Goal: Task Accomplishment & Management: Manage account settings

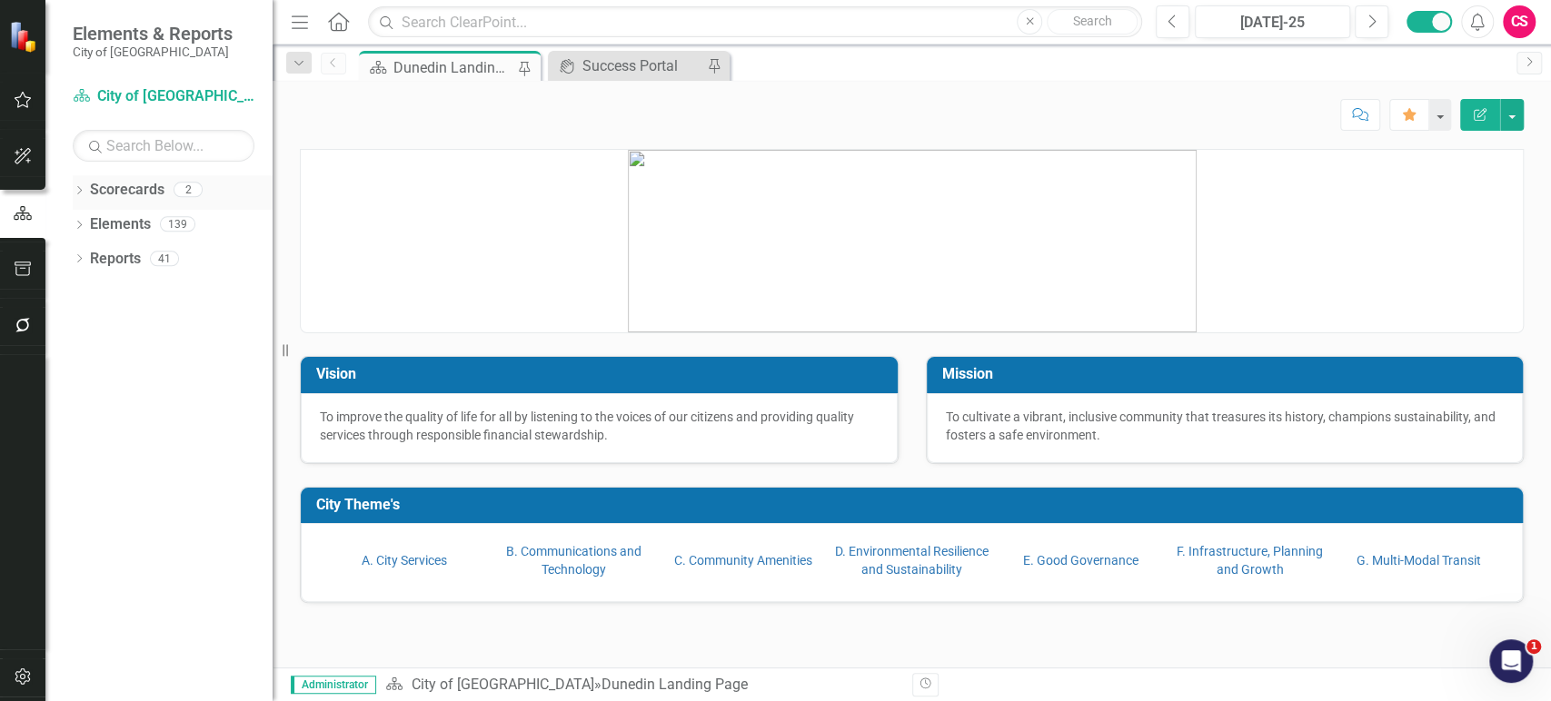
click at [74, 187] on icon "Dropdown" at bounding box center [79, 192] width 13 height 10
click at [94, 224] on icon "Dropdown" at bounding box center [89, 223] width 14 height 11
click at [146, 249] on link "CIPs & BPIs" at bounding box center [195, 259] width 154 height 21
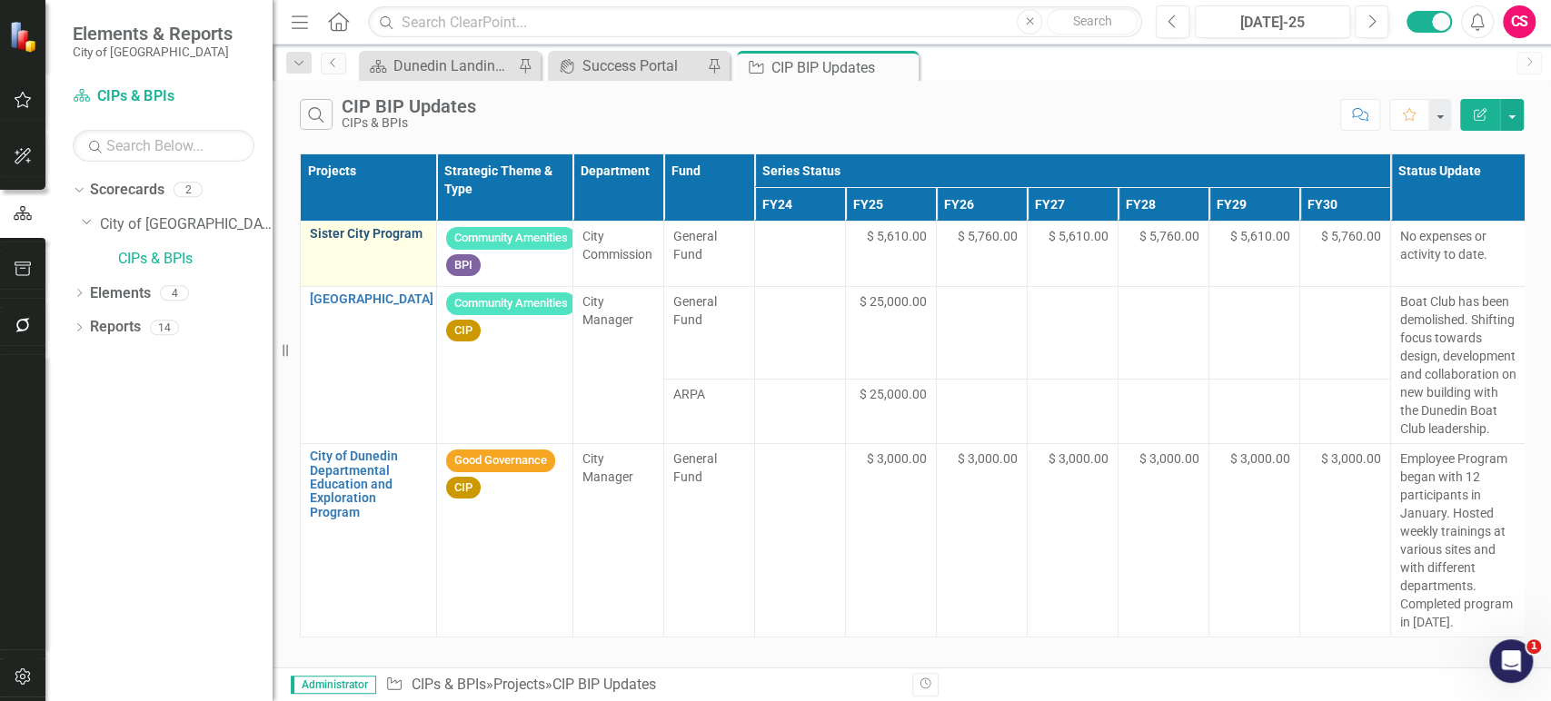
click at [351, 239] on link "Sister City Program" at bounding box center [368, 234] width 117 height 14
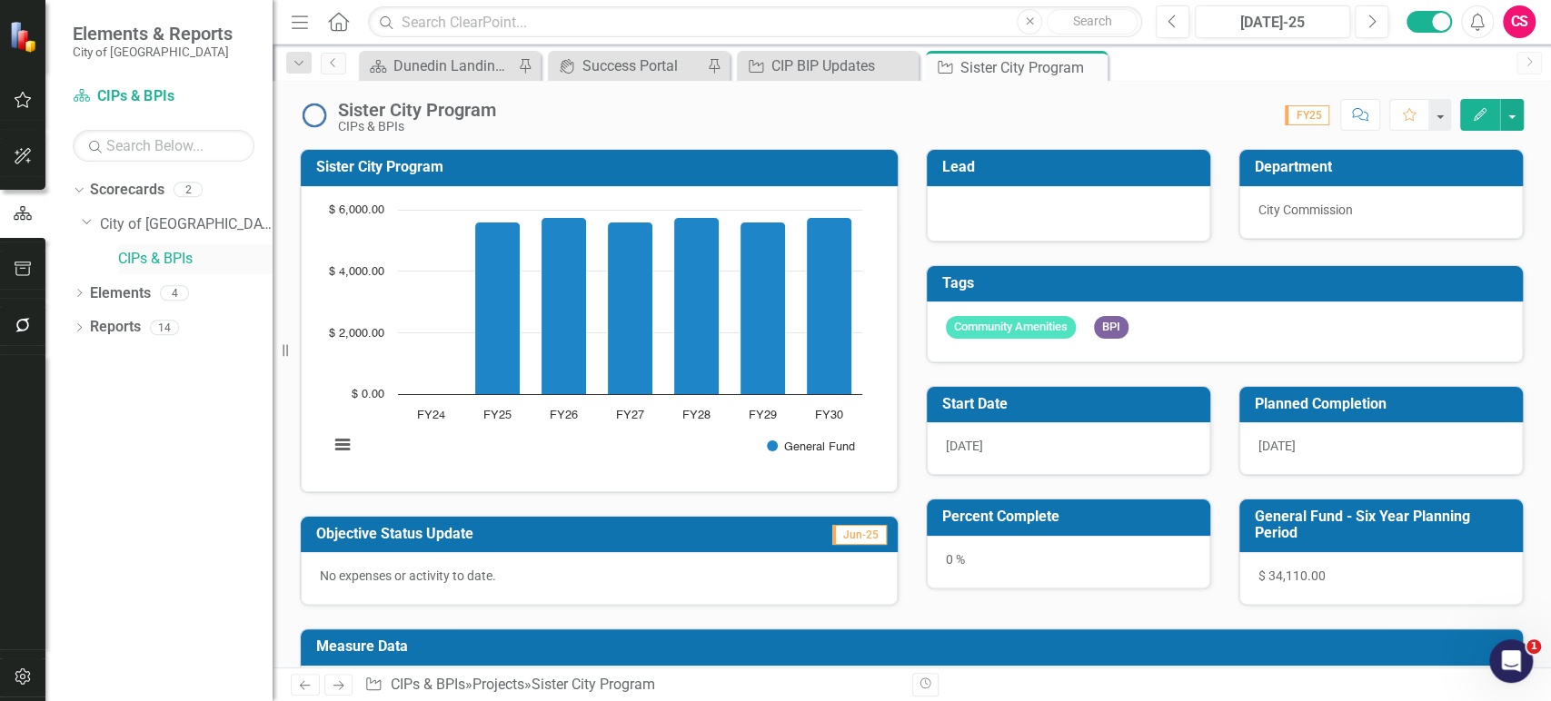
click at [181, 249] on link "CIPs & BPIs" at bounding box center [195, 259] width 154 height 21
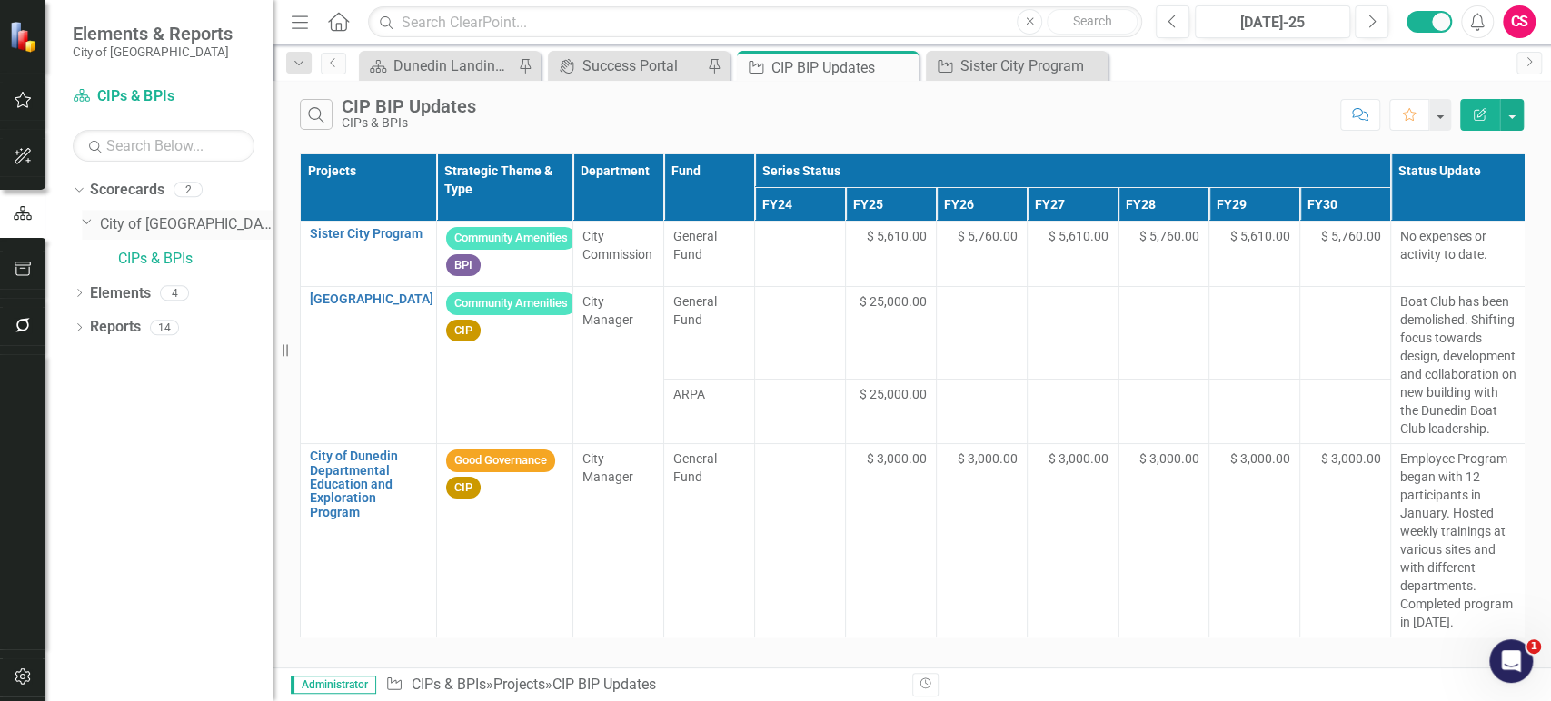
click at [154, 220] on link "City of [GEOGRAPHIC_DATA]" at bounding box center [186, 224] width 173 height 21
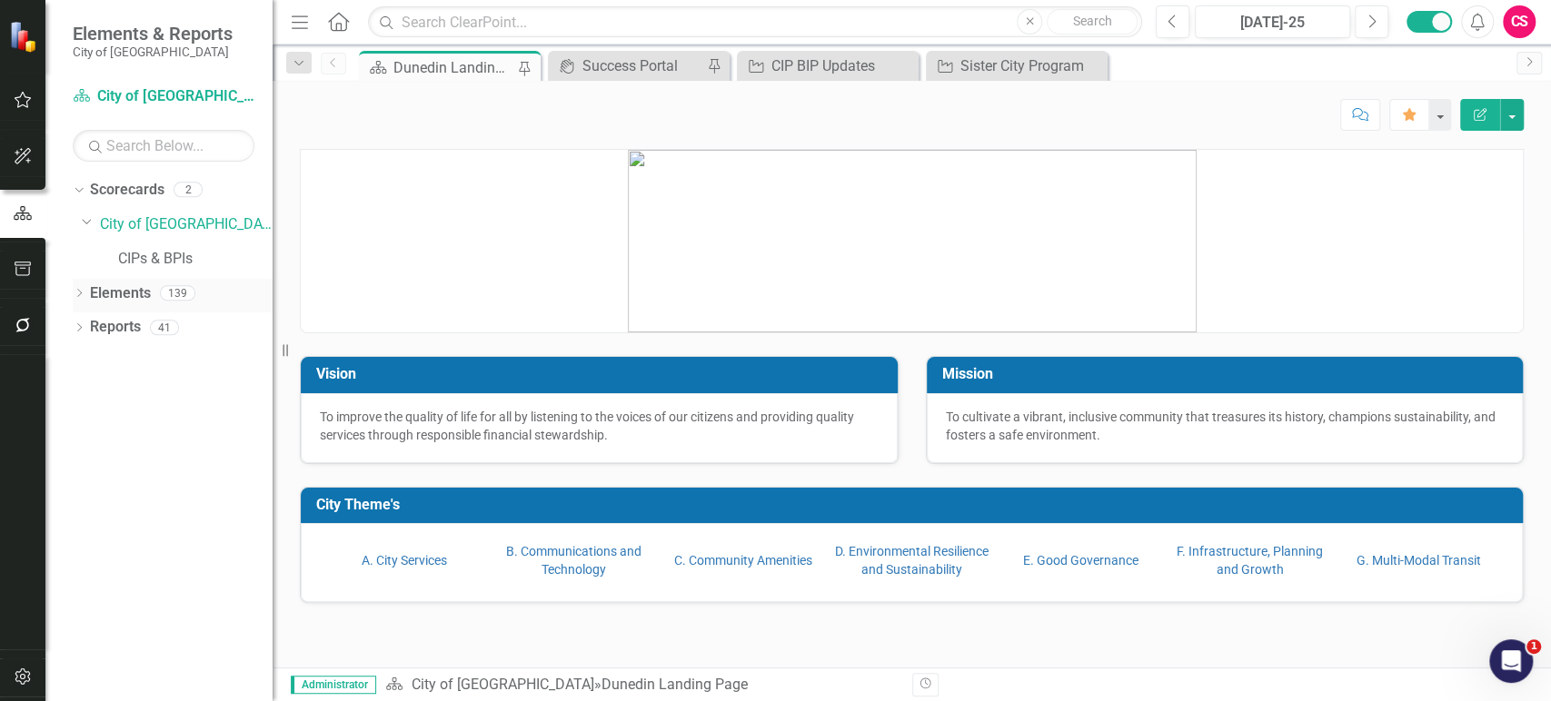
click at [77, 297] on icon "Dropdown" at bounding box center [79, 295] width 13 height 10
click at [77, 297] on icon "Dropdown" at bounding box center [77, 292] width 10 height 13
click at [154, 263] on link "CIPs & BPIs" at bounding box center [195, 259] width 154 height 21
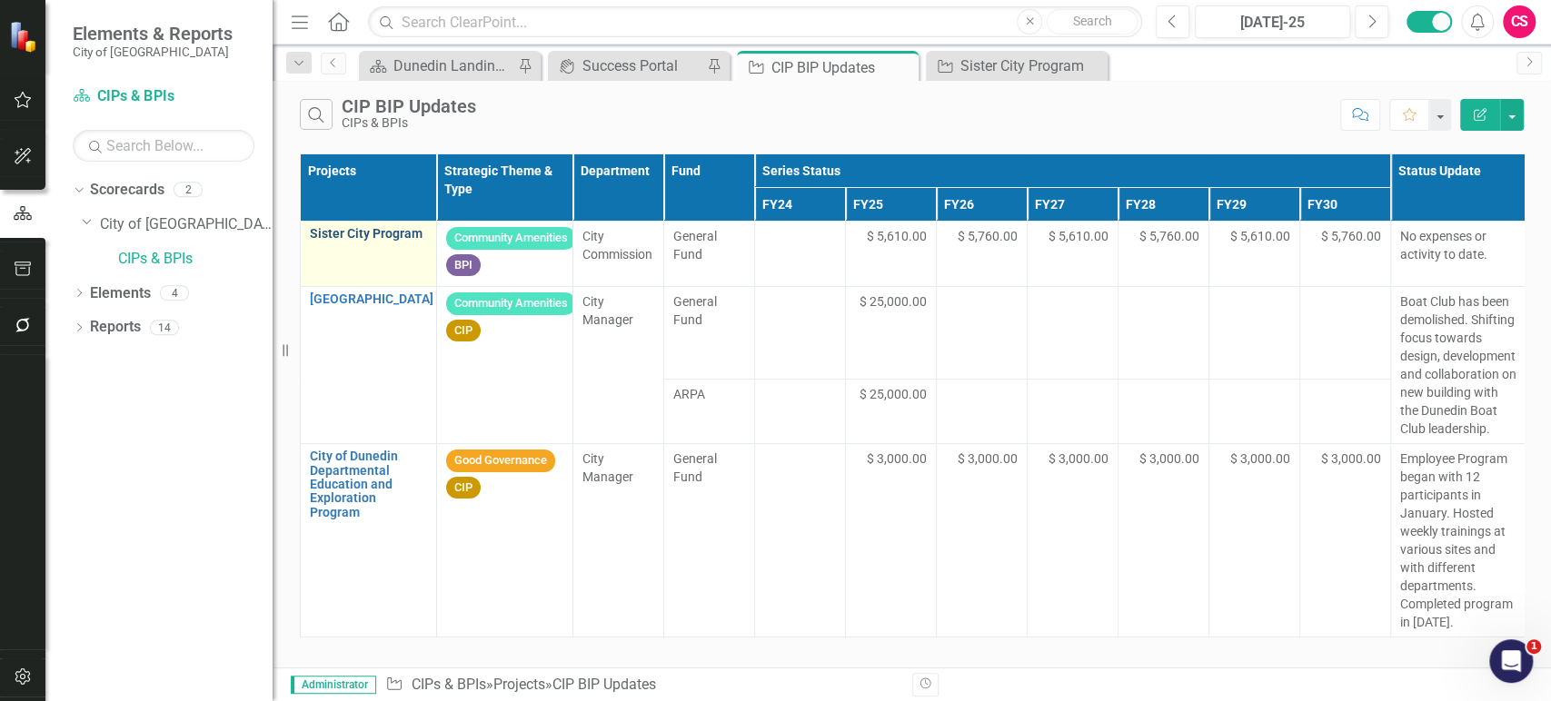
click at [353, 235] on link "Sister City Program" at bounding box center [368, 234] width 117 height 14
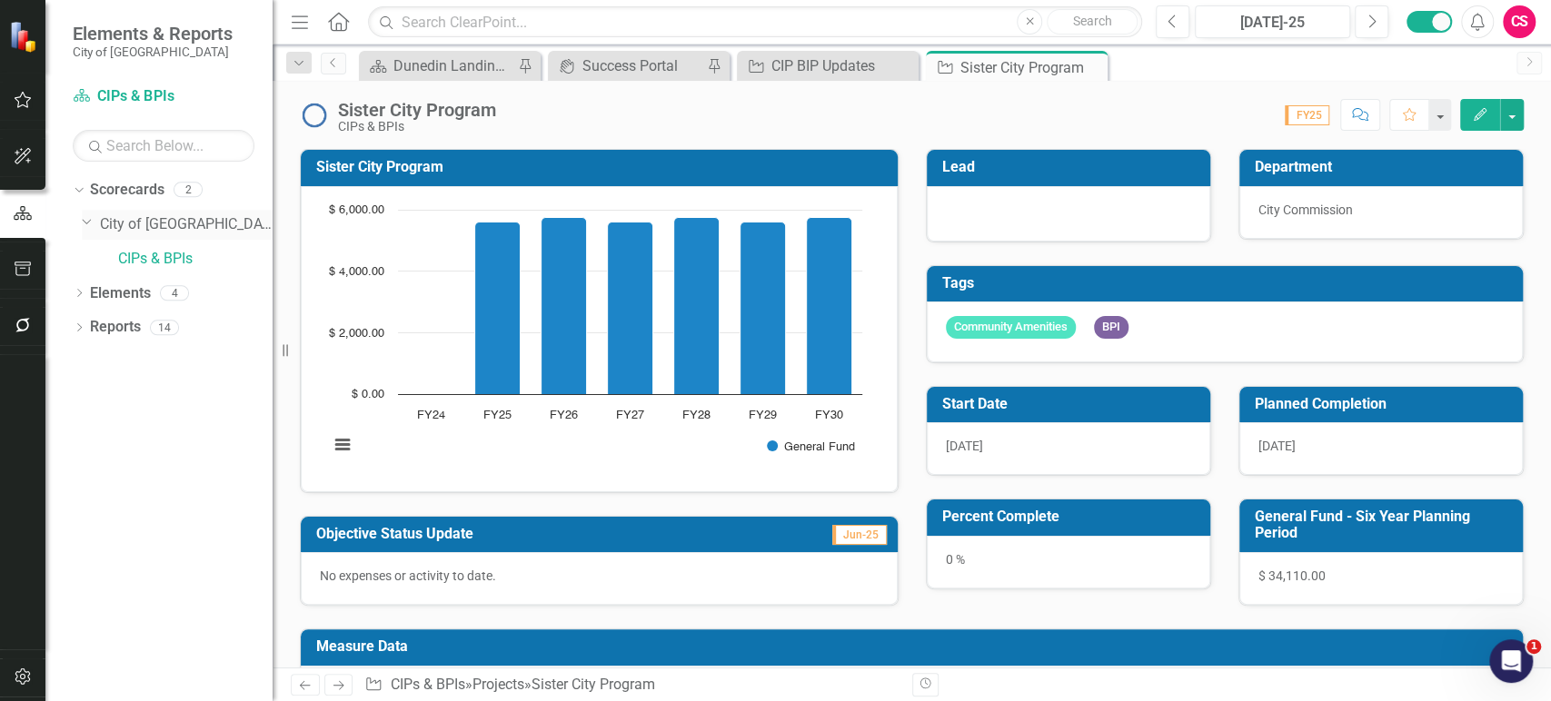
click at [127, 217] on link "City of [GEOGRAPHIC_DATA]" at bounding box center [186, 224] width 173 height 21
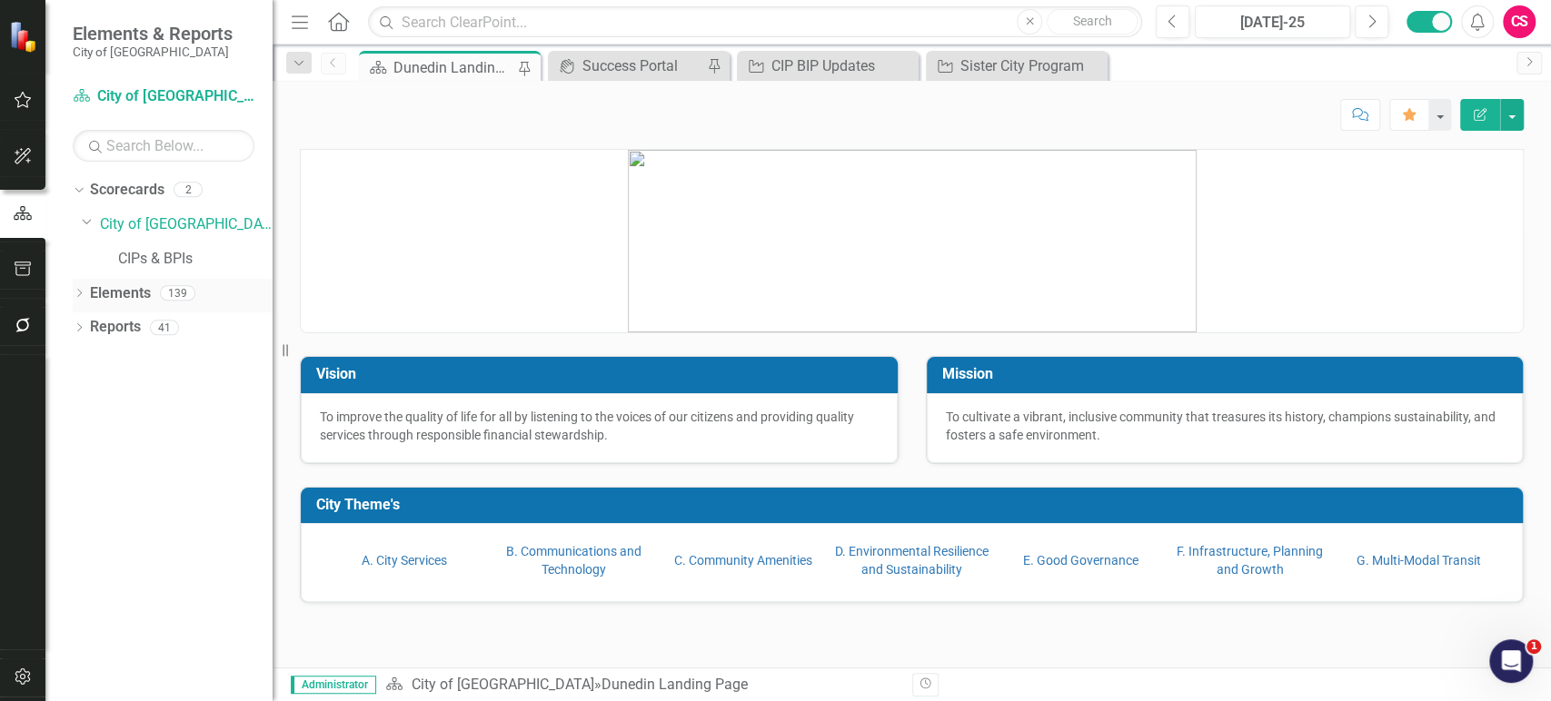
click at [117, 297] on link "Elements" at bounding box center [120, 293] width 61 height 21
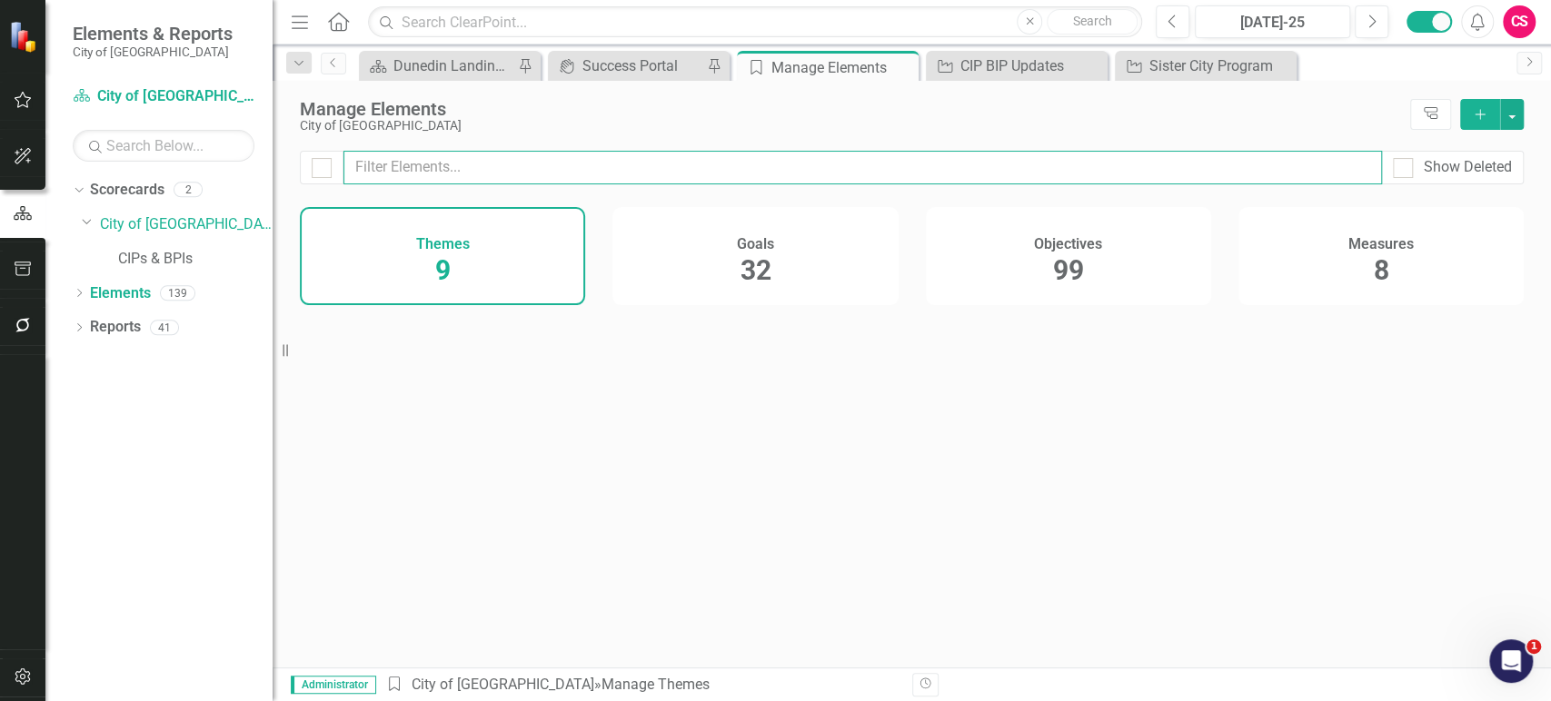
click at [848, 176] on input "text" at bounding box center [862, 168] width 1039 height 34
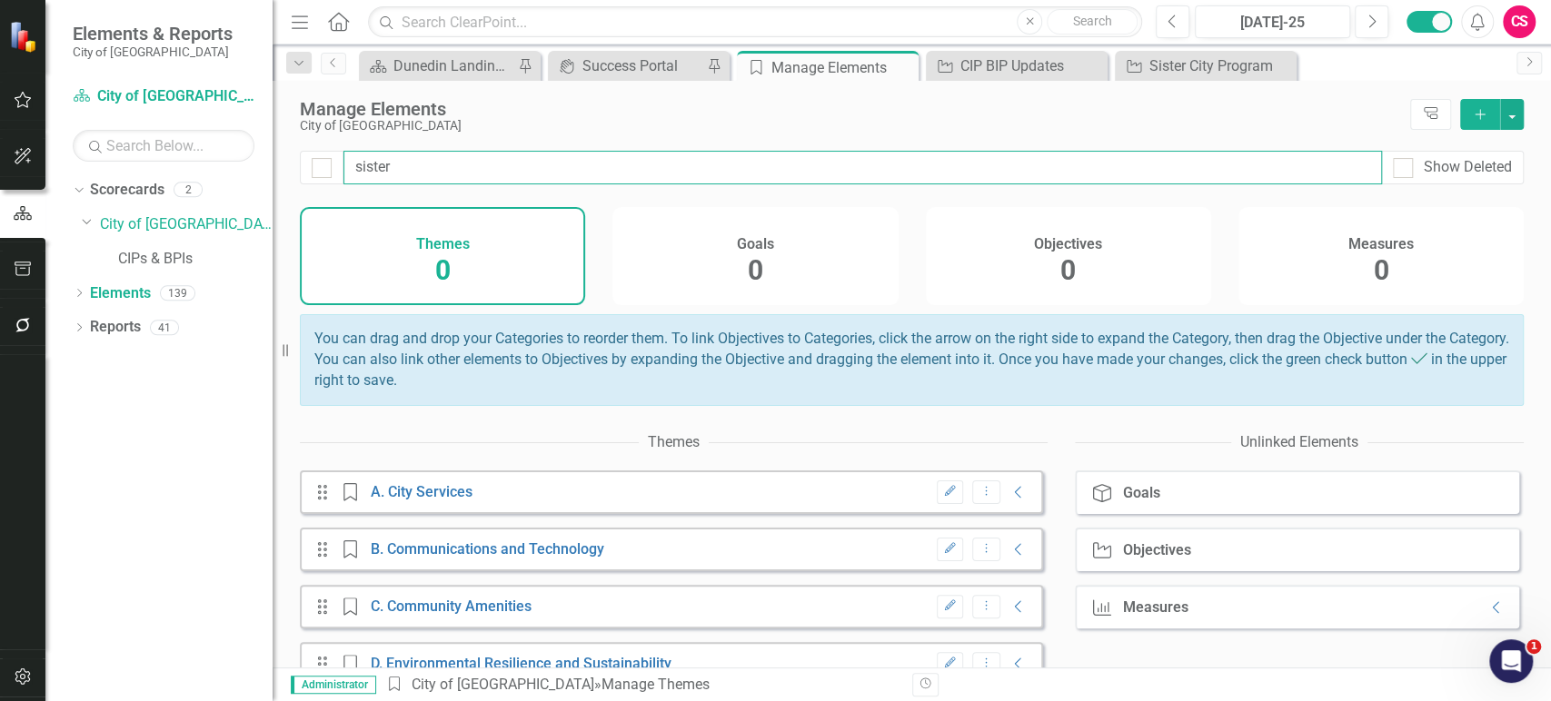
type input "sister"
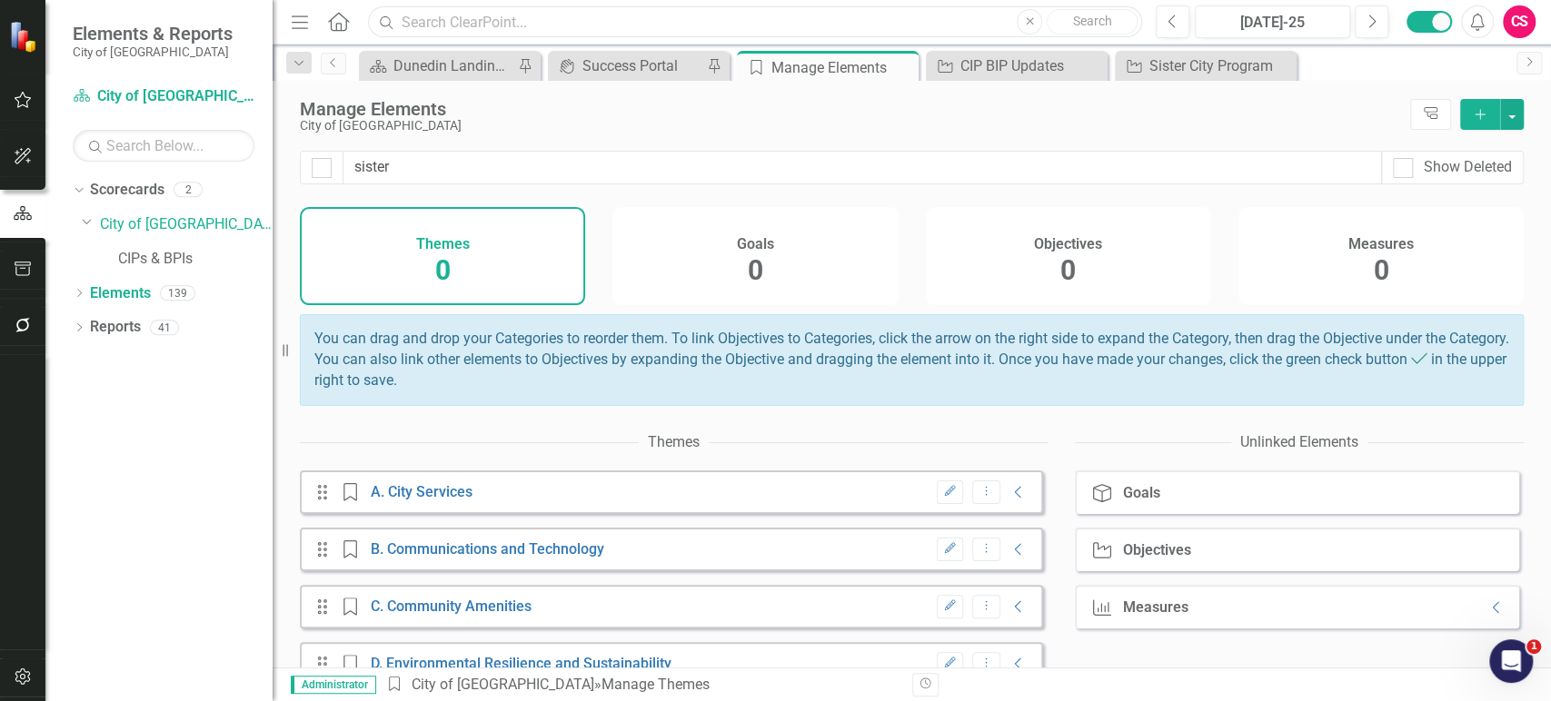
click at [562, 25] on input "text" at bounding box center [755, 22] width 774 height 32
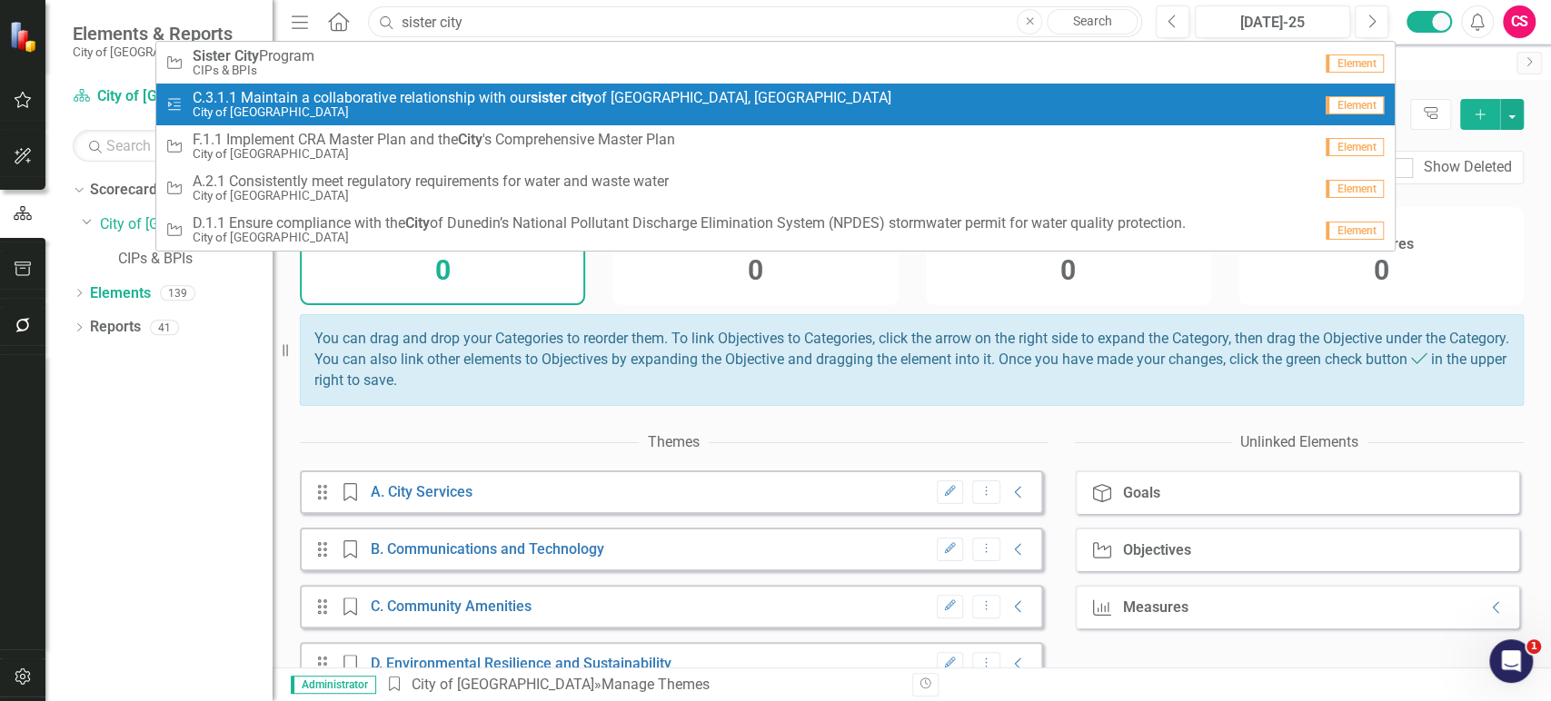
type input "sister city"
click at [582, 106] on small "City of [GEOGRAPHIC_DATA]" at bounding box center [542, 112] width 699 height 14
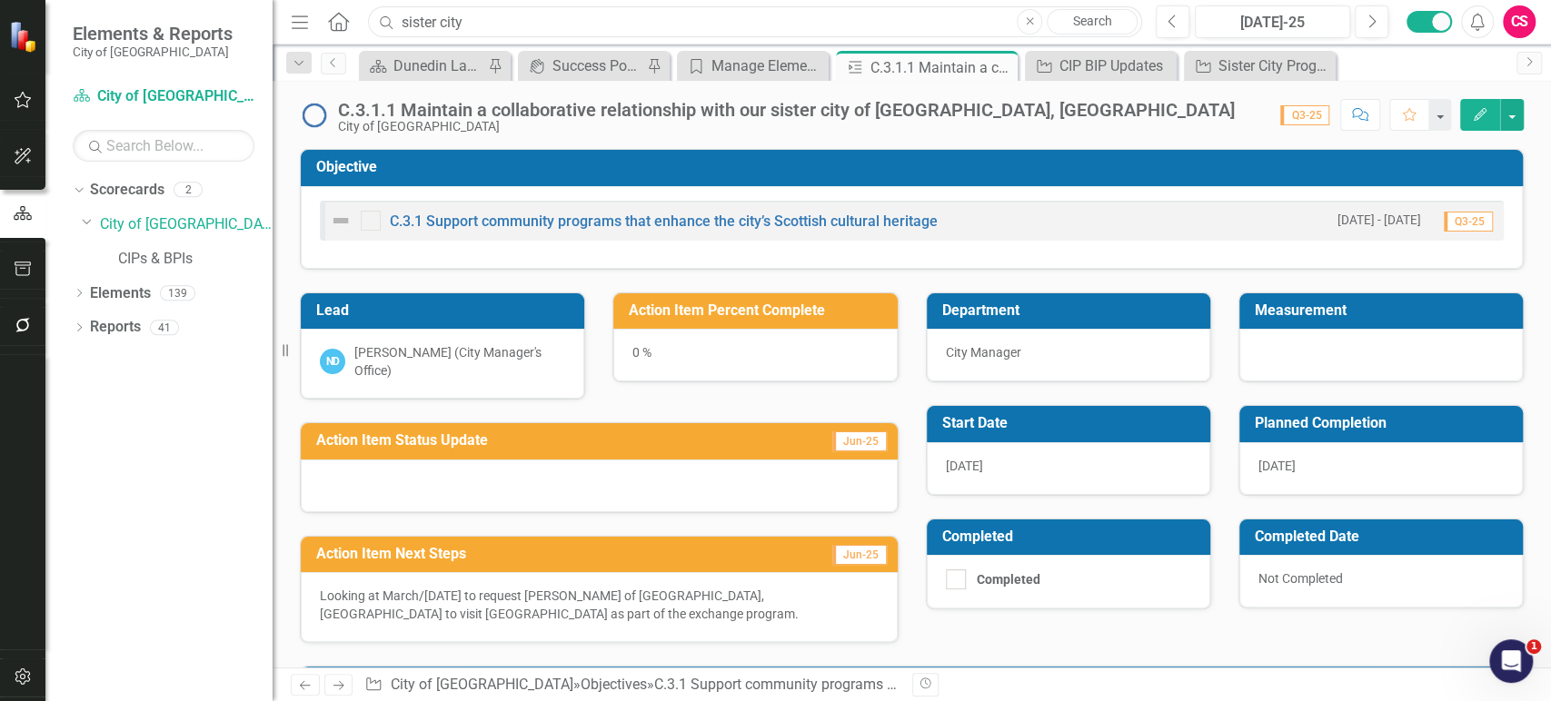
click at [483, 20] on input "sister city" at bounding box center [755, 22] width 774 height 32
click at [140, 558] on div "Dropdown Scorecards 2 Dropdown City of Dunedin CIPs & BPIs Dropdown Elements 13…" at bounding box center [158, 438] width 227 height 526
click at [851, 218] on link "C.3.1 Support community programs that enhance the city’s Scottish cultural heri…" at bounding box center [664, 221] width 548 height 17
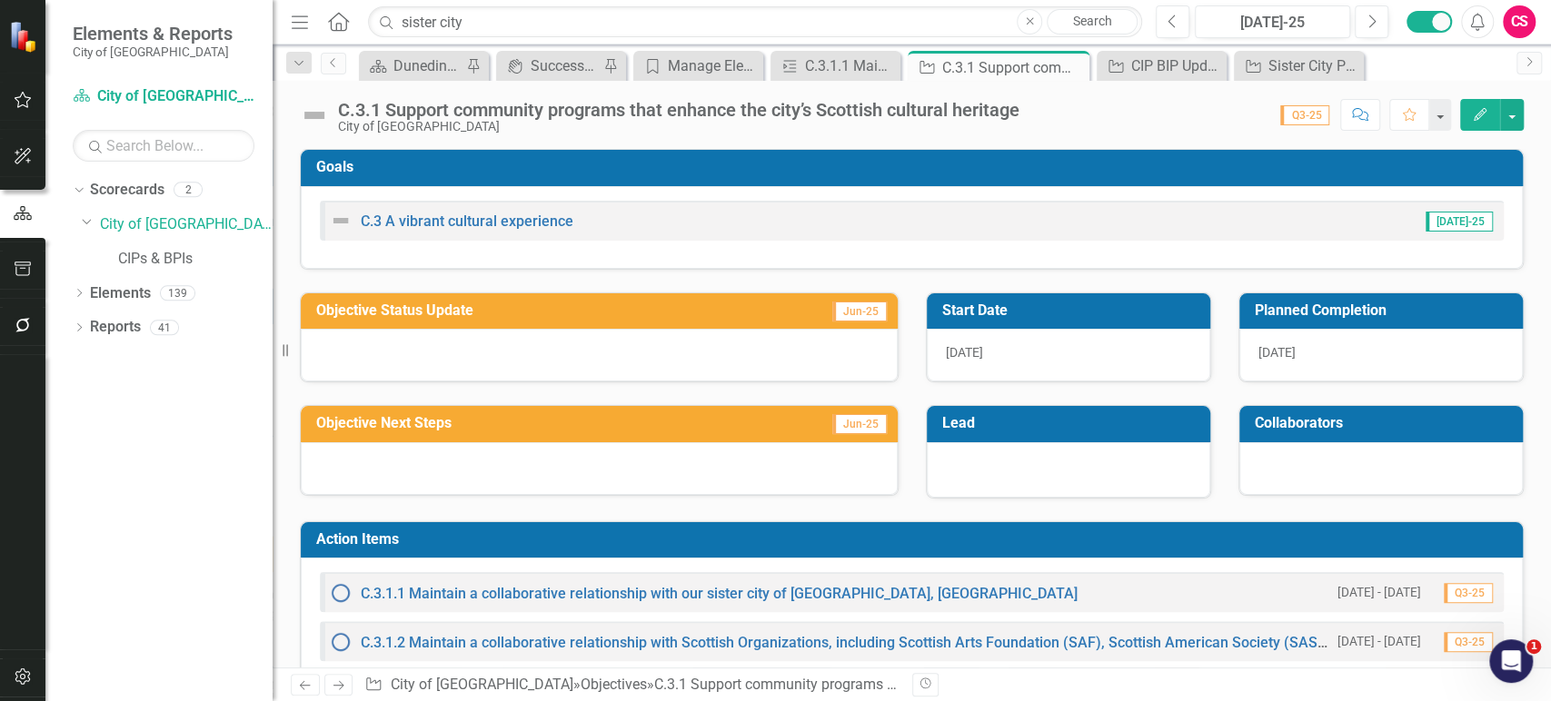
click at [1466, 121] on button "Edit" at bounding box center [1480, 115] width 40 height 32
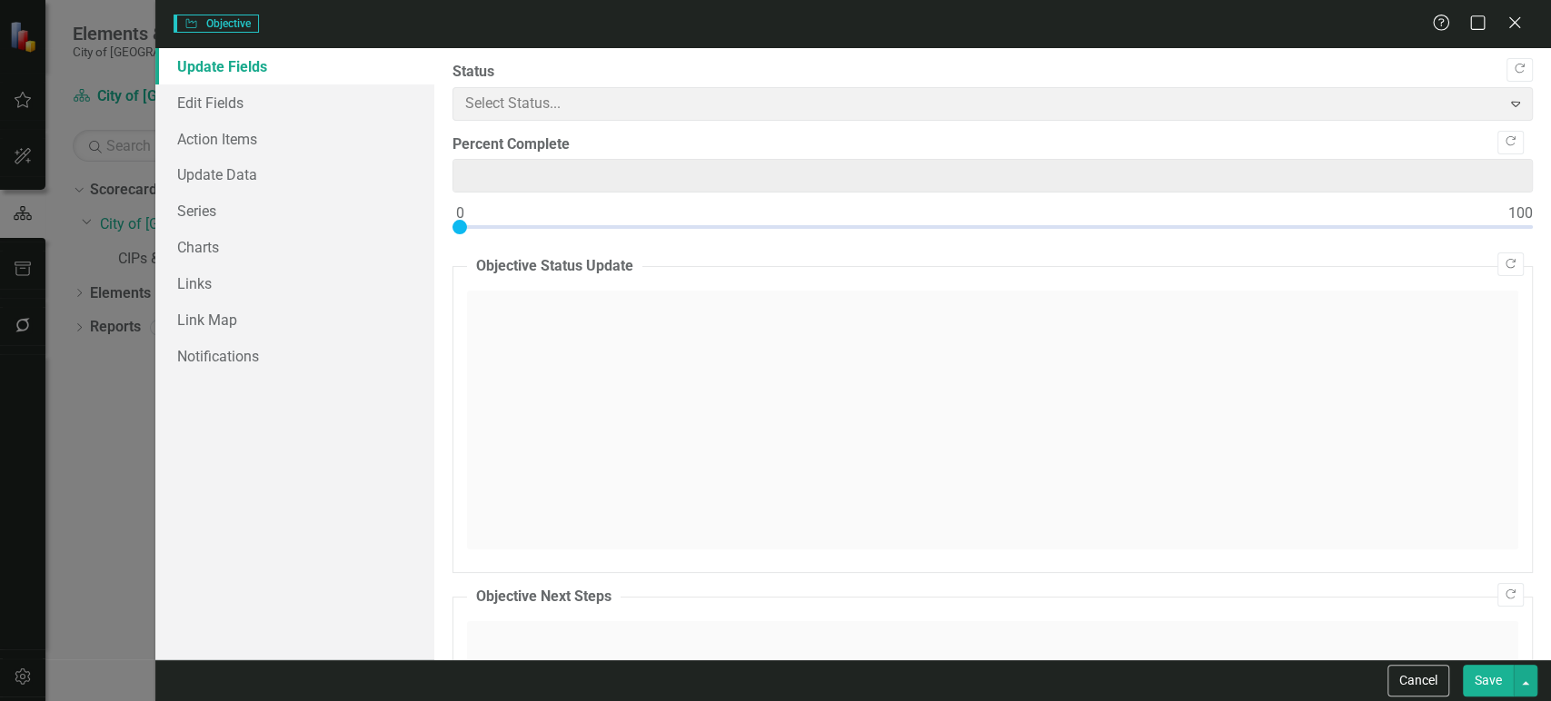
type input "0"
click at [250, 293] on link "Links" at bounding box center [294, 283] width 279 height 36
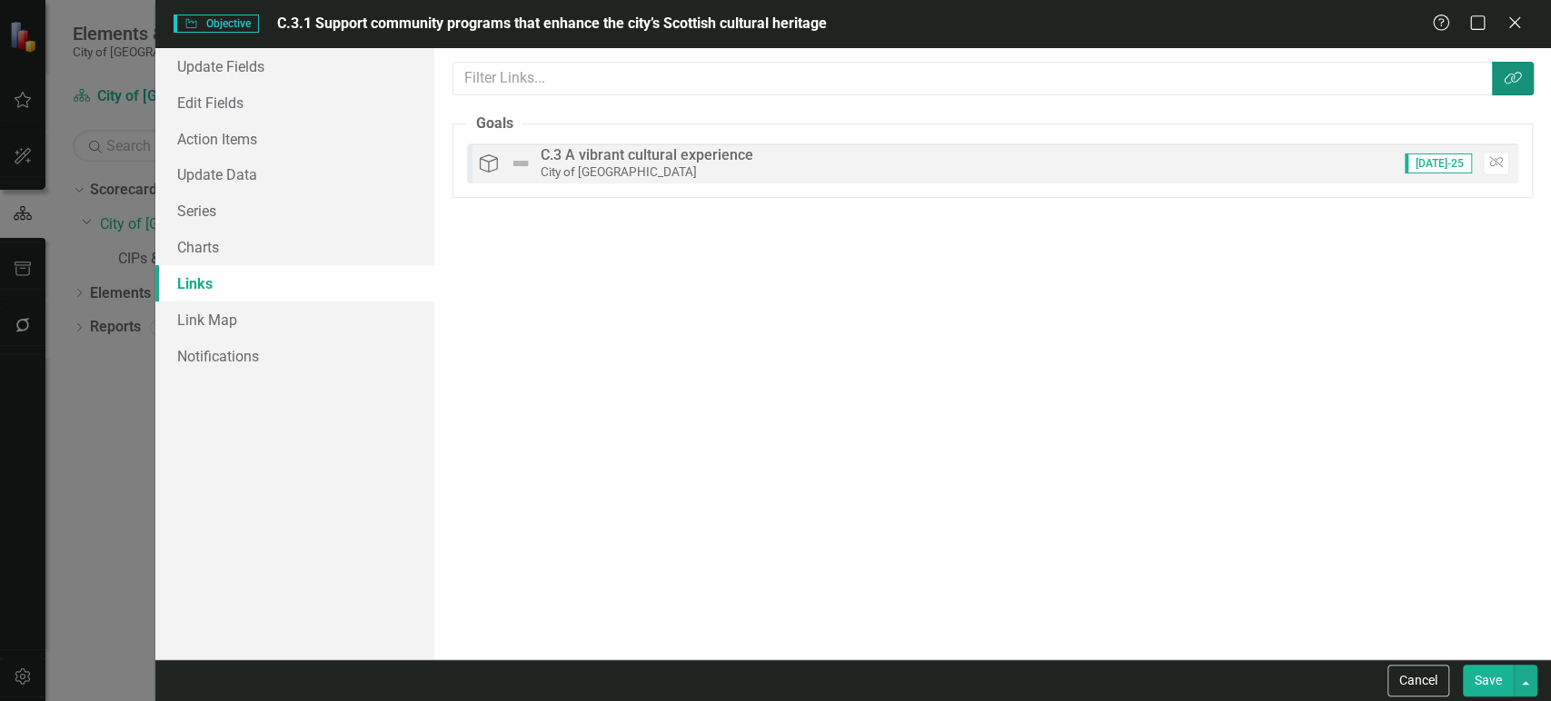
click at [1509, 71] on icon "Link Tag" at bounding box center [1513, 78] width 18 height 15
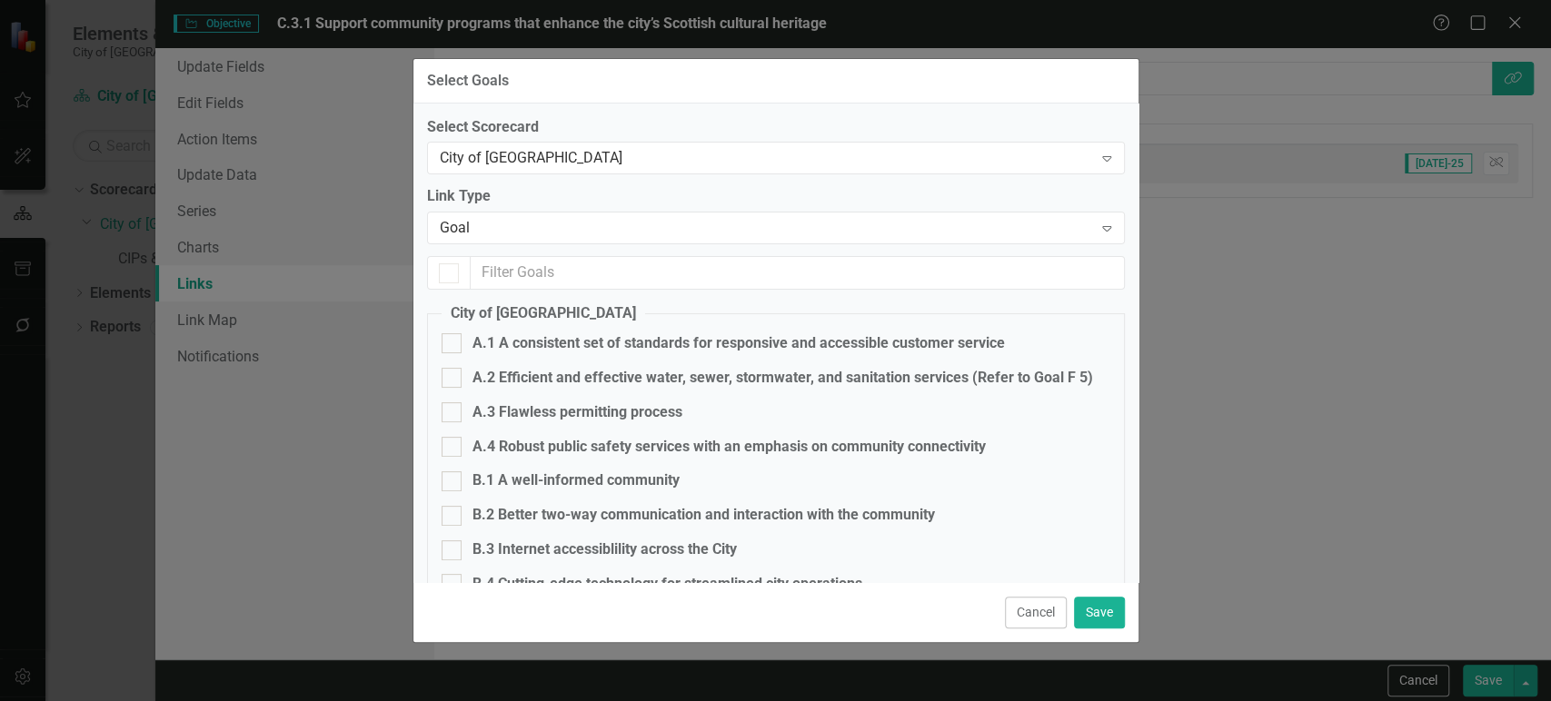
checkbox input "true"
checkbox input "false"
click at [560, 153] on div "City of [GEOGRAPHIC_DATA]" at bounding box center [766, 158] width 653 height 21
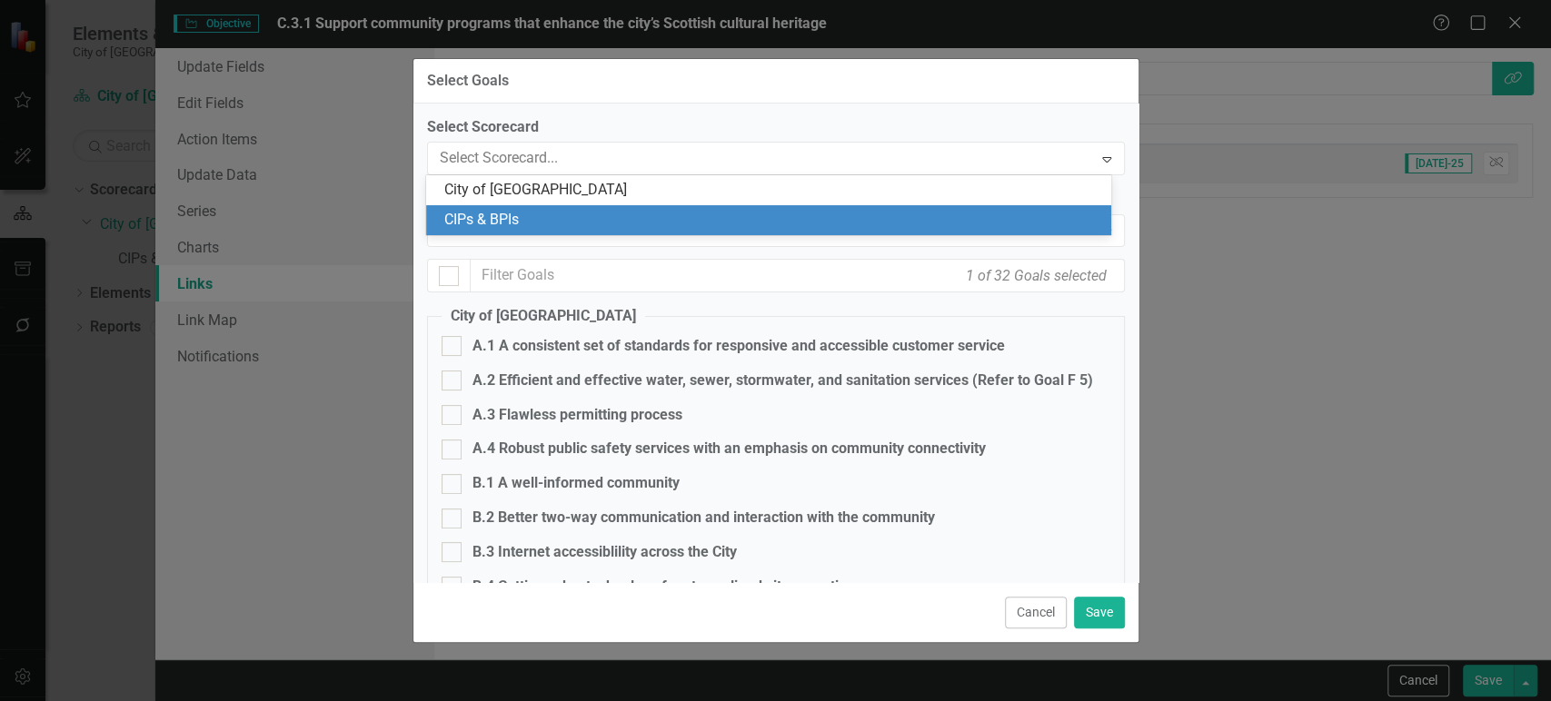
click at [541, 210] on div "CIPs & BPIs" at bounding box center [772, 220] width 656 height 21
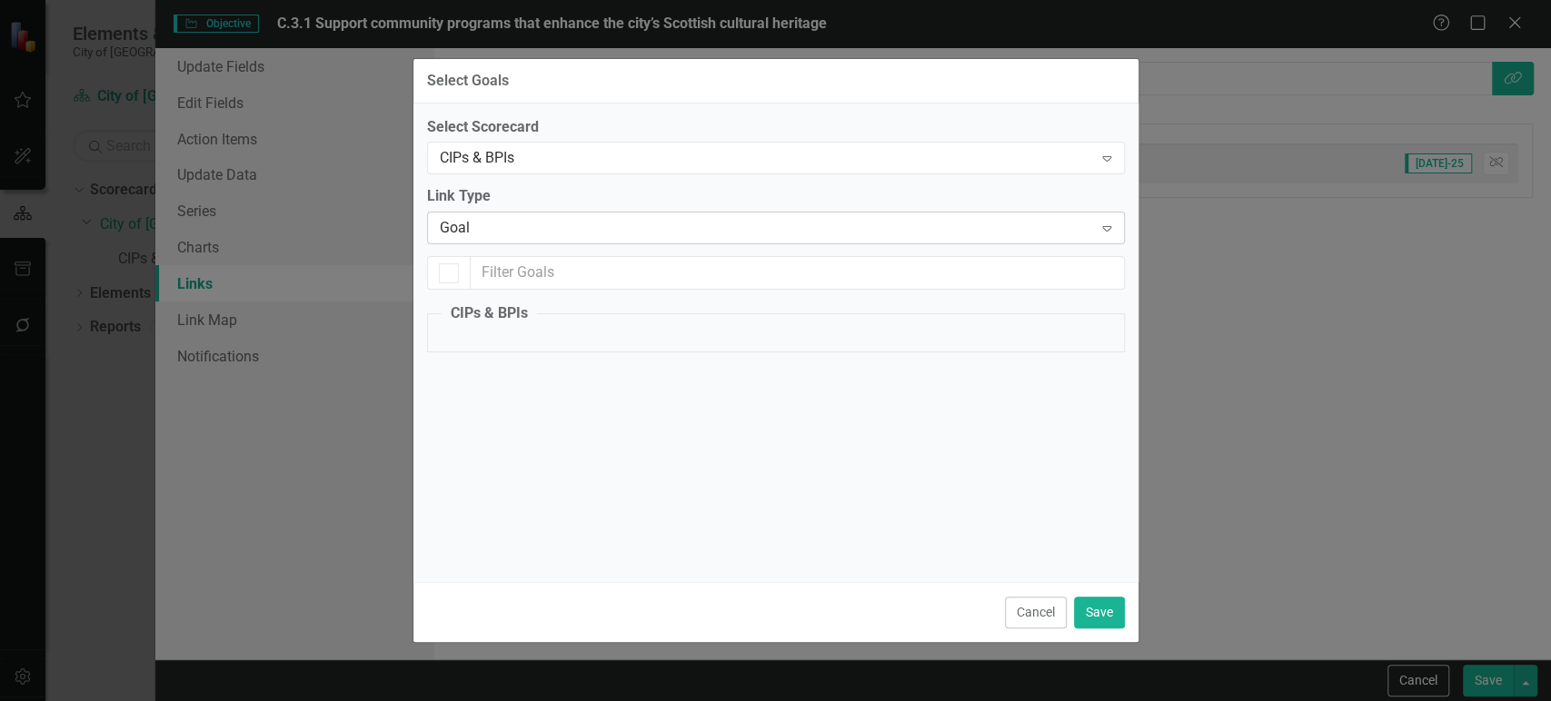
click at [542, 226] on div "Goal" at bounding box center [766, 228] width 653 height 21
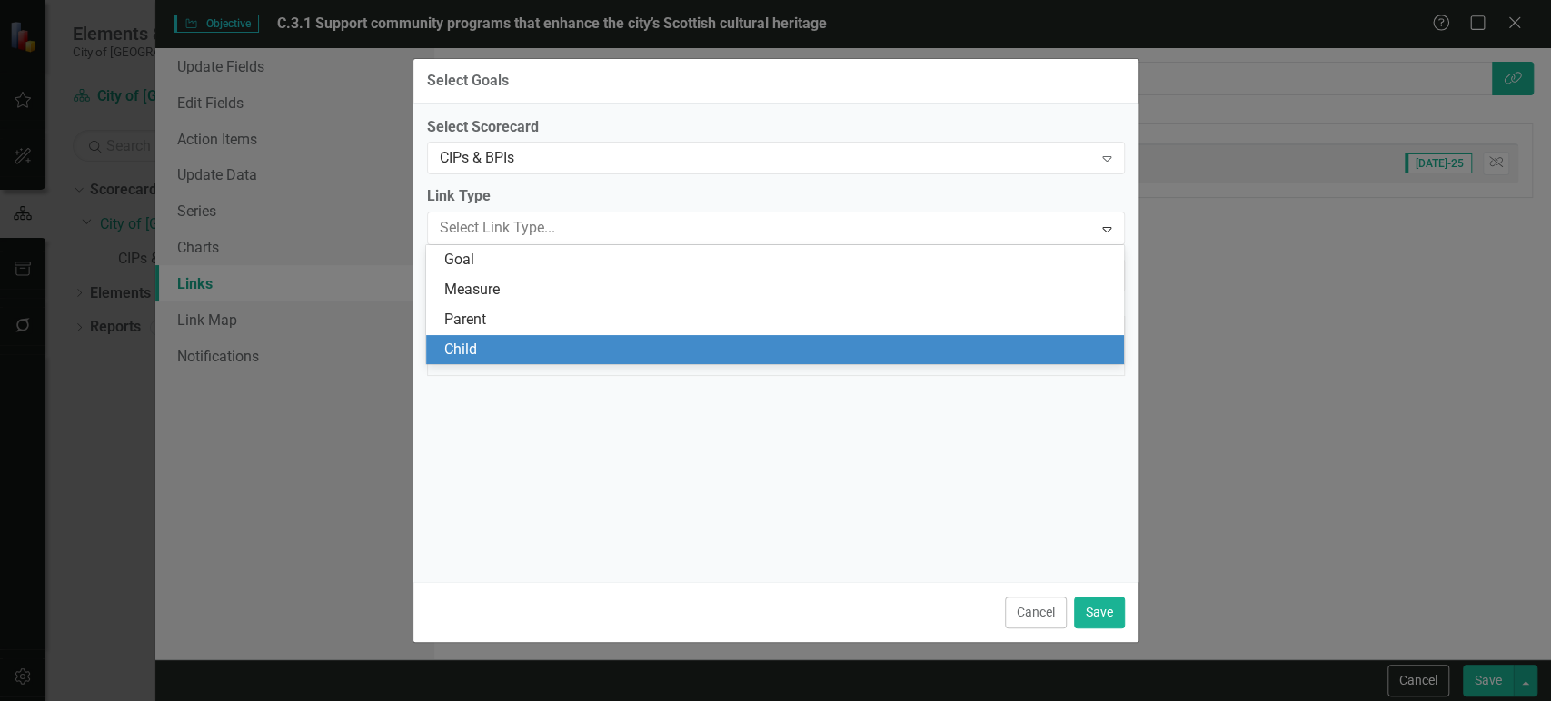
click at [472, 341] on div "Child" at bounding box center [778, 350] width 669 height 21
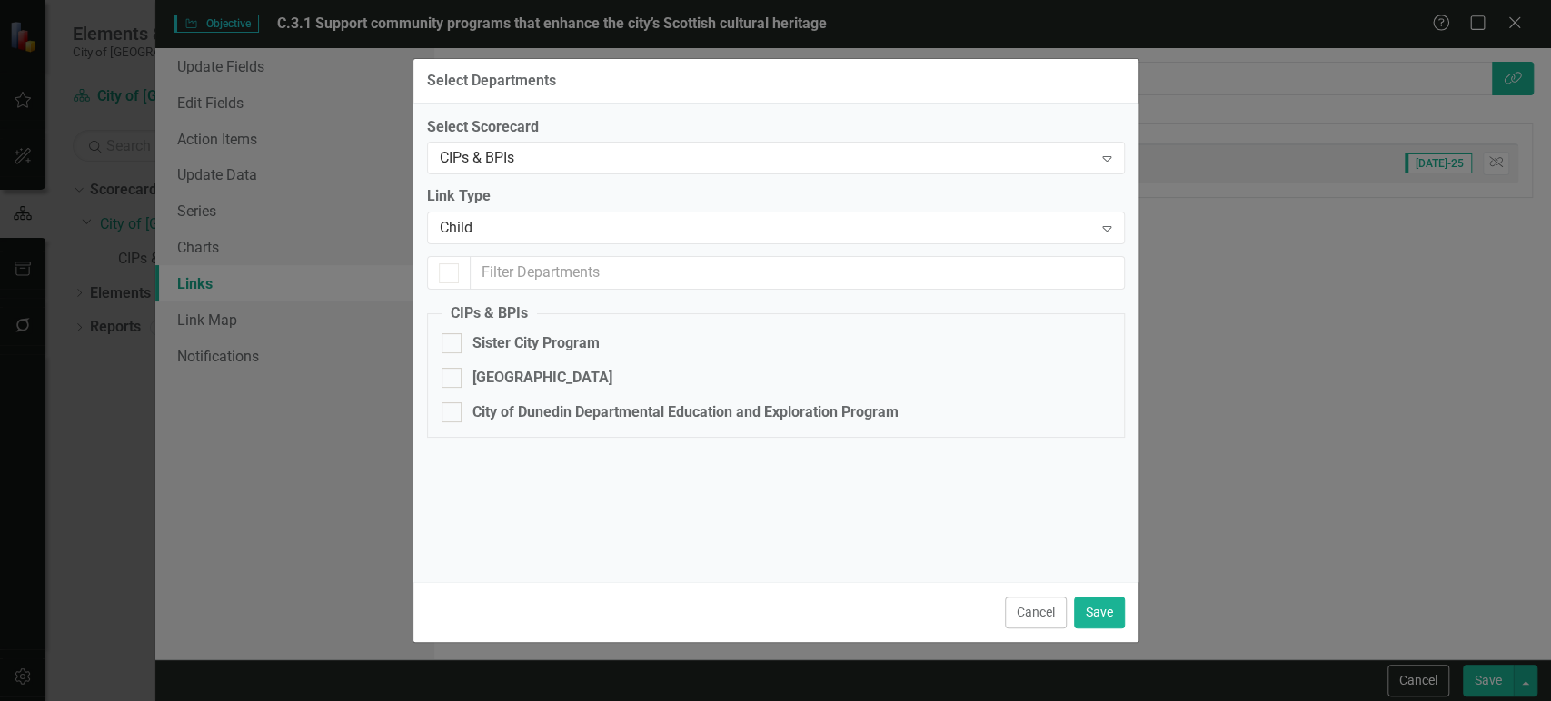
checkbox input "false"
click at [485, 345] on div "Sister City Program" at bounding box center [535, 343] width 127 height 21
click at [453, 345] on input "Sister City Program" at bounding box center [448, 339] width 12 height 12
checkbox input "true"
click at [1093, 621] on button "Save" at bounding box center [1099, 613] width 51 height 32
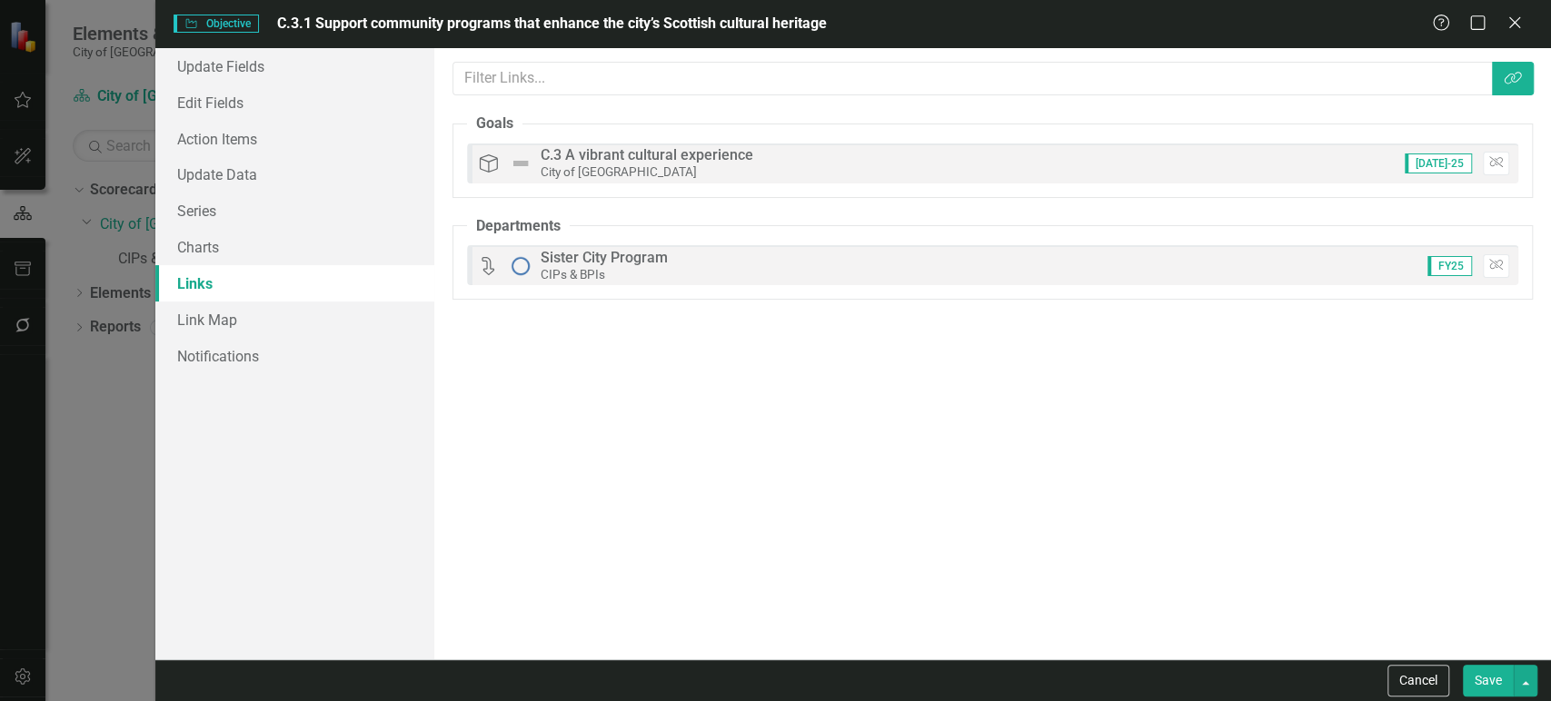
click at [1483, 678] on button "Save" at bounding box center [1488, 681] width 51 height 32
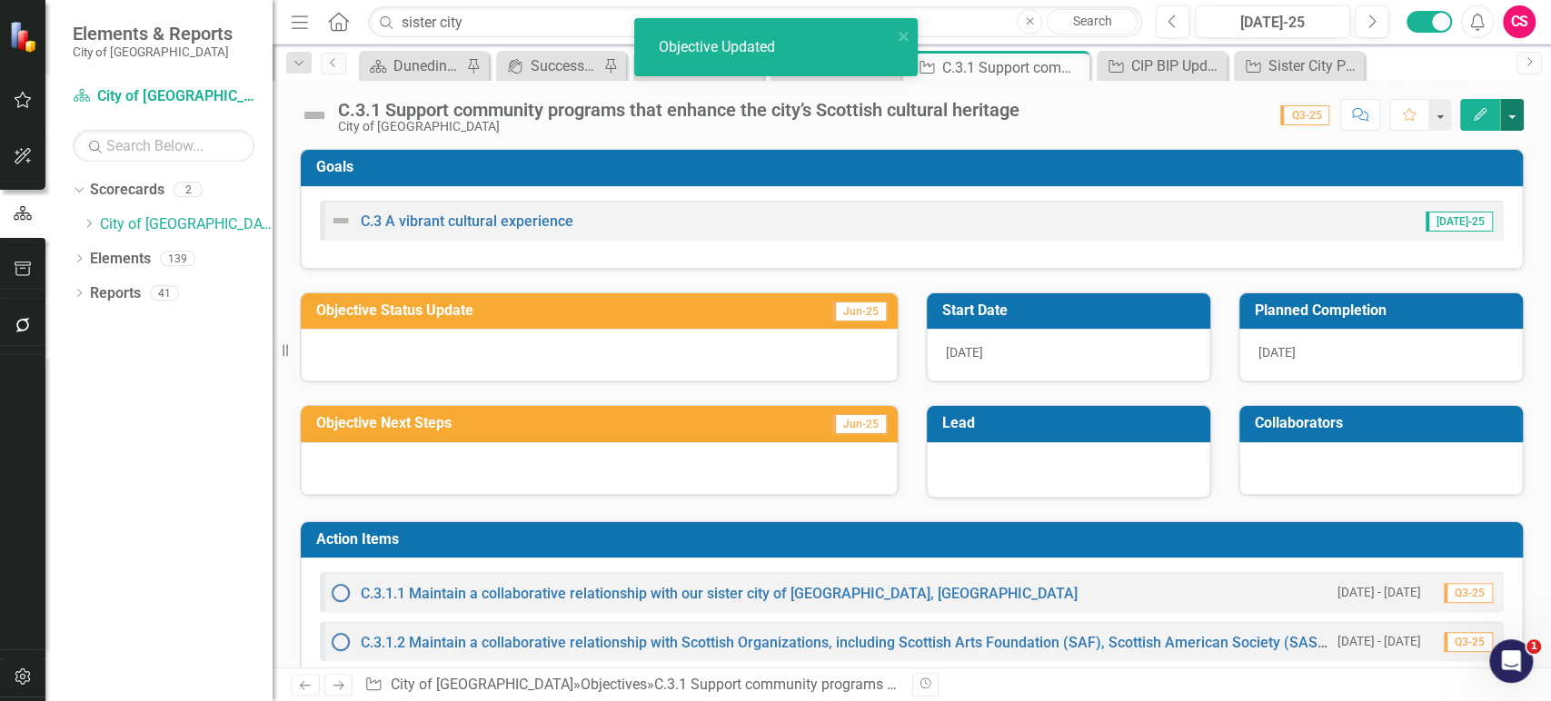
click at [1514, 114] on button "button" at bounding box center [1512, 115] width 24 height 32
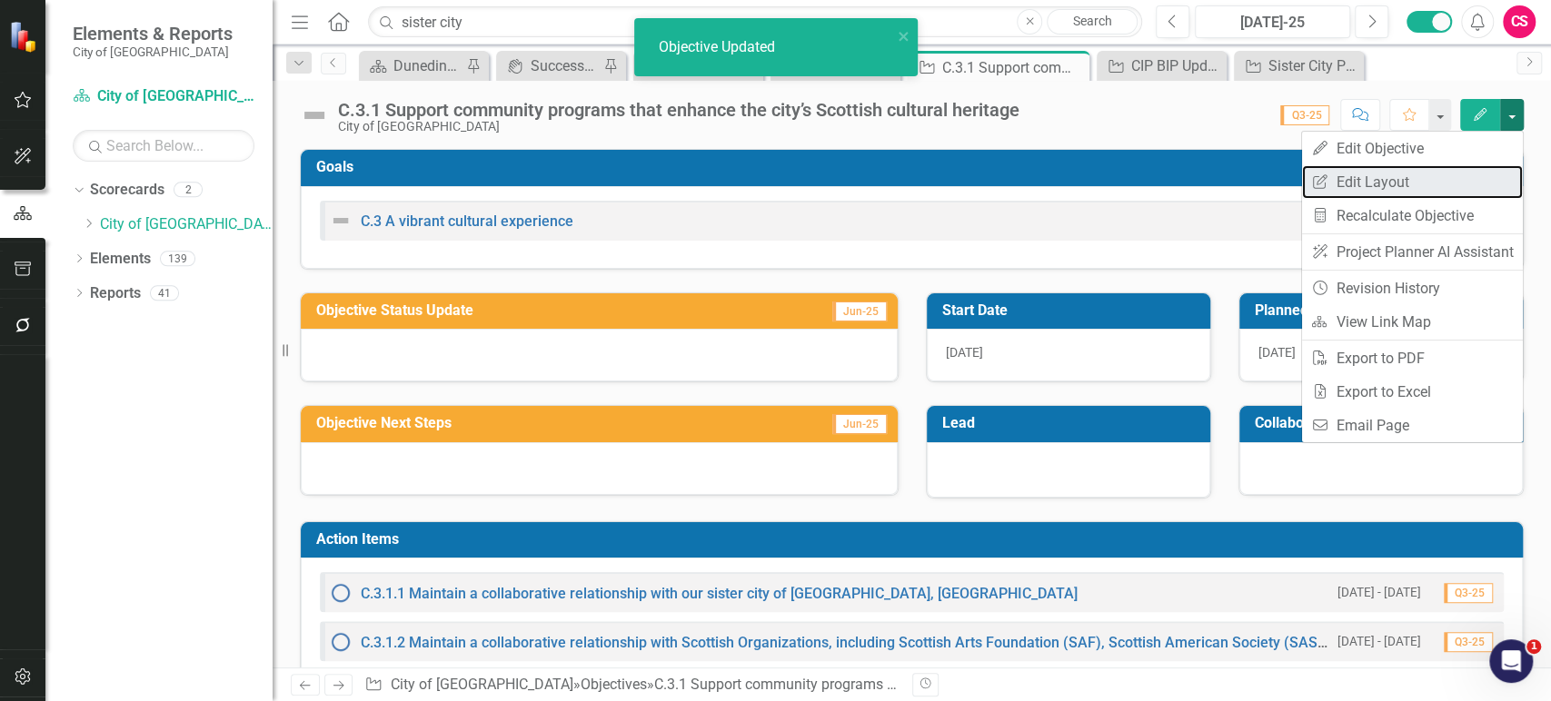
click at [1433, 184] on link "Edit Report Edit Layout" at bounding box center [1412, 182] width 221 height 34
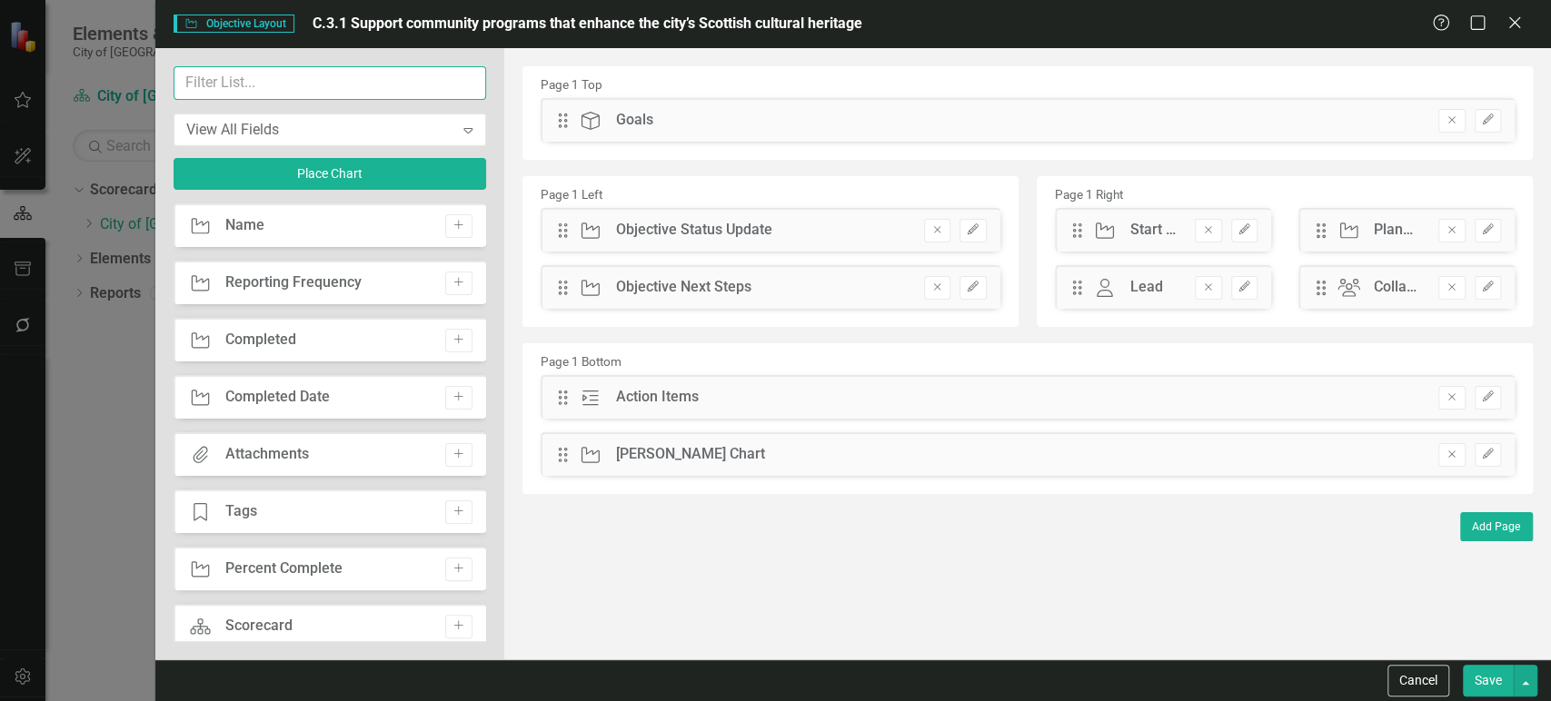
click at [315, 88] on input "text" at bounding box center [330, 83] width 313 height 34
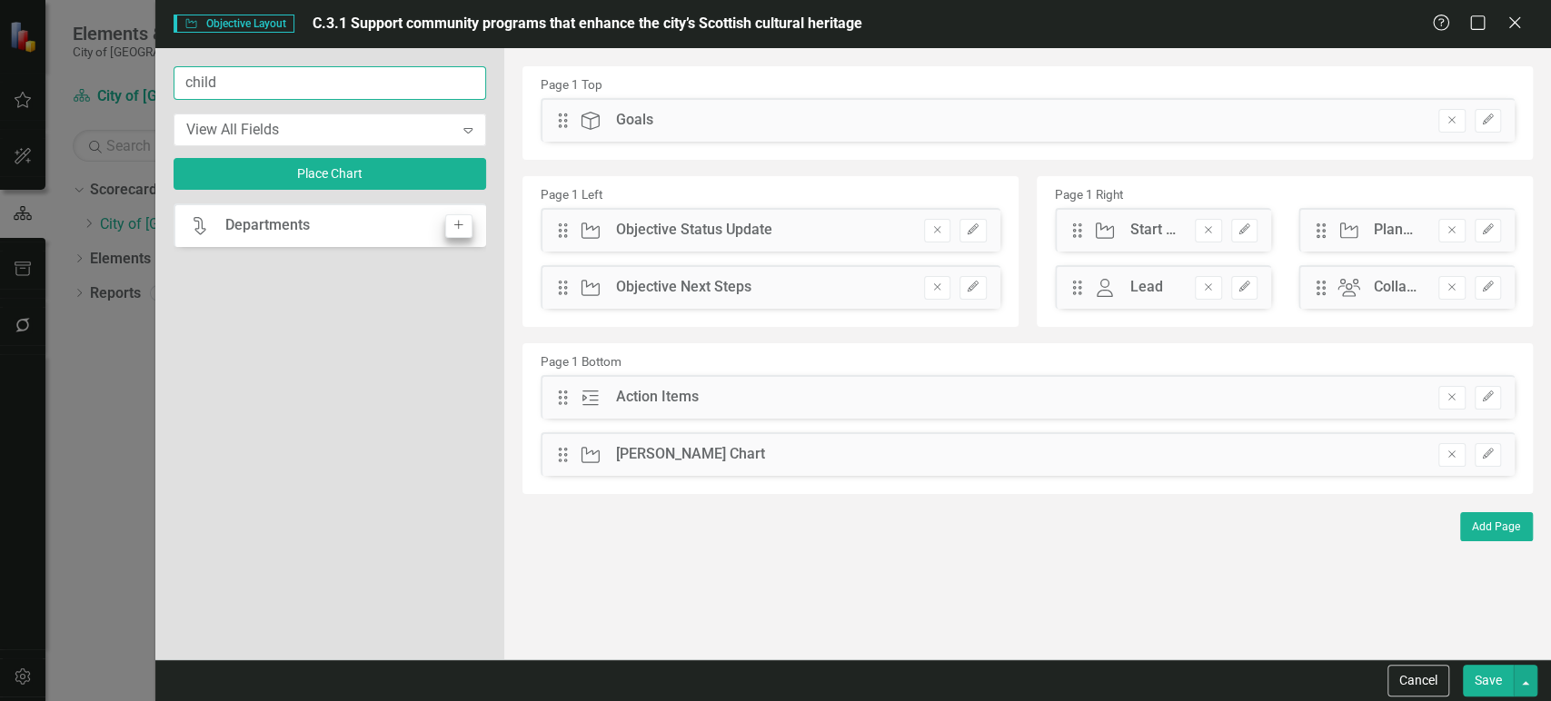
type input "child"
click at [465, 224] on button "Add" at bounding box center [458, 226] width 26 height 24
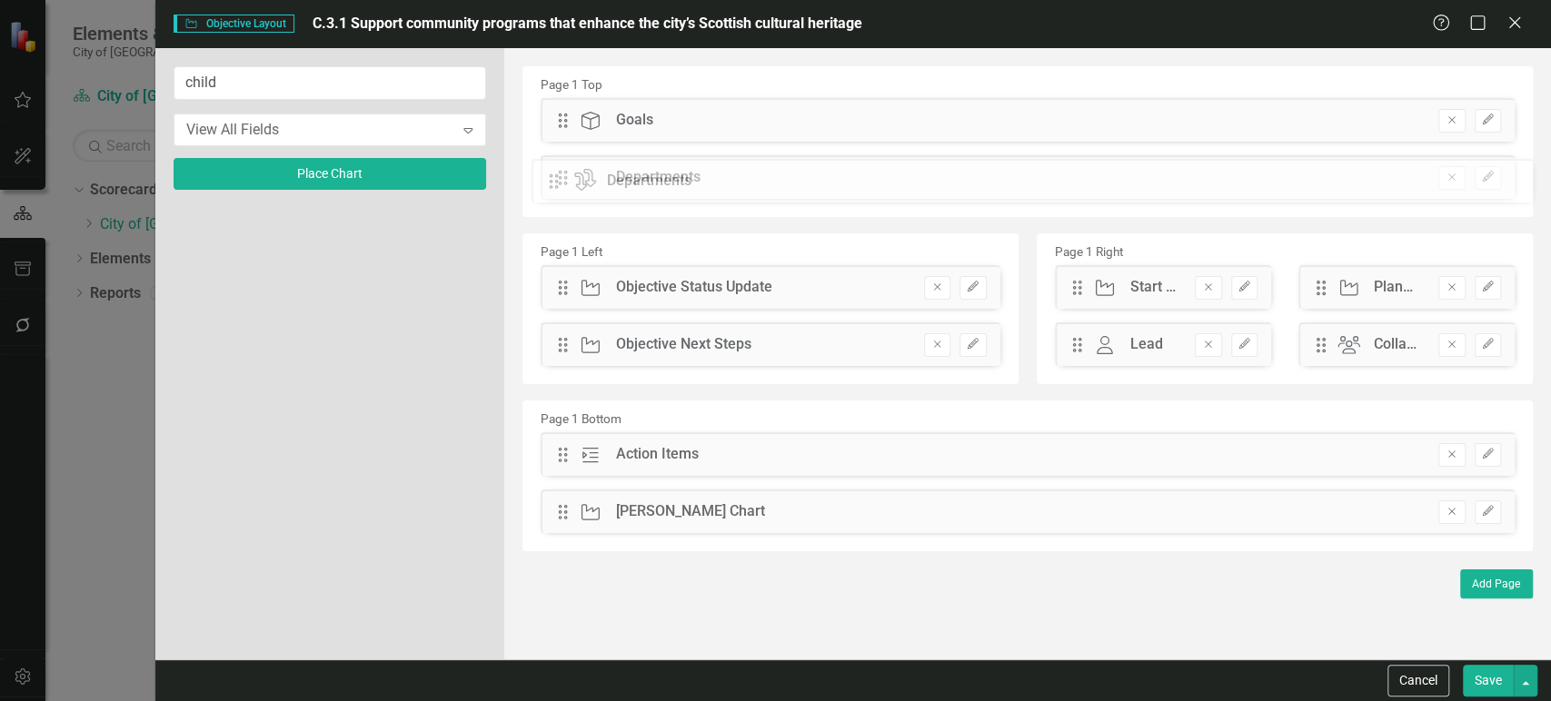
drag, startPoint x: 557, startPoint y: 112, endPoint x: 562, endPoint y: 175, distance: 63.8
click at [1487, 122] on icon "Edit" at bounding box center [1488, 119] width 14 height 11
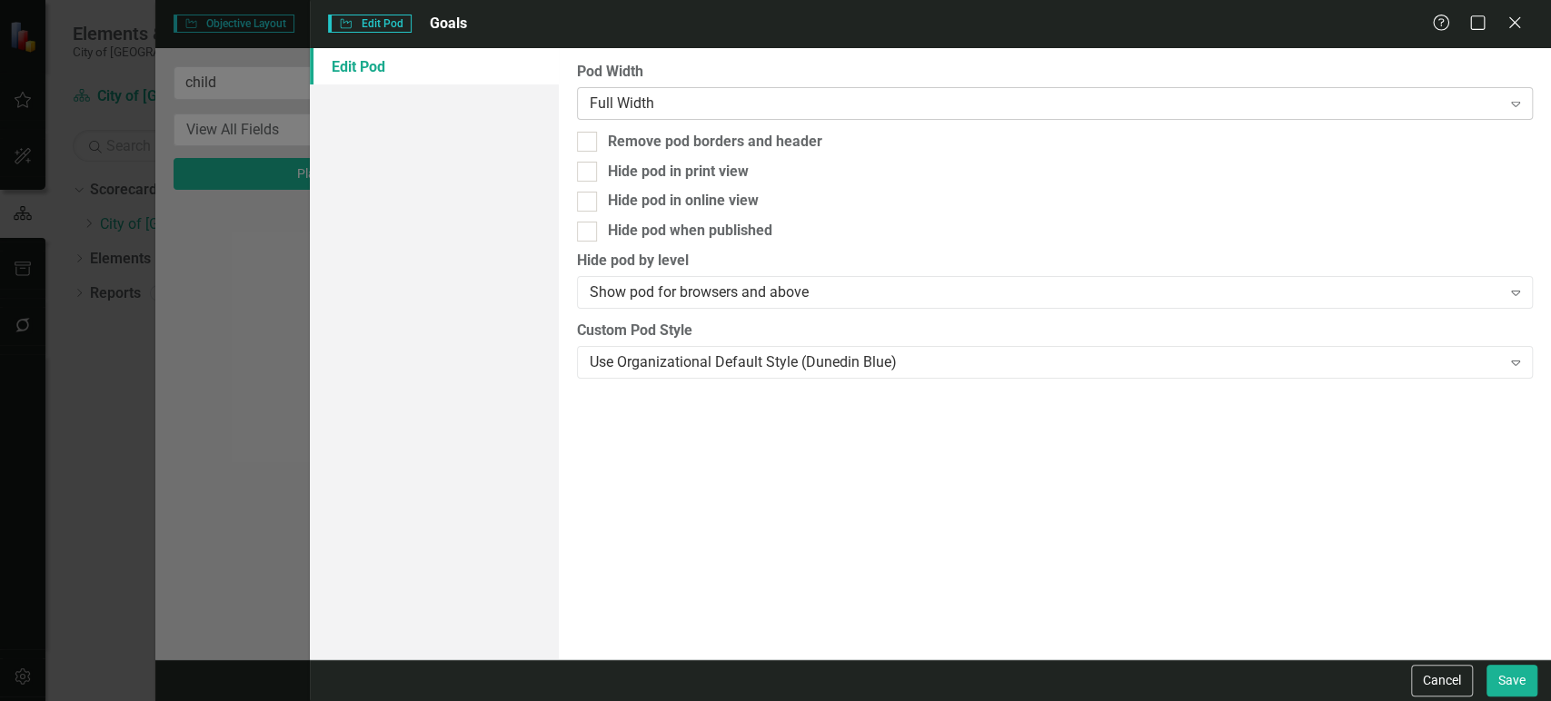
click at [704, 104] on div "Full Width" at bounding box center [1045, 103] width 911 height 21
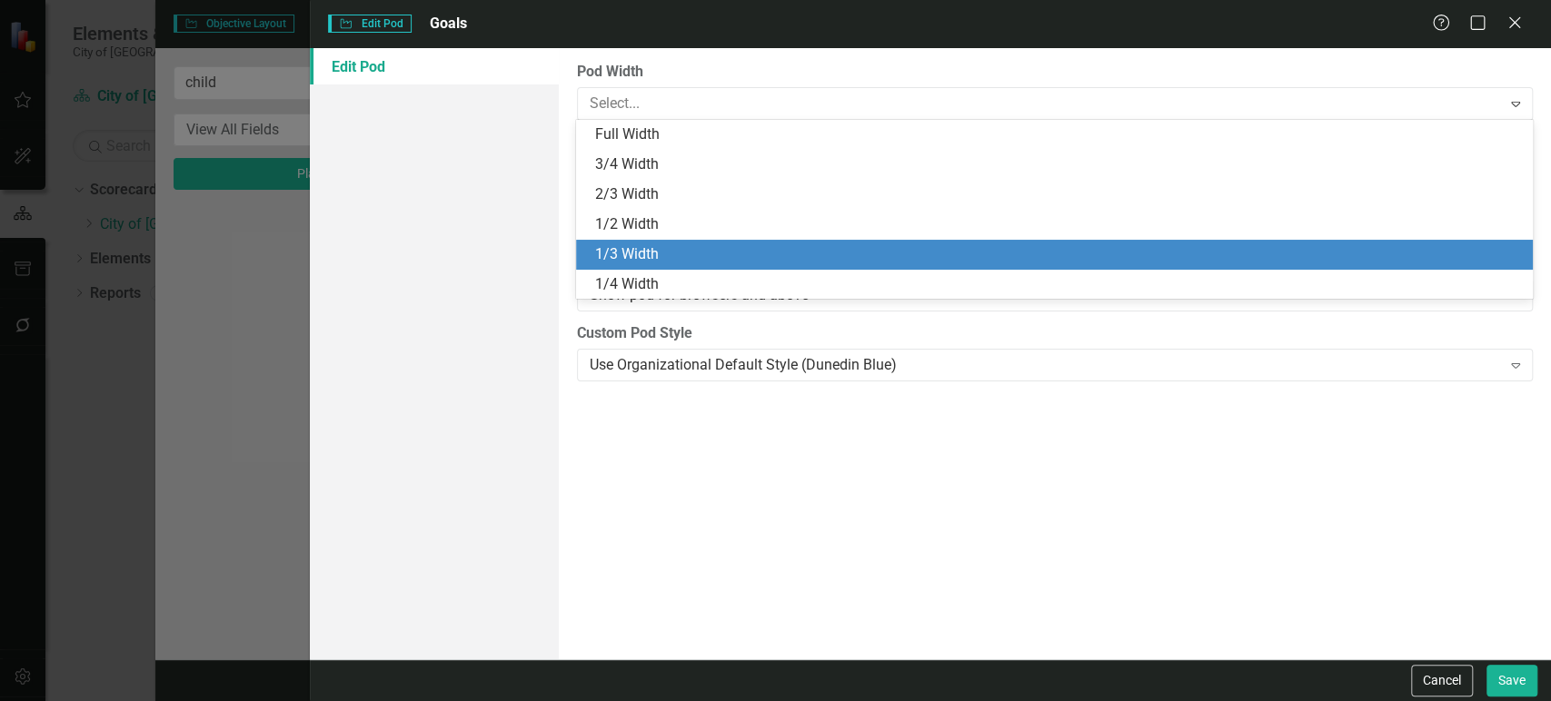
click at [652, 222] on div "1/2 Width" at bounding box center [1057, 224] width 927 height 21
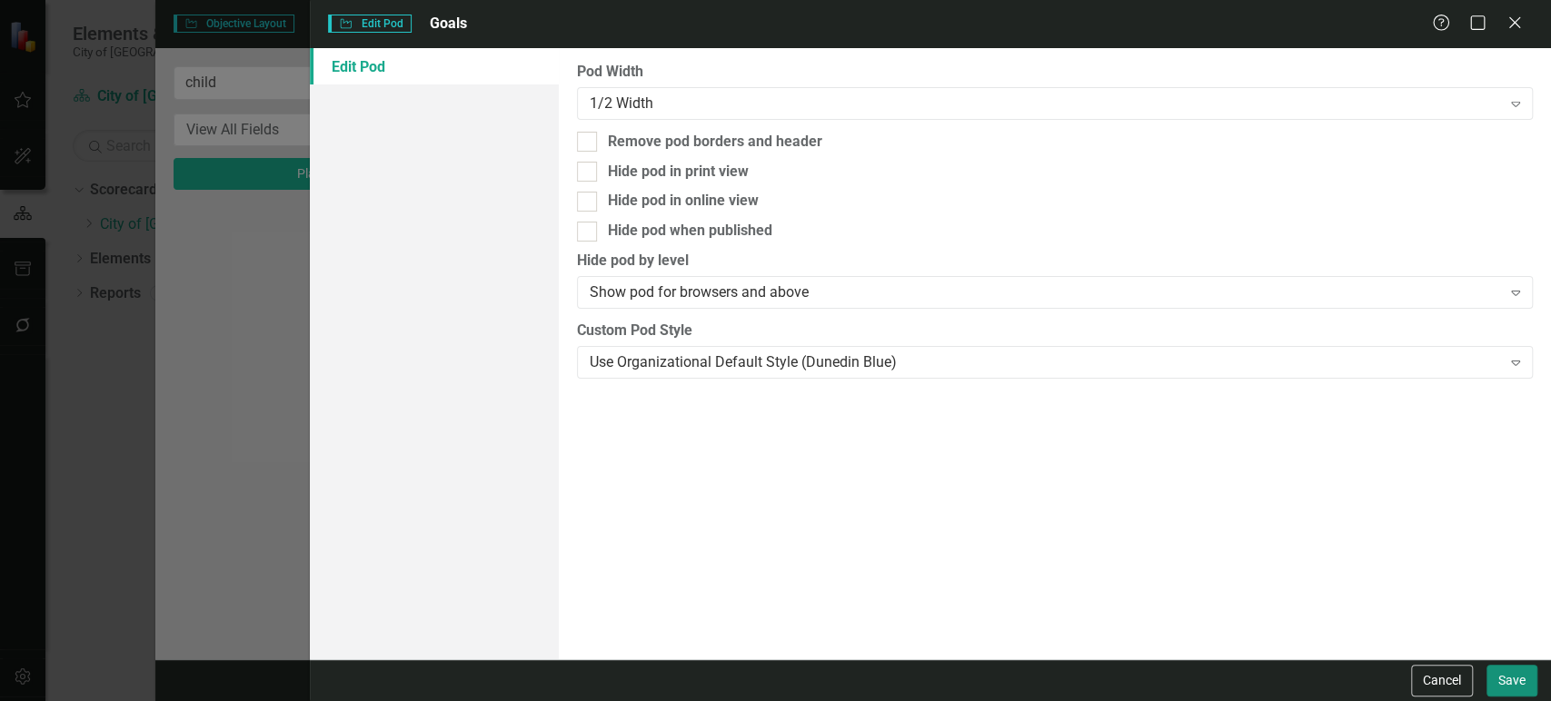
click at [1512, 675] on button "Save" at bounding box center [1512, 681] width 51 height 32
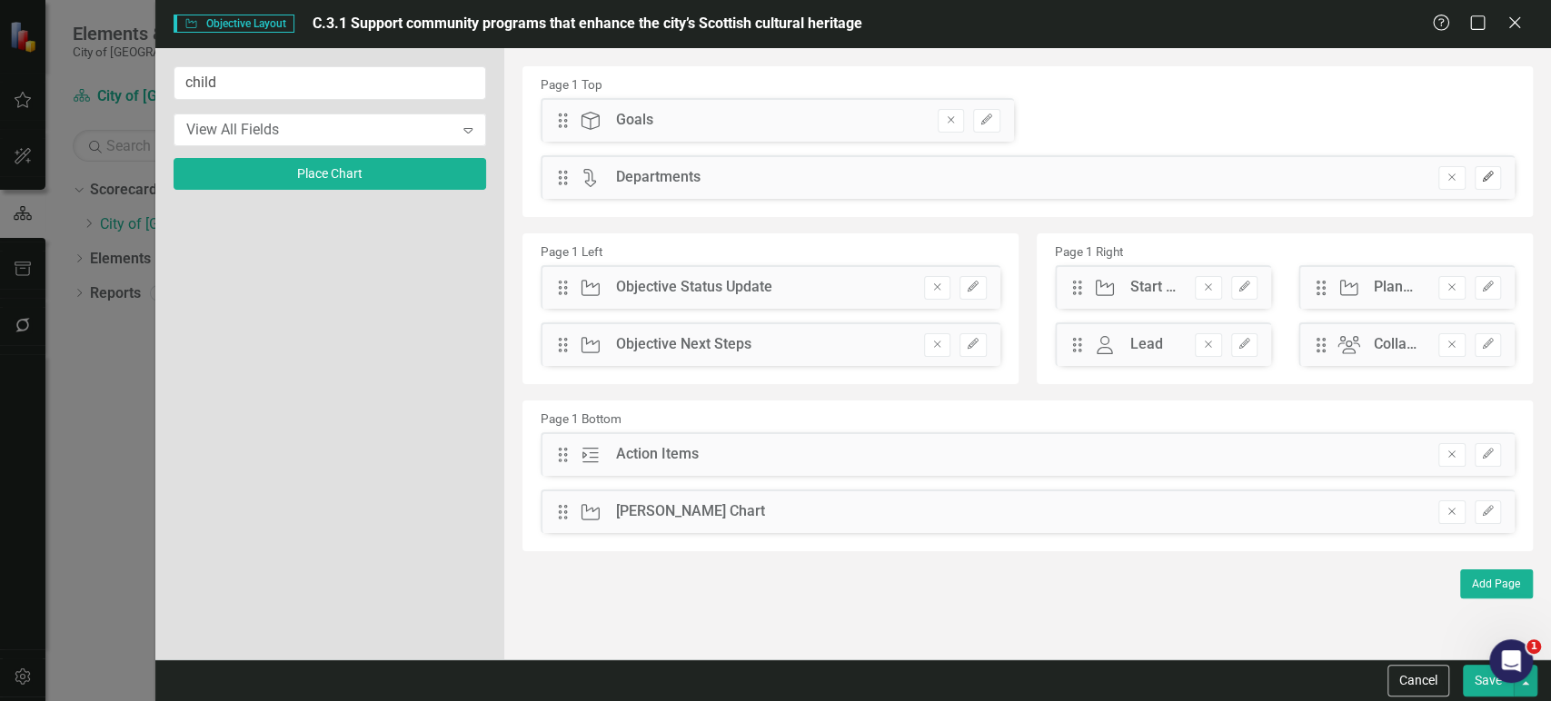
click at [1492, 185] on button "Edit" at bounding box center [1488, 178] width 26 height 24
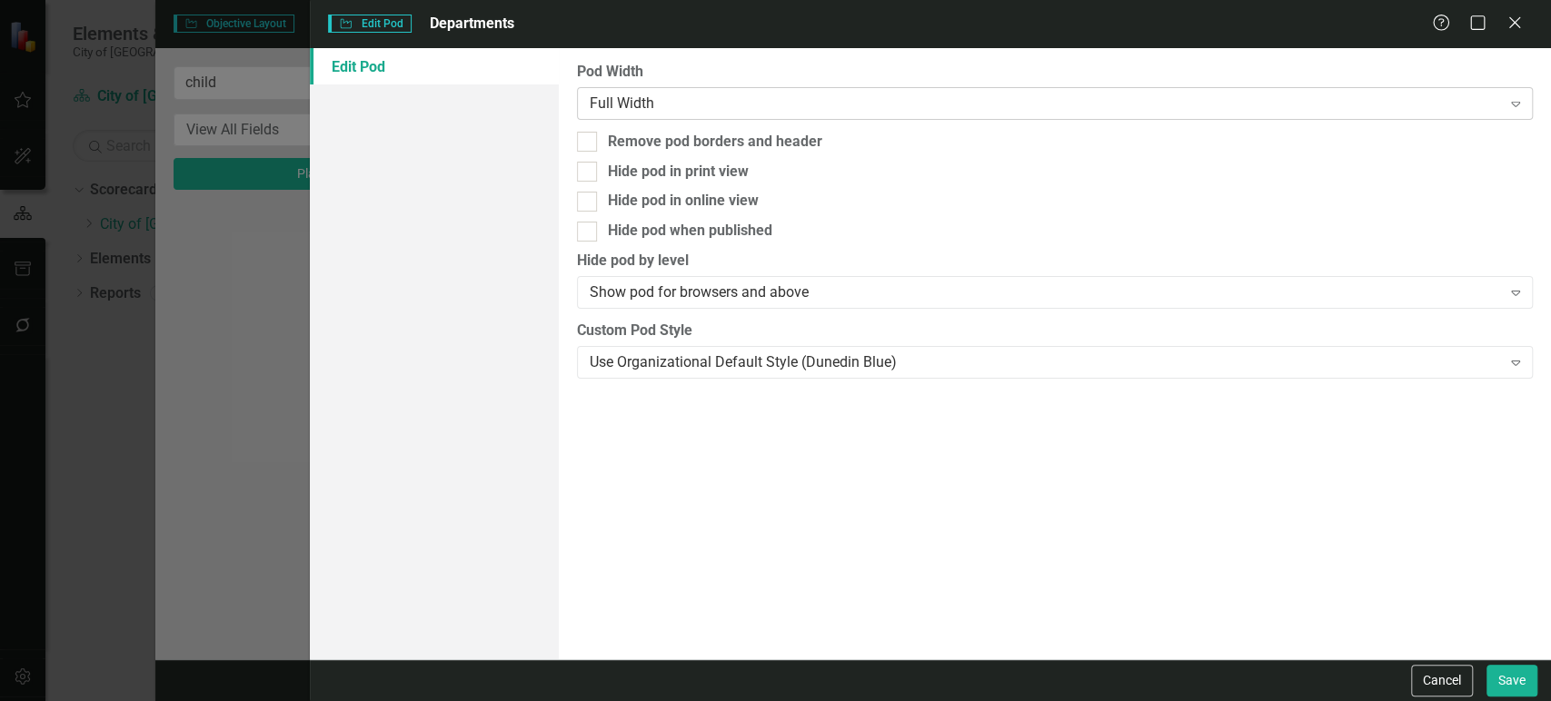
click at [756, 101] on div "Full Width" at bounding box center [1045, 103] width 911 height 21
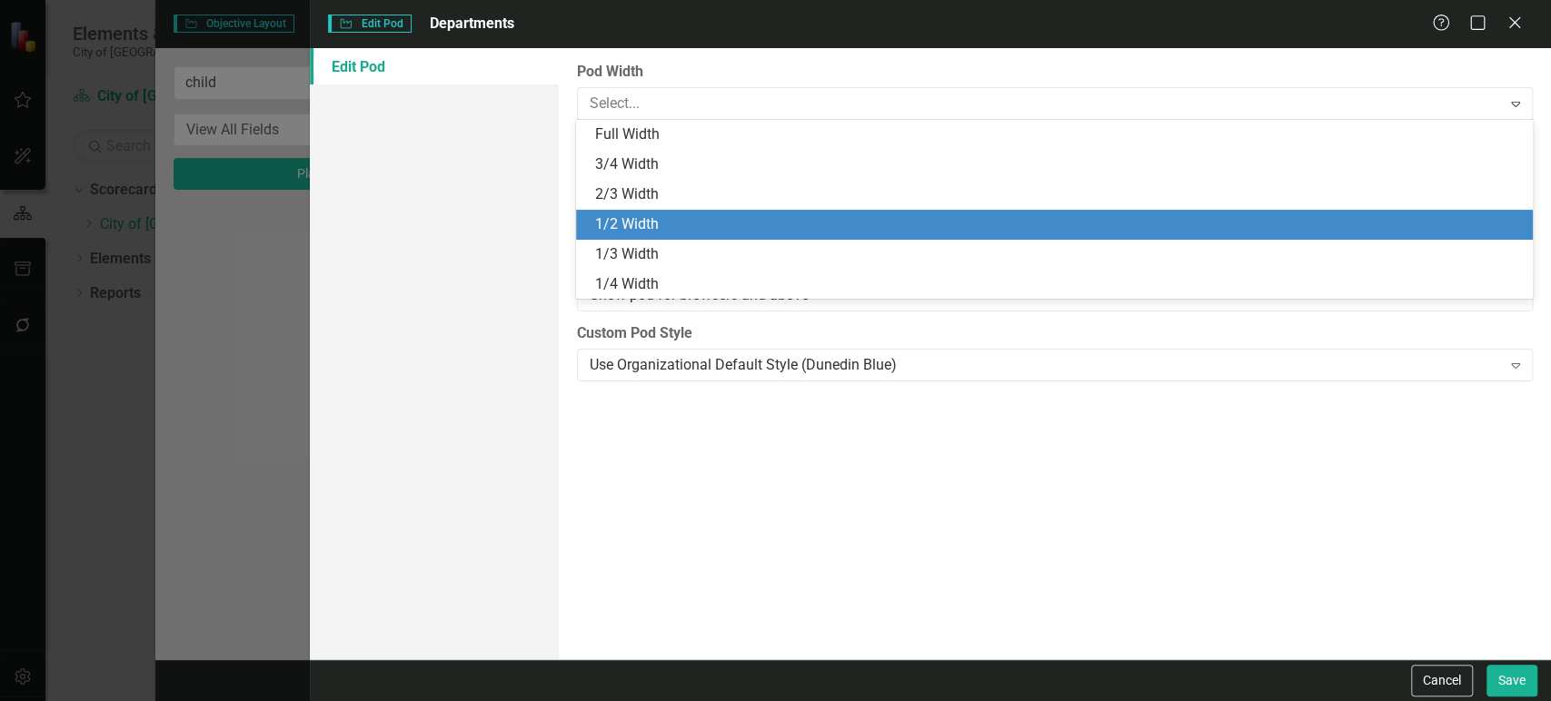
click at [715, 223] on div "1/2 Width" at bounding box center [1057, 224] width 927 height 21
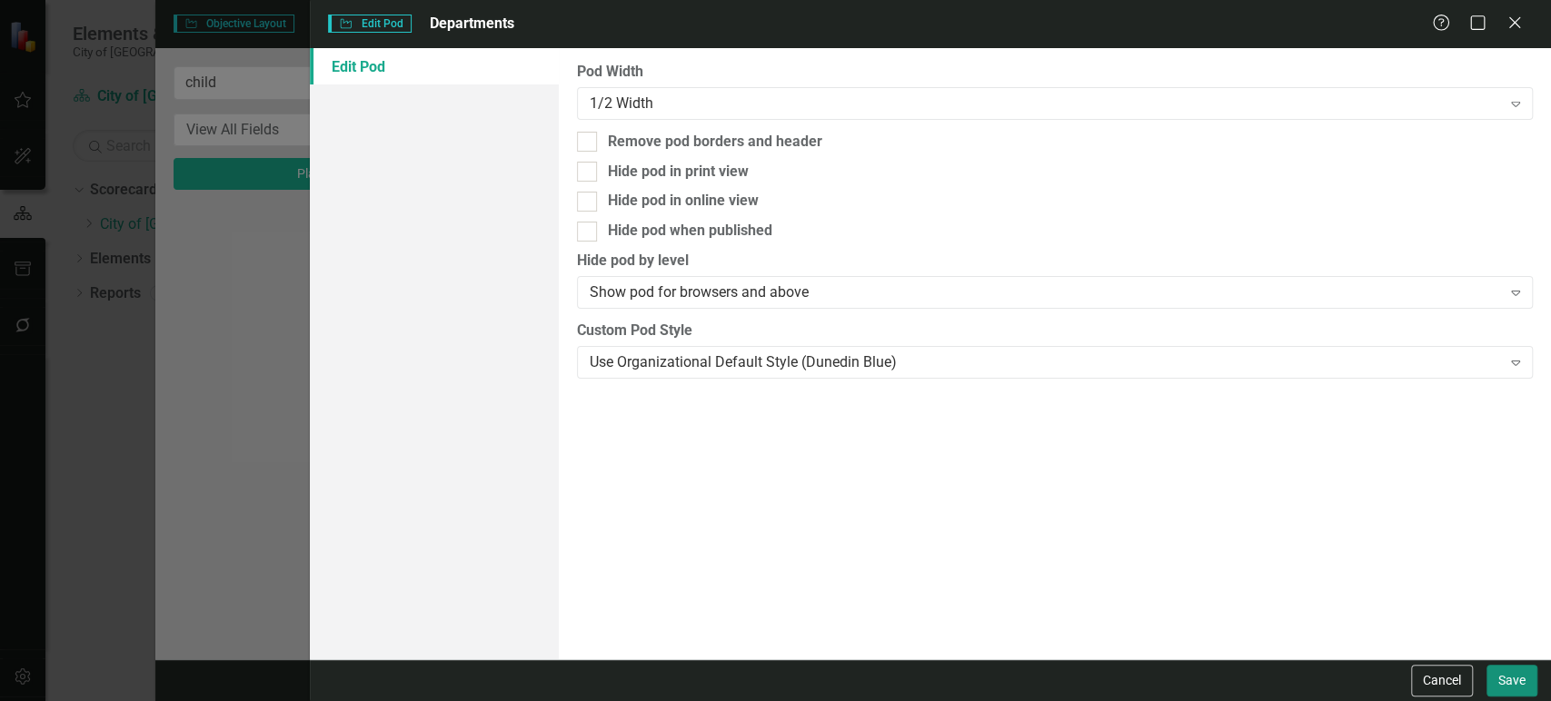
click at [1530, 683] on button "Save" at bounding box center [1512, 681] width 51 height 32
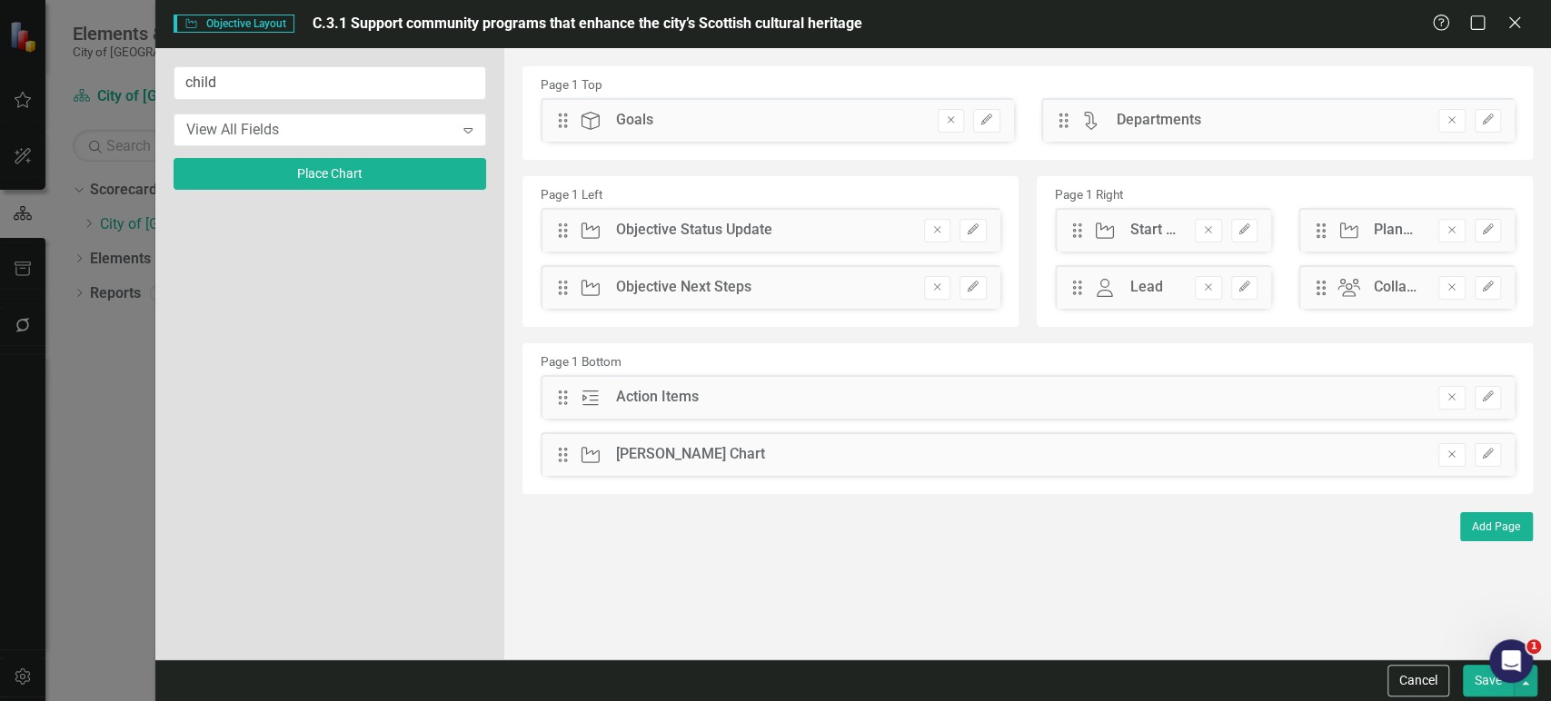
click at [1473, 687] on button "Save" at bounding box center [1488, 681] width 51 height 32
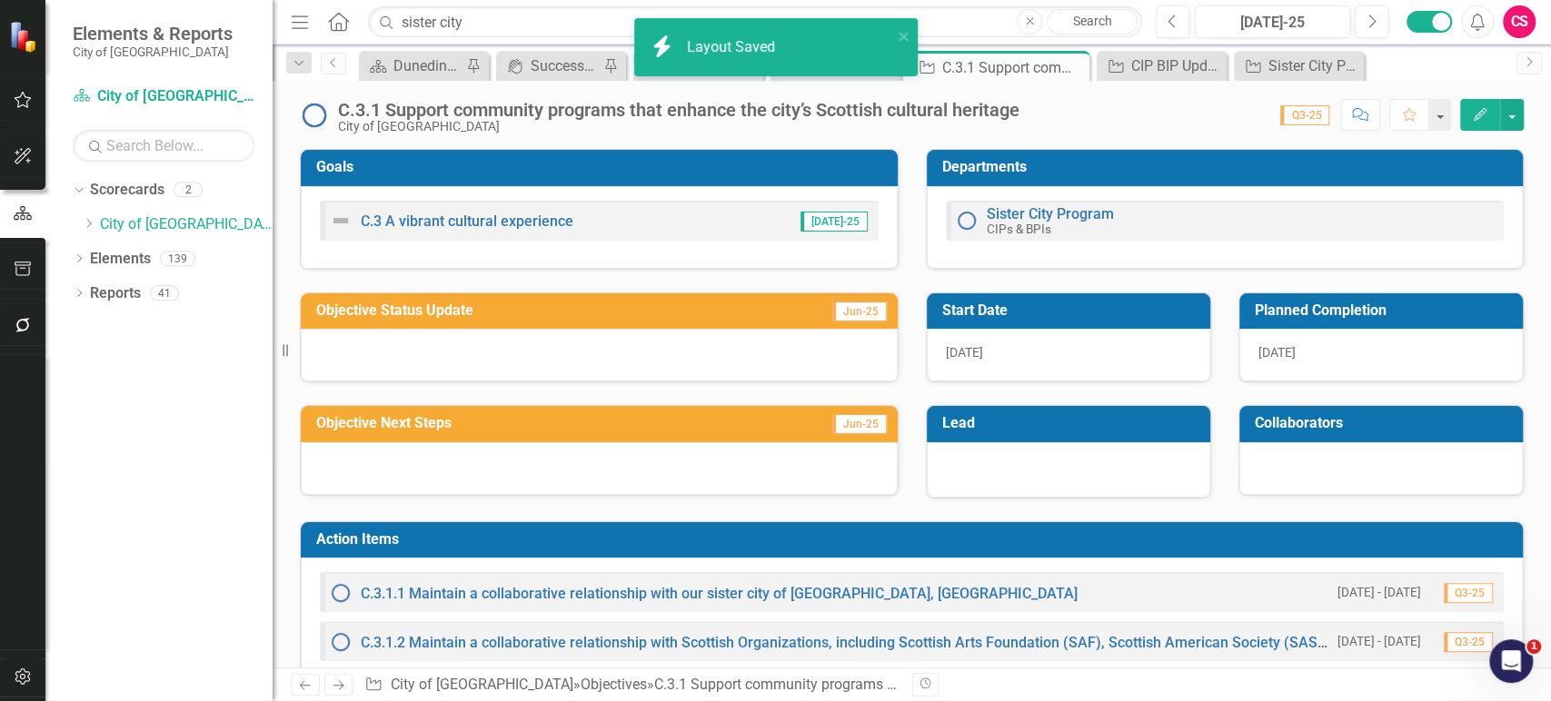
click at [14, 687] on button "button" at bounding box center [23, 678] width 41 height 38
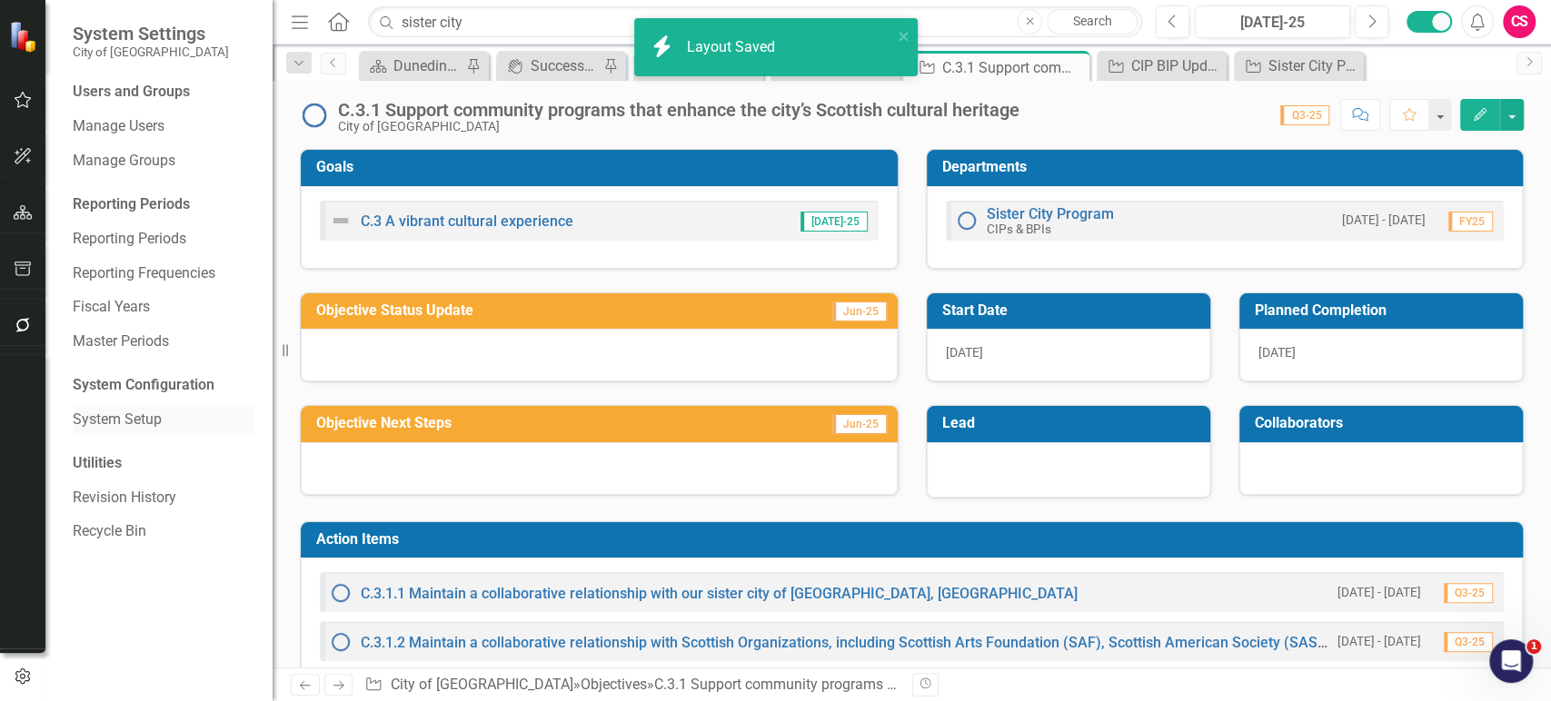
click at [130, 420] on link "System Setup" at bounding box center [164, 420] width 182 height 21
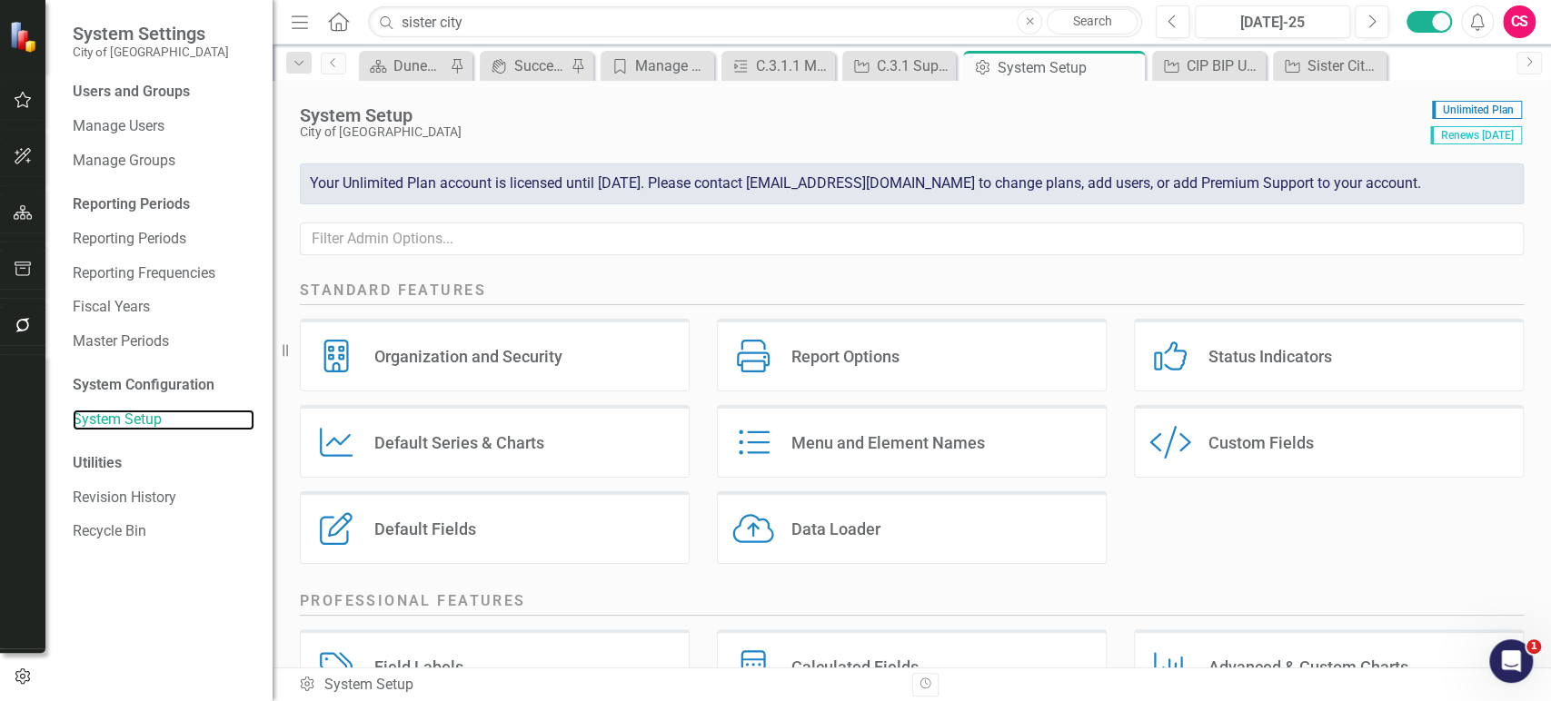
scroll to position [196, 0]
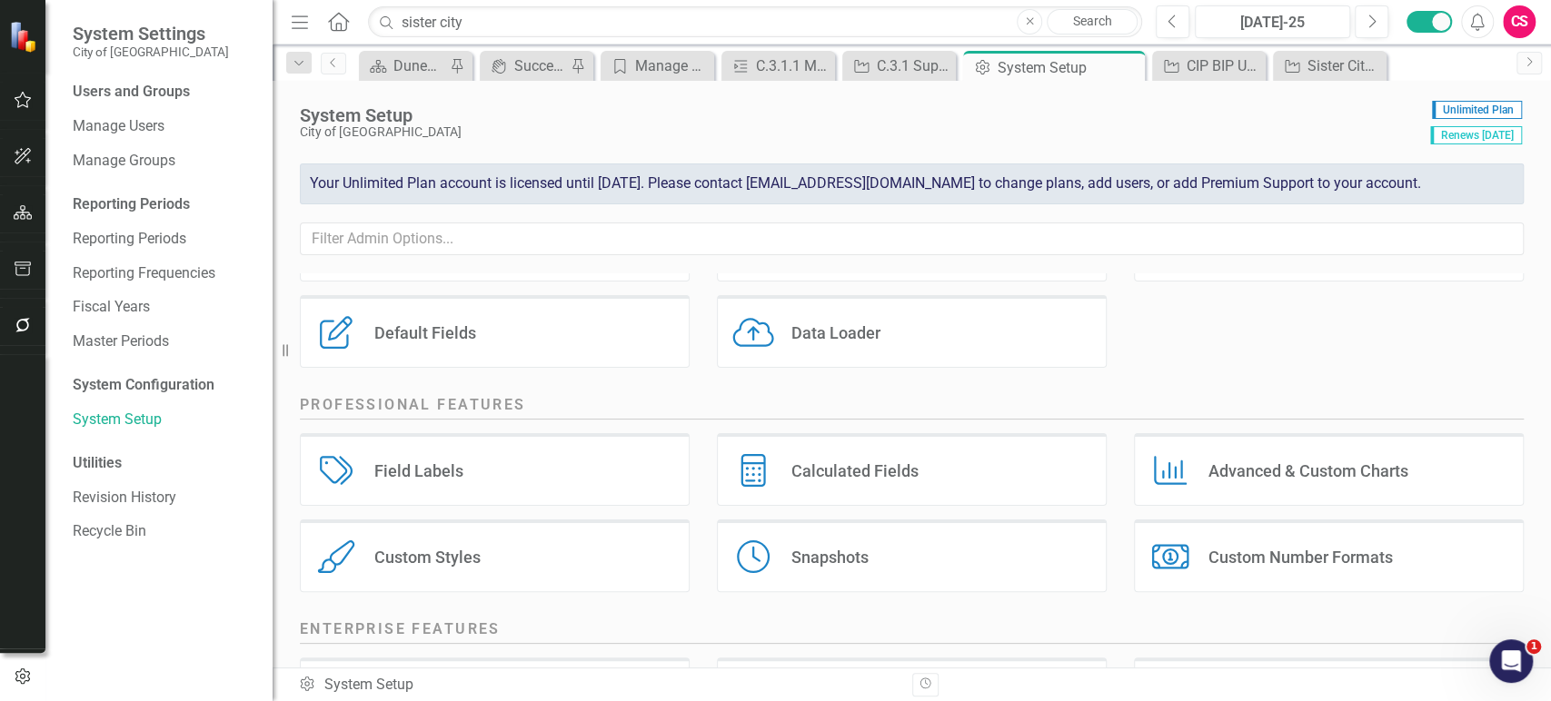
click at [487, 492] on div "Field Labels Field Labels" at bounding box center [495, 469] width 390 height 73
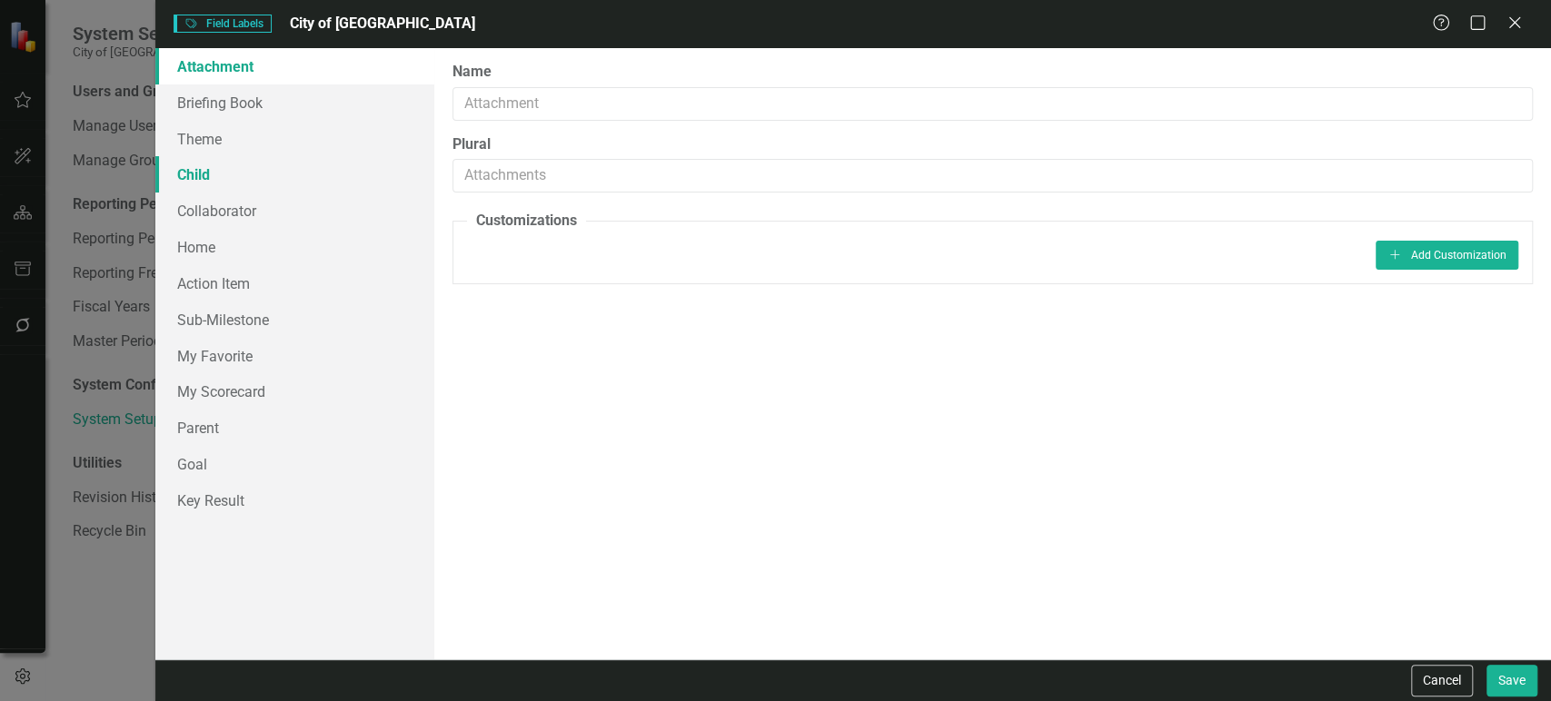
click at [231, 186] on link "Child" at bounding box center [294, 174] width 279 height 36
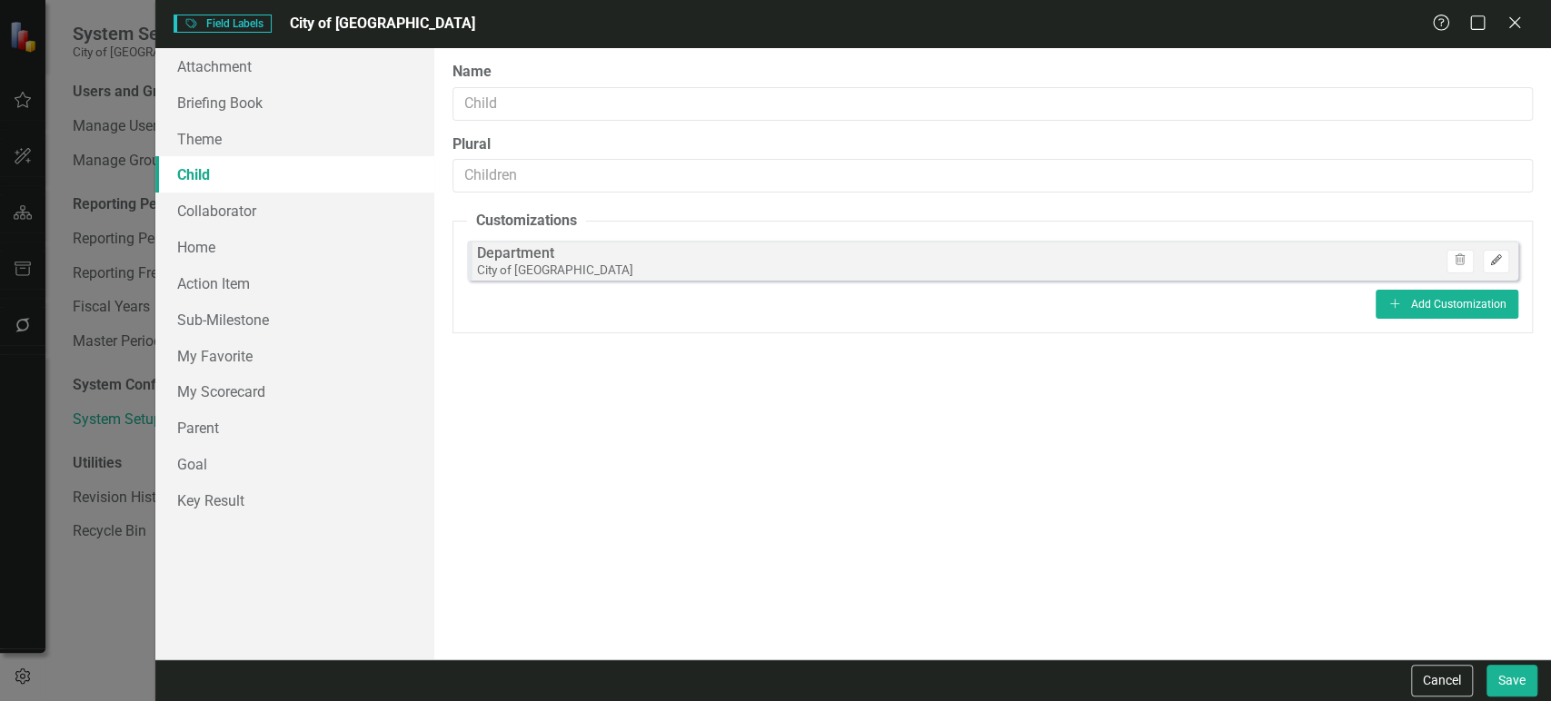
click at [1487, 260] on button "Edit" at bounding box center [1496, 262] width 26 height 24
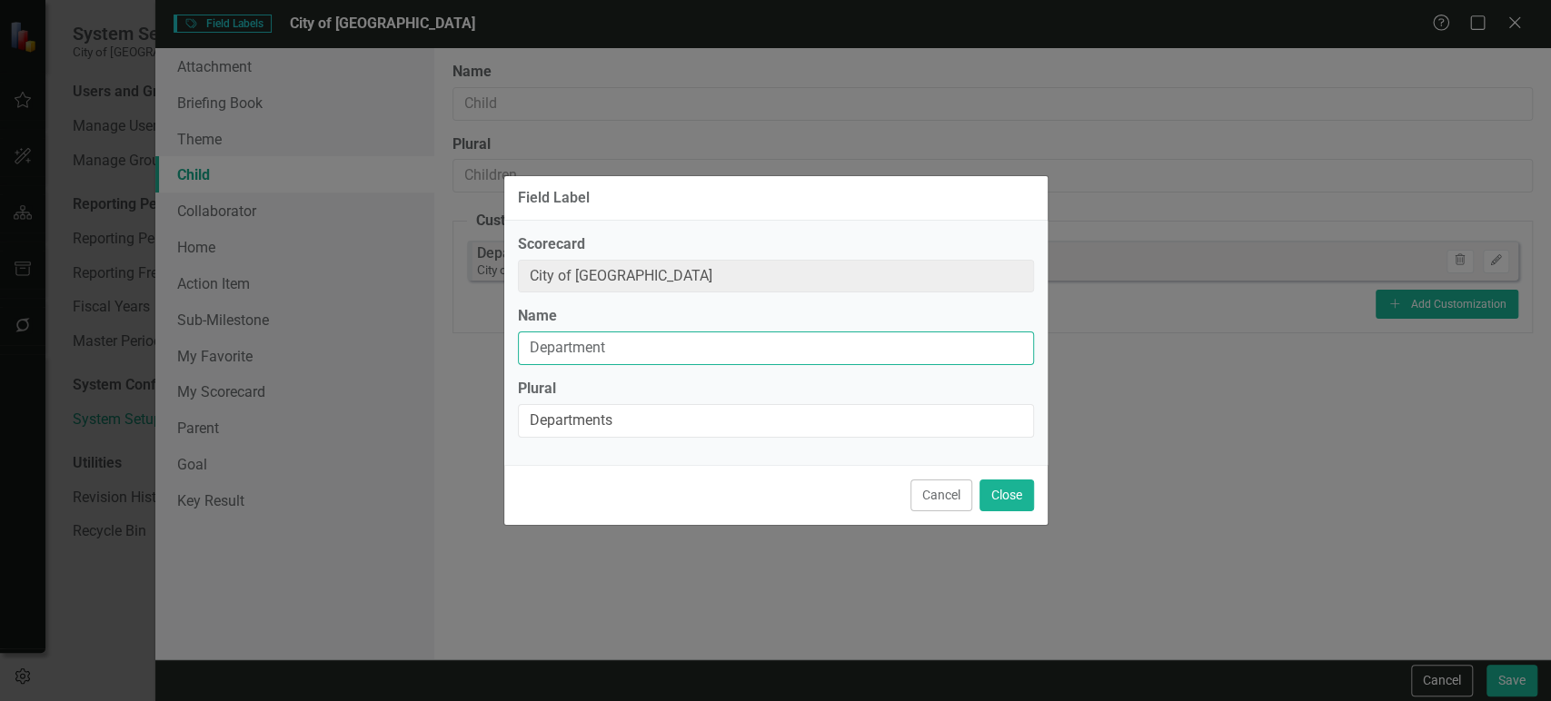
click at [577, 354] on input "Department" at bounding box center [776, 349] width 516 height 34
type input "C"
type input "Related Project"
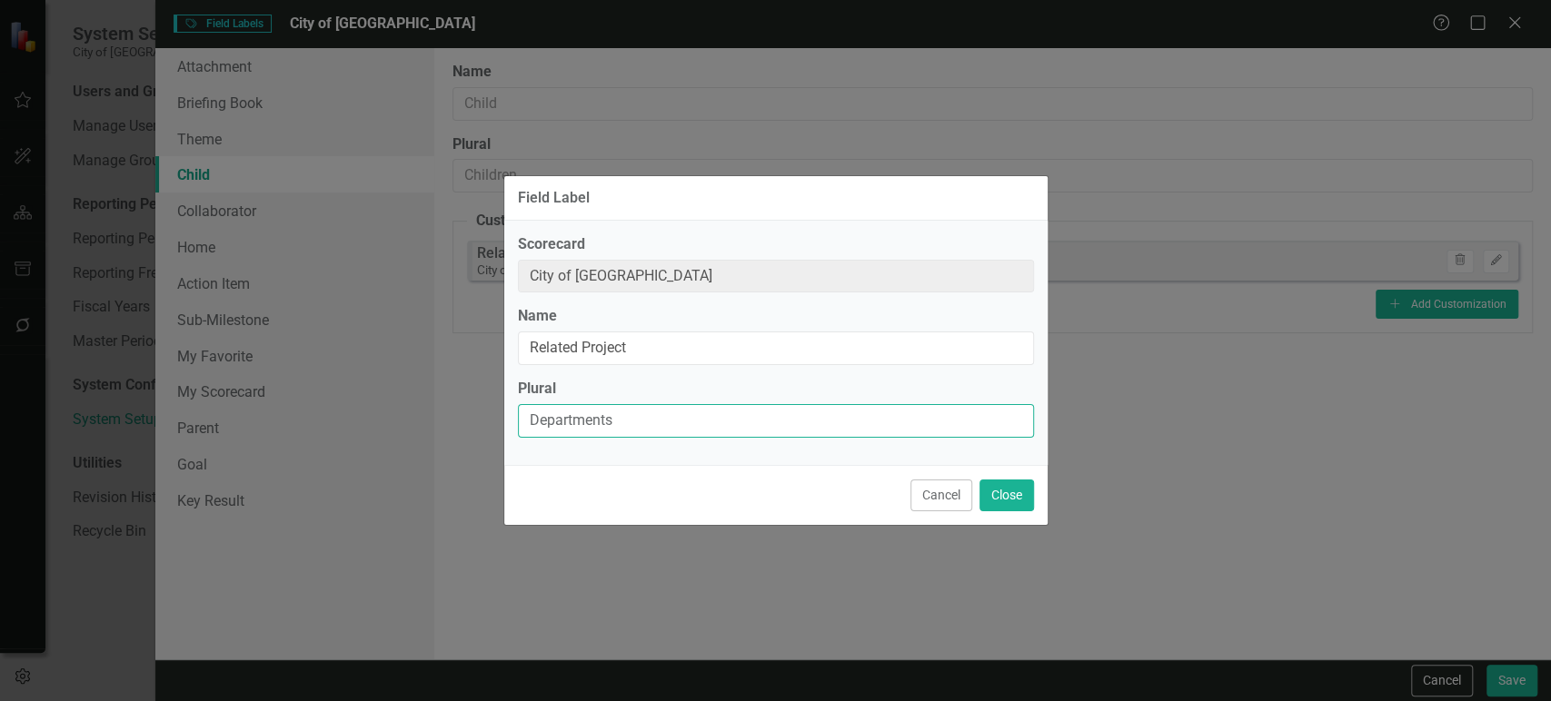
paste input "Related Project"
type input "Related Projects"
click at [1006, 492] on button "Close" at bounding box center [1007, 496] width 55 height 32
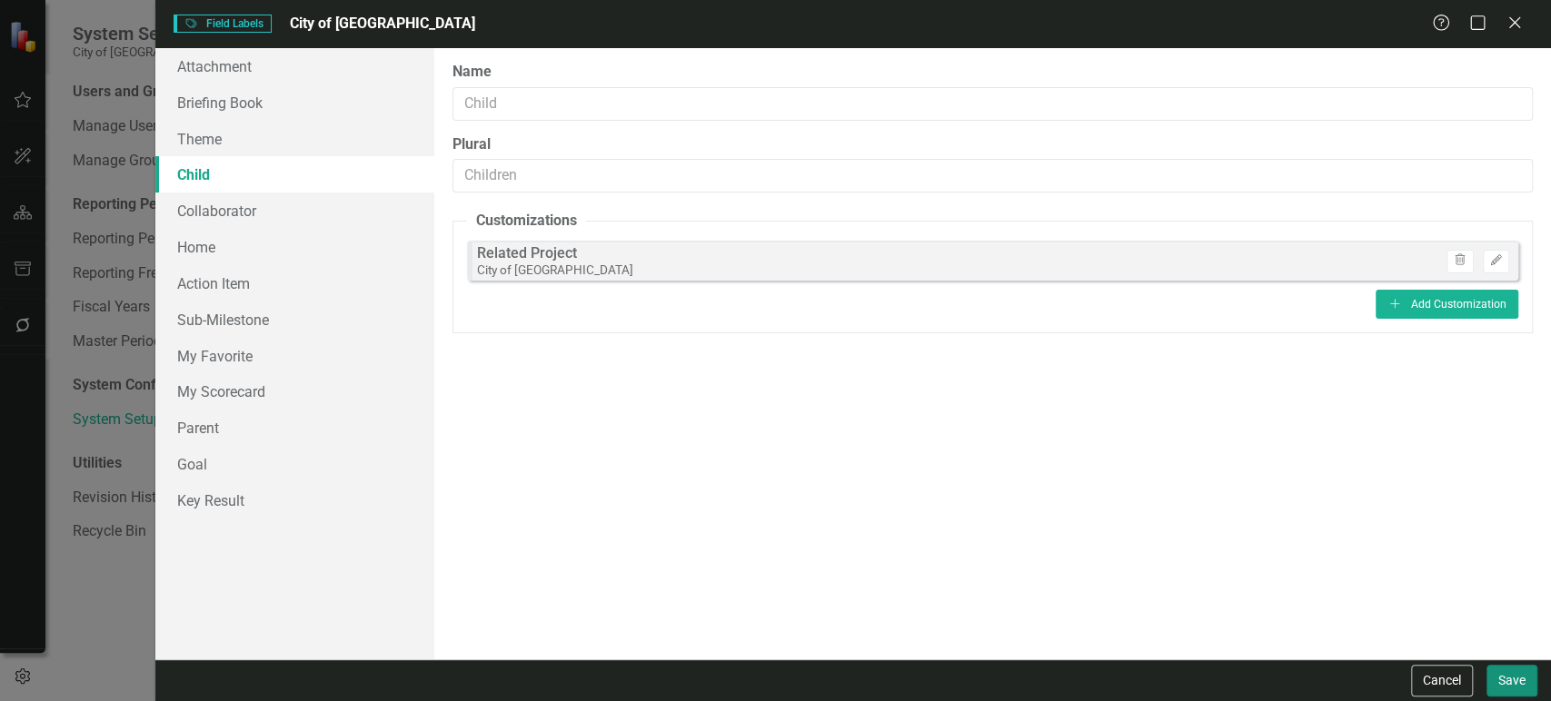
click at [1514, 675] on button "Save" at bounding box center [1512, 681] width 51 height 32
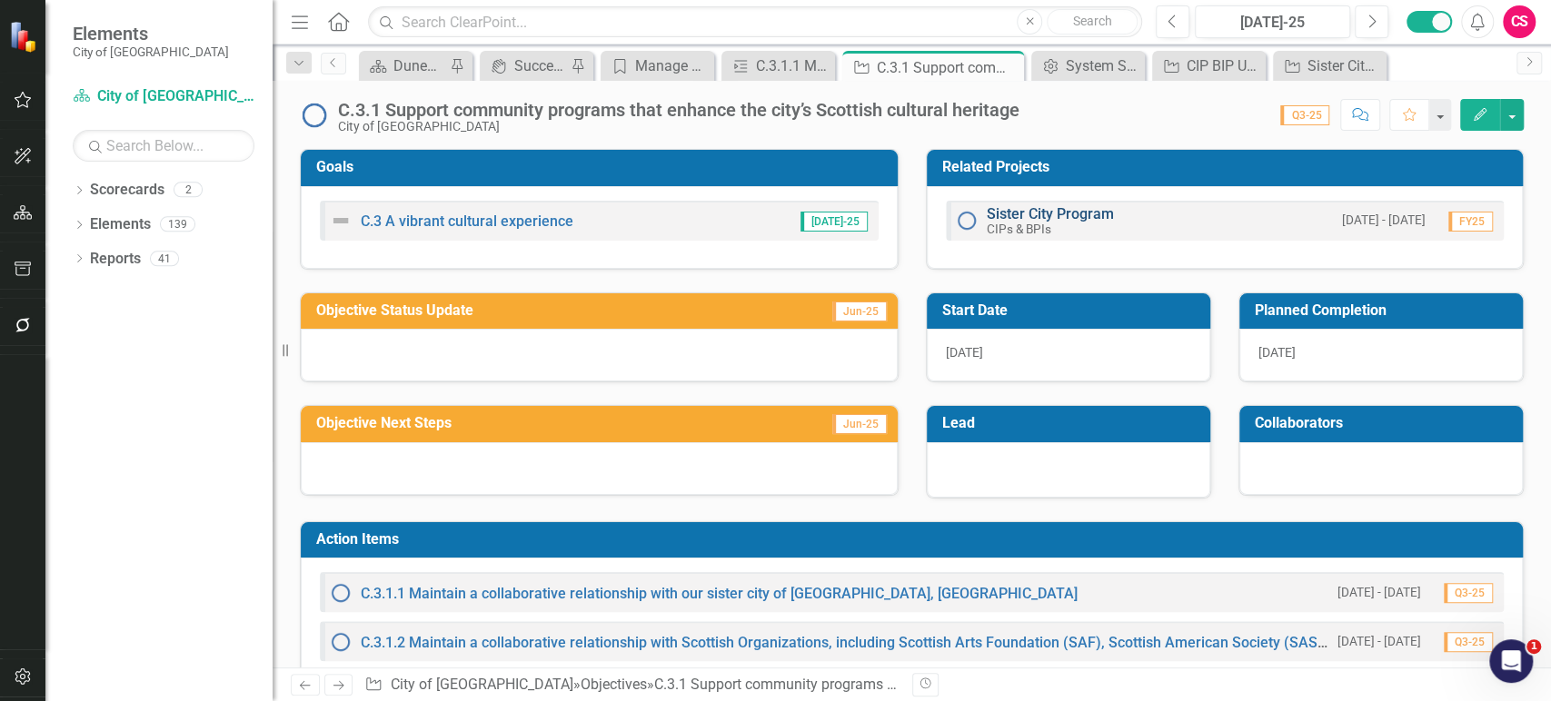
click at [996, 212] on link "Sister City Program" at bounding box center [1050, 213] width 127 height 17
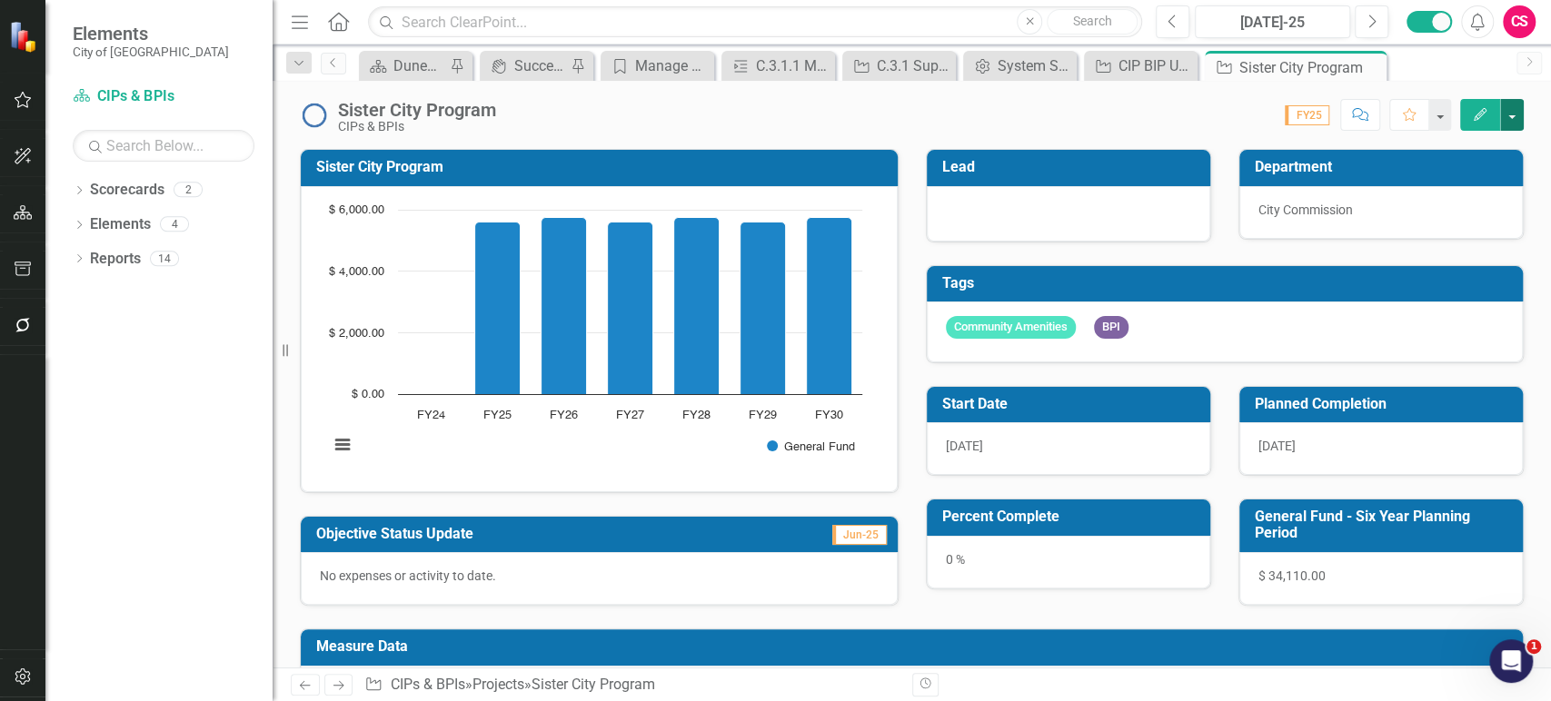
click at [1506, 113] on button "button" at bounding box center [1512, 115] width 24 height 32
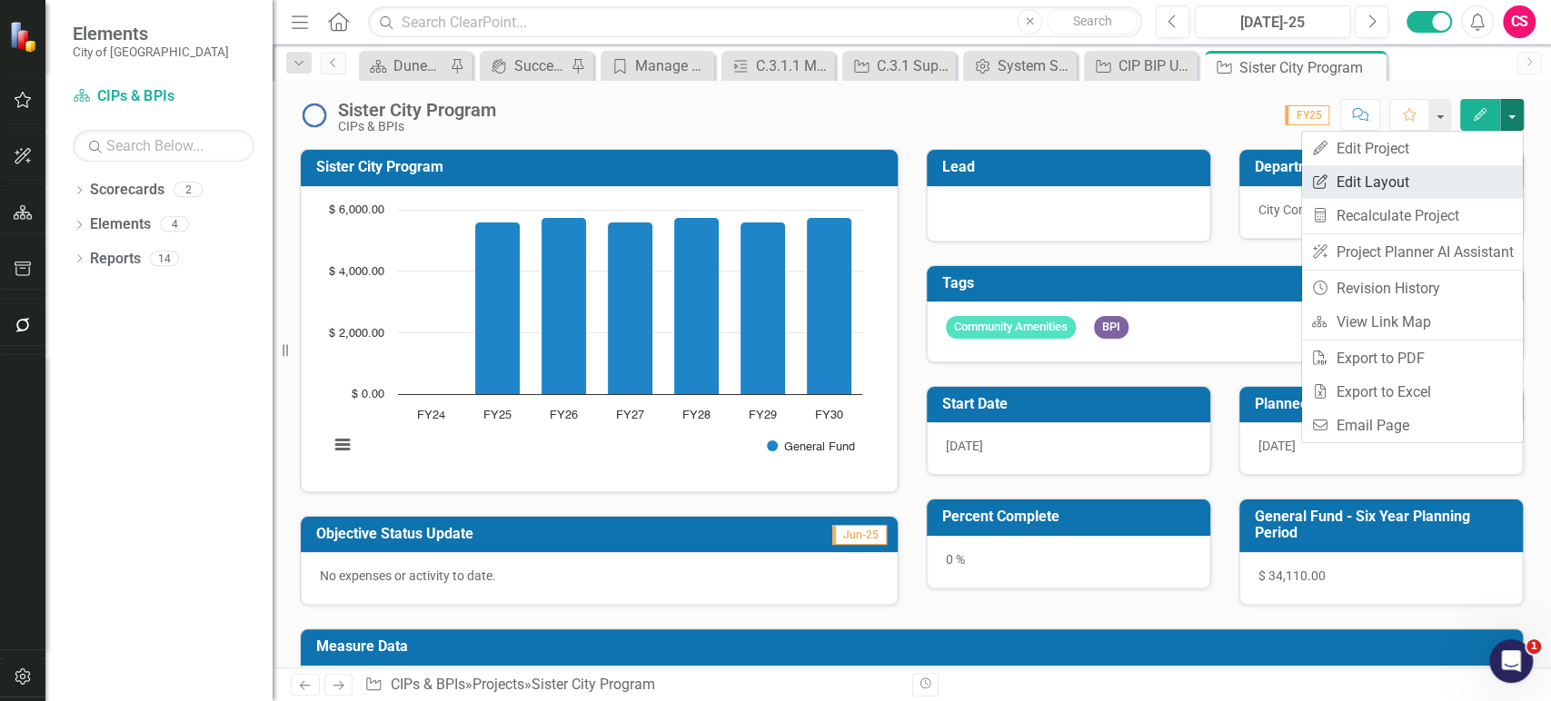
click at [1442, 176] on link "Edit Report Edit Layout" at bounding box center [1412, 182] width 221 height 34
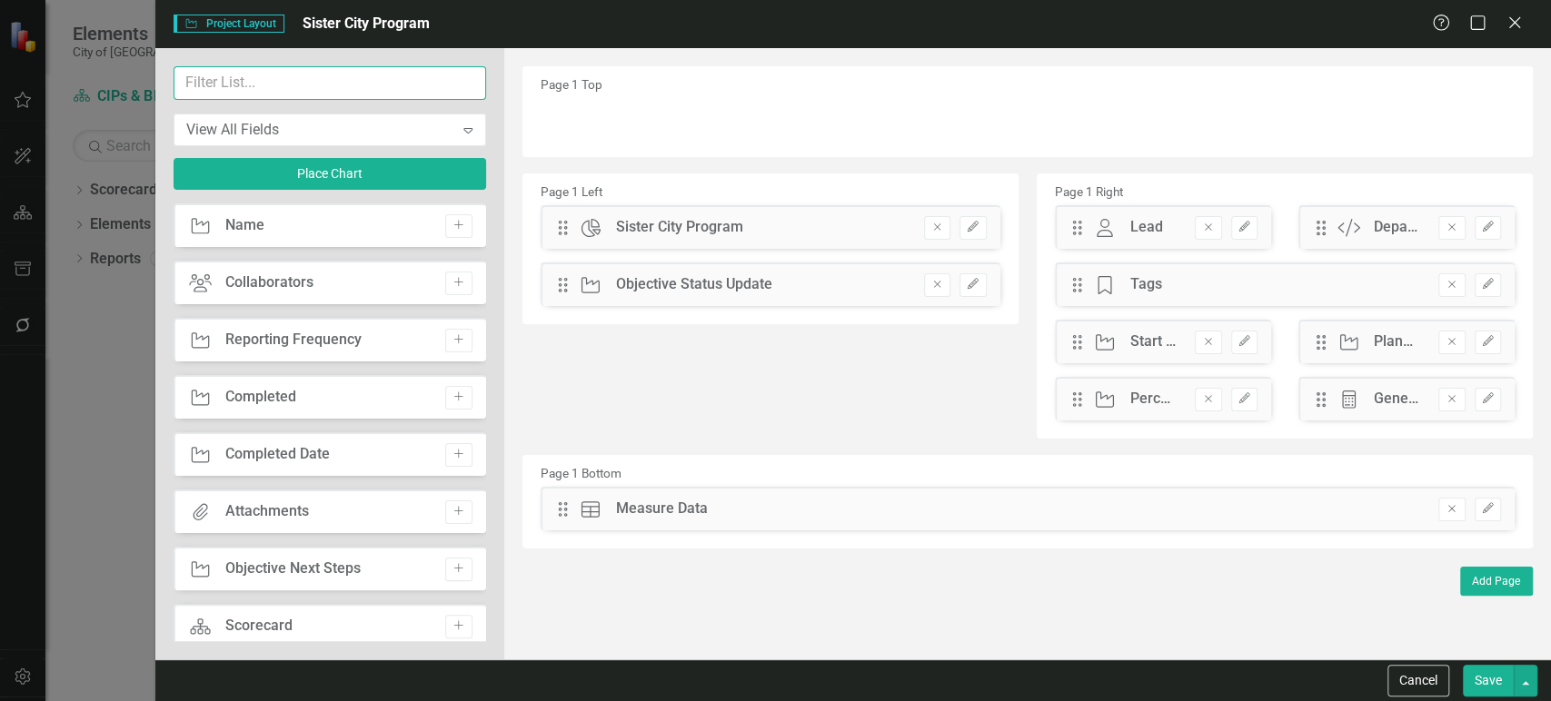
click at [255, 92] on input "text" at bounding box center [330, 83] width 313 height 34
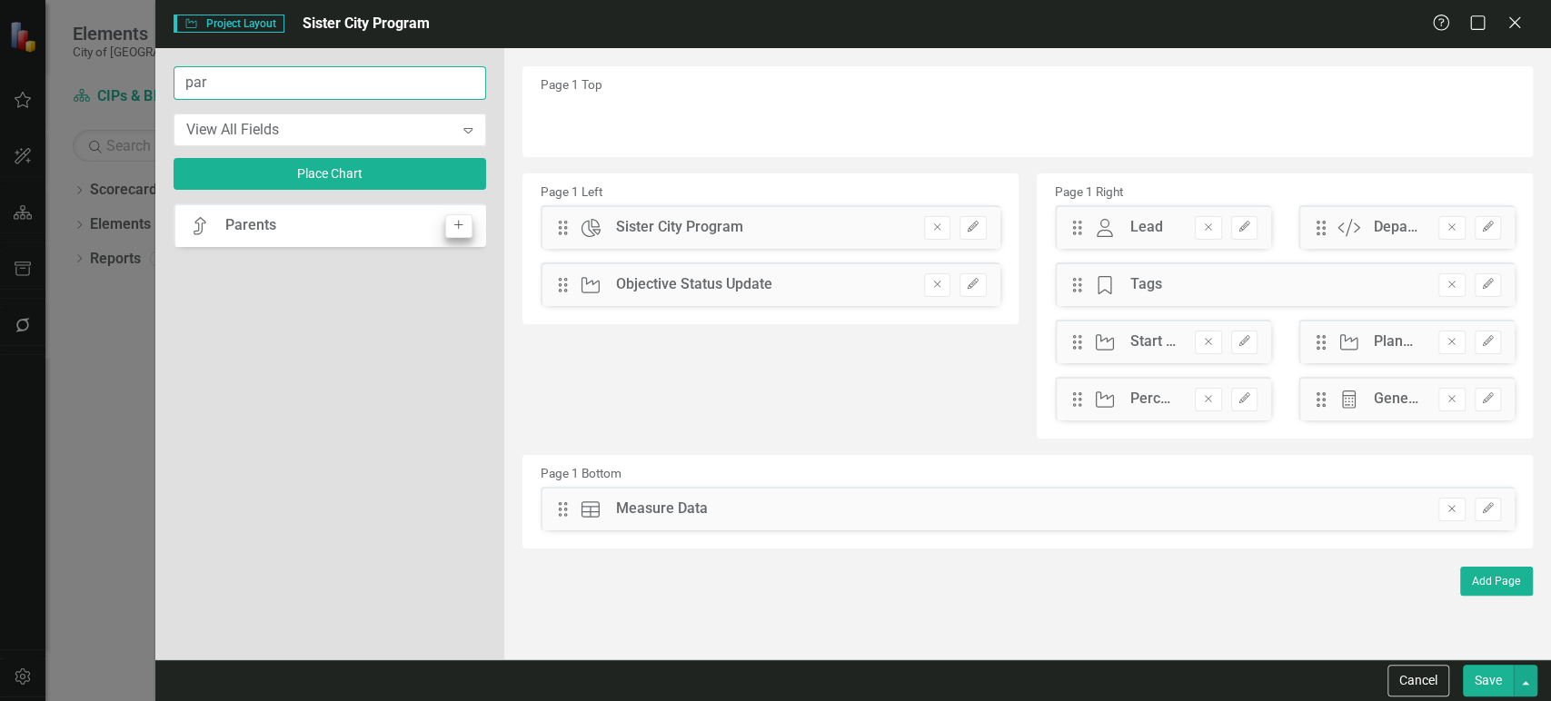
type input "par"
click at [455, 222] on icon "Add" at bounding box center [459, 225] width 14 height 11
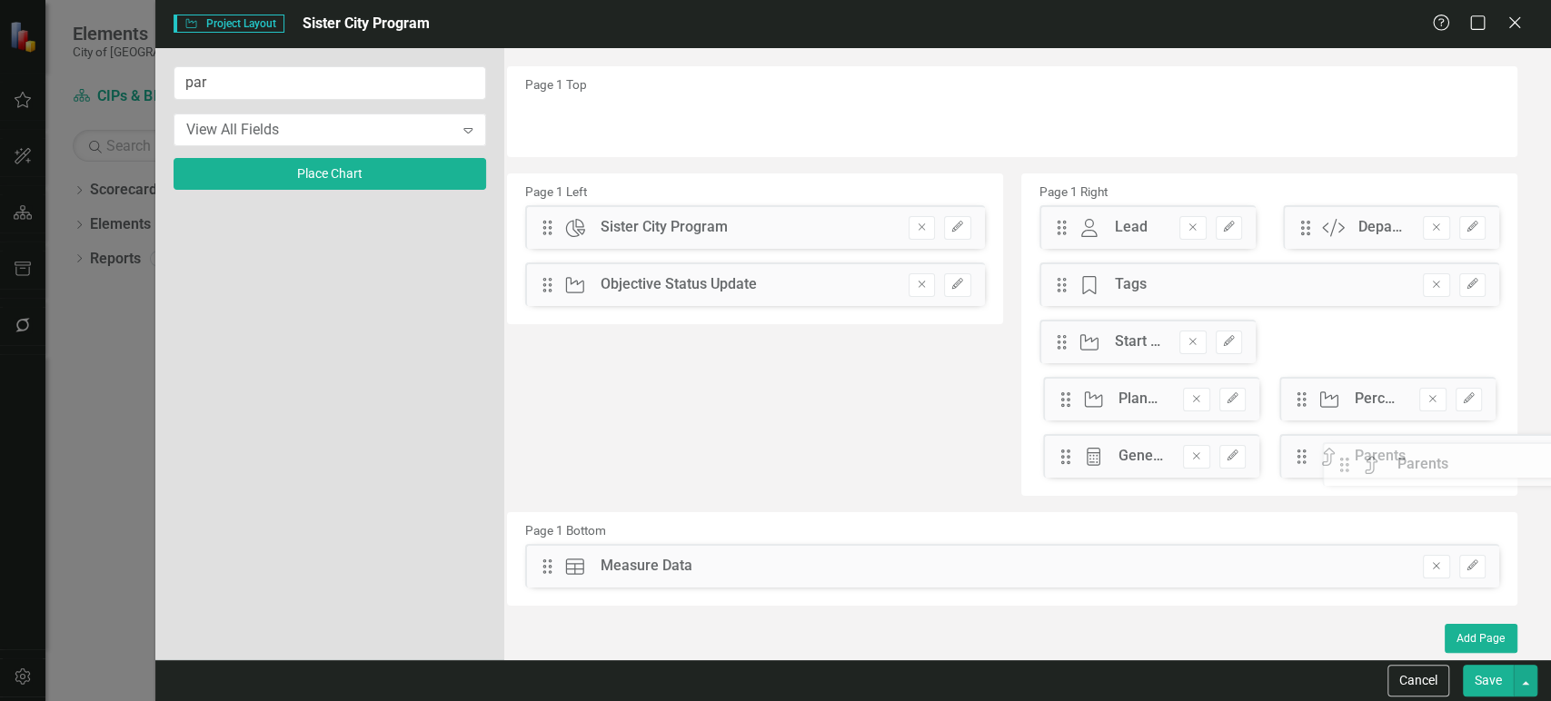
scroll to position [0, 21]
drag, startPoint x: 551, startPoint y: 141, endPoint x: 1266, endPoint y: 478, distance: 790.6
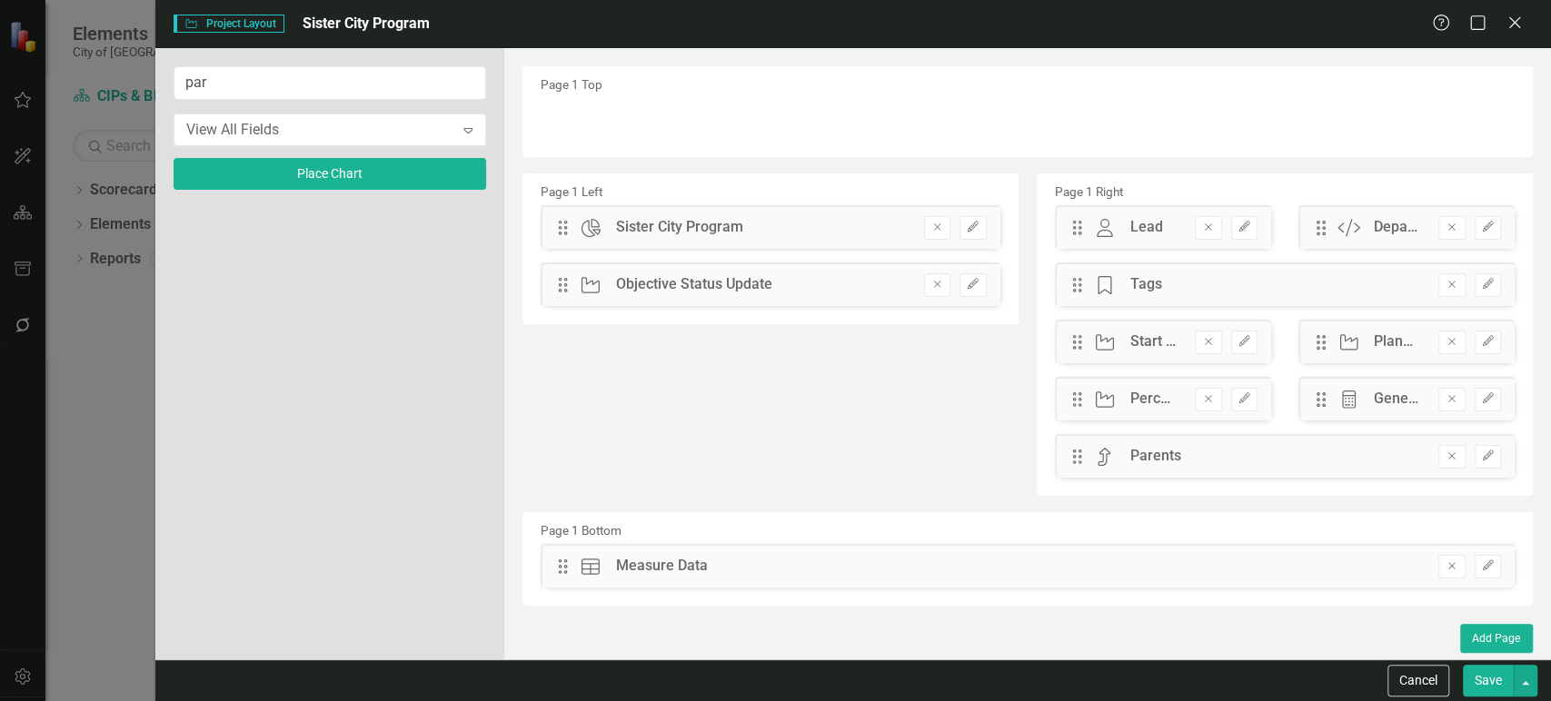
click at [1490, 689] on button "Save" at bounding box center [1488, 681] width 51 height 32
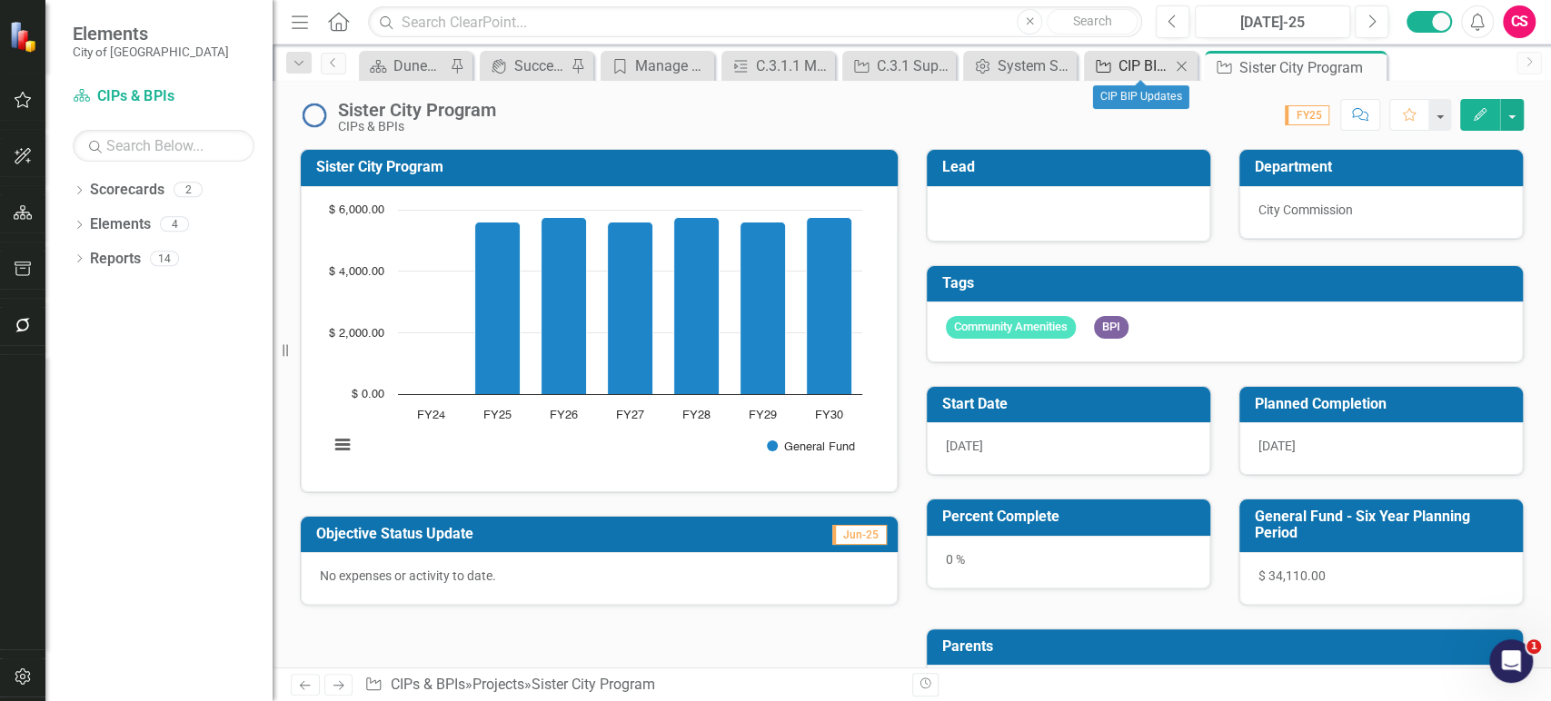
click at [1119, 65] on div "CIP BIP Updates" at bounding box center [1145, 66] width 52 height 23
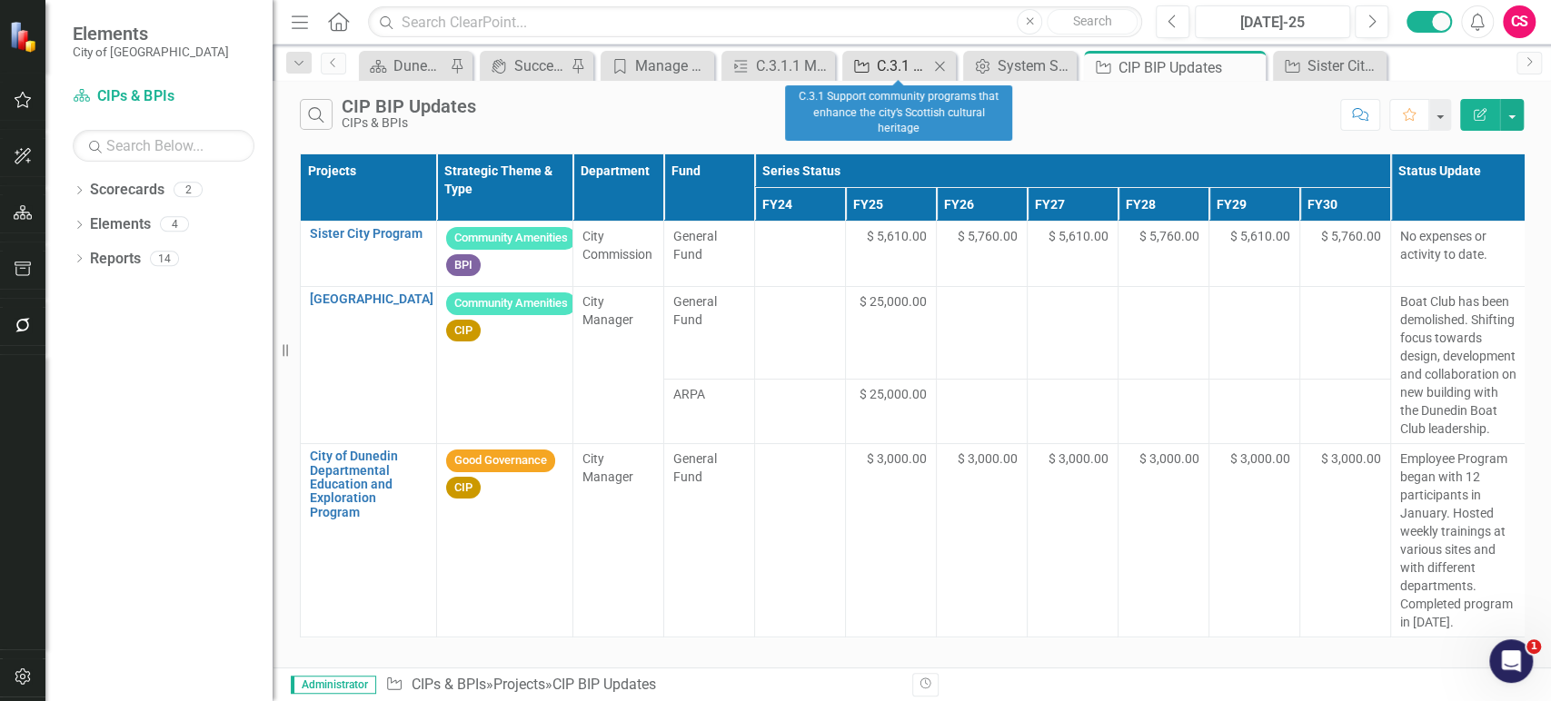
click at [894, 59] on div "C.3.1 Support community programs that enhance the city’s Scottish cultural heri…" at bounding box center [903, 66] width 52 height 23
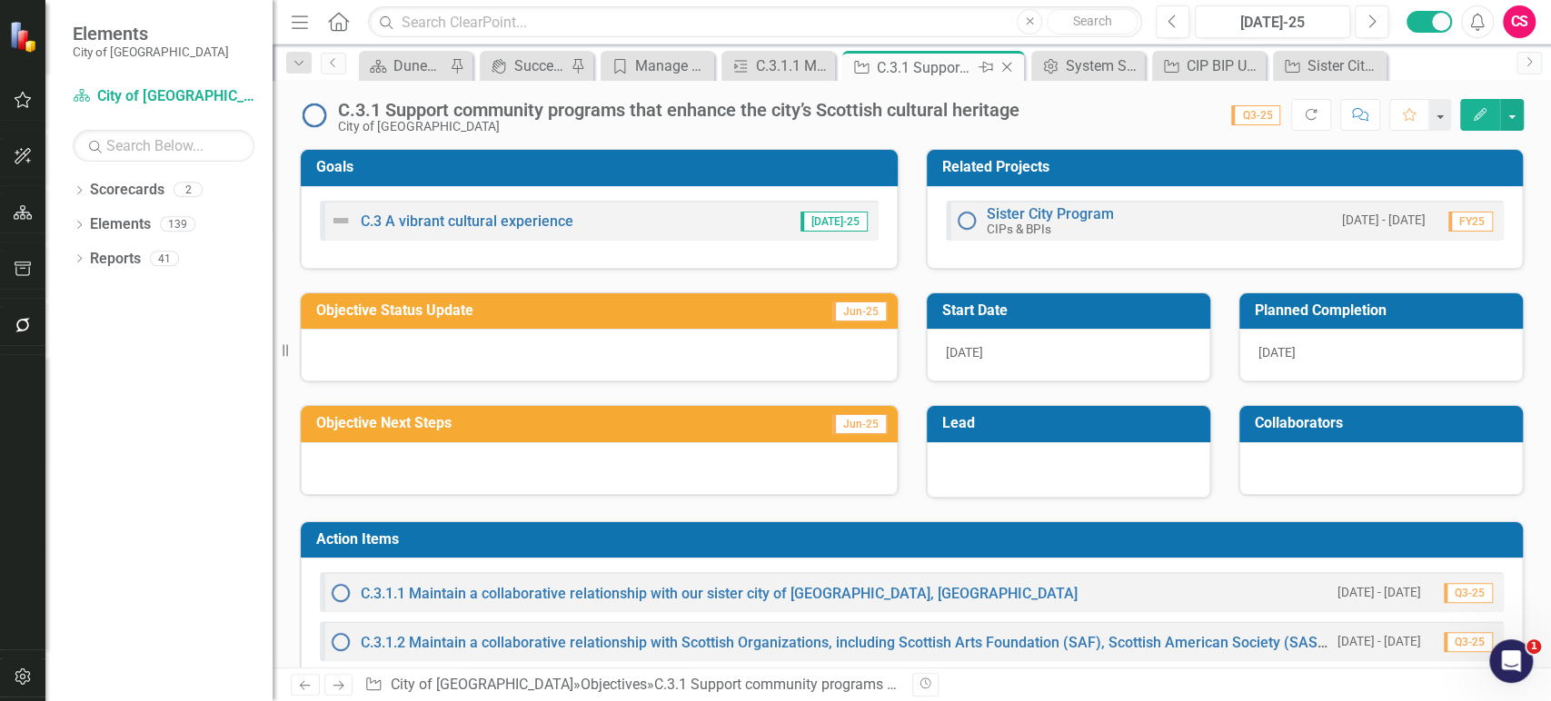
click at [980, 68] on icon "Pin" at bounding box center [986, 67] width 15 height 18
click at [1175, 94] on div "C.3.1 Support community programs that enhance the city’s Scottish cultural heri…" at bounding box center [912, 108] width 1278 height 55
click at [1181, 21] on button "Previous" at bounding box center [1173, 21] width 34 height 33
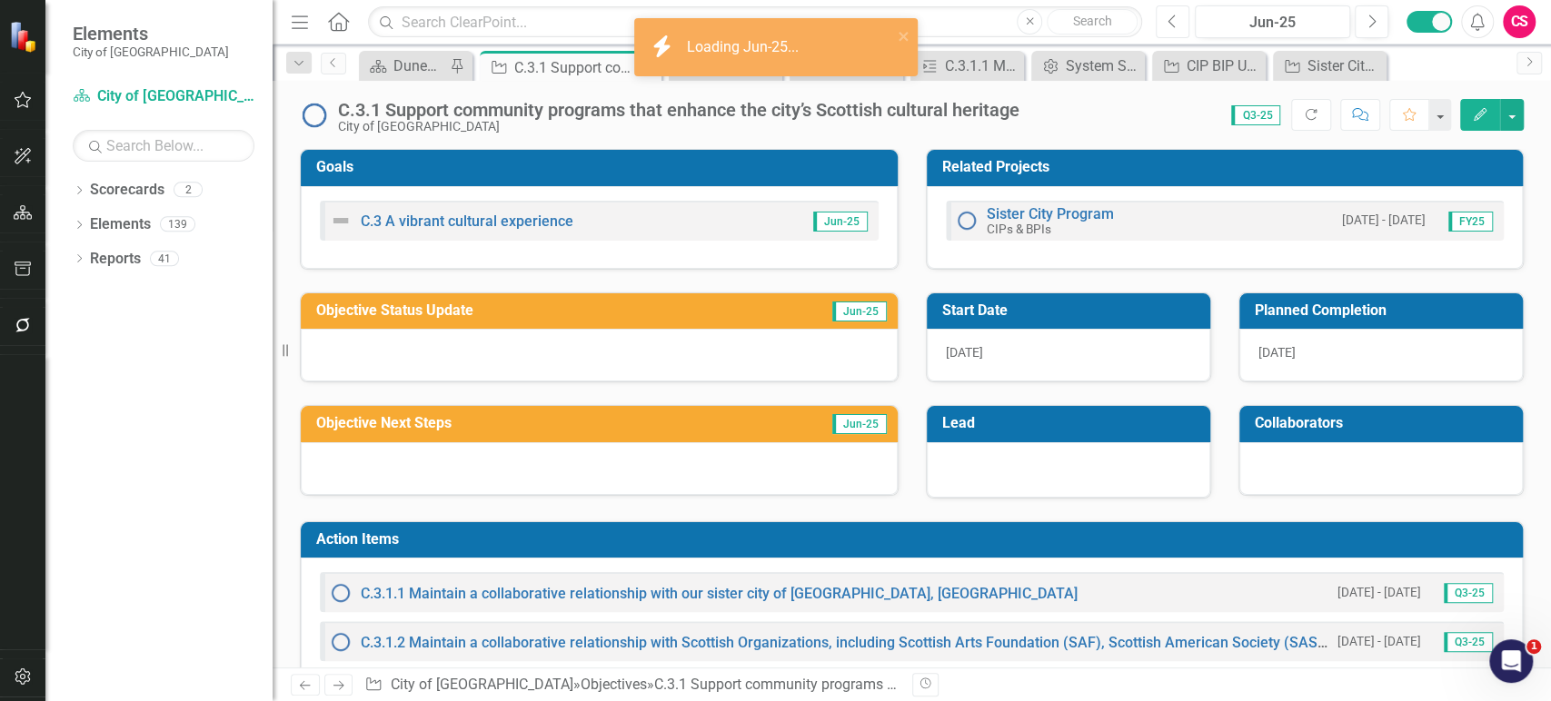
scroll to position [69, 0]
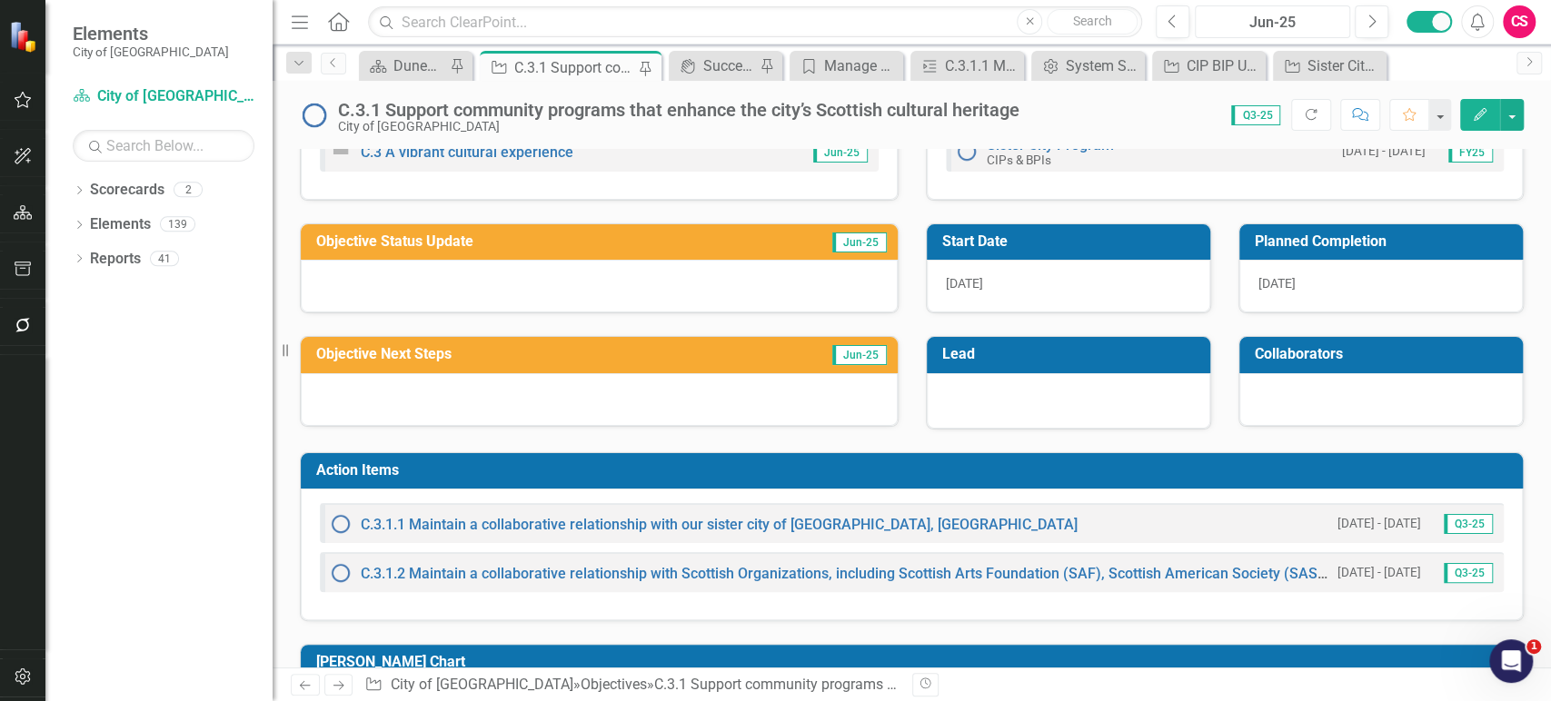
click at [1220, 25] on div "Jun-25" at bounding box center [1272, 23] width 143 height 22
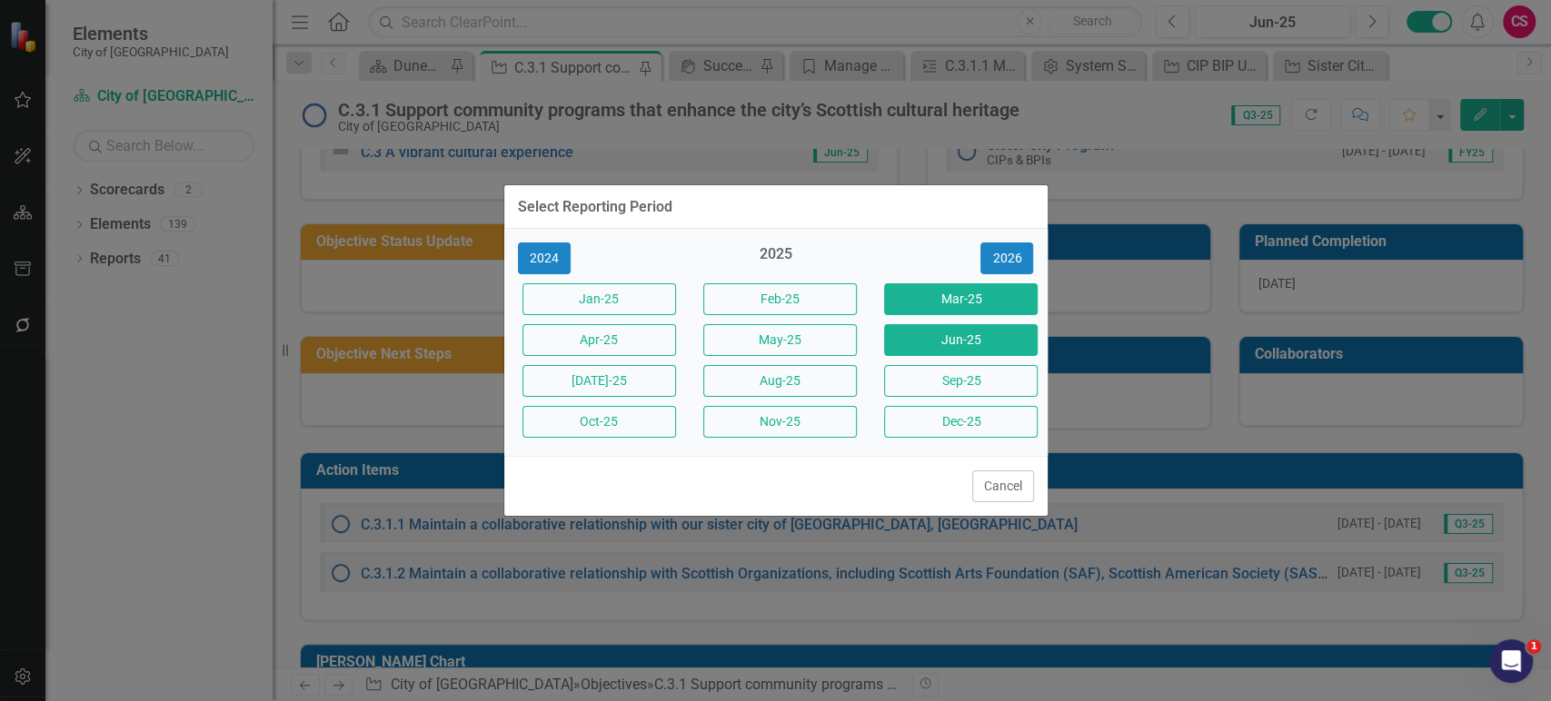
click at [930, 303] on button "Mar-25" at bounding box center [961, 299] width 154 height 32
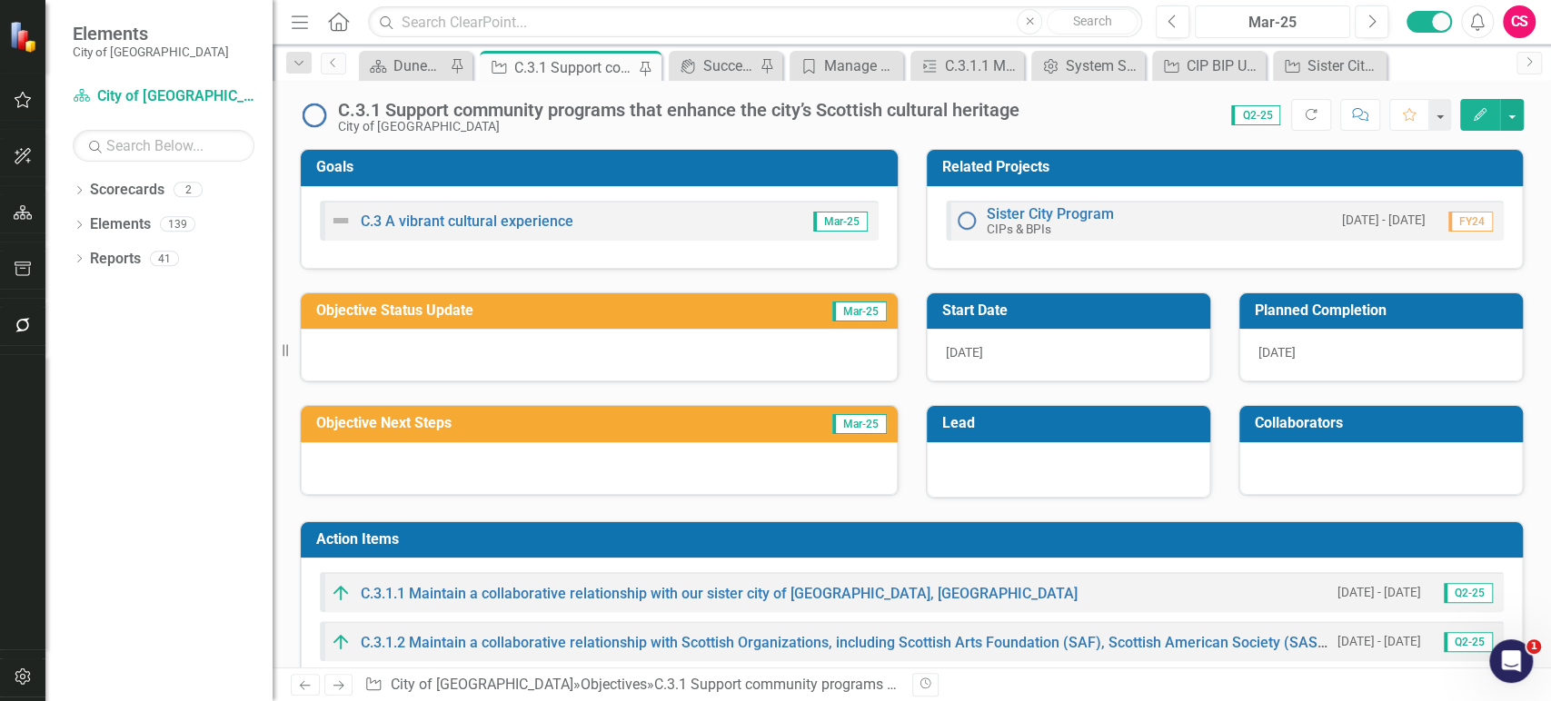
click at [1320, 21] on div "Mar-25" at bounding box center [1272, 23] width 143 height 22
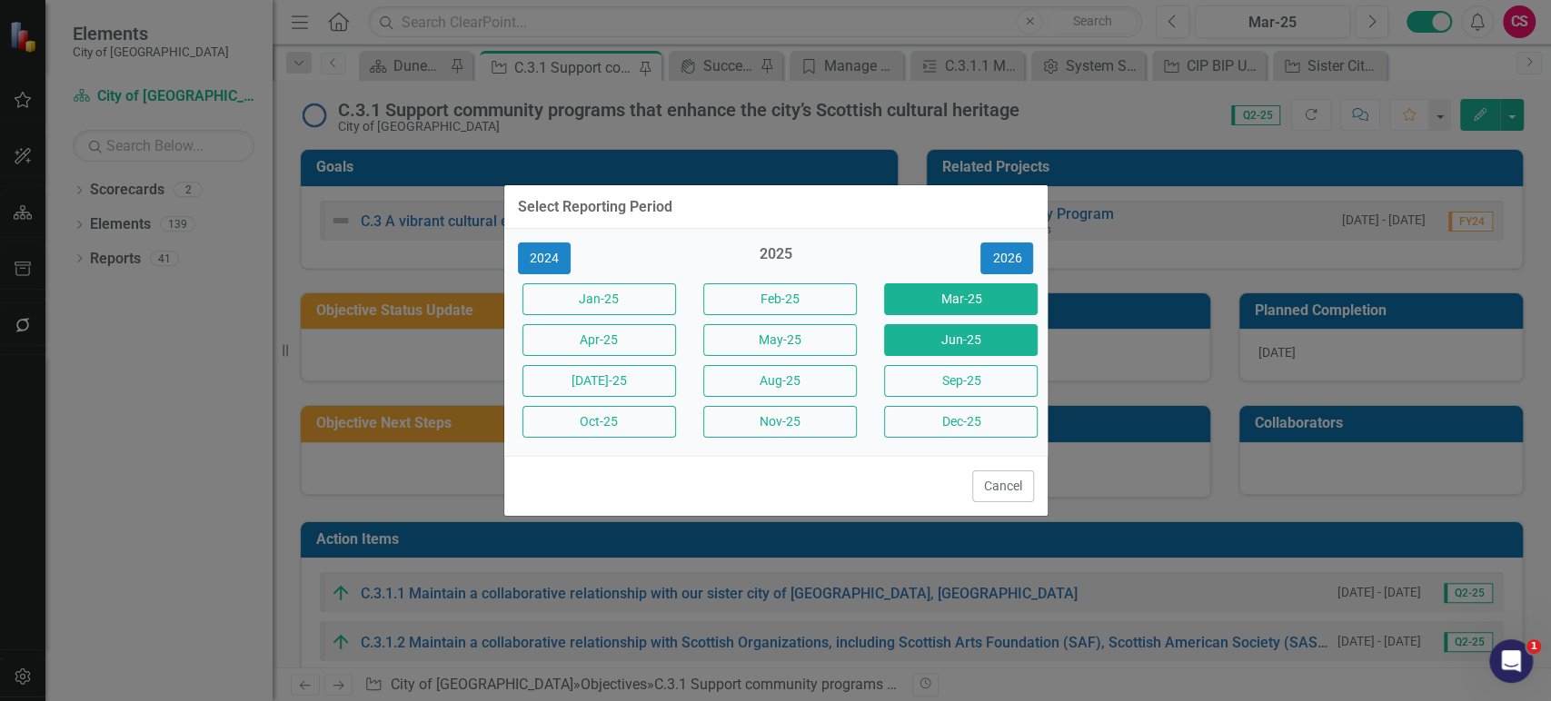
click at [968, 343] on button "Jun-25" at bounding box center [961, 340] width 154 height 32
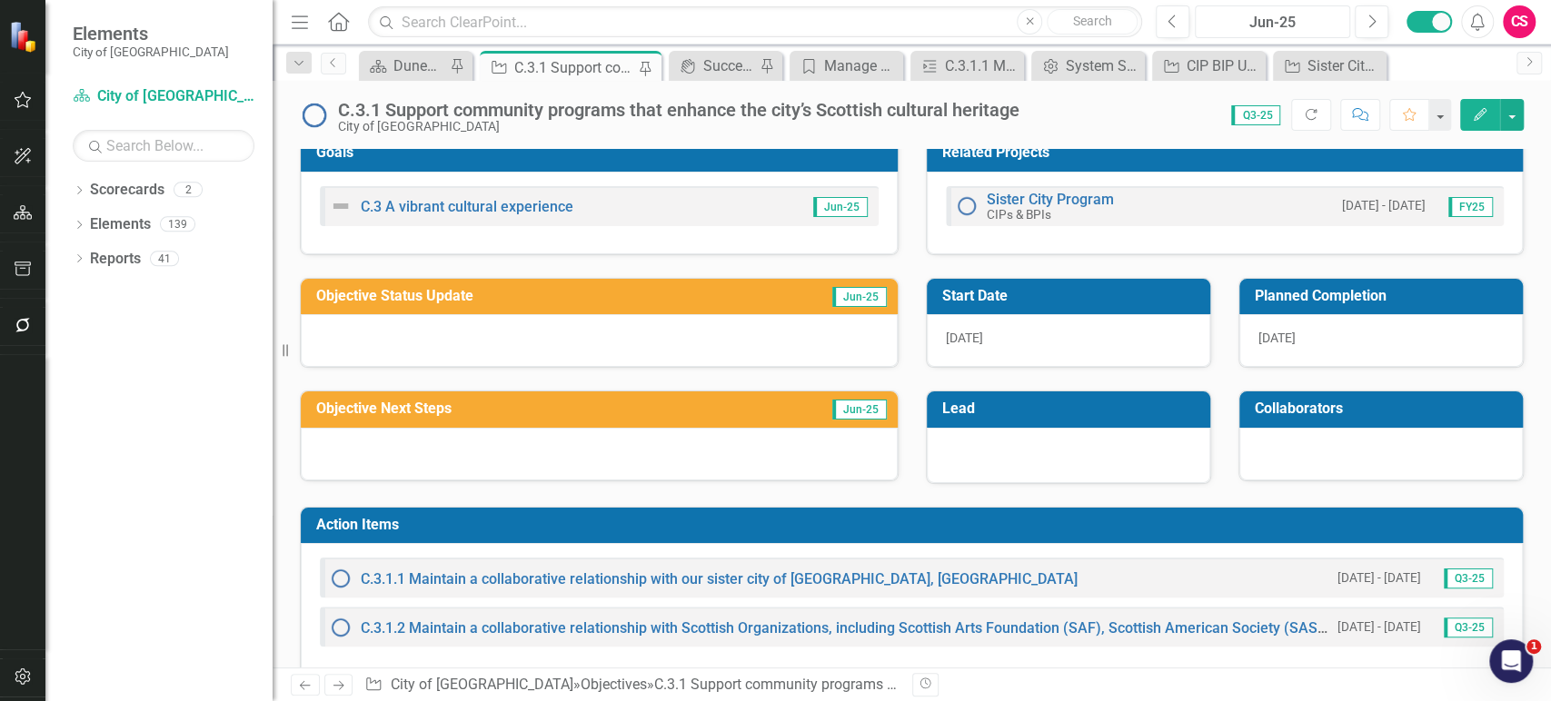
scroll to position [11, 0]
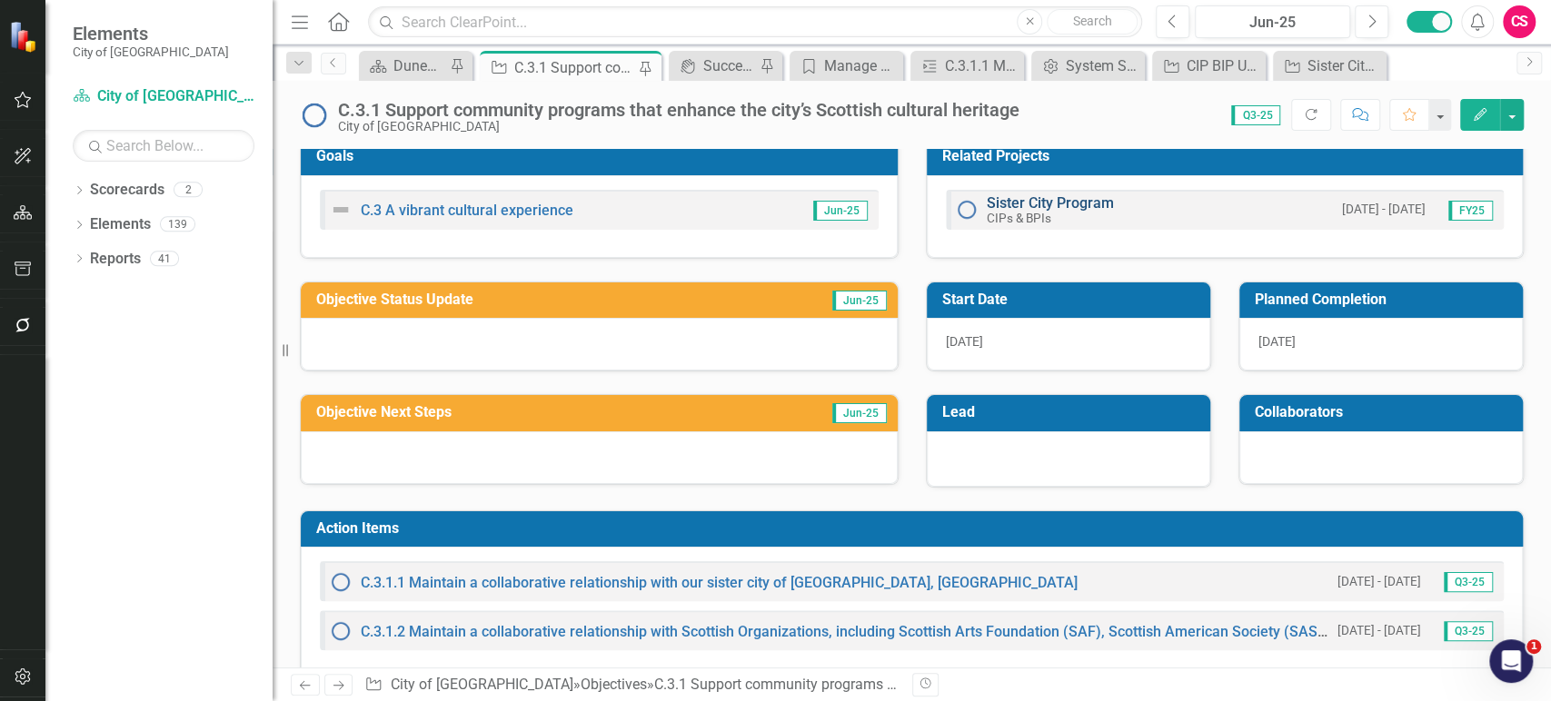
click at [1044, 198] on link "Sister City Program" at bounding box center [1050, 202] width 127 height 17
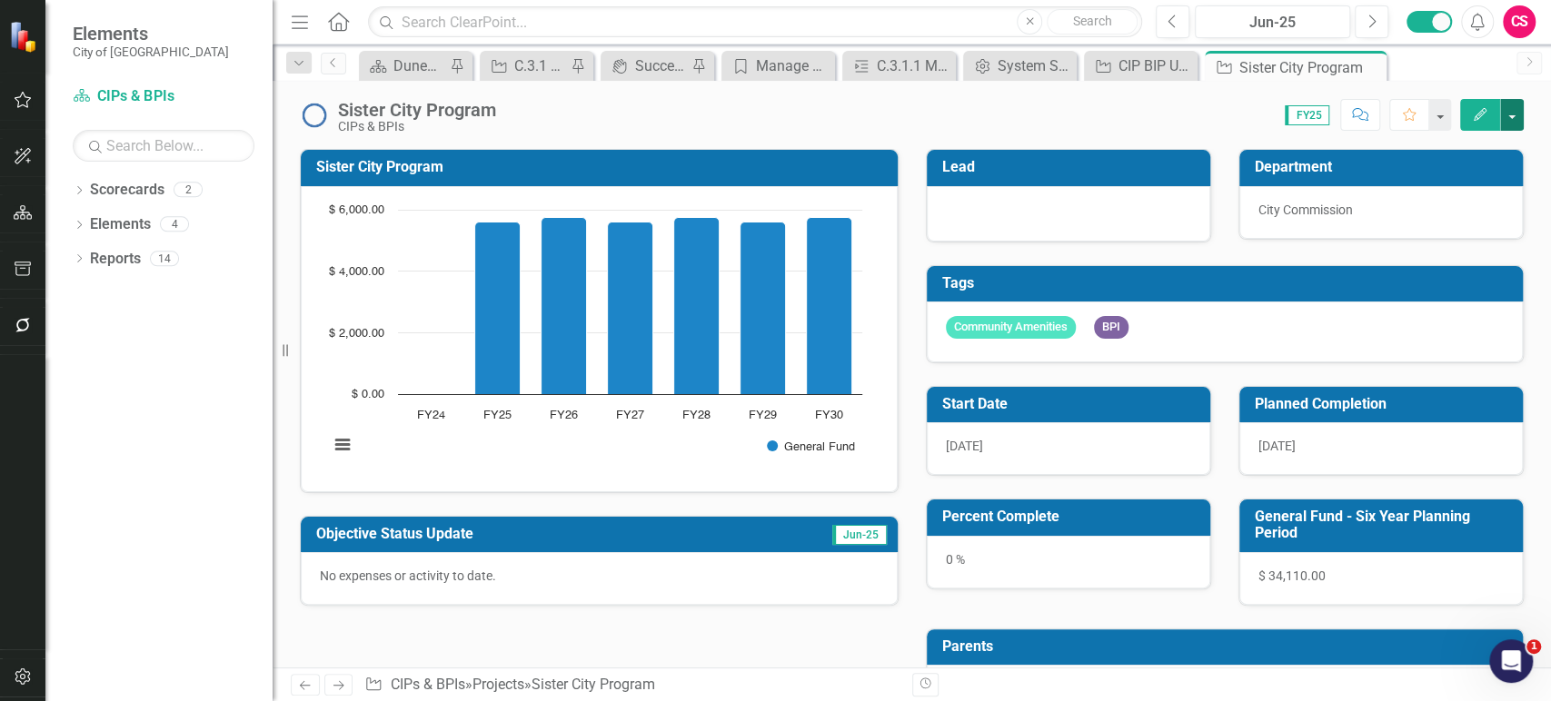
click at [1512, 121] on button "button" at bounding box center [1512, 115] width 24 height 32
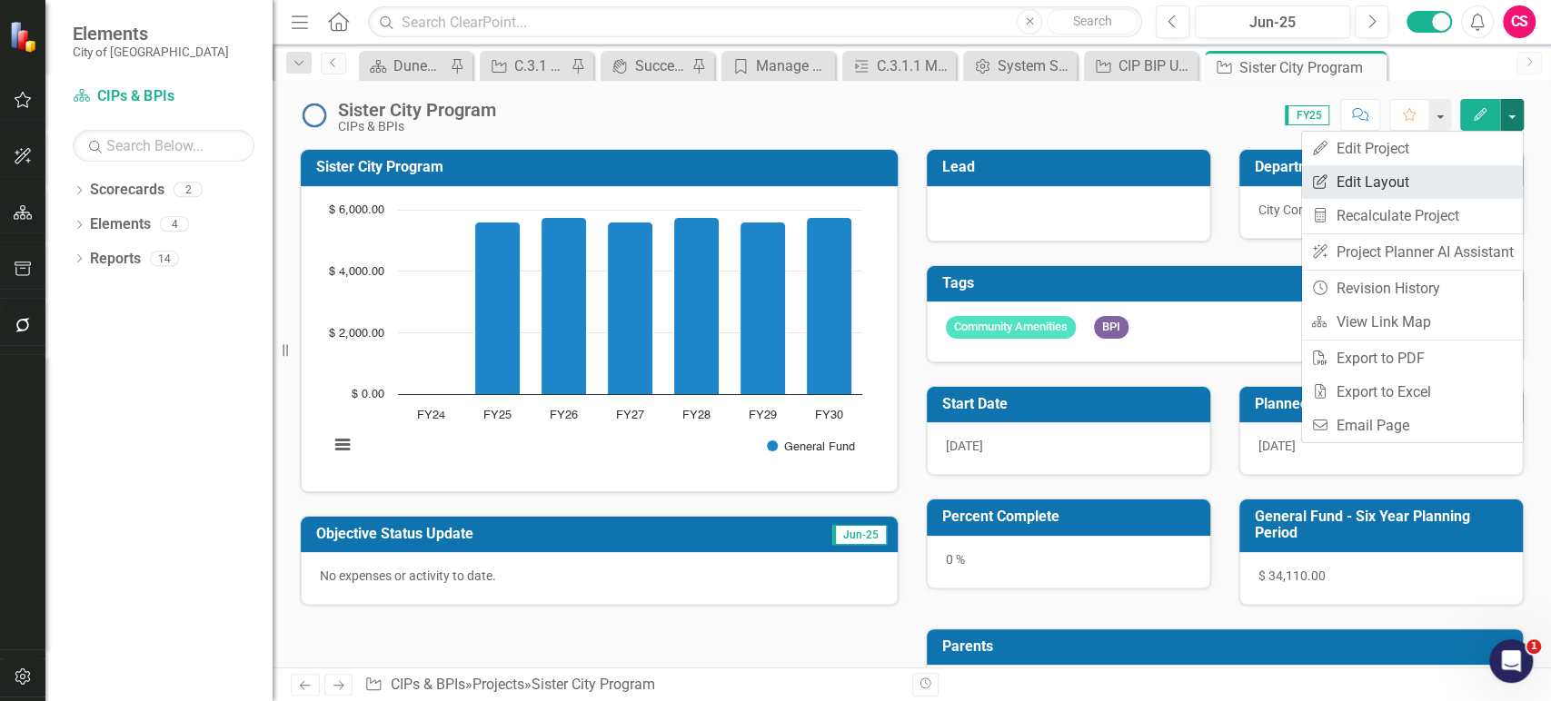
click at [1466, 170] on link "Edit Report Edit Layout" at bounding box center [1412, 182] width 221 height 34
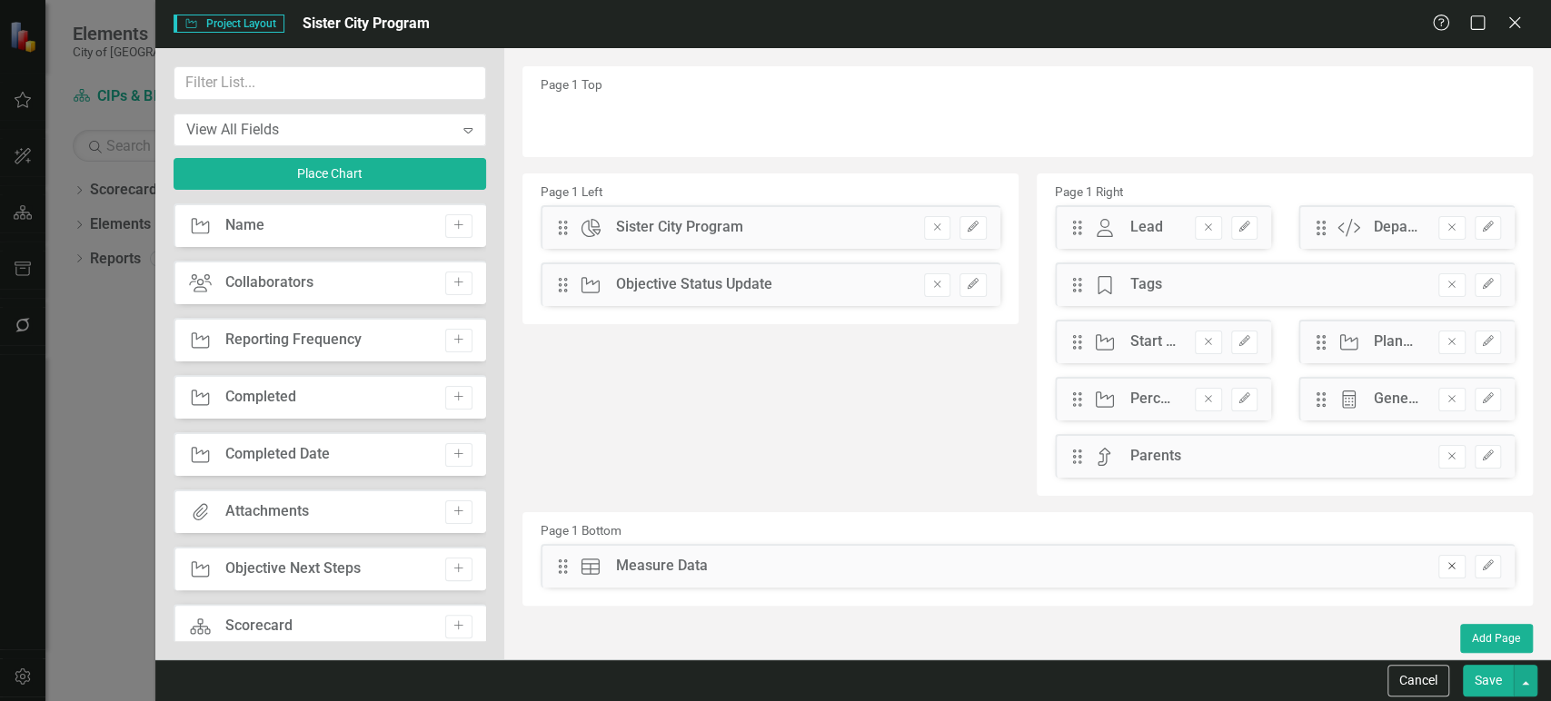
click at [1439, 560] on button "Remove" at bounding box center [1451, 567] width 26 height 24
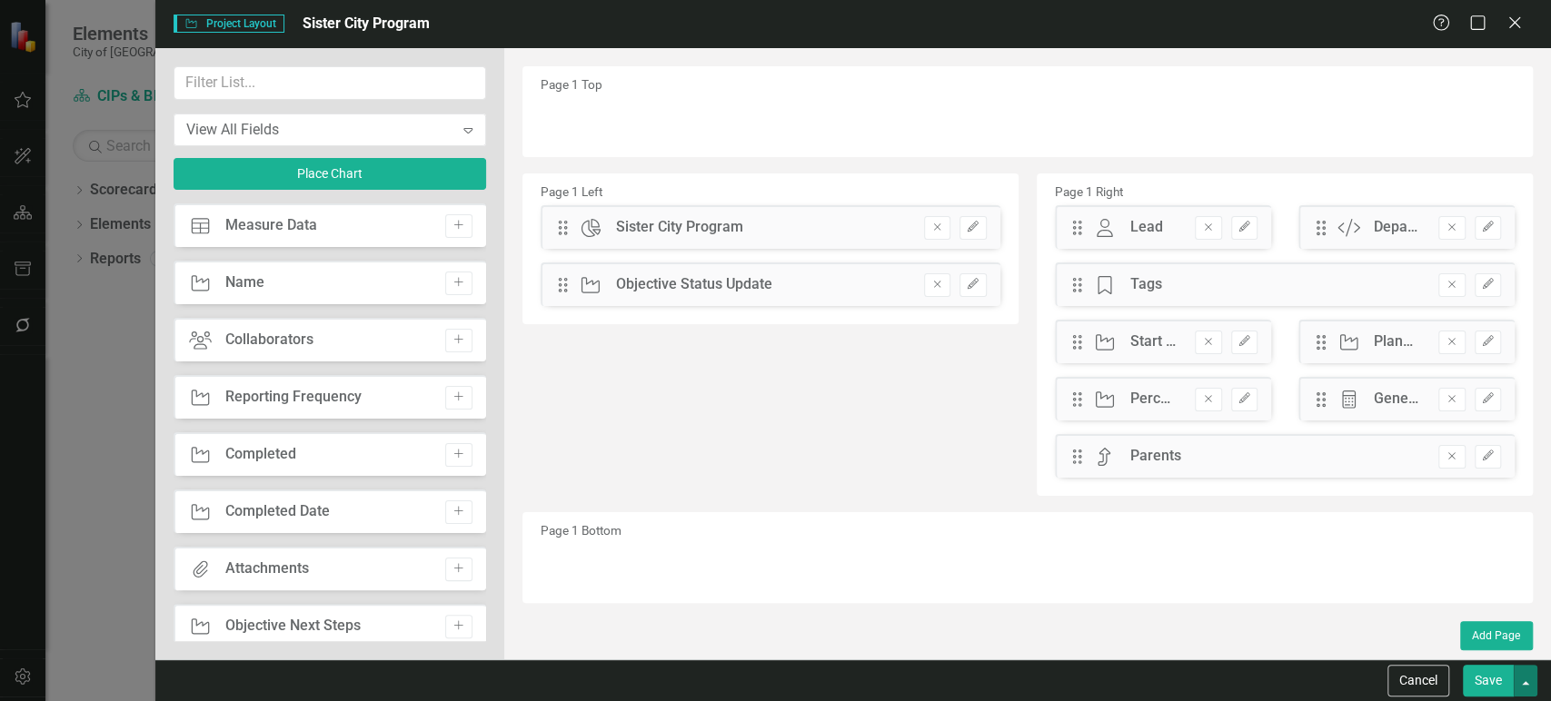
click at [1524, 669] on button "button" at bounding box center [1526, 681] width 24 height 32
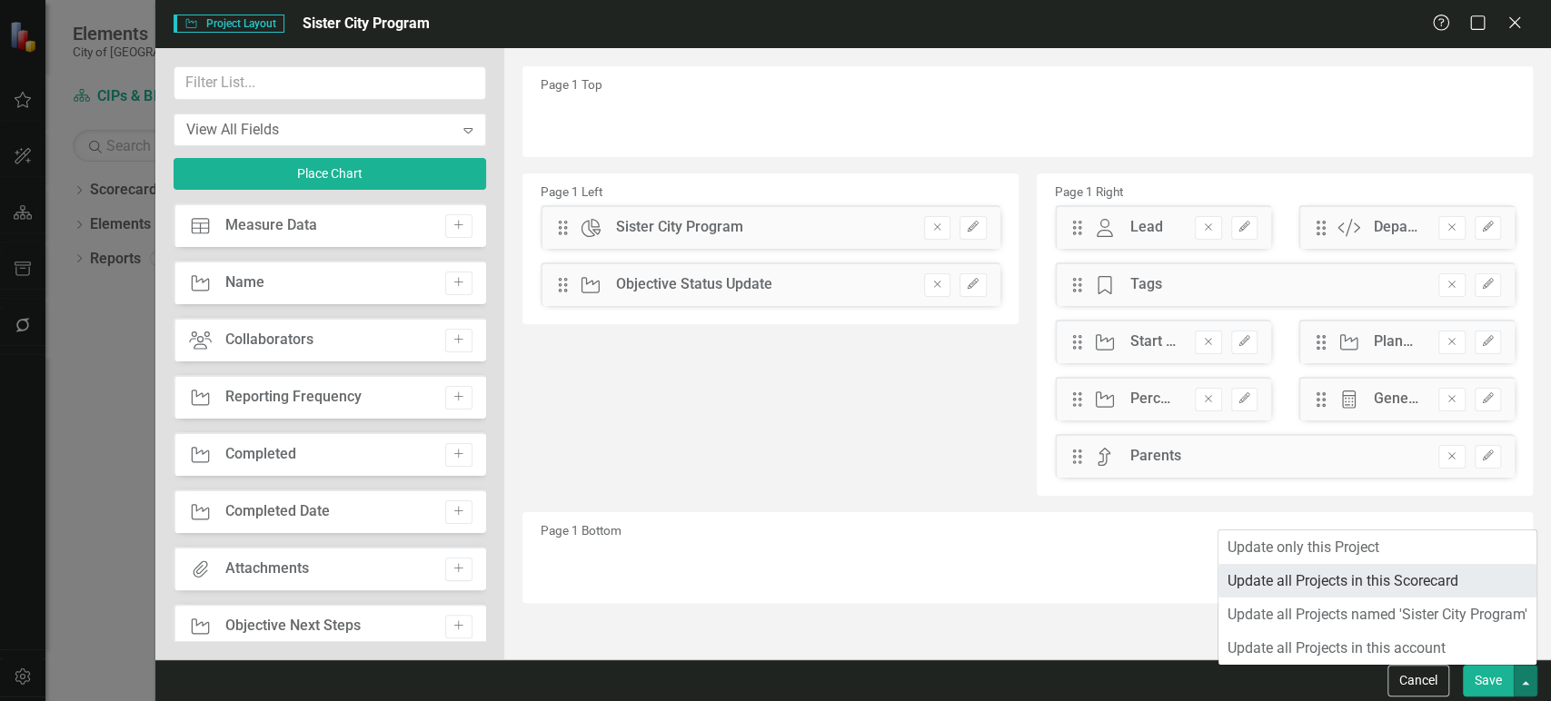
click at [1325, 576] on link "Update all Projects in this Scorecard" at bounding box center [1378, 581] width 318 height 34
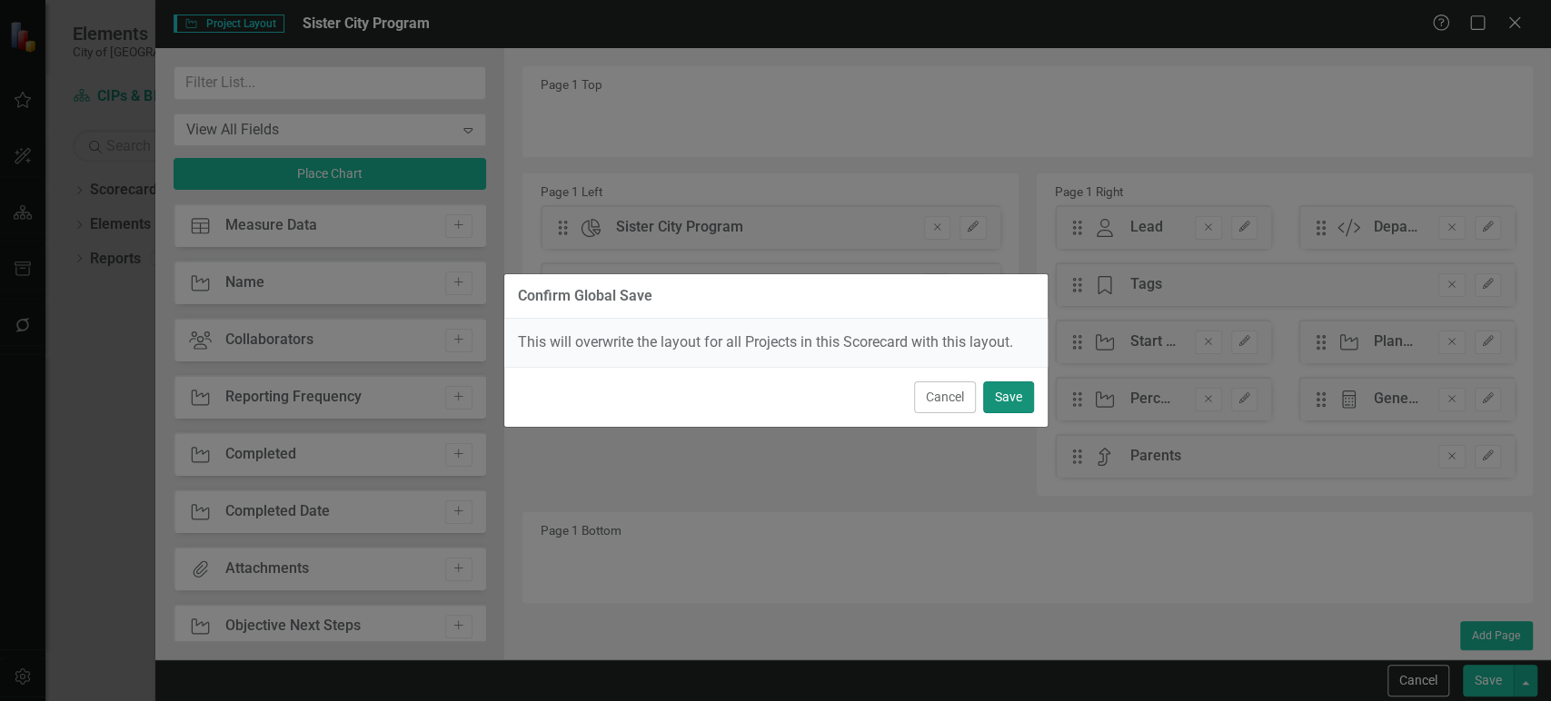
click at [1015, 397] on button "Save" at bounding box center [1008, 398] width 51 height 32
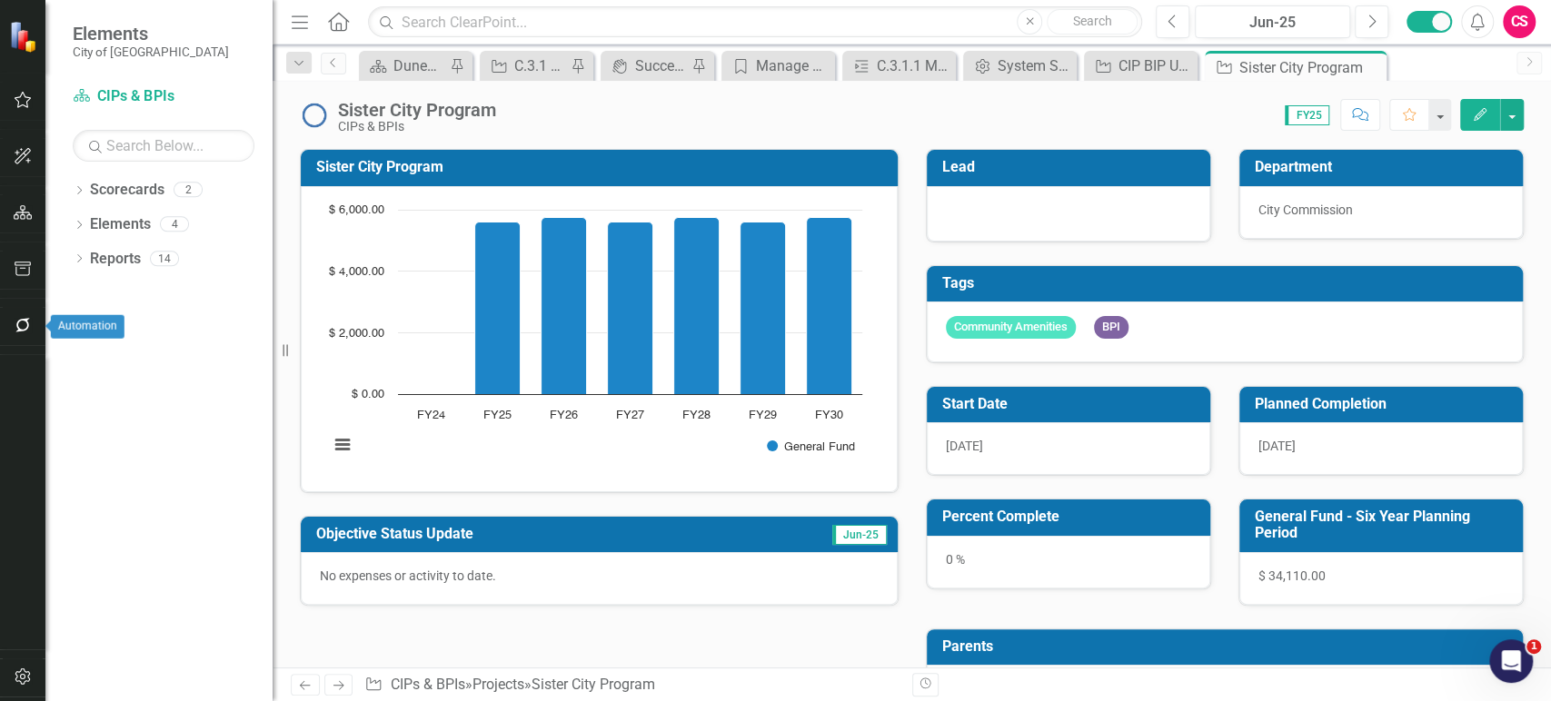
click at [23, 328] on icon "button" at bounding box center [23, 325] width 19 height 15
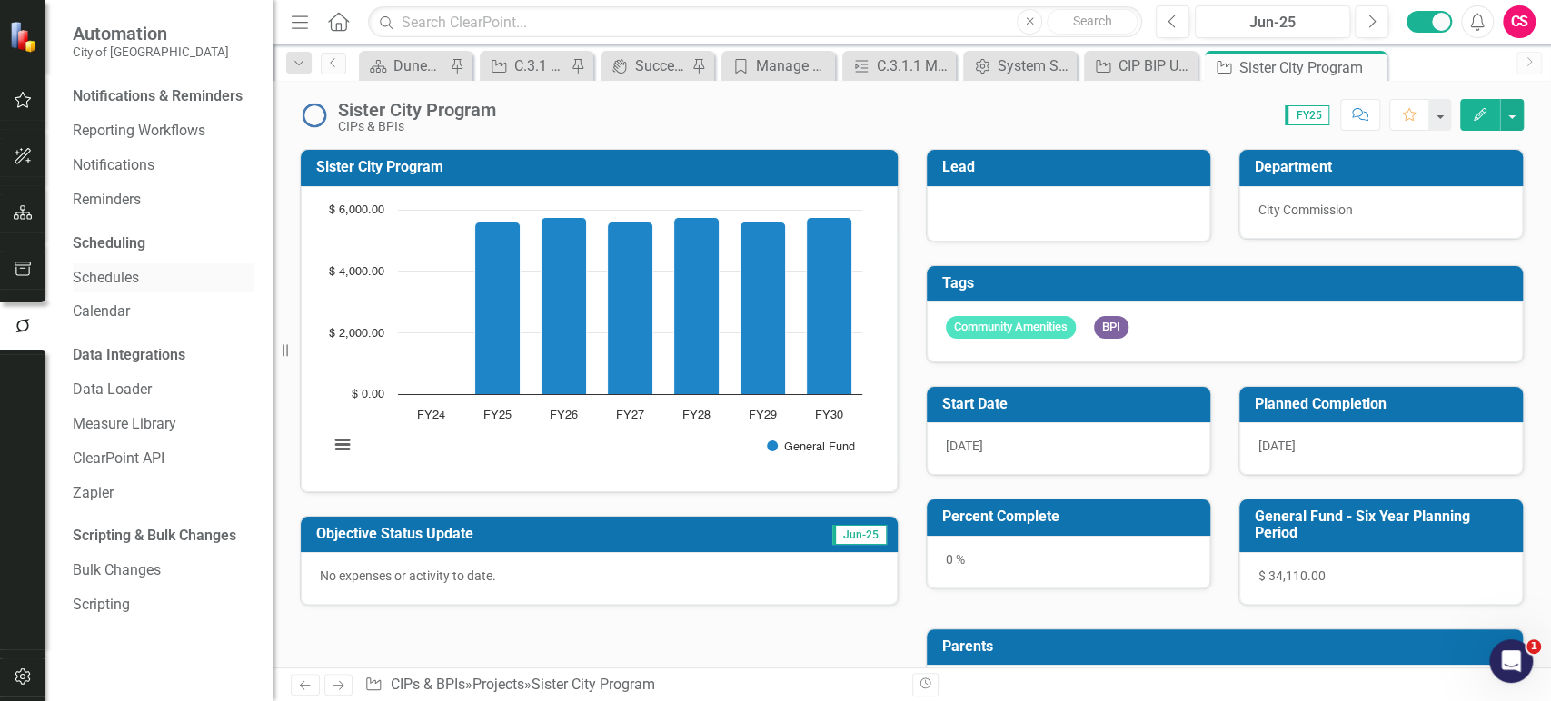
click at [131, 283] on link "Schedules" at bounding box center [164, 278] width 182 height 21
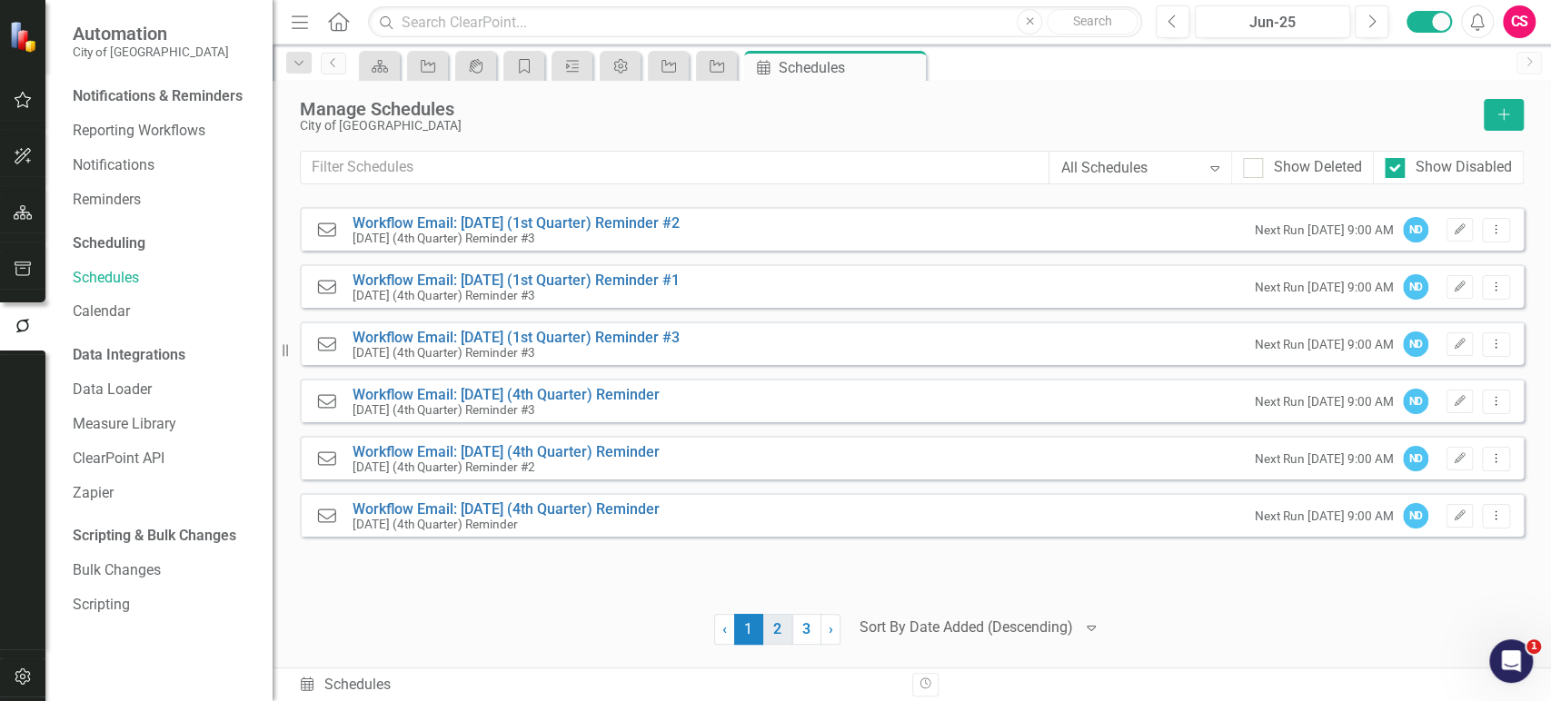
drag, startPoint x: 774, startPoint y: 652, endPoint x: 774, endPoint y: 640, distance: 11.8
click at [774, 640] on div "Manage Schedules City of Dunedin Add All Schedules Expand Show Deleted Show Dis…" at bounding box center [912, 374] width 1278 height 587
click at [774, 640] on link "2" at bounding box center [777, 629] width 29 height 31
click at [811, 630] on link "3" at bounding box center [806, 629] width 29 height 31
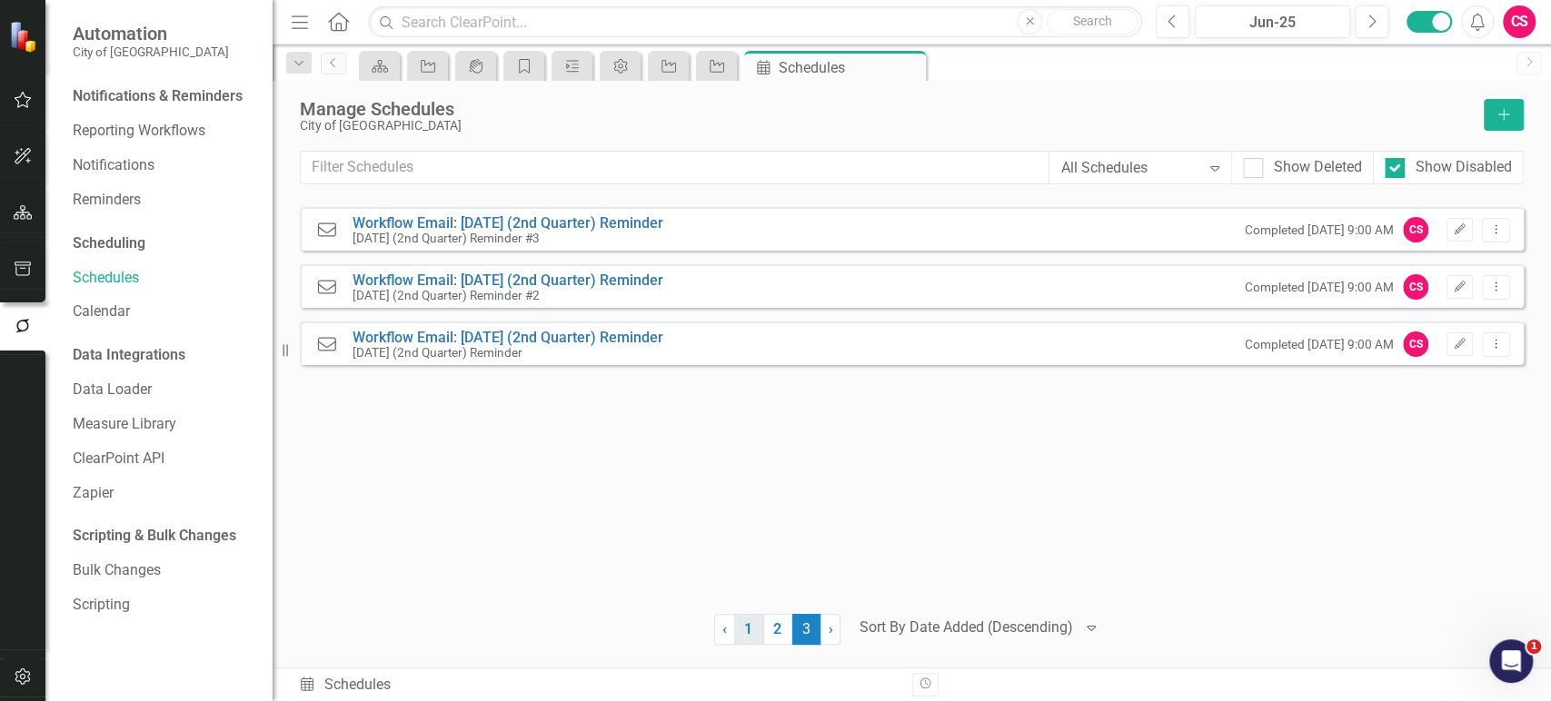
click at [748, 631] on link "1" at bounding box center [748, 629] width 29 height 31
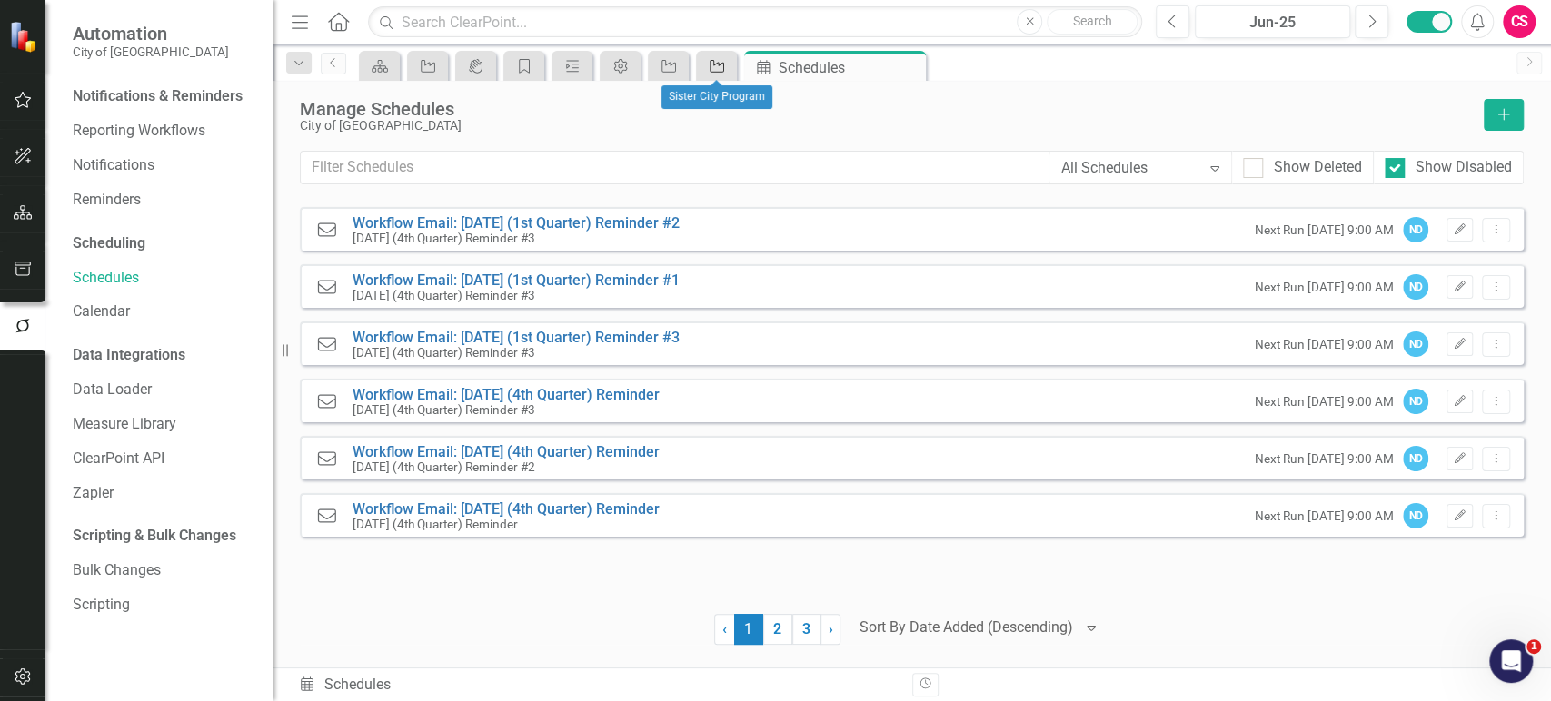
click at [712, 73] on div "Project" at bounding box center [713, 66] width 25 height 23
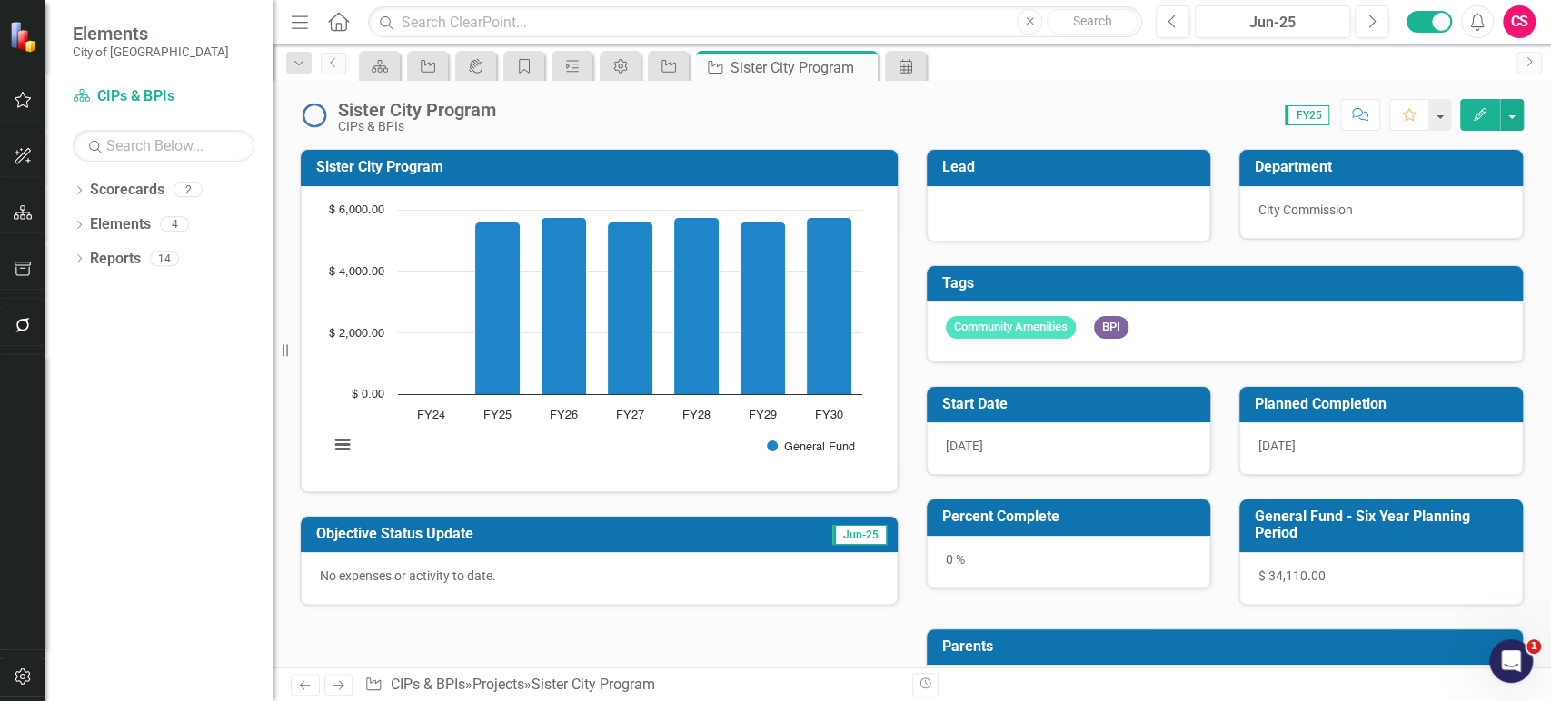
click at [1007, 201] on div at bounding box center [1068, 212] width 245 height 22
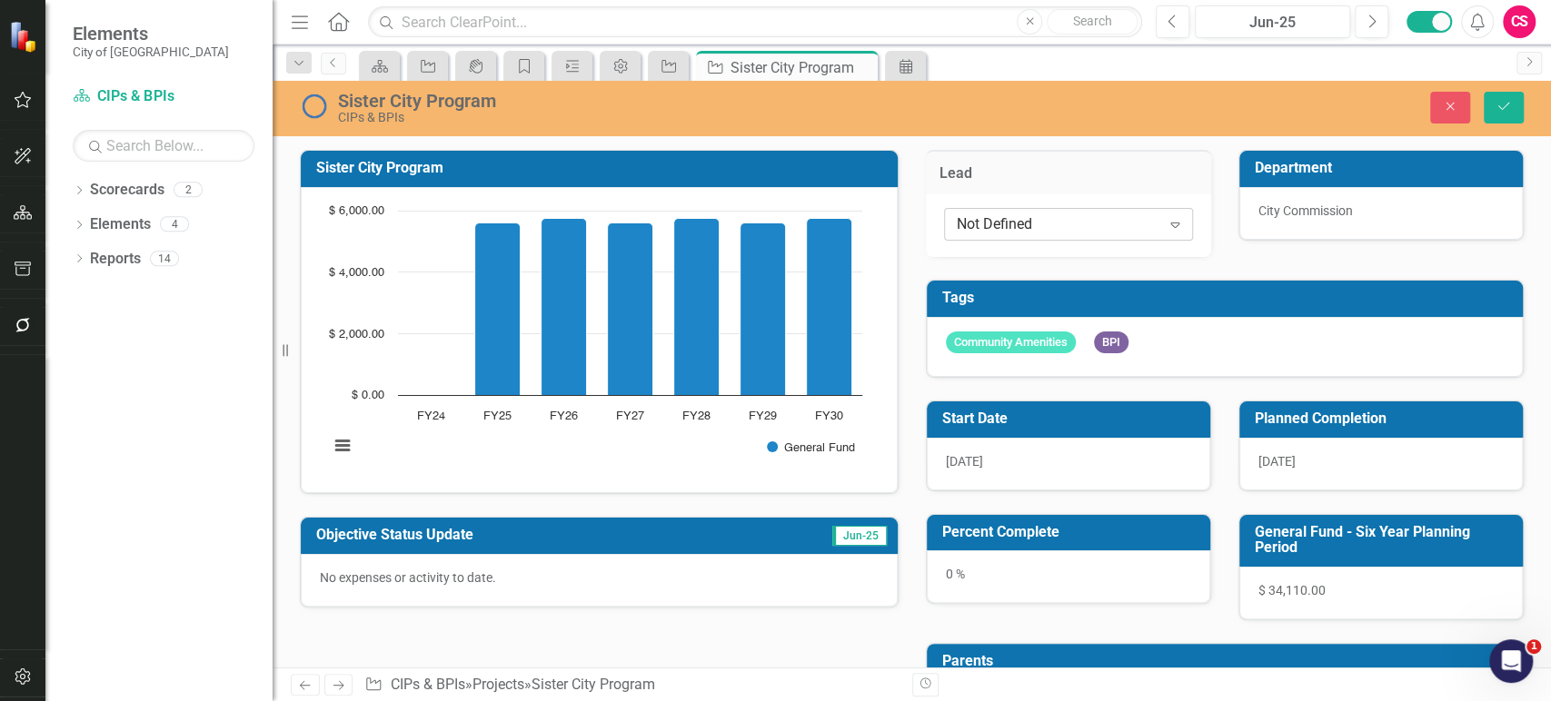
click at [1007, 214] on div "Not Defined" at bounding box center [1059, 224] width 204 height 21
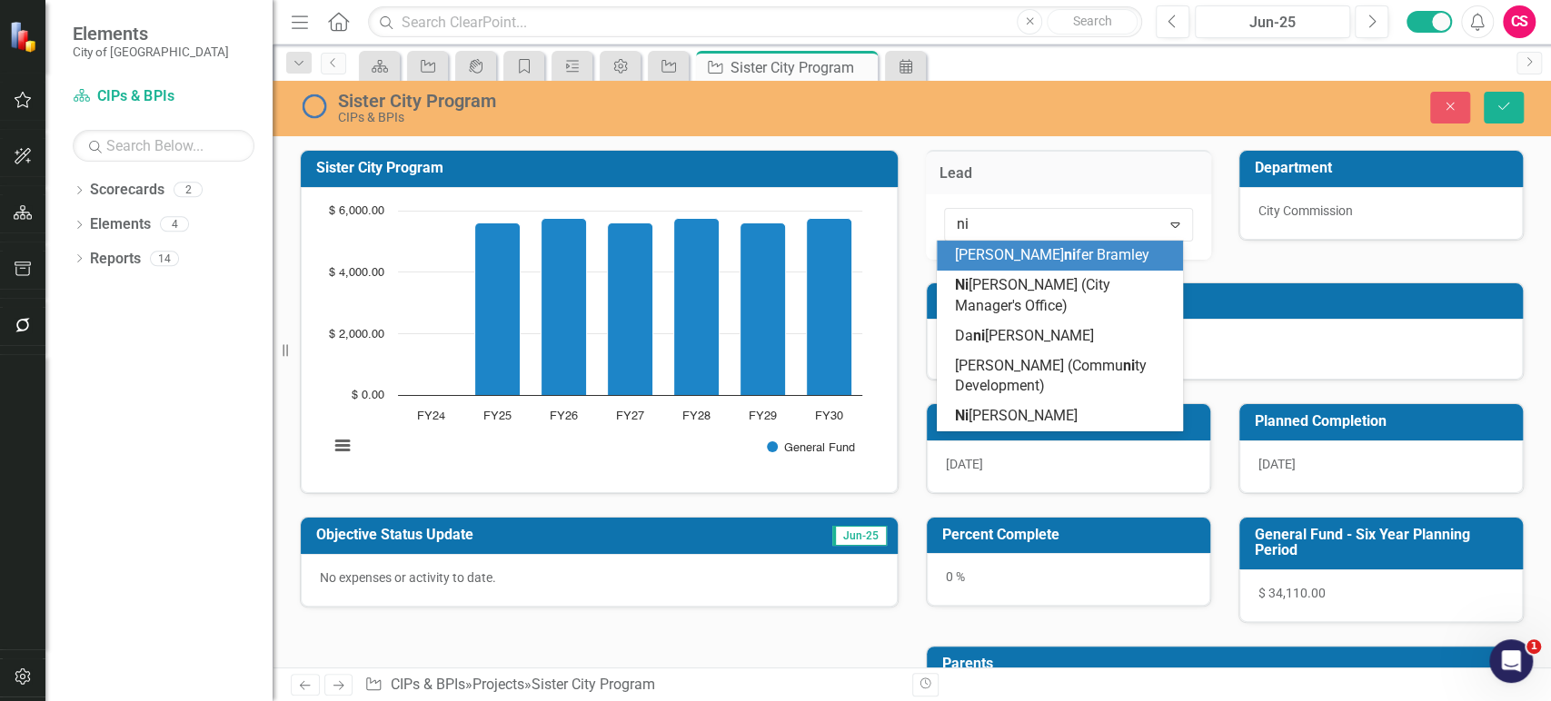
type input "nic"
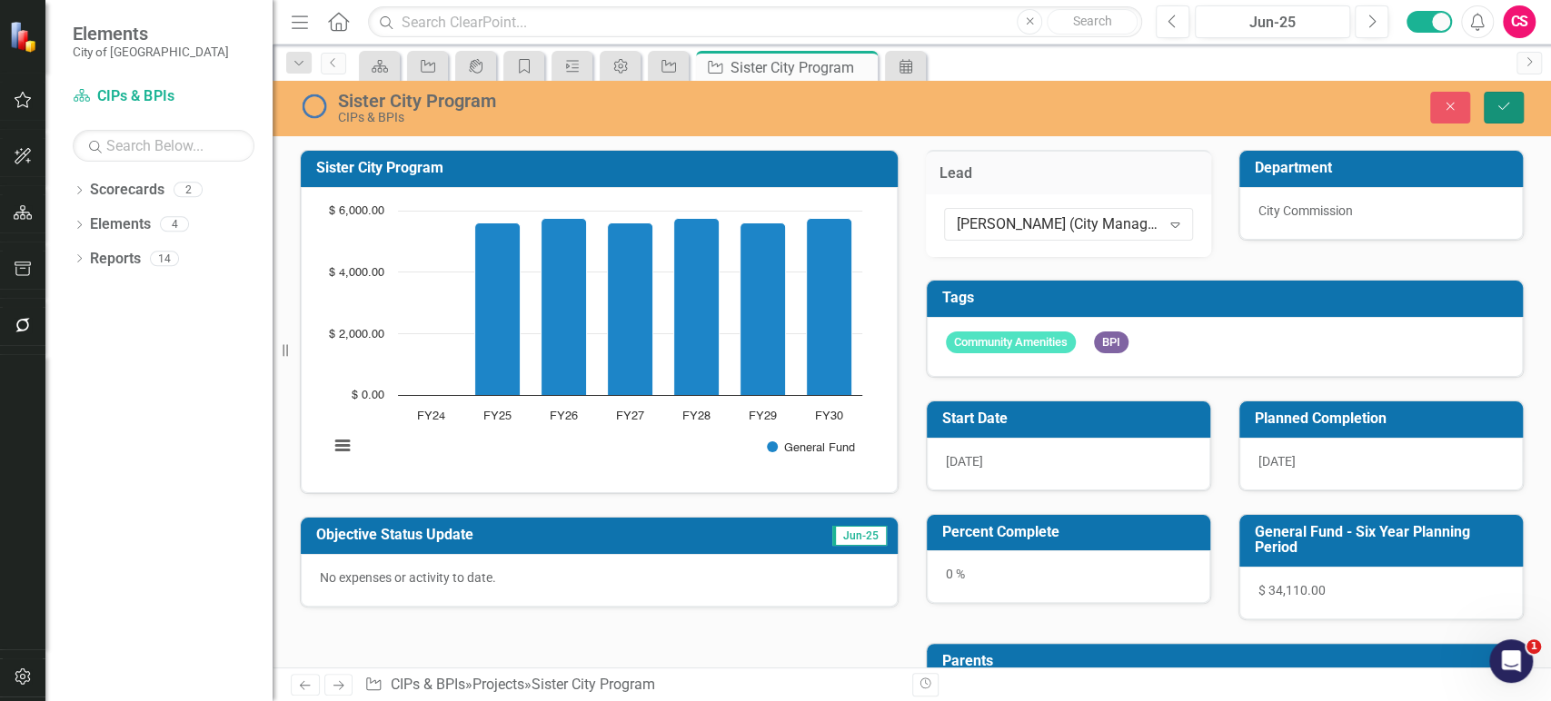
click at [1504, 114] on button "Save" at bounding box center [1504, 108] width 40 height 32
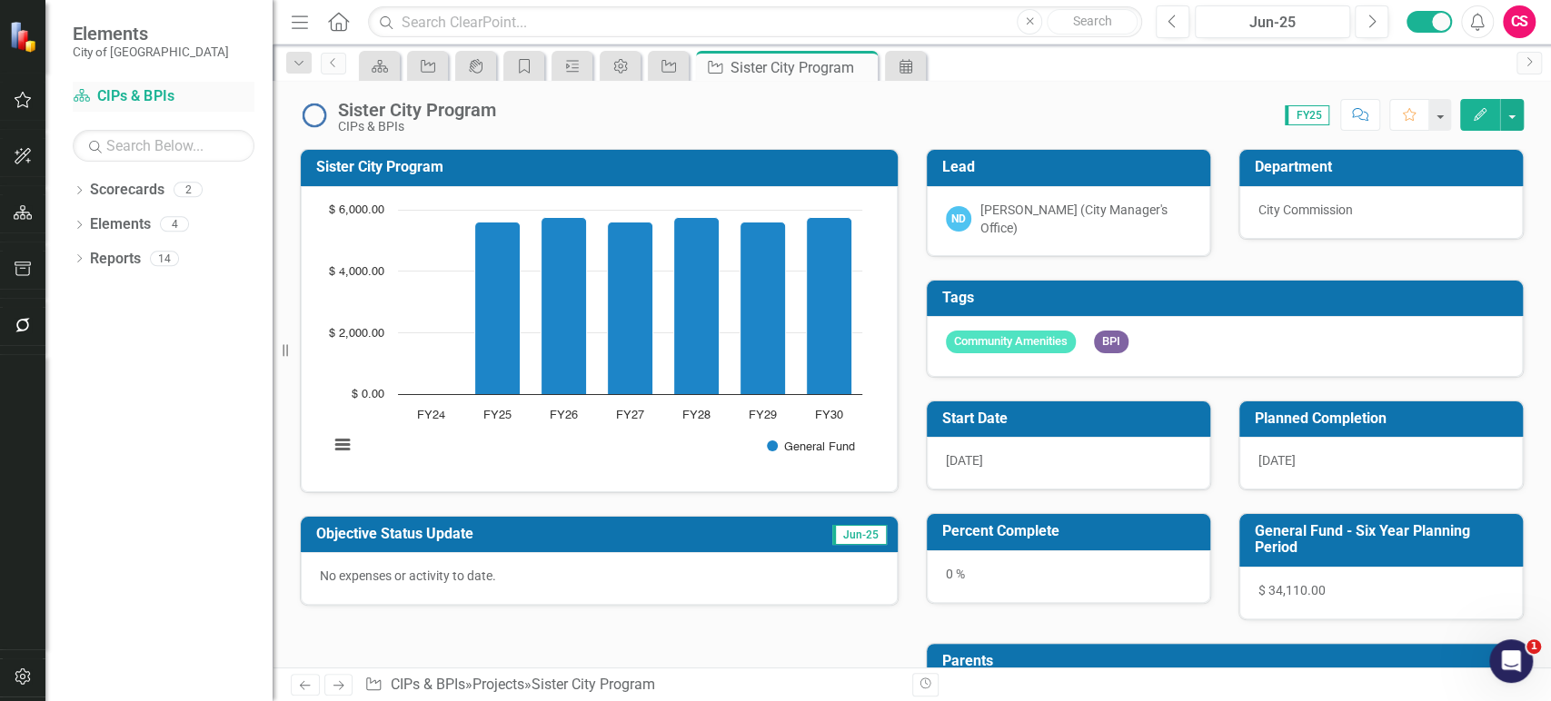
click at [162, 98] on link "Scorecard CIPs & BPIs" at bounding box center [164, 96] width 182 height 21
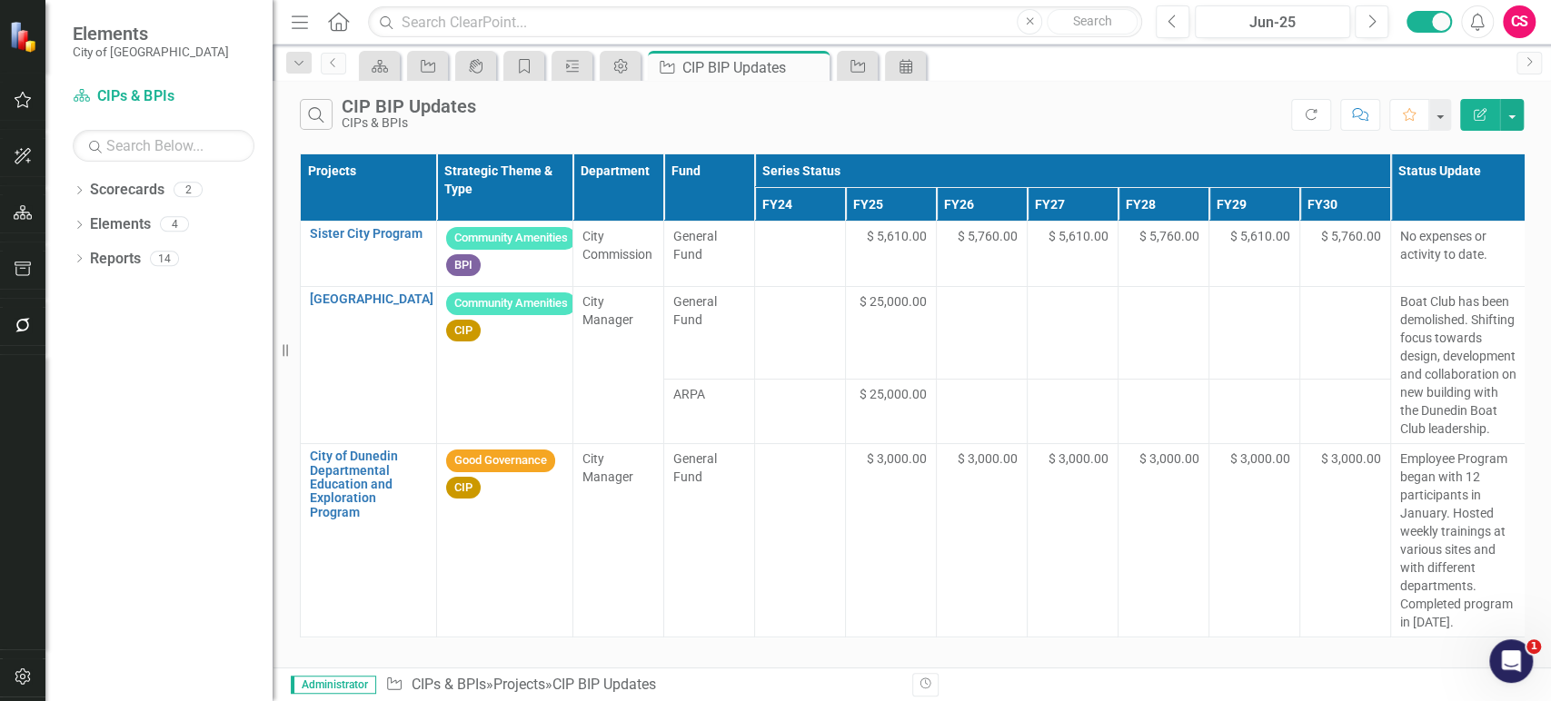
click at [70, 190] on div "Dropdown Scorecards 2 Dropdown City of Dunedin CIPs & BPIs Dropdown Elements 4 …" at bounding box center [158, 438] width 227 height 526
click at [79, 191] on icon "Dropdown" at bounding box center [79, 192] width 13 height 10
click at [121, 223] on link "City of [GEOGRAPHIC_DATA]" at bounding box center [186, 224] width 173 height 21
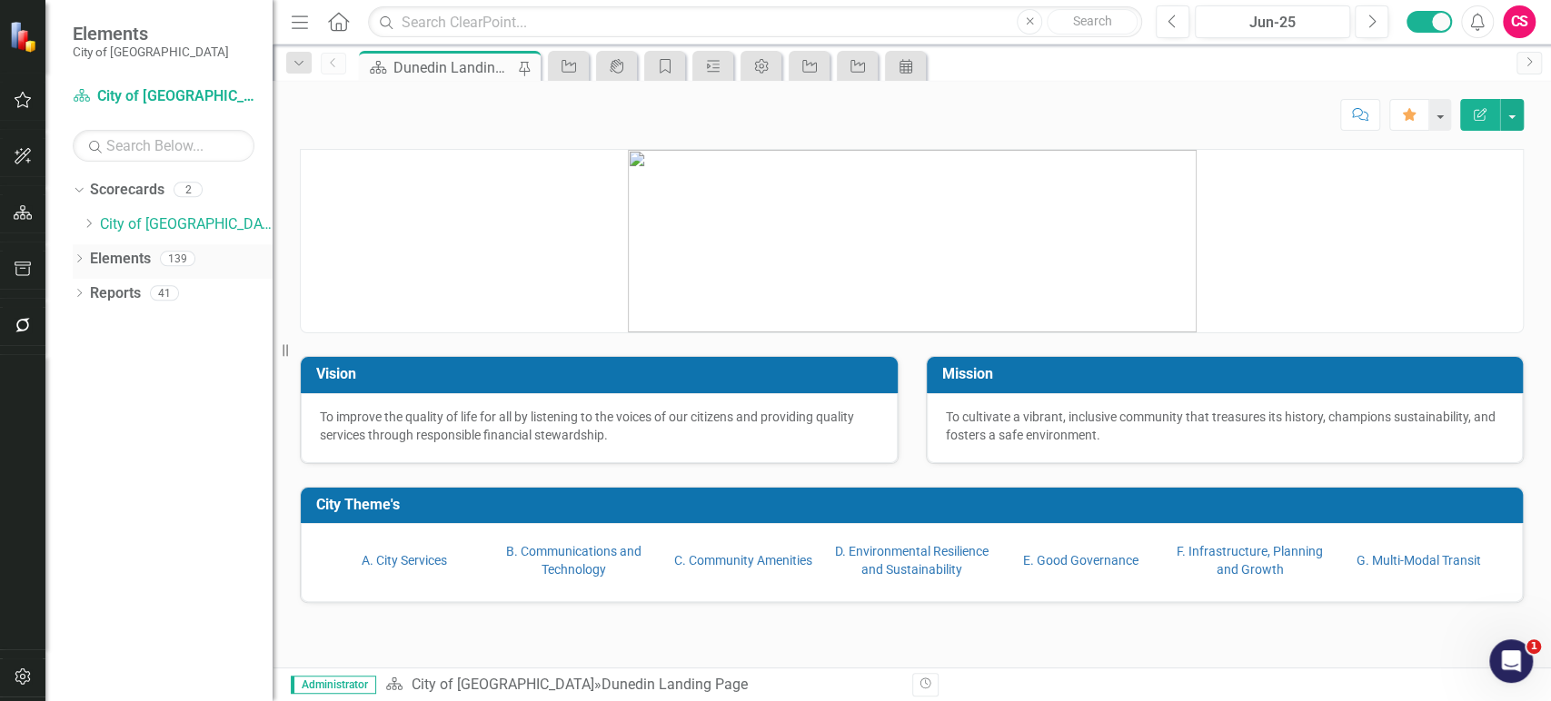
click at [138, 264] on link "Elements" at bounding box center [120, 259] width 61 height 21
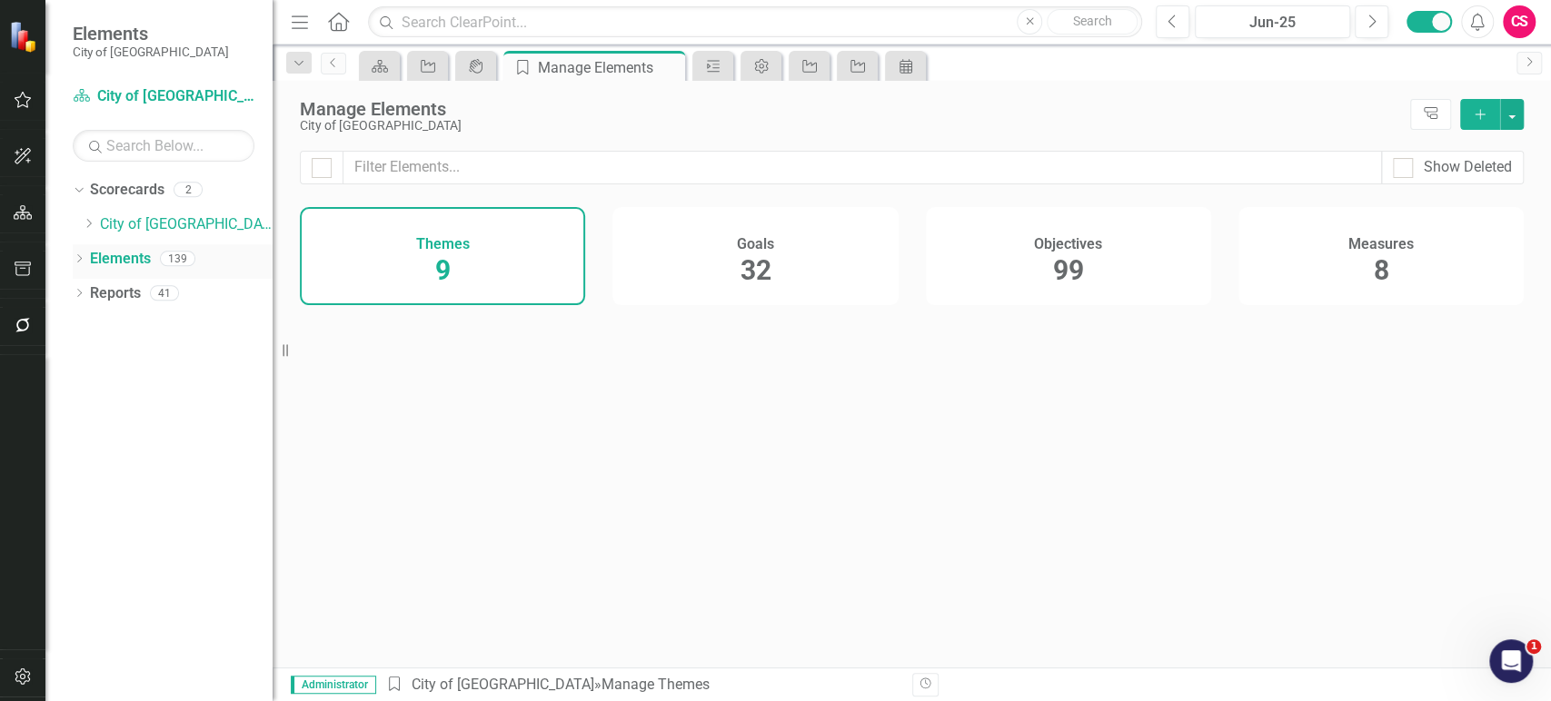
click at [75, 260] on icon "Dropdown" at bounding box center [79, 260] width 13 height 10
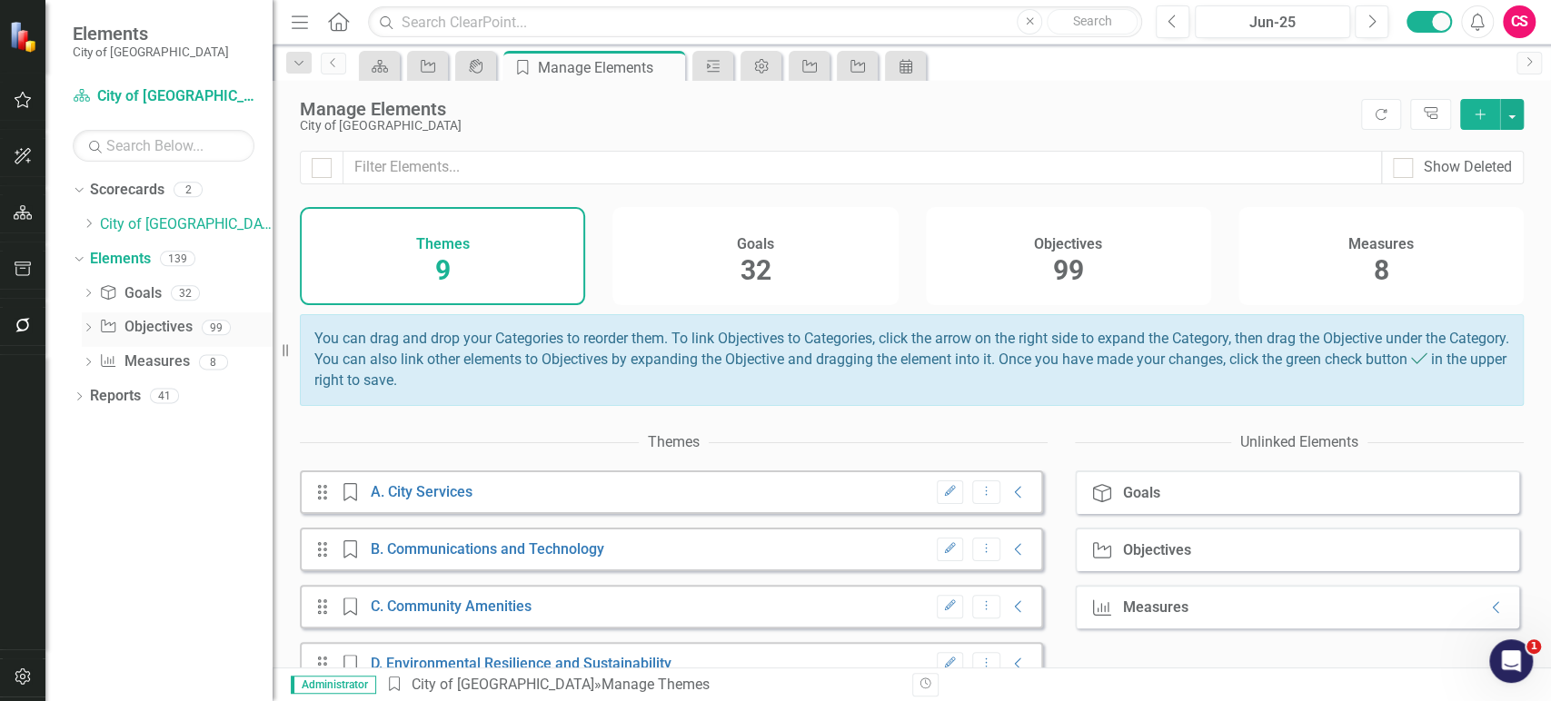
click at [88, 324] on icon "Dropdown" at bounding box center [88, 329] width 13 height 10
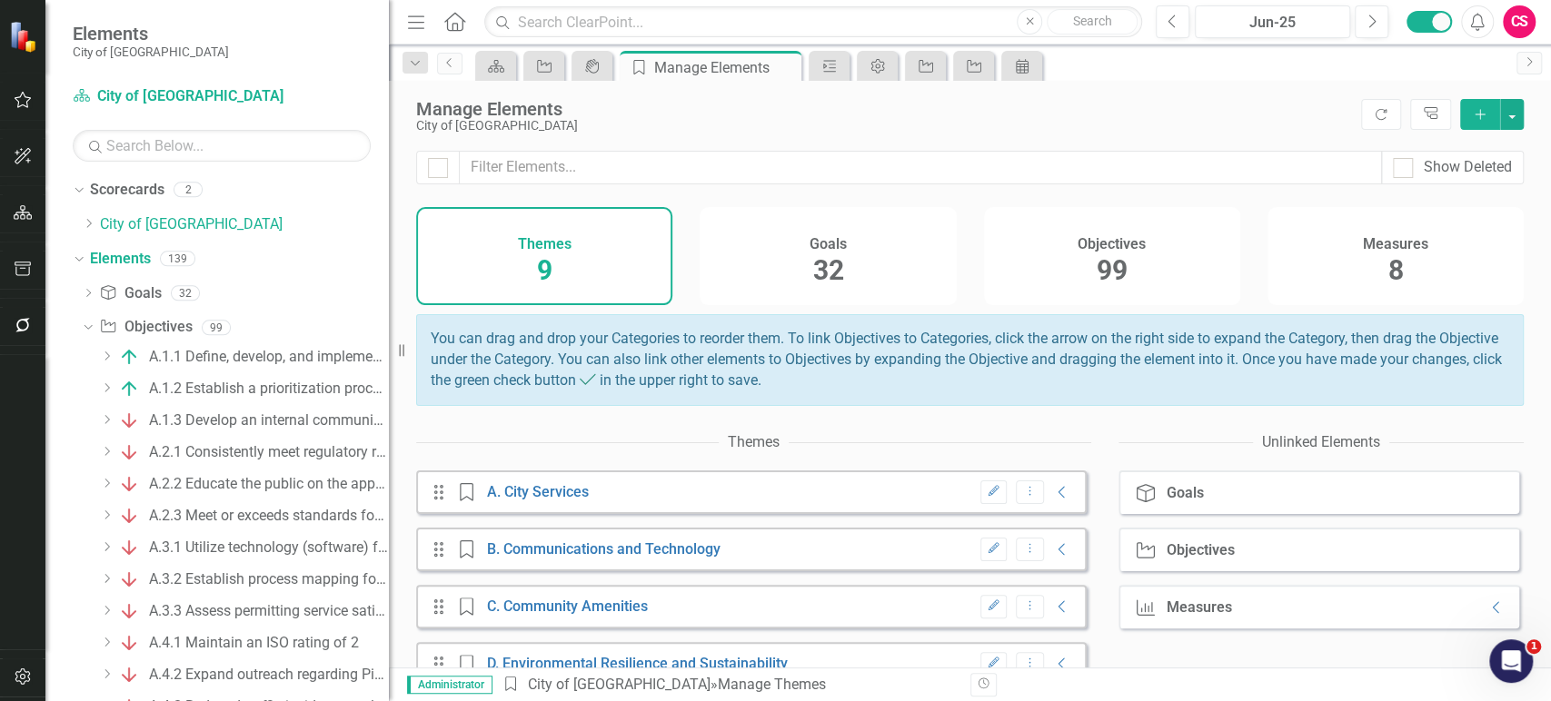
drag, startPoint x: 279, startPoint y: 303, endPoint x: 389, endPoint y: 294, distance: 110.3
click at [389, 294] on div "Resize" at bounding box center [396, 350] width 15 height 701
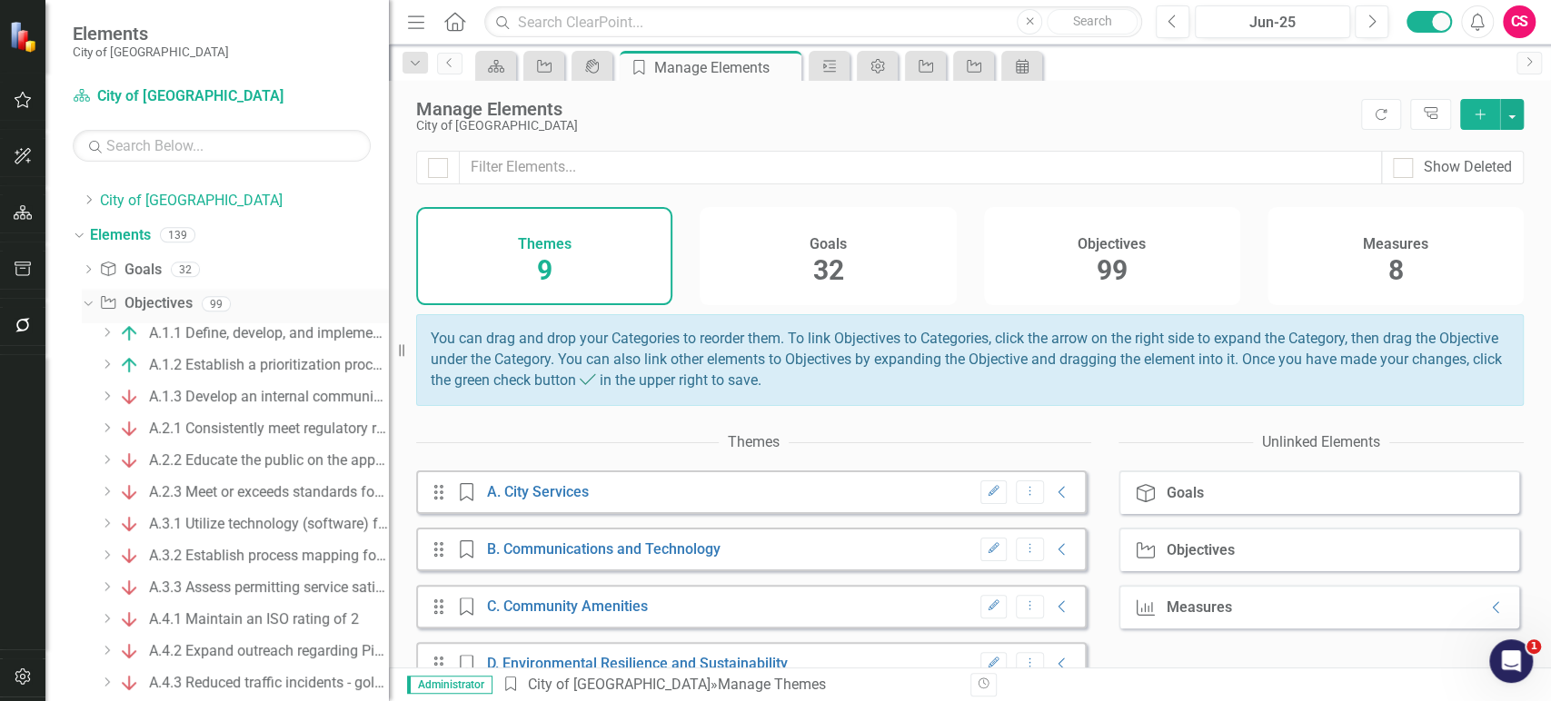
scroll to position [23, 0]
click at [108, 335] on icon "Dropdown" at bounding box center [107, 333] width 14 height 11
click at [108, 334] on icon "Dropdown" at bounding box center [105, 331] width 11 height 14
click at [173, 338] on div "A.1.1 Define, develop, and implement customer service standards across all depa…" at bounding box center [269, 334] width 240 height 16
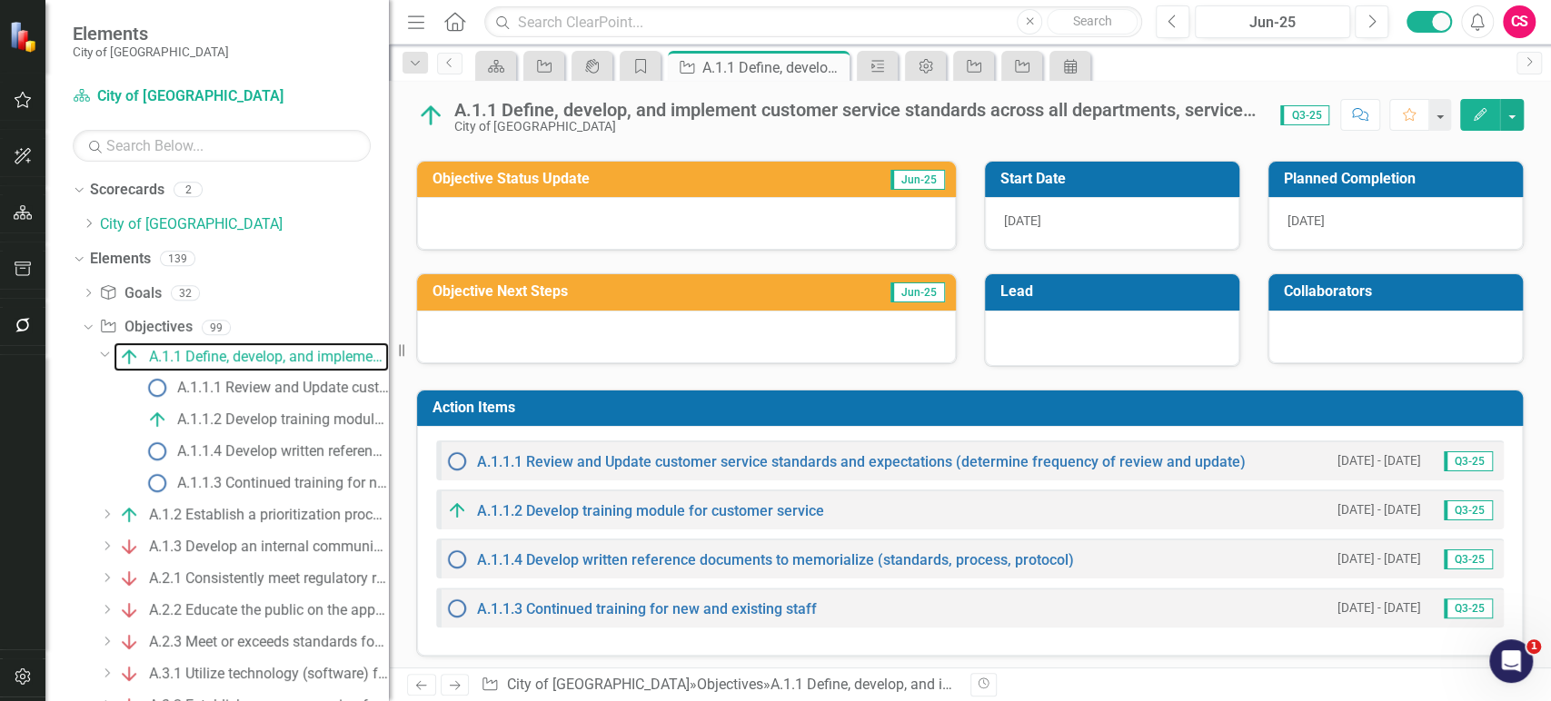
scroll to position [133, 0]
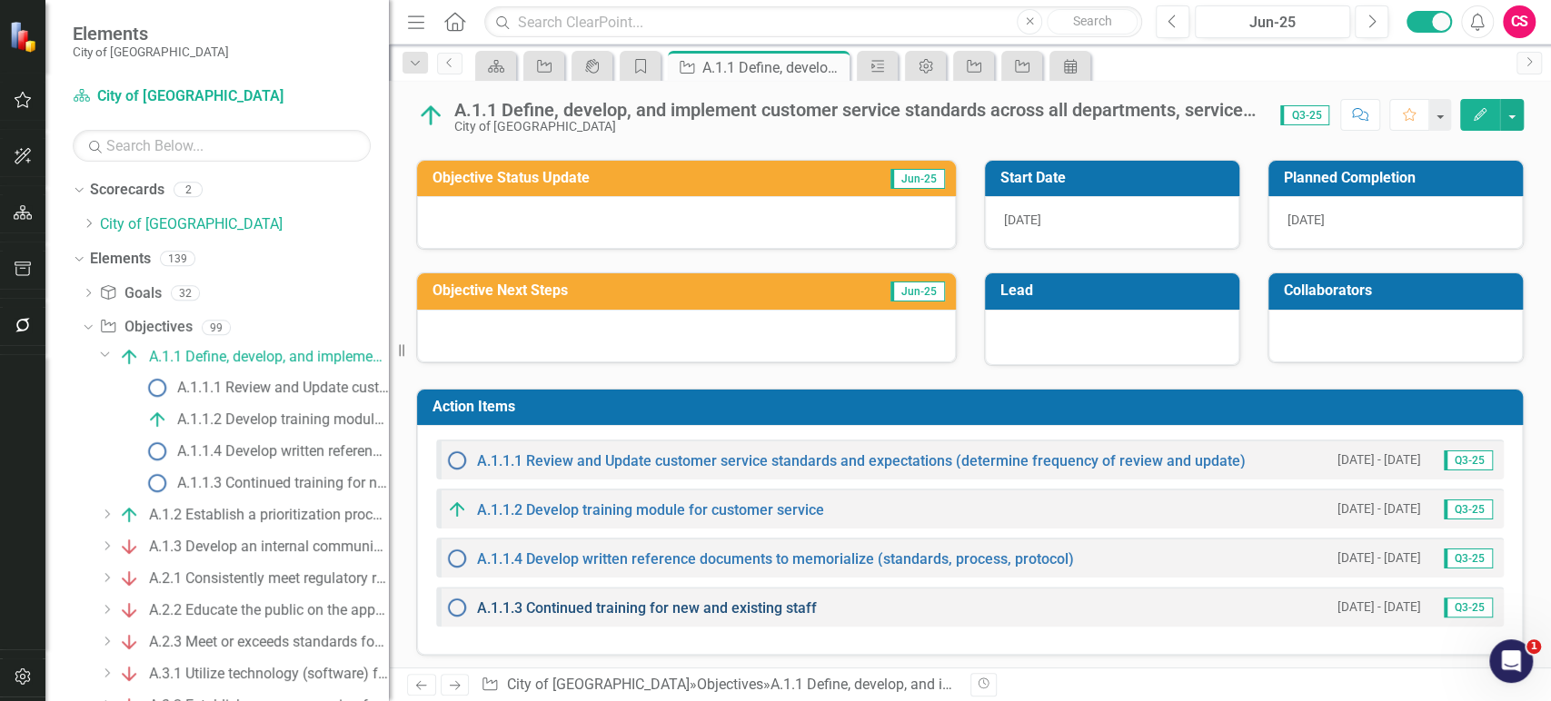
click at [799, 610] on link "A.1.1.3 Continued training for new and existing staff" at bounding box center [647, 608] width 340 height 17
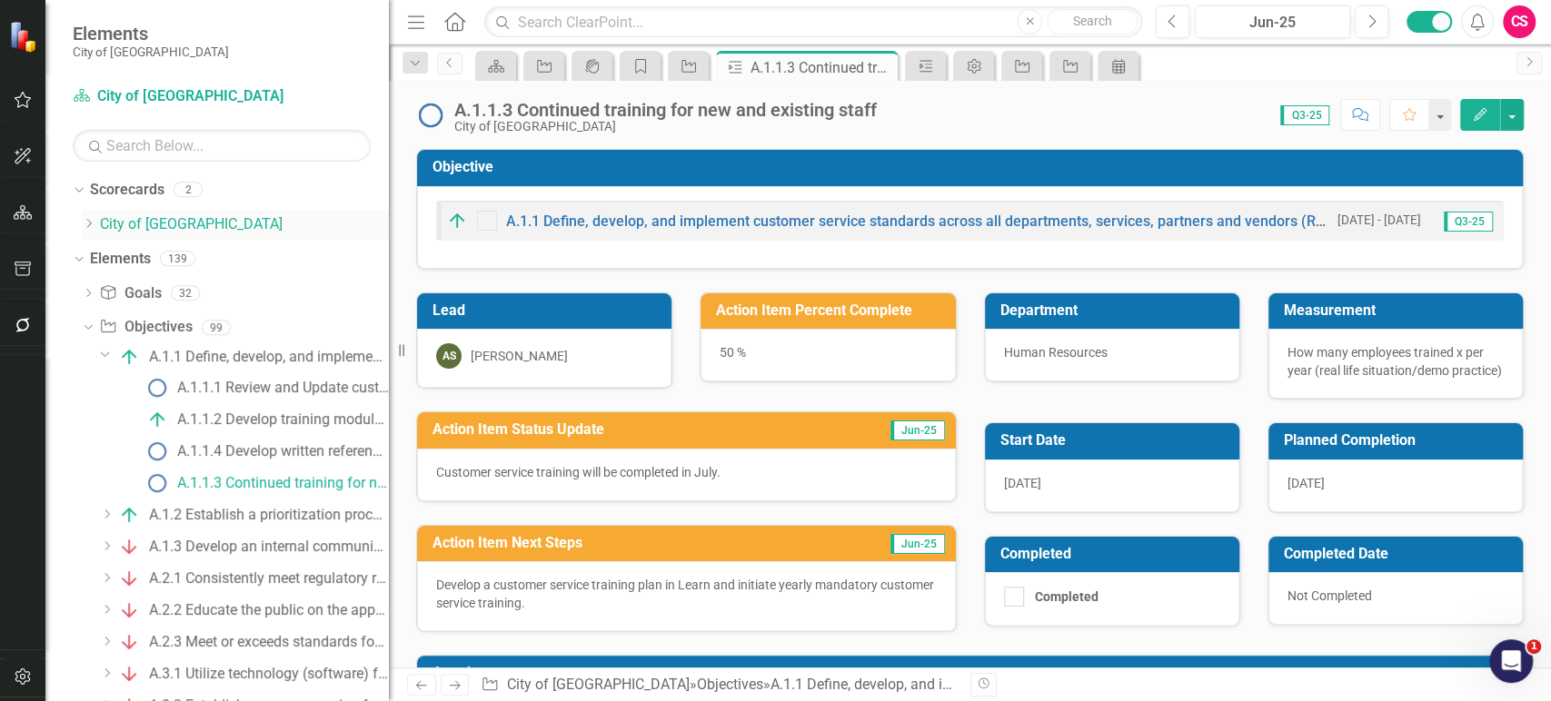
click at [84, 218] on icon "Dropdown" at bounding box center [89, 223] width 14 height 11
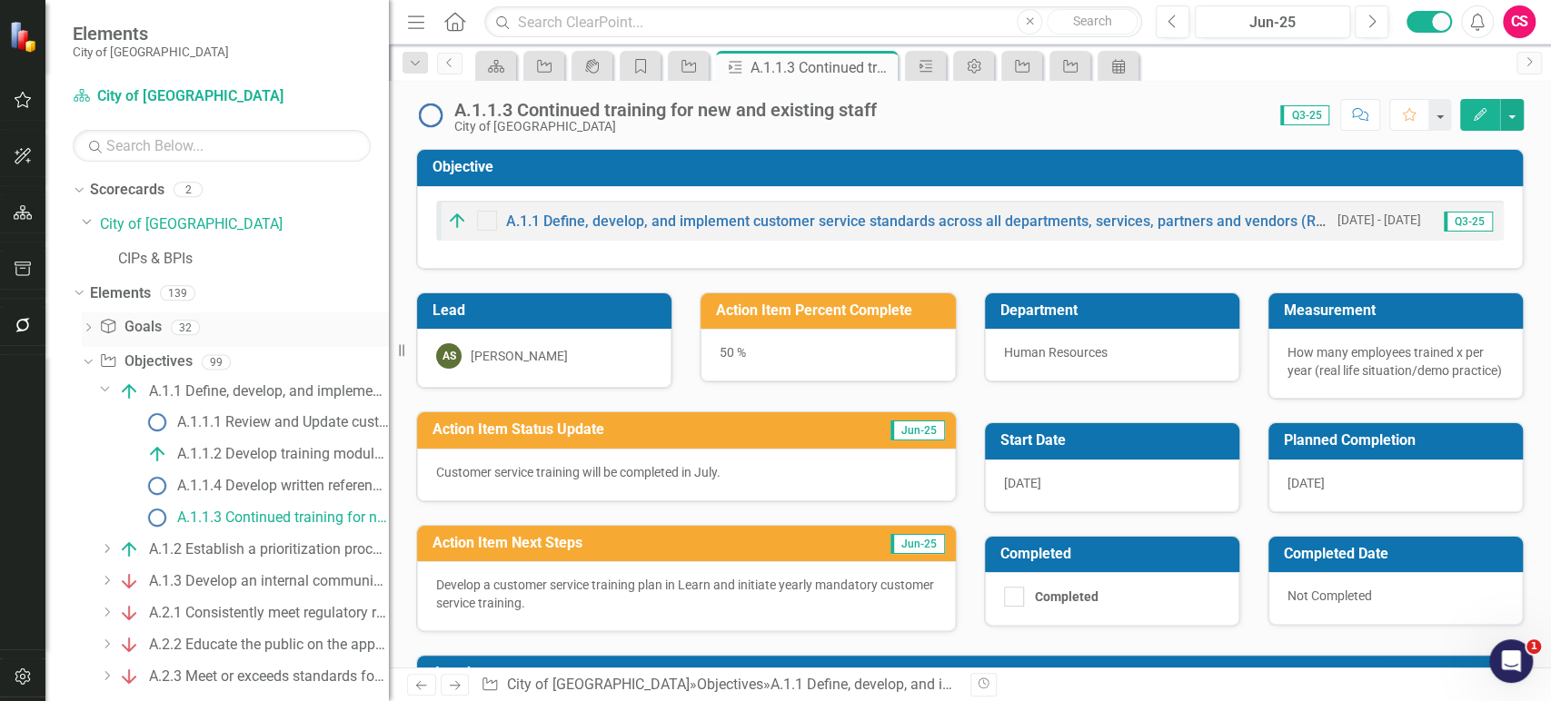
click at [82, 323] on div "Dropdown" at bounding box center [88, 330] width 13 height 15
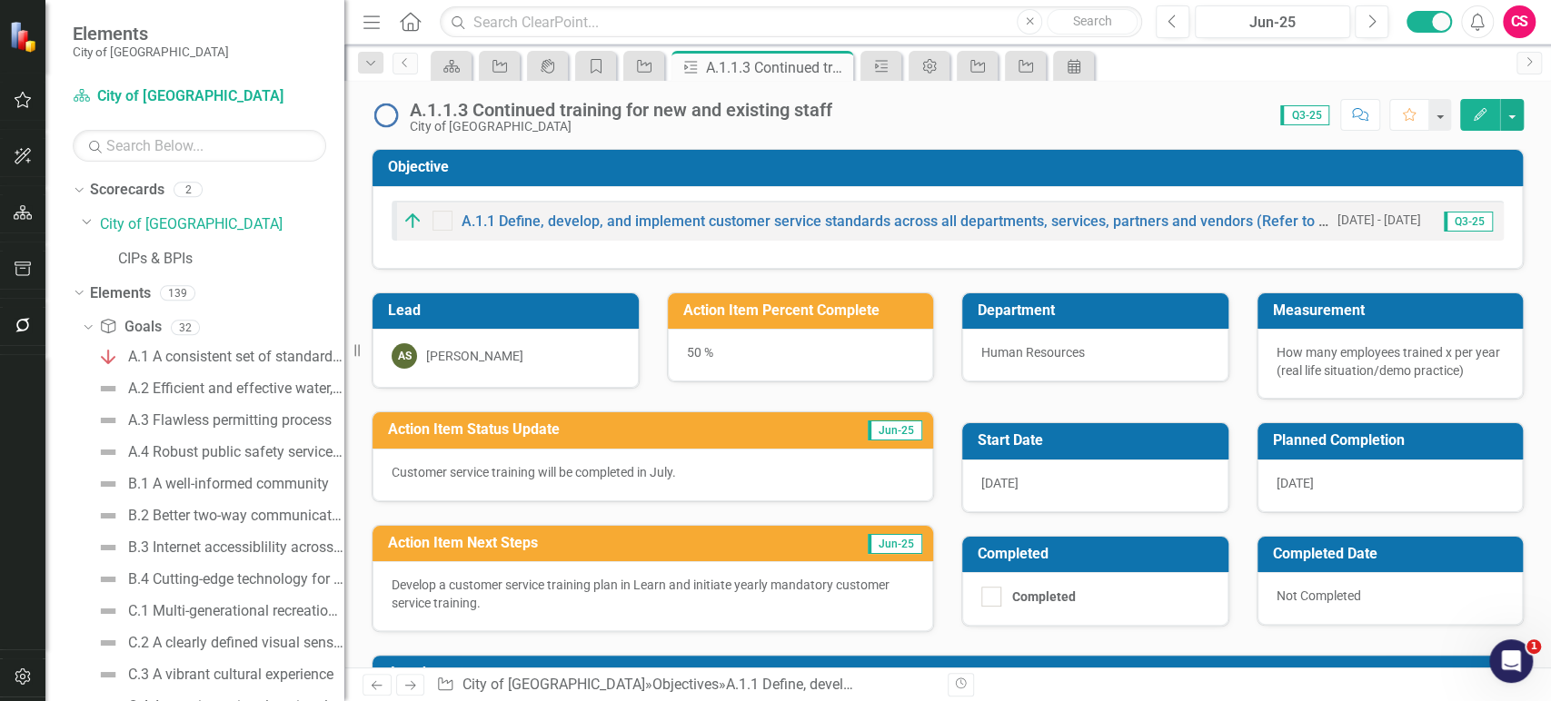
drag, startPoint x: 398, startPoint y: 329, endPoint x: 343, endPoint y: 345, distance: 57.8
click at [344, 347] on div "Resize" at bounding box center [351, 350] width 15 height 701
click at [375, 126] on img at bounding box center [384, 115] width 29 height 29
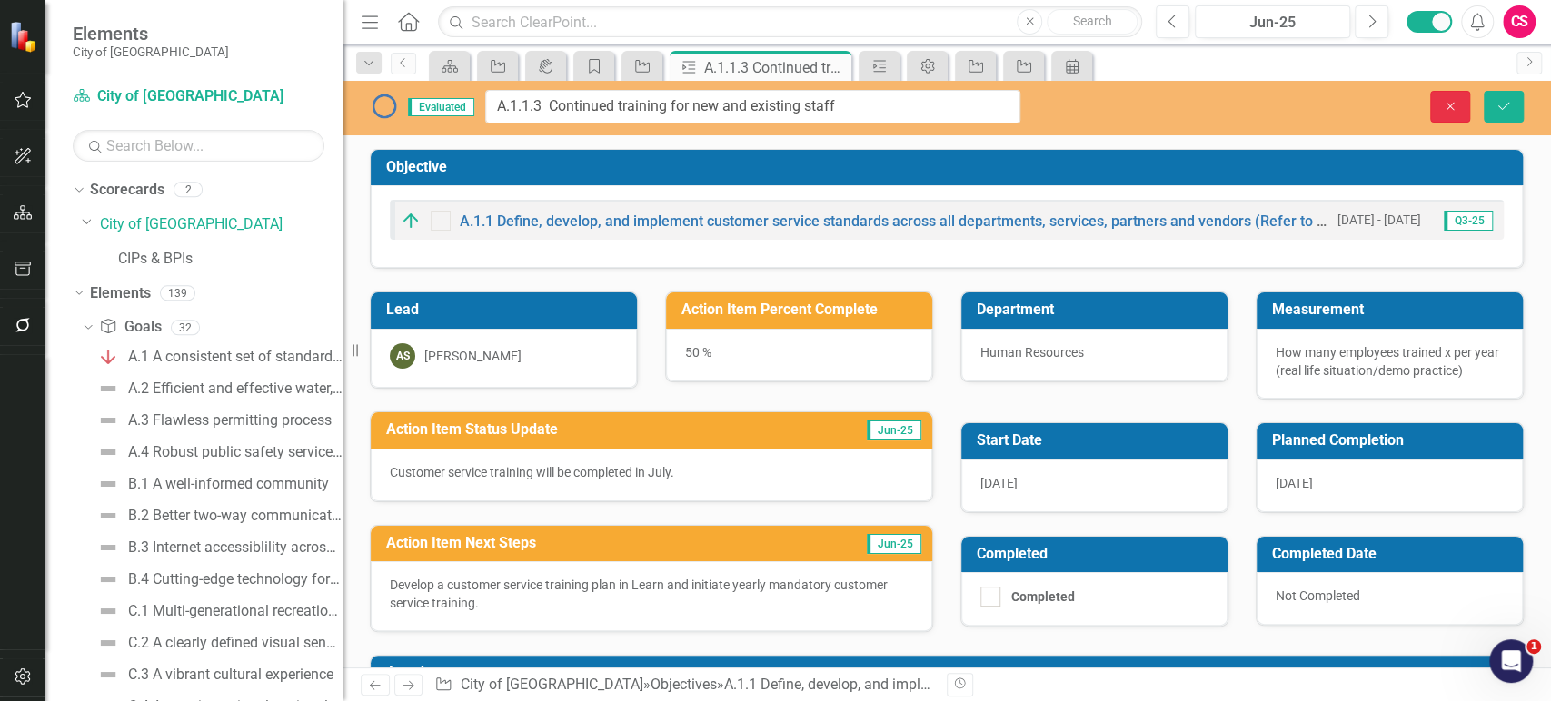
click at [1438, 104] on button "Close" at bounding box center [1450, 107] width 40 height 32
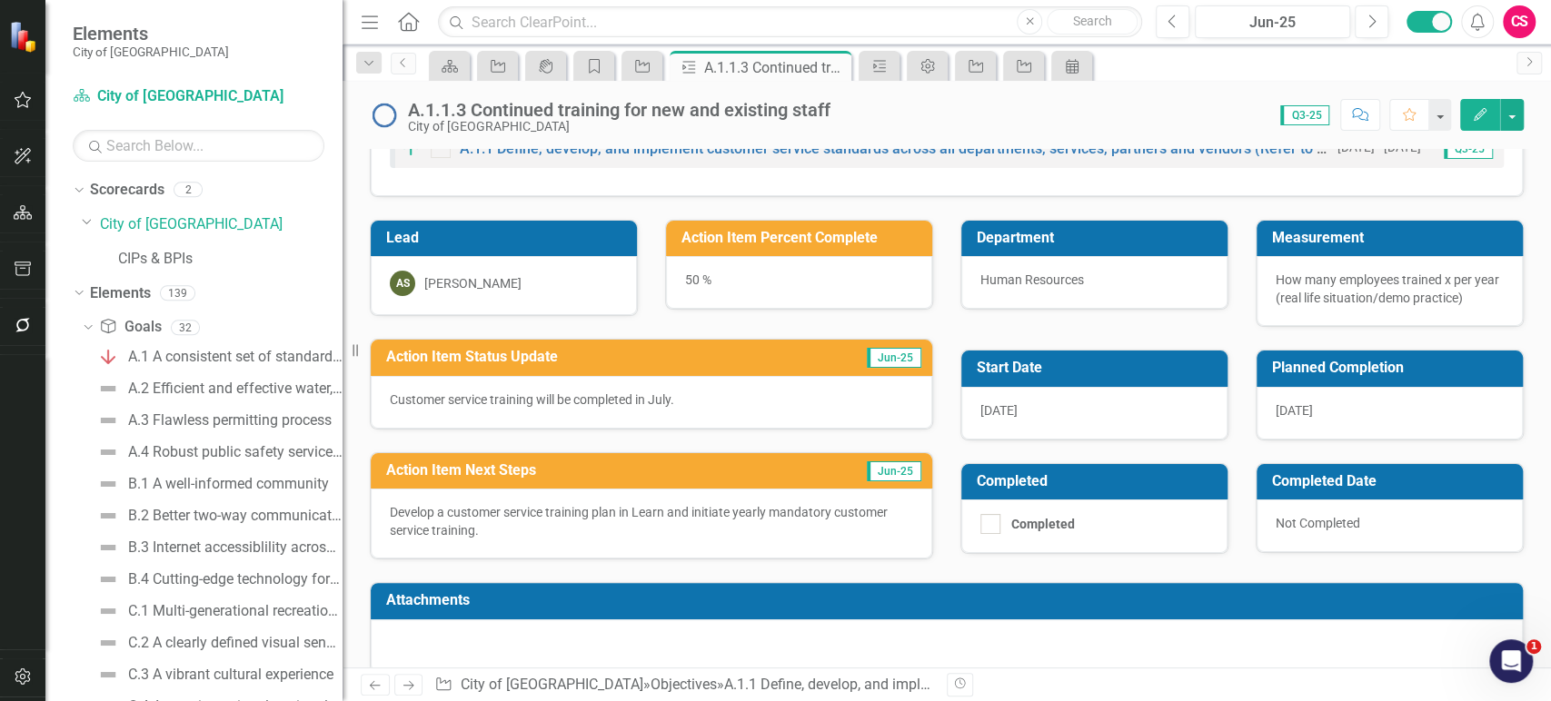
scroll to position [73, 0]
click at [1022, 407] on div "[DATE]" at bounding box center [1094, 413] width 266 height 53
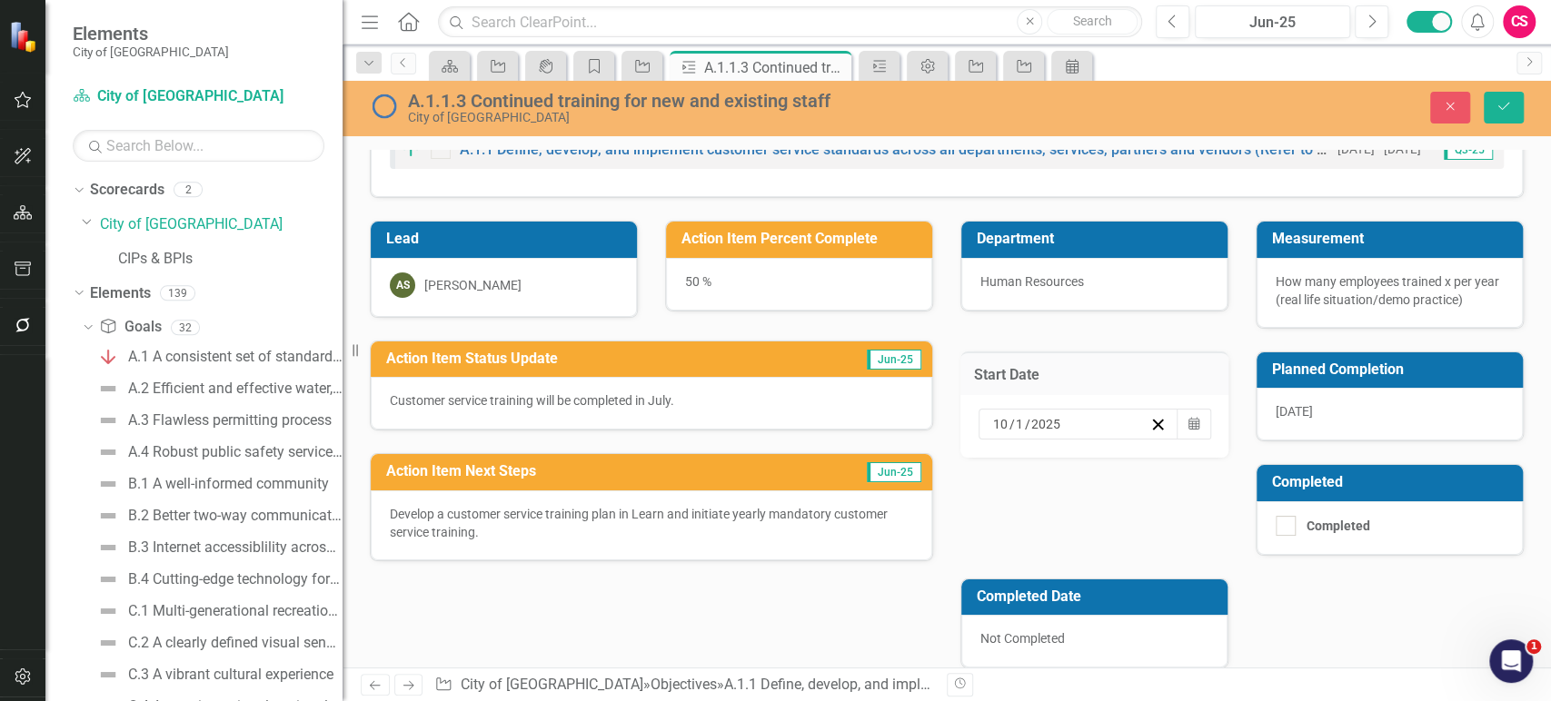
click at [1017, 421] on input "1" at bounding box center [1020, 424] width 10 height 18
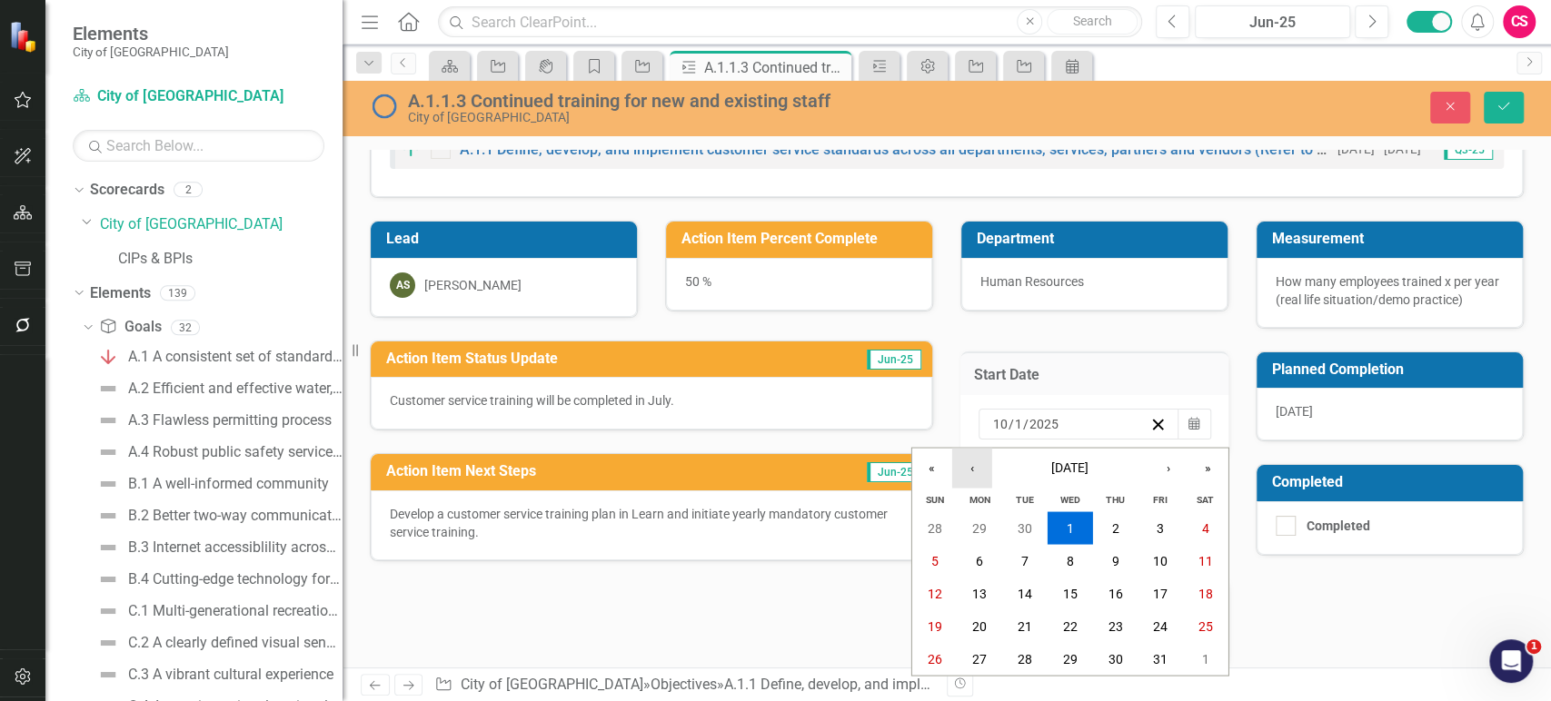
click at [981, 462] on button "‹" at bounding box center [972, 468] width 40 height 40
click at [972, 471] on button "‹" at bounding box center [972, 468] width 40 height 40
click at [940, 520] on button "1" at bounding box center [934, 528] width 45 height 33
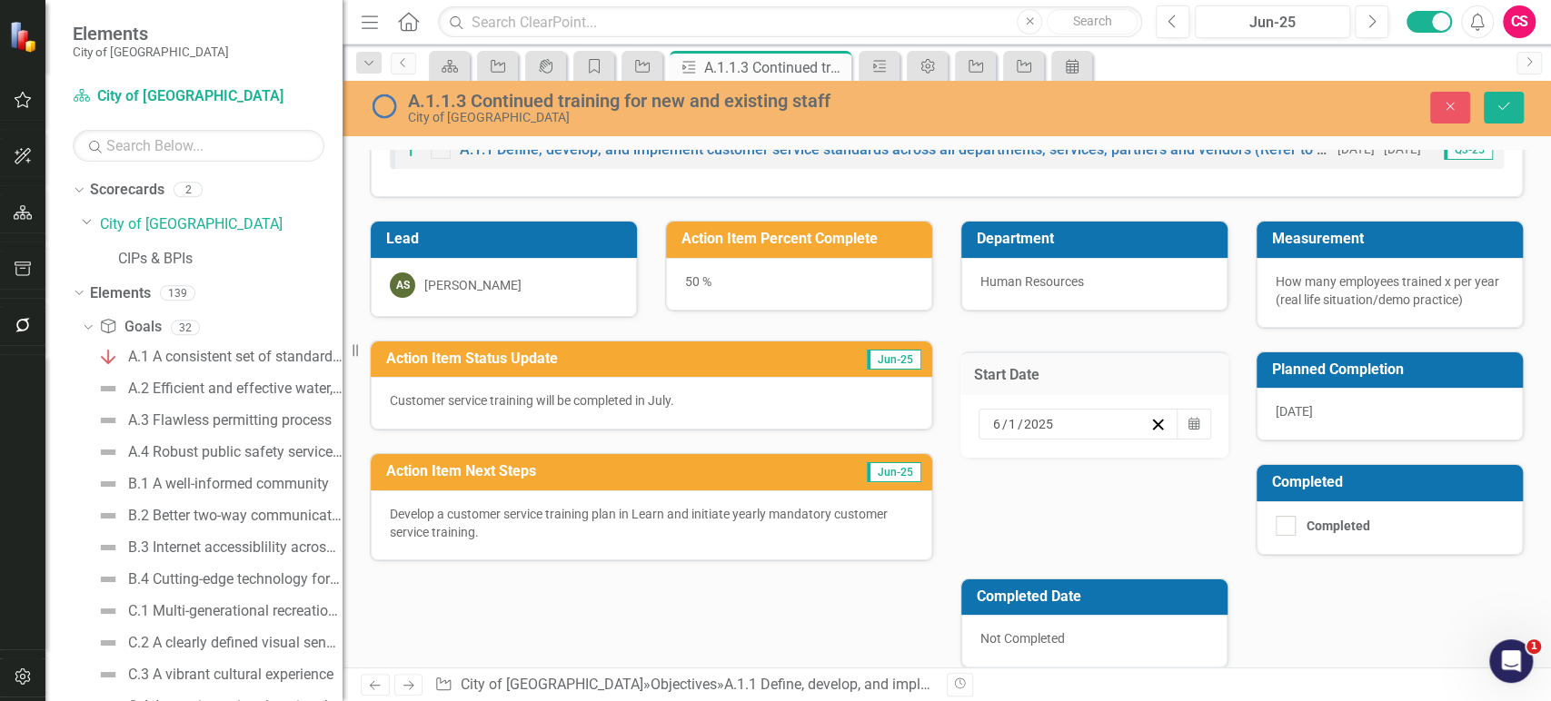
click at [1482, 106] on div "Close Save" at bounding box center [1299, 108] width 476 height 32
click at [1496, 108] on icon "Save" at bounding box center [1504, 106] width 16 height 13
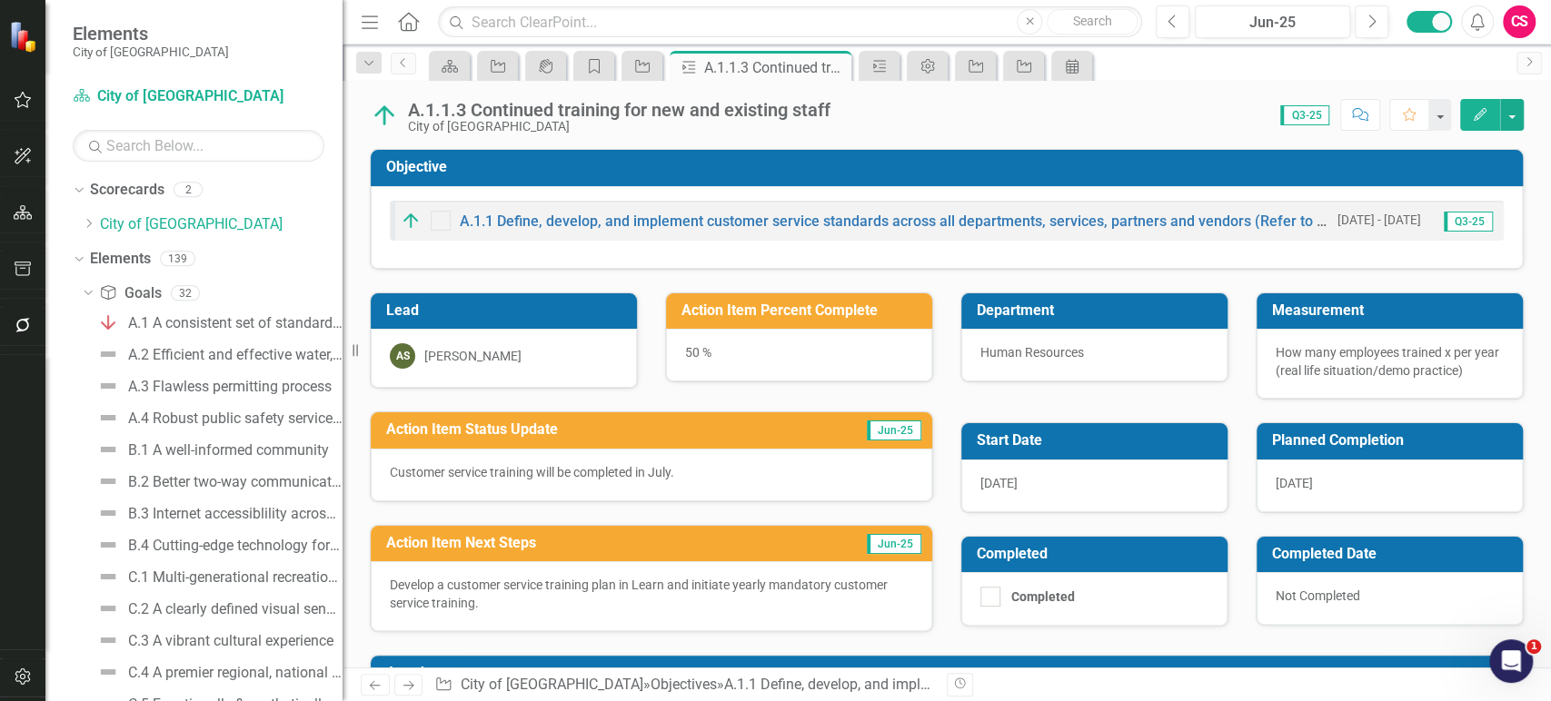
click at [730, 349] on div "50 %" at bounding box center [799, 355] width 266 height 53
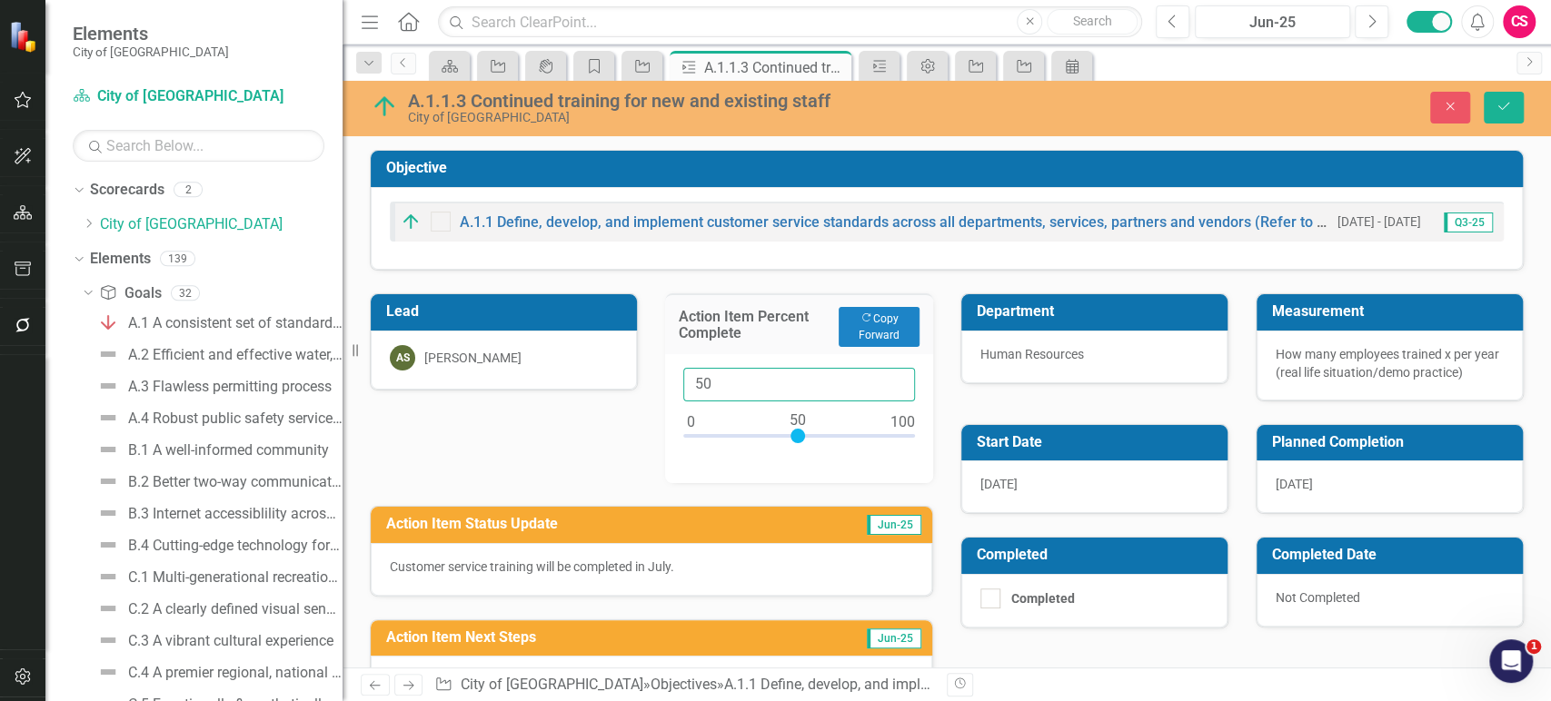
click at [718, 376] on input "50" at bounding box center [799, 385] width 232 height 34
click at [708, 383] on input "50" at bounding box center [799, 385] width 232 height 34
click at [1455, 101] on icon "Close" at bounding box center [1450, 106] width 16 height 13
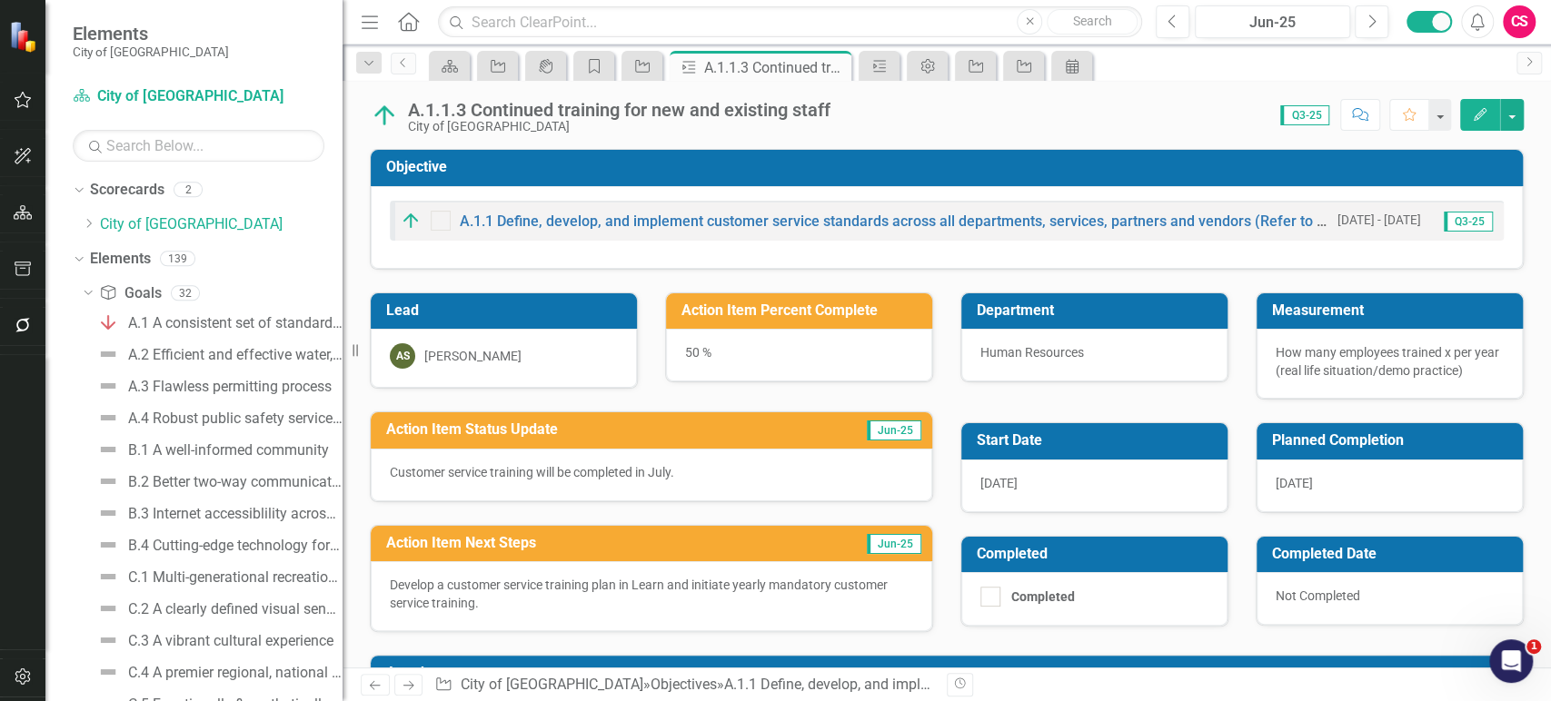
click at [1368, 495] on div "[DATE]" at bounding box center [1390, 486] width 266 height 53
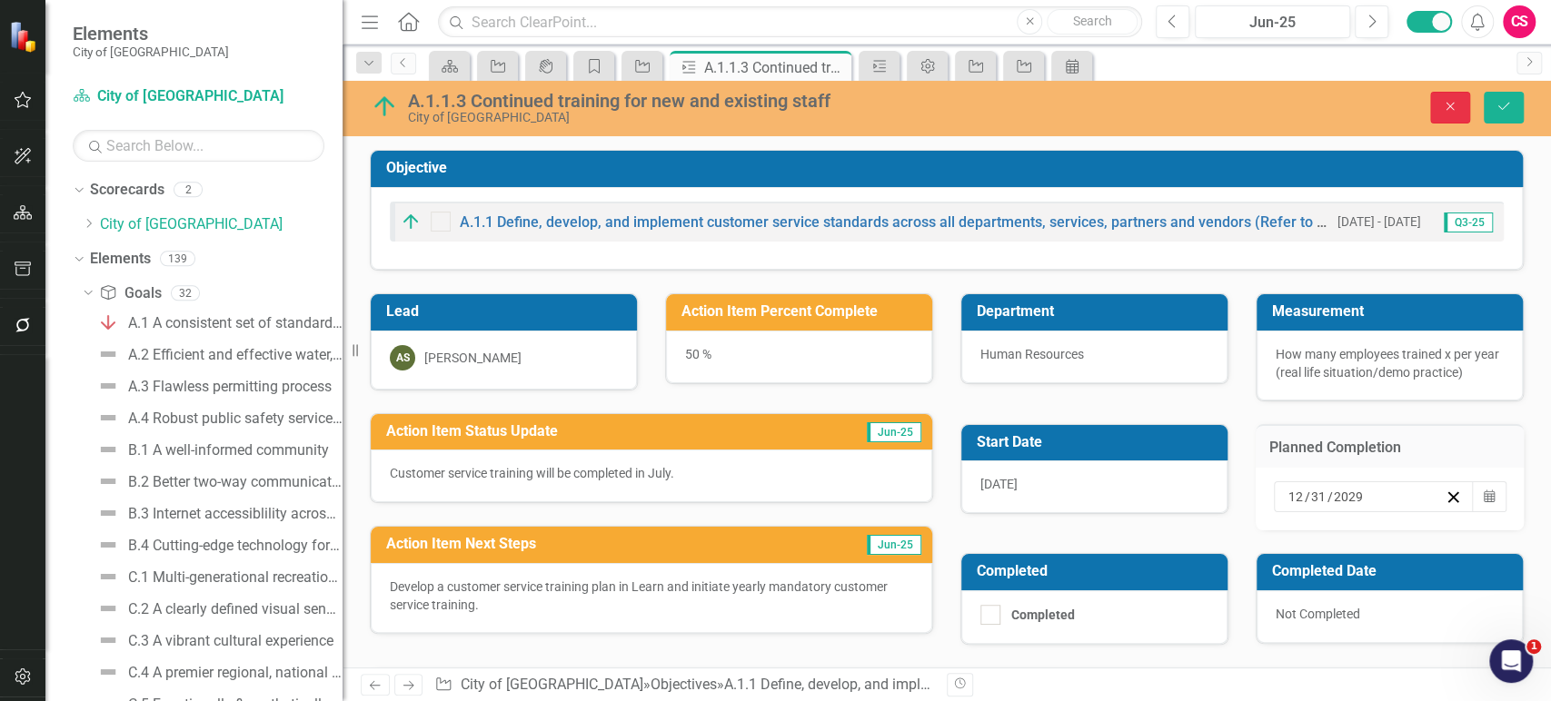
click at [1459, 107] on button "Close" at bounding box center [1450, 108] width 40 height 32
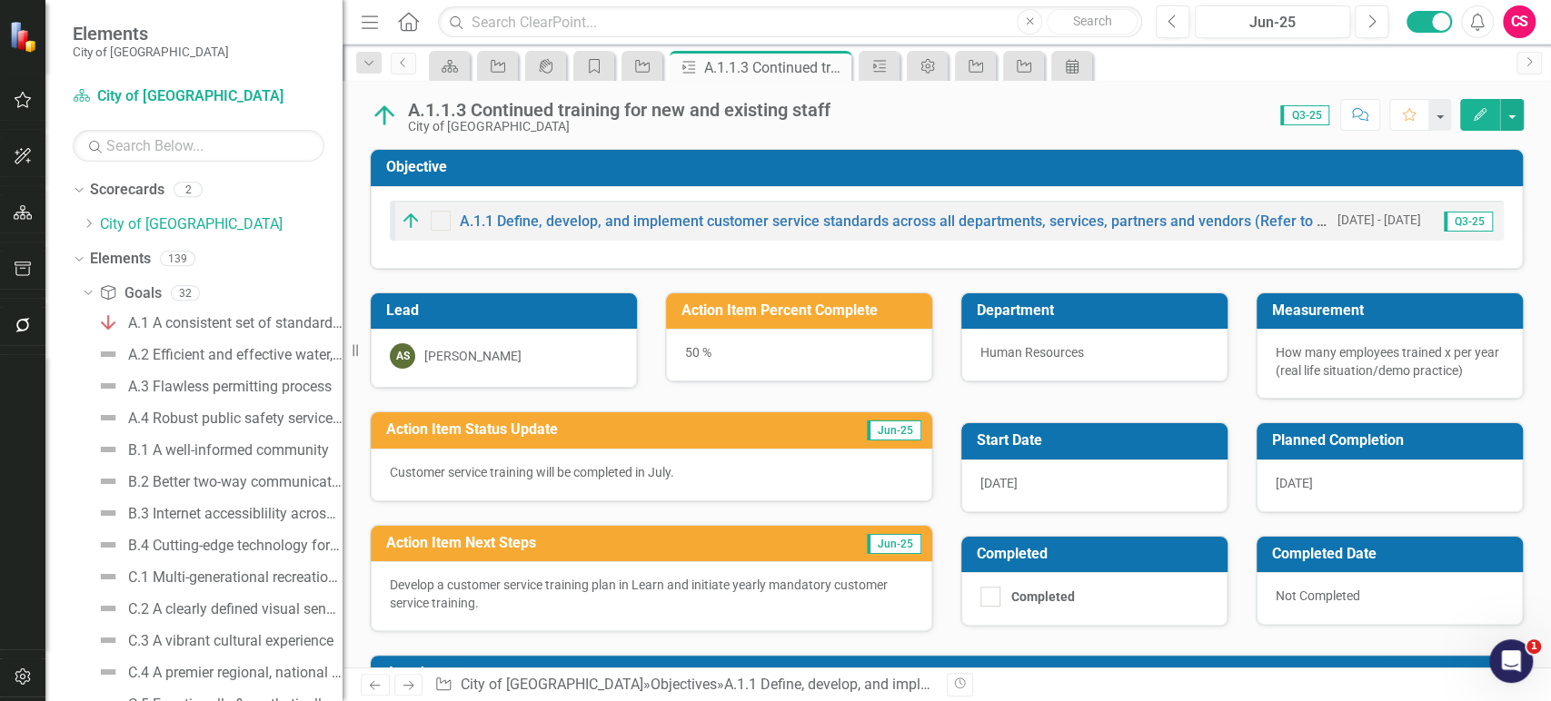
click at [1054, 484] on div "[DATE]" at bounding box center [1094, 486] width 266 height 53
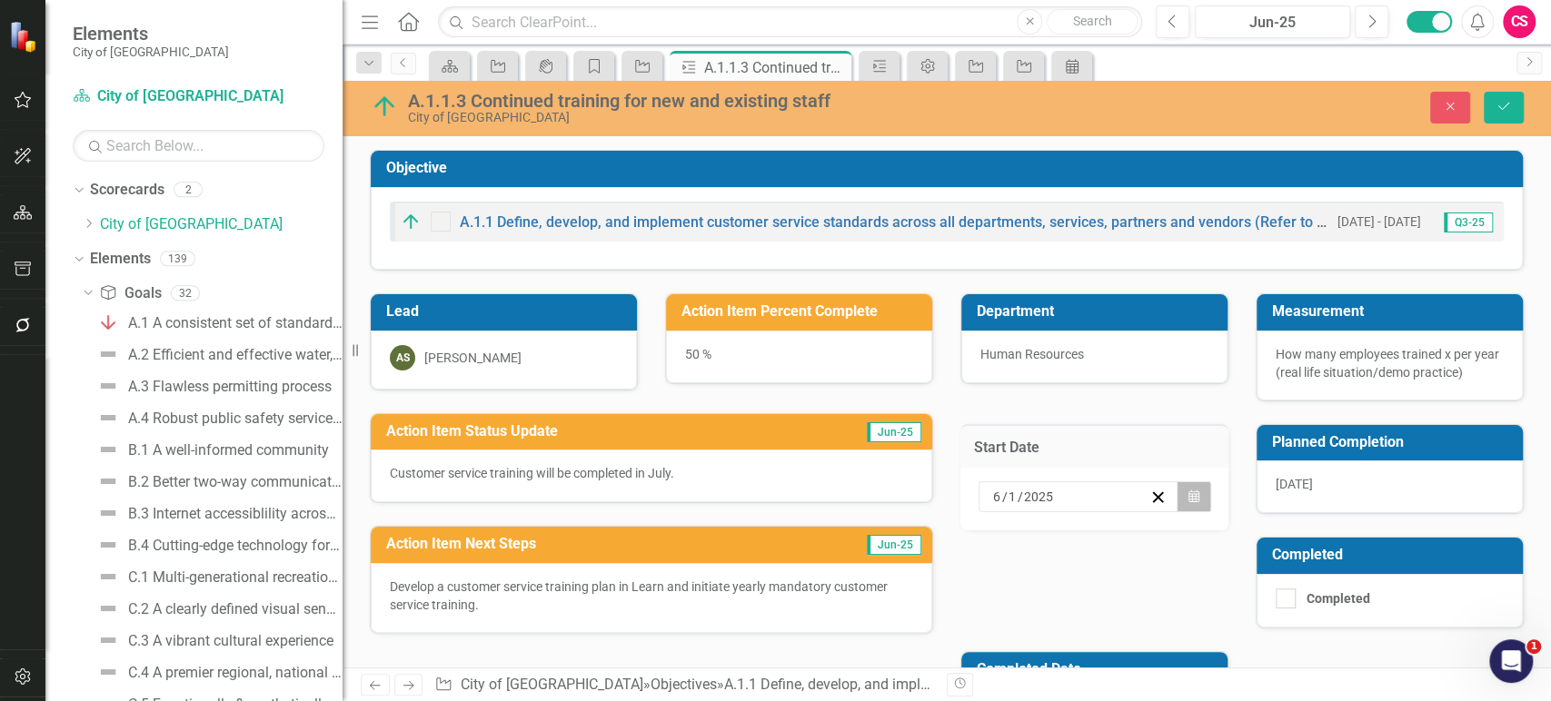
click at [1199, 496] on button "Calendar" at bounding box center [1194, 497] width 35 height 31
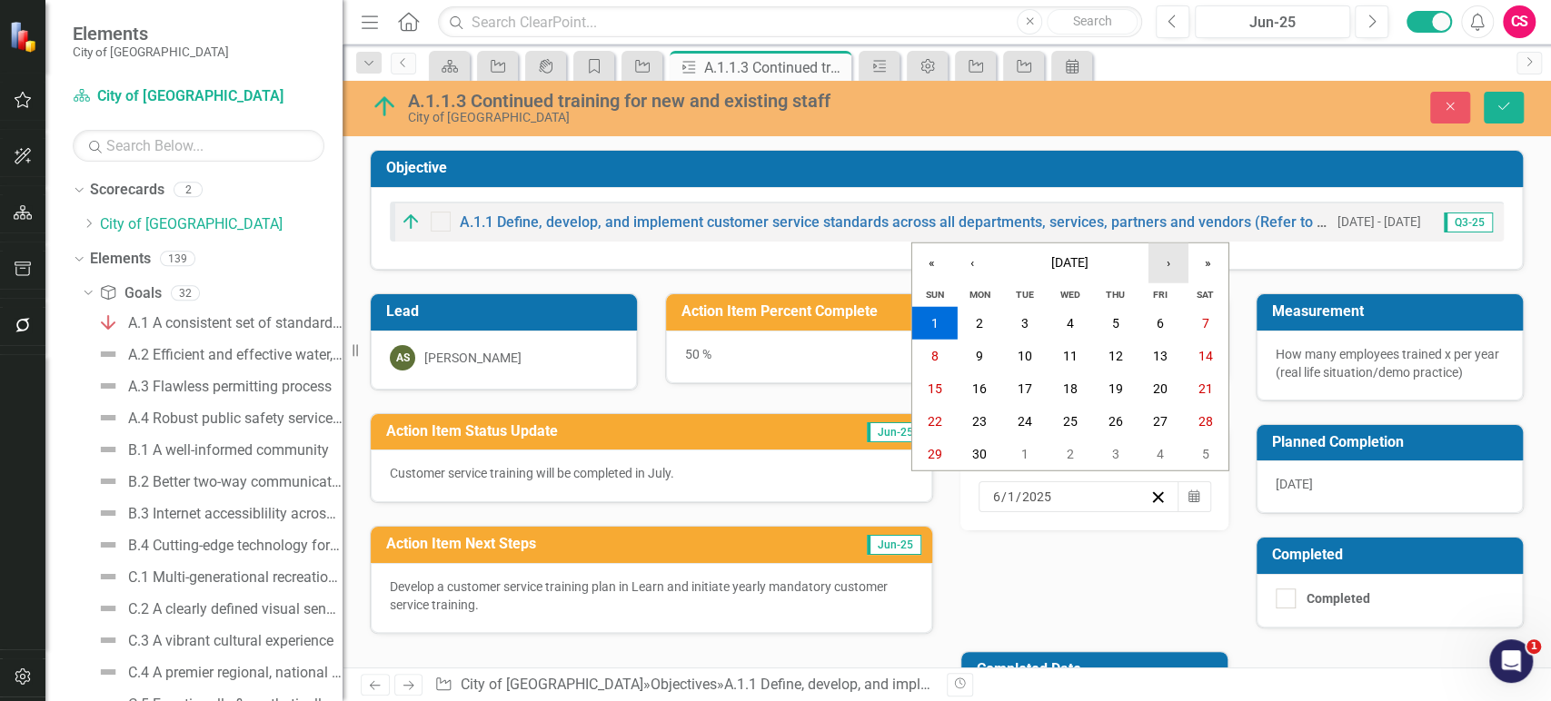
click at [1174, 274] on button "›" at bounding box center [1169, 264] width 40 height 40
click at [1069, 323] on abbr "1" at bounding box center [1070, 323] width 7 height 15
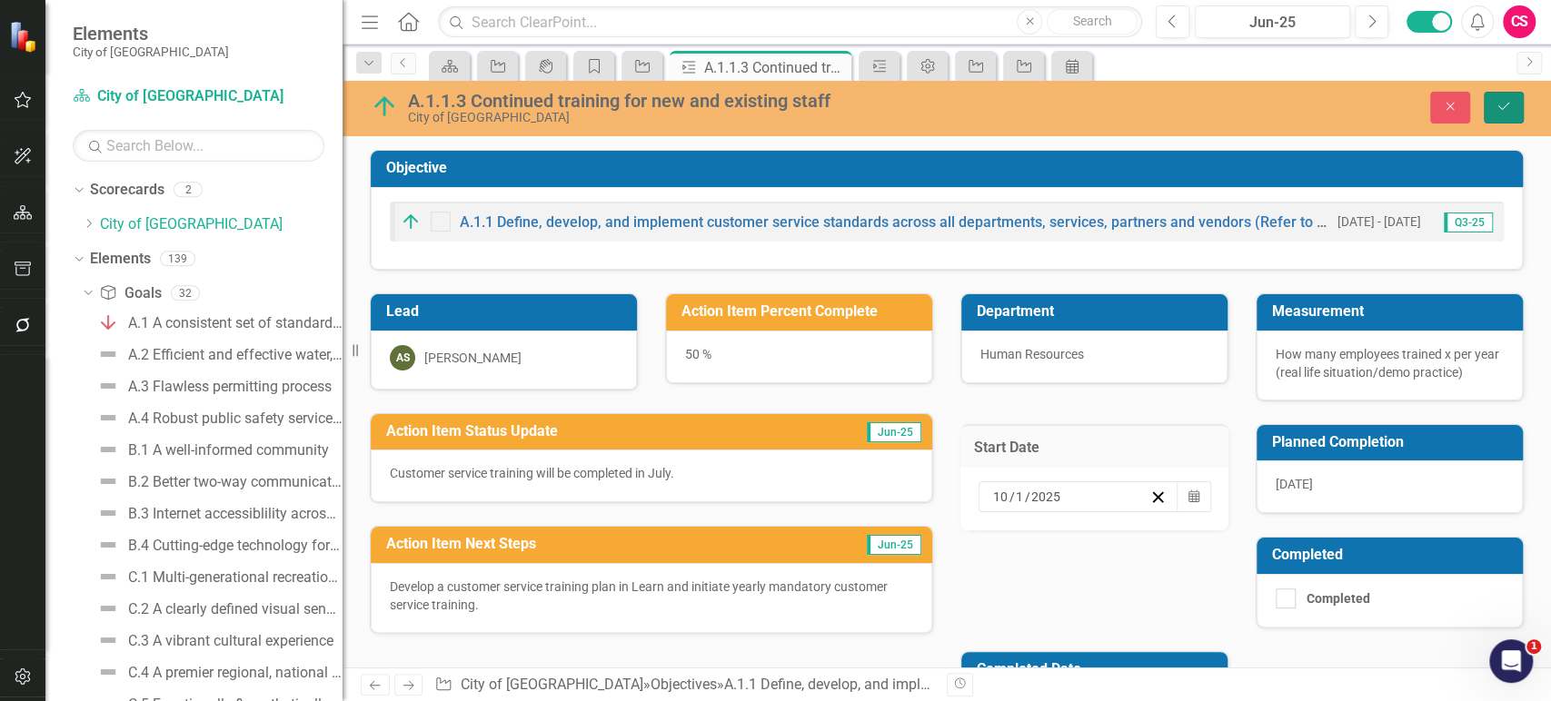
click at [1501, 109] on icon "submit" at bounding box center [1503, 106] width 11 height 7
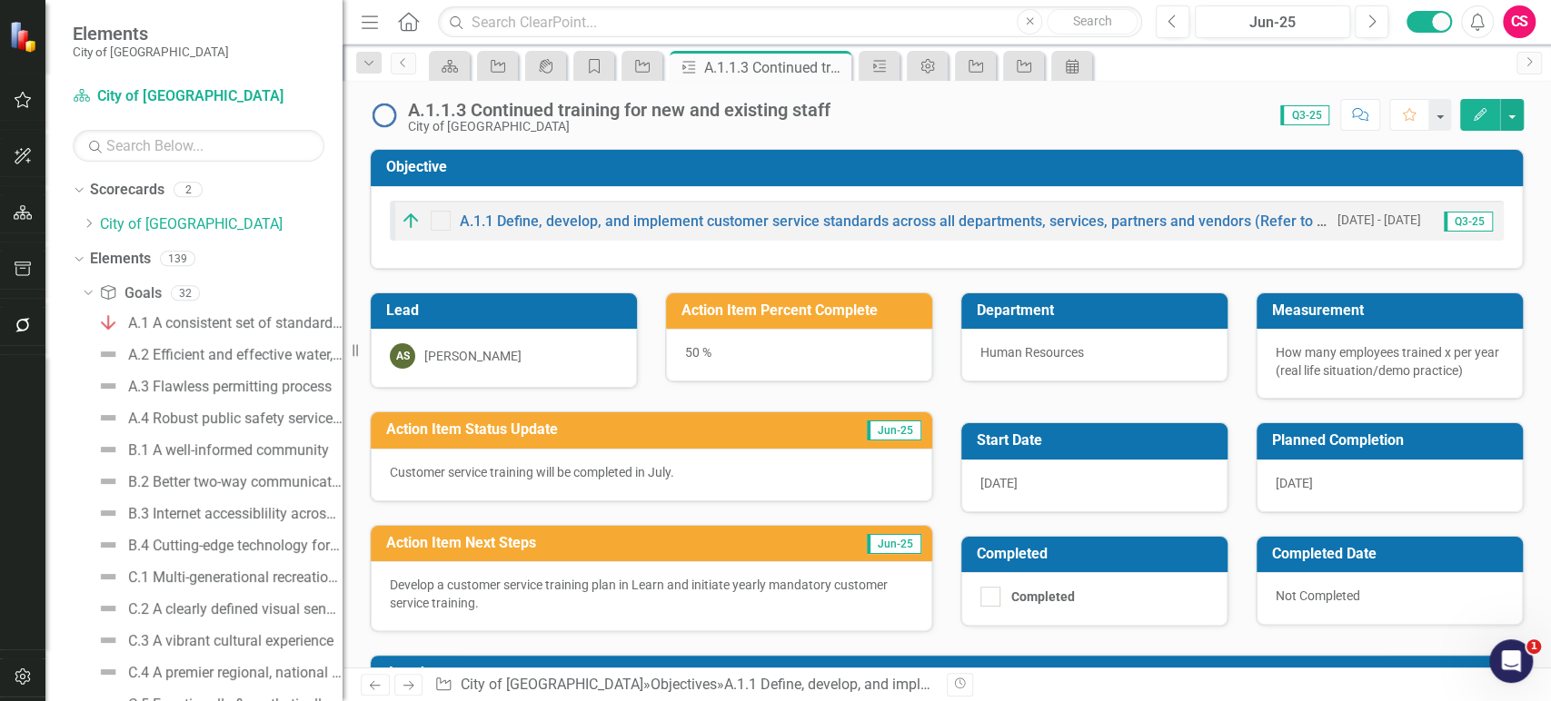
scroll to position [94, 0]
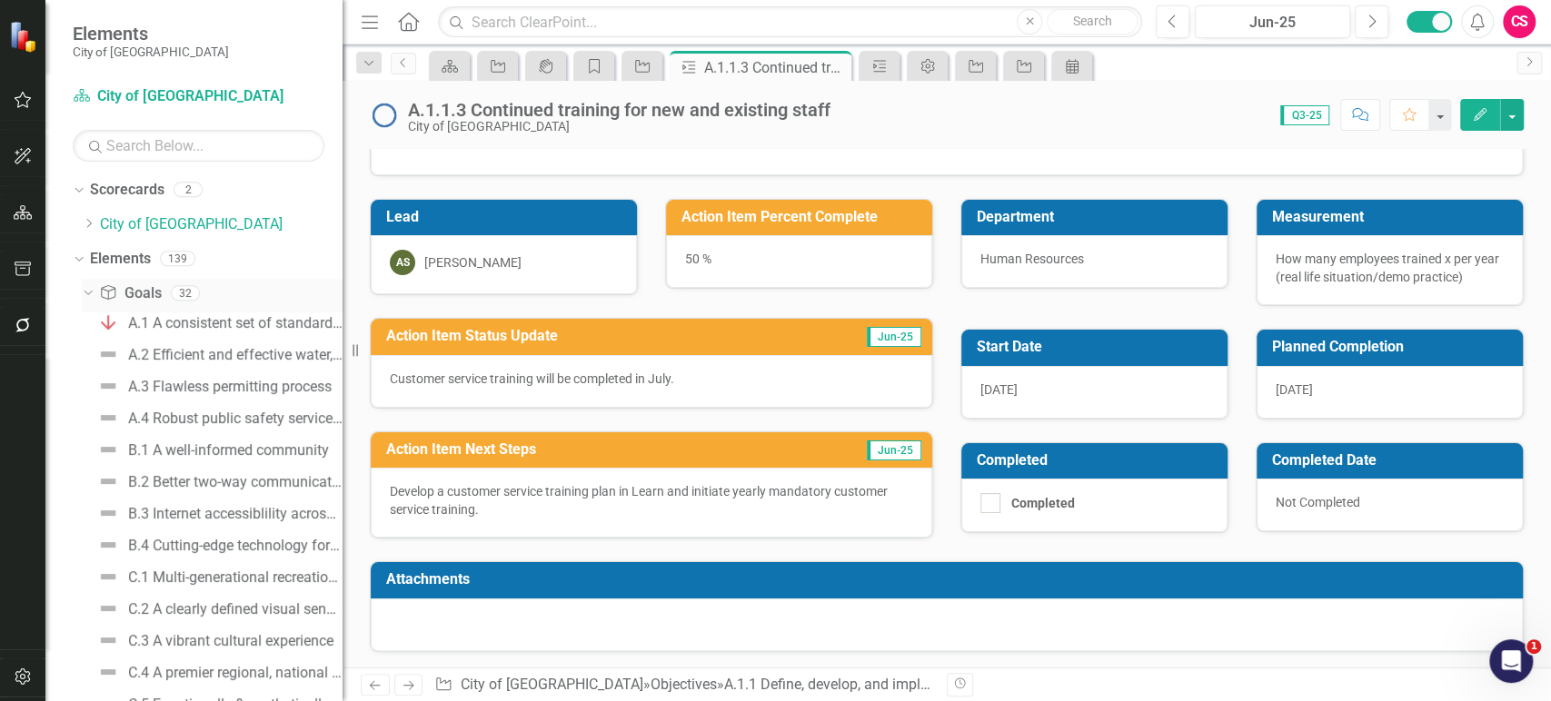
click at [87, 291] on icon "Dropdown" at bounding box center [86, 292] width 10 height 13
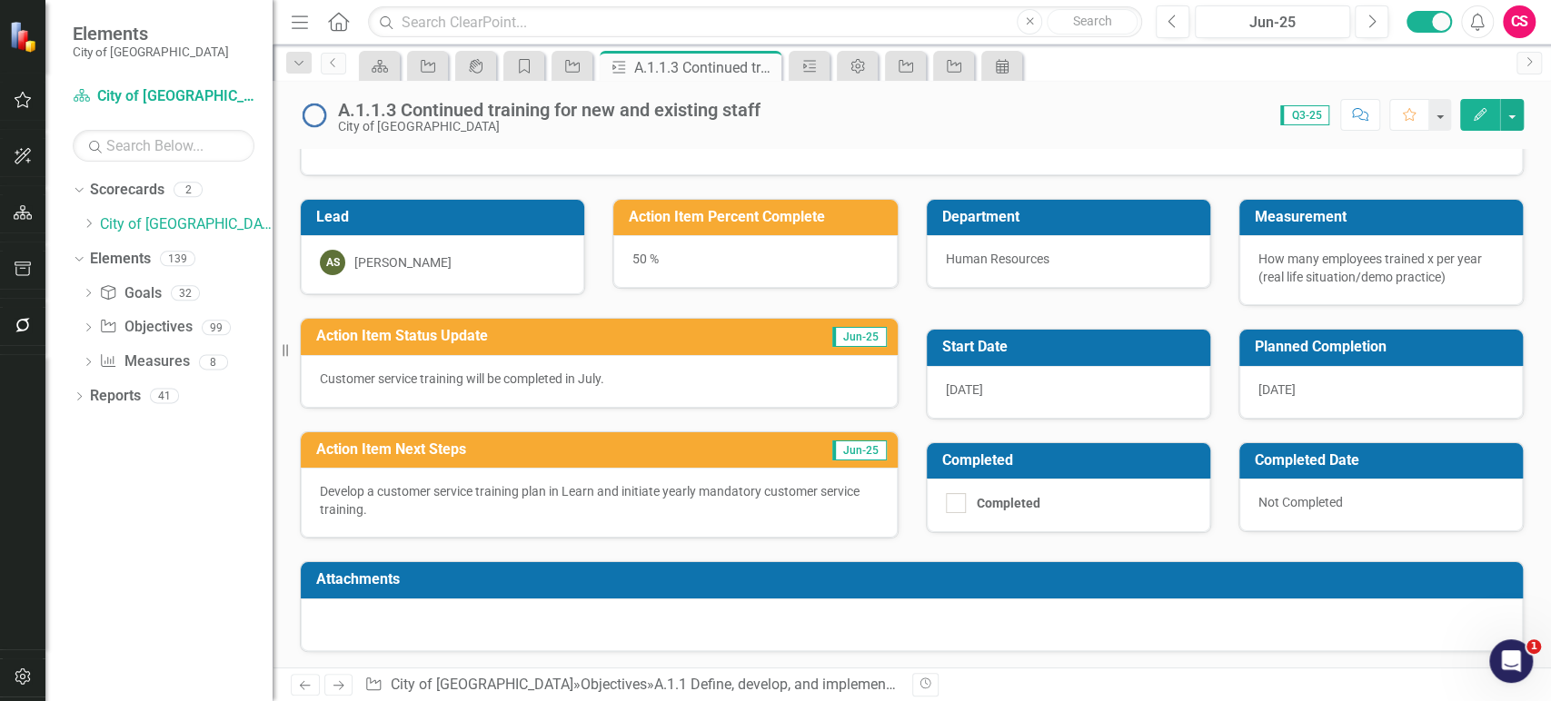
drag, startPoint x: 348, startPoint y: 194, endPoint x: 272, endPoint y: 194, distance: 76.3
click at [273, 194] on div "Resize" at bounding box center [280, 350] width 15 height 701
click at [23, 322] on icon "button" at bounding box center [23, 325] width 19 height 15
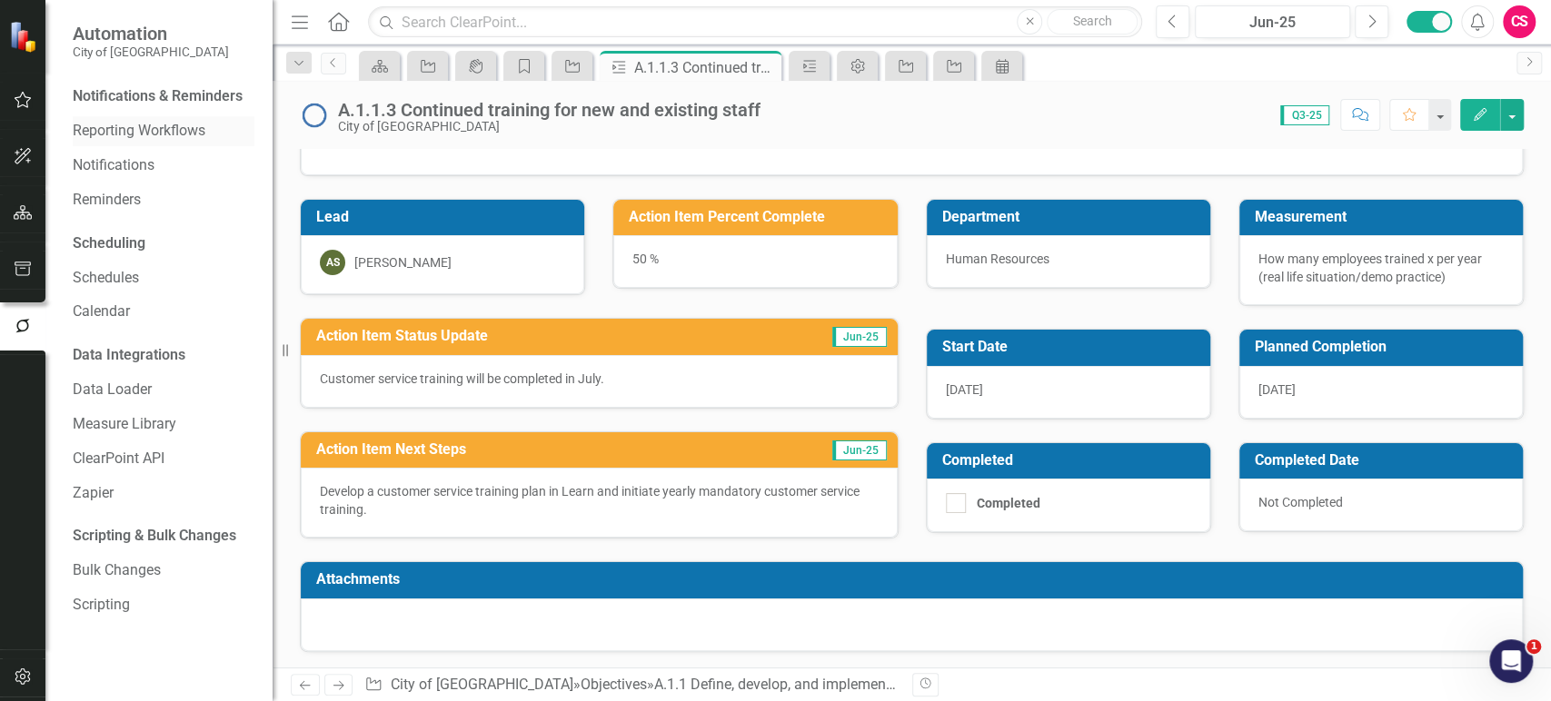
click at [129, 132] on link "Reporting Workflows" at bounding box center [164, 131] width 182 height 21
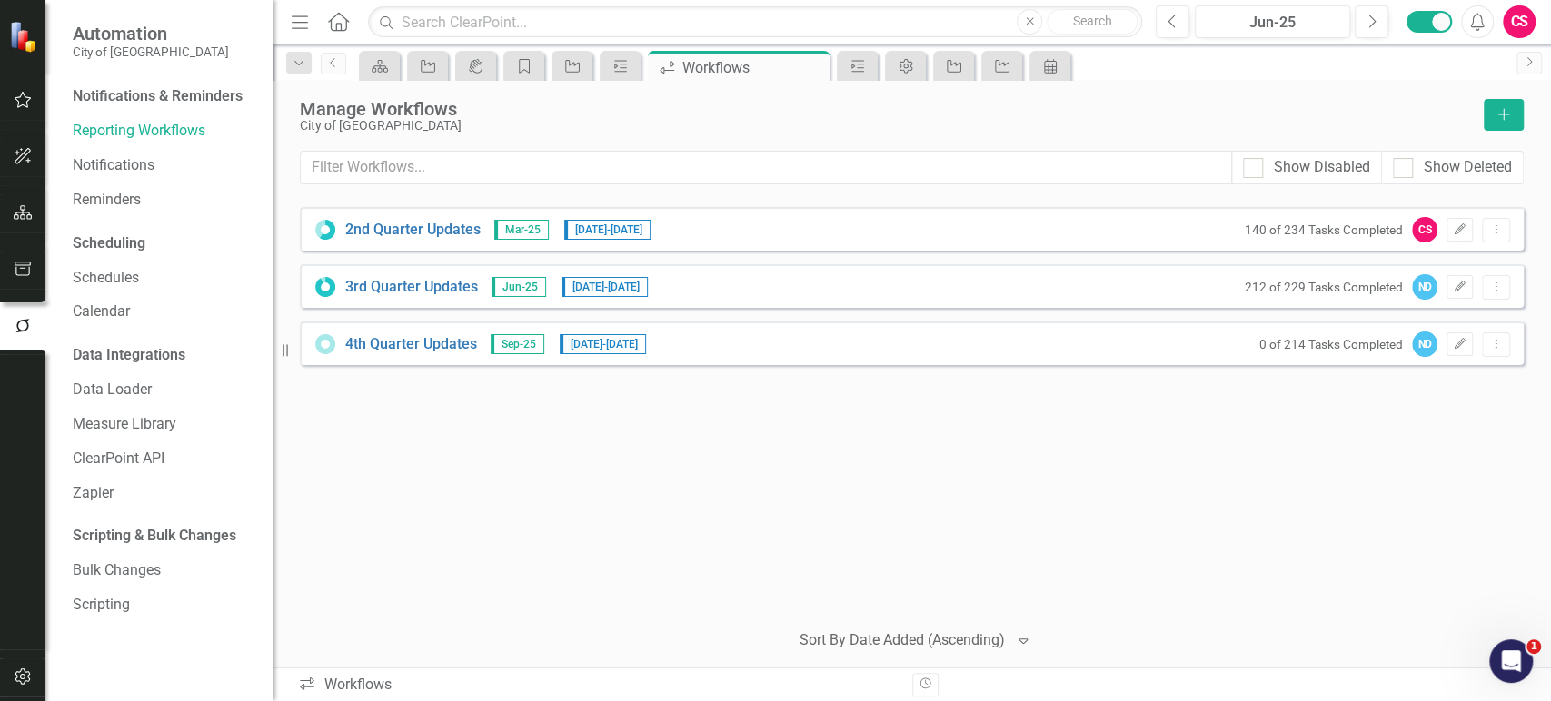
drag, startPoint x: 429, startPoint y: 341, endPoint x: 1157, endPoint y: 358, distance: 728.0
click at [1157, 358] on div "4th Quarter Updates Sep-25 [DATE] - [DATE] 0 of 214 Tasks Completed ND Edit Dro…" at bounding box center [912, 344] width 1224 height 44
click at [1466, 350] on button "Edit" at bounding box center [1460, 345] width 26 height 24
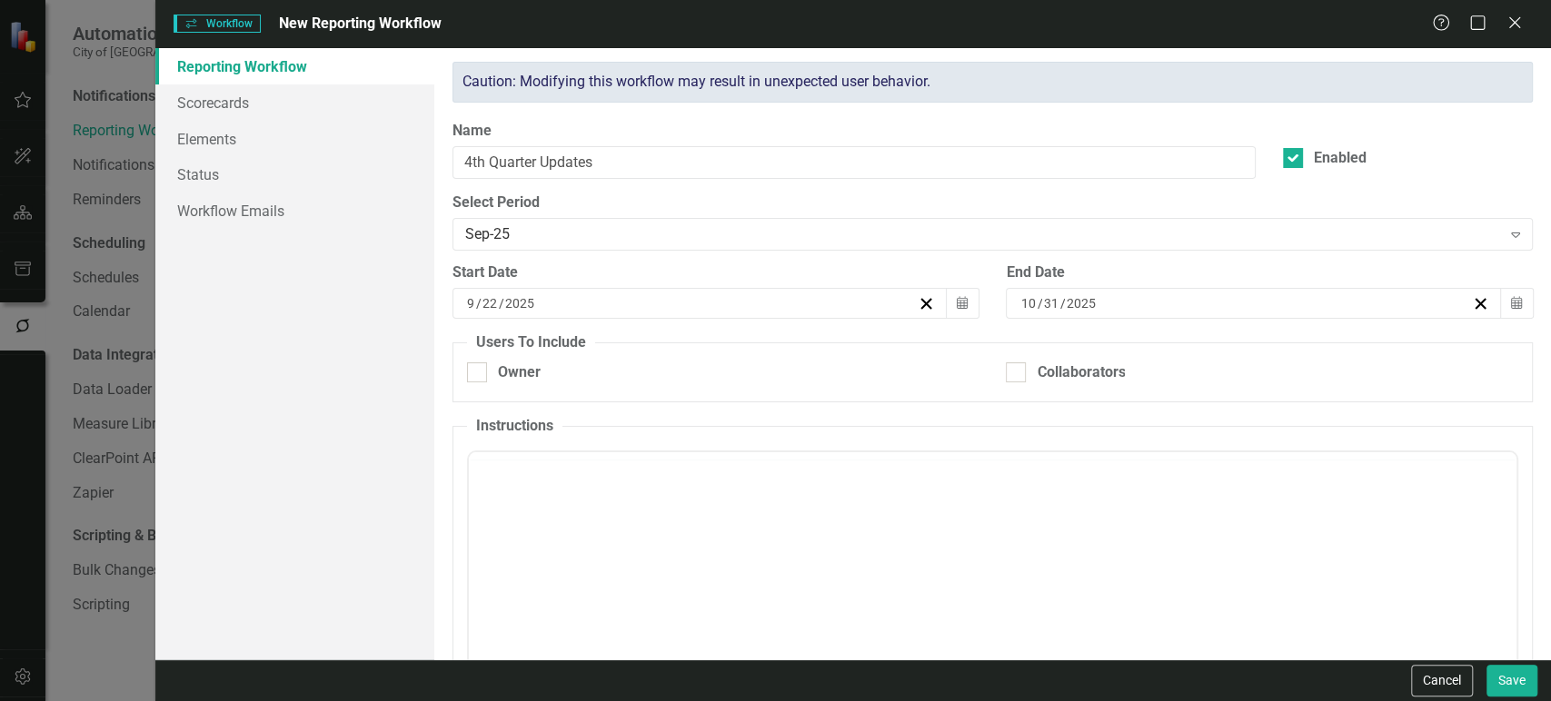
checkbox input "true"
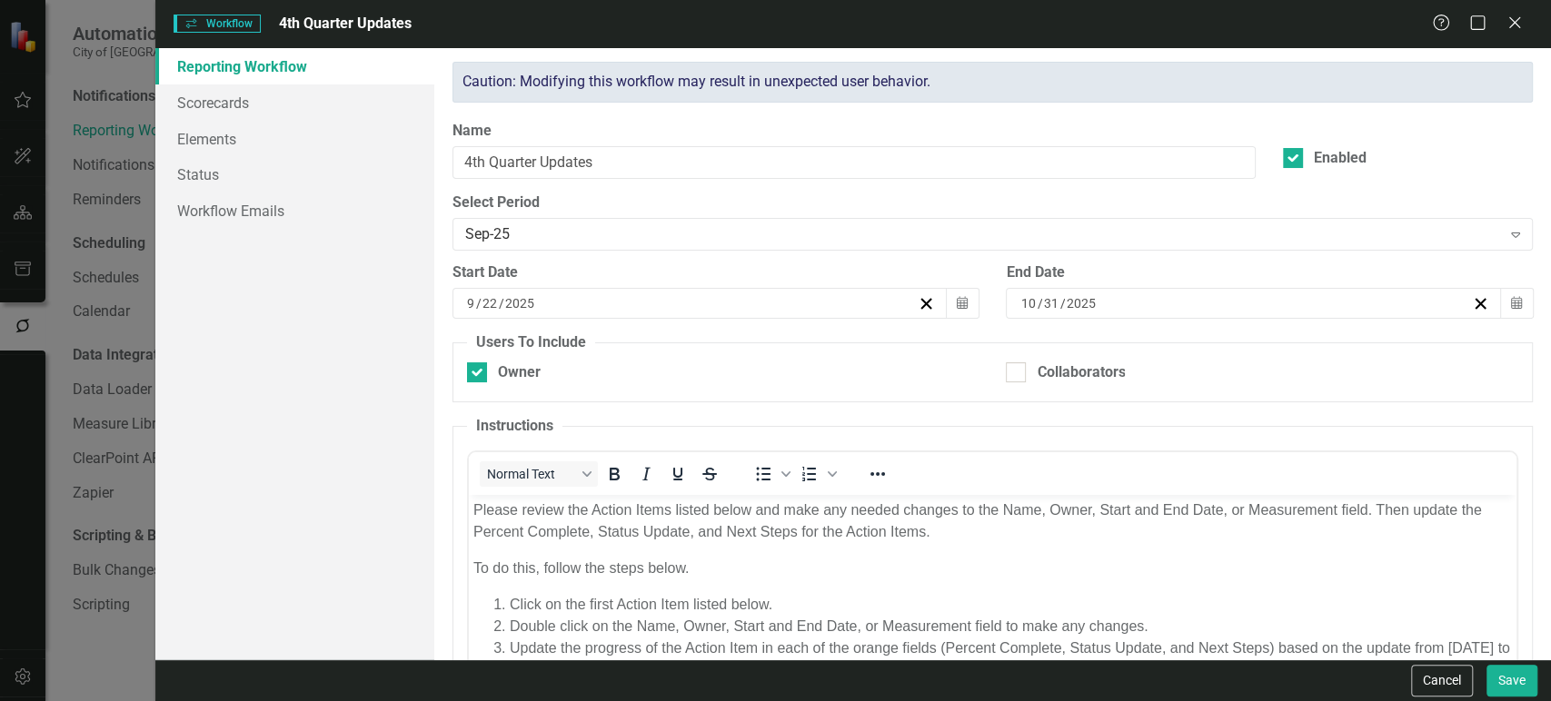
scroll to position [225, 0]
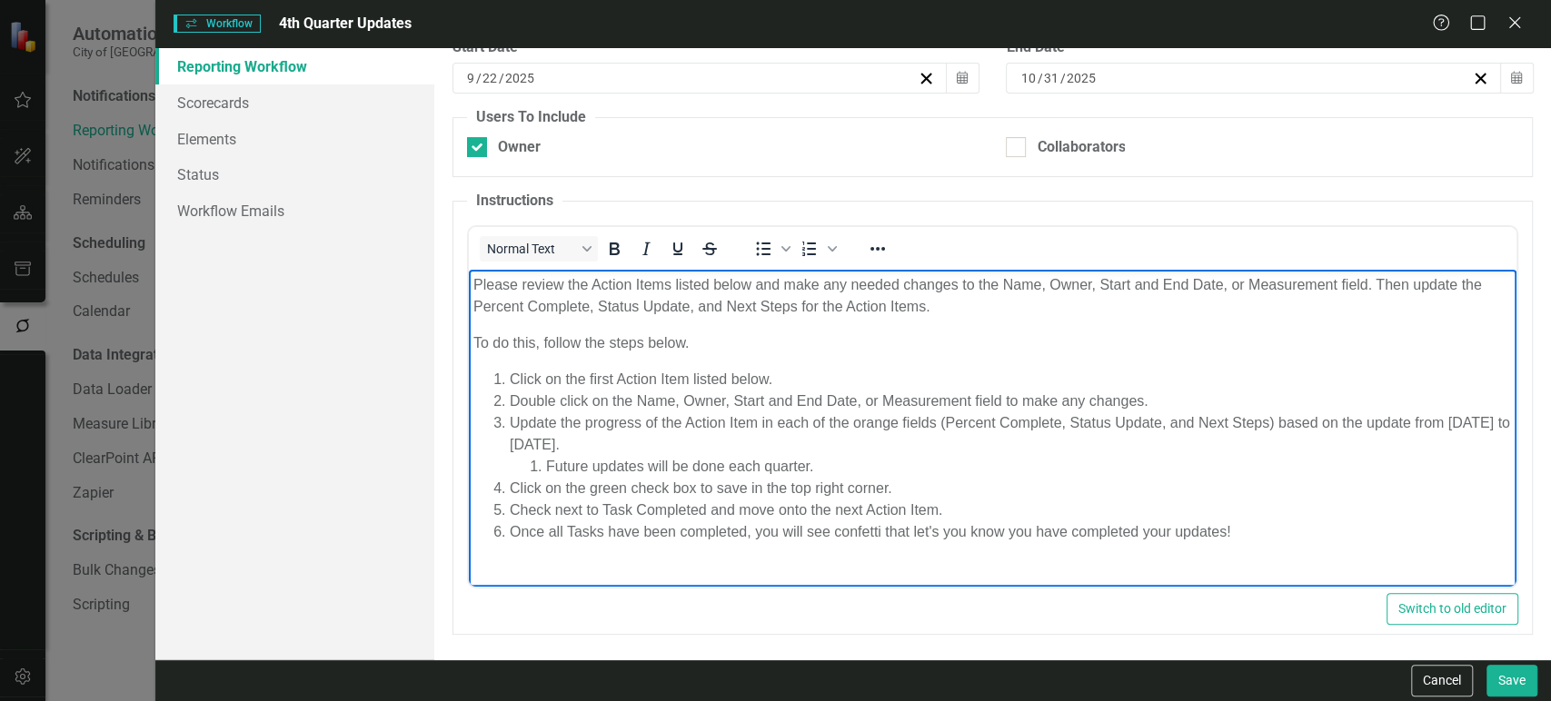
drag, startPoint x: 476, startPoint y: 284, endPoint x: 976, endPoint y: 305, distance: 500.2
click at [976, 305] on p "Please review the Action Items listed below and make any needed changes to the …" at bounding box center [992, 296] width 1039 height 44
click at [824, 464] on li "Future updates will be done each quarter." at bounding box center [1029, 466] width 966 height 22
click at [607, 515] on li "Check next to Task Completed and move onto the next Action Item." at bounding box center [1011, 510] width 1002 height 22
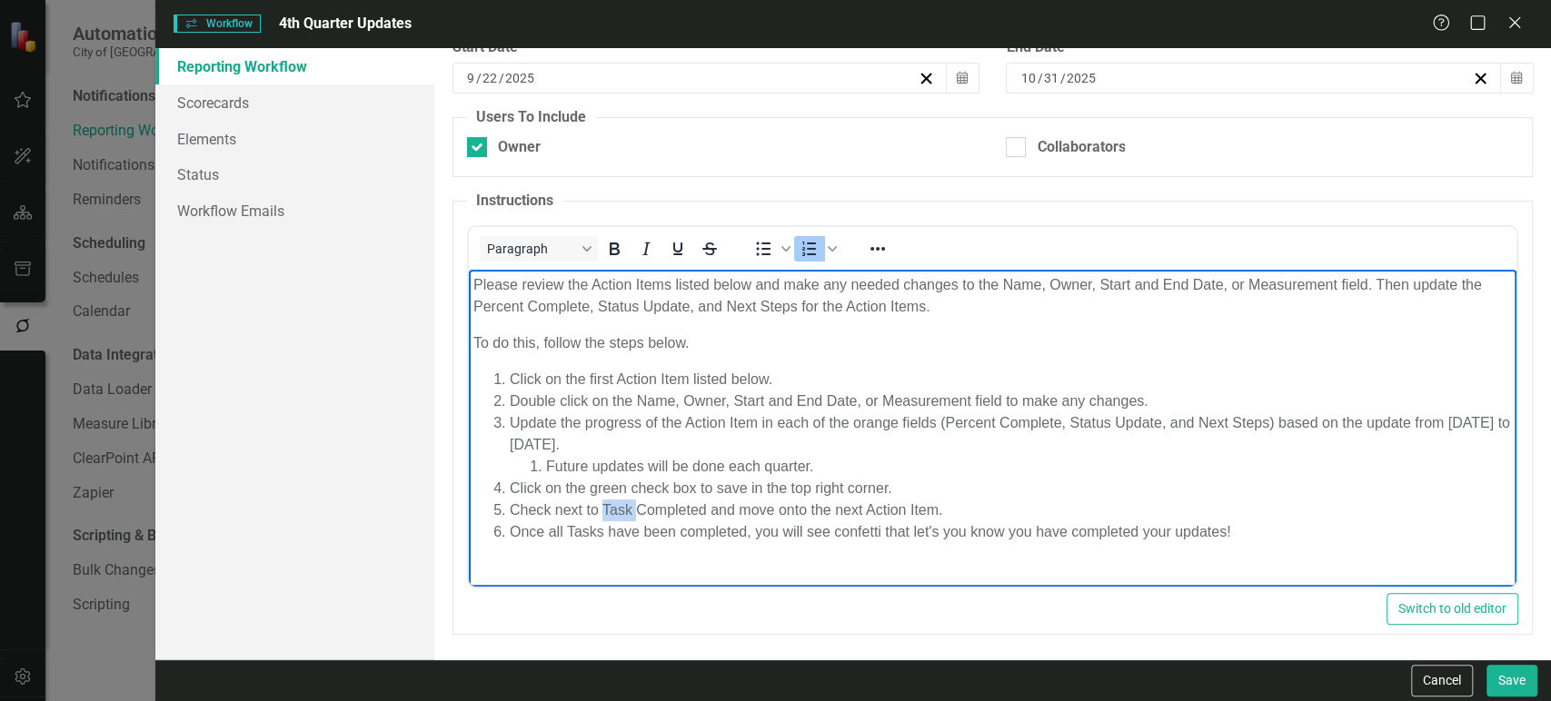
click at [607, 515] on li "Check next to Task Completed and move onto the next Action Item." at bounding box center [1011, 510] width 1002 height 22
drag, startPoint x: 600, startPoint y: 510, endPoint x: 701, endPoint y: 510, distance: 101.8
click at [701, 510] on li "Check next to Task Completed and move onto the next Action Item." at bounding box center [1011, 510] width 1002 height 22
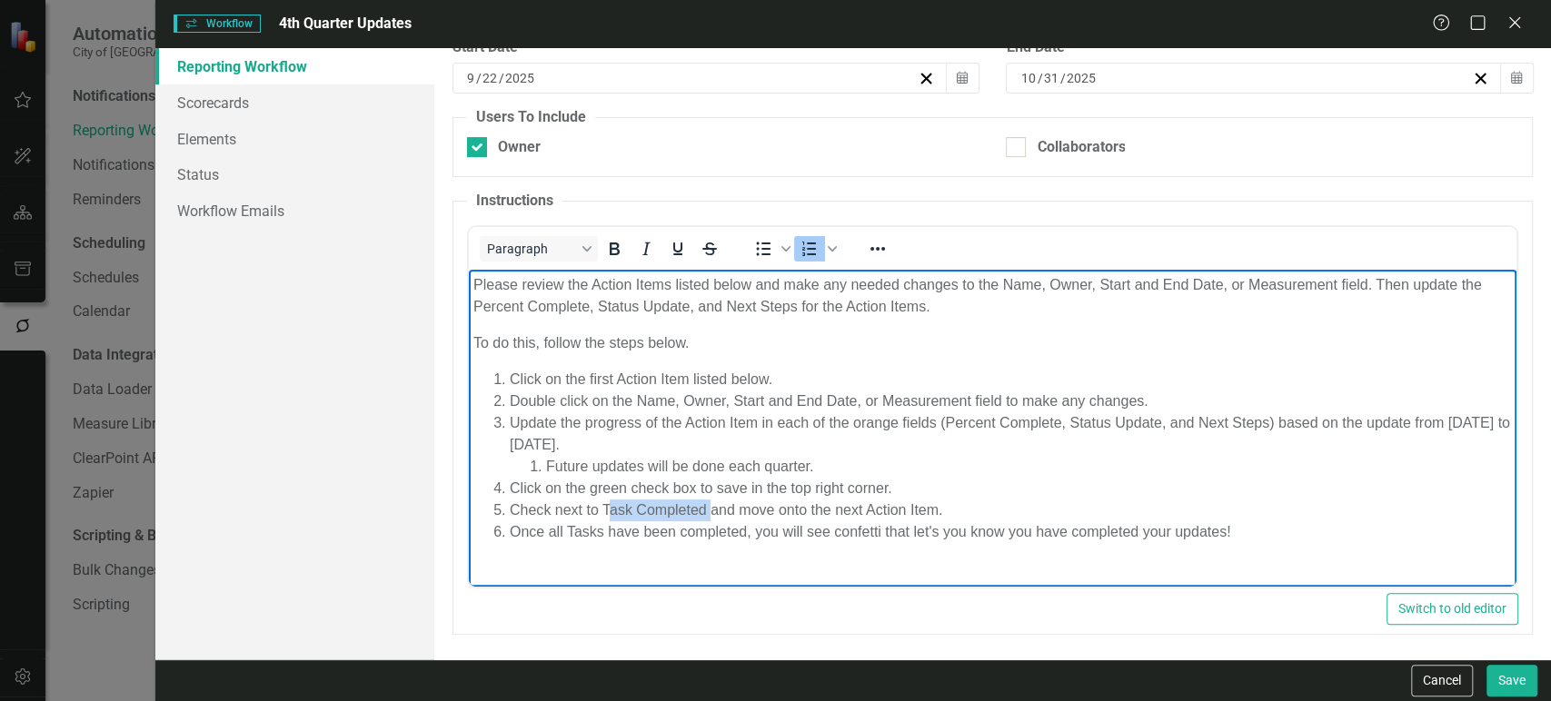
drag, startPoint x: 607, startPoint y: 507, endPoint x: 712, endPoint y: 503, distance: 105.5
click at [712, 503] on li "Check next to Task Completed and move onto the next Action Item." at bounding box center [1011, 510] width 1002 height 22
drag, startPoint x: 708, startPoint y: 510, endPoint x: 741, endPoint y: 523, distance: 36.3
click at [707, 510] on li "Check next to Task Completed and move onto the next Action Item." at bounding box center [1011, 510] width 1002 height 22
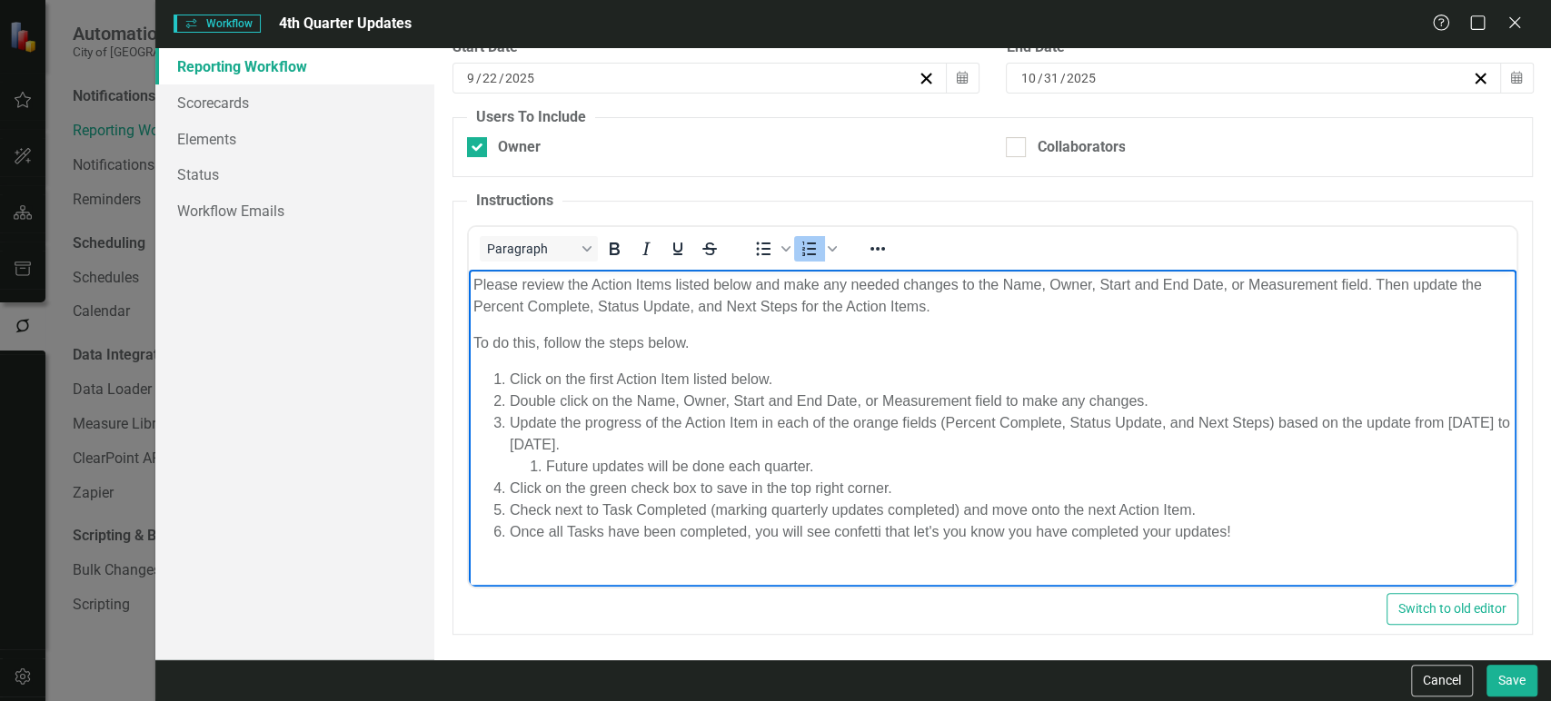
click at [823, 466] on li "Future updates will be done each quarter." at bounding box center [1029, 466] width 966 height 22
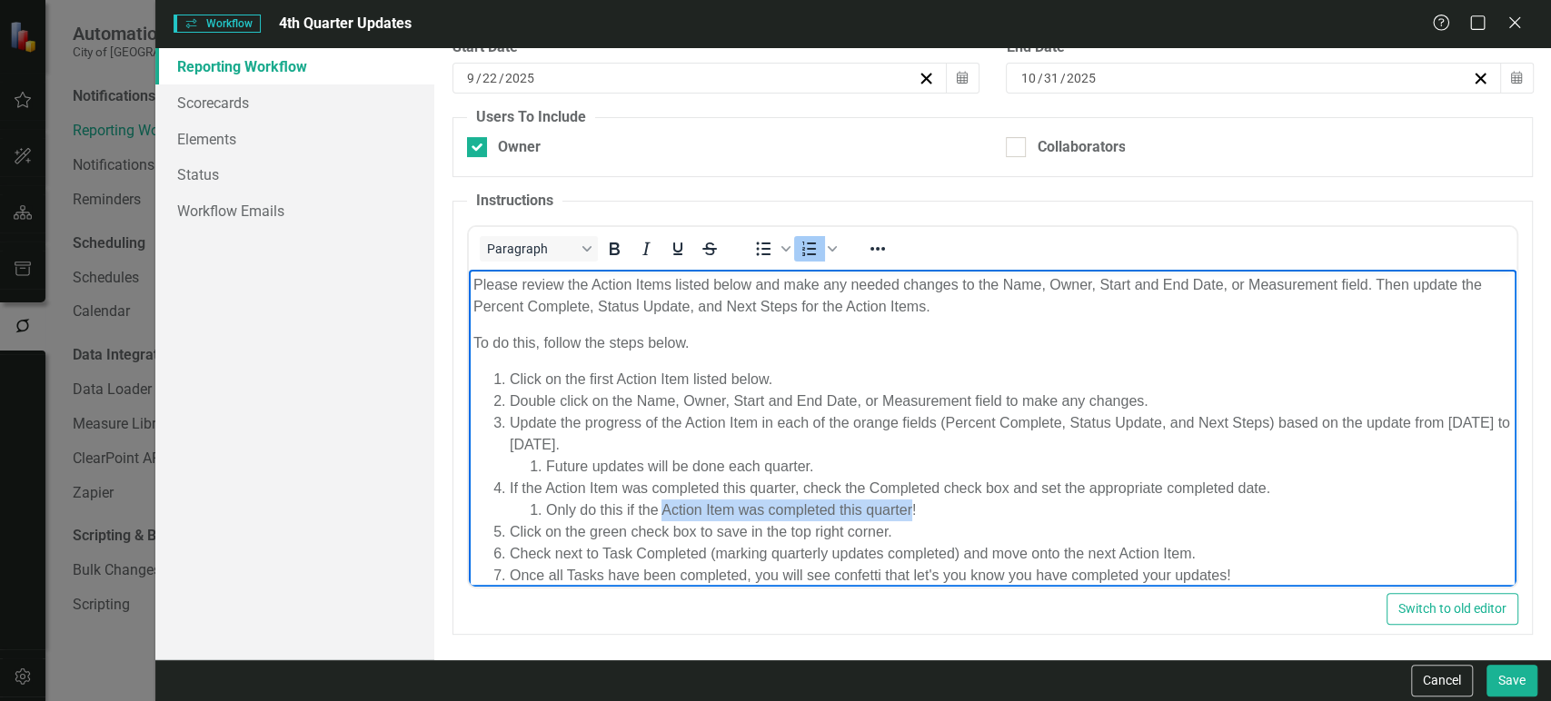
drag, startPoint x: 661, startPoint y: 509, endPoint x: 910, endPoint y: 507, distance: 249.9
click at [910, 507] on li "Only do this if the Action Item was completed this quarter!" at bounding box center [1029, 510] width 966 height 22
click at [910, 507] on strong "Action Item was completed this quarter" at bounding box center [795, 509] width 272 height 15
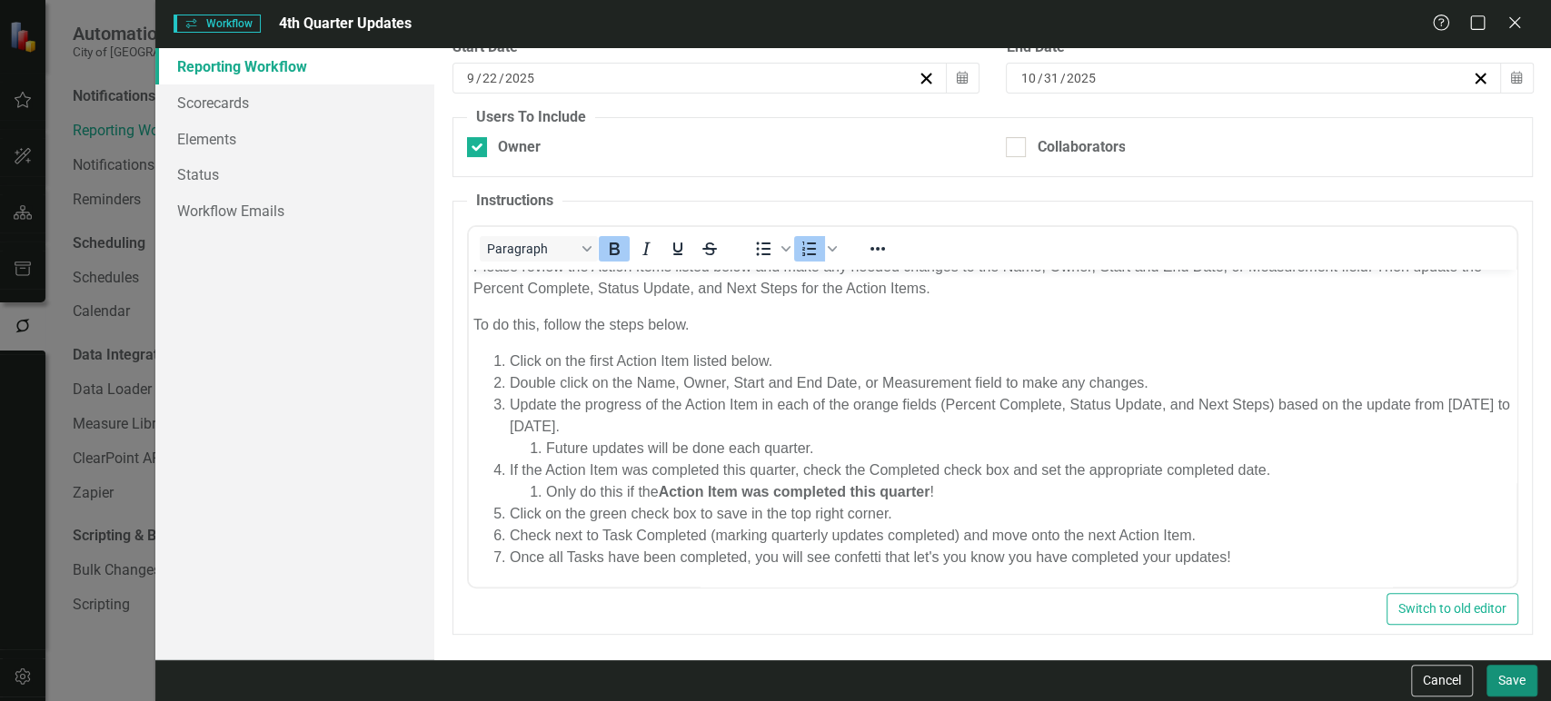
click at [1504, 689] on button "Save" at bounding box center [1512, 681] width 51 height 32
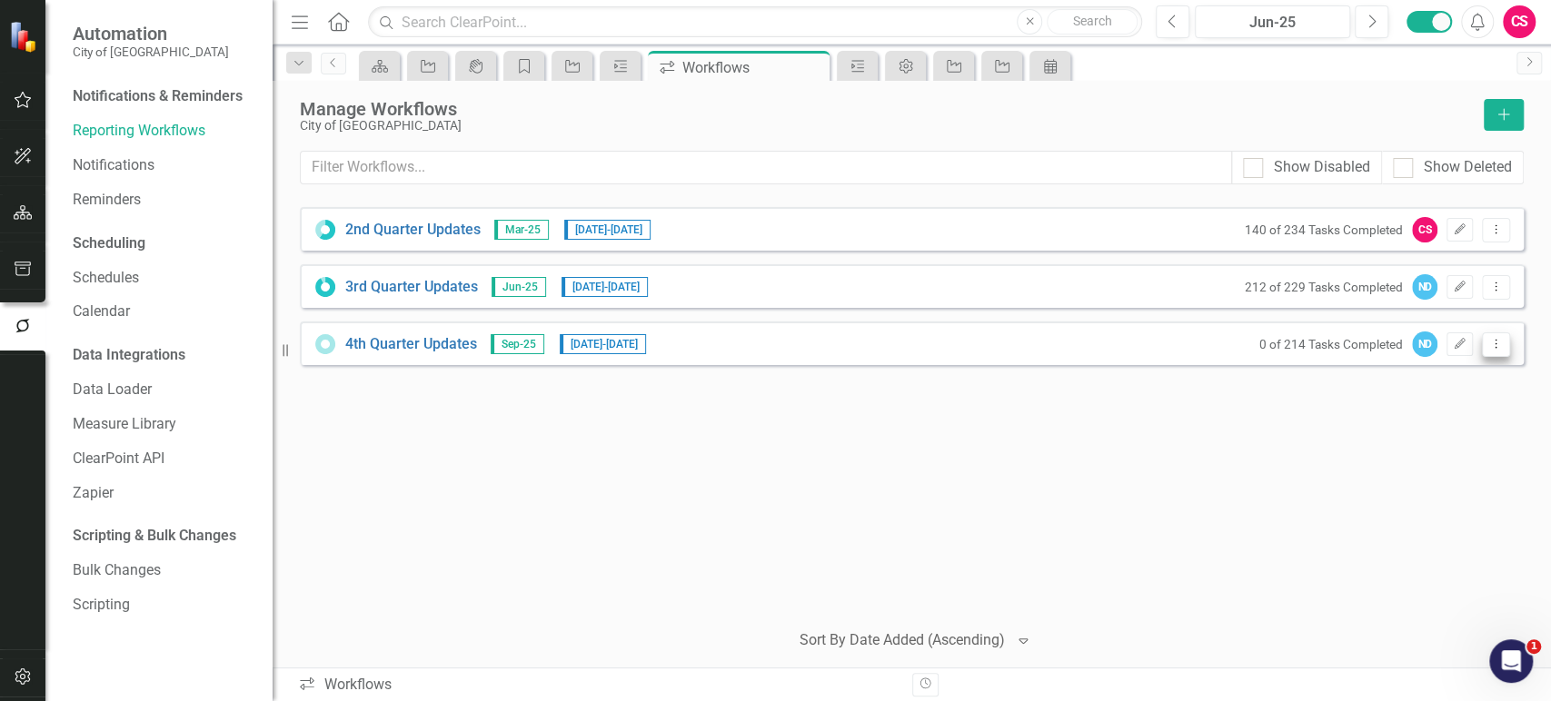
click at [1497, 350] on button "Dropdown Menu" at bounding box center [1496, 345] width 28 height 25
click at [1461, 343] on icon "button" at bounding box center [1460, 343] width 11 height 11
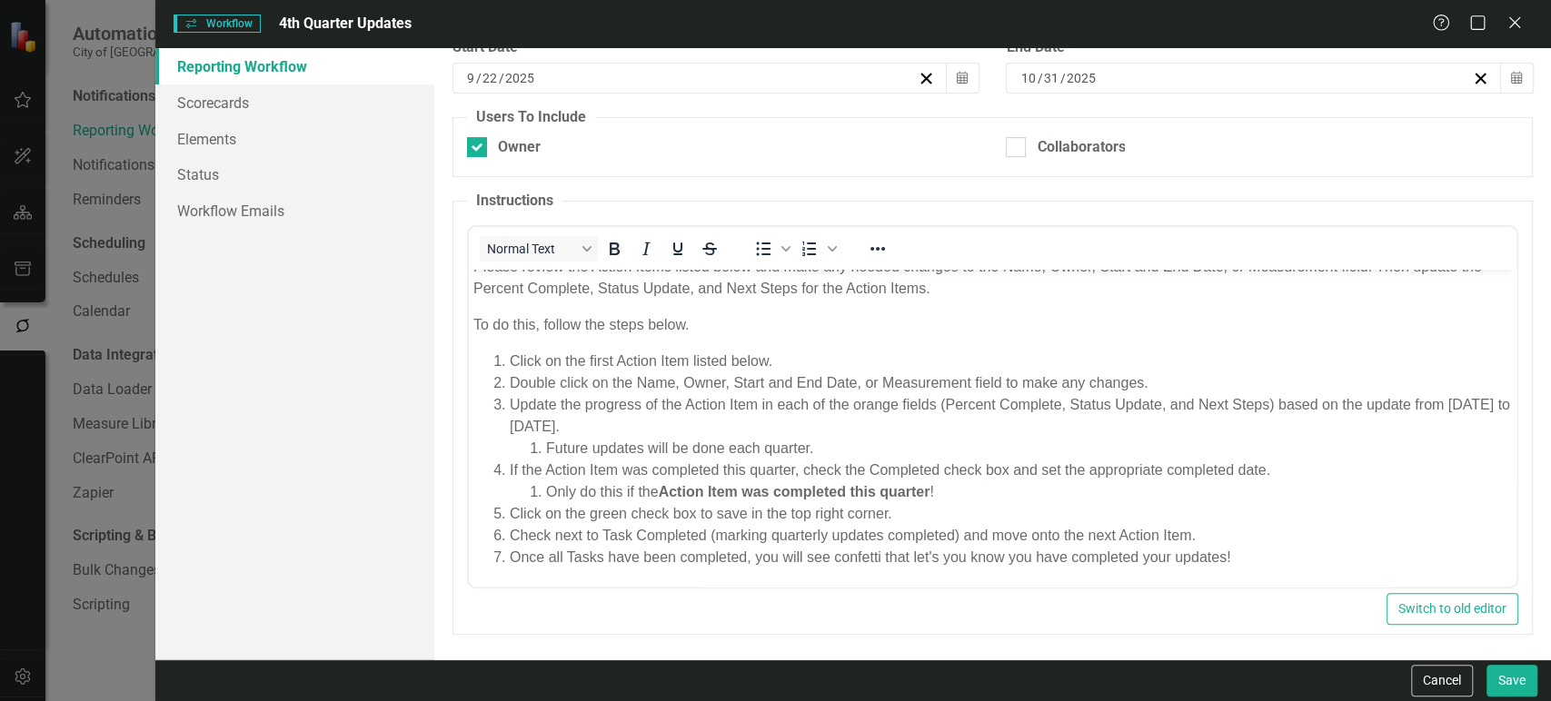
click at [962, 498] on li "Only do this if the Action Item was completed this quarter !" at bounding box center [1029, 492] width 966 height 22
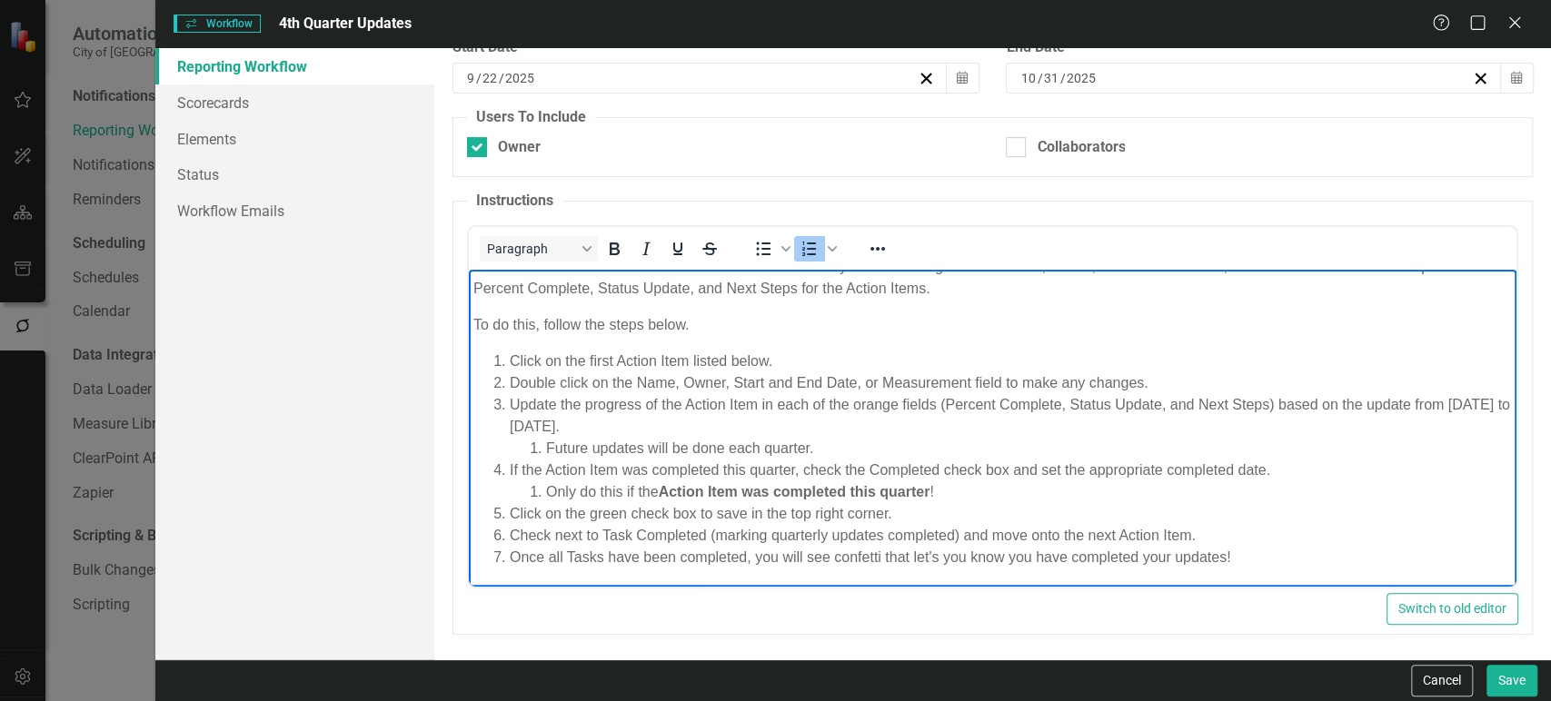
scroll to position [0, 0]
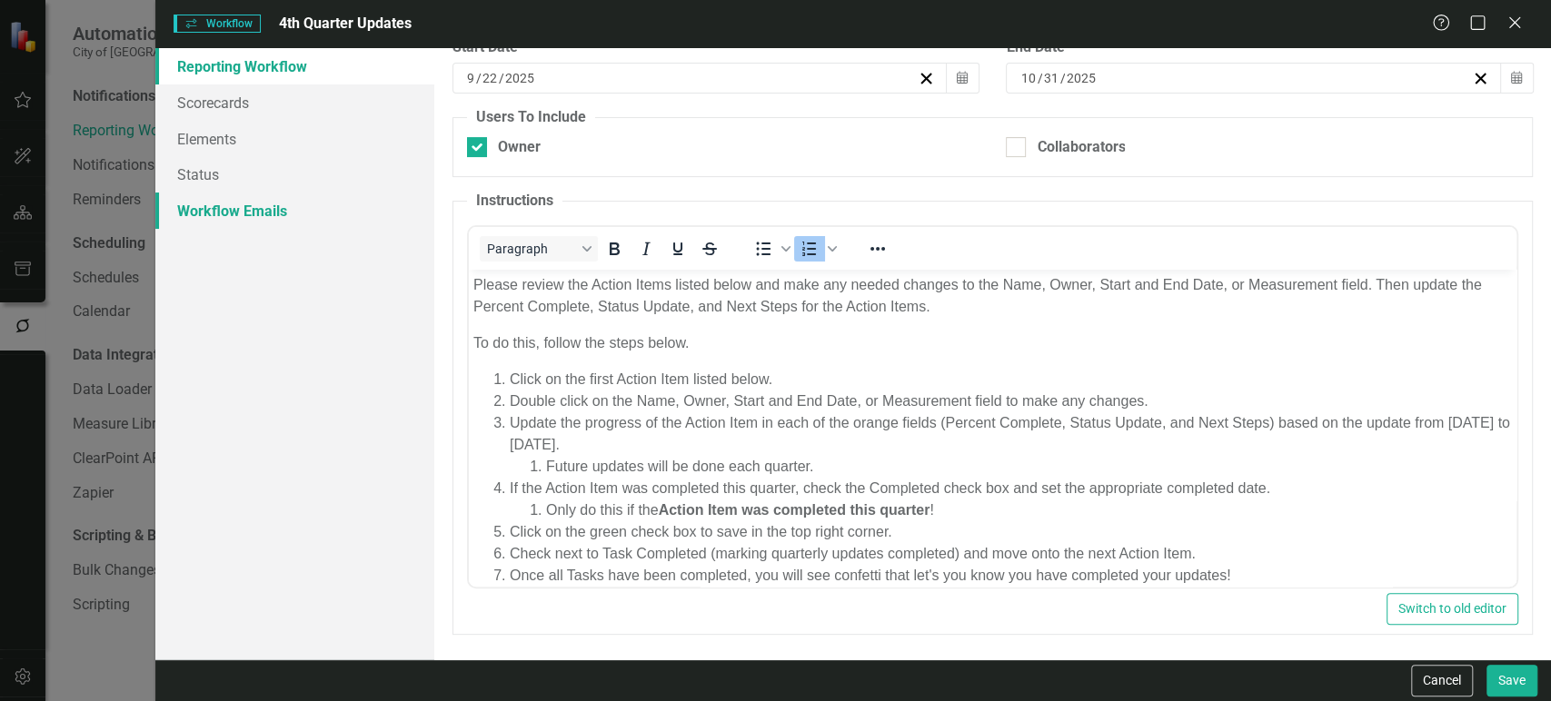
click at [291, 212] on link "Workflow Emails" at bounding box center [294, 211] width 279 height 36
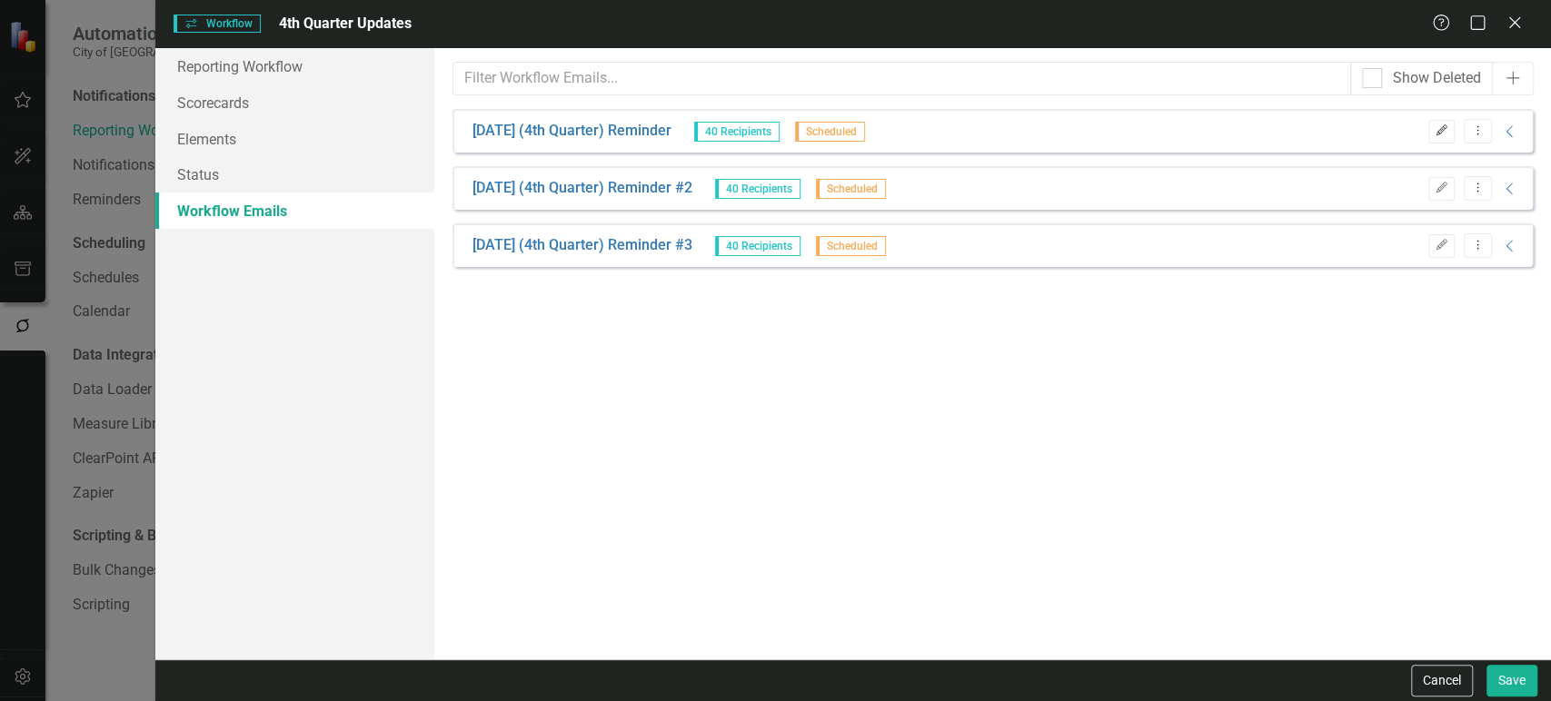
click at [1438, 134] on icon "button" at bounding box center [1441, 129] width 11 height 11
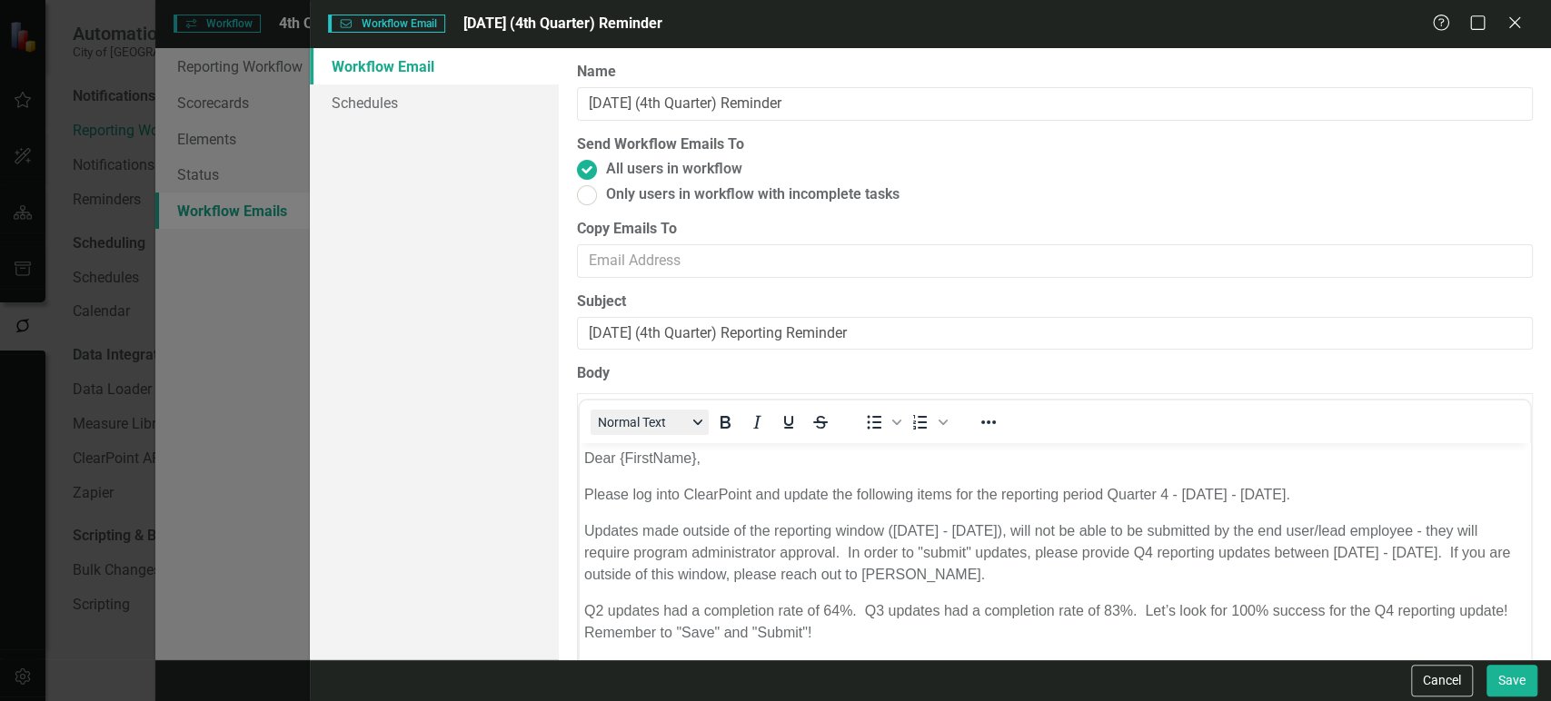
scroll to position [165, 0]
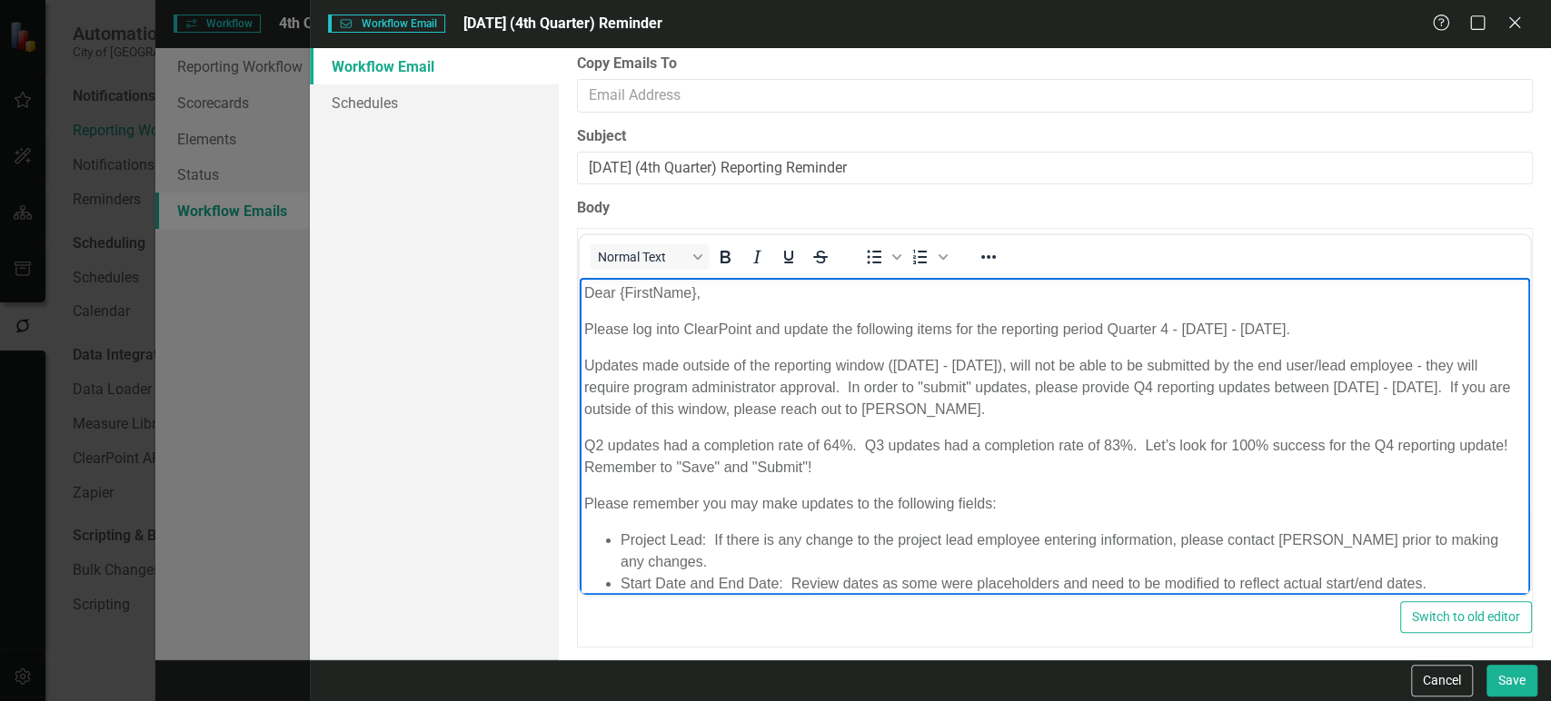
drag, startPoint x: 772, startPoint y: 420, endPoint x: 717, endPoint y: 456, distance: 66.3
click at [717, 456] on p "Q2 updates had a completion rate of 64%. Q3 updates had a completion rate of 83…" at bounding box center [1053, 457] width 941 height 44
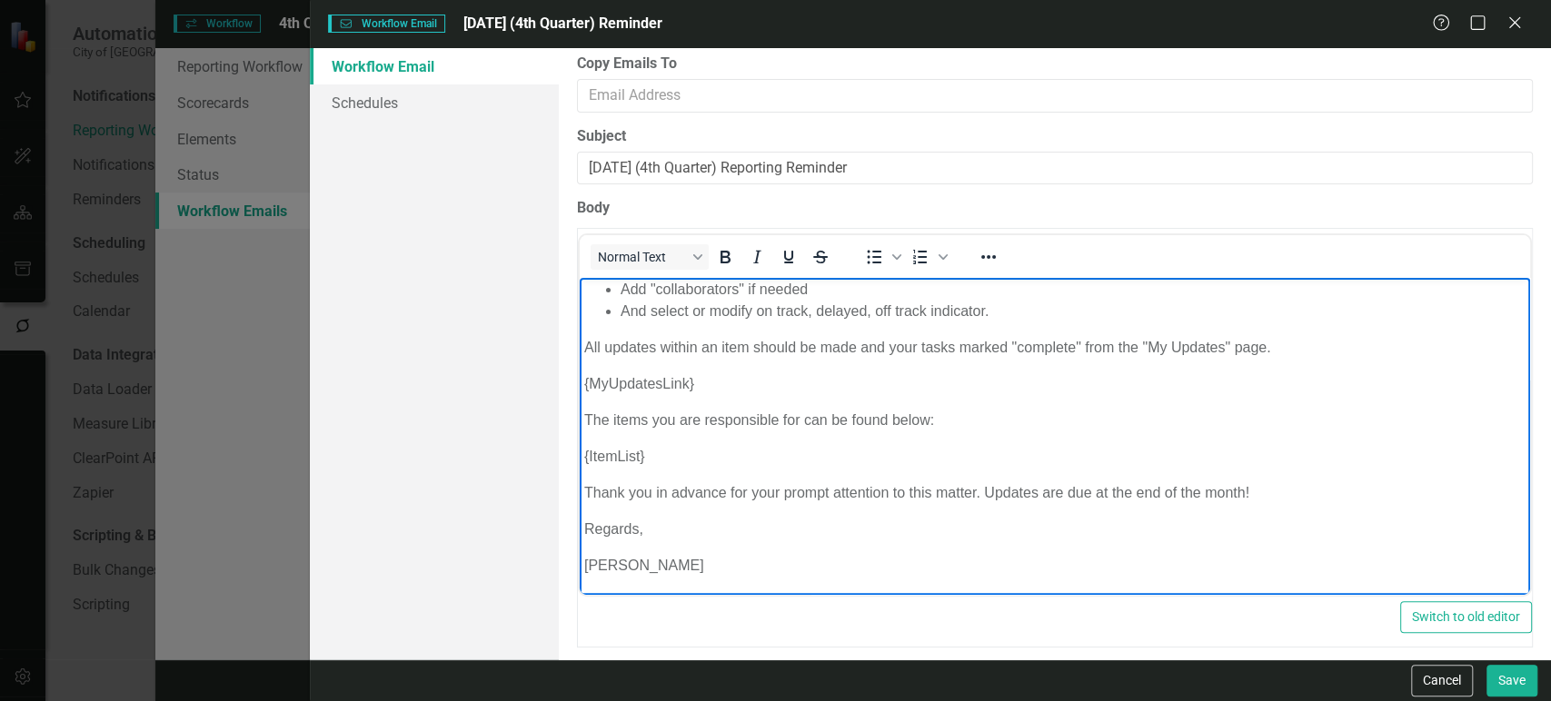
scroll to position [0, 0]
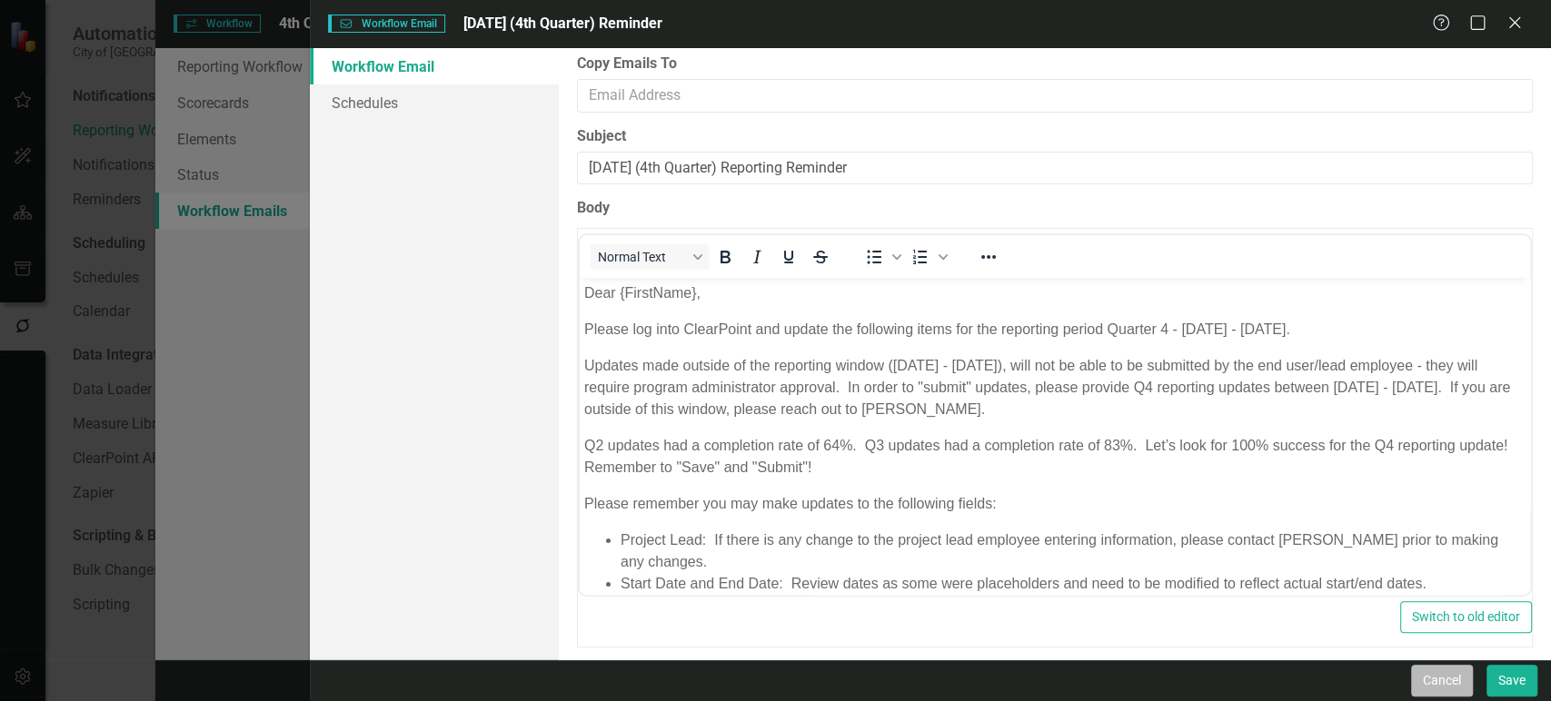
click at [1415, 682] on button "Cancel" at bounding box center [1442, 681] width 62 height 32
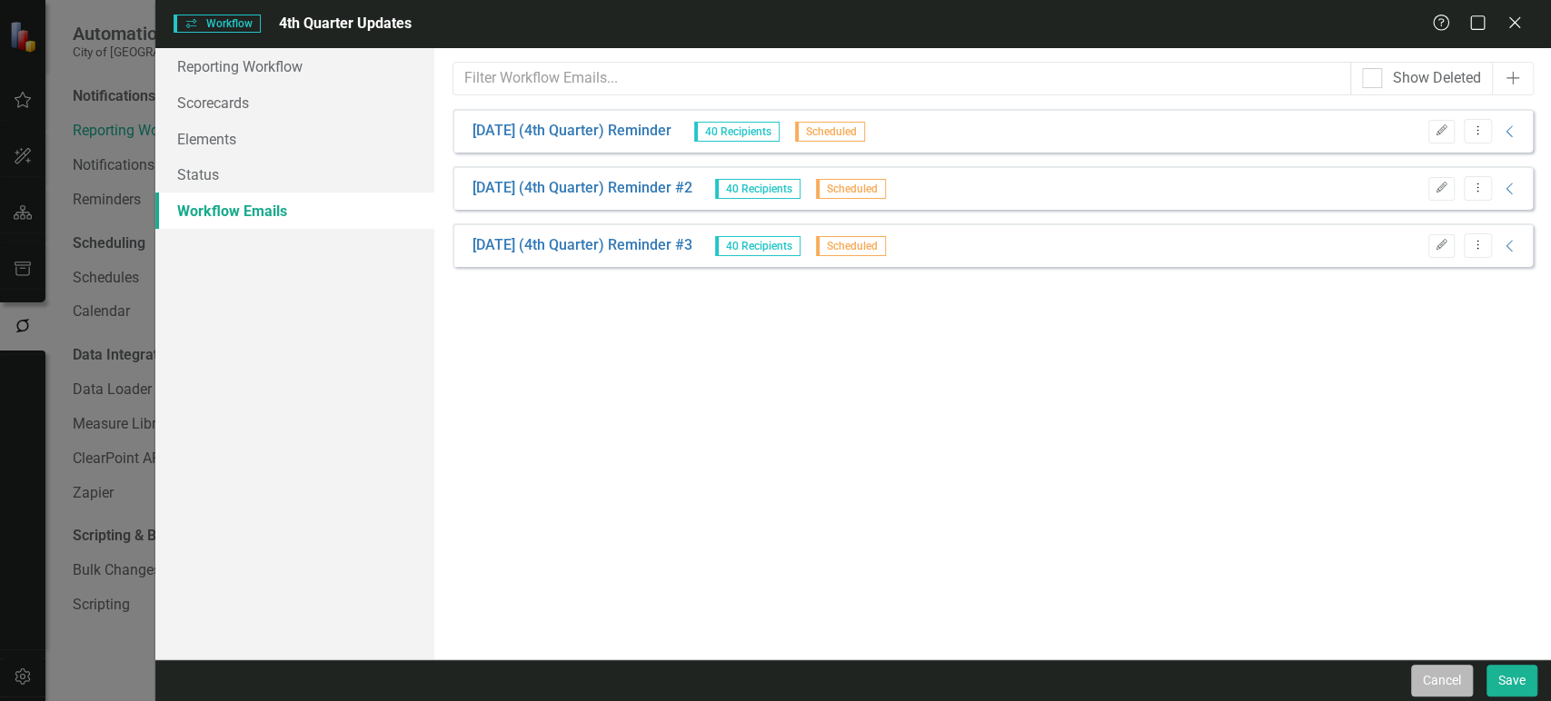
click at [1429, 683] on button "Cancel" at bounding box center [1442, 681] width 62 height 32
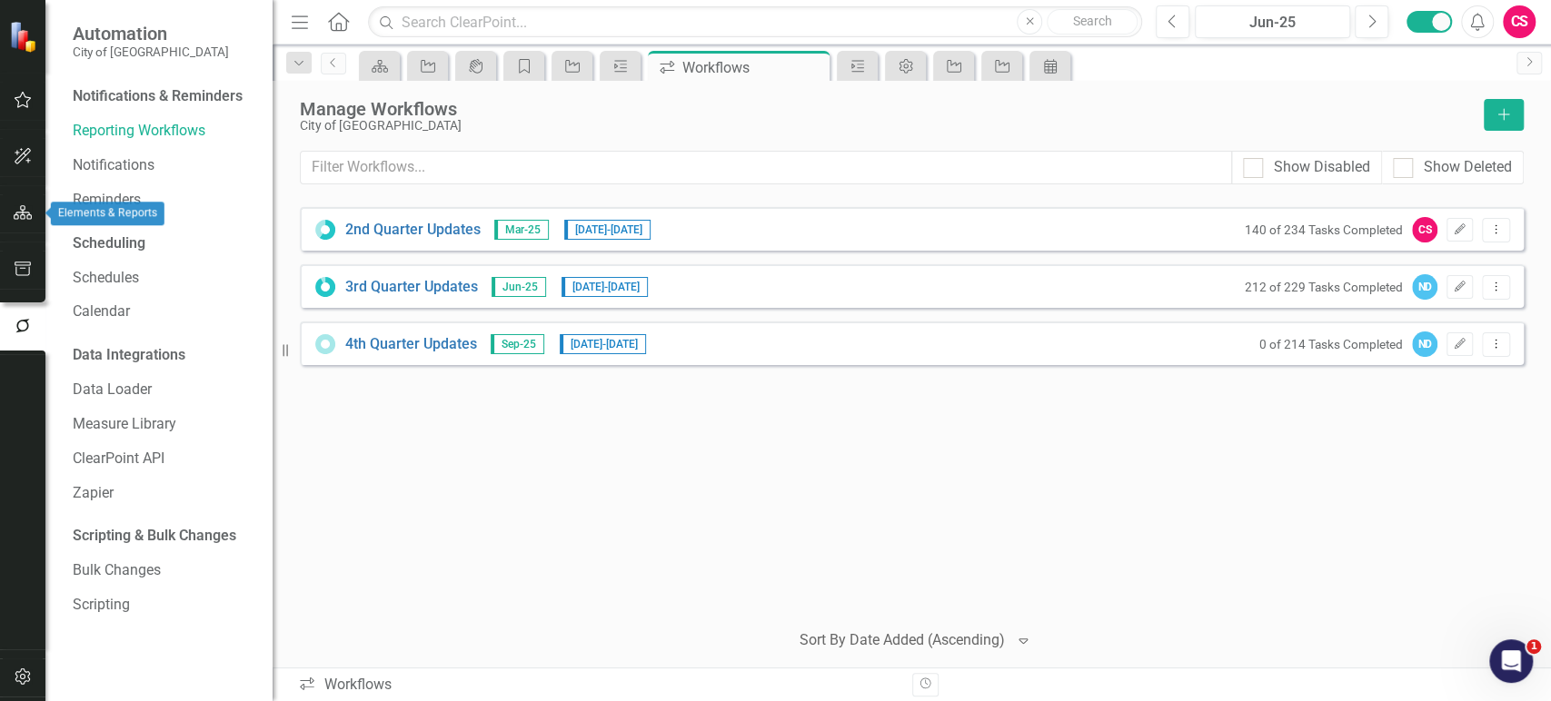
click at [29, 217] on icon "button" at bounding box center [23, 212] width 19 height 15
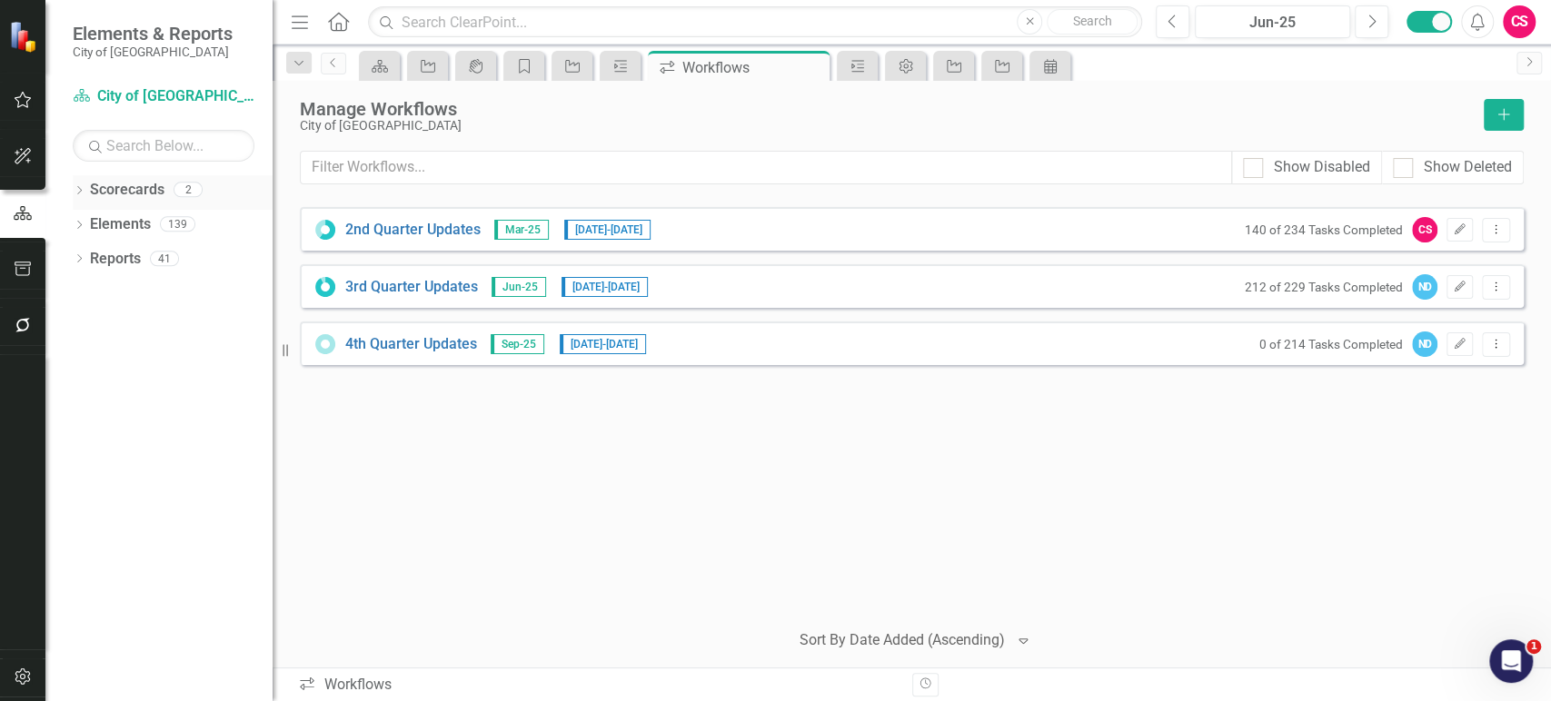
click at [73, 187] on icon "Dropdown" at bounding box center [79, 192] width 13 height 10
click at [85, 230] on div "Dropdown" at bounding box center [89, 224] width 14 height 15
click at [85, 230] on div "Dropdown City of [GEOGRAPHIC_DATA]" at bounding box center [177, 225] width 191 height 30
click at [167, 258] on link "CIPs & BPIs" at bounding box center [195, 259] width 154 height 21
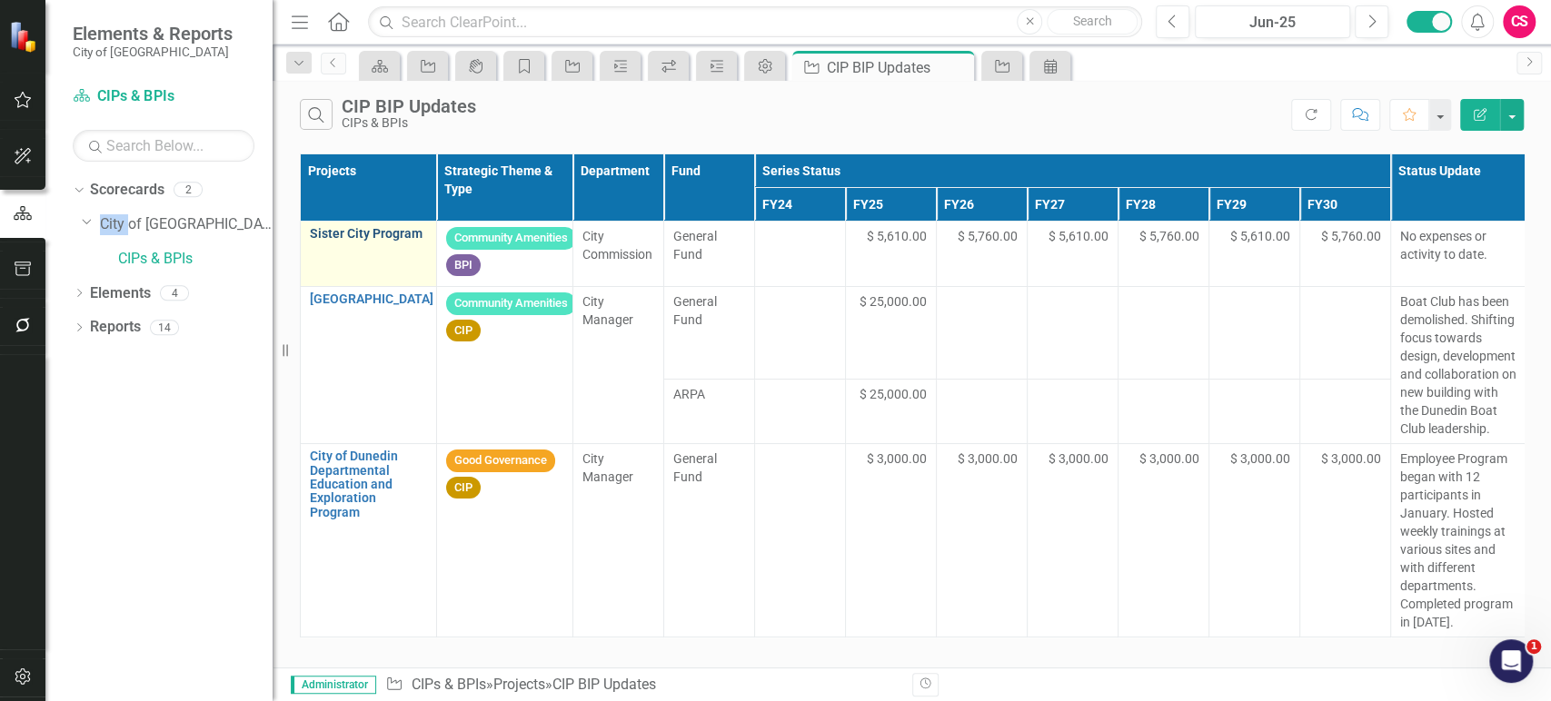
click at [396, 231] on link "Sister City Program" at bounding box center [368, 234] width 117 height 14
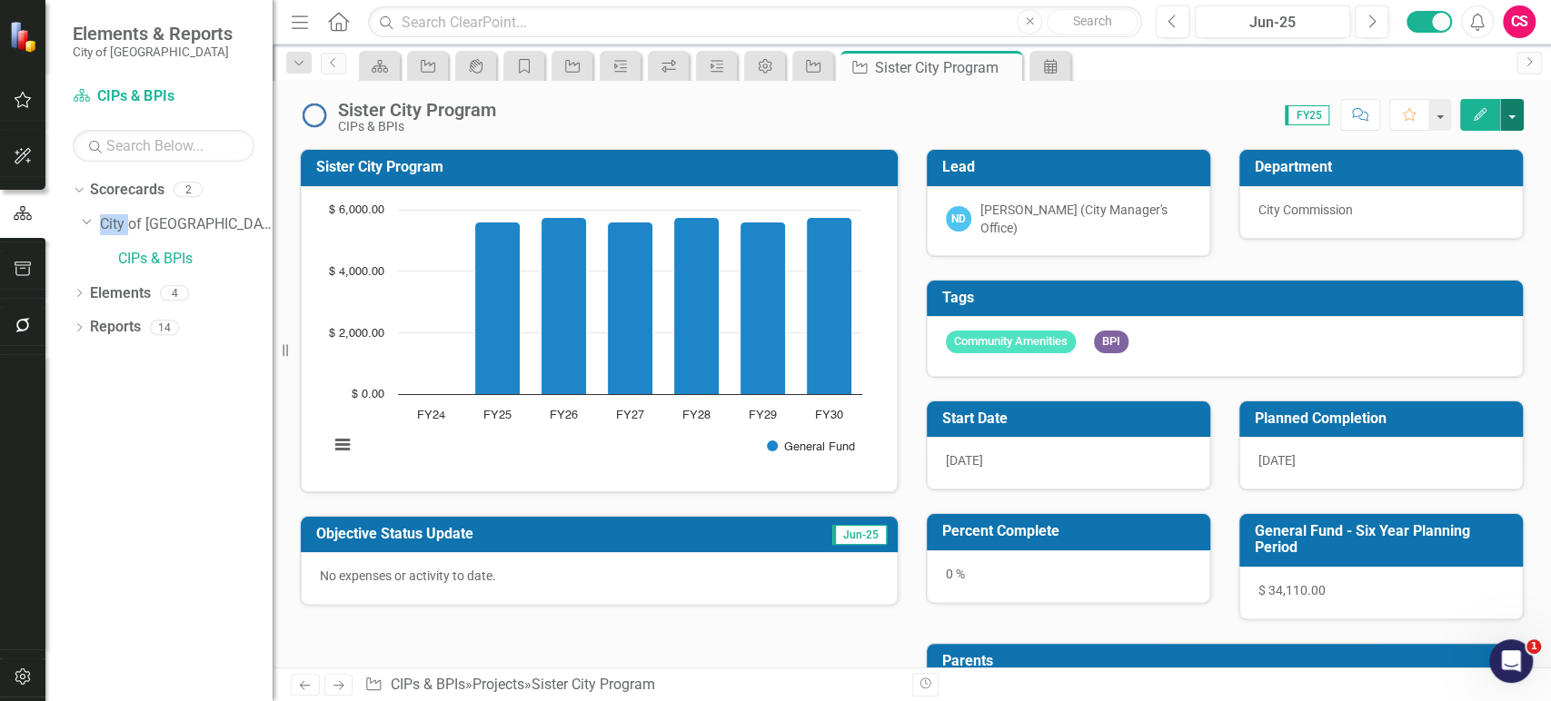
click at [1519, 118] on button "button" at bounding box center [1512, 115] width 24 height 32
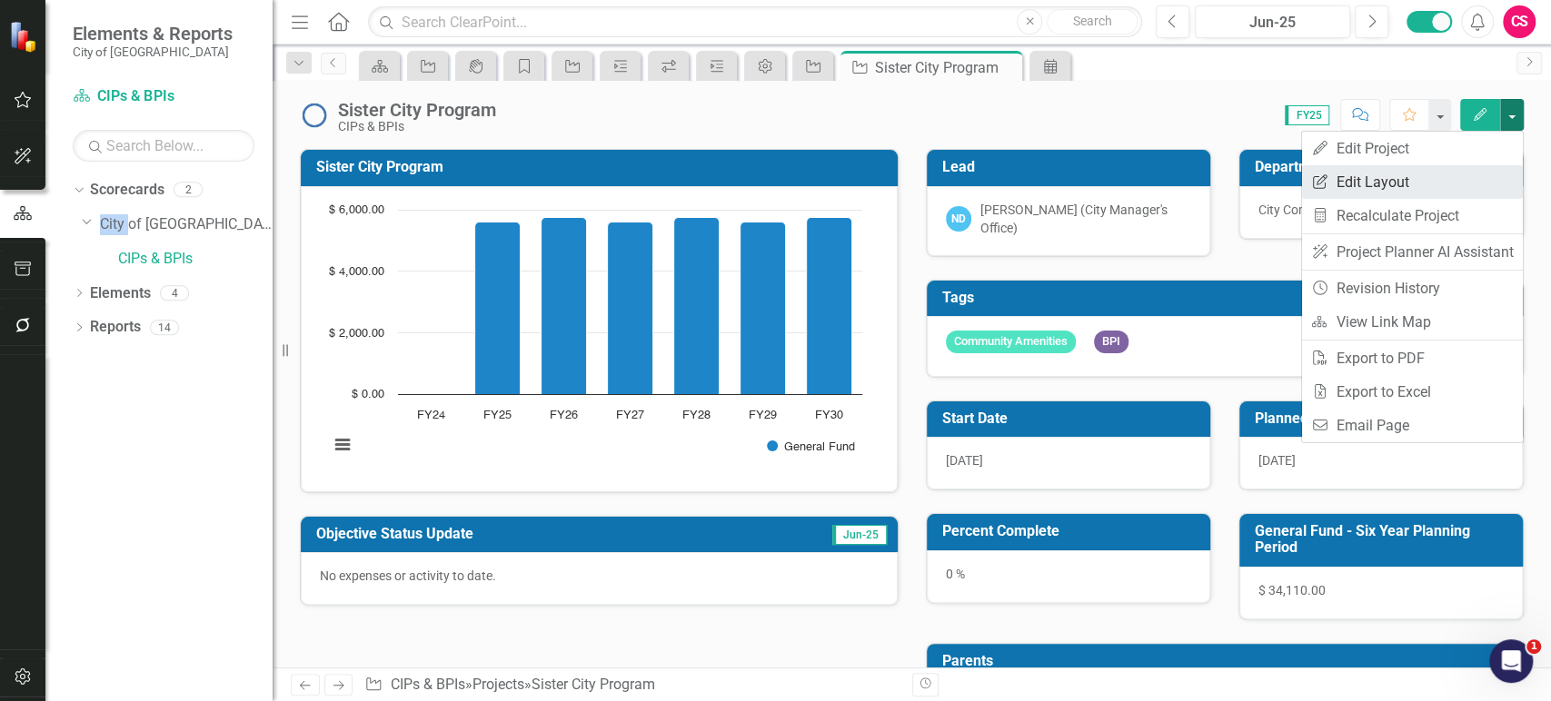
click at [1447, 180] on link "Edit Report Edit Layout" at bounding box center [1412, 182] width 221 height 34
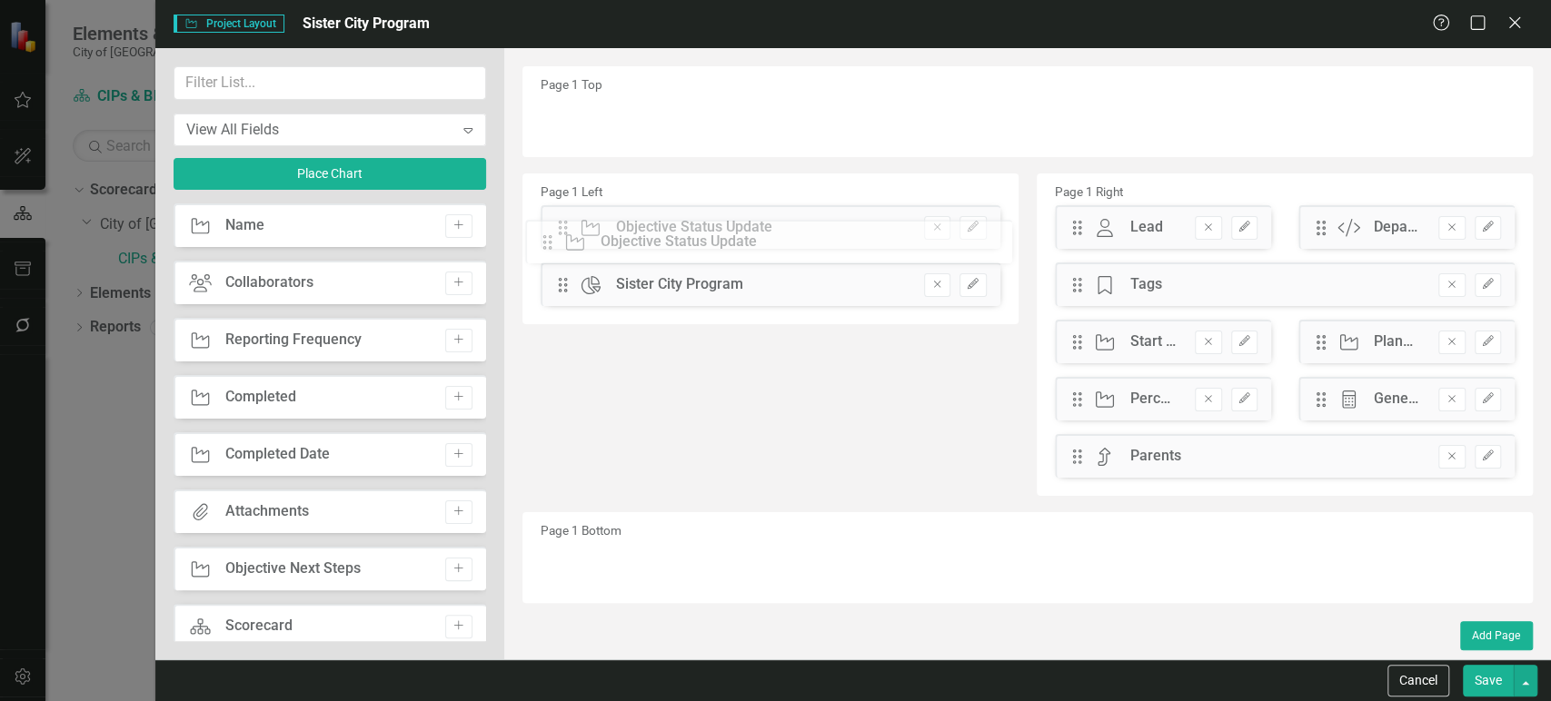
drag, startPoint x: 566, startPoint y: 285, endPoint x: 564, endPoint y: 243, distance: 42.7
click at [564, 243] on div "The fields (or pods) that are available for you to include on the detail page a…" at bounding box center [1027, 354] width 1047 height 612
drag, startPoint x: 1071, startPoint y: 408, endPoint x: 600, endPoint y: 224, distance: 506.4
click at [727, 234] on button "Edit" at bounding box center [729, 228] width 26 height 24
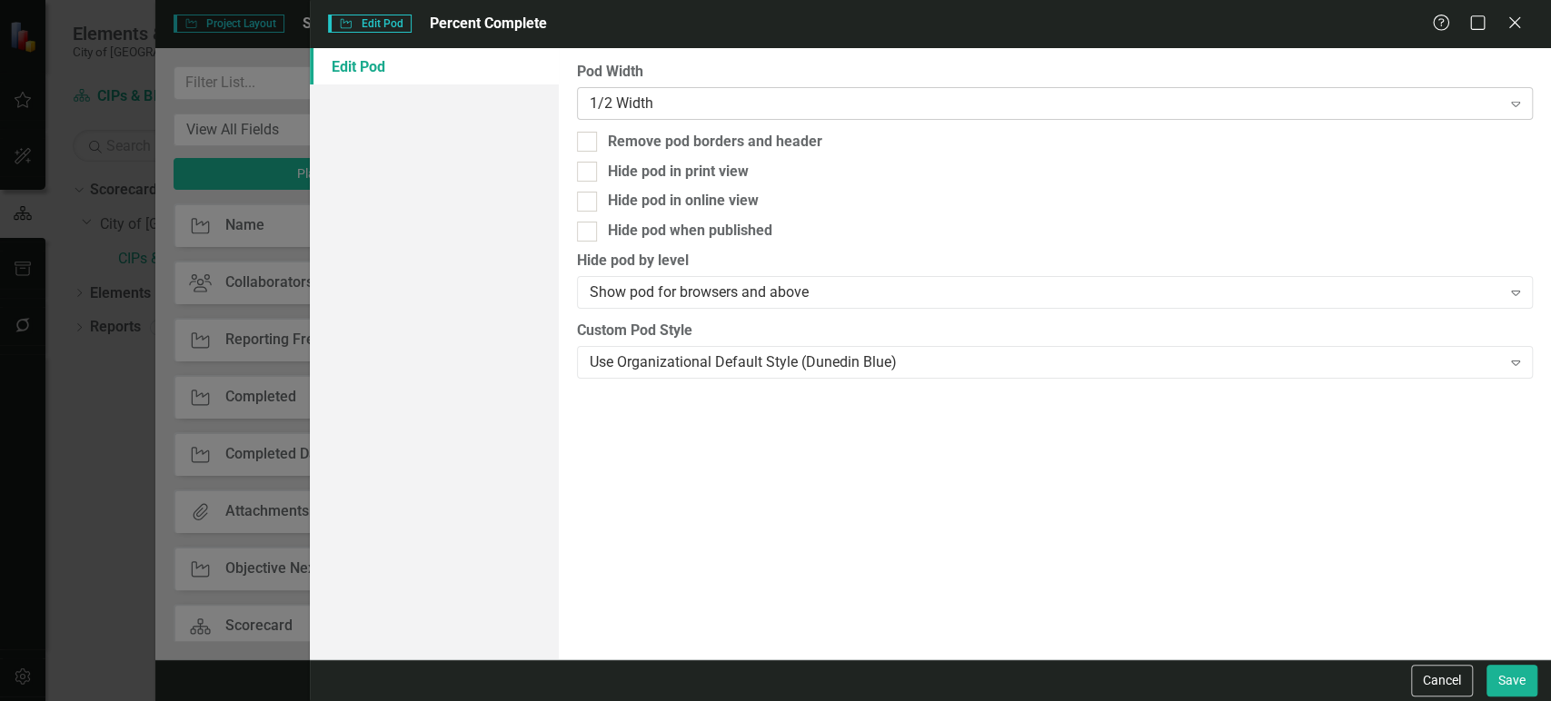
click at [732, 100] on div "1/2 Width" at bounding box center [1045, 103] width 911 height 21
click at [715, 67] on label "Pod Width" at bounding box center [1055, 72] width 956 height 21
click at [688, 293] on div "Show pod for browsers and above" at bounding box center [1045, 293] width 911 height 21
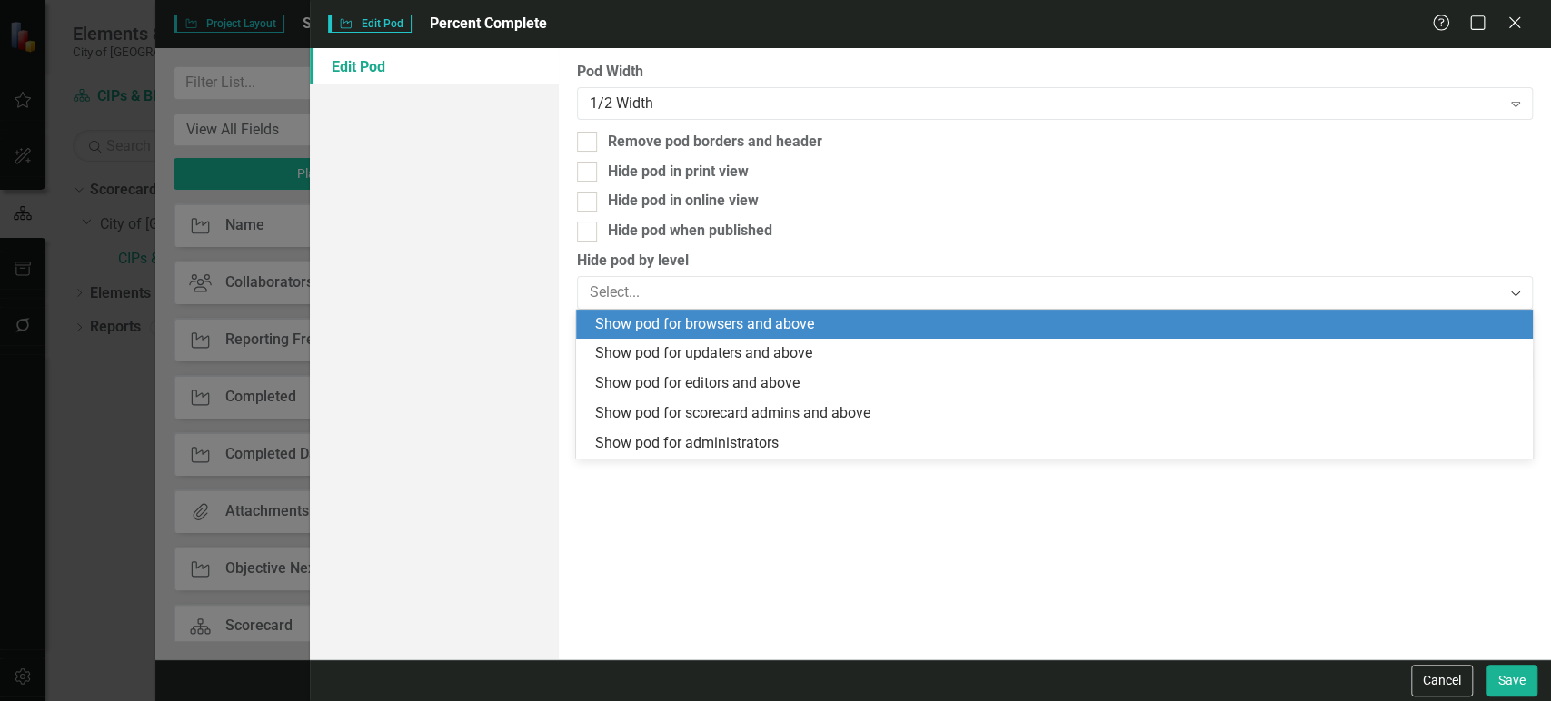
click at [518, 305] on div "Edit Pod" at bounding box center [434, 354] width 248 height 612
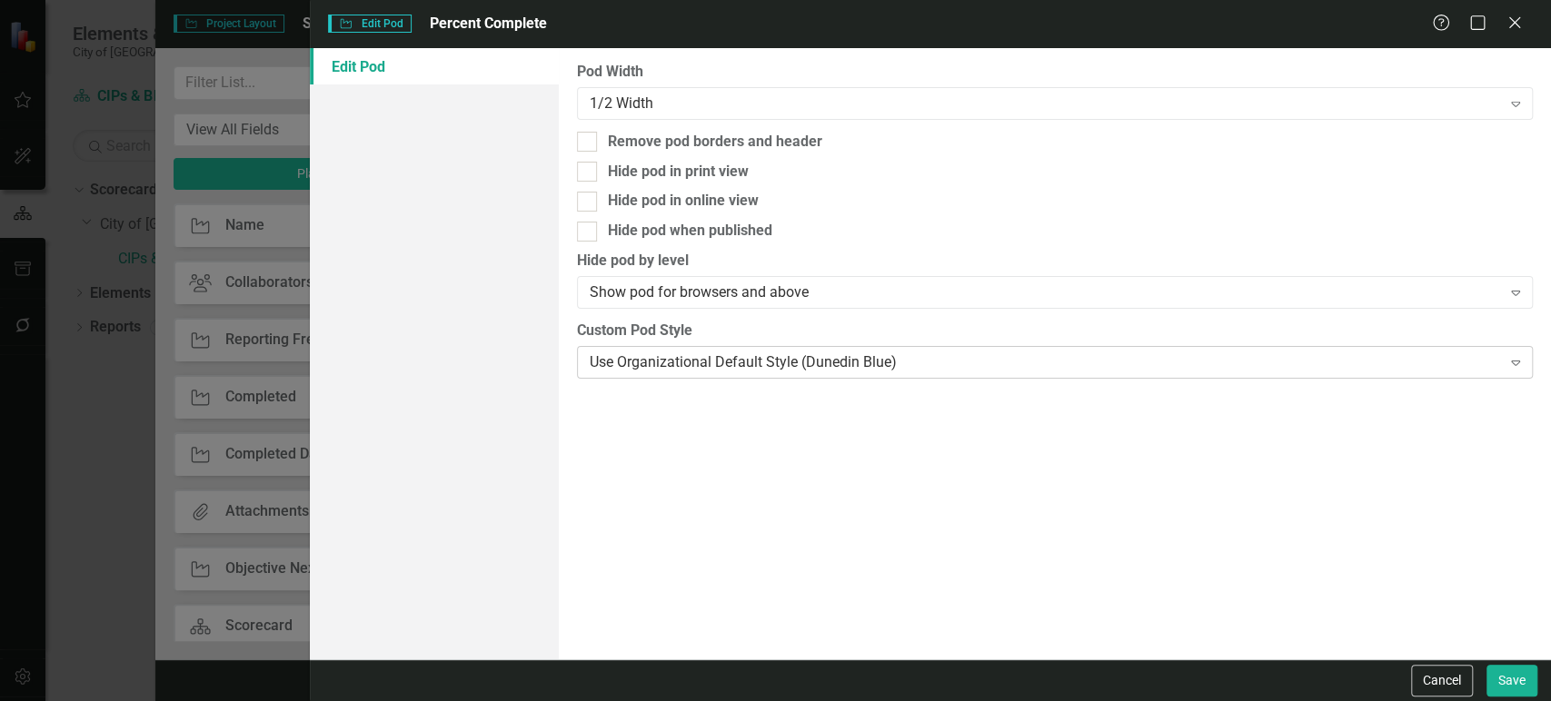
click at [690, 358] on div "Use Organizational Default Style (Dunedin Blue)" at bounding box center [1045, 362] width 911 height 21
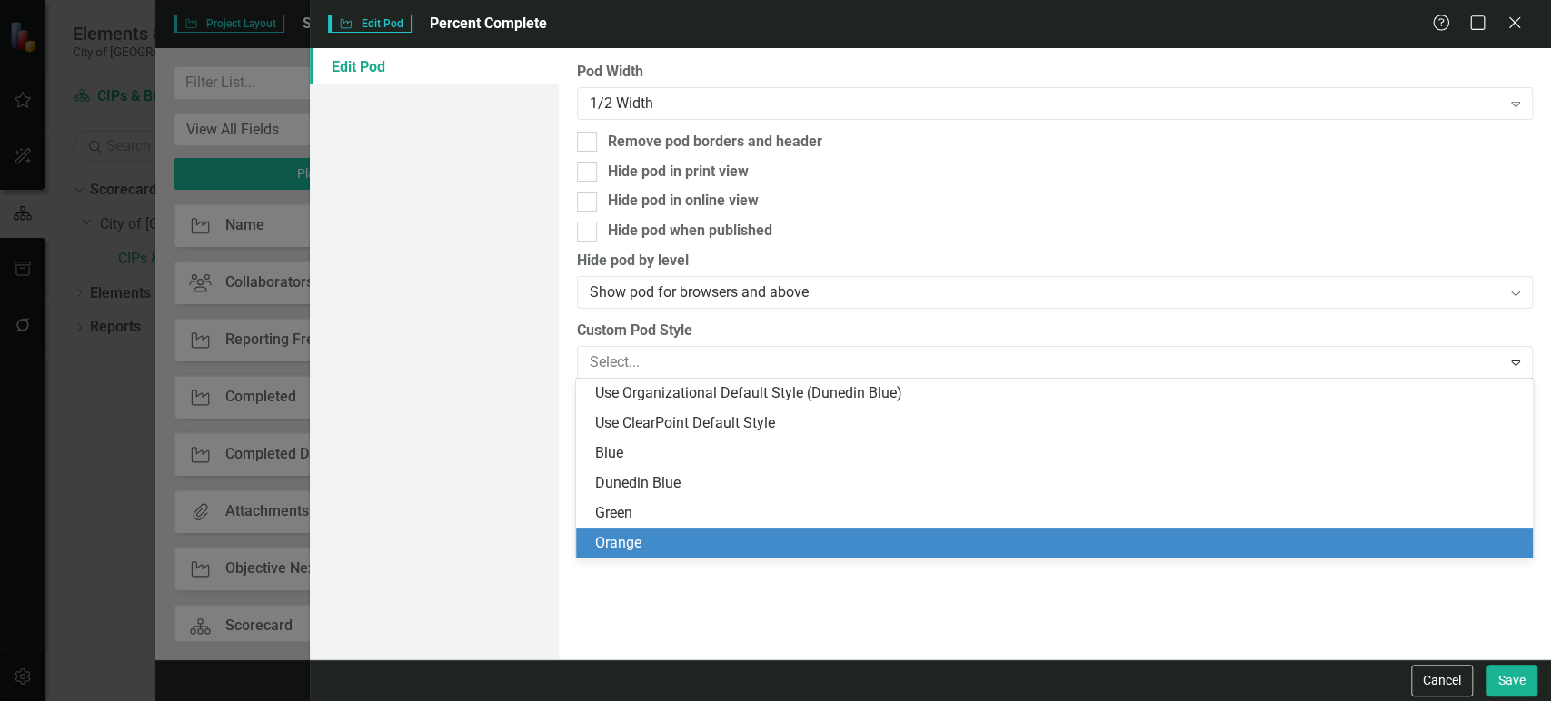
click at [655, 541] on div "Orange" at bounding box center [1057, 543] width 927 height 21
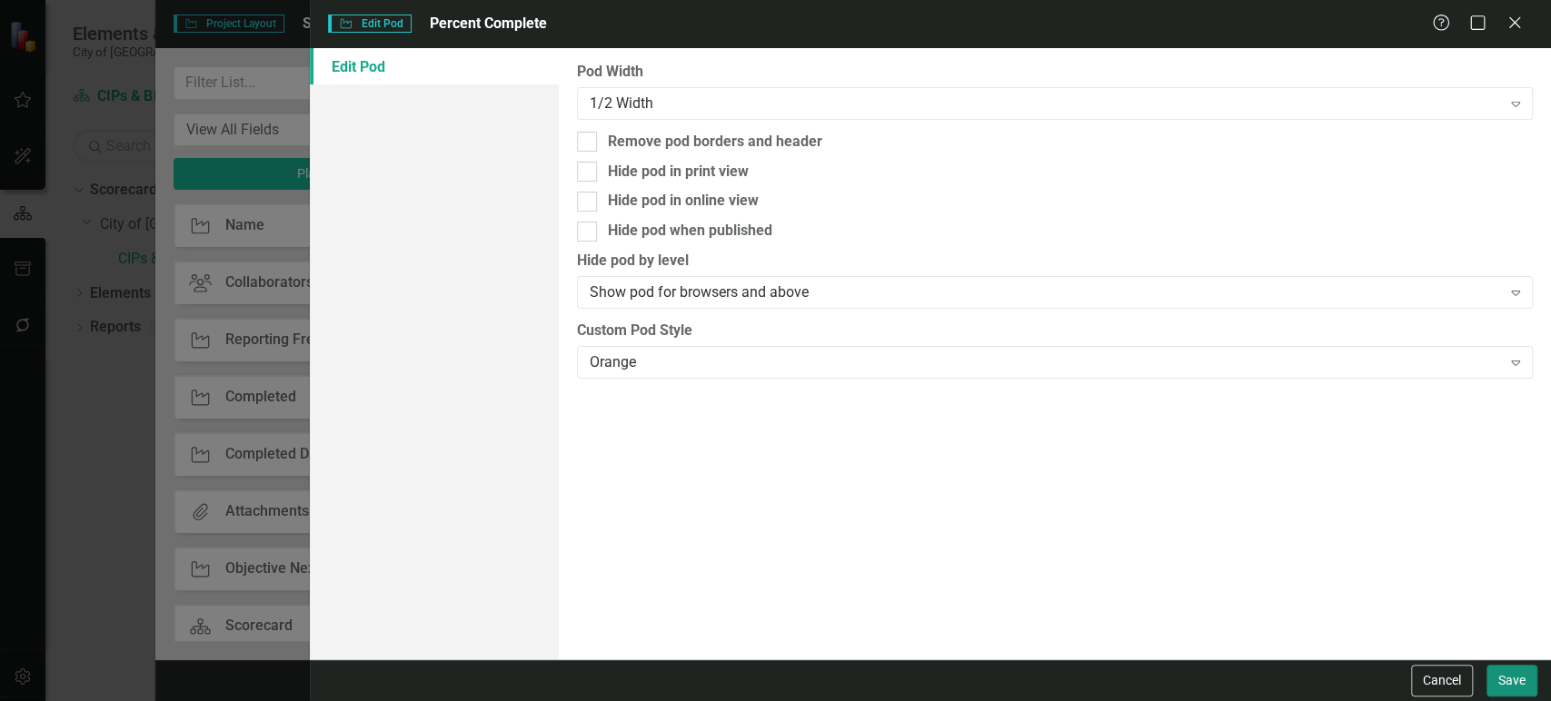
click at [1528, 682] on button "Save" at bounding box center [1512, 681] width 51 height 32
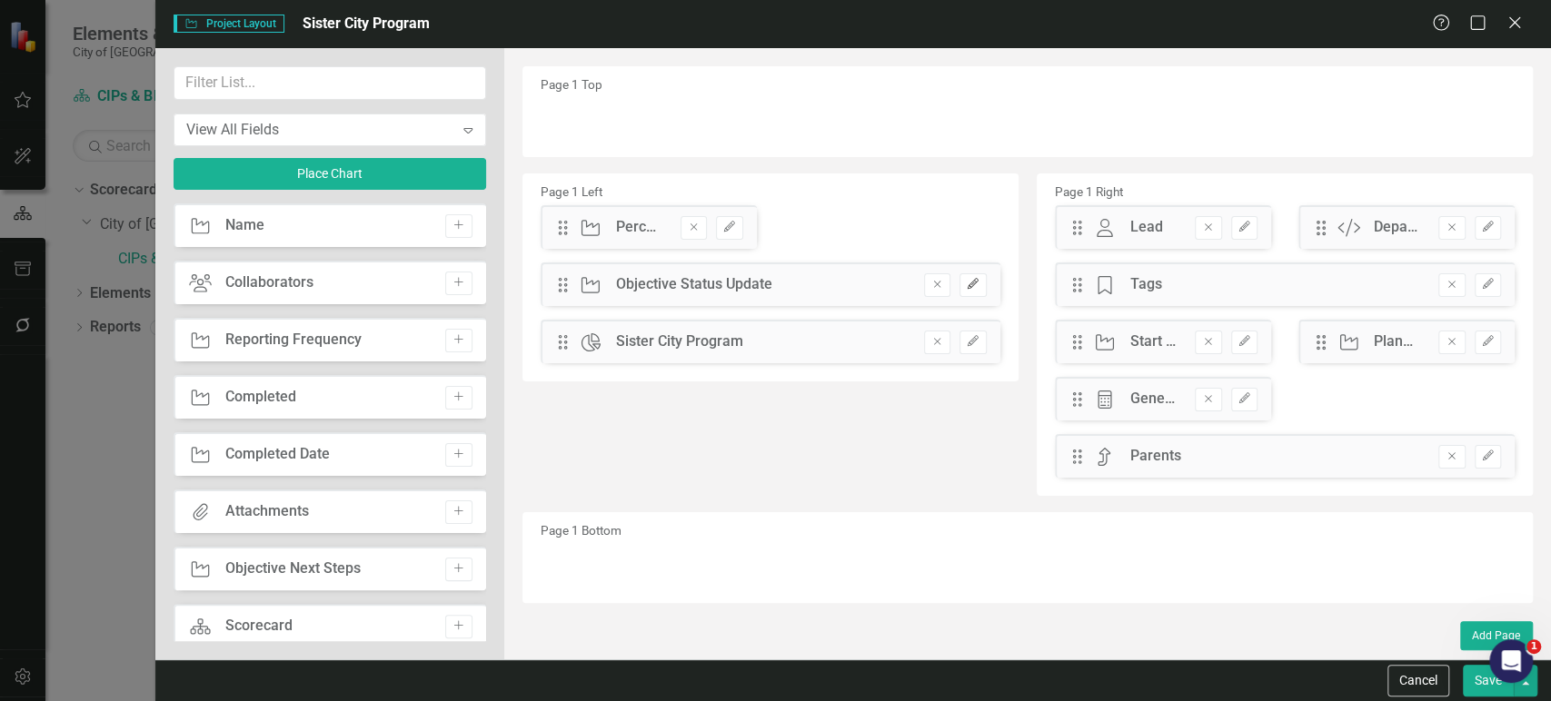
click at [967, 292] on button "Edit" at bounding box center [973, 286] width 26 height 24
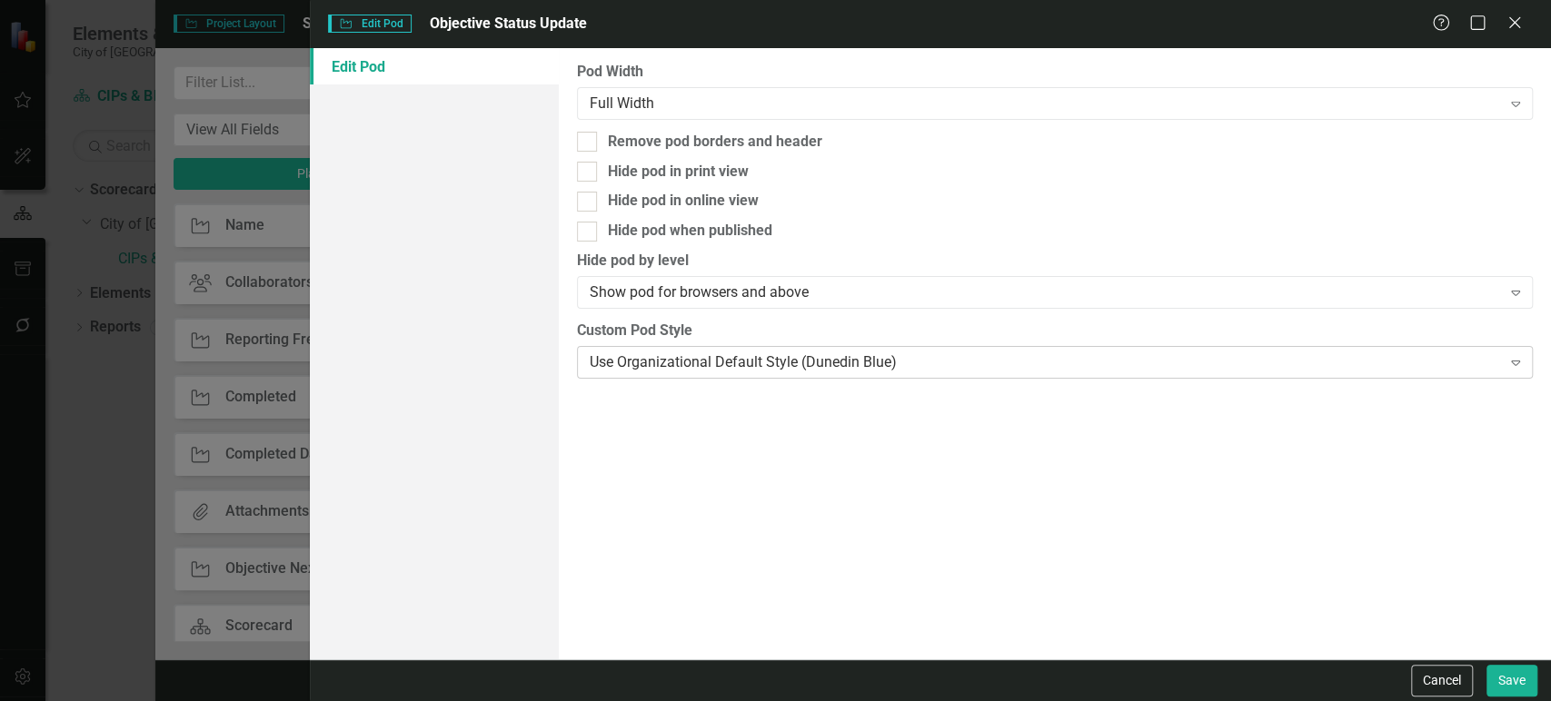
click at [681, 367] on div "Use Organizational Default Style (Dunedin Blue)" at bounding box center [1045, 362] width 911 height 21
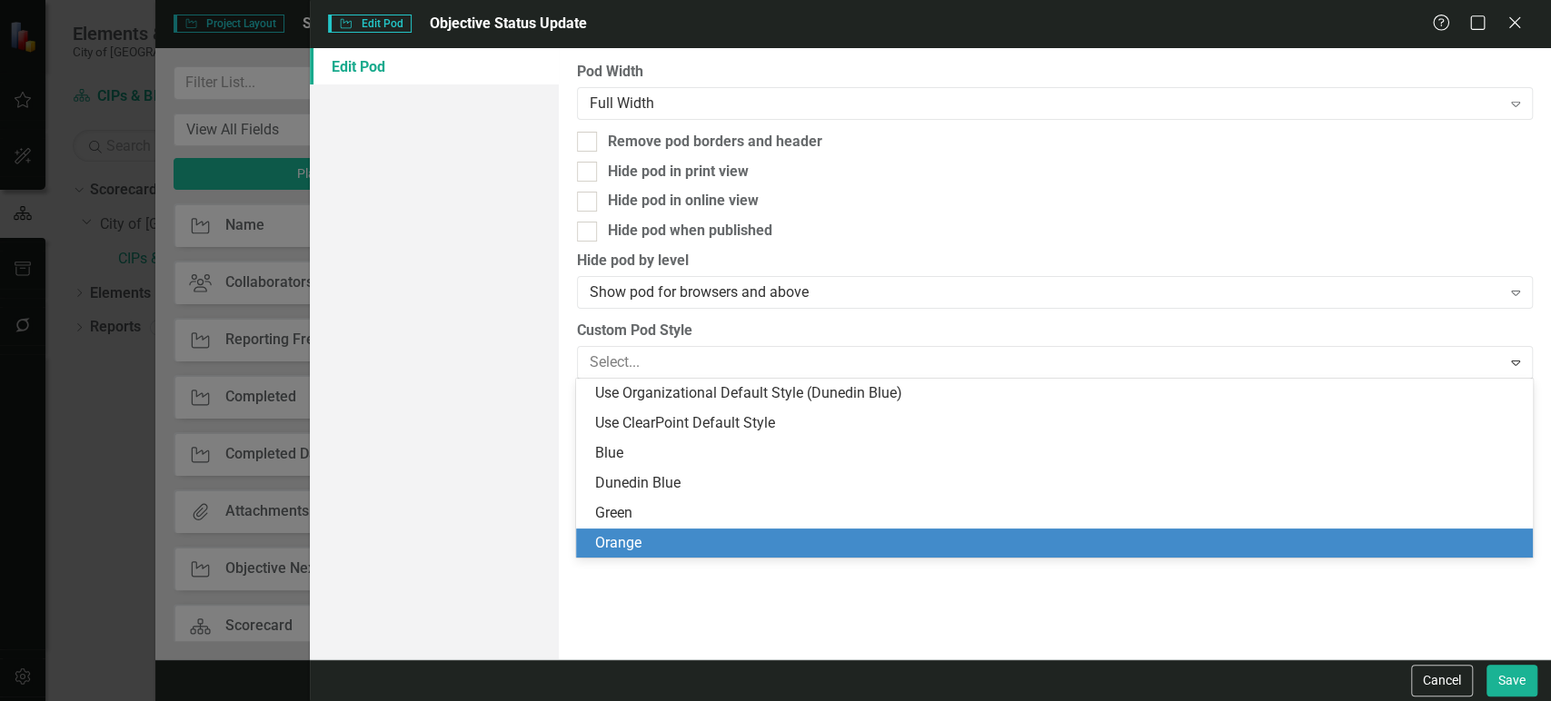
click at [622, 551] on div "Orange" at bounding box center [1057, 543] width 927 height 21
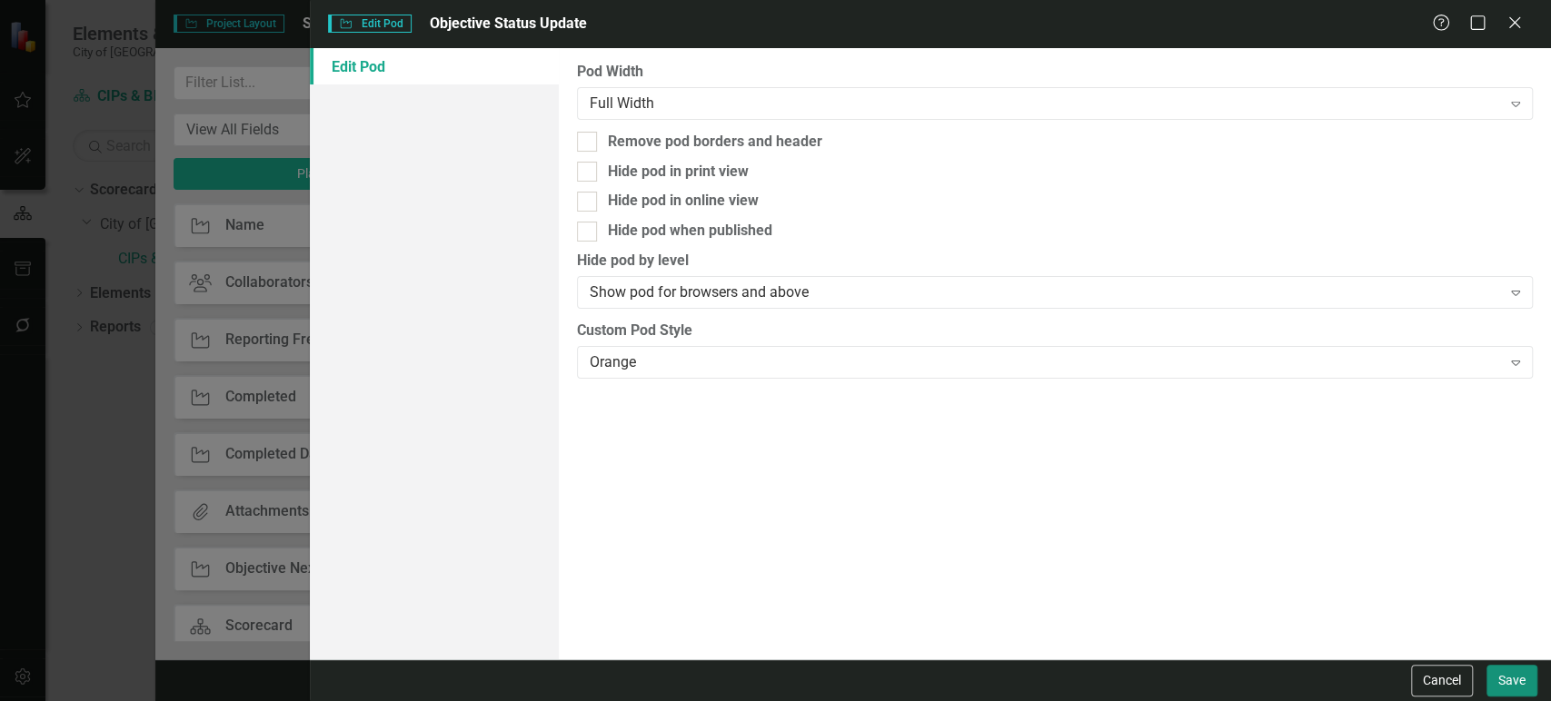
click at [1517, 681] on button "Save" at bounding box center [1512, 681] width 51 height 32
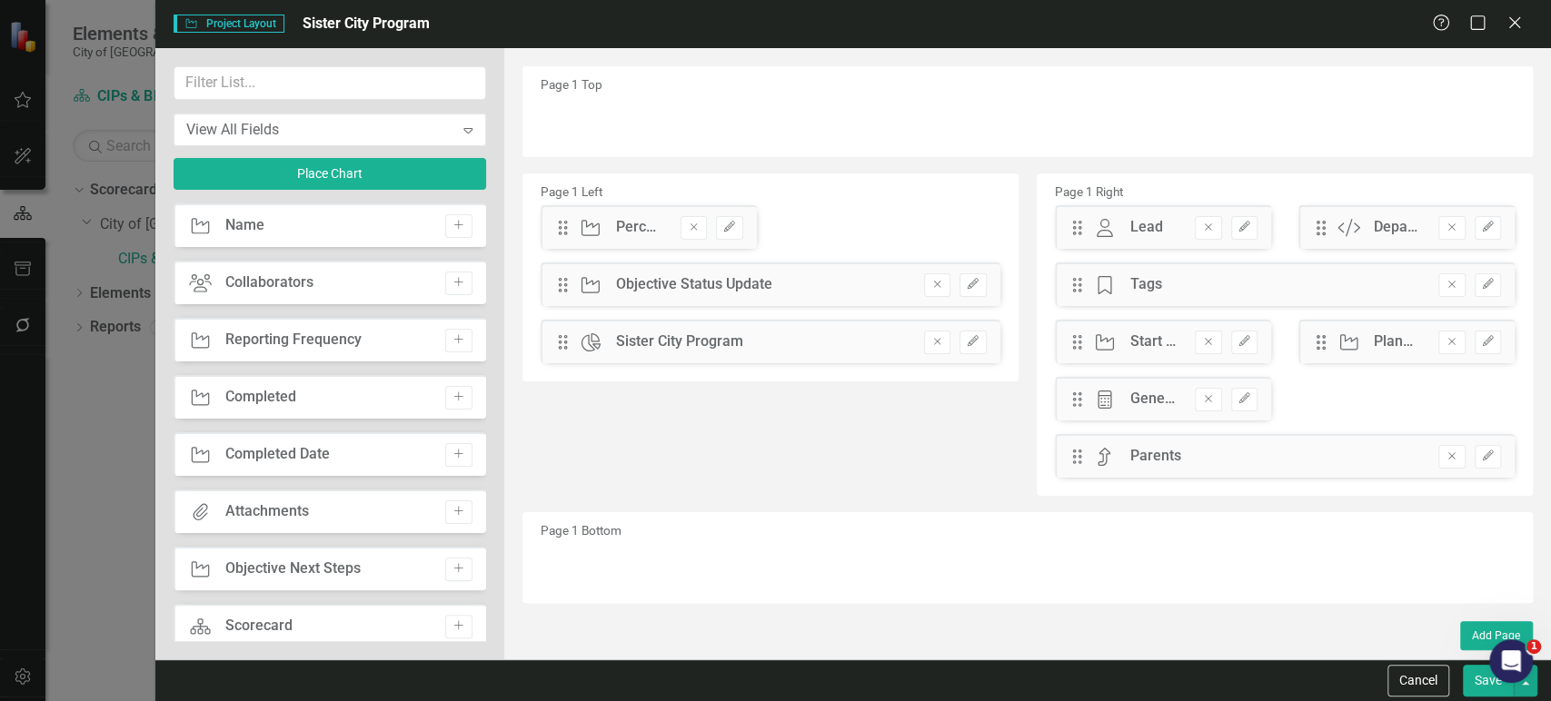
click at [1465, 690] on button "Save" at bounding box center [1488, 681] width 51 height 32
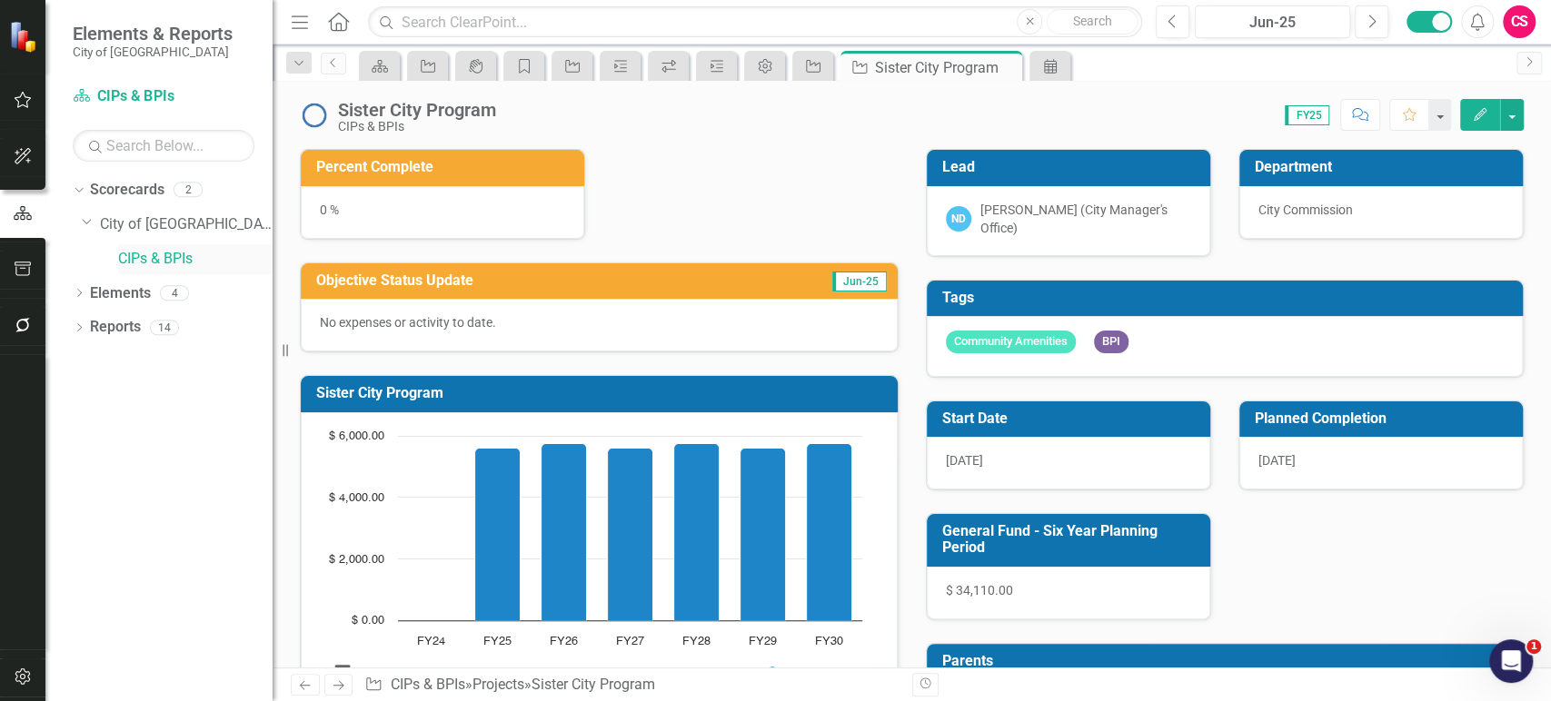
click at [155, 261] on link "CIPs & BPIs" at bounding box center [195, 259] width 154 height 21
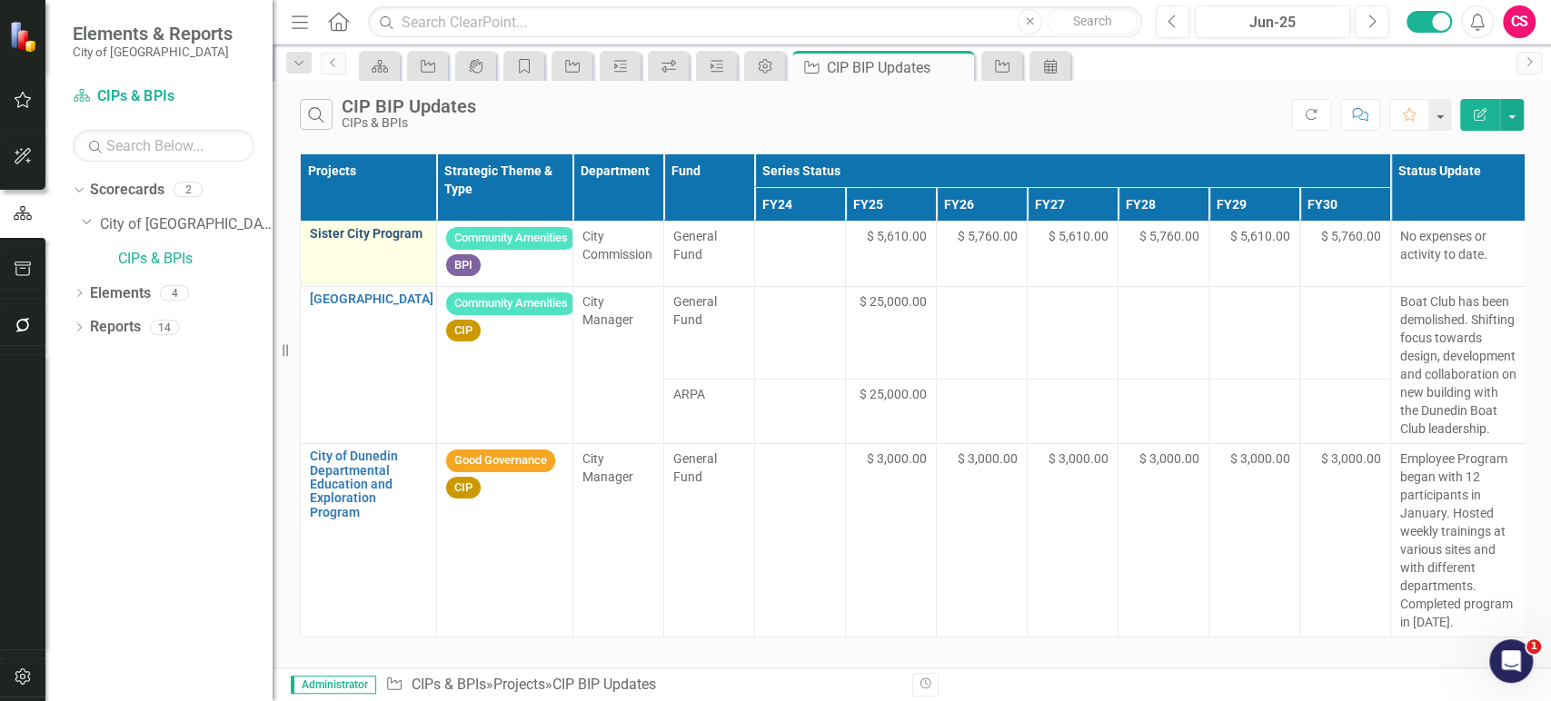
click at [353, 237] on link "Sister City Program" at bounding box center [368, 234] width 117 height 14
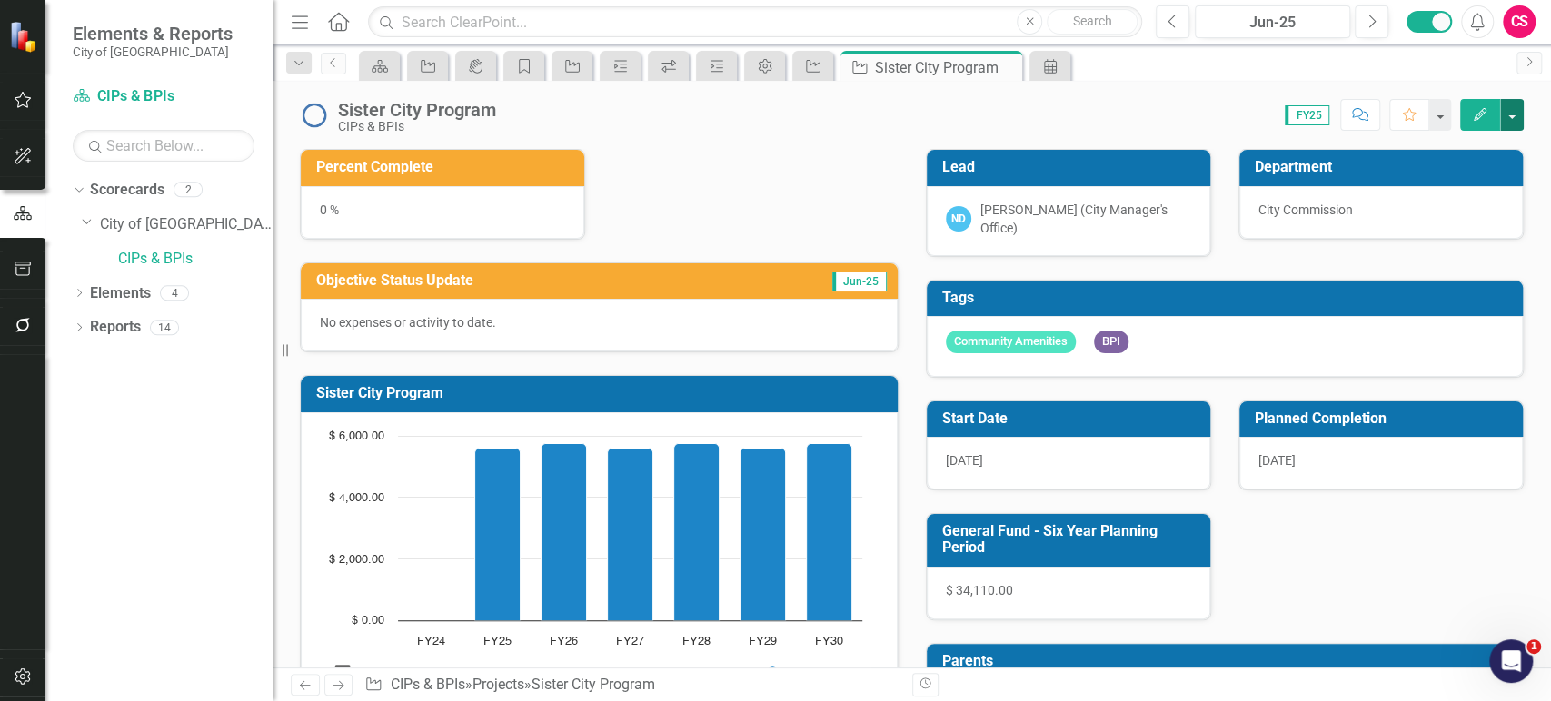
click at [1514, 124] on button "button" at bounding box center [1512, 115] width 24 height 32
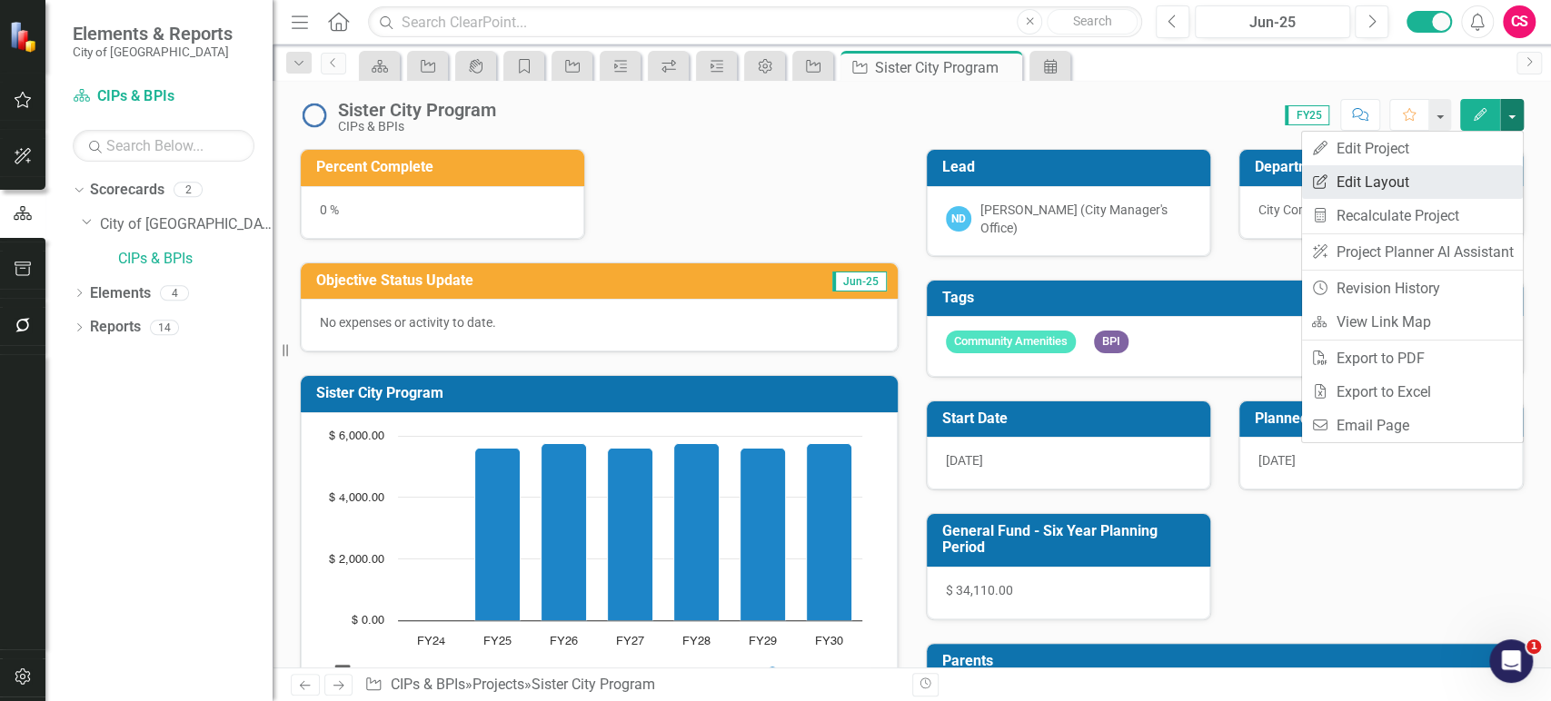
click at [1417, 193] on link "Edit Report Edit Layout" at bounding box center [1412, 182] width 221 height 34
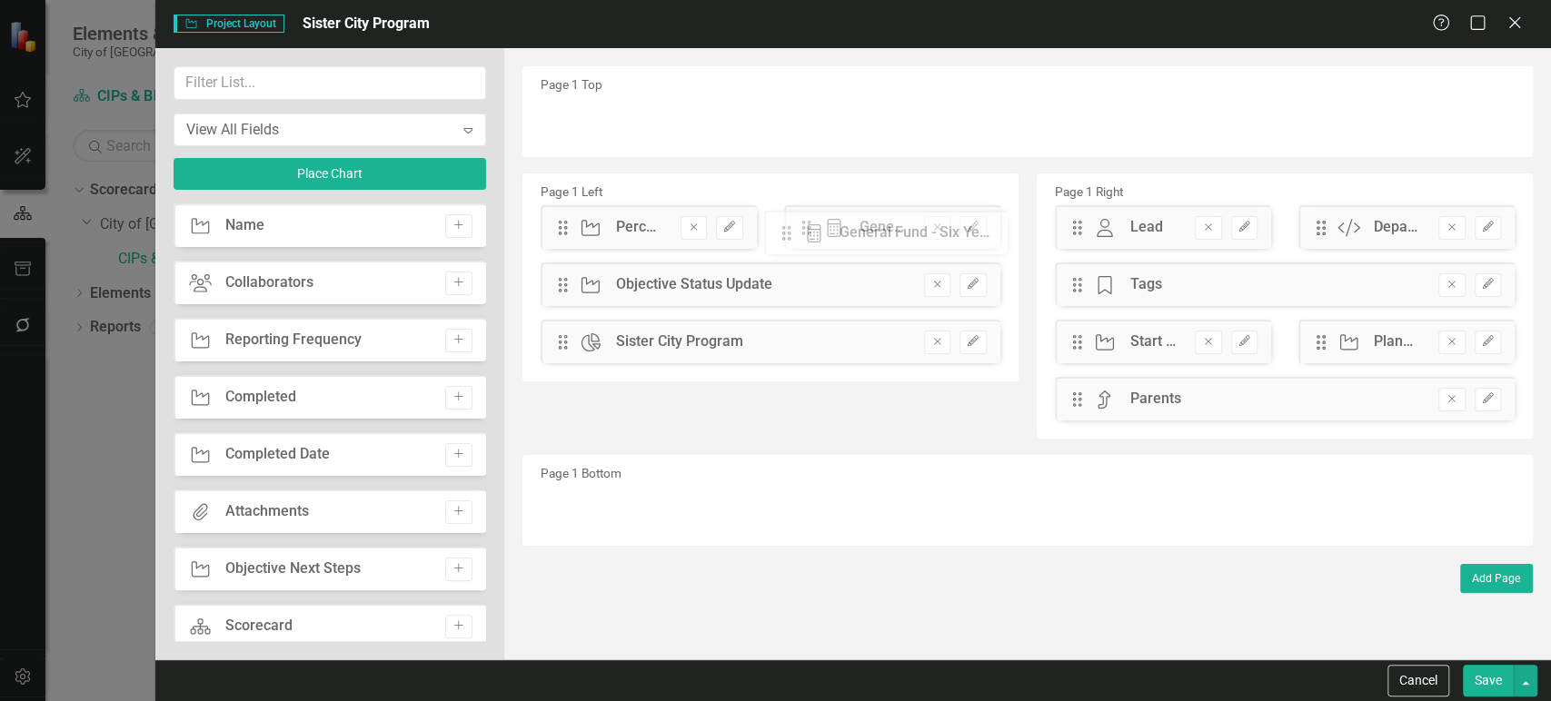
drag, startPoint x: 1082, startPoint y: 403, endPoint x: 805, endPoint y: 236, distance: 323.7
click at [1493, 675] on button "Save" at bounding box center [1488, 681] width 51 height 32
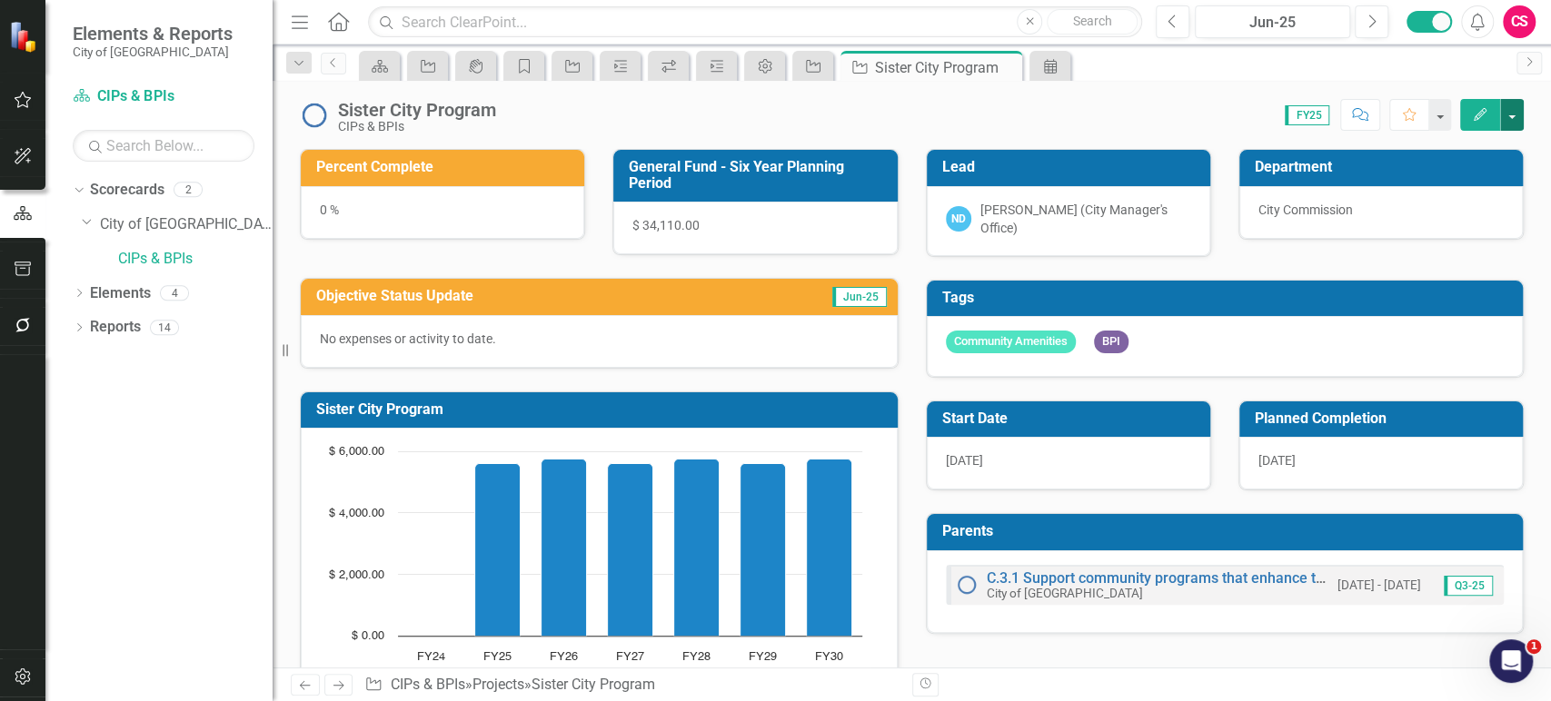
click at [1519, 121] on button "button" at bounding box center [1512, 115] width 24 height 32
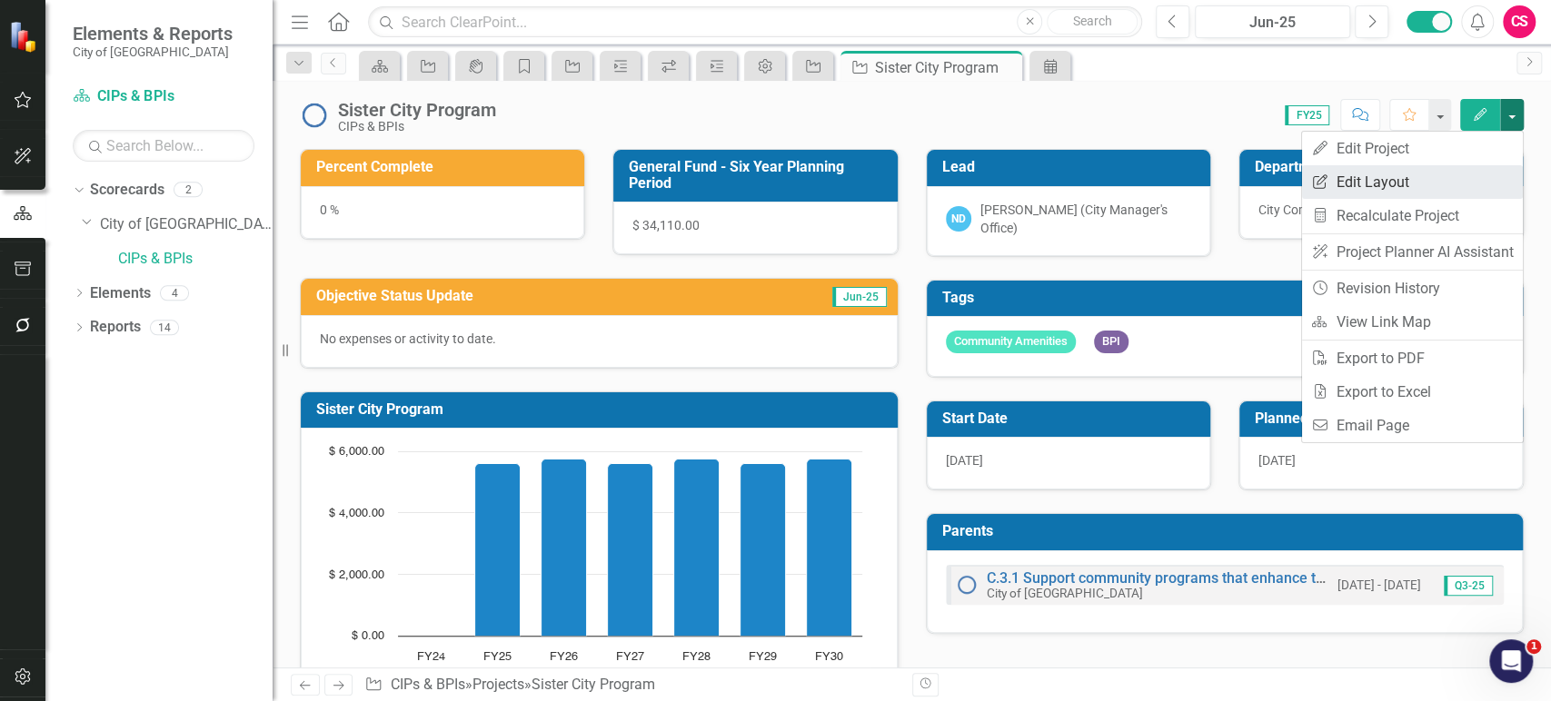
click at [1457, 180] on link "Edit Report Edit Layout" at bounding box center [1412, 182] width 221 height 34
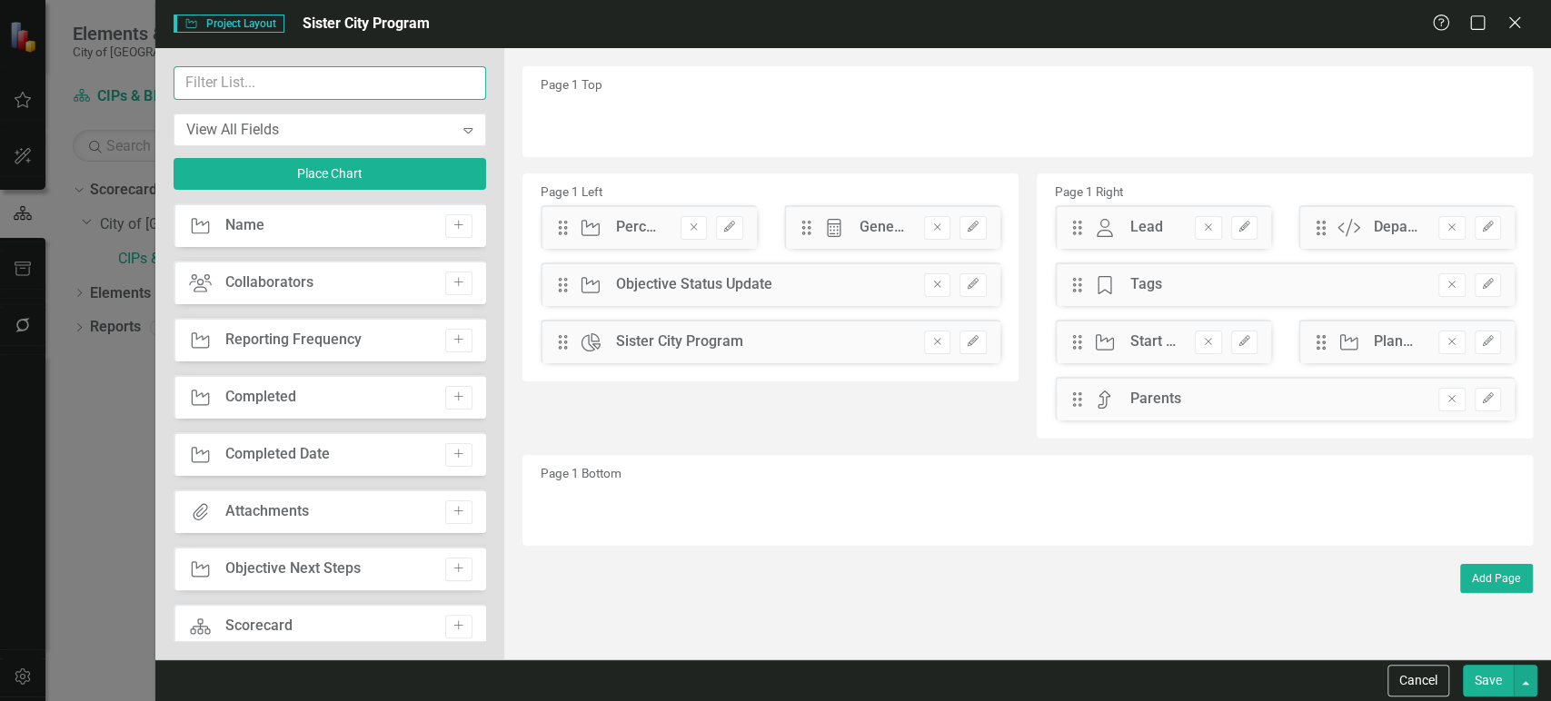
click at [273, 85] on input "text" at bounding box center [330, 83] width 313 height 34
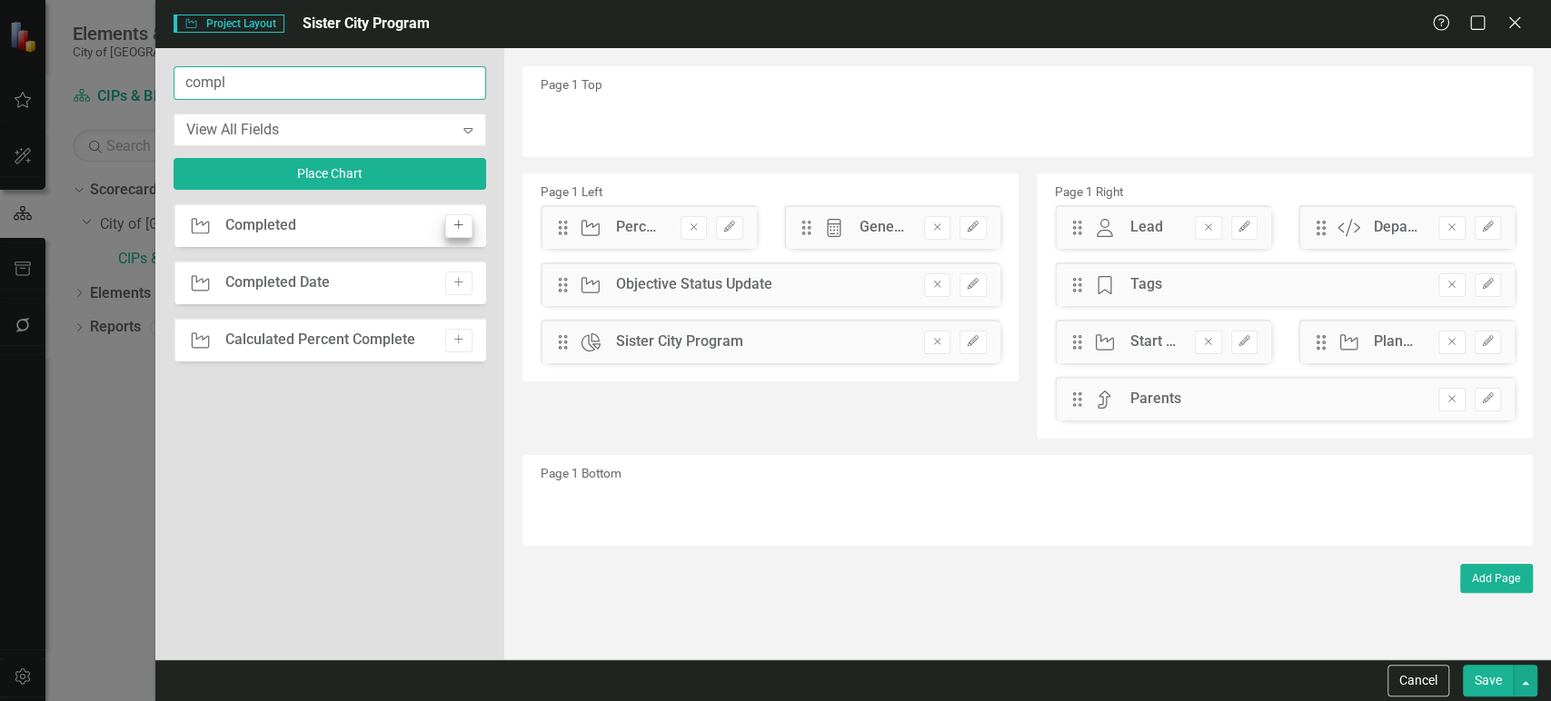
type input "compl"
click at [468, 229] on button "Add" at bounding box center [458, 226] width 26 height 24
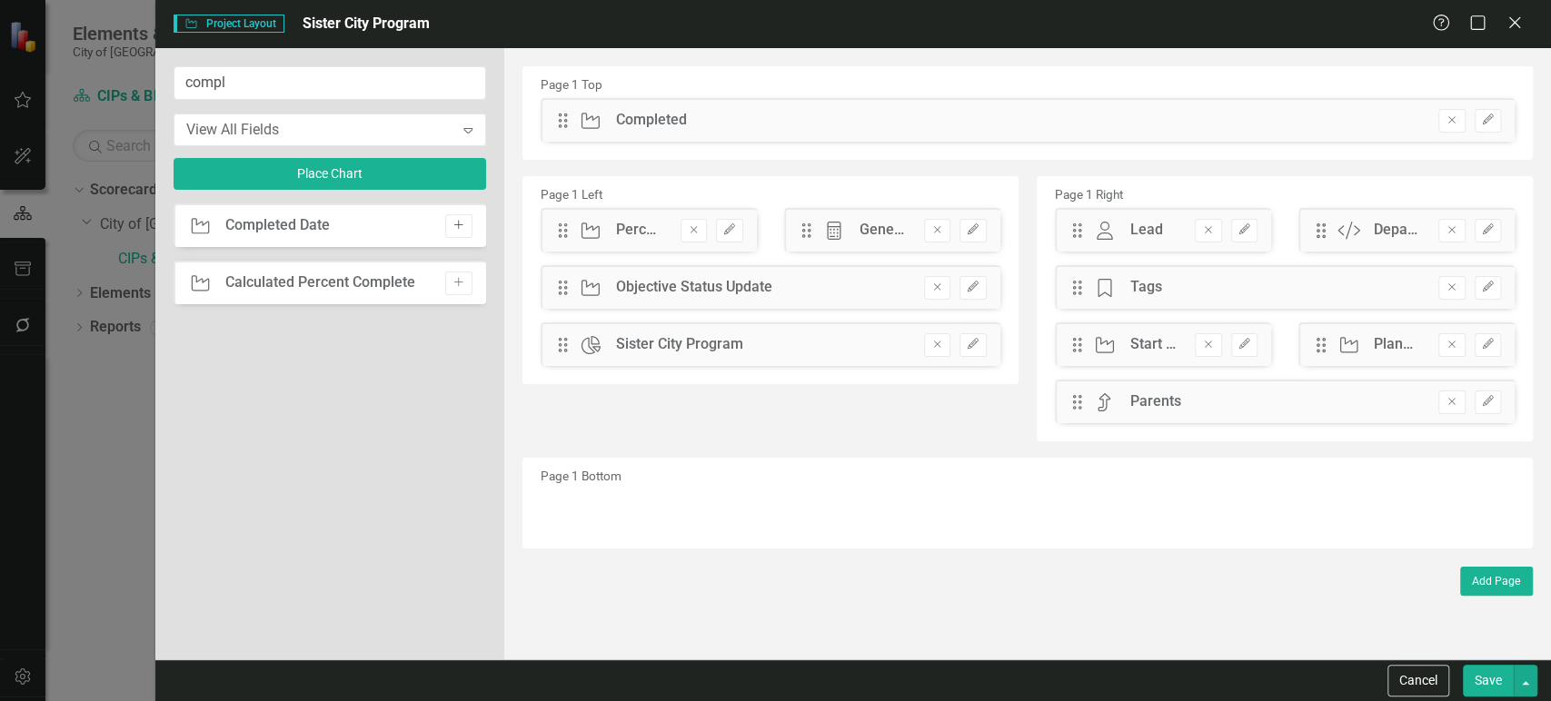
click at [466, 229] on button "Add" at bounding box center [458, 226] width 26 height 24
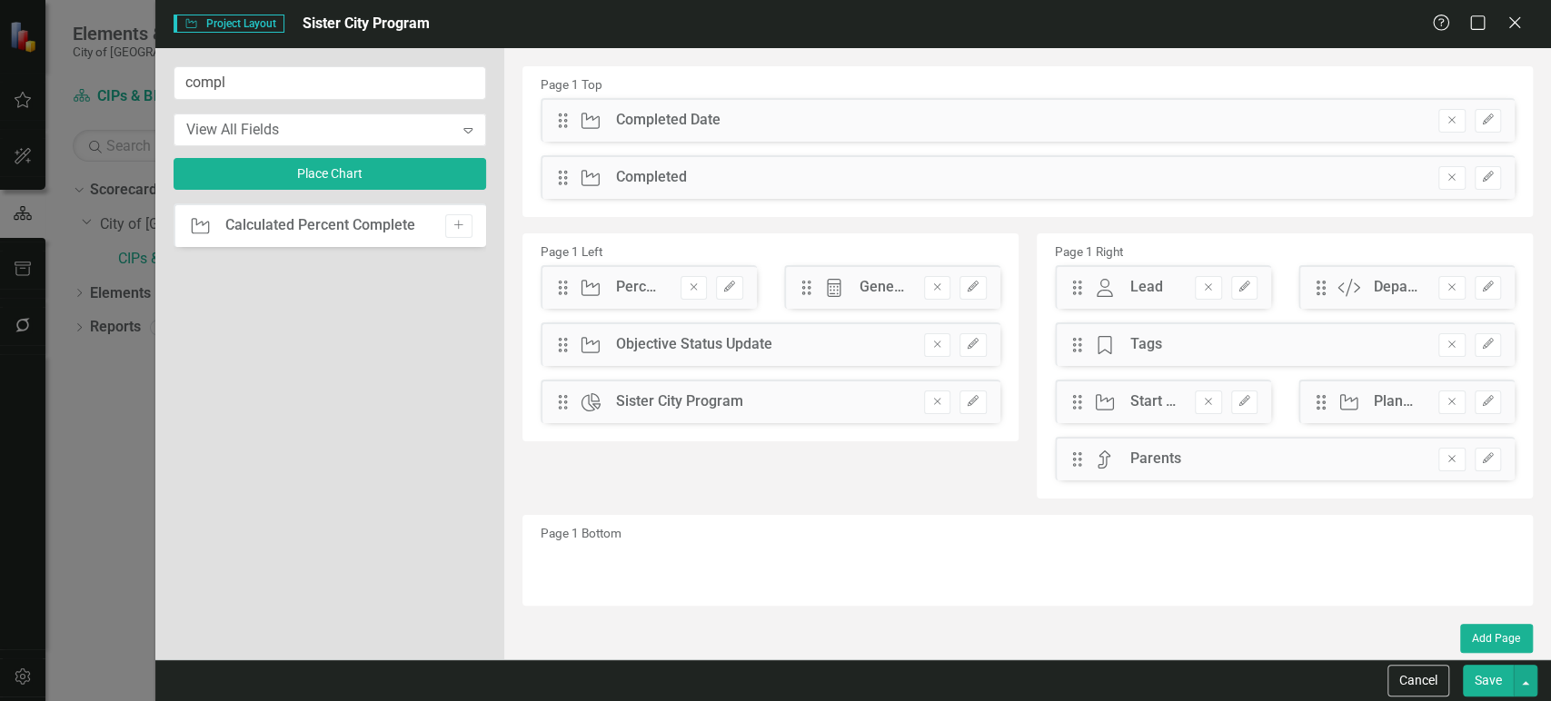
drag, startPoint x: 552, startPoint y: 116, endPoint x: 562, endPoint y: 77, distance: 40.3
click at [574, 86] on div "Page 1 Top Drag Project Completed Date Remove Edit Drag Project Completed Remov…" at bounding box center [1027, 141] width 1010 height 151
click at [1483, 115] on icon "Edit" at bounding box center [1488, 119] width 14 height 11
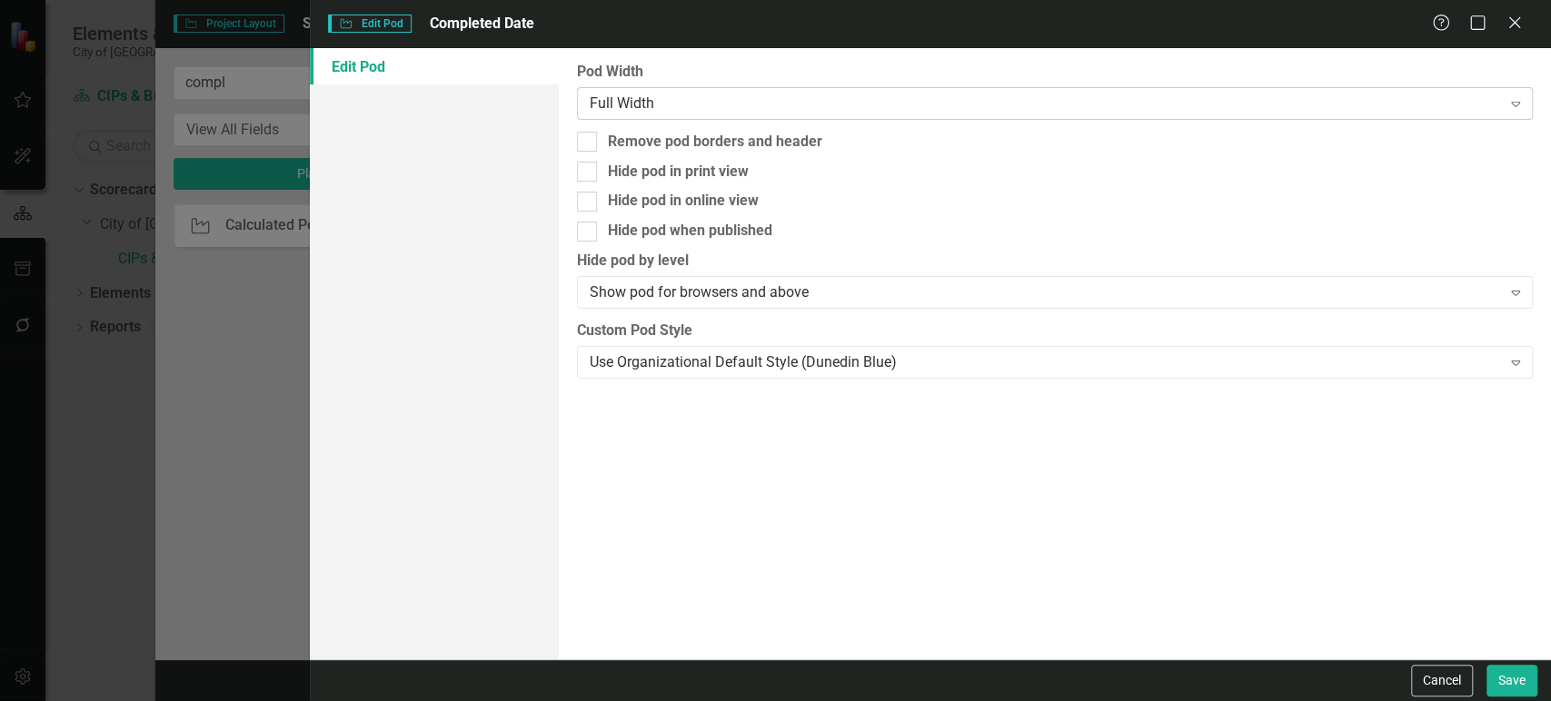
click at [724, 92] on div "Full Width Expand" at bounding box center [1055, 103] width 956 height 33
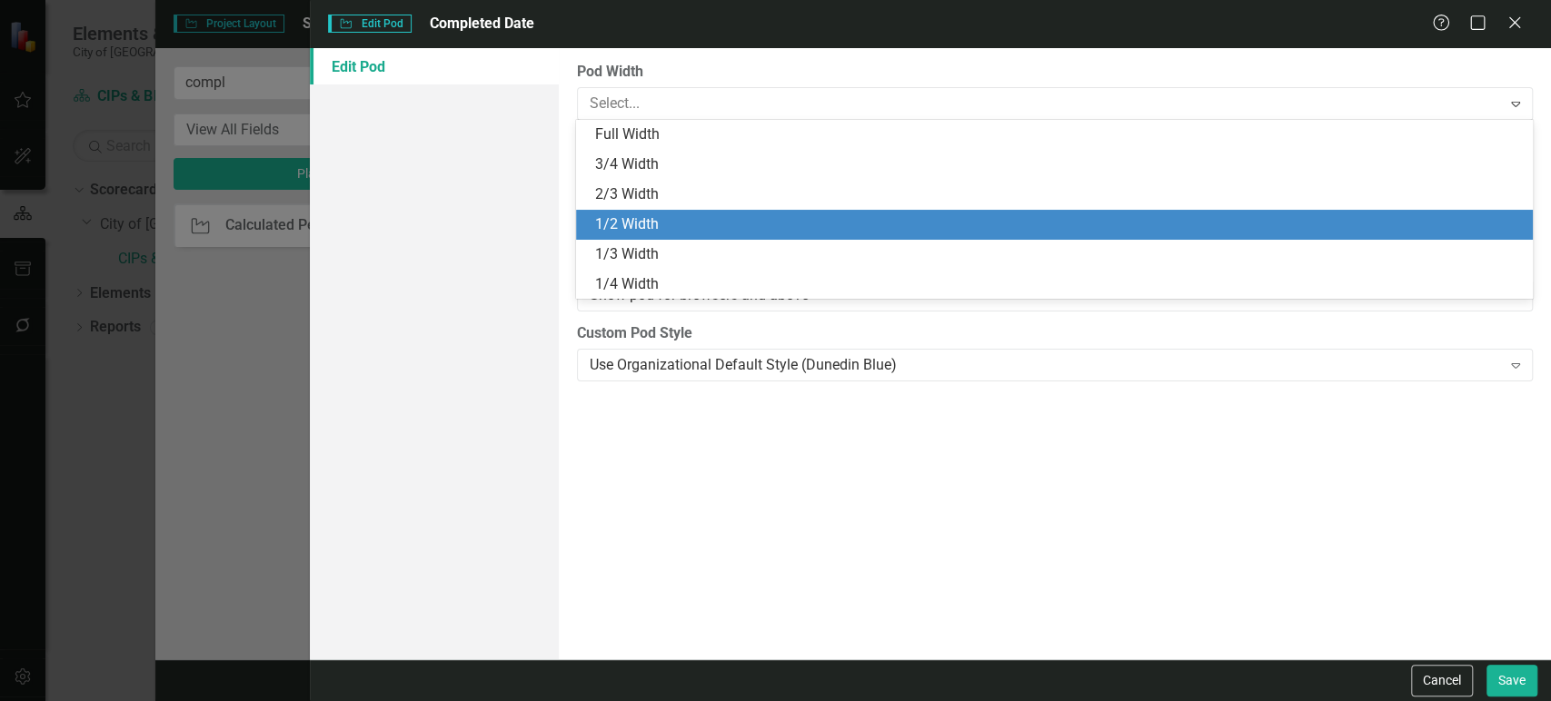
click at [676, 224] on div "1/2 Width" at bounding box center [1057, 224] width 927 height 21
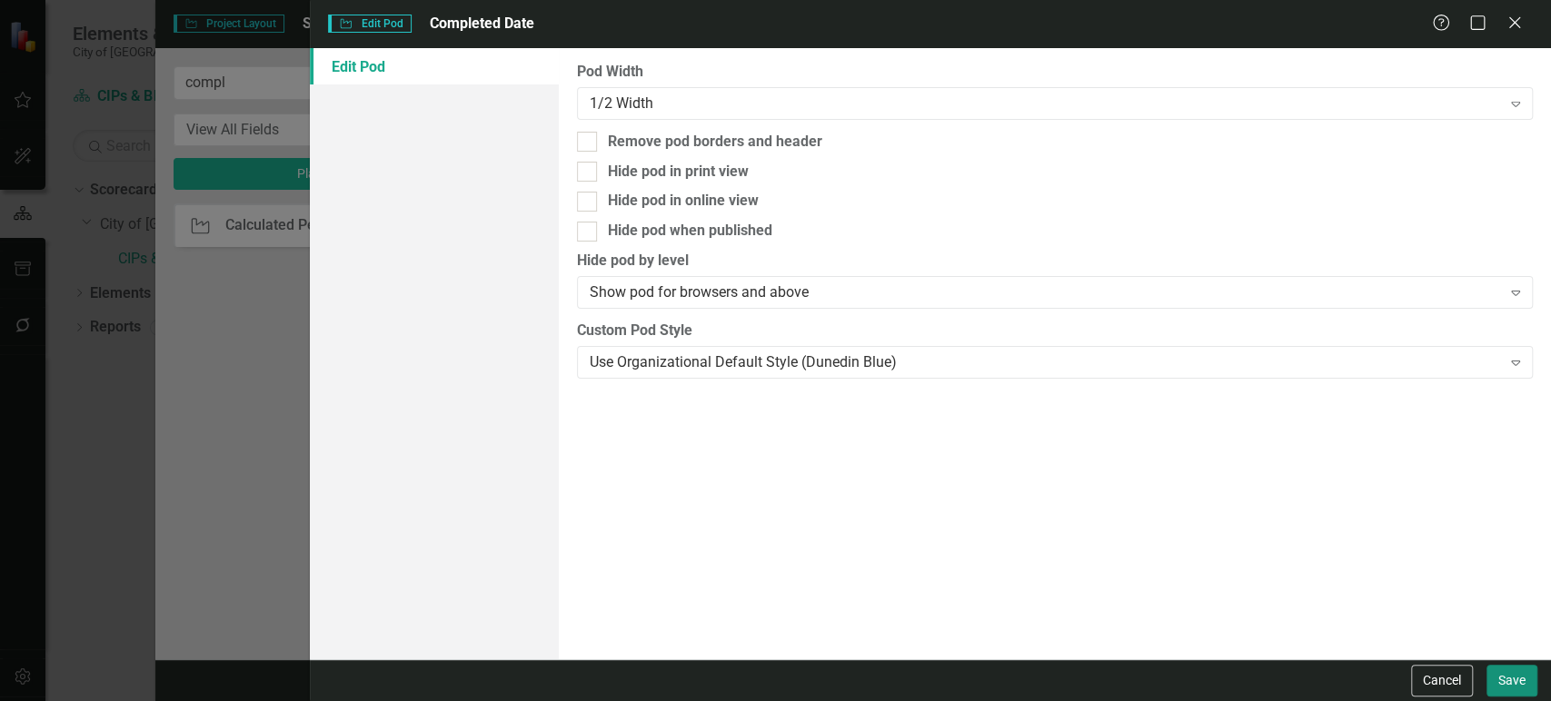
click at [1506, 688] on button "Save" at bounding box center [1512, 681] width 51 height 32
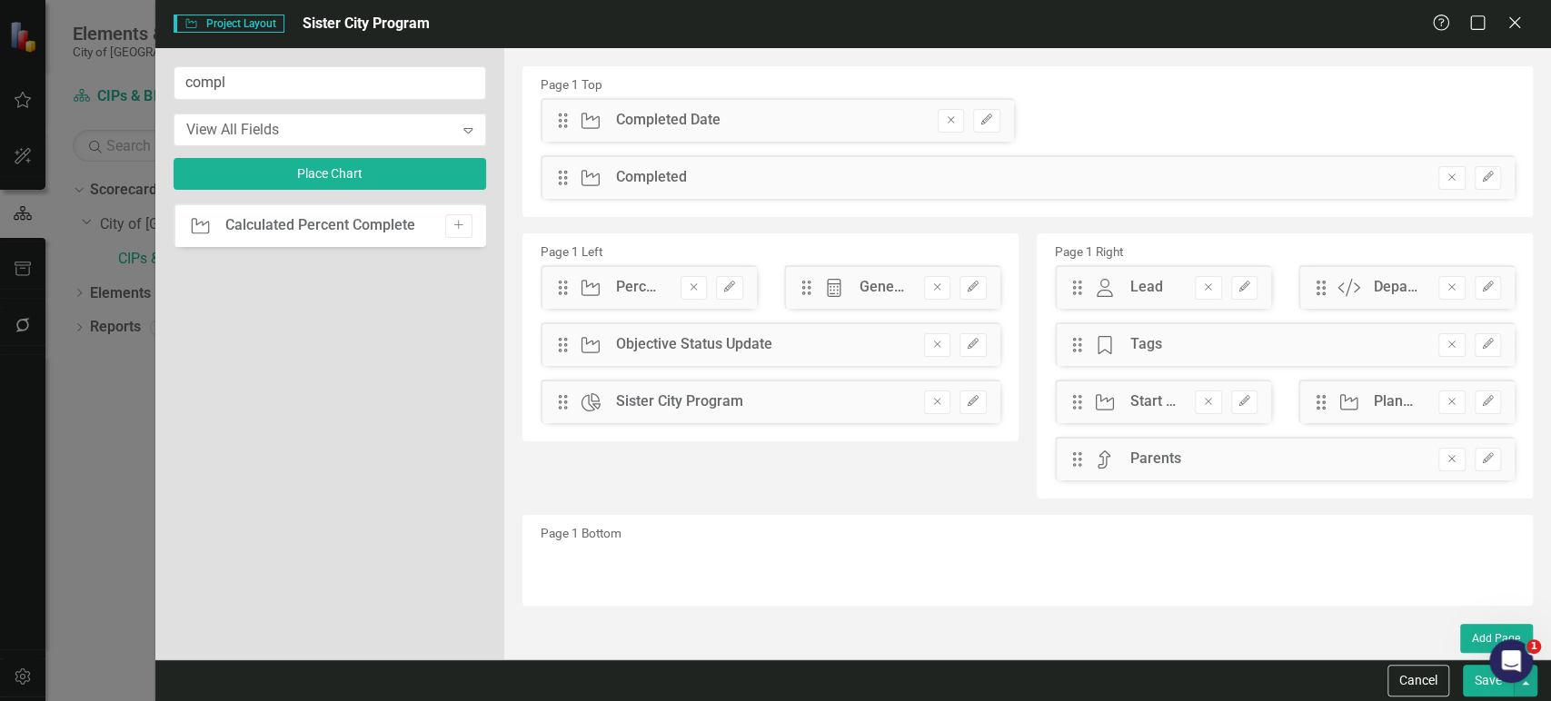
click at [1487, 199] on div "Drag Project Completed Remove Edit" at bounding box center [1027, 183] width 1001 height 57
click at [1486, 173] on icon "Edit" at bounding box center [1488, 177] width 14 height 11
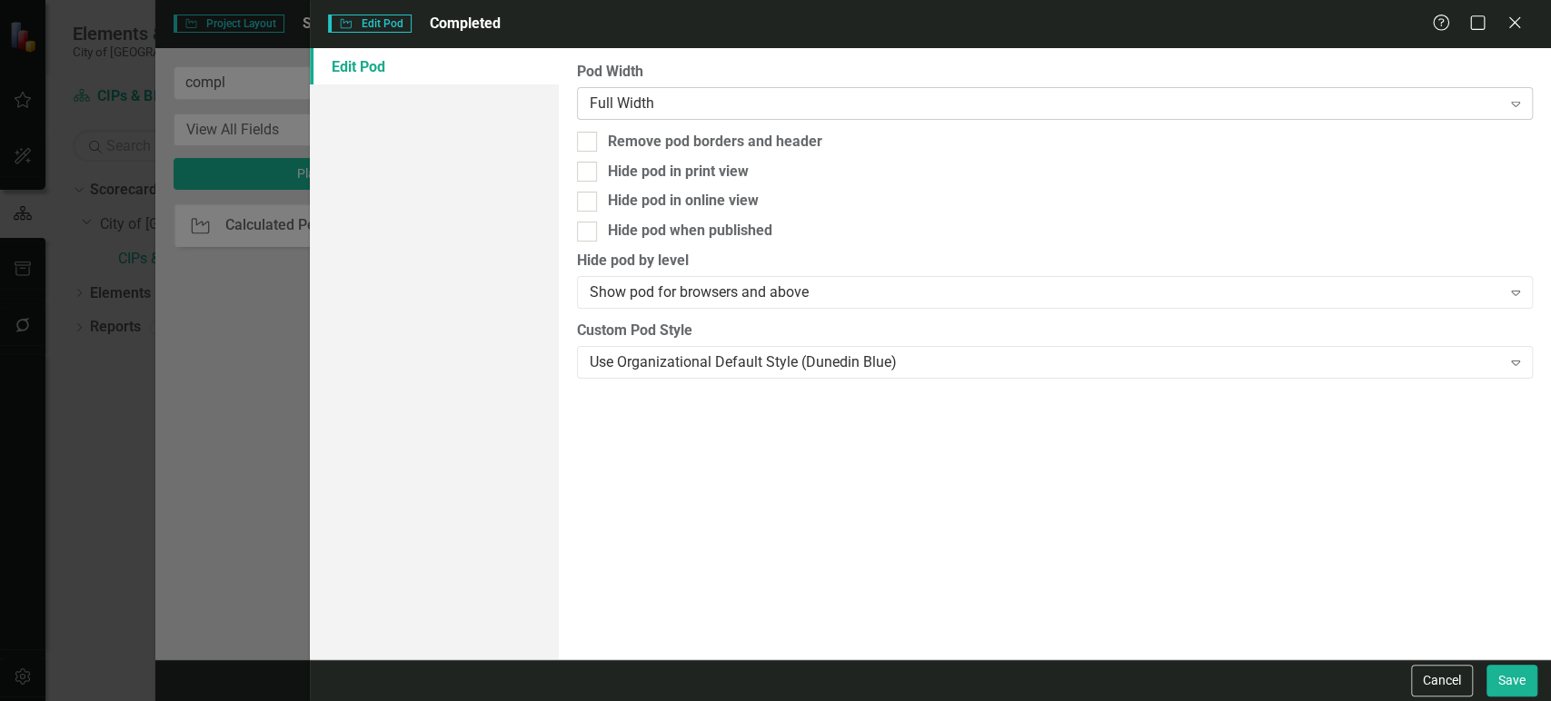
click at [839, 100] on div "Full Width" at bounding box center [1045, 103] width 911 height 21
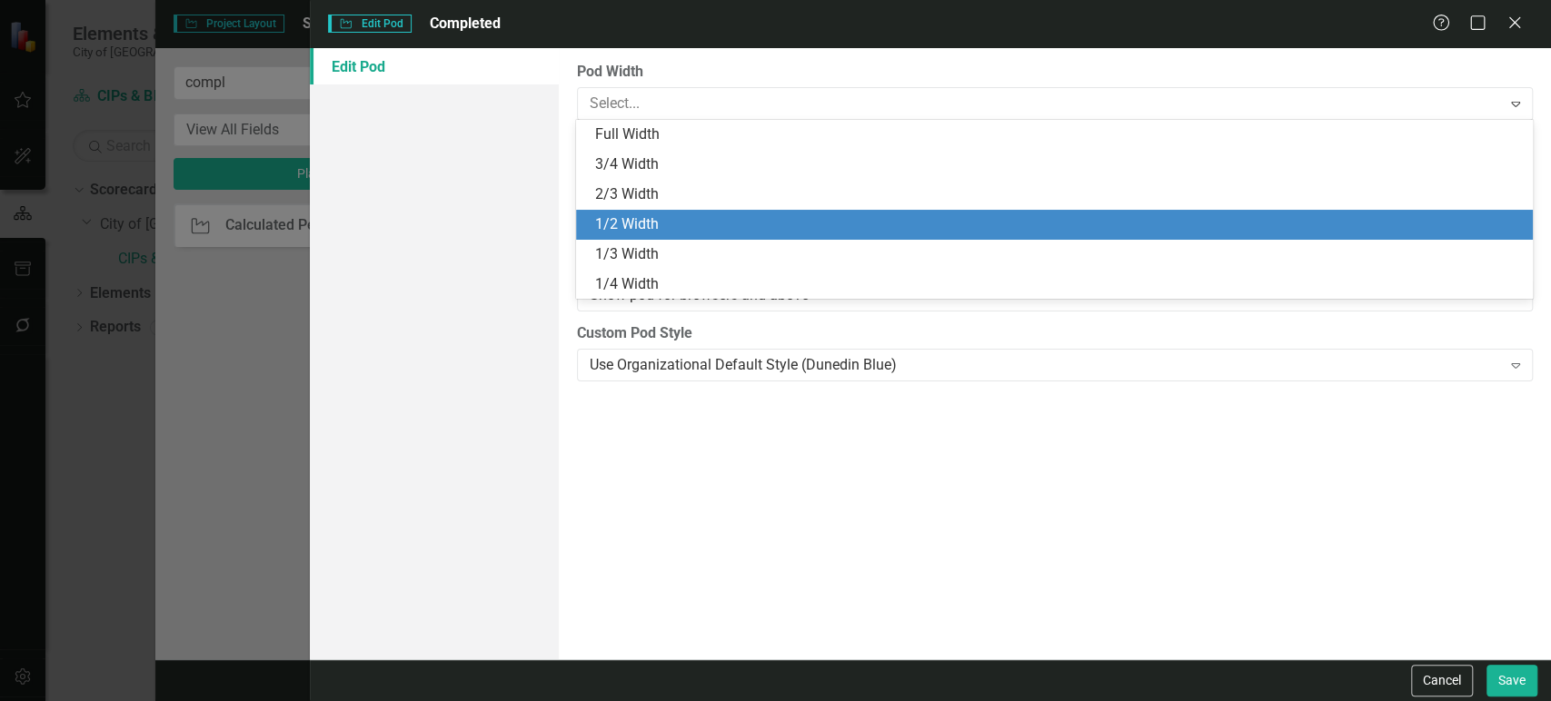
click at [772, 231] on div "1/2 Width" at bounding box center [1057, 224] width 927 height 21
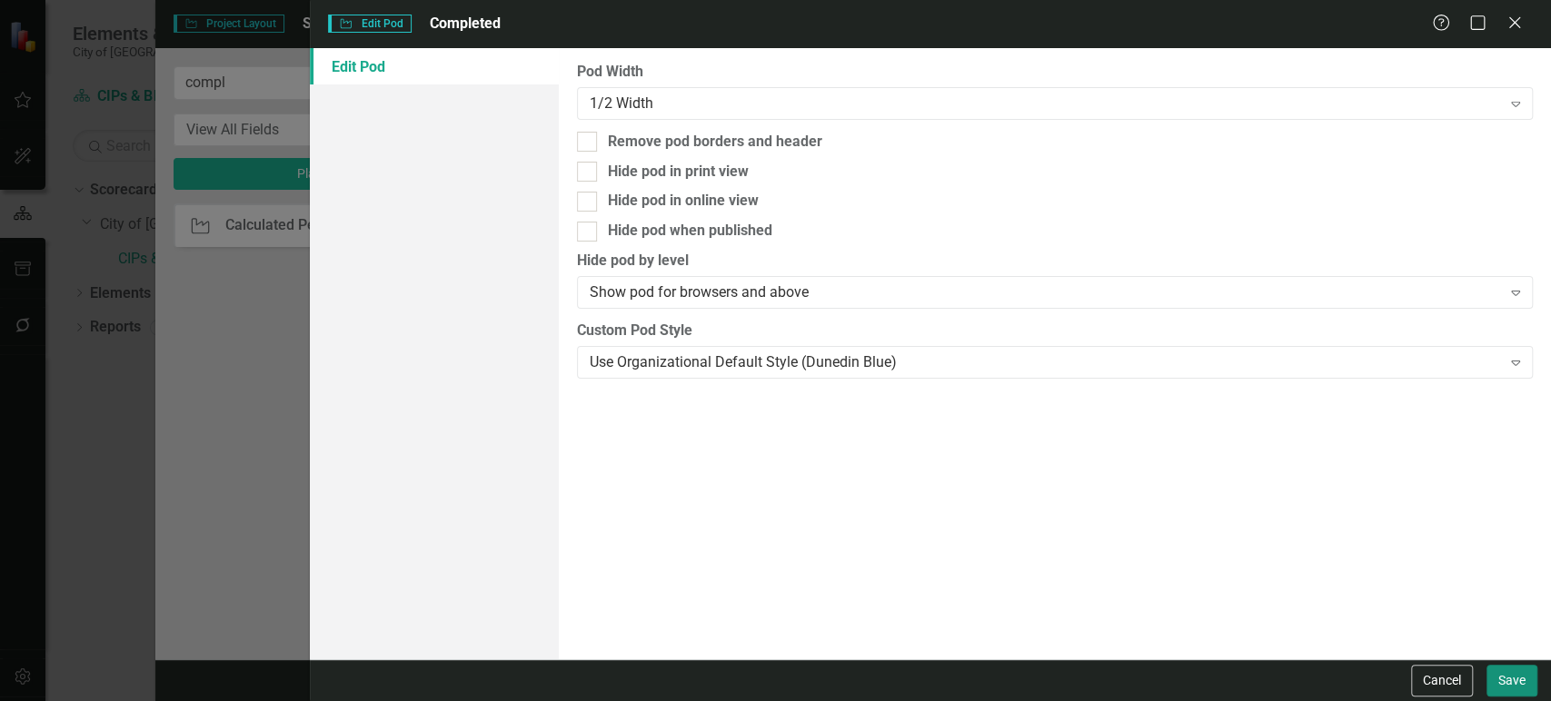
click at [1531, 673] on button "Save" at bounding box center [1512, 681] width 51 height 32
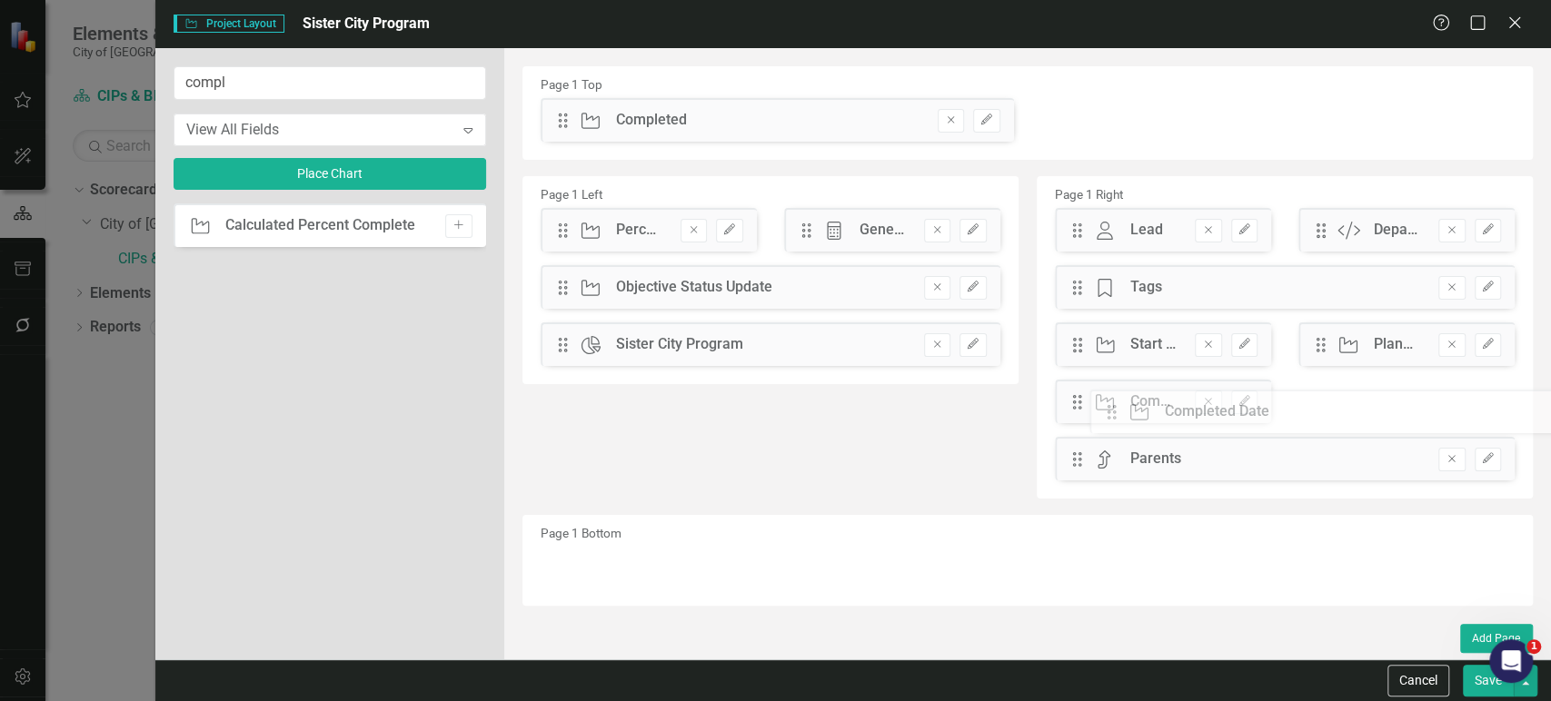
drag, startPoint x: 567, startPoint y: 115, endPoint x: 1129, endPoint y: 408, distance: 634.0
click at [1526, 687] on button "button" at bounding box center [1526, 681] width 24 height 32
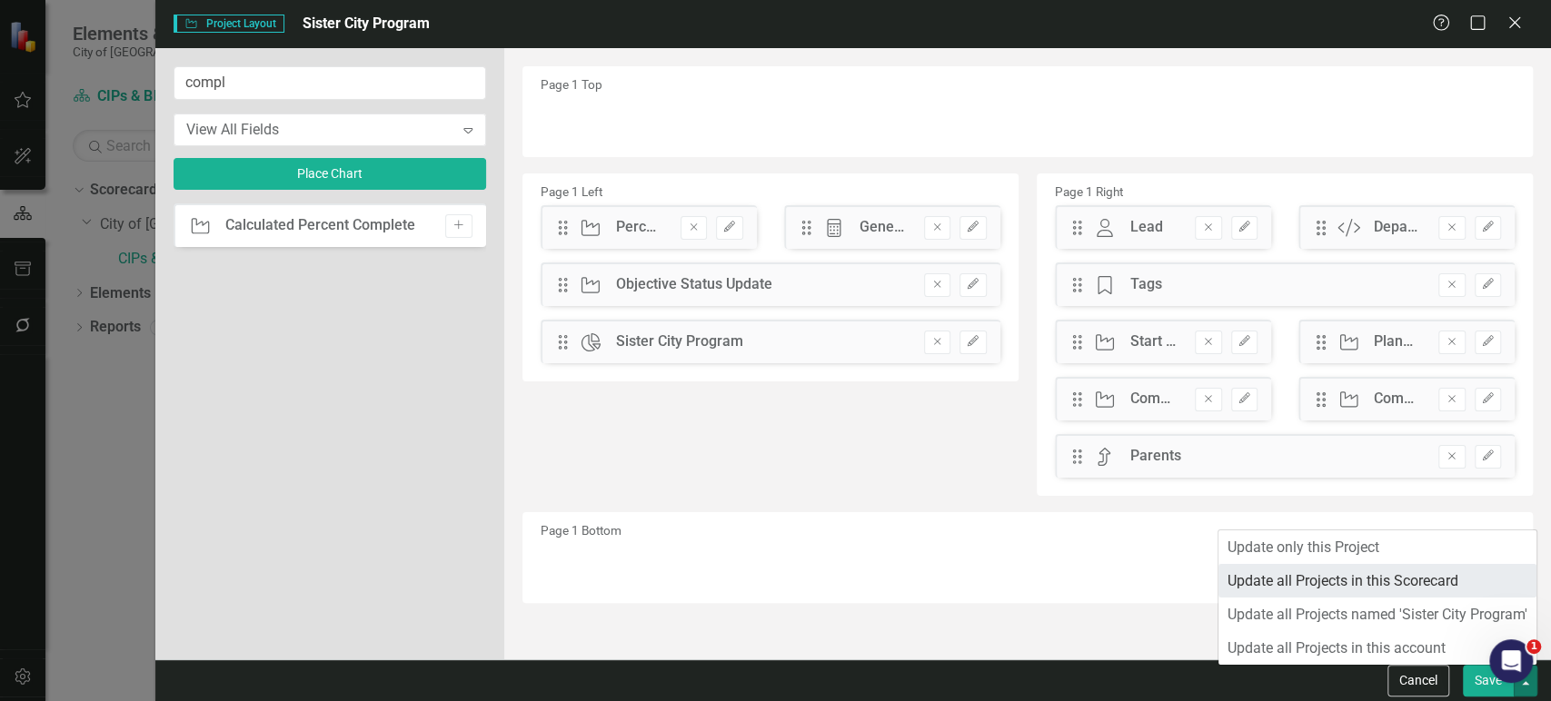
click at [1354, 595] on link "Update all Projects in this Scorecard" at bounding box center [1378, 581] width 318 height 34
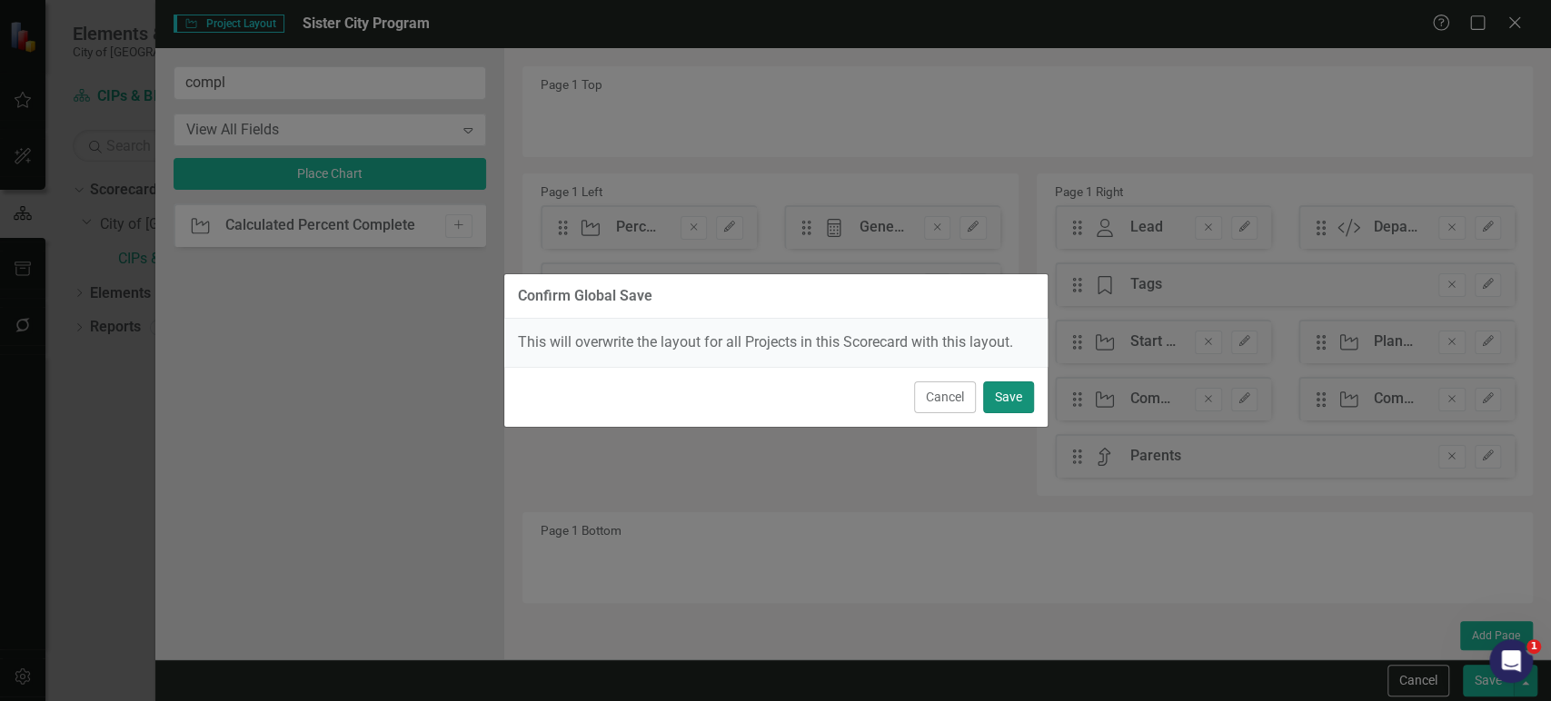
click at [1018, 397] on button "Save" at bounding box center [1008, 398] width 51 height 32
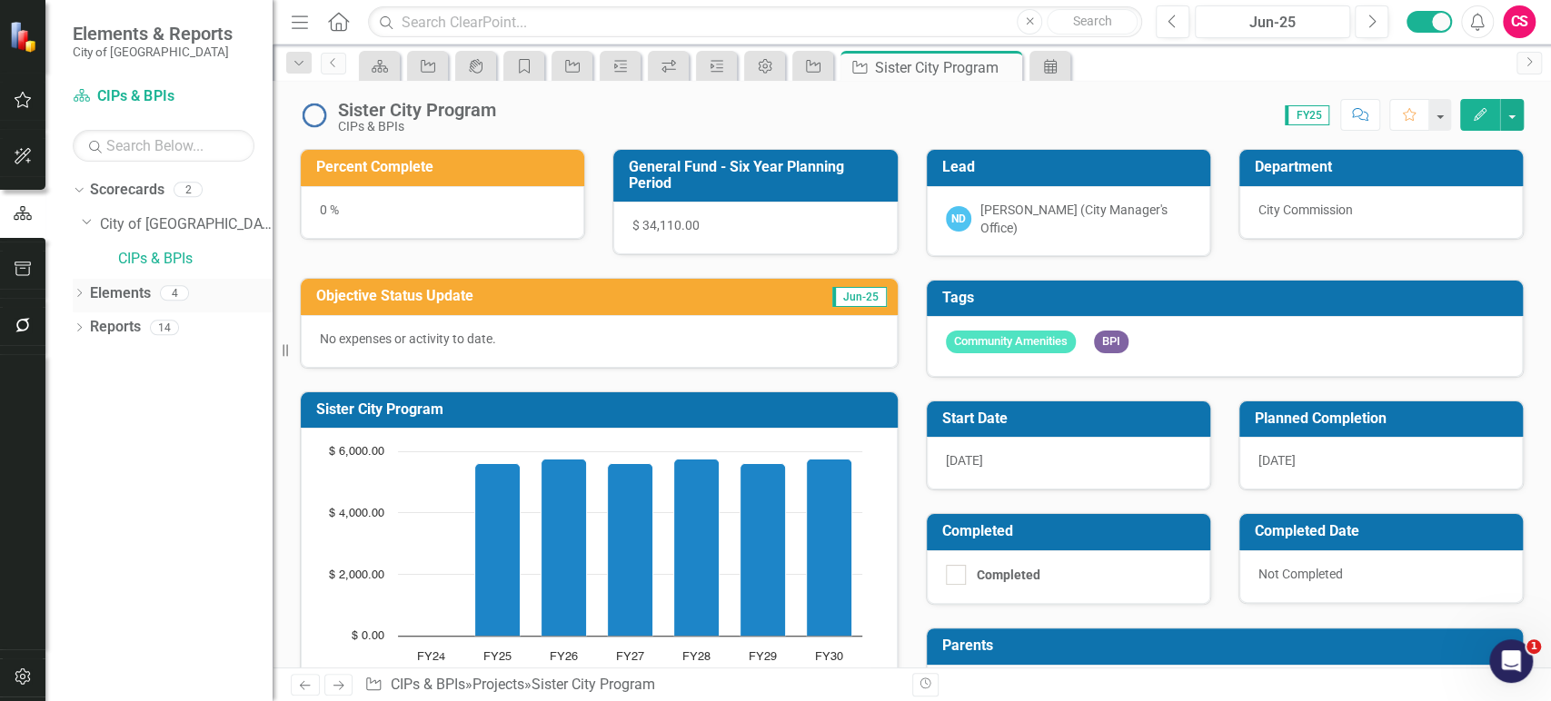
click at [84, 293] on icon "Dropdown" at bounding box center [79, 295] width 13 height 10
click at [87, 390] on div "Dropdown Measure Measures 1" at bounding box center [177, 399] width 191 height 35
click at [80, 434] on icon "Dropdown" at bounding box center [79, 433] width 13 height 10
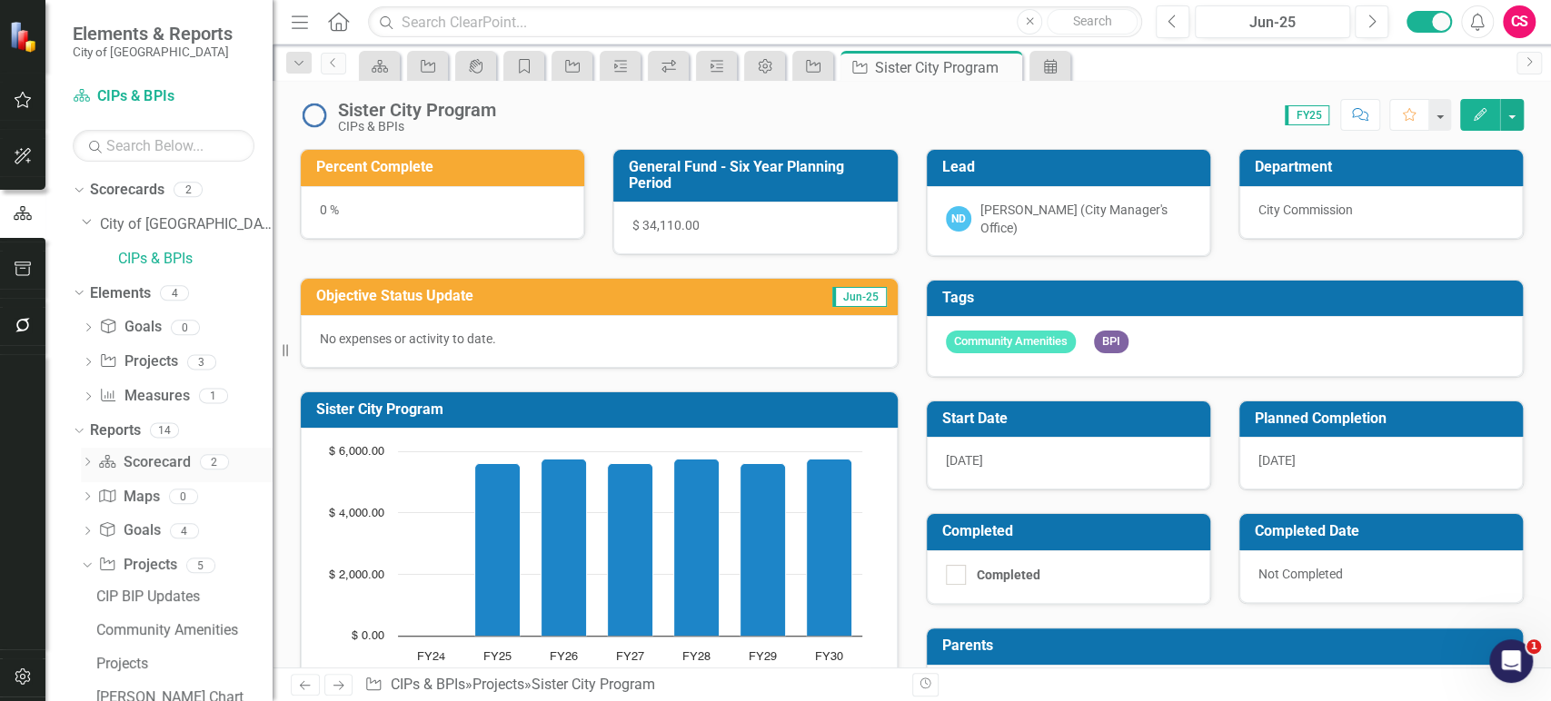
click at [85, 459] on icon "Dropdown" at bounding box center [87, 464] width 13 height 10
click at [133, 523] on div "Community Amenities" at bounding box center [184, 528] width 176 height 16
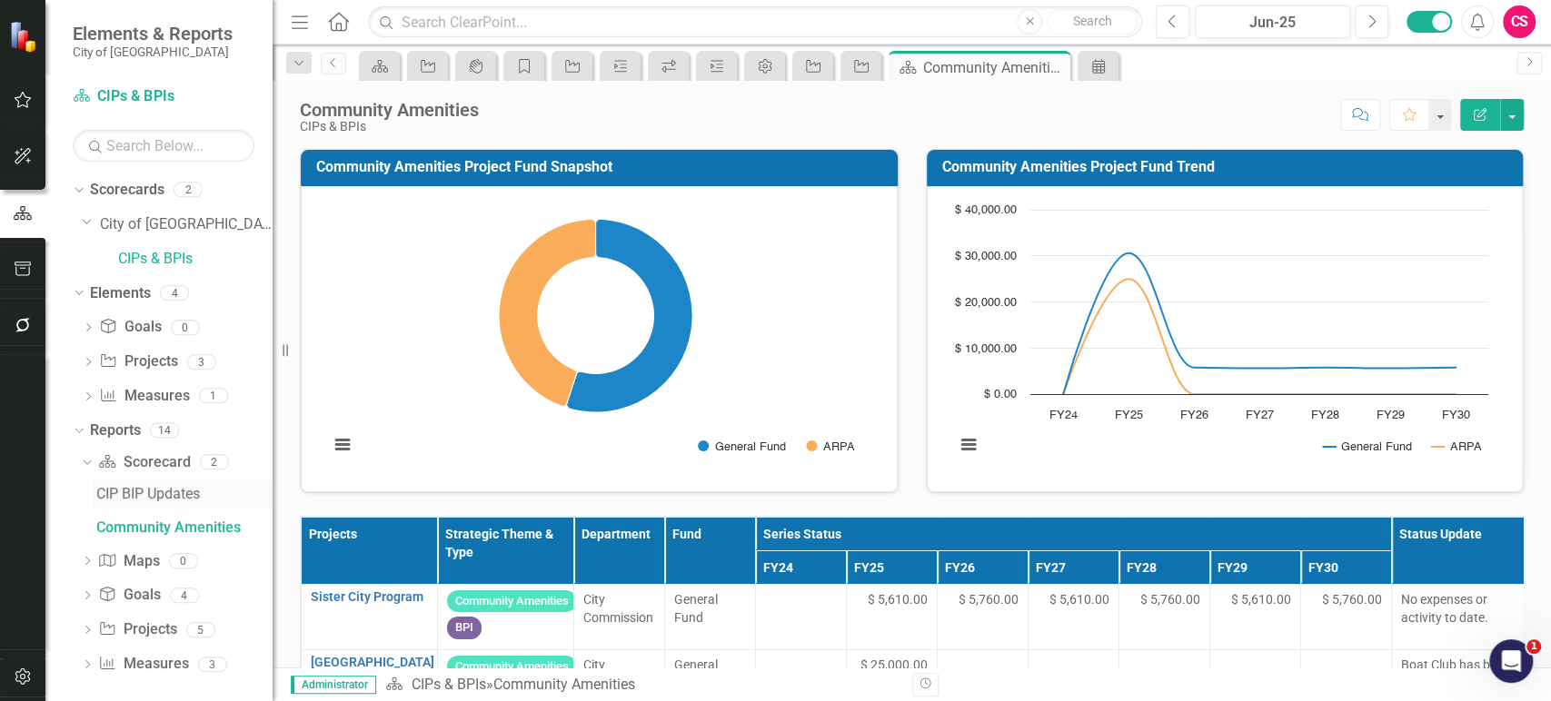
click at [164, 486] on div "CIP BIP Updates" at bounding box center [184, 494] width 176 height 16
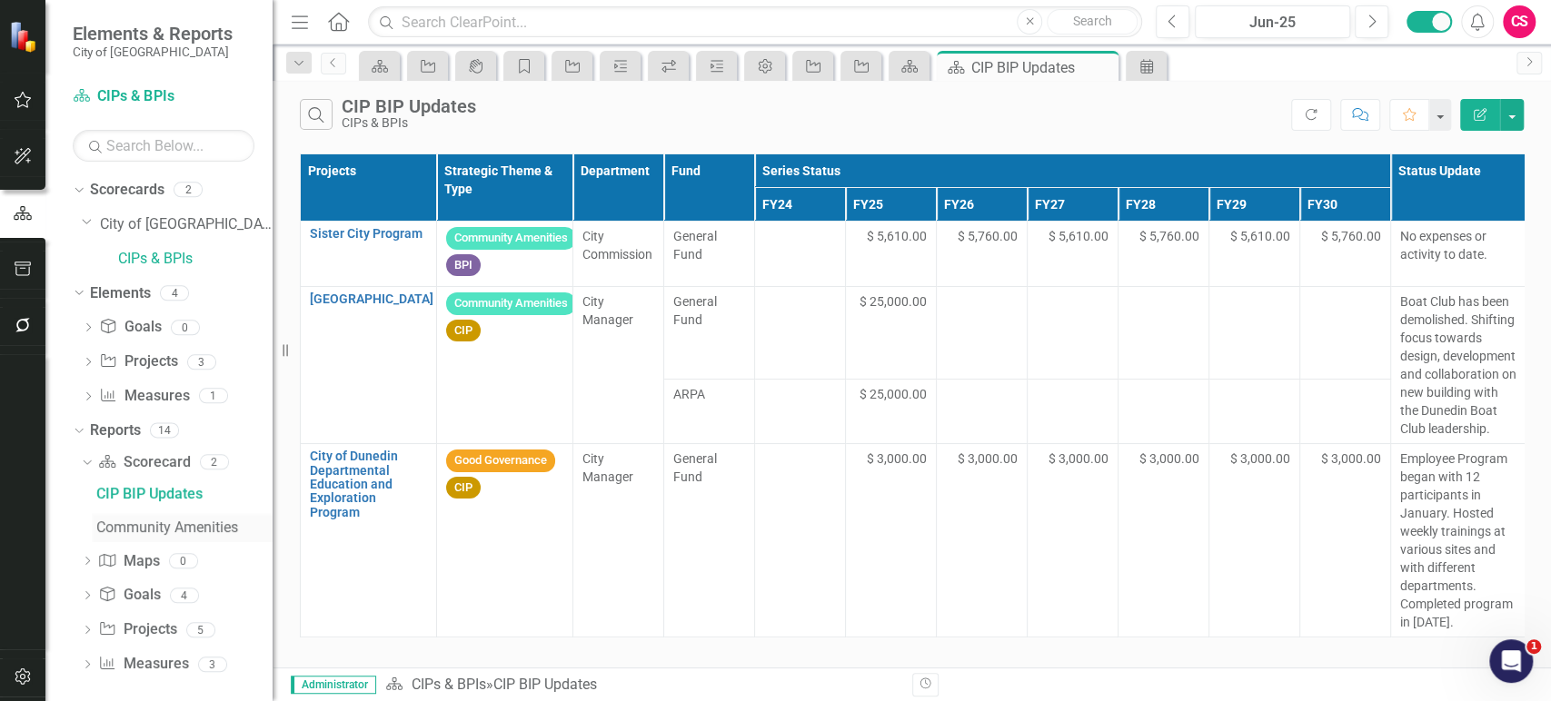
click at [159, 522] on div "Community Amenities" at bounding box center [184, 528] width 176 height 16
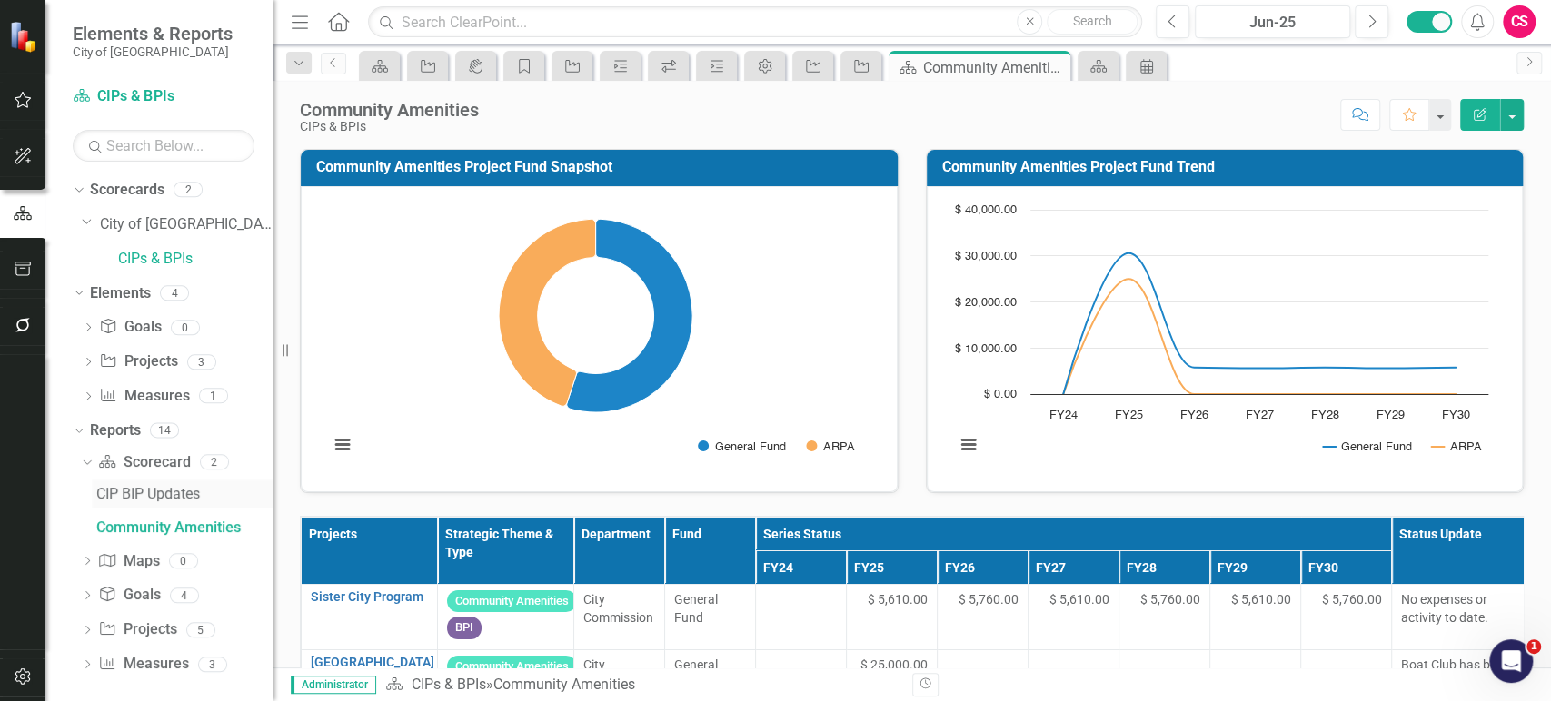
click at [165, 489] on div "CIP BIP Updates" at bounding box center [184, 494] width 176 height 16
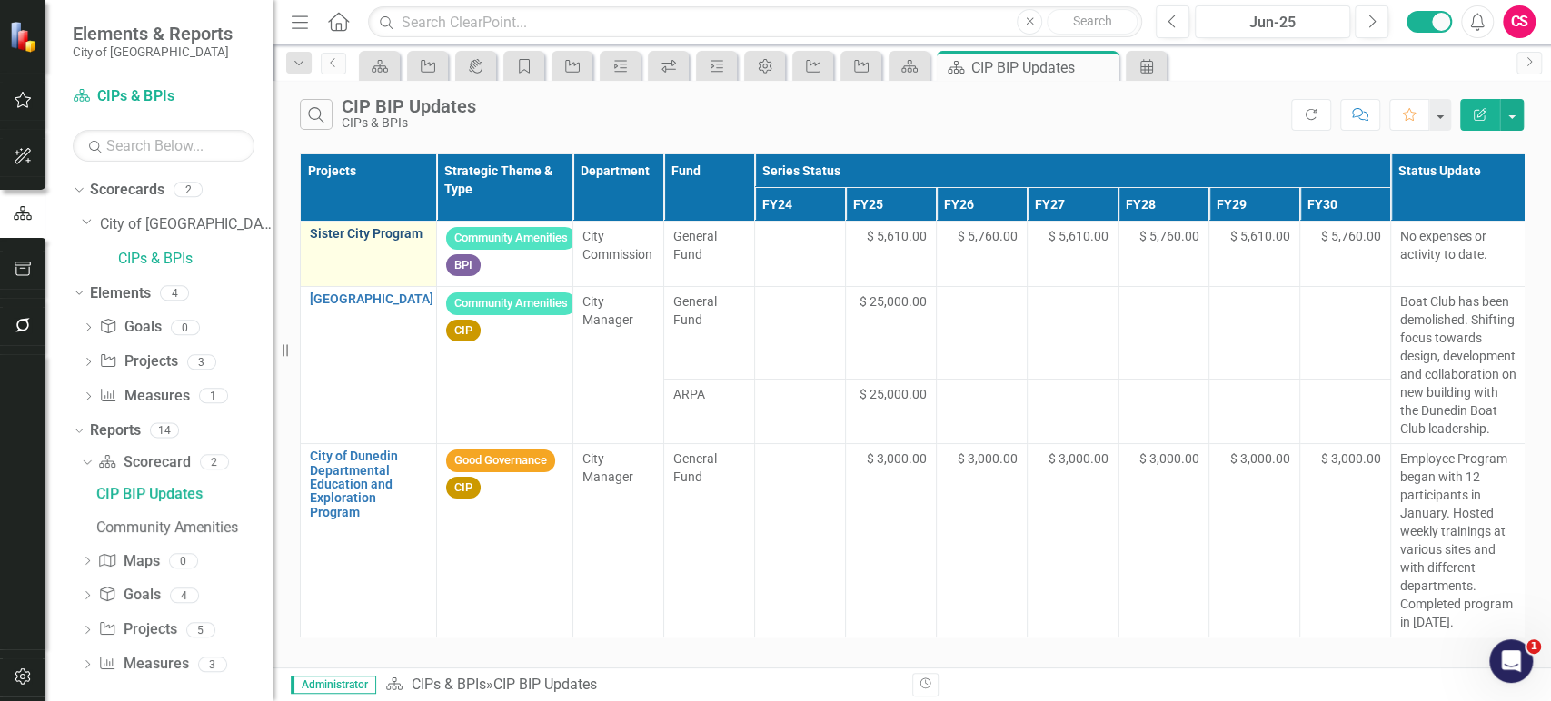
click at [377, 233] on link "Sister City Program" at bounding box center [368, 234] width 117 height 14
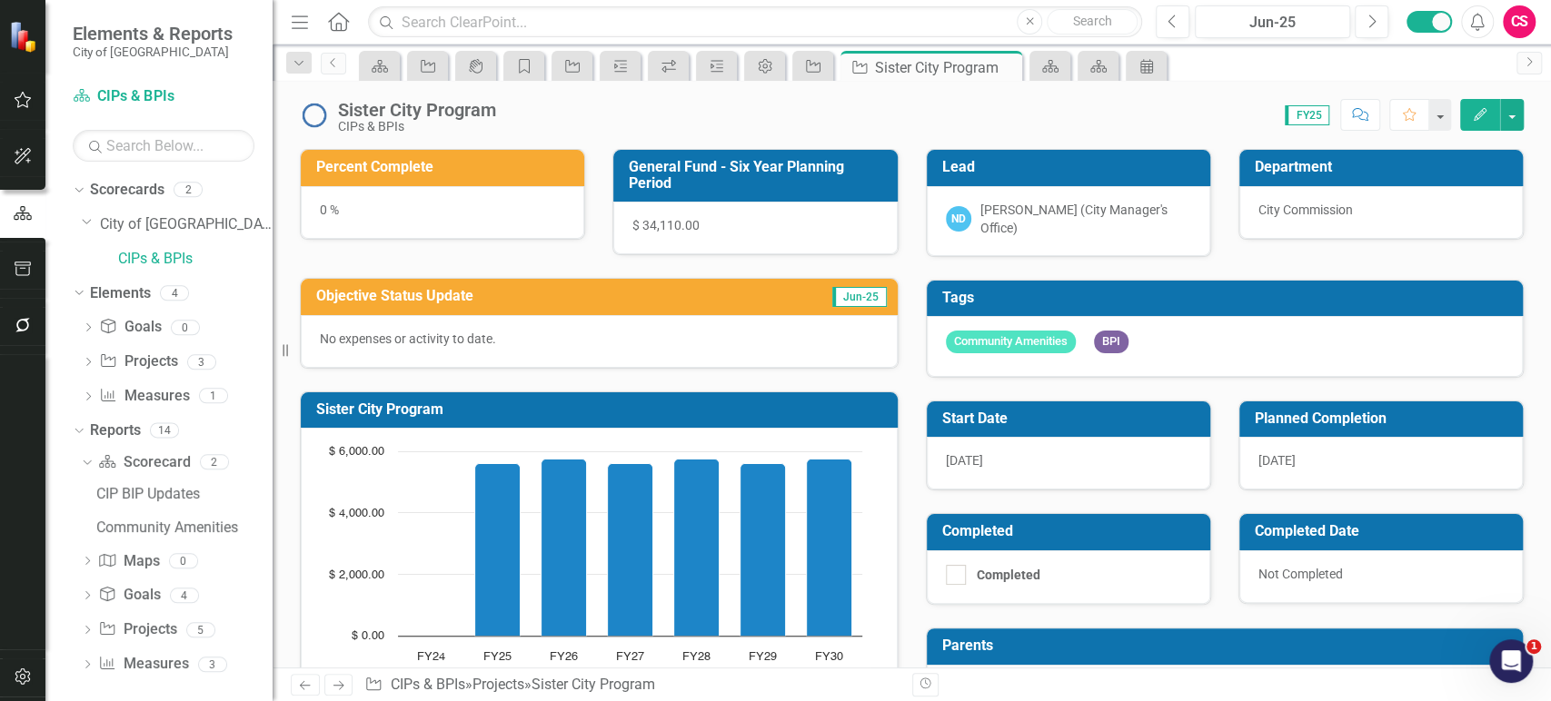
click at [314, 128] on img at bounding box center [314, 115] width 29 height 29
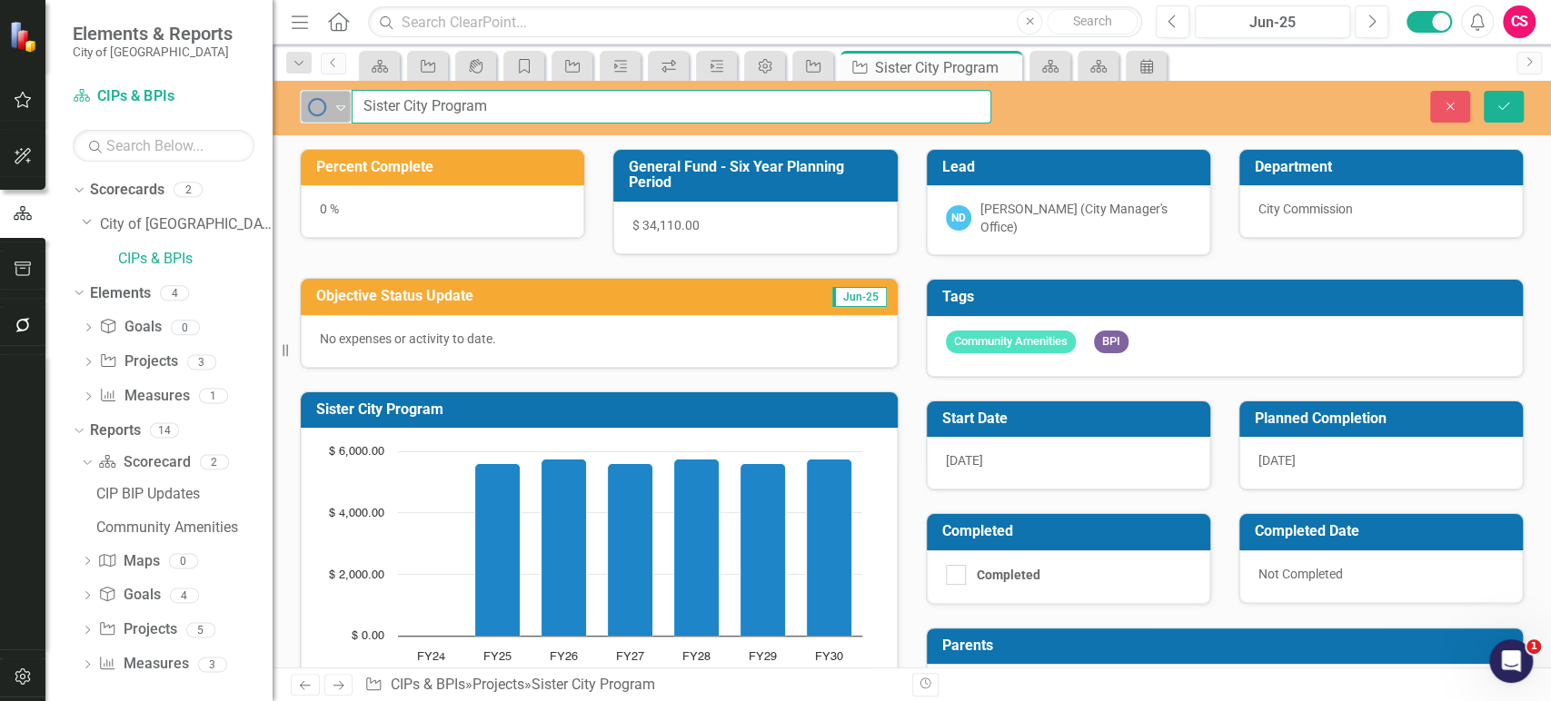
drag, startPoint x: 352, startPoint y: 104, endPoint x: 342, endPoint y: 106, distance: 10.4
click at [342, 106] on div "Not Started Expand Sister City Program" at bounding box center [645, 107] width 691 height 34
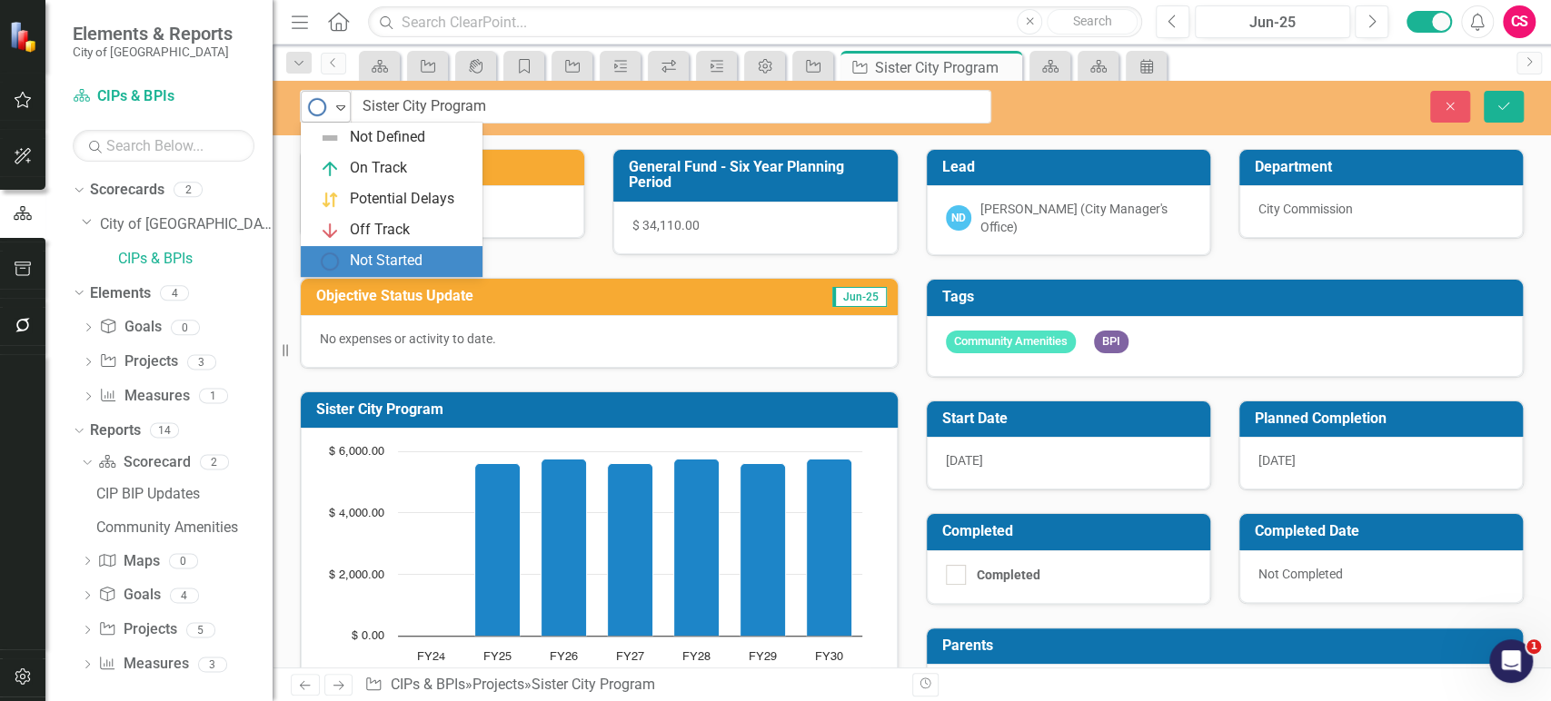
click at [342, 106] on icon "Expand" at bounding box center [341, 107] width 18 height 15
click at [349, 267] on div "Not Started" at bounding box center [395, 262] width 153 height 22
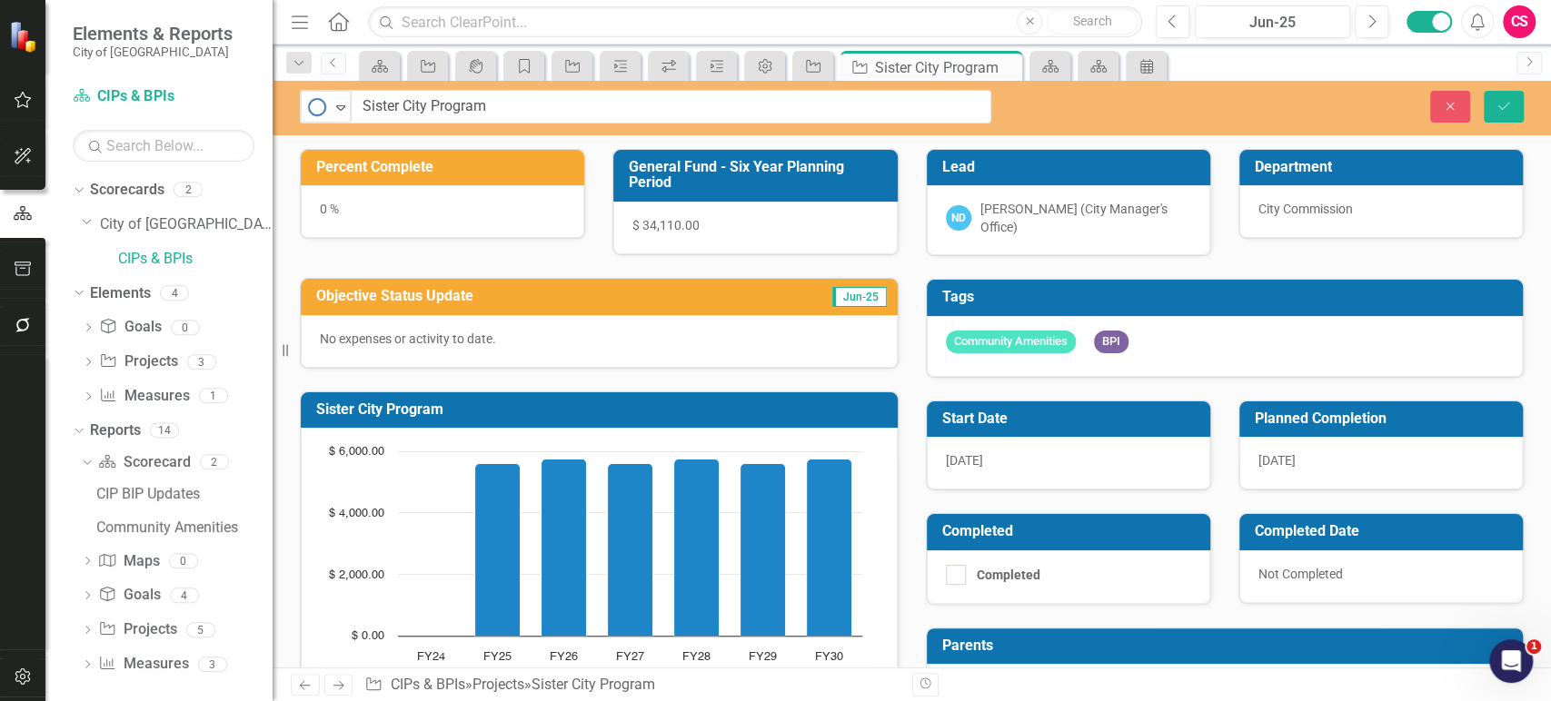
click at [455, 196] on div "0 %" at bounding box center [442, 211] width 283 height 53
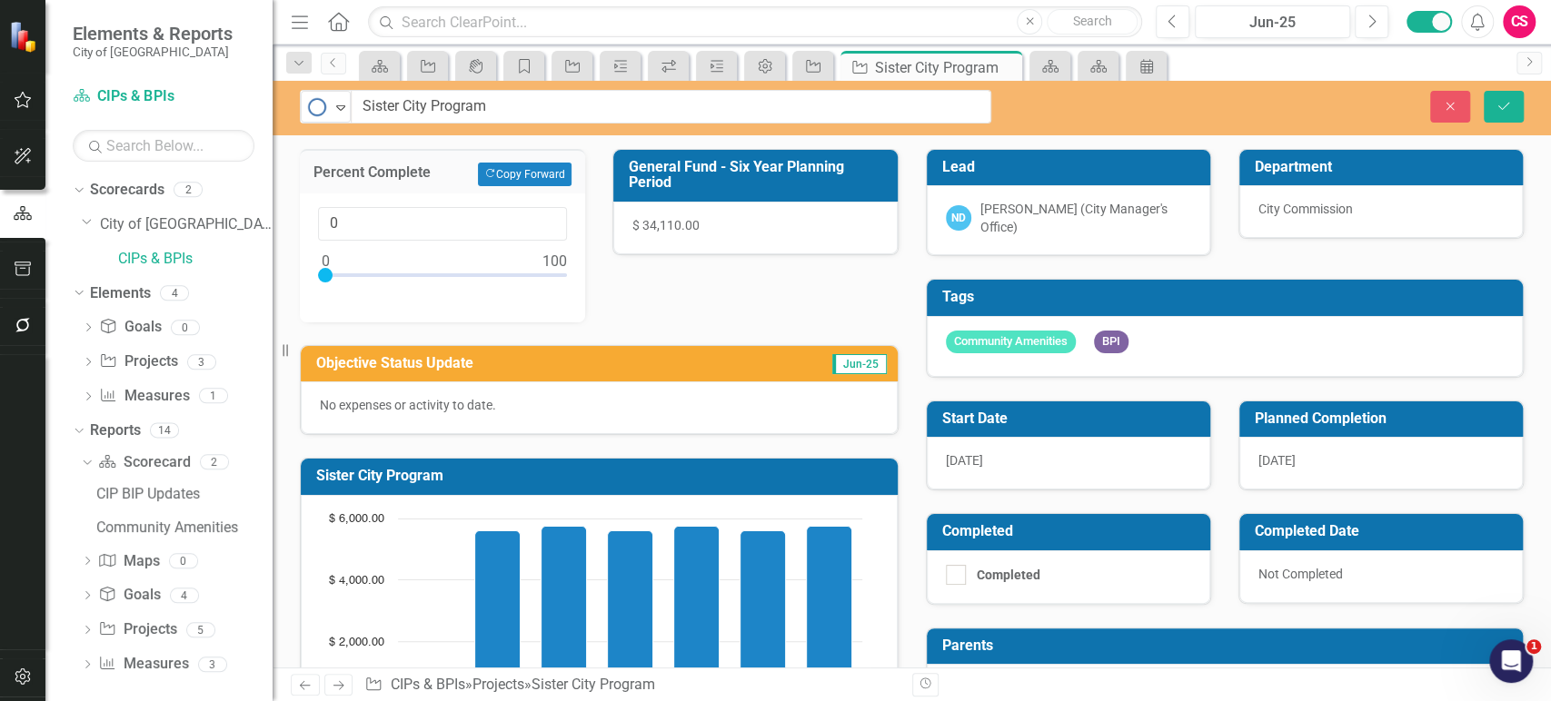
click at [489, 379] on div "Objective Status Update Jun-25" at bounding box center [599, 364] width 597 height 36
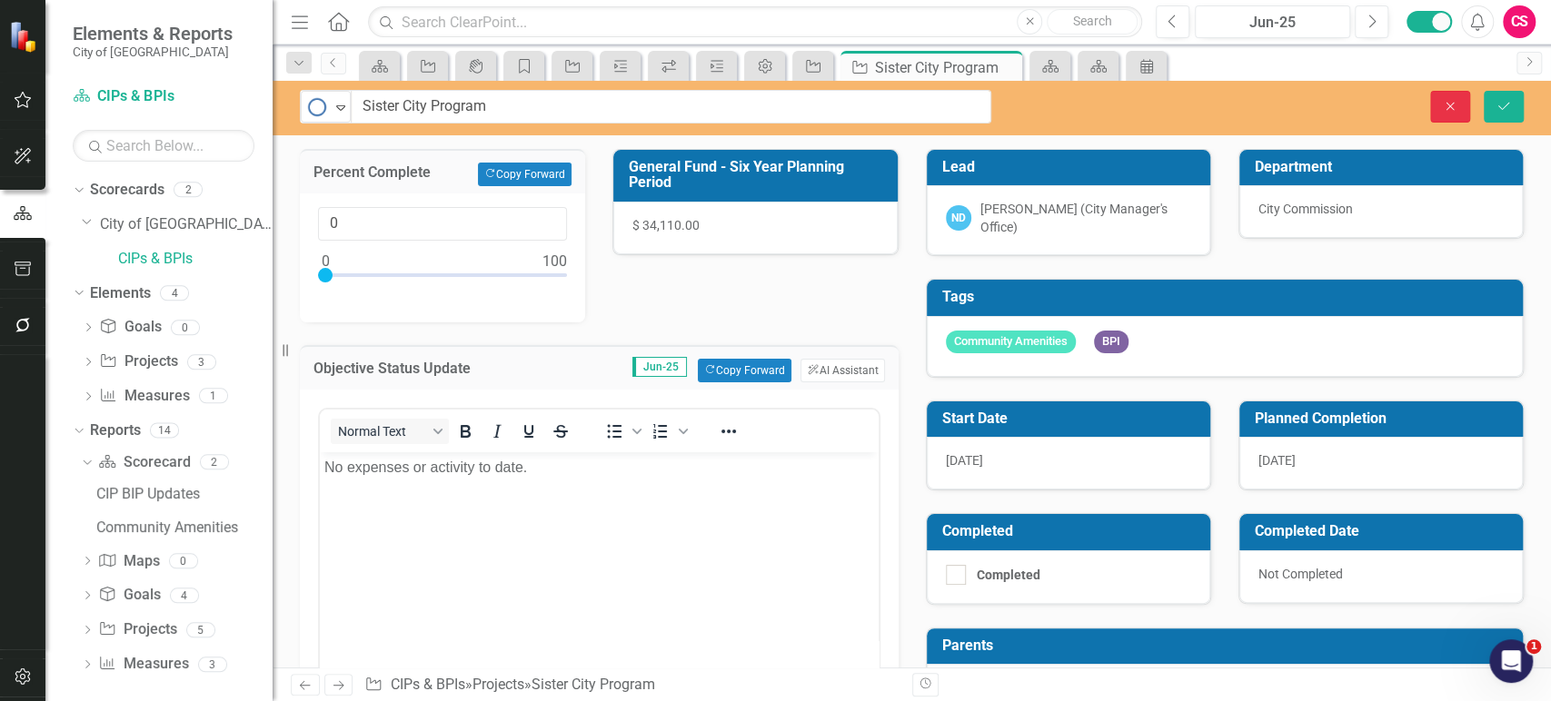
click at [1457, 105] on icon "Close" at bounding box center [1450, 106] width 16 height 13
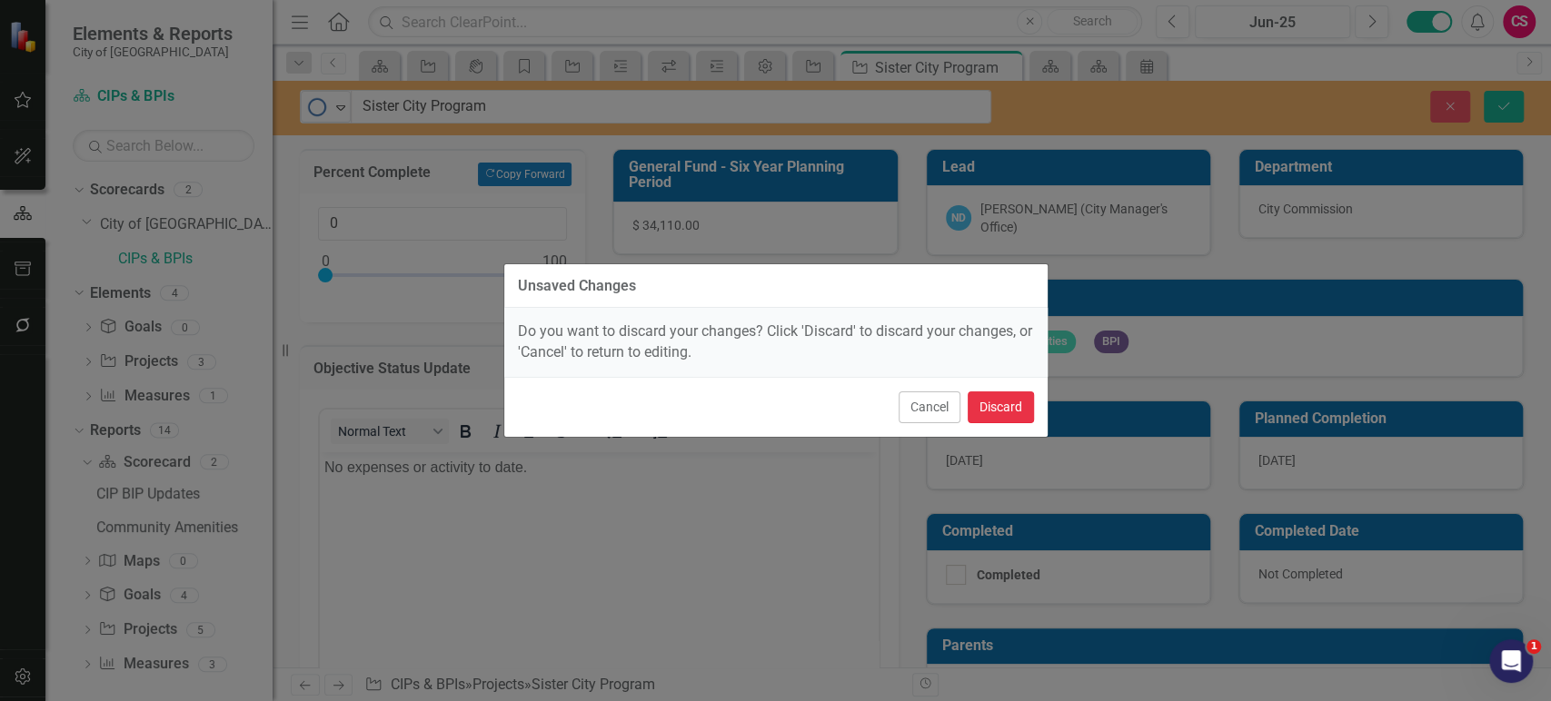
click at [1011, 417] on button "Discard" at bounding box center [1001, 408] width 66 height 32
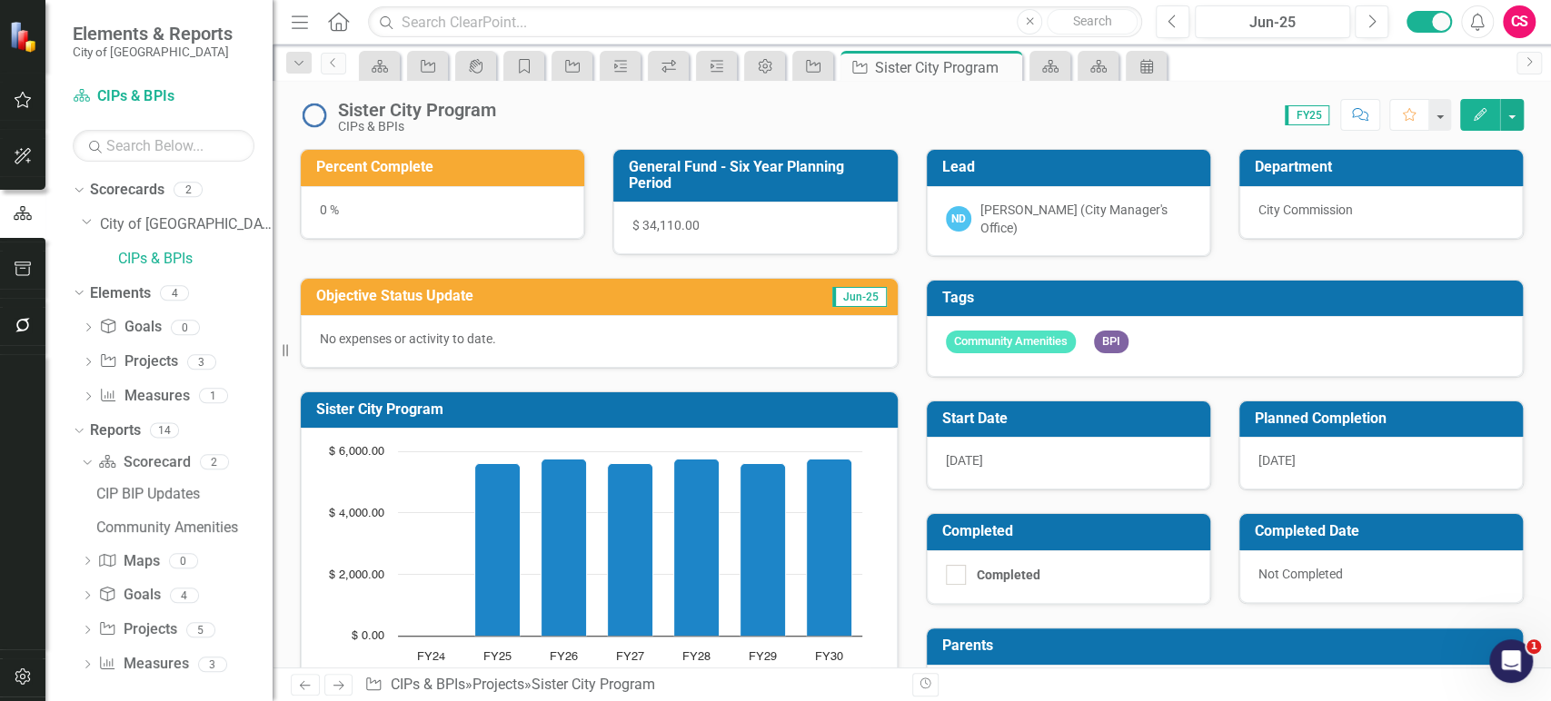
scroll to position [96, 0]
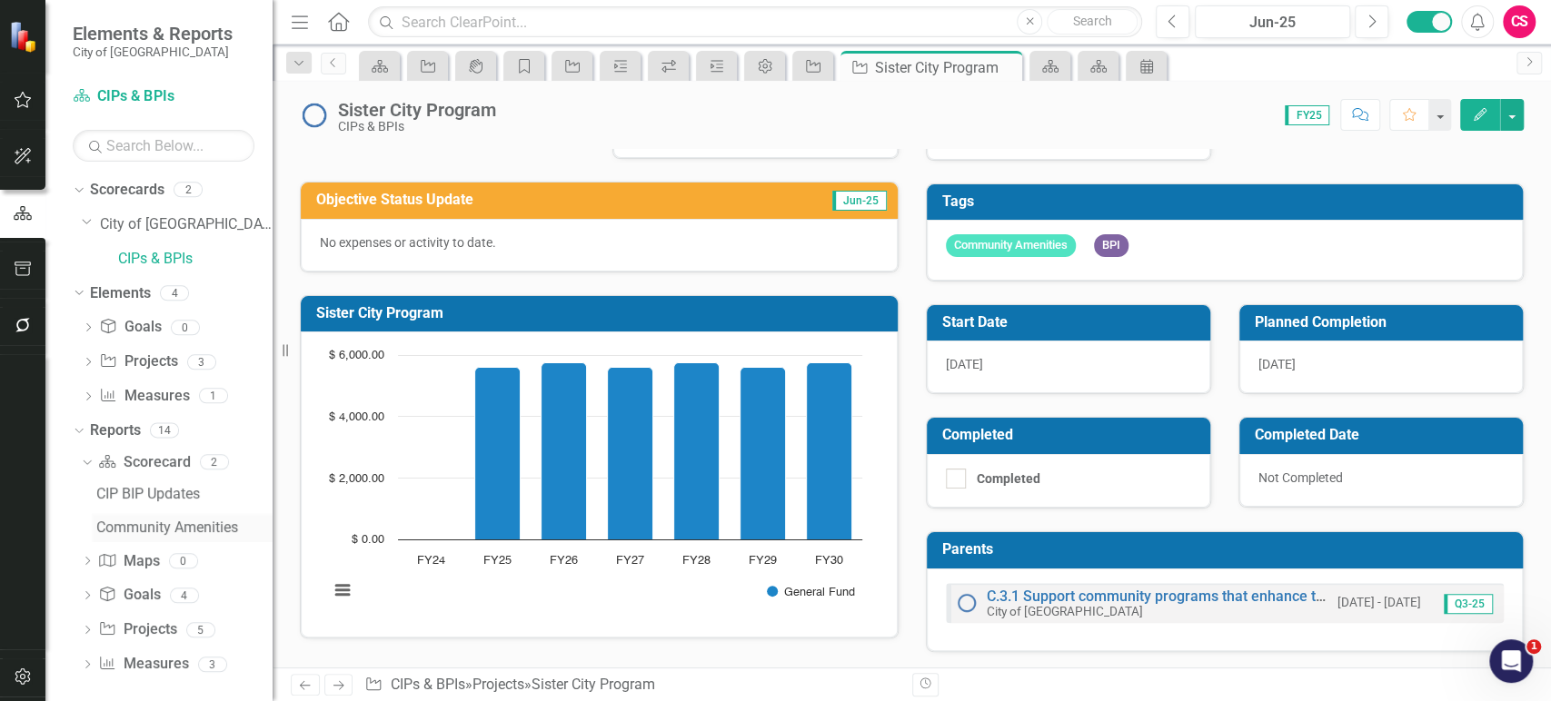
click at [154, 523] on div "Community Amenities" at bounding box center [184, 528] width 176 height 16
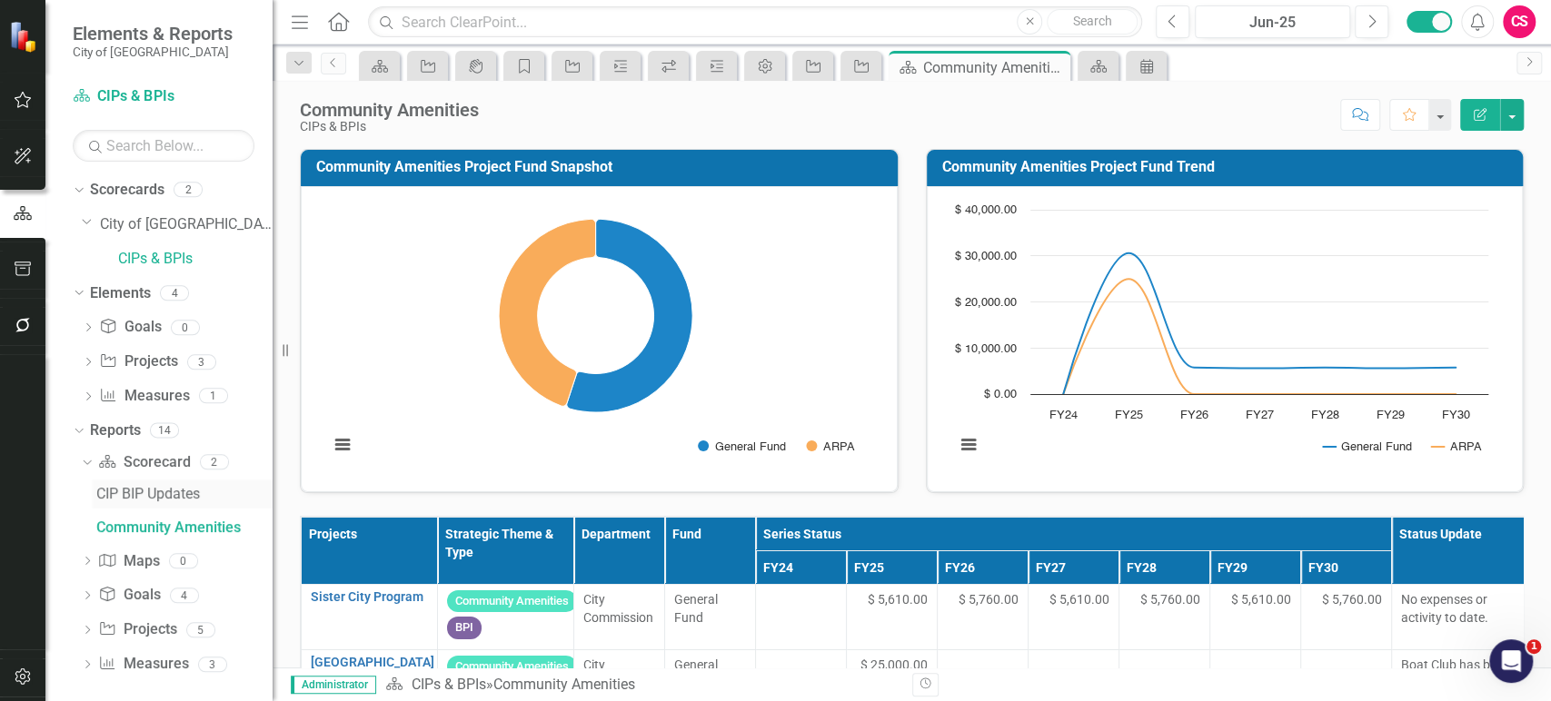
click at [145, 498] on div "CIP BIP Updates" at bounding box center [184, 494] width 176 height 16
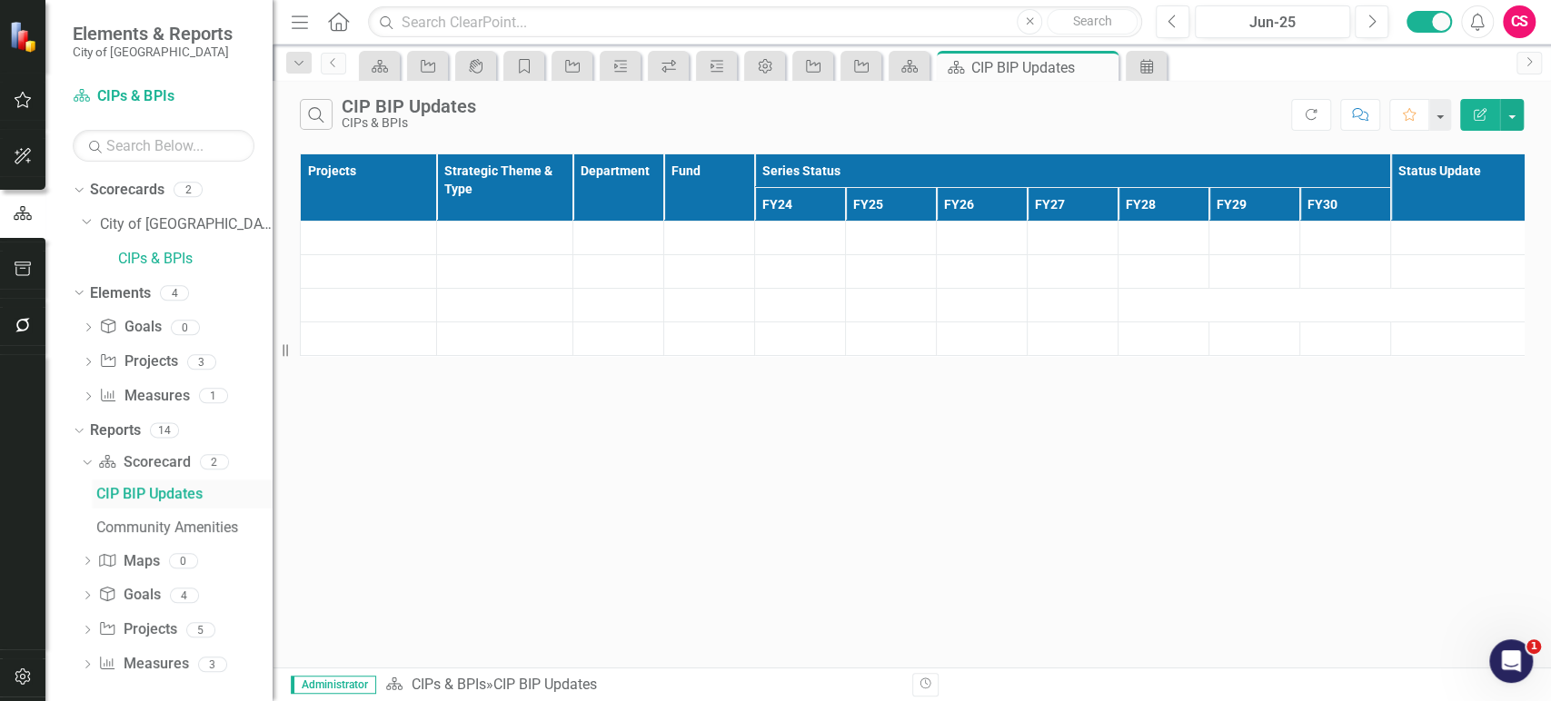
click at [145, 498] on div "CIP BIP Updates" at bounding box center [184, 494] width 176 height 16
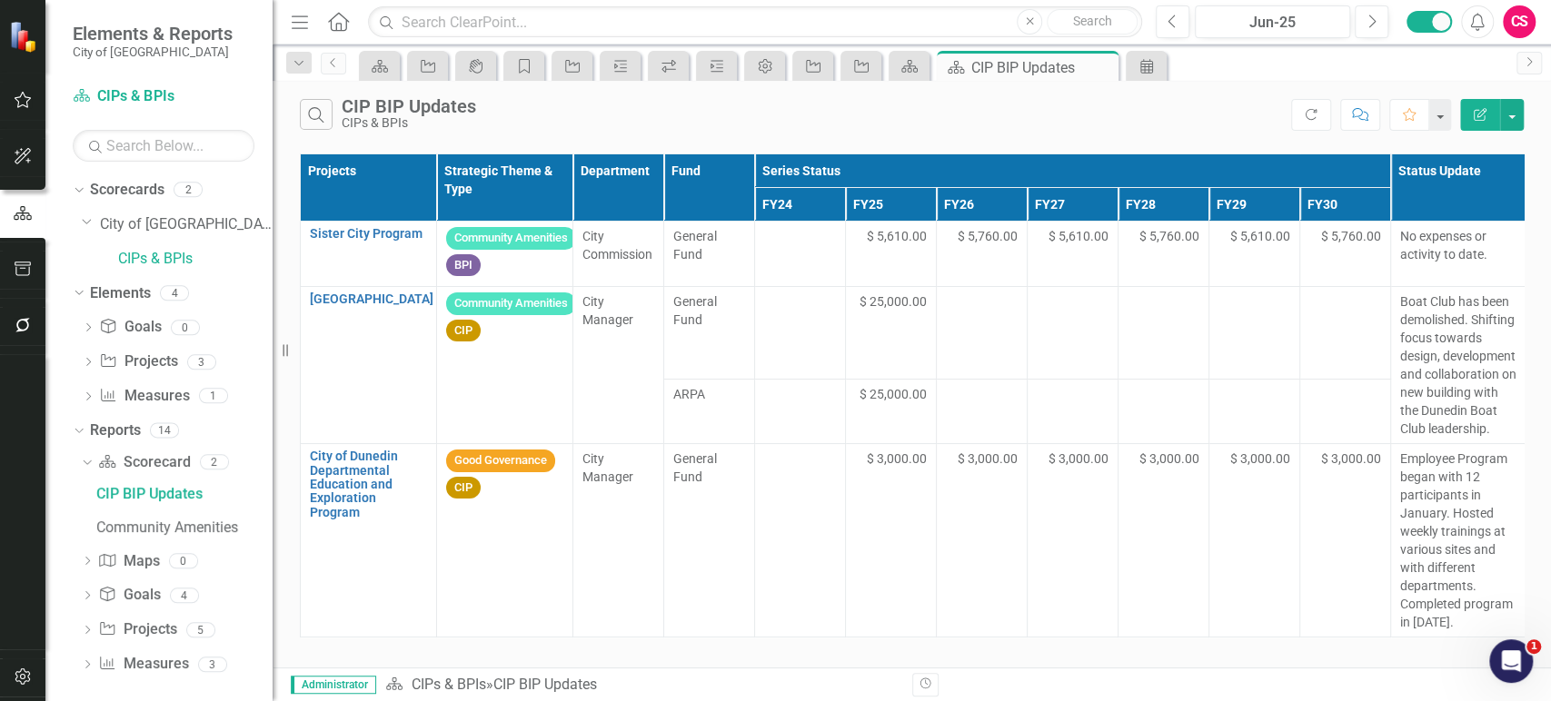
click at [1479, 112] on icon "Edit Report" at bounding box center [1480, 114] width 16 height 13
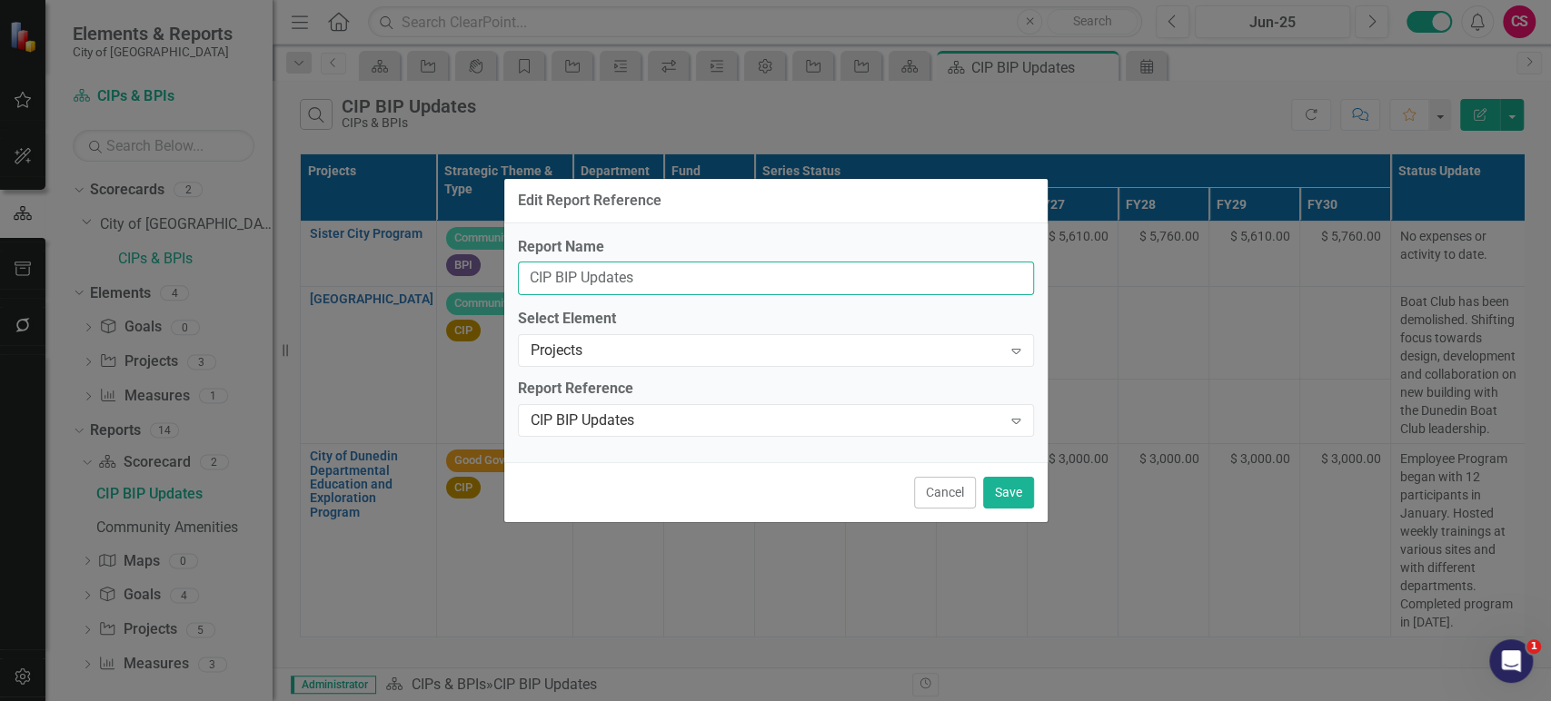
click at [561, 270] on input "CIP BIP Updates" at bounding box center [776, 279] width 516 height 34
type input "CIP BPI Updates"
click at [1017, 500] on button "Save" at bounding box center [1008, 493] width 51 height 32
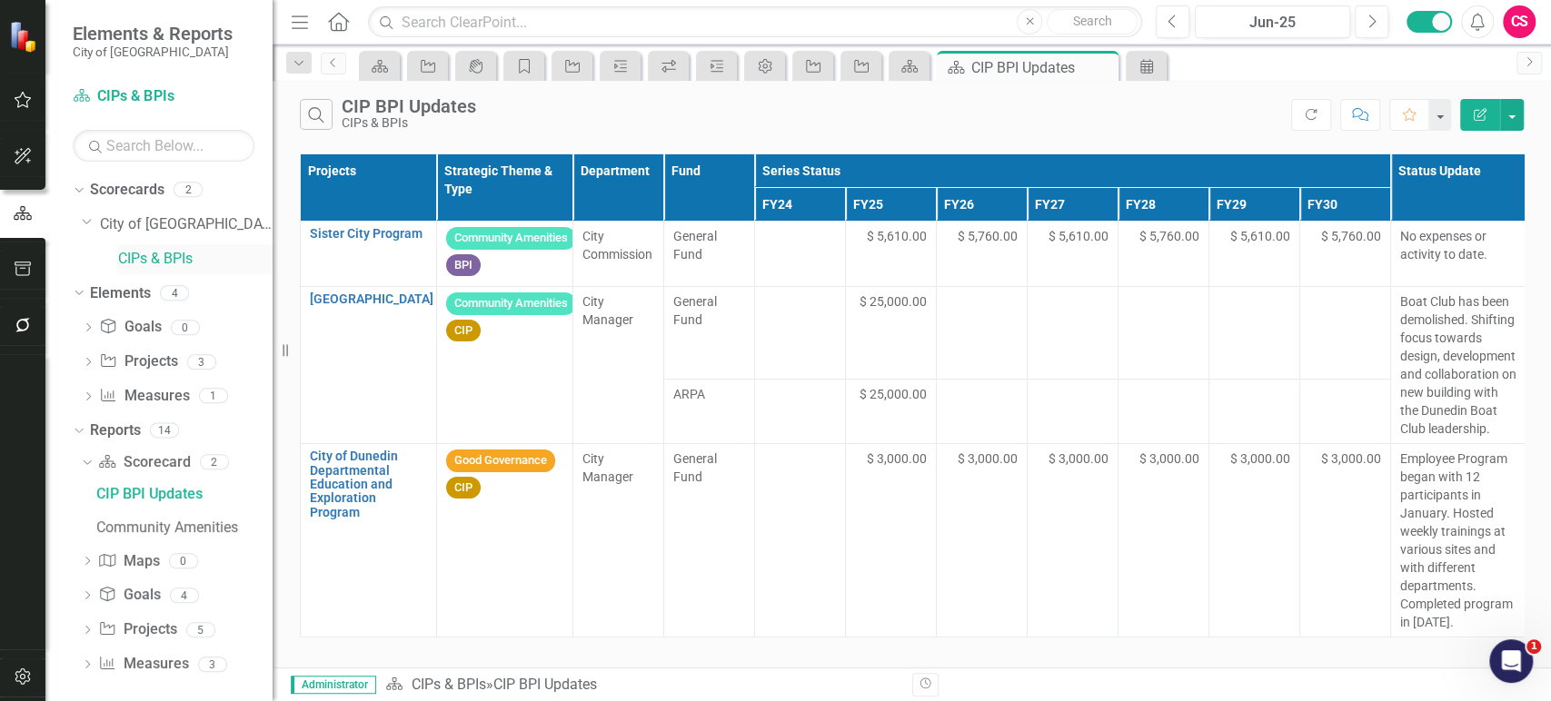
click at [161, 263] on link "CIPs & BPIs" at bounding box center [195, 259] width 154 height 21
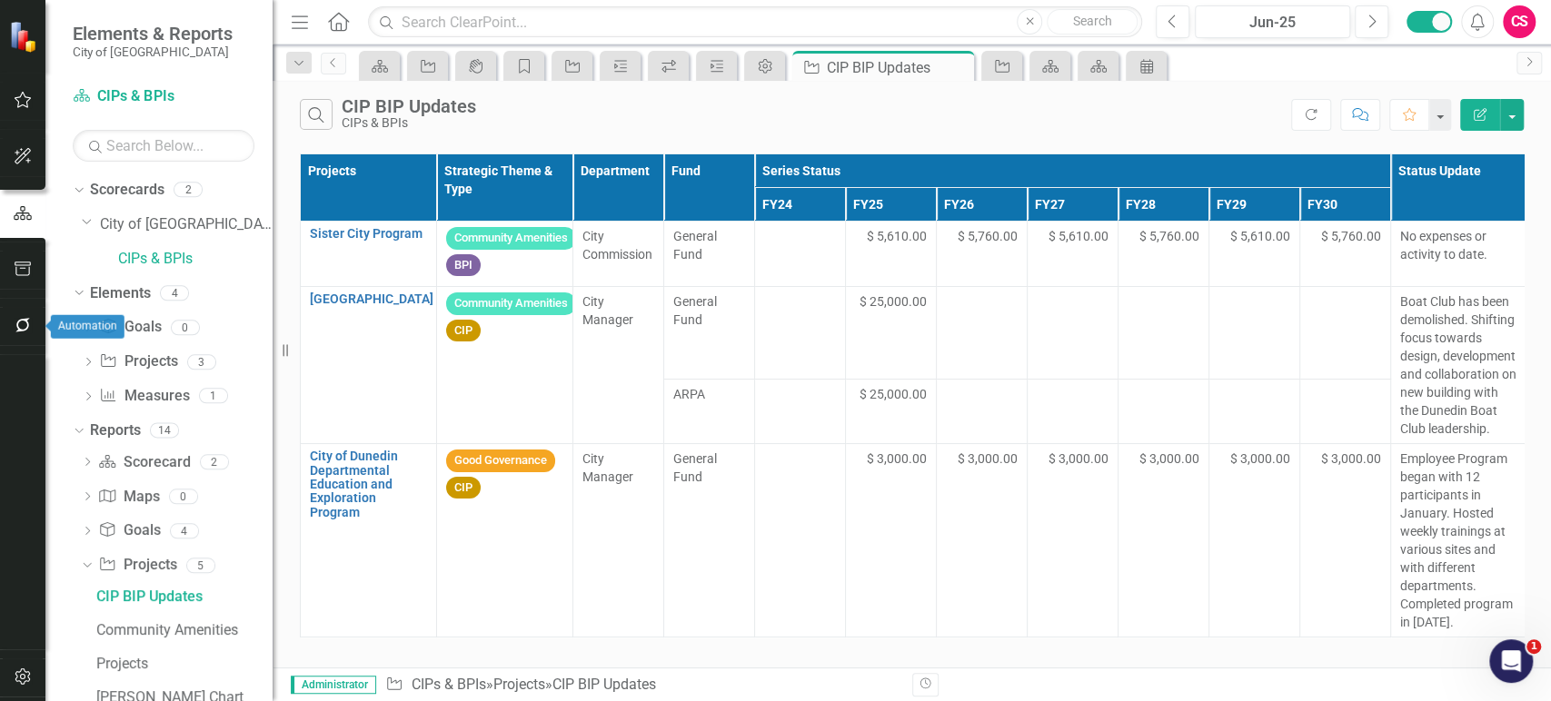
click at [30, 335] on button "button" at bounding box center [23, 326] width 41 height 38
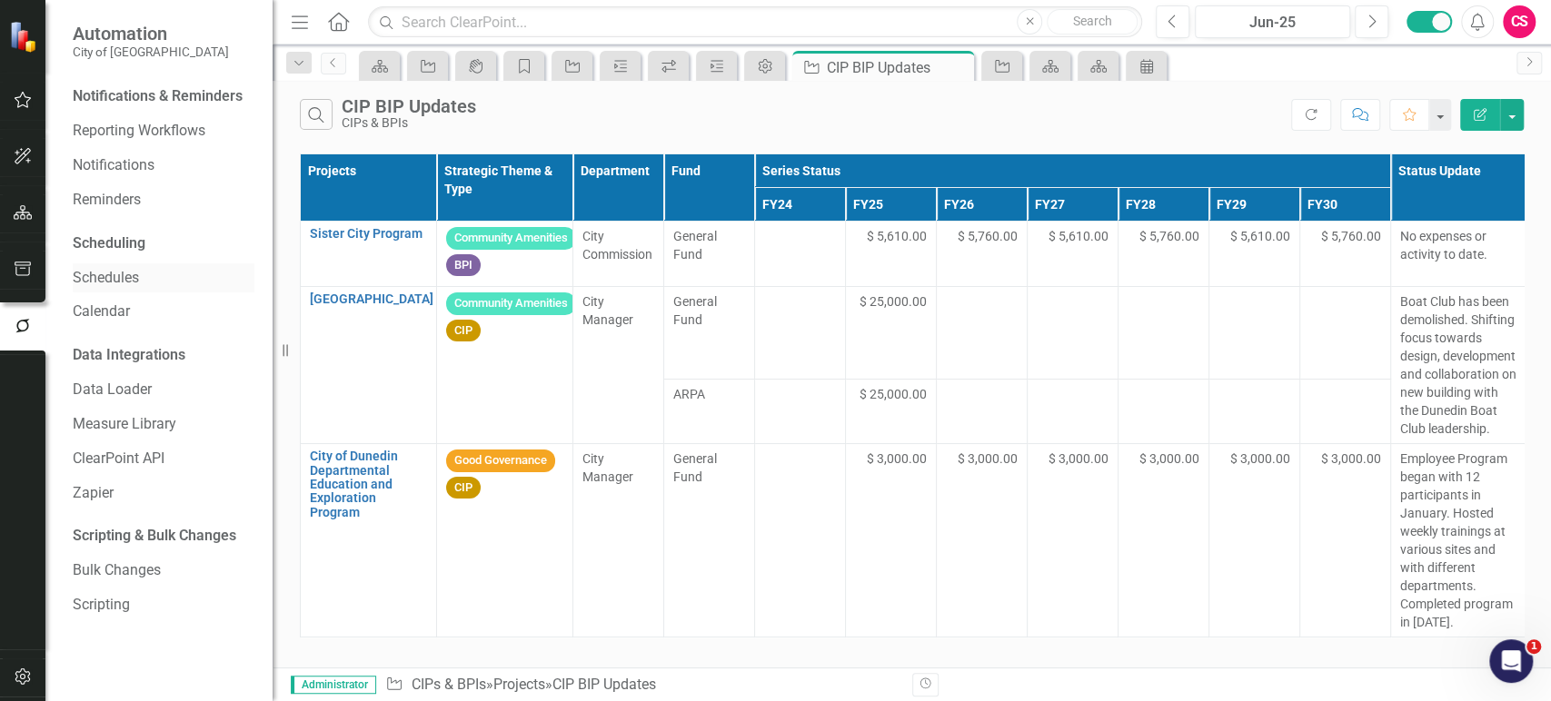
click at [111, 266] on div "Schedules" at bounding box center [164, 279] width 182 height 30
click at [129, 272] on link "Schedules" at bounding box center [164, 278] width 182 height 21
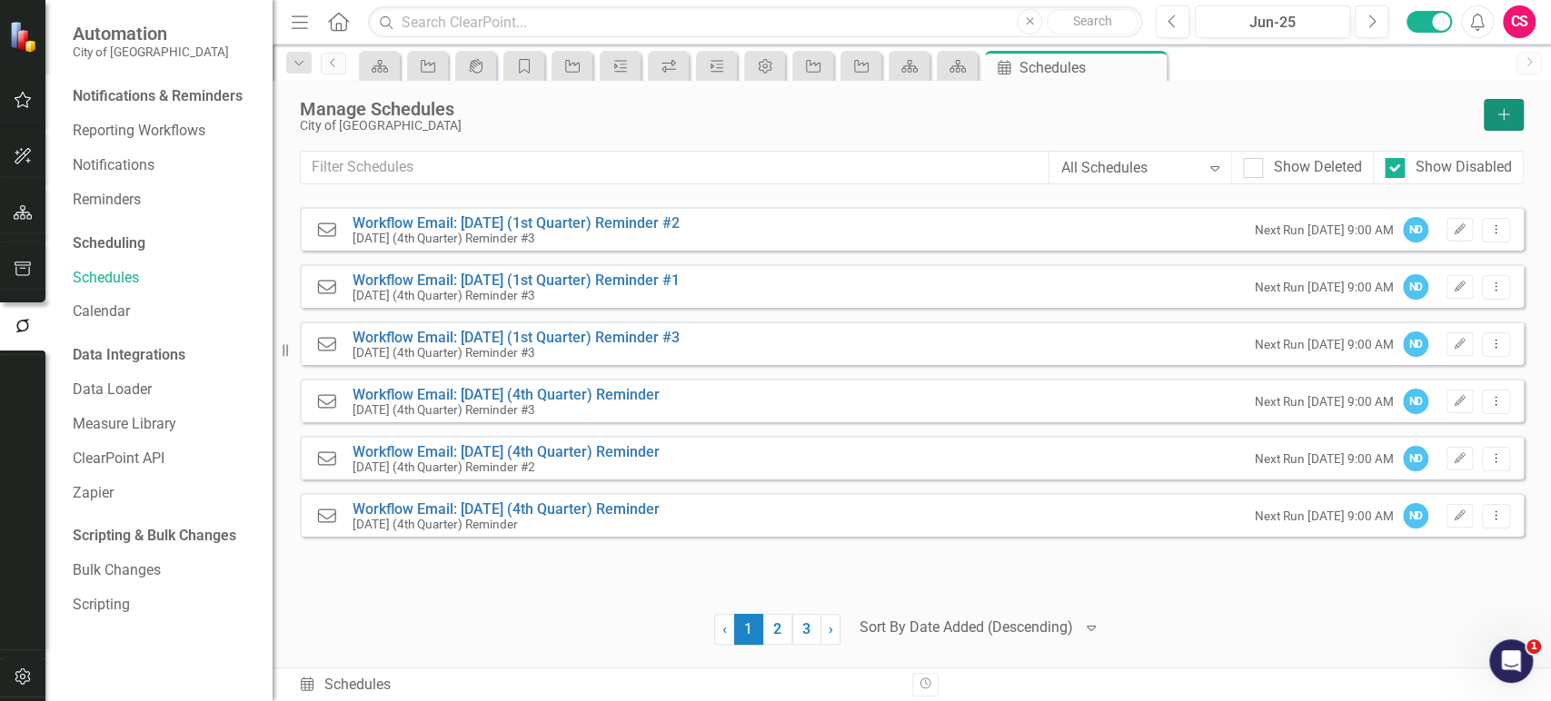
click at [1521, 120] on button "Add" at bounding box center [1504, 115] width 40 height 32
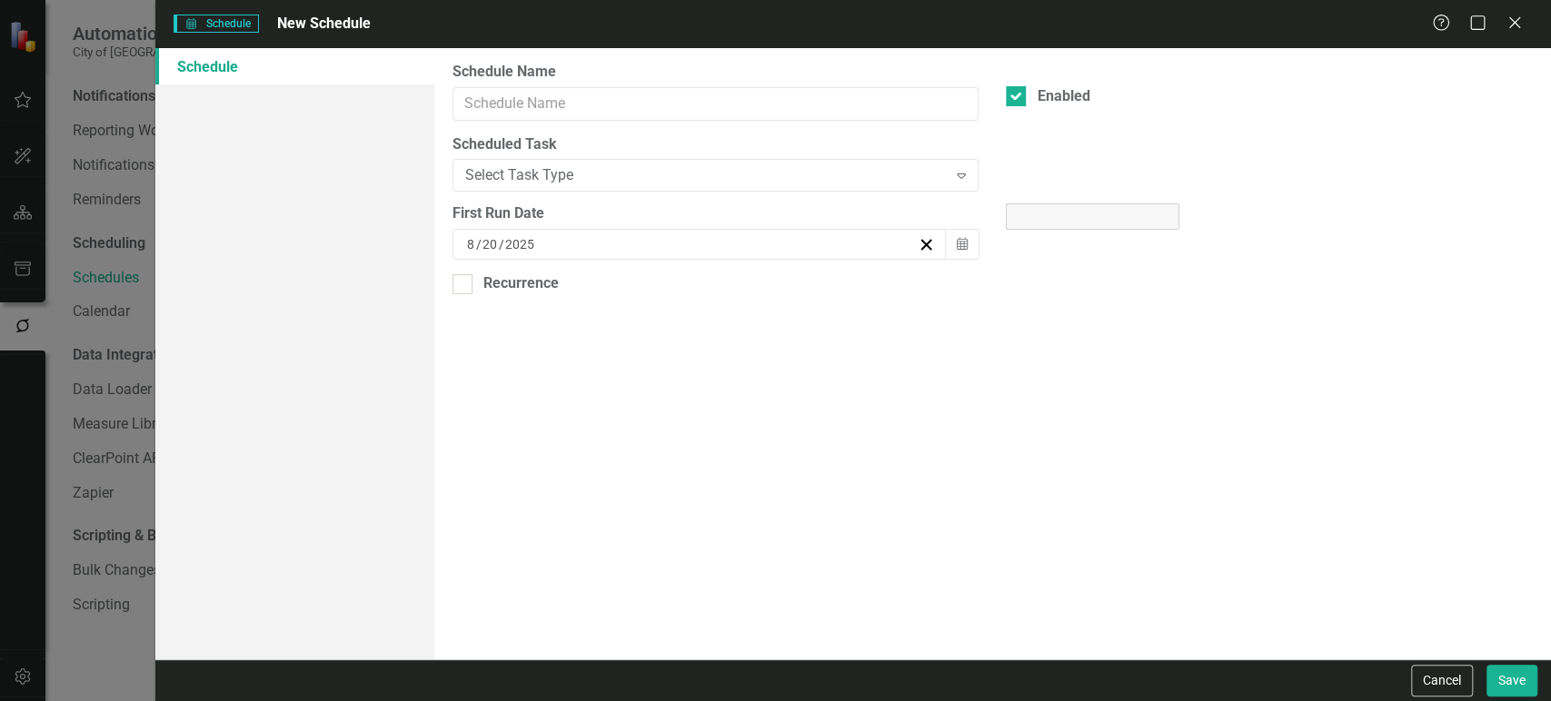
select select "pm"
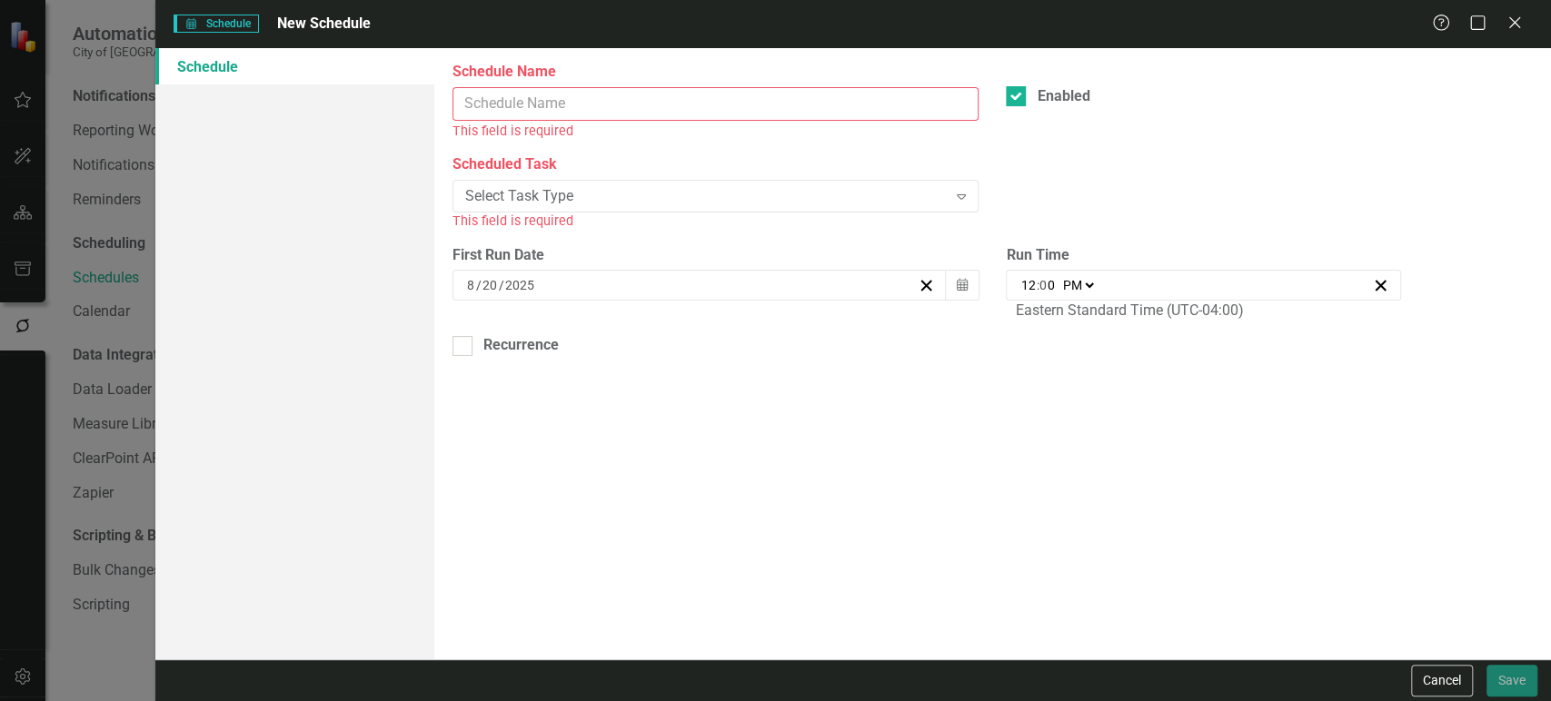
click at [610, 106] on input "Schedule Name" at bounding box center [716, 104] width 527 height 34
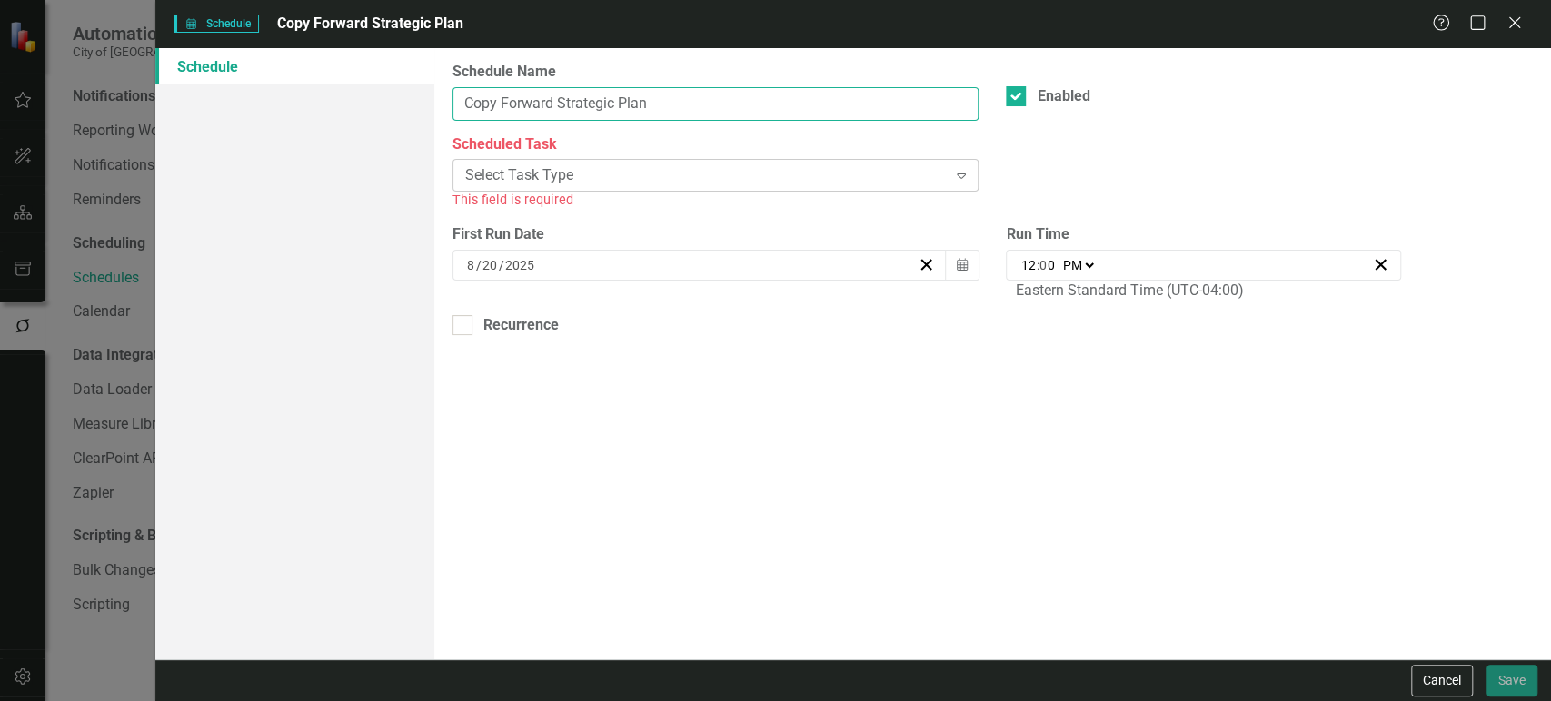
type input "Copy Forward Strategic Plan"
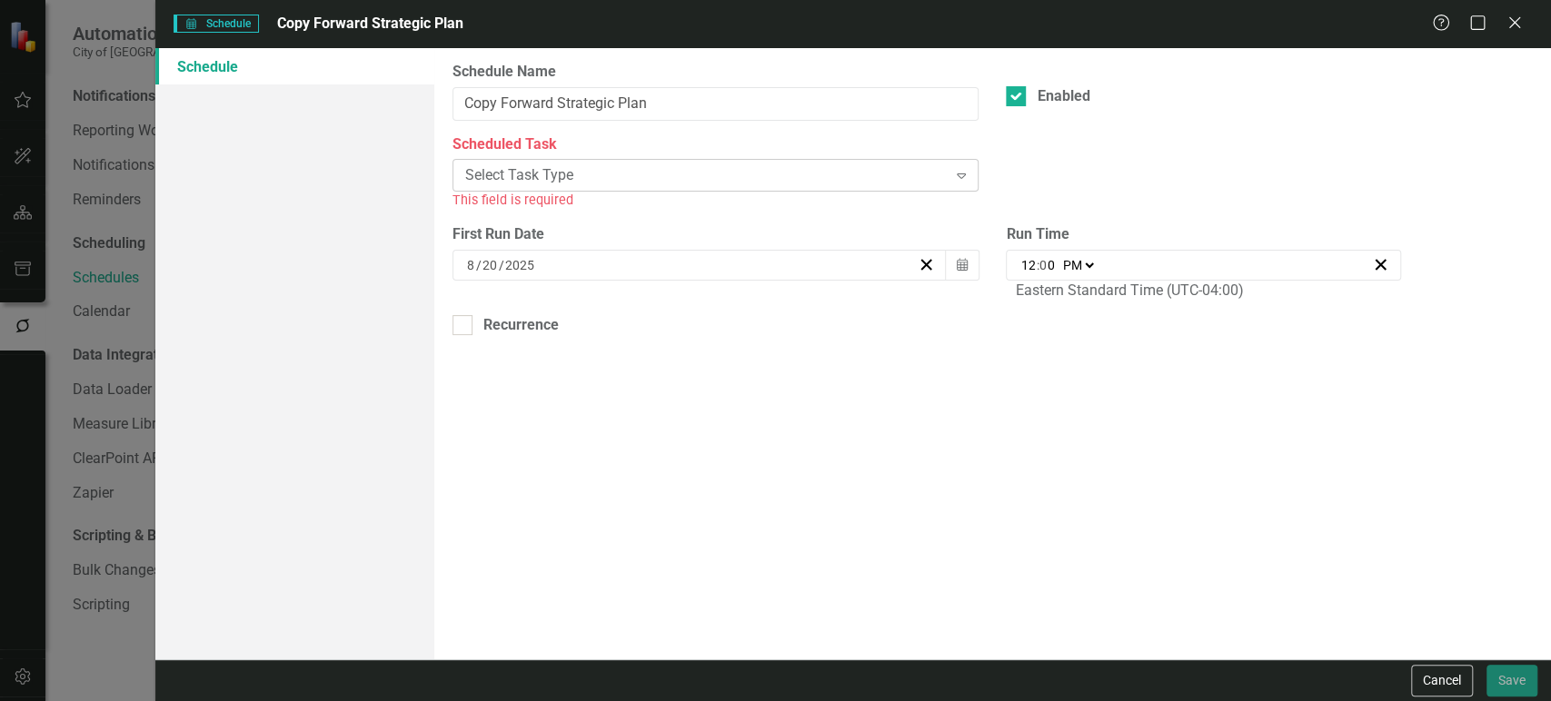
click at [606, 171] on div "Select Task Type" at bounding box center [706, 175] width 482 height 21
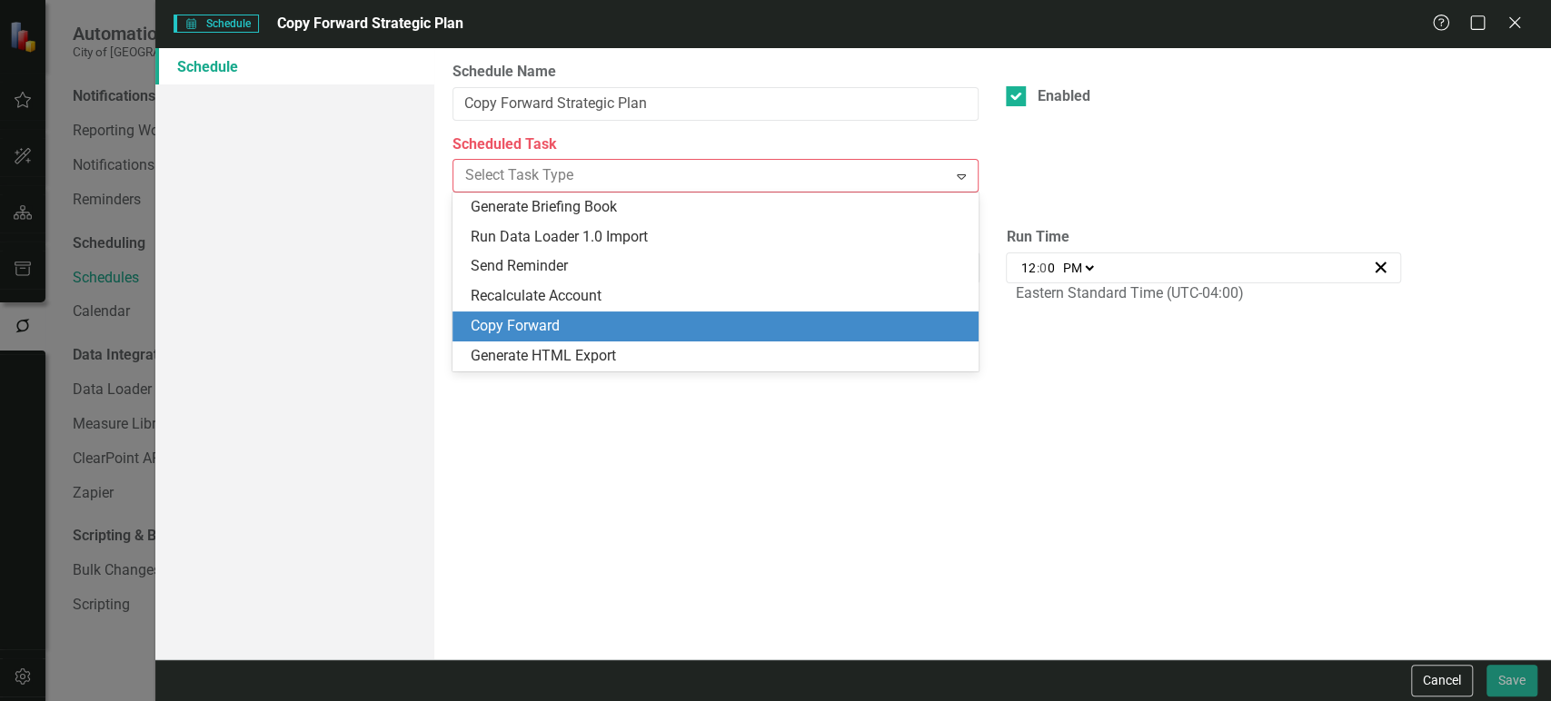
click at [552, 313] on div "Copy Forward" at bounding box center [716, 327] width 526 height 30
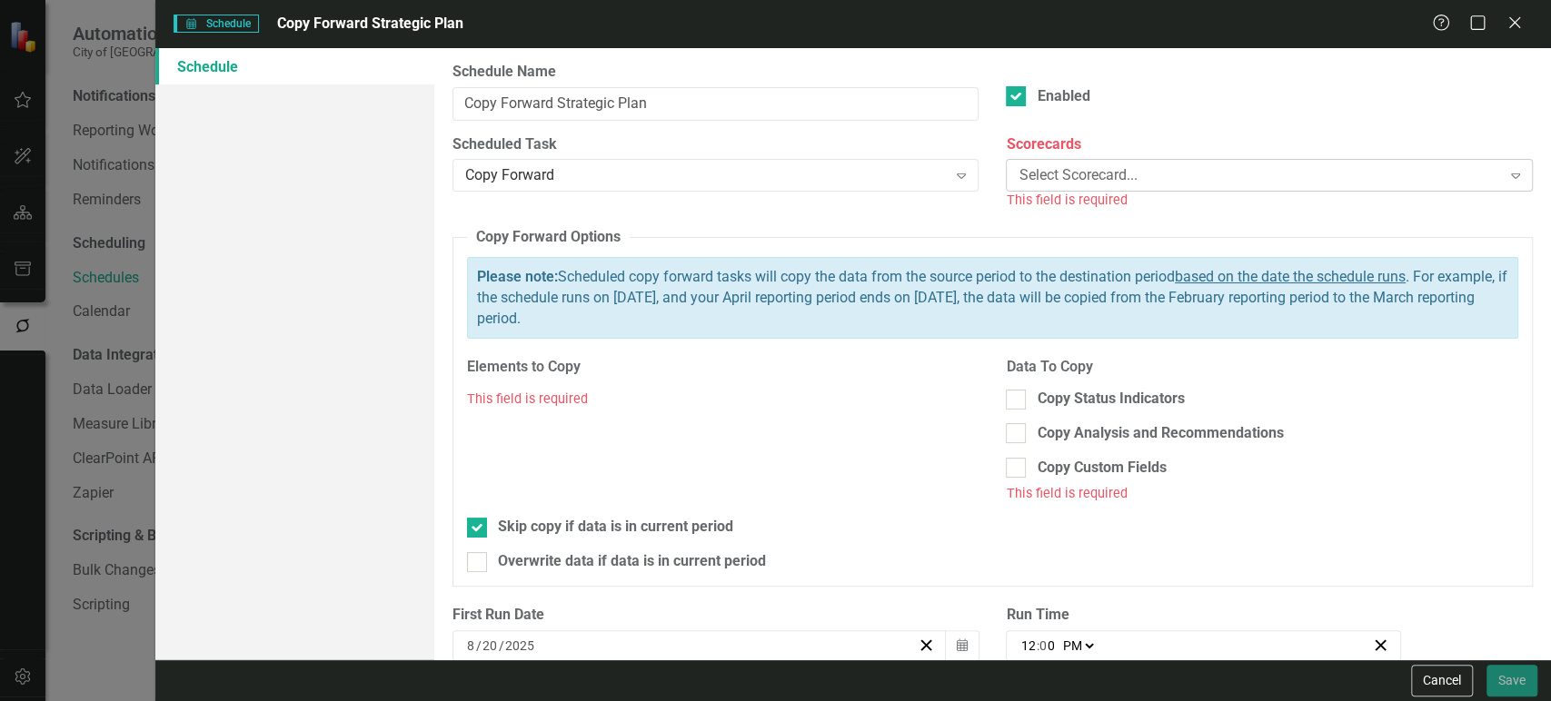
click at [1046, 166] on div "Select Scorecard..." at bounding box center [1260, 175] width 482 height 21
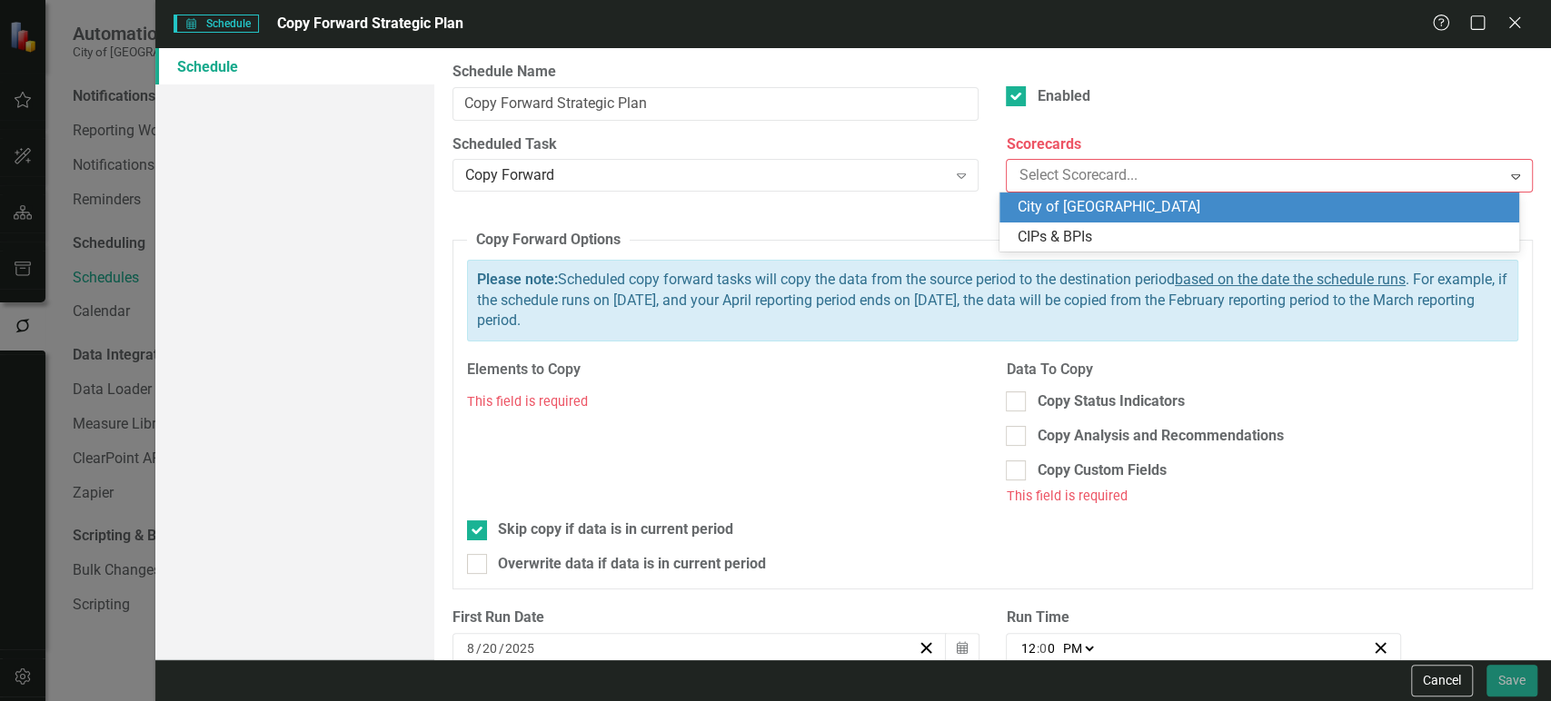
click at [1061, 208] on div "City of [GEOGRAPHIC_DATA]" at bounding box center [1263, 207] width 491 height 21
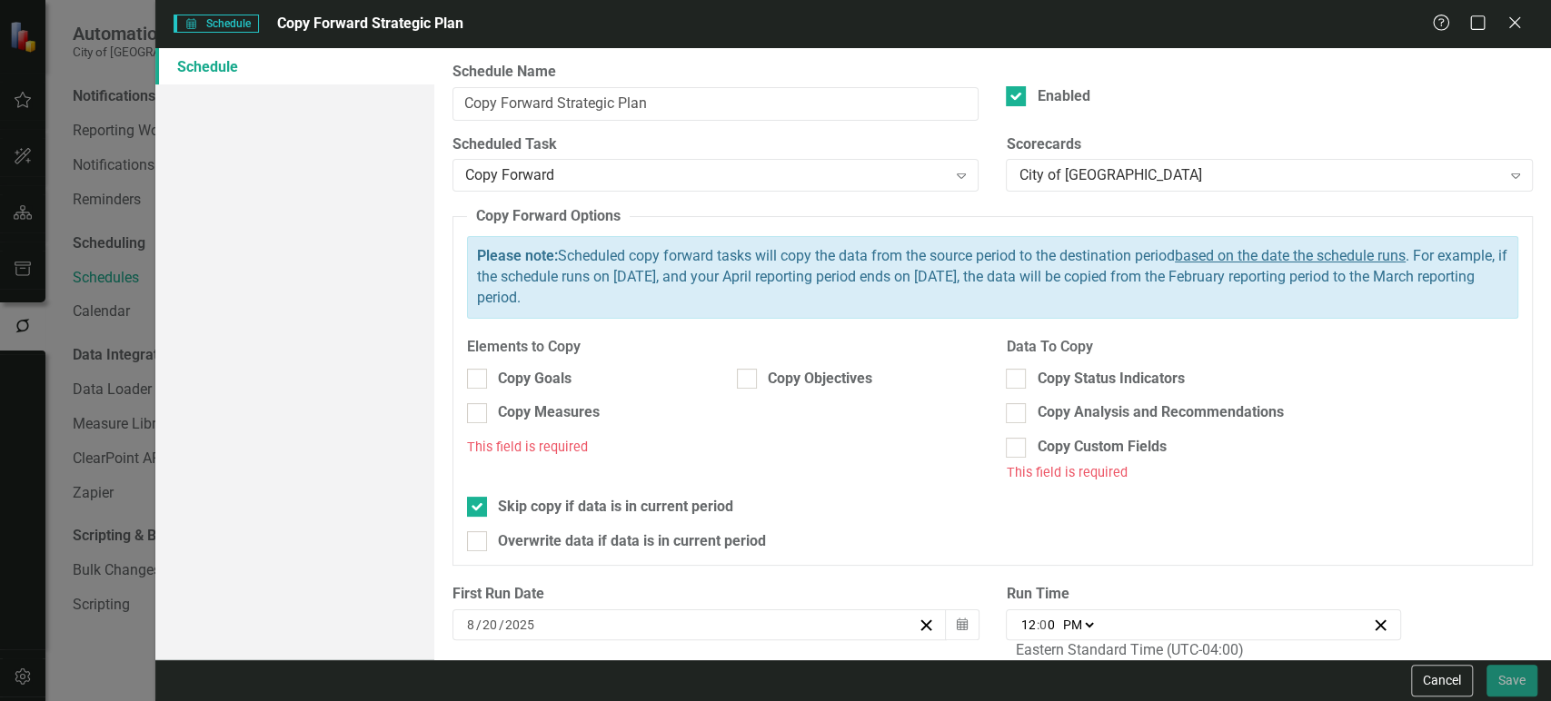
scroll to position [62, 0]
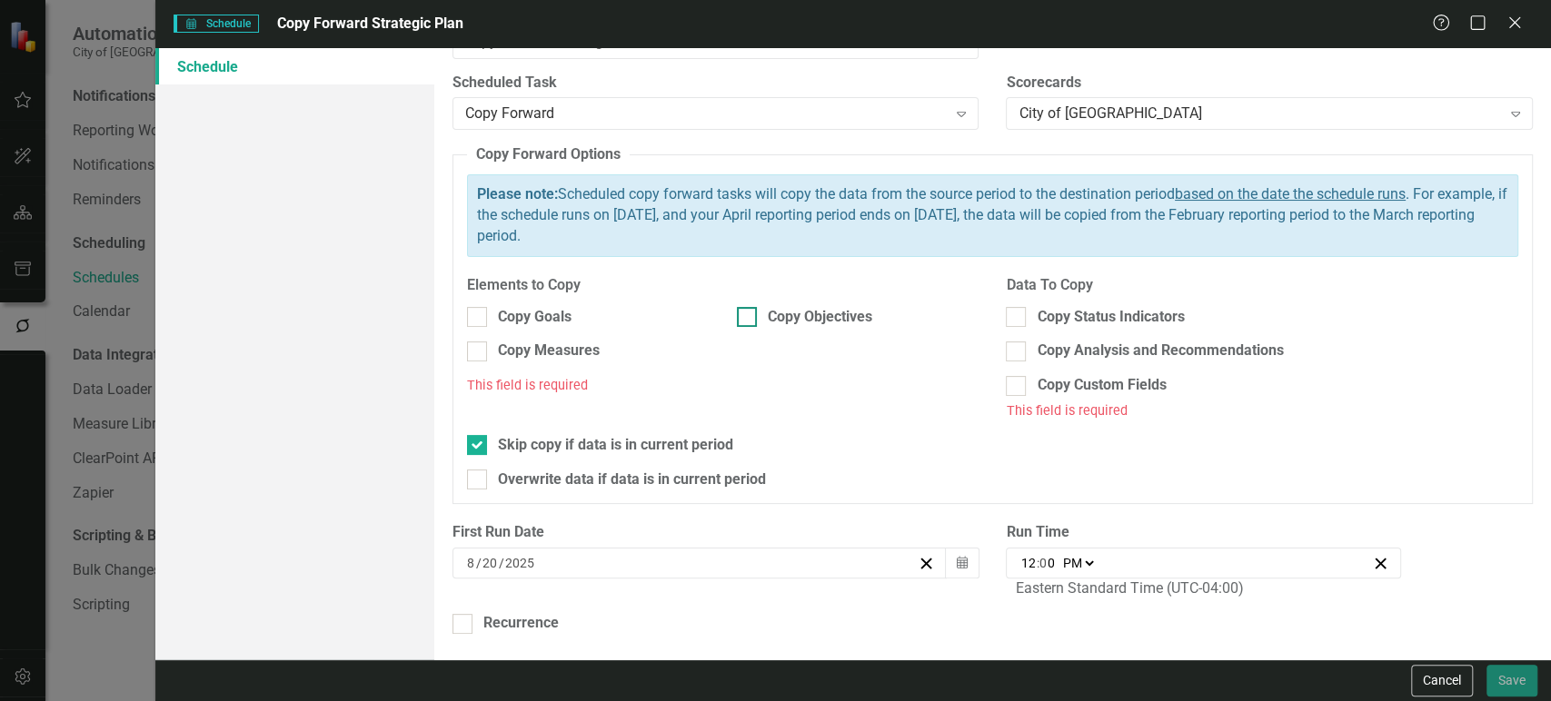
click at [741, 318] on div at bounding box center [747, 317] width 20 height 20
click at [741, 318] on input "Copy Objectives" at bounding box center [743, 313] width 12 height 12
checkbox input "true"
click at [1009, 313] on input "Copy Status Indicators" at bounding box center [1012, 313] width 12 height 12
checkbox input "true"
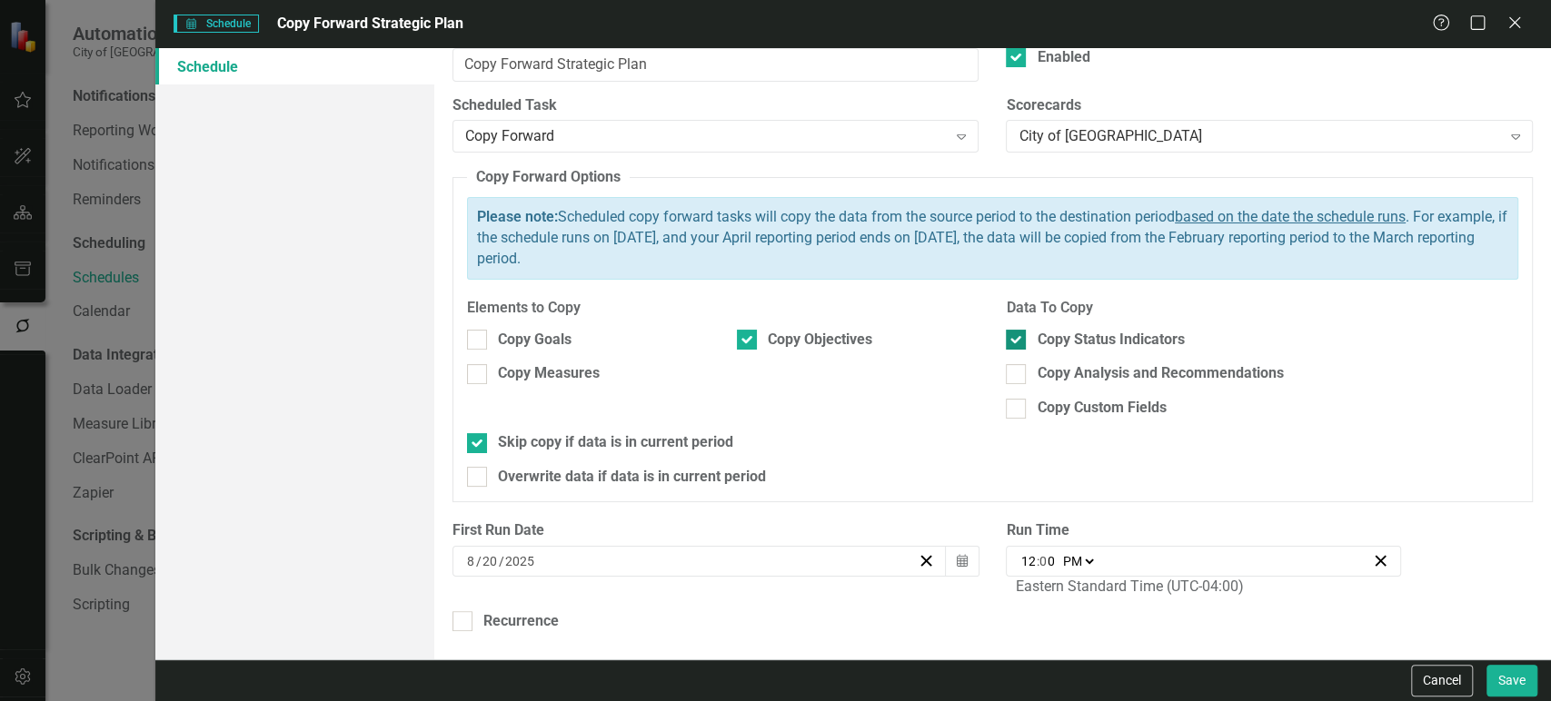
scroll to position [36, 0]
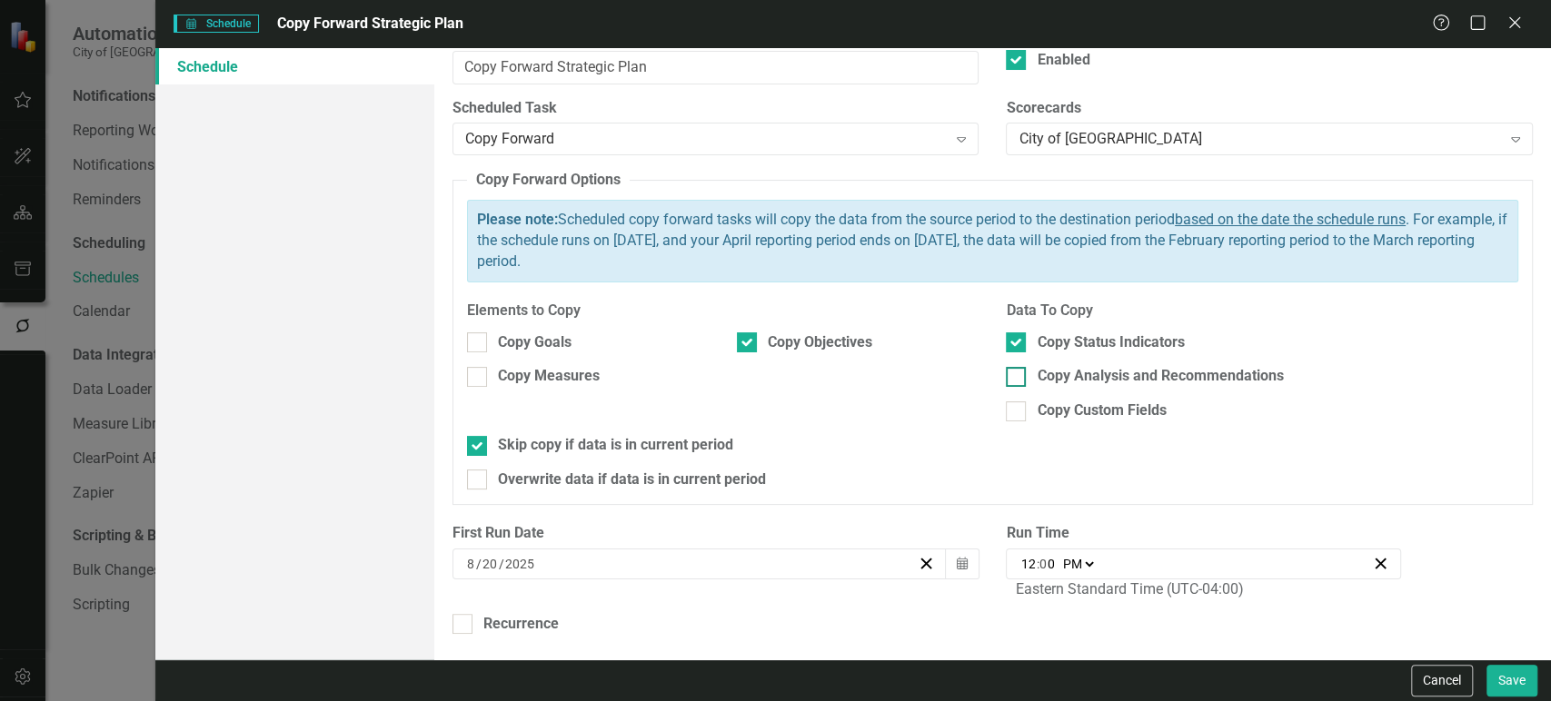
click at [1010, 379] on div at bounding box center [1016, 377] width 20 height 20
click at [1010, 379] on input "Copy Analysis and Recommendations" at bounding box center [1012, 373] width 12 height 12
checkbox input "true"
click at [1010, 408] on input "Copy Custom Fields" at bounding box center [1012, 408] width 12 height 12
checkbox input "true"
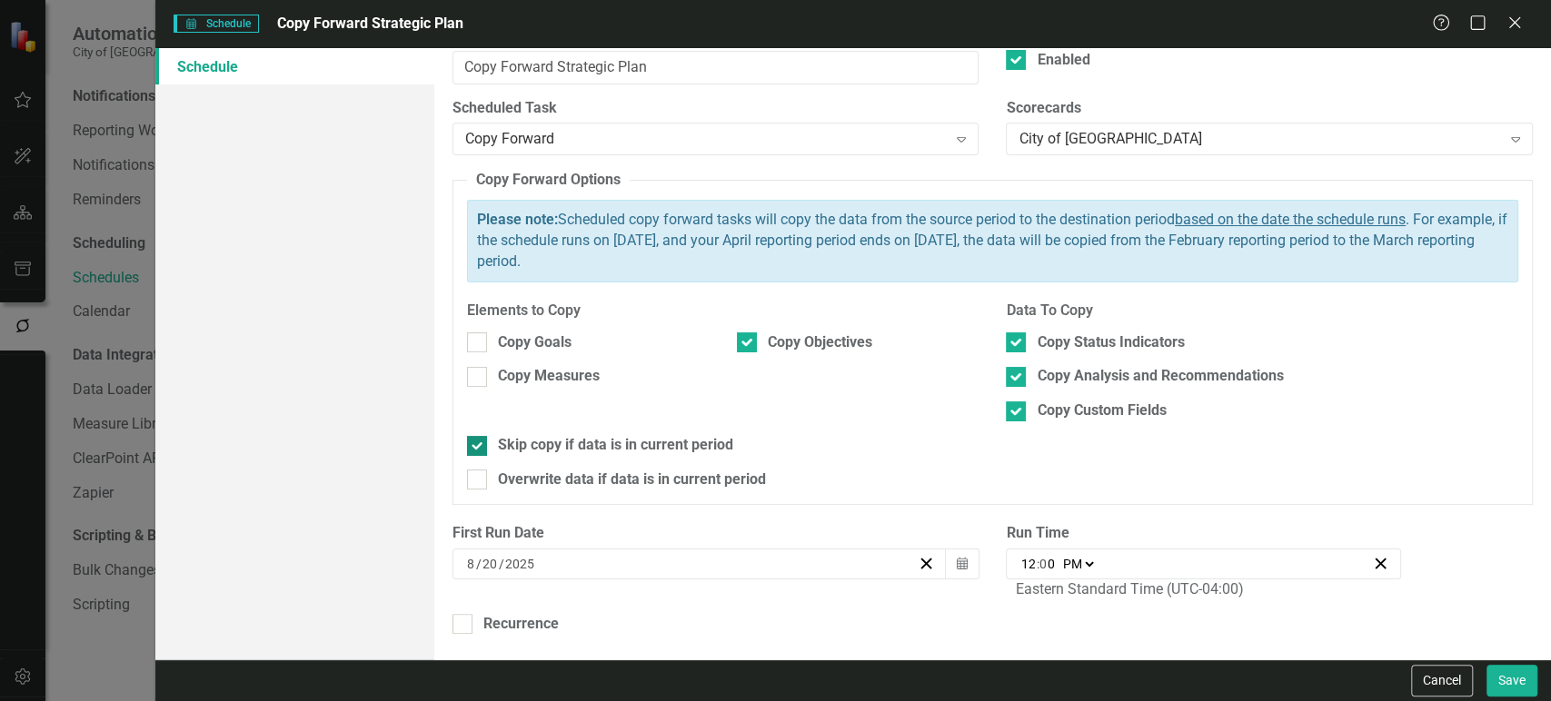
click at [474, 447] on div at bounding box center [477, 446] width 20 height 20
click at [474, 447] on input "Skip copy if data is in current period" at bounding box center [473, 442] width 12 height 12
checkbox input "false"
checkbox input "true"
click at [474, 446] on div at bounding box center [477, 446] width 20 height 20
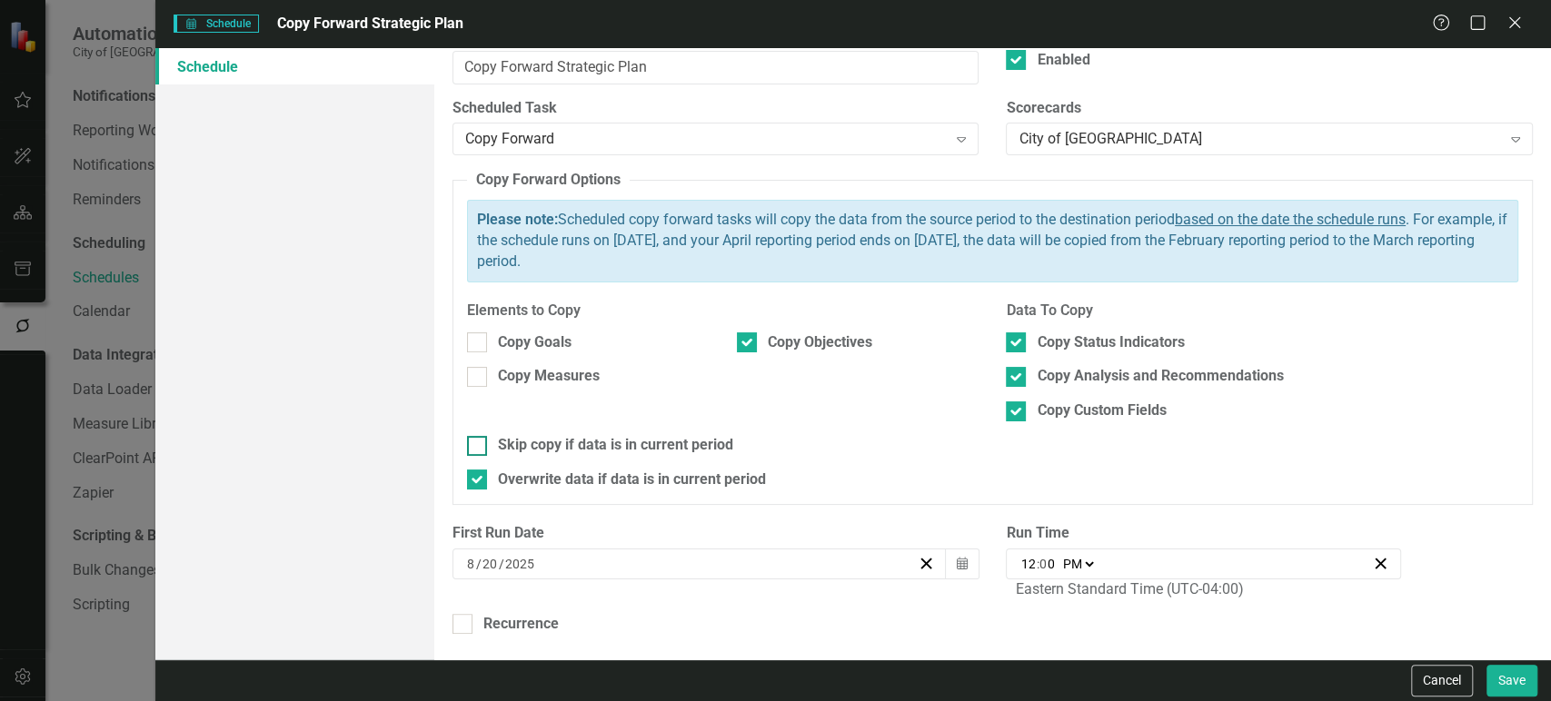
click at [474, 446] on input "Skip copy if data is in current period" at bounding box center [473, 442] width 12 height 12
checkbox input "true"
click at [473, 477] on input "Overwrite data if data is in current period" at bounding box center [473, 476] width 12 height 12
checkbox input "true"
click at [477, 448] on div at bounding box center [477, 446] width 20 height 20
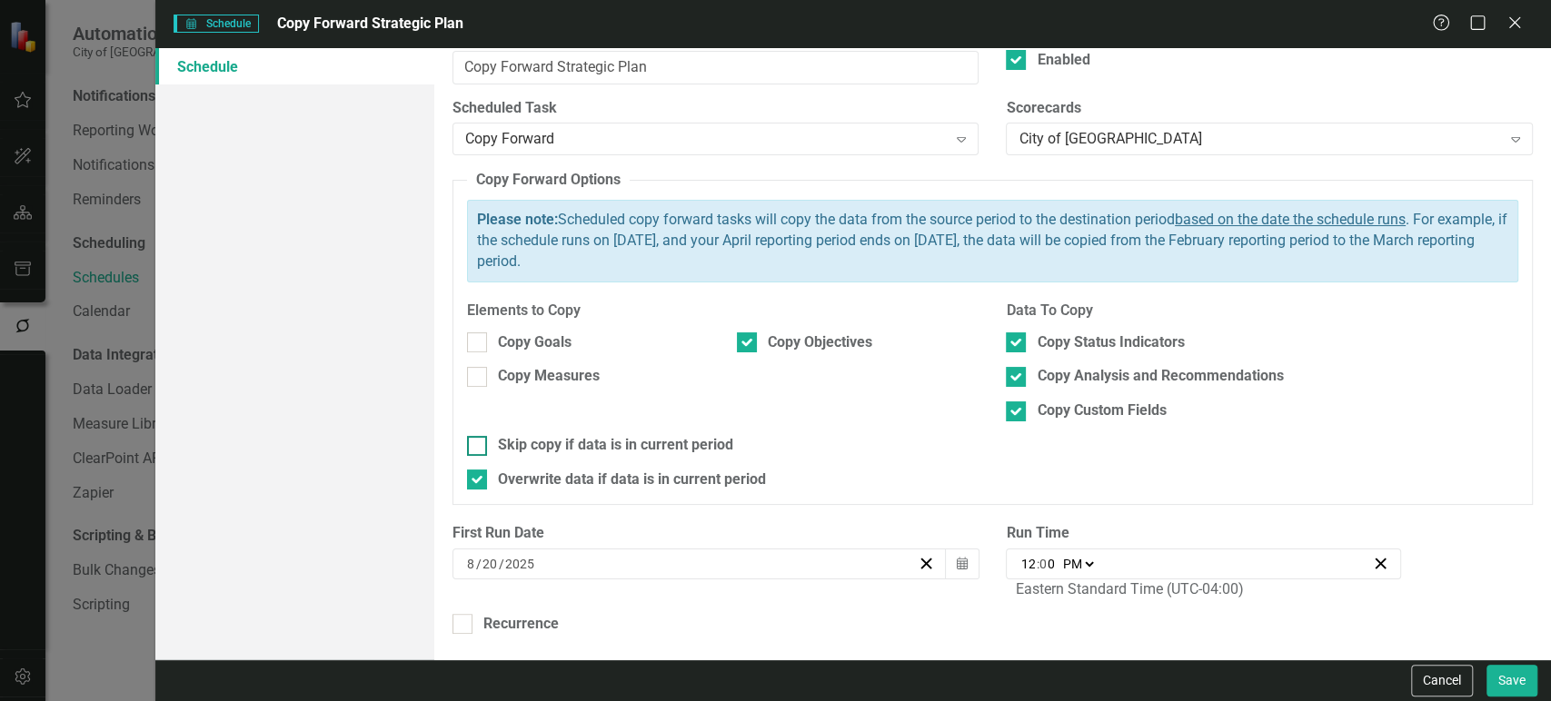
click at [477, 448] on input "Skip copy if data is in current period" at bounding box center [473, 442] width 12 height 12
checkbox input "true"
checkbox input "false"
click at [950, 572] on button "Calendar" at bounding box center [962, 564] width 35 height 31
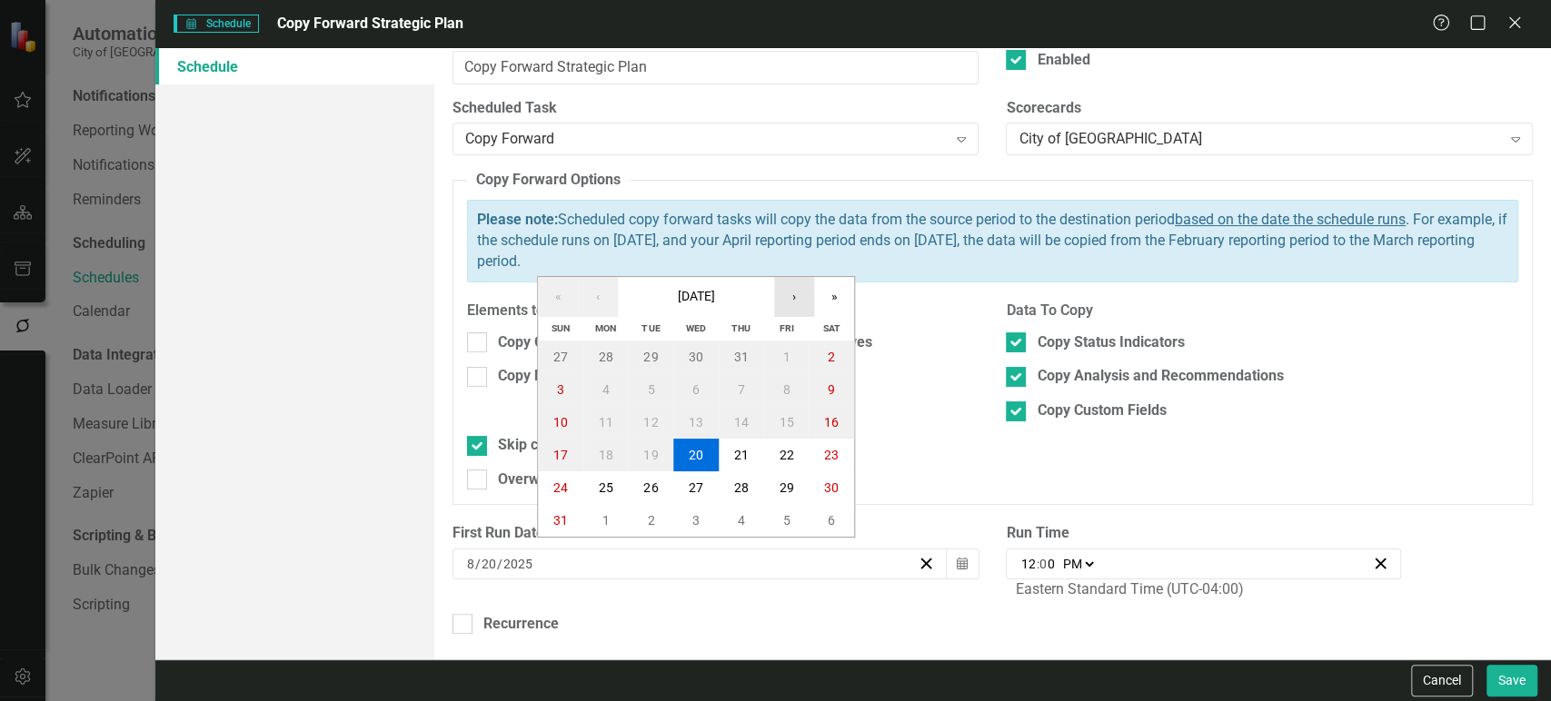
click at [806, 291] on button "›" at bounding box center [794, 297] width 40 height 40
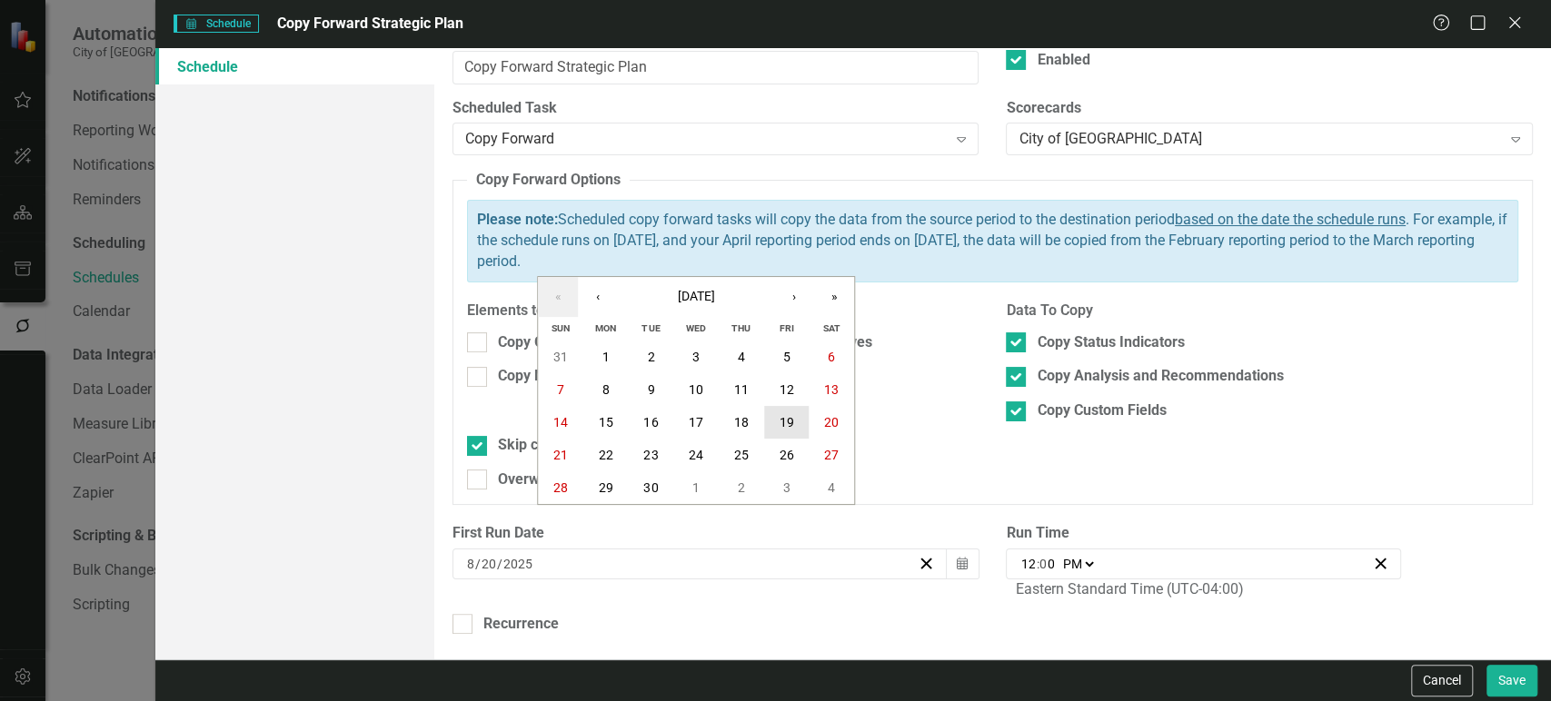
click at [779, 421] on abbr "19" at bounding box center [786, 422] width 15 height 15
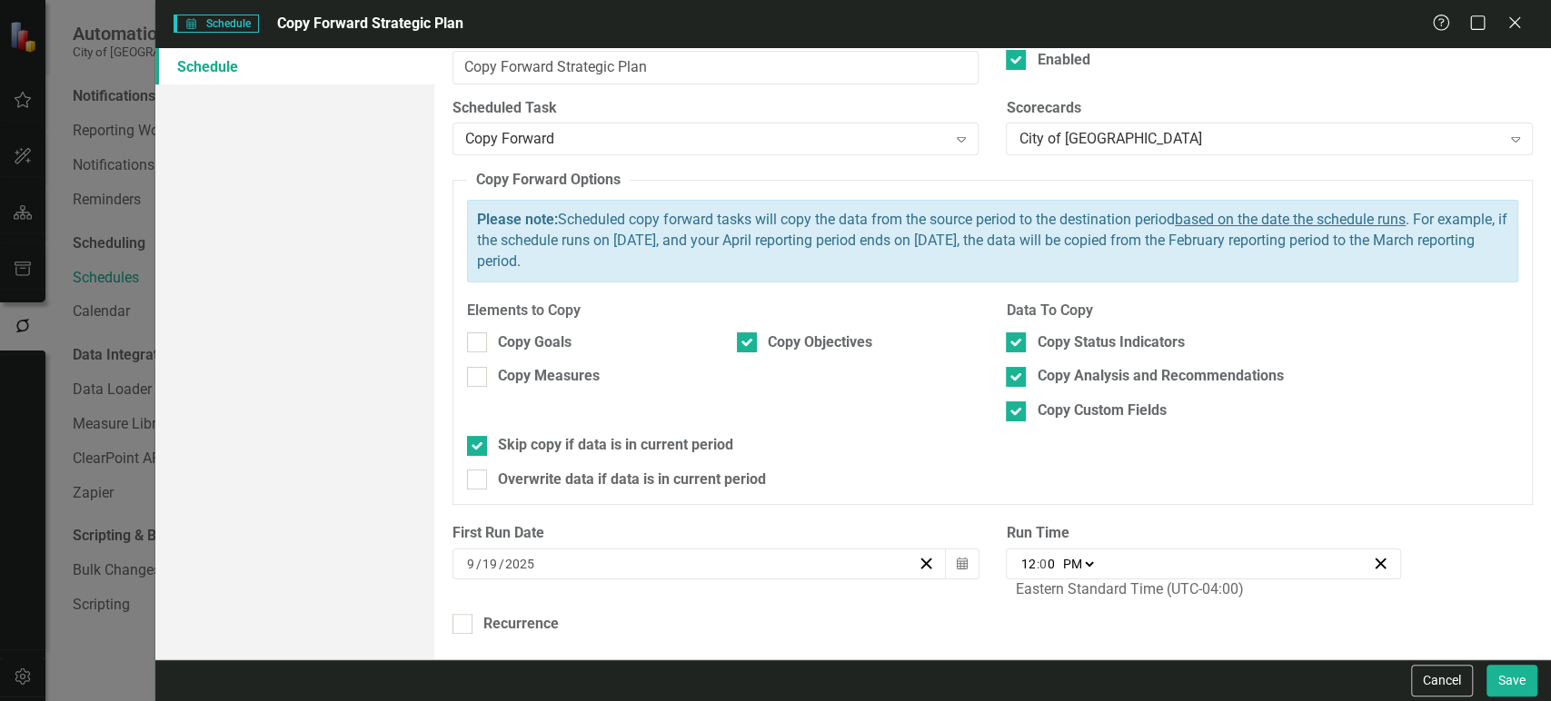
click at [1082, 558] on select "AM PM" at bounding box center [1077, 564] width 39 height 18
click at [1012, 572] on div "12:00 12 : 0 0 AM PM" at bounding box center [1203, 564] width 395 height 31
click at [1025, 572] on div "12:00 12 : 0 0 AM PM" at bounding box center [1203, 564] width 395 height 31
click at [1020, 563] on input "12" at bounding box center [1028, 564] width 16 height 18
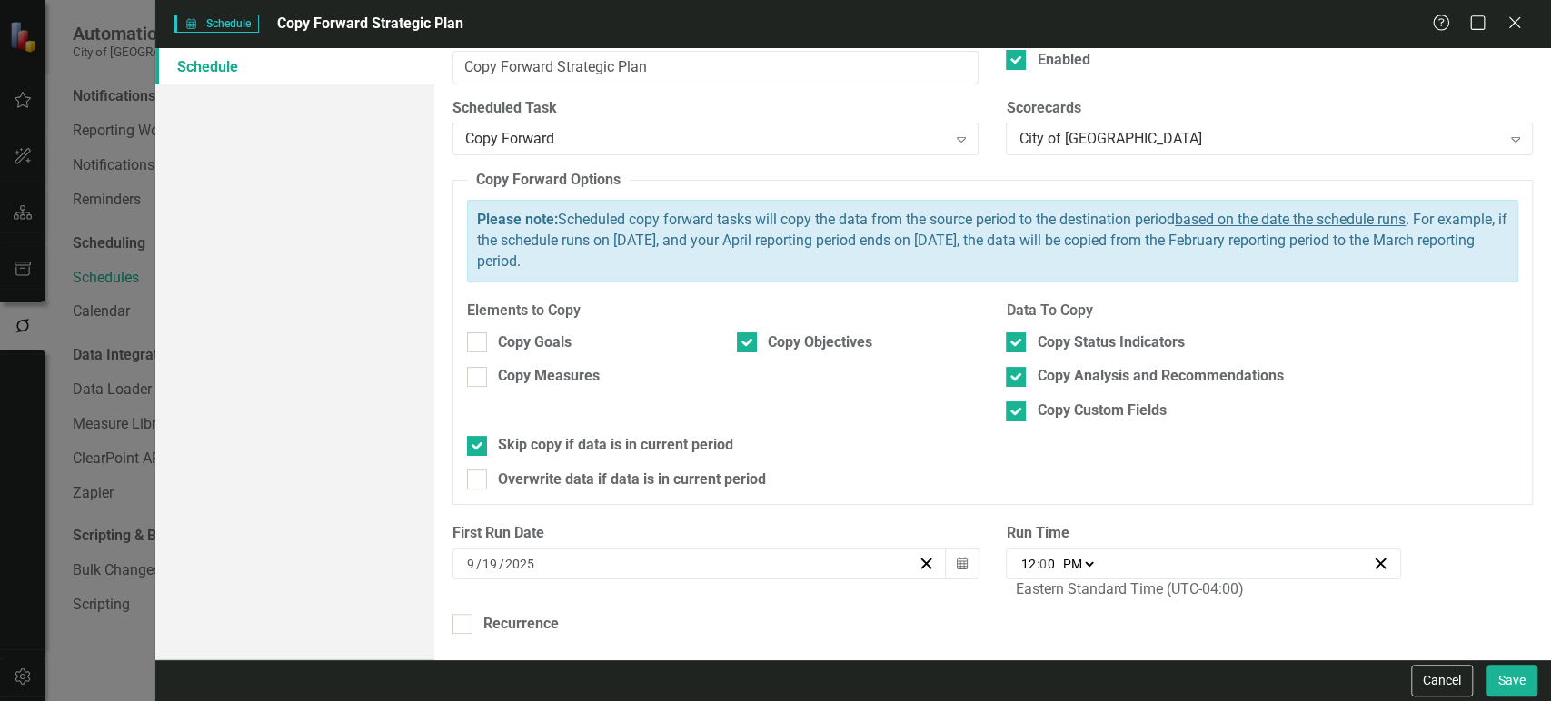
click at [1020, 563] on input "12" at bounding box center [1028, 564] width 16 height 18
type input "17:00"
type input "5"
type input "17:05"
type input "5"
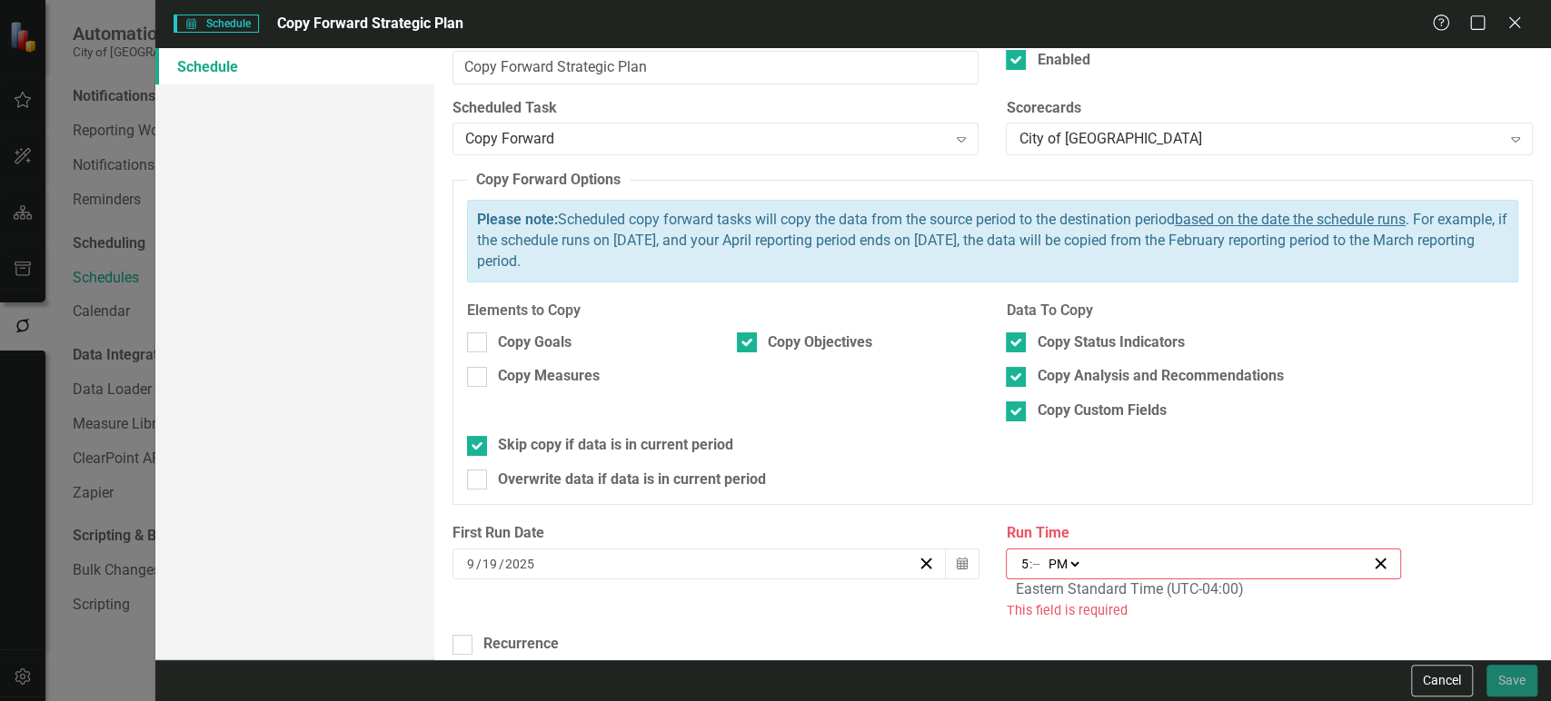
type input "17:00"
type input "0"
click at [874, 521] on div "Schedule Name Copy Forward Strategic Plan Enabled Scheduled Task Copy Forward E…" at bounding box center [992, 354] width 1117 height 612
click at [546, 622] on div "Recurrence" at bounding box center [520, 624] width 75 height 21
click at [464, 622] on input "Recurrence" at bounding box center [459, 620] width 12 height 12
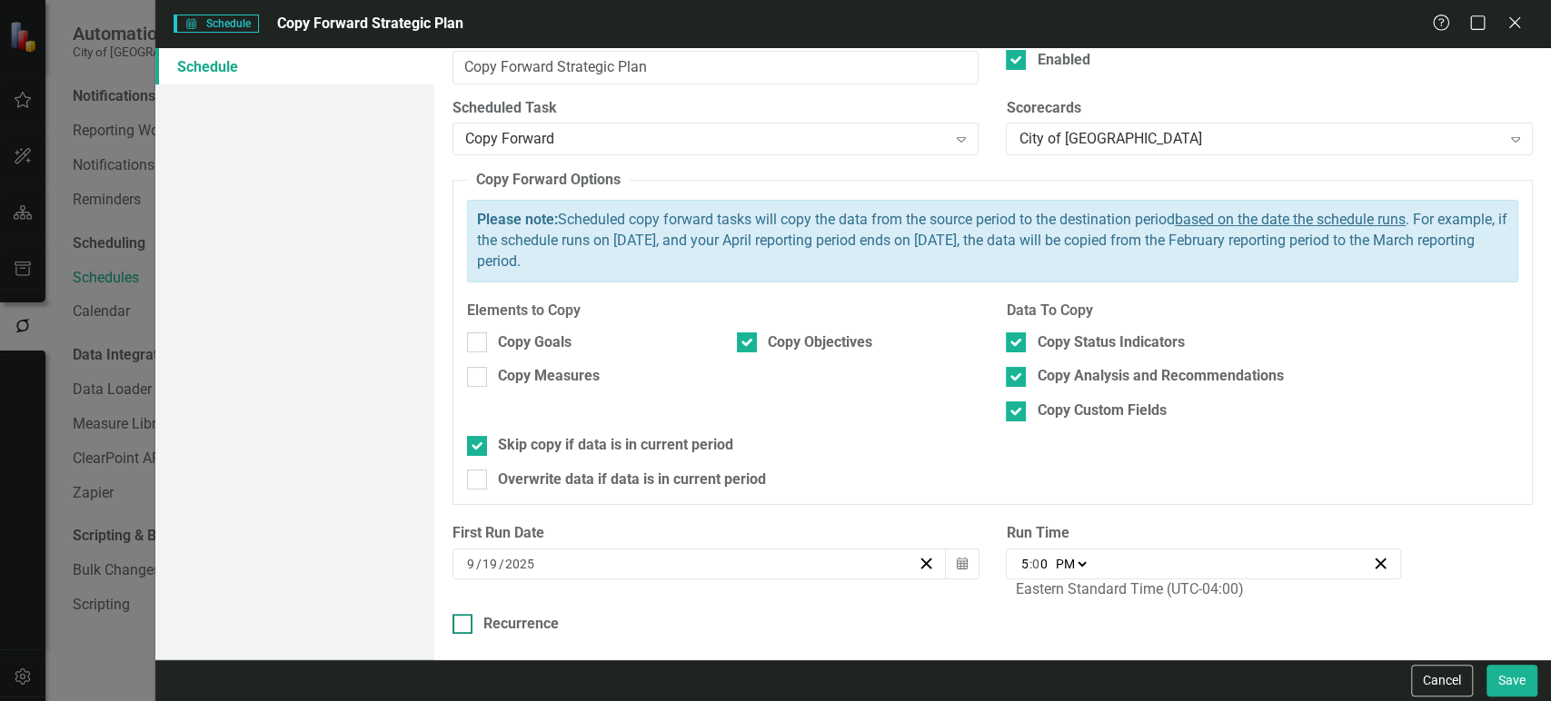
checkbox input "true"
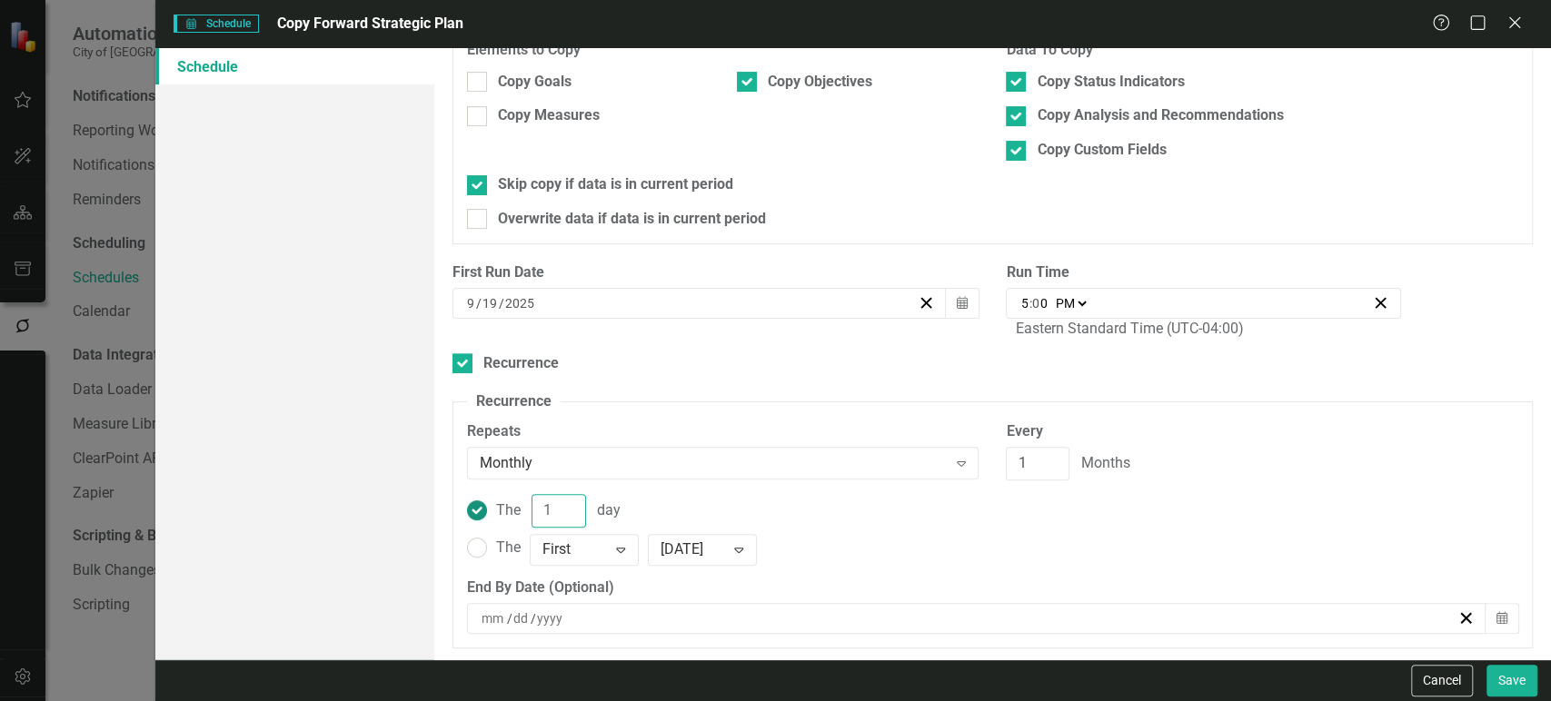
drag, startPoint x: 553, startPoint y: 513, endPoint x: 543, endPoint y: 510, distance: 10.6
click at [543, 510] on input "1" at bounding box center [559, 511] width 55 height 34
type input "2"
type input "19"
drag, startPoint x: 1031, startPoint y: 466, endPoint x: 990, endPoint y: 463, distance: 41.1
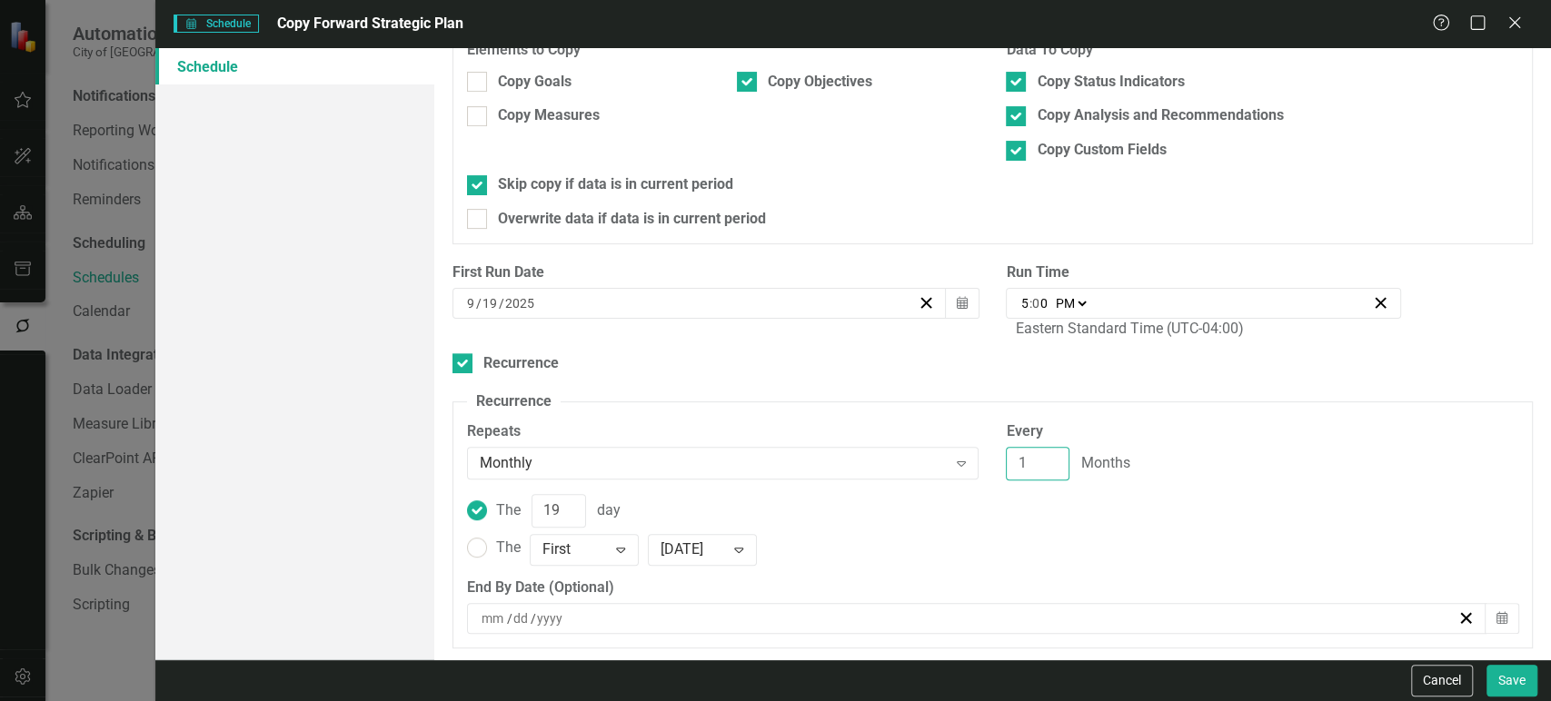
click at [992, 463] on div "Every 1 Months" at bounding box center [1262, 458] width 540 height 73
type input "3"
drag, startPoint x: 465, startPoint y: 379, endPoint x: 463, endPoint y: 362, distance: 17.5
click at [463, 372] on div "Schedule Name Copy Forward Strategic Plan Enabled Scheduled Task Copy Forward E…" at bounding box center [992, 354] width 1117 height 612
click at [463, 362] on input "Recurrence" at bounding box center [459, 359] width 12 height 12
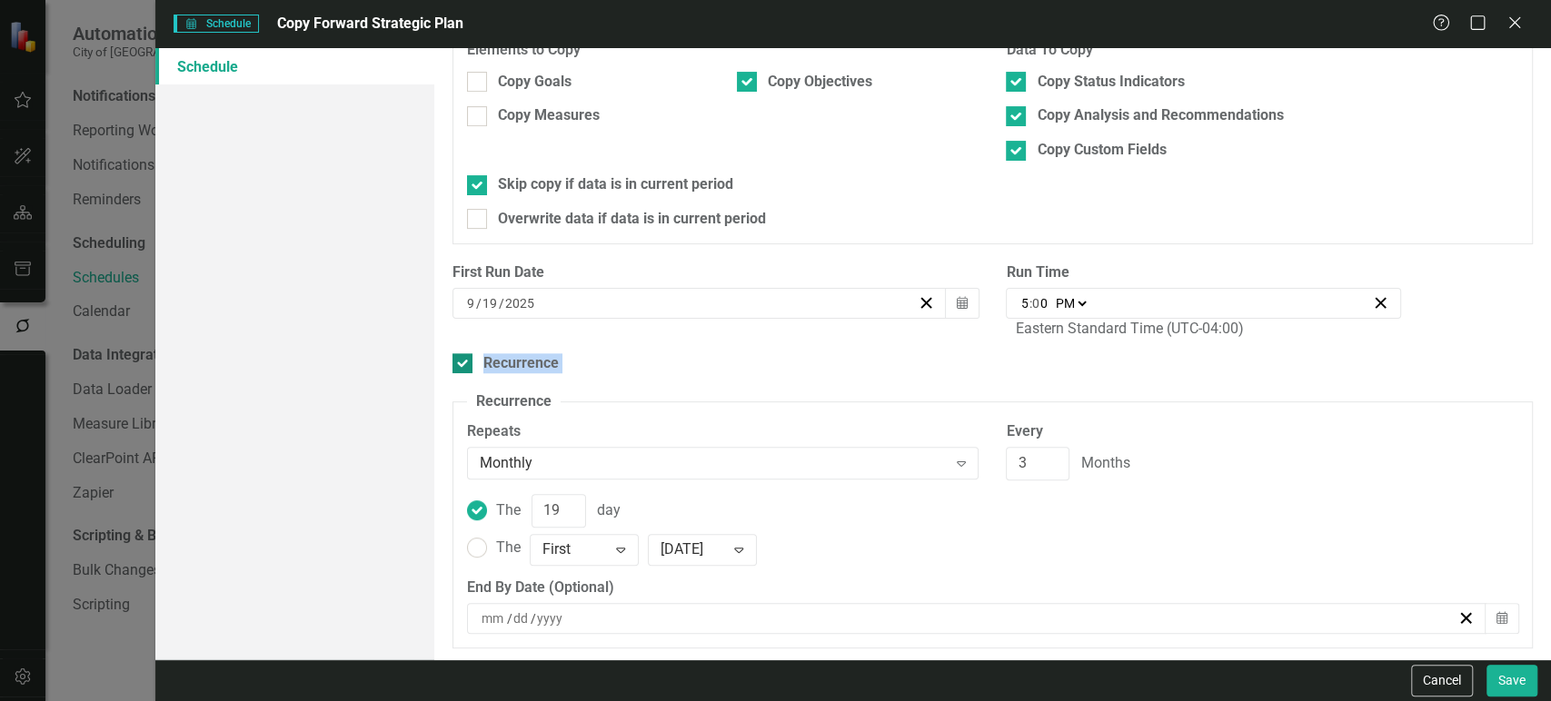
checkbox input "false"
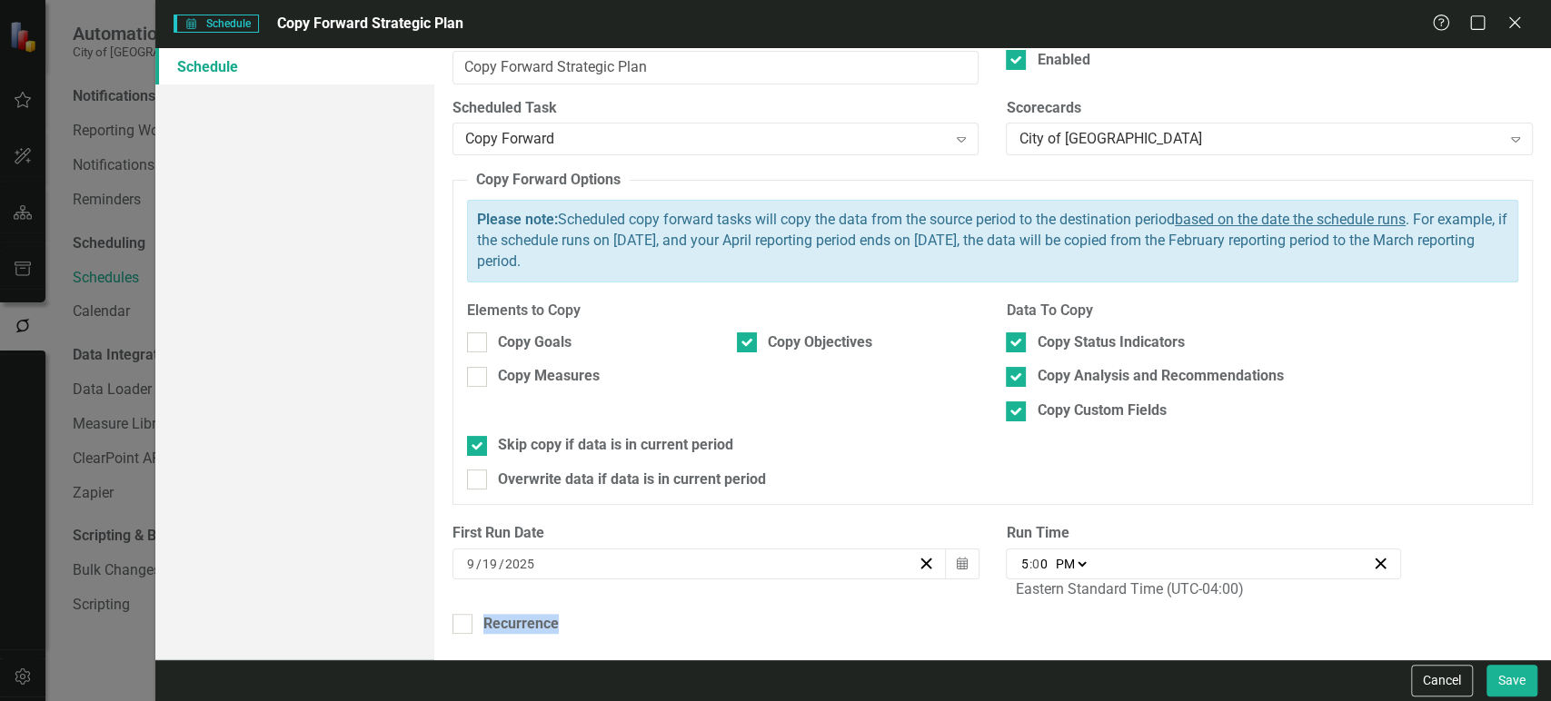
click at [836, 635] on div "Schedule Name Copy Forward Strategic Plan Enabled Scheduled Task Copy Forward E…" at bounding box center [992, 354] width 1117 height 612
click at [1519, 691] on button "Save" at bounding box center [1512, 681] width 51 height 32
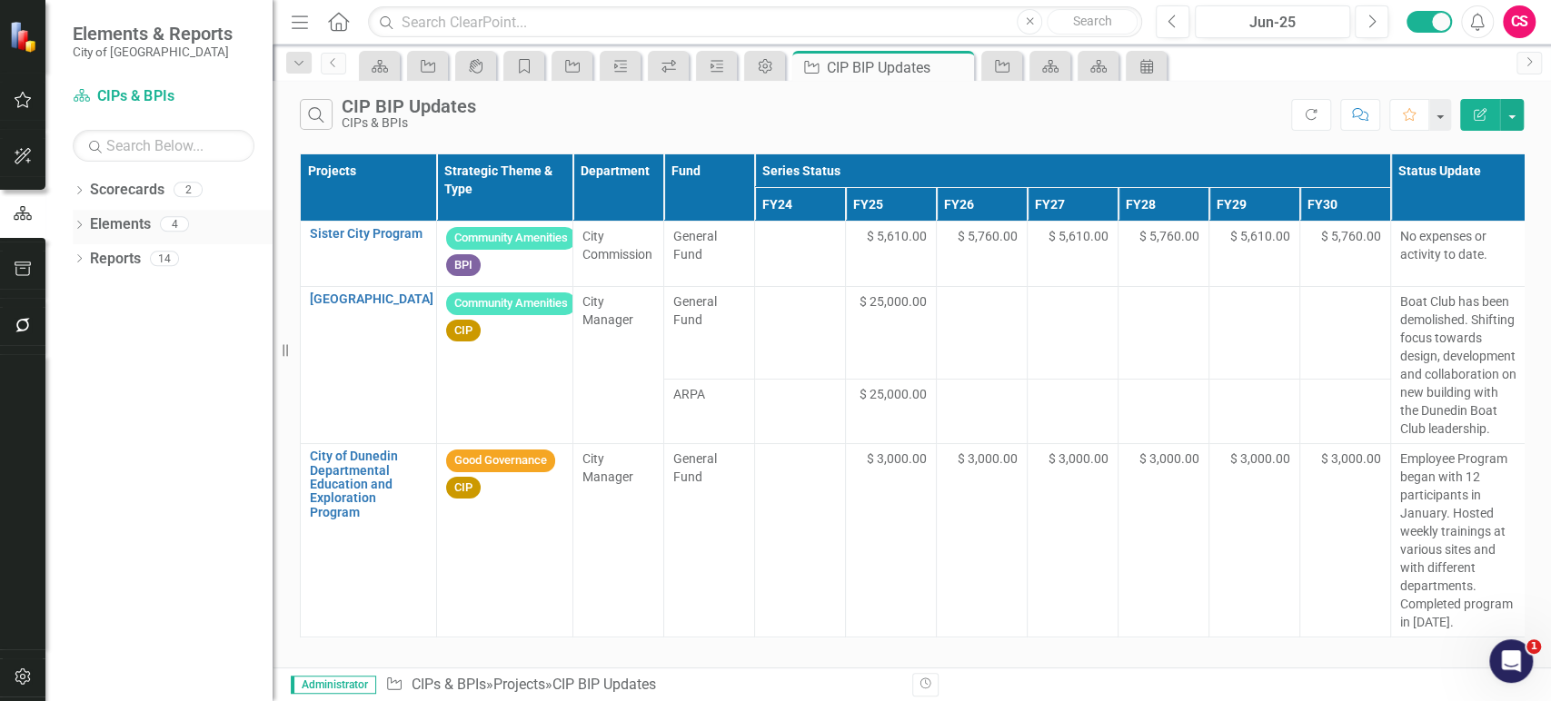
click at [122, 220] on link "Elements" at bounding box center [120, 224] width 61 height 21
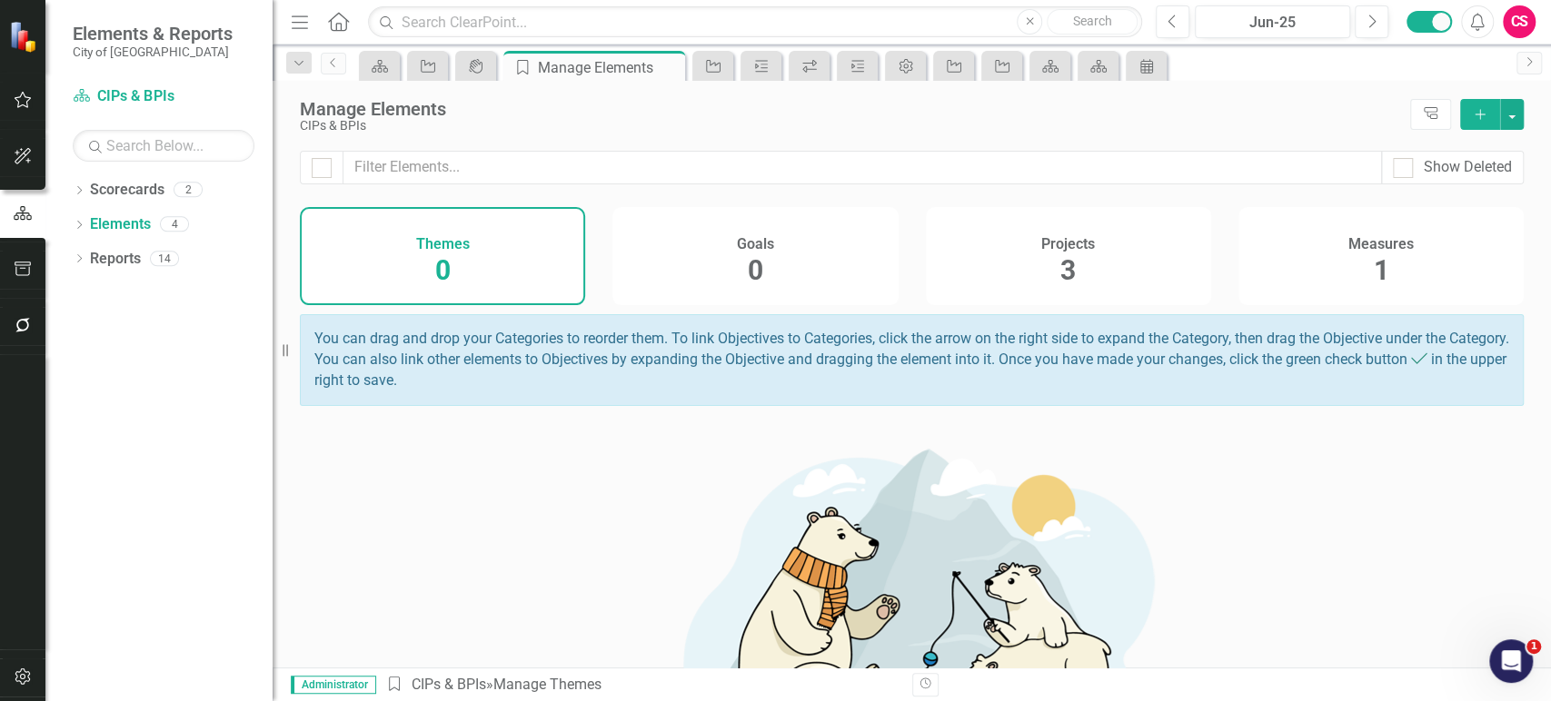
click at [1087, 266] on div "Projects 3" at bounding box center [1068, 256] width 285 height 98
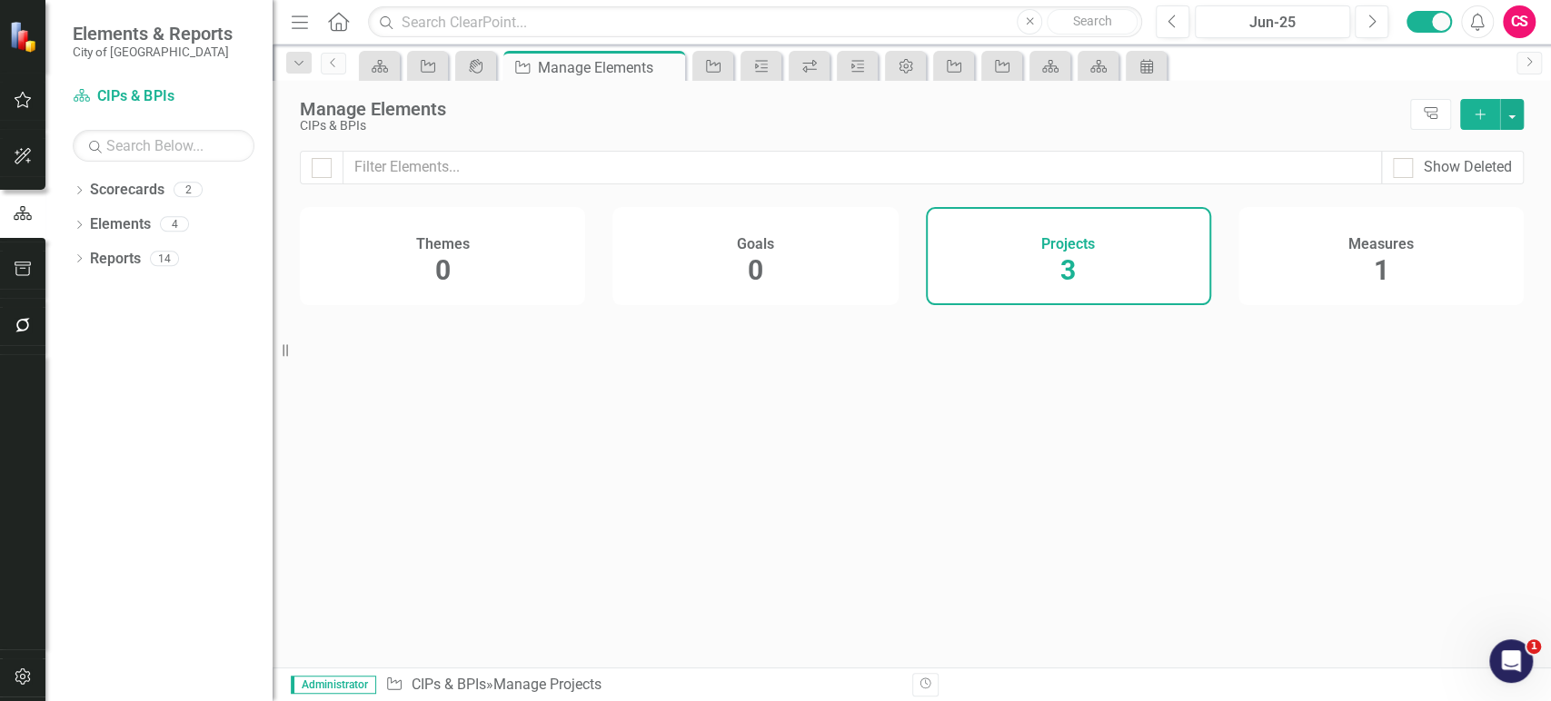
click at [1312, 274] on div "Measures 1" at bounding box center [1380, 256] width 285 height 98
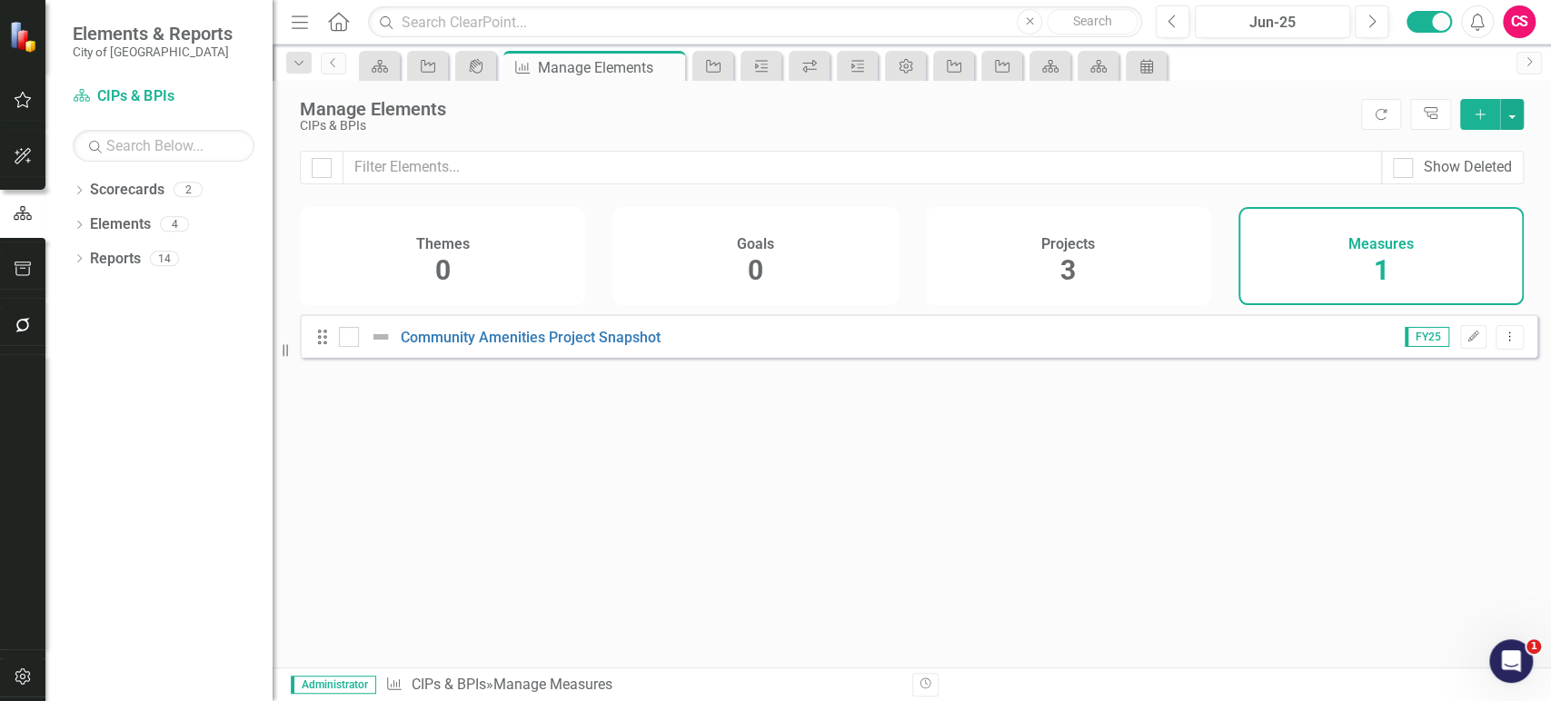
click at [1099, 224] on div "Projects 3" at bounding box center [1068, 256] width 285 height 98
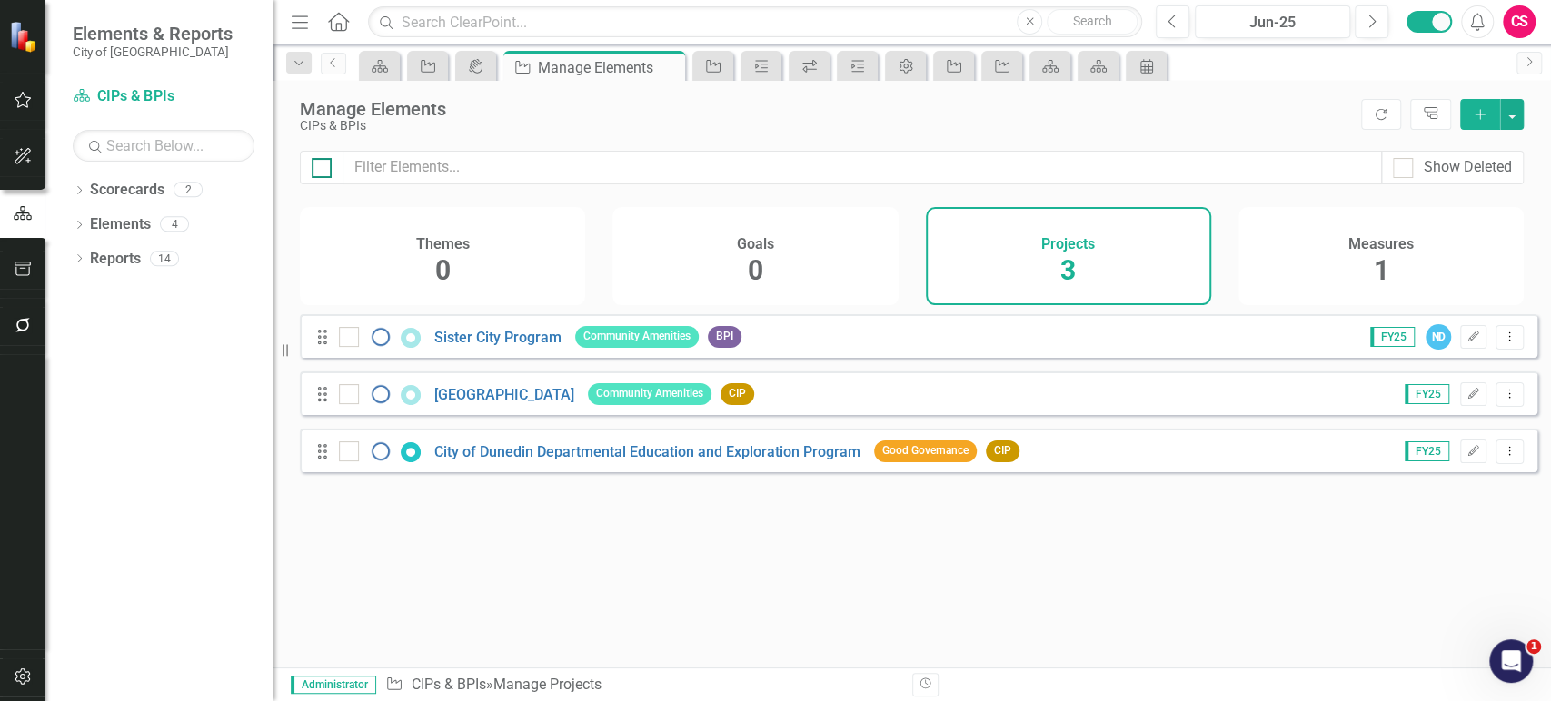
click at [321, 170] on div at bounding box center [322, 168] width 20 height 20
click at [321, 170] on input "checkbox" at bounding box center [318, 164] width 12 height 12
checkbox input "true"
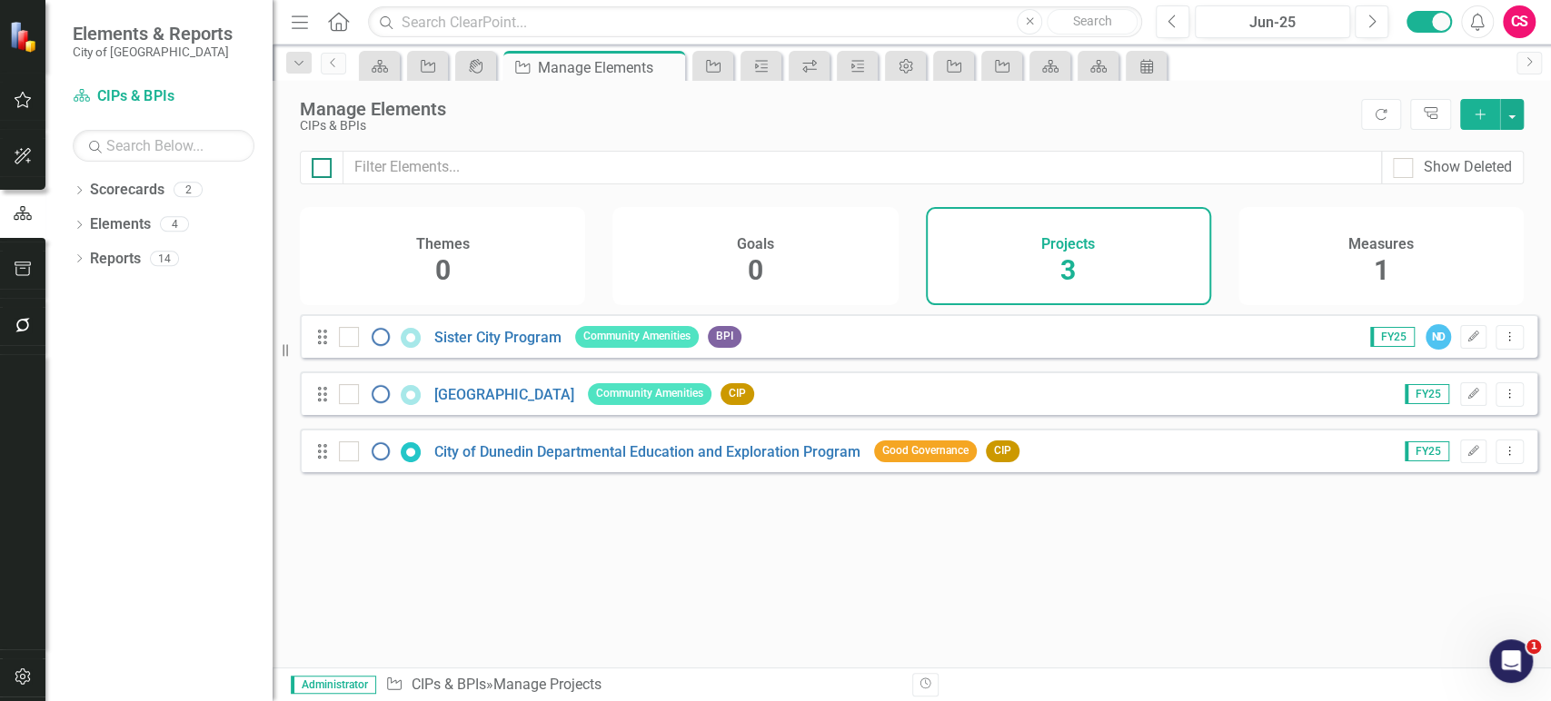
checkbox input "true"
click at [1525, 118] on div "Manage Elements CIPs & BPIs Refresh Tree Explorer Add" at bounding box center [912, 116] width 1278 height 70
click at [1509, 123] on button "button" at bounding box center [1512, 114] width 24 height 31
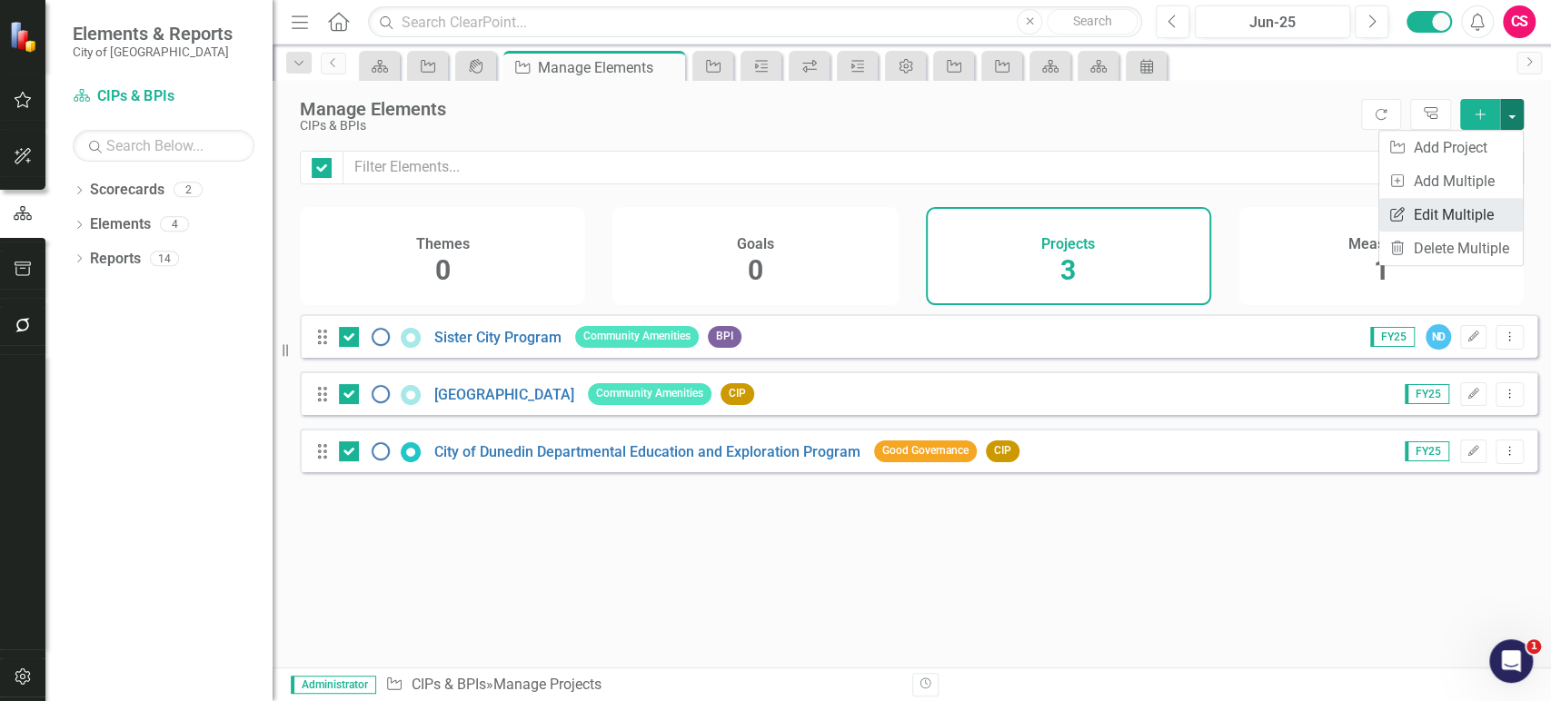
click at [1418, 210] on link "Edit Multiple Edit Multiple" at bounding box center [1451, 215] width 144 height 34
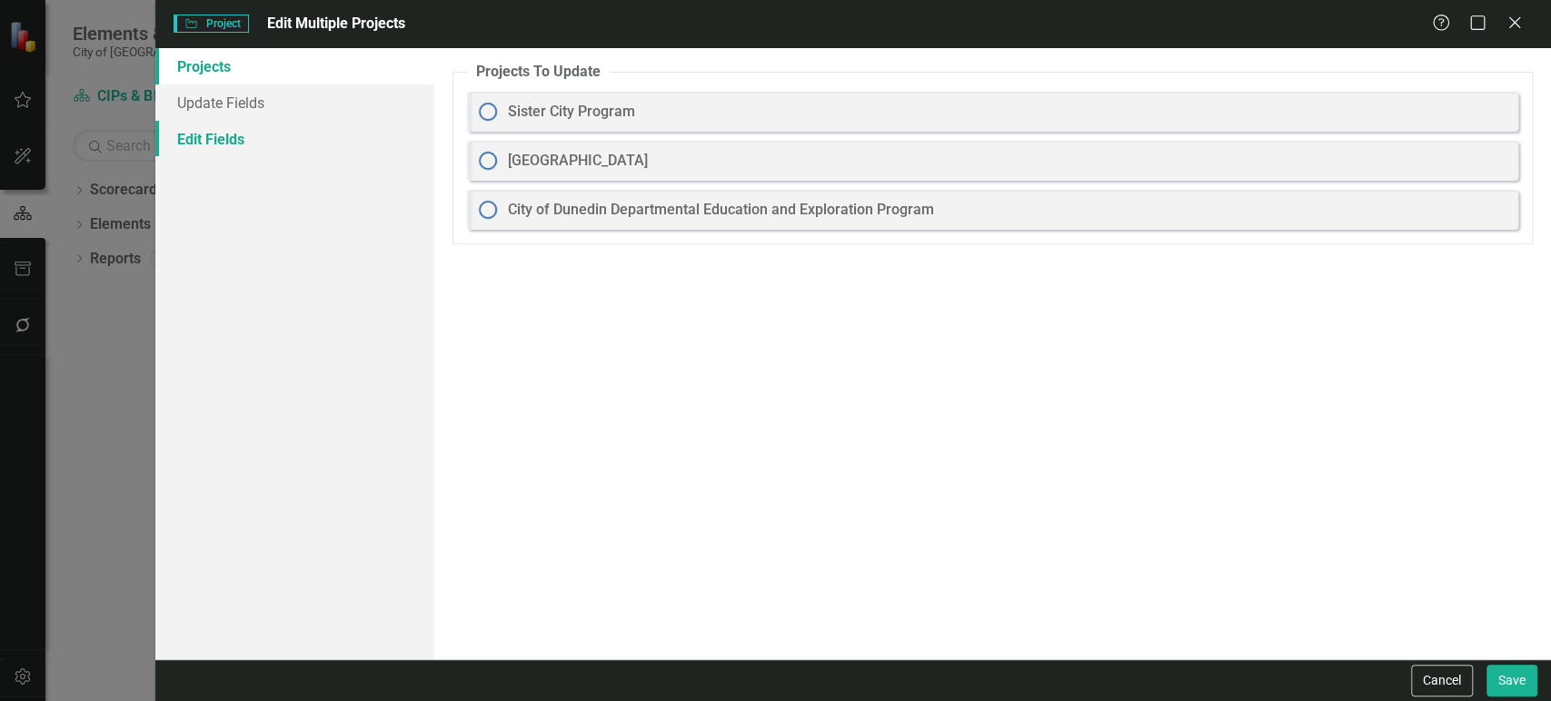
click at [293, 144] on link "Edit Fields" at bounding box center [294, 139] width 279 height 36
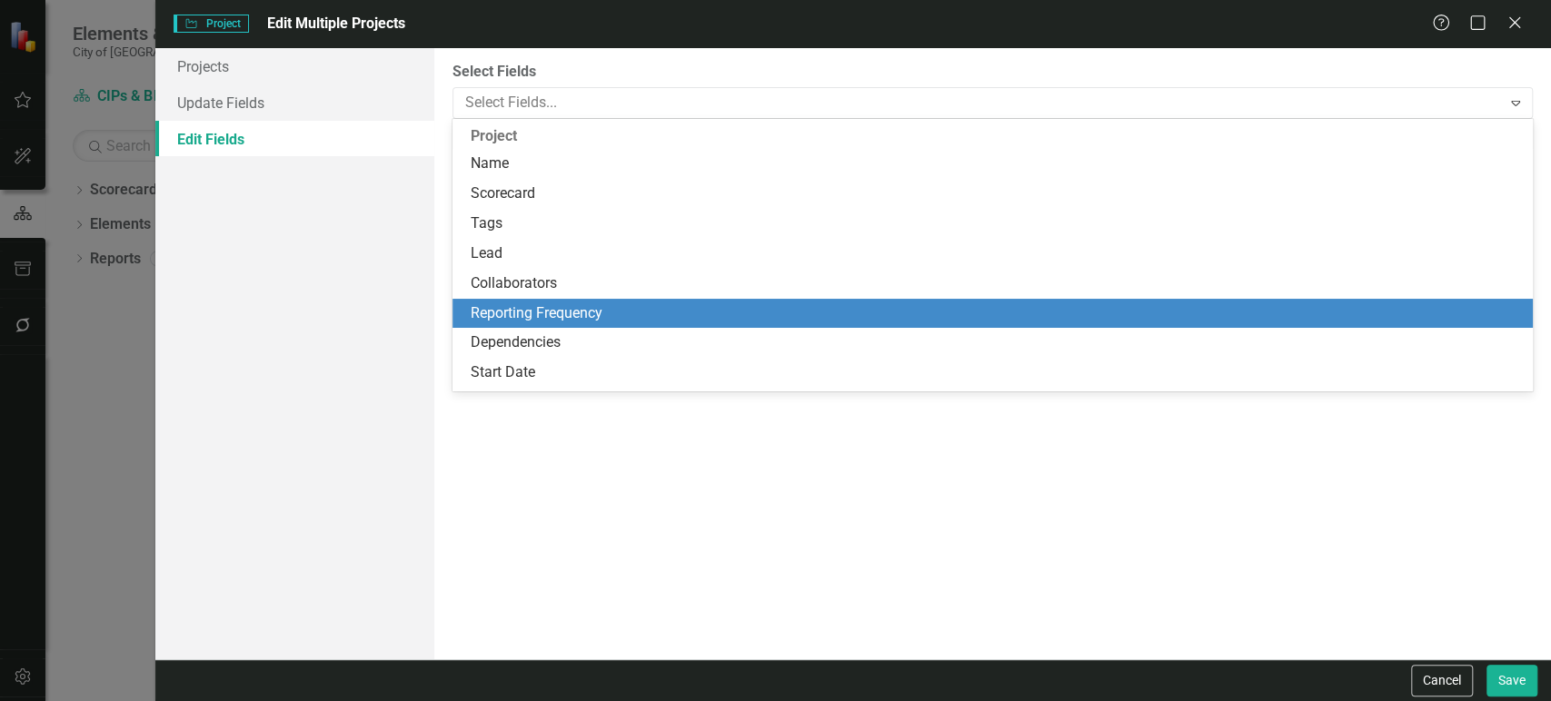
click at [538, 315] on div "Reporting Frequency" at bounding box center [996, 313] width 1051 height 21
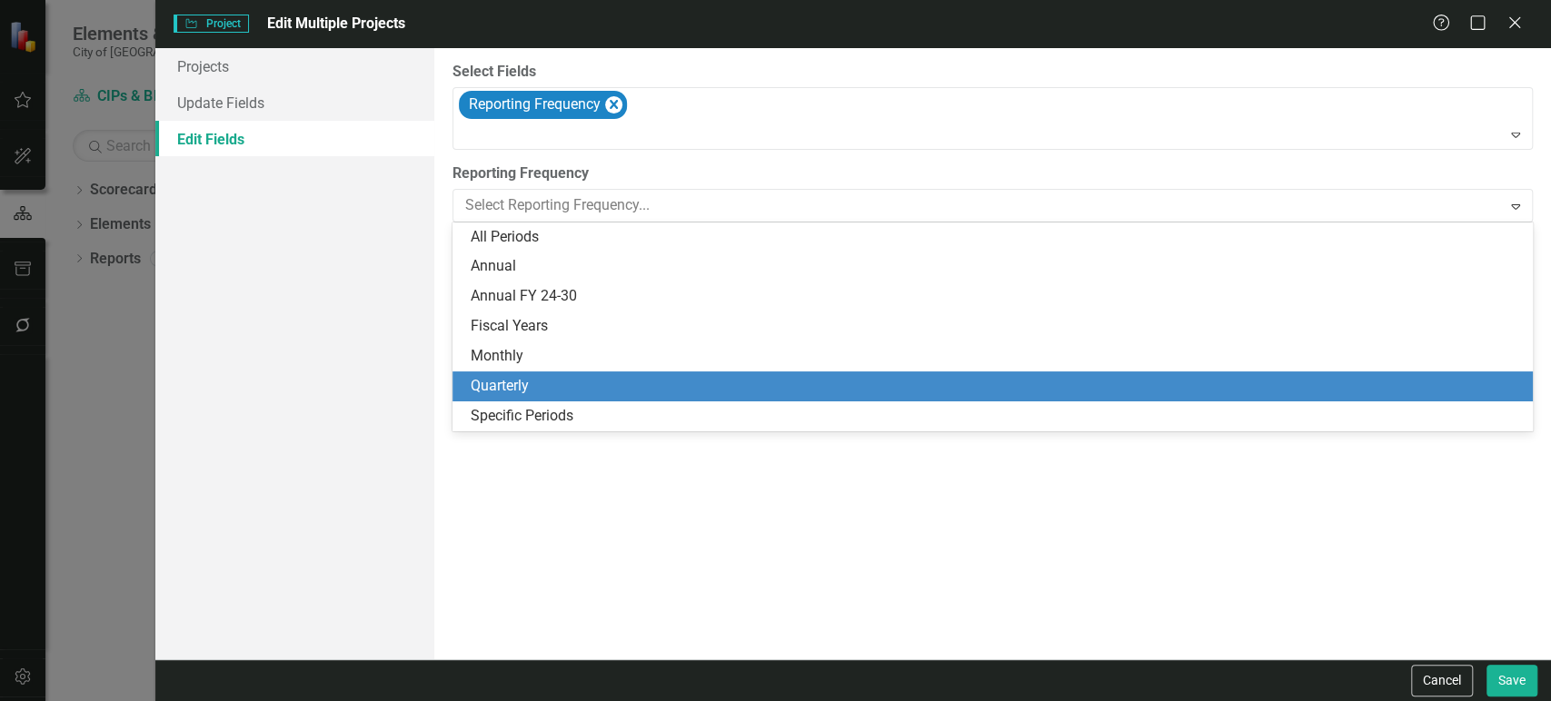
click at [539, 386] on div "Quarterly" at bounding box center [996, 386] width 1051 height 21
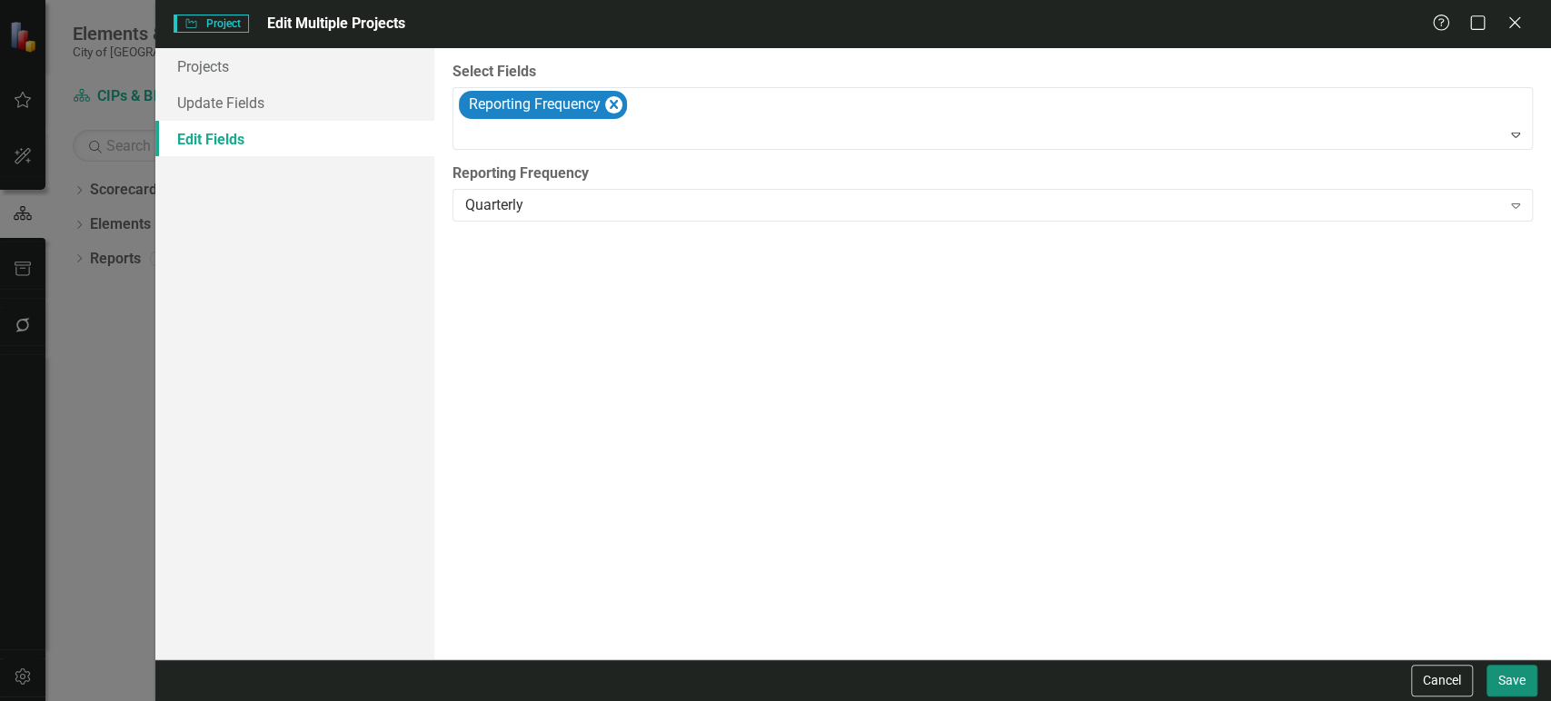
click at [1521, 688] on button "Save" at bounding box center [1512, 681] width 51 height 32
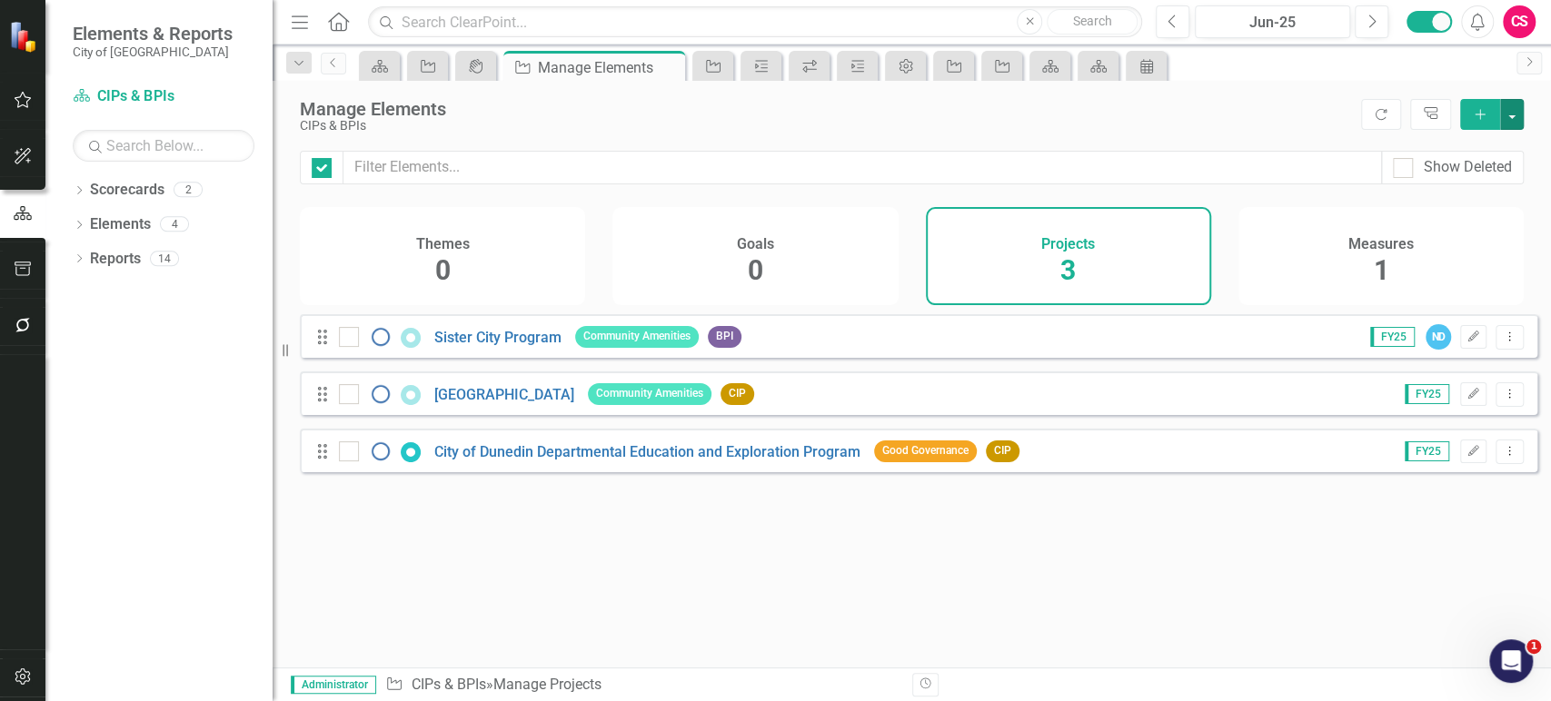
checkbox input "false"
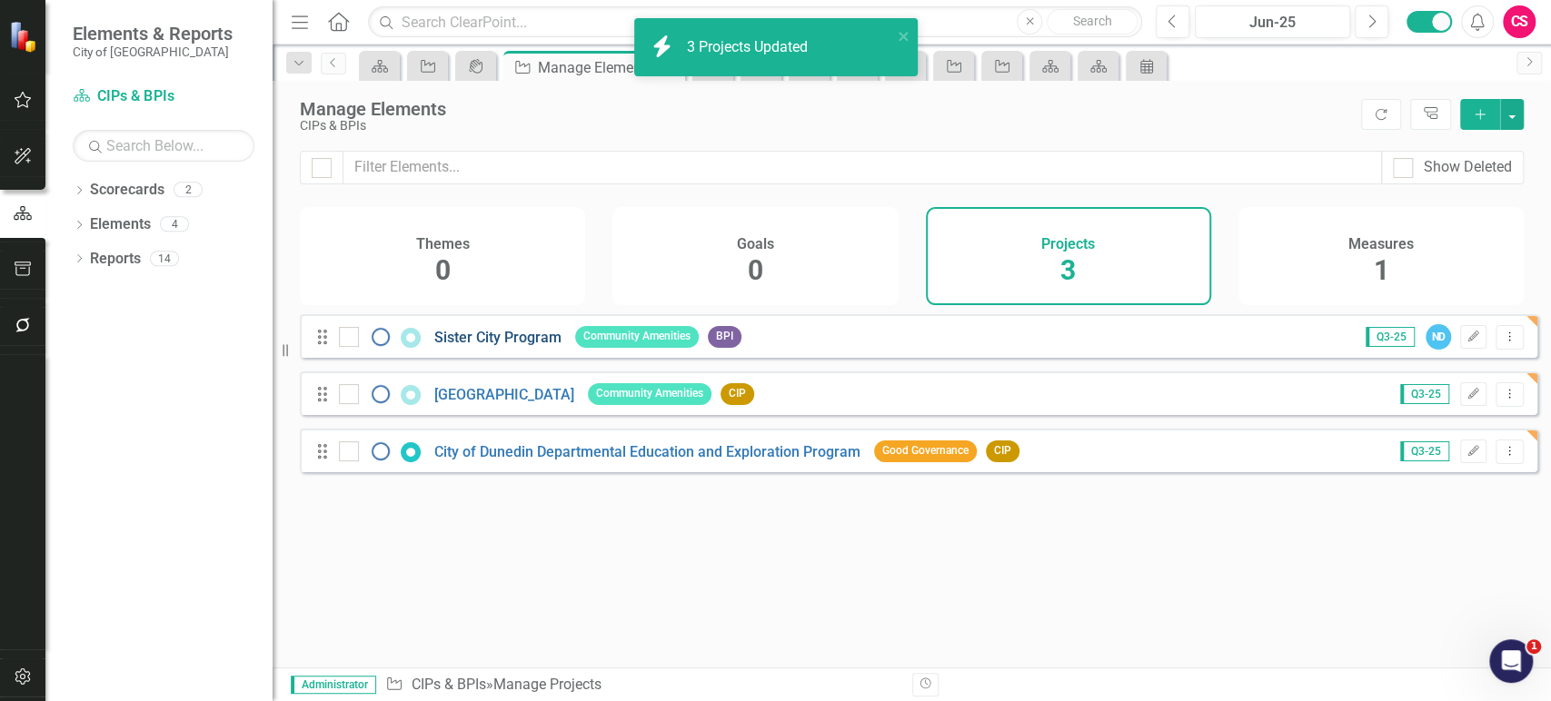
click at [501, 346] on link "Sister City Program" at bounding box center [497, 337] width 127 height 17
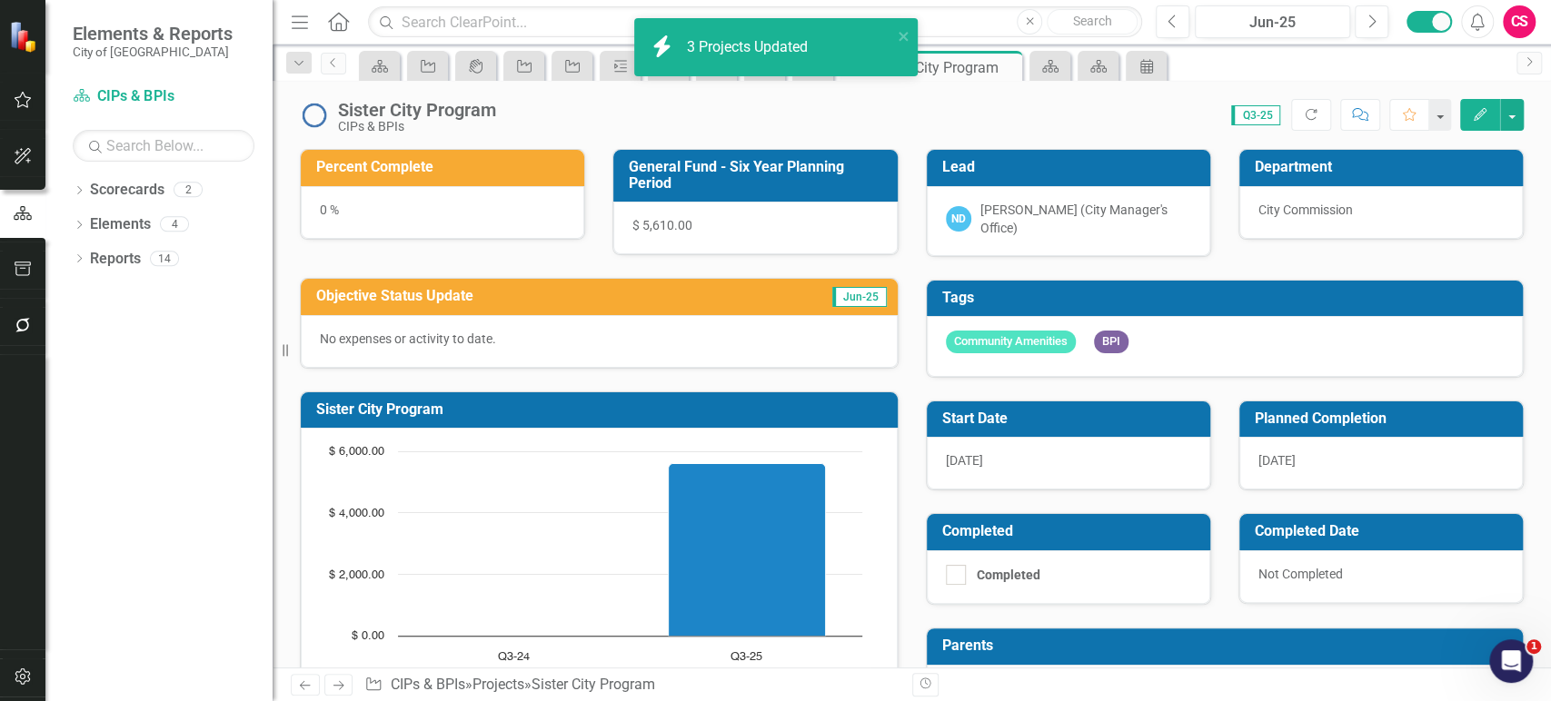
scroll to position [72, 0]
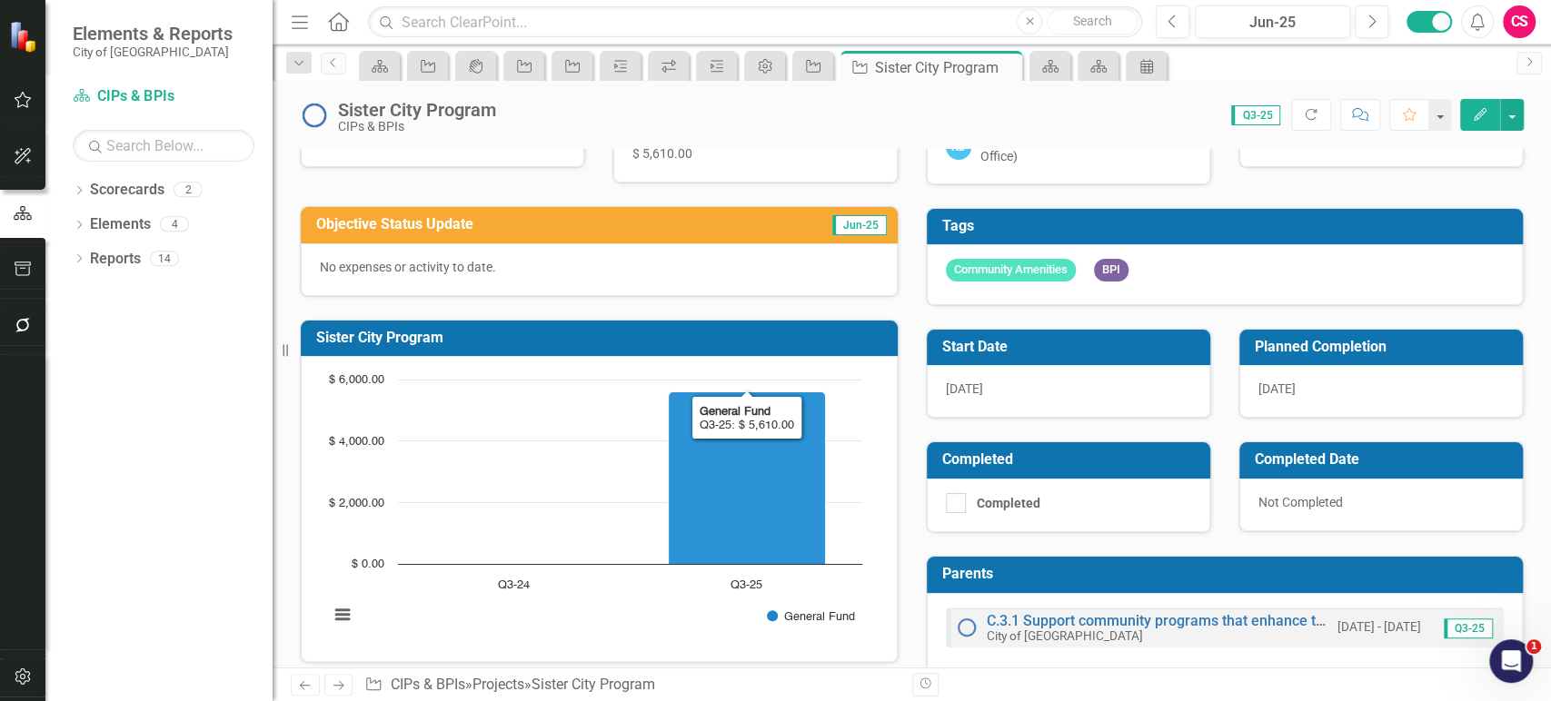
click at [499, 456] on rect "Interactive chart" at bounding box center [596, 507] width 552 height 273
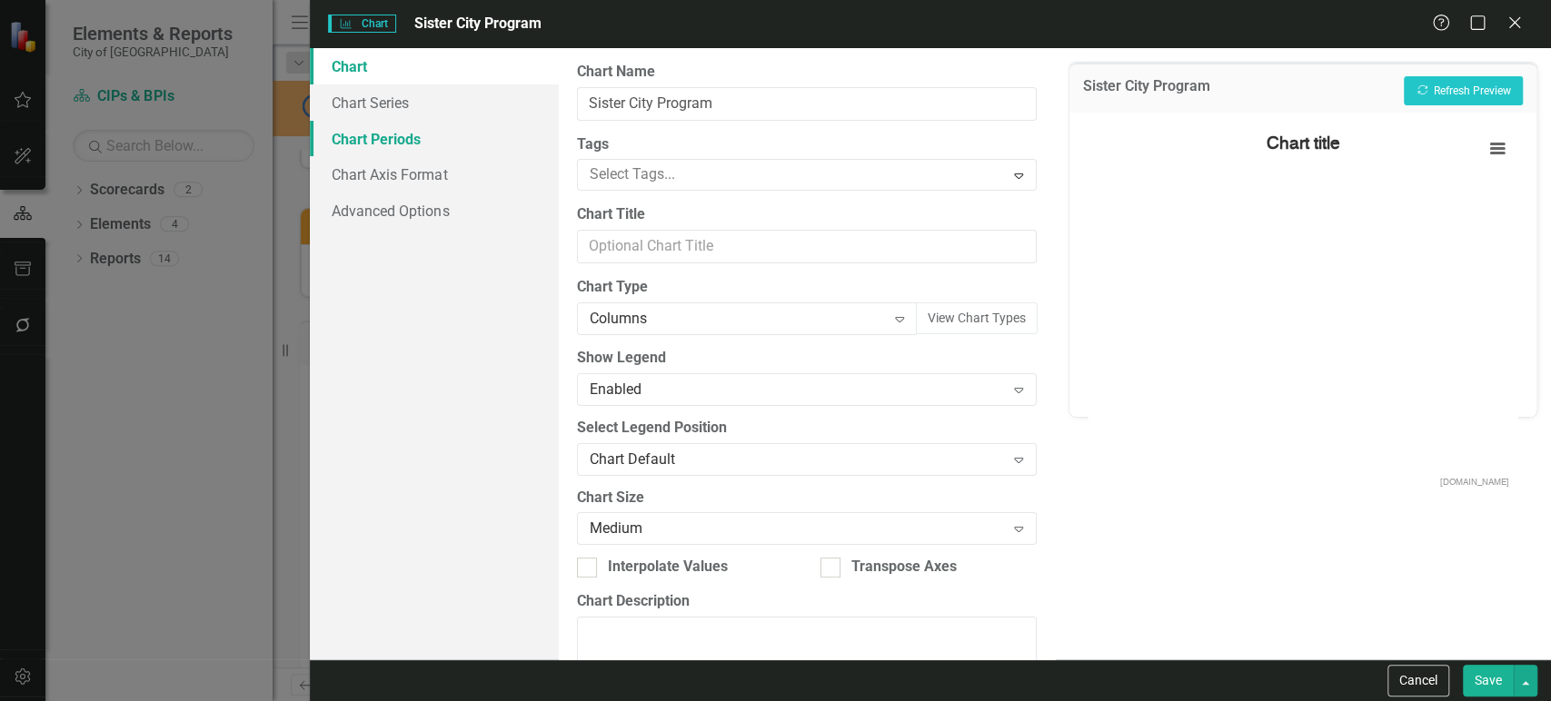
click at [476, 150] on link "Chart Periods" at bounding box center [434, 139] width 248 height 36
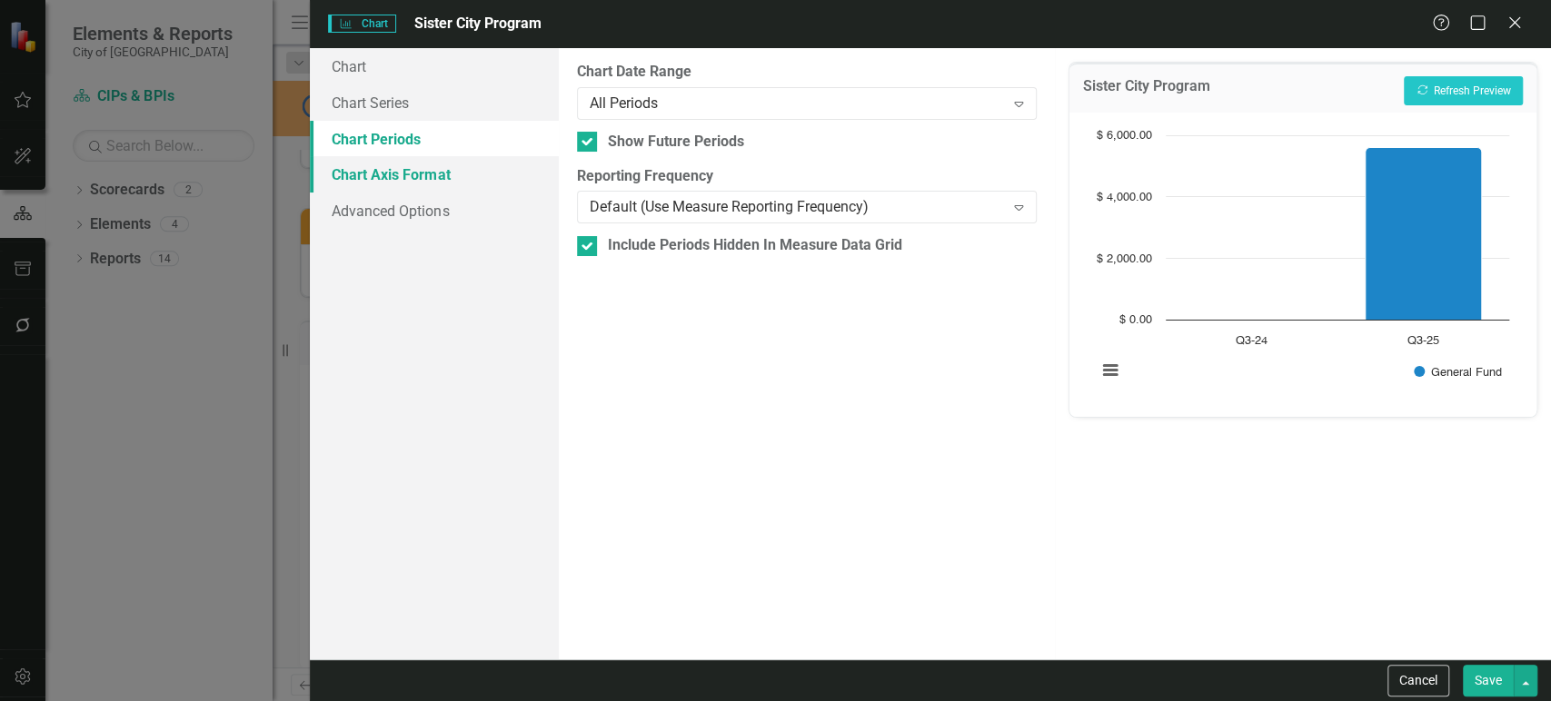
click at [441, 172] on link "Chart Axis Format" at bounding box center [434, 174] width 248 height 36
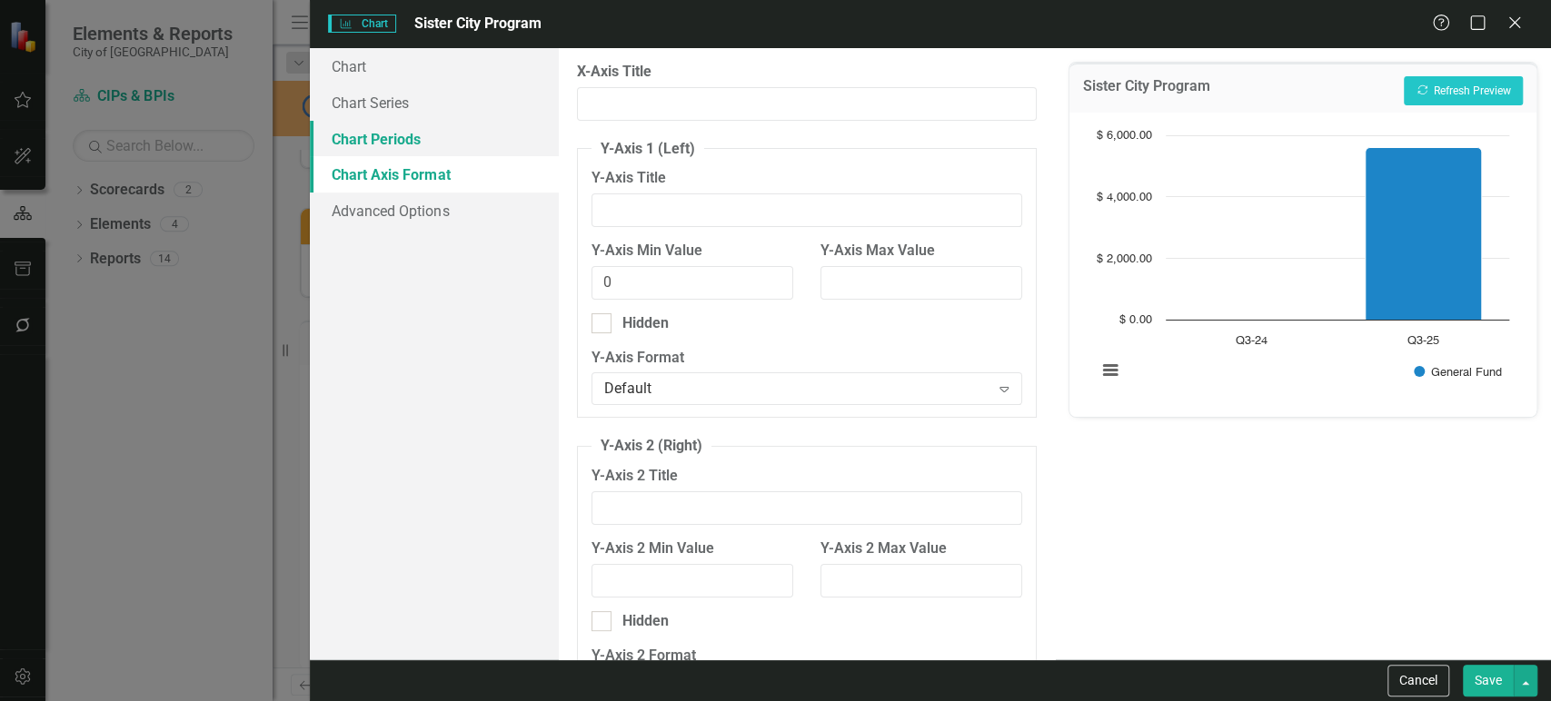
click at [496, 130] on link "Chart Periods" at bounding box center [434, 139] width 248 height 36
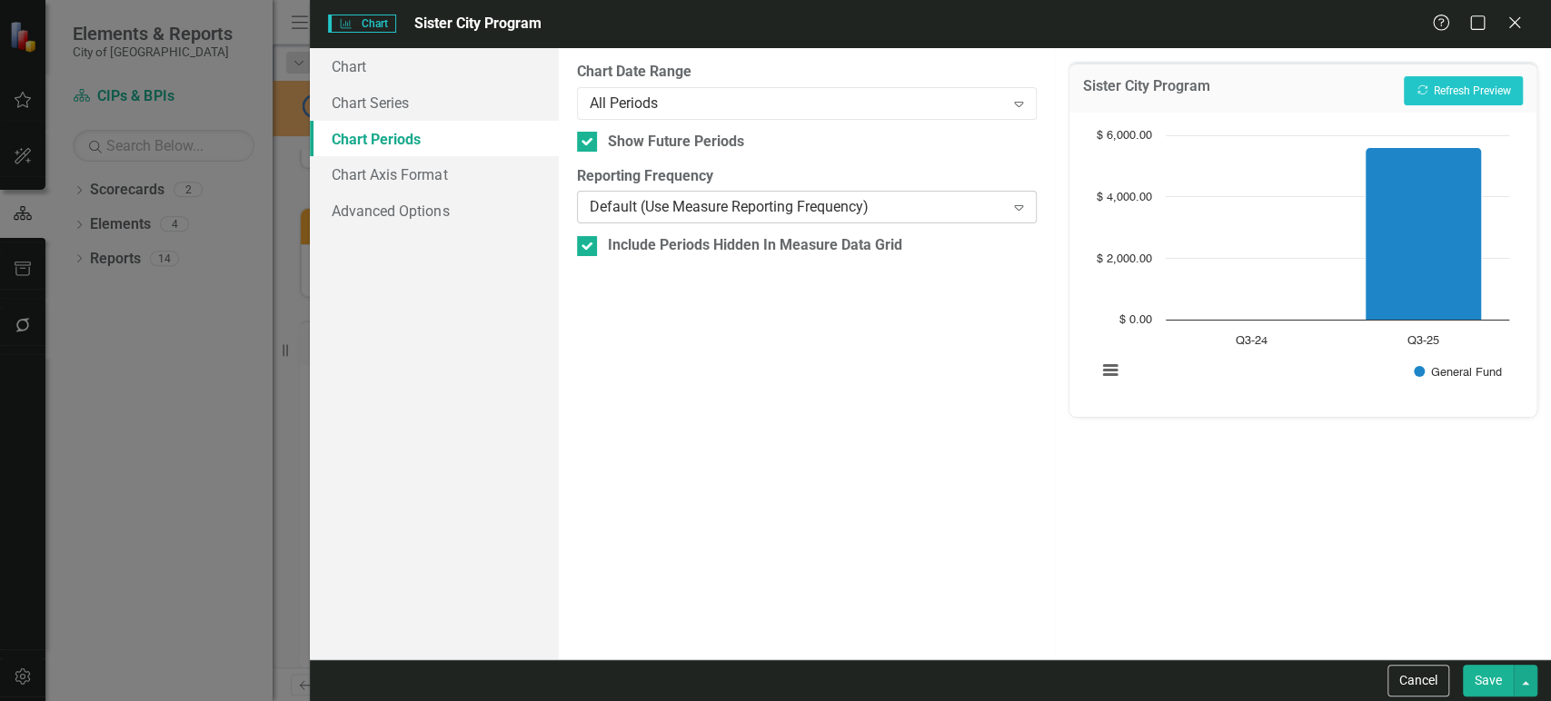
click at [673, 216] on div "Default (Use Measure Reporting Frequency)" at bounding box center [797, 207] width 415 height 21
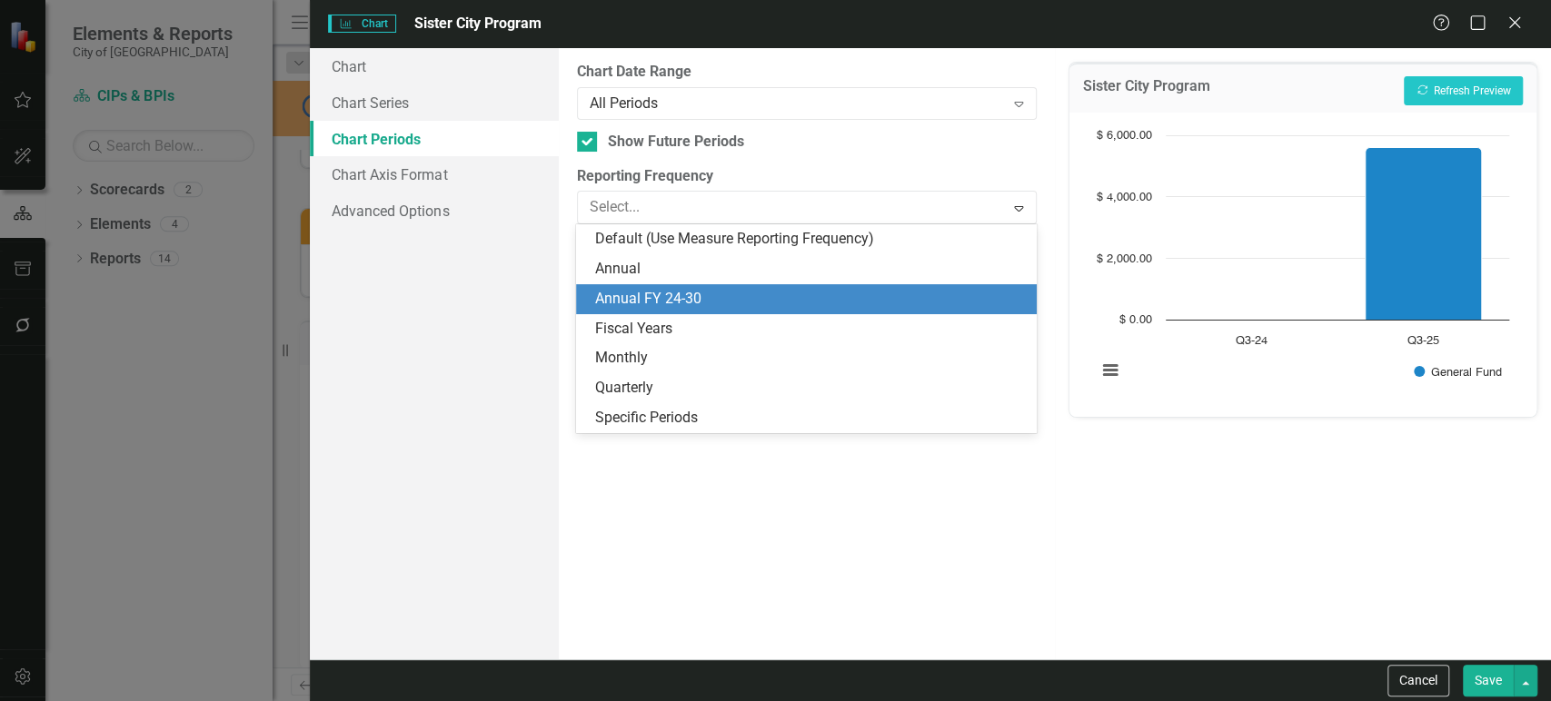
click at [665, 289] on div "Annual FY 24-30" at bounding box center [809, 299] width 431 height 21
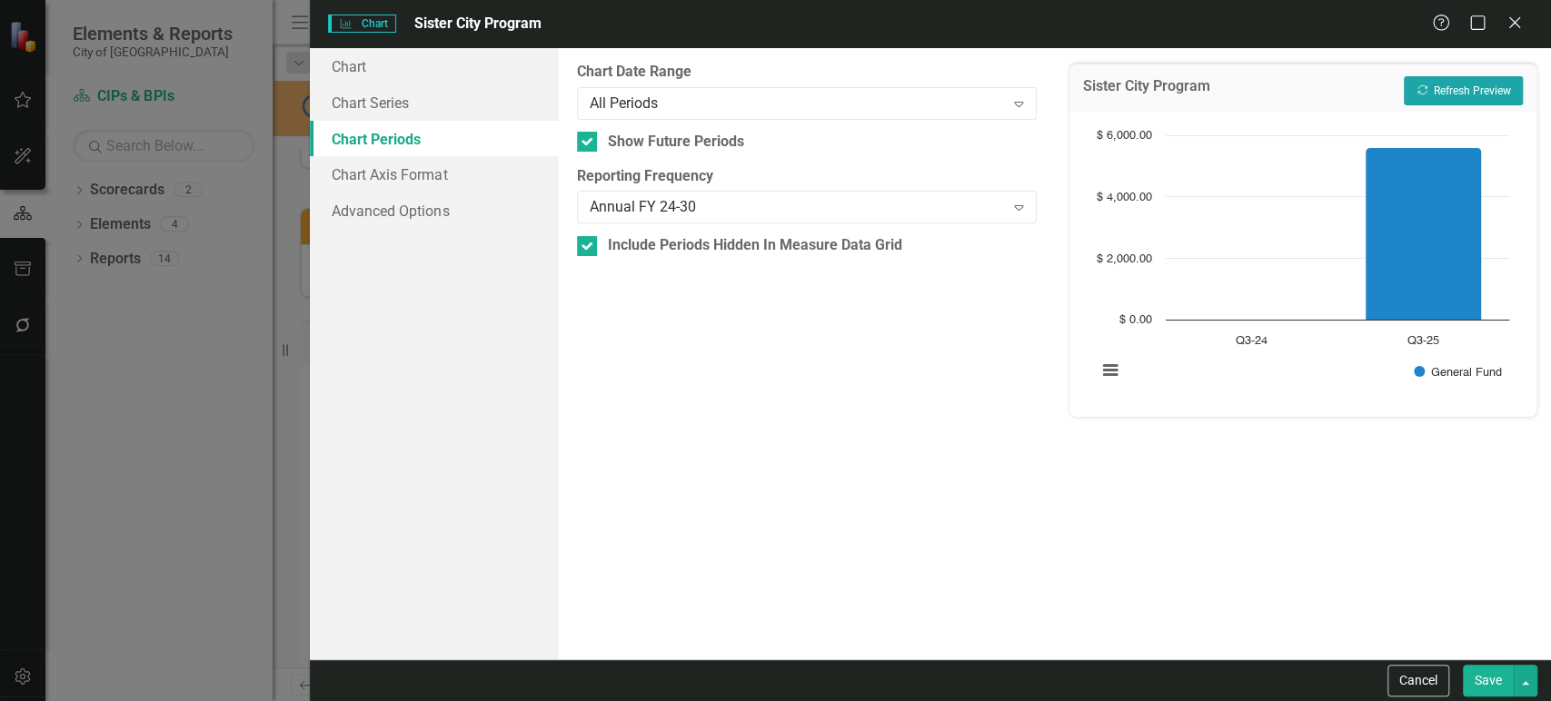
click at [1494, 91] on button "Recalculate Refresh Preview" at bounding box center [1463, 90] width 119 height 29
drag, startPoint x: 588, startPoint y: 242, endPoint x: 615, endPoint y: 235, distance: 28.0
click at [588, 243] on input "Include Periods Hidden In Measure Data Grid" at bounding box center [583, 242] width 12 height 12
click at [1462, 85] on button "Recalculate Refresh Preview" at bounding box center [1463, 90] width 119 height 29
click at [589, 246] on div at bounding box center [587, 246] width 20 height 20
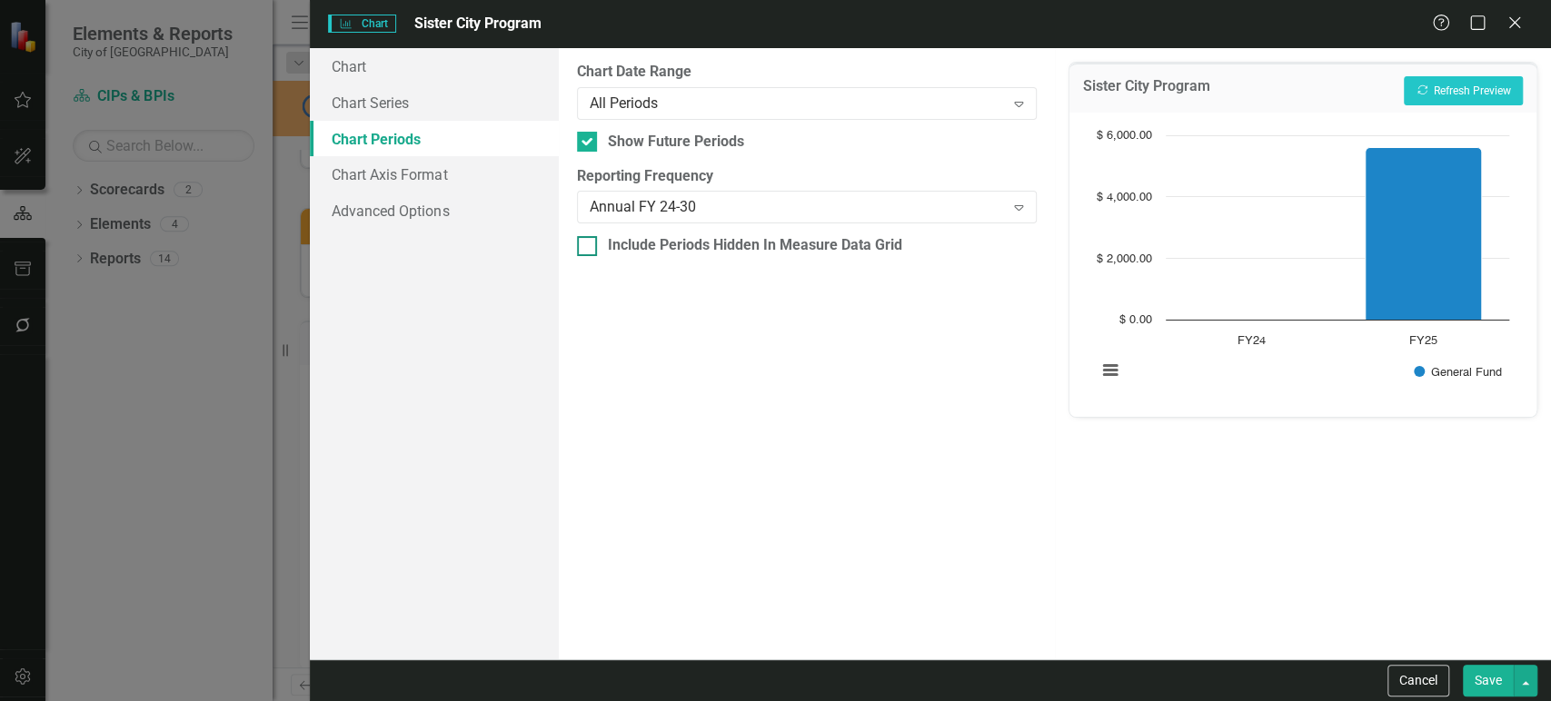
click at [589, 246] on input "Include Periods Hidden In Measure Data Grid" at bounding box center [583, 242] width 12 height 12
checkbox input "true"
click at [560, 165] on div "From this tab, you define the periods you want included in the chart. For examp…" at bounding box center [807, 354] width 496 height 612
click at [1471, 94] on button "Recalculate Refresh Preview" at bounding box center [1463, 90] width 119 height 29
click at [730, 204] on div "Annual FY 24-30" at bounding box center [797, 207] width 415 height 21
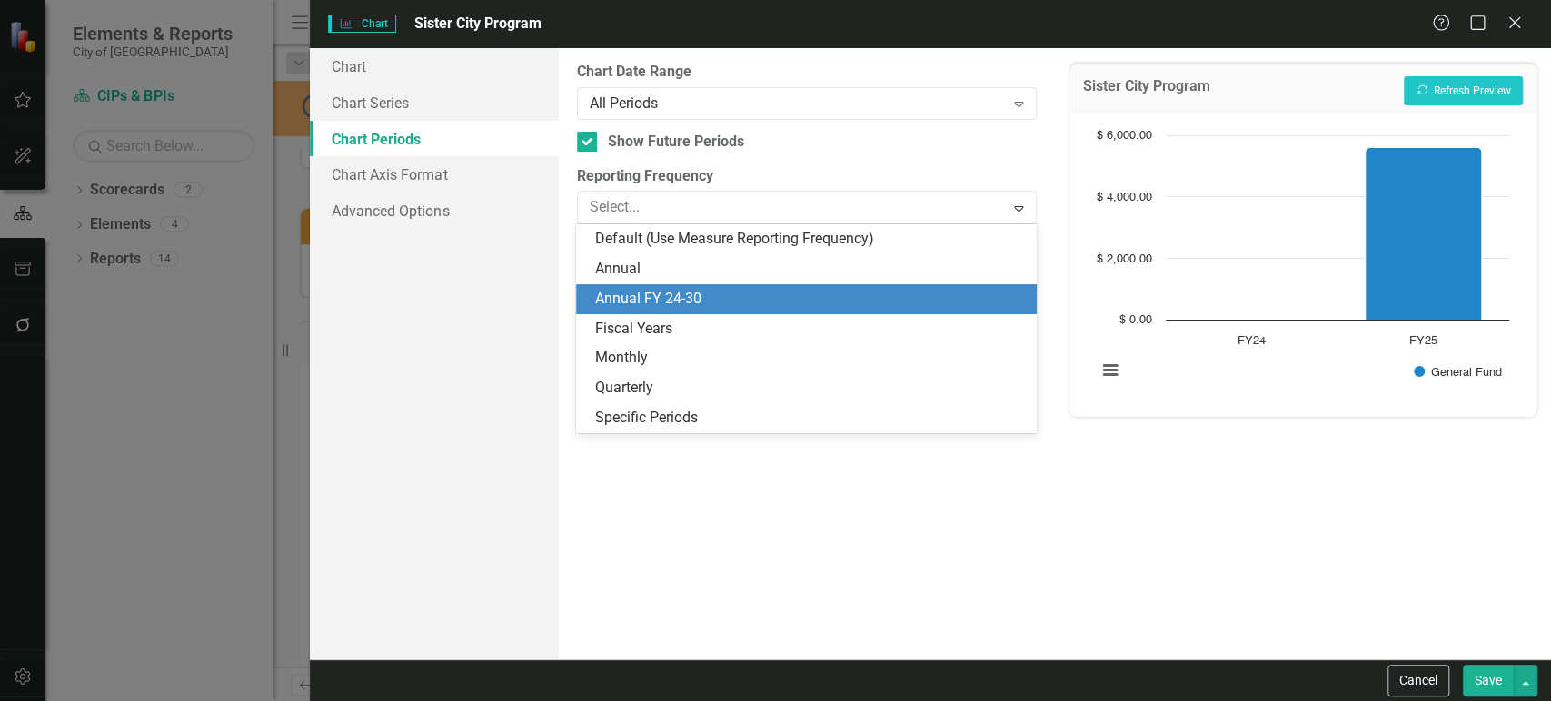
click at [685, 298] on div "Annual FY 24-30" at bounding box center [809, 299] width 431 height 21
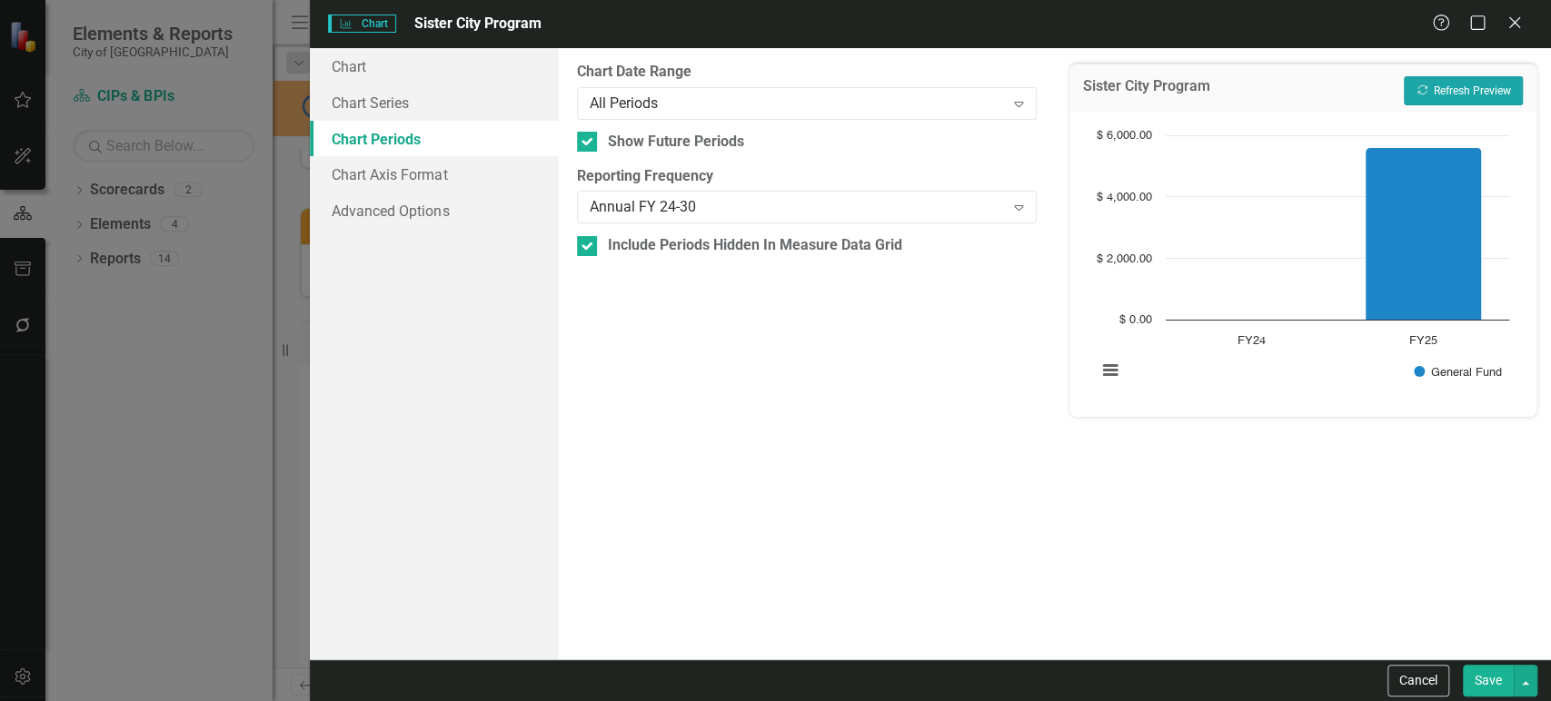
click at [1423, 83] on button "Recalculate Refresh Preview" at bounding box center [1463, 90] width 119 height 29
click at [647, 215] on div "Annual FY 24-30" at bounding box center [797, 207] width 415 height 21
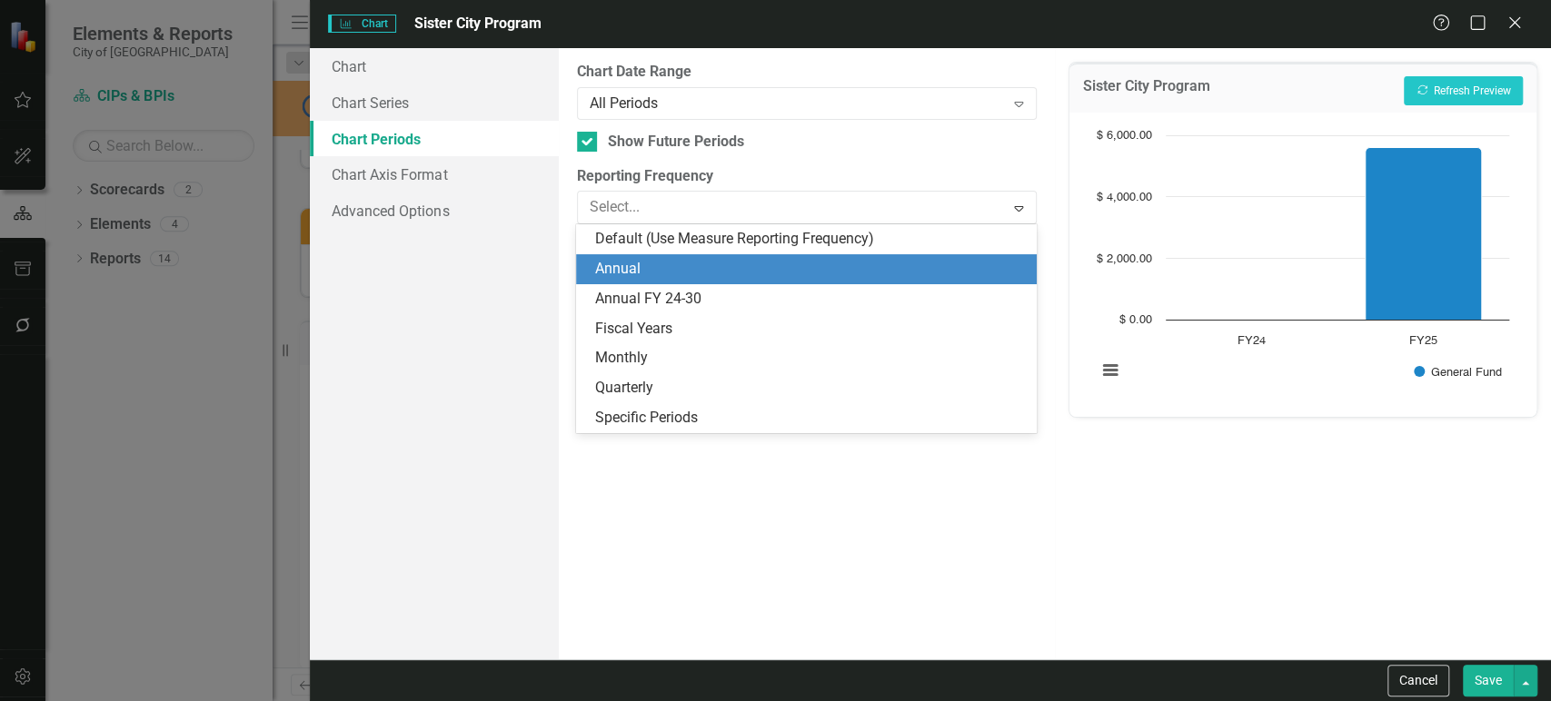
click at [647, 264] on div "Annual" at bounding box center [809, 269] width 431 height 21
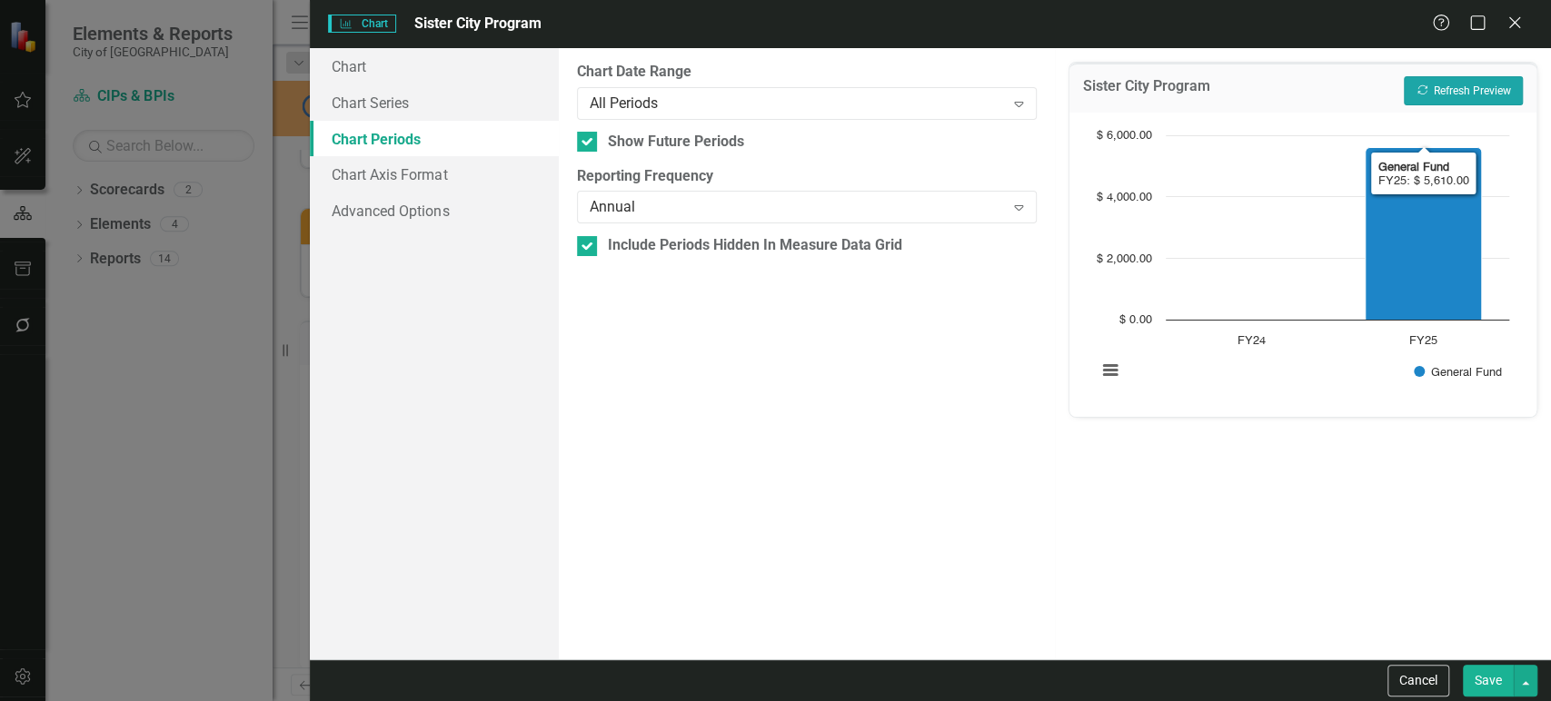
click at [1449, 87] on button "Recalculate Refresh Preview" at bounding box center [1463, 90] width 119 height 29
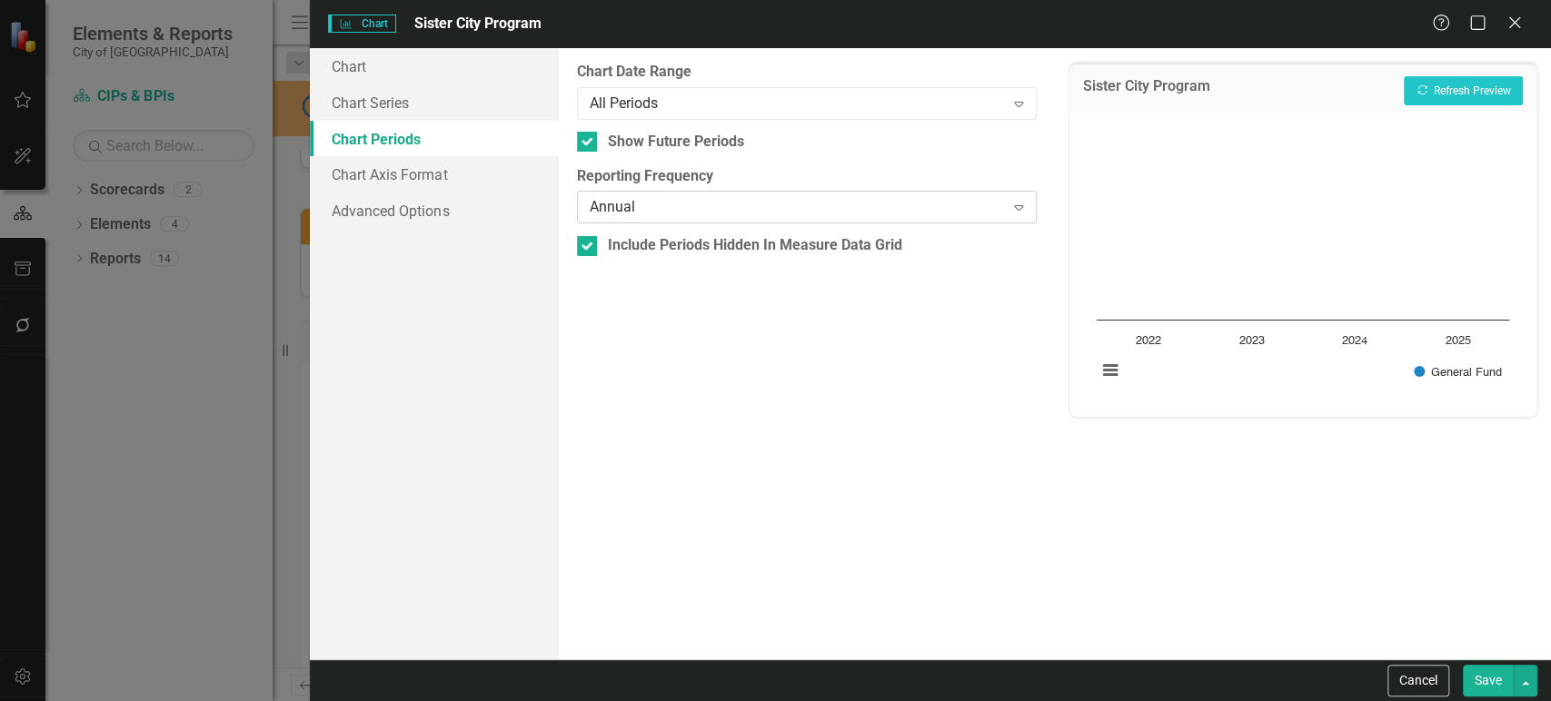
click at [756, 212] on div "Annual" at bounding box center [797, 207] width 415 height 21
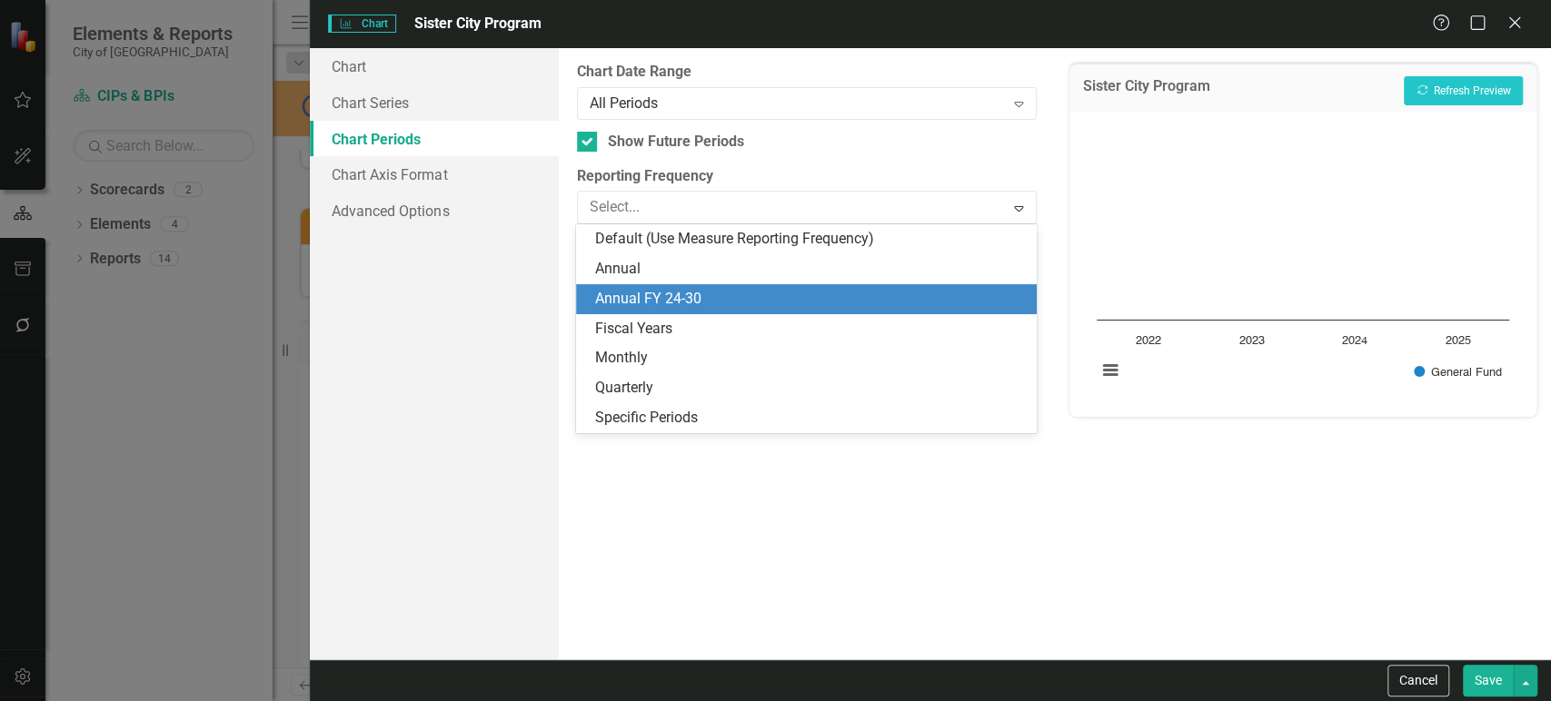
click at [700, 299] on div "Annual FY 24-30" at bounding box center [809, 299] width 431 height 21
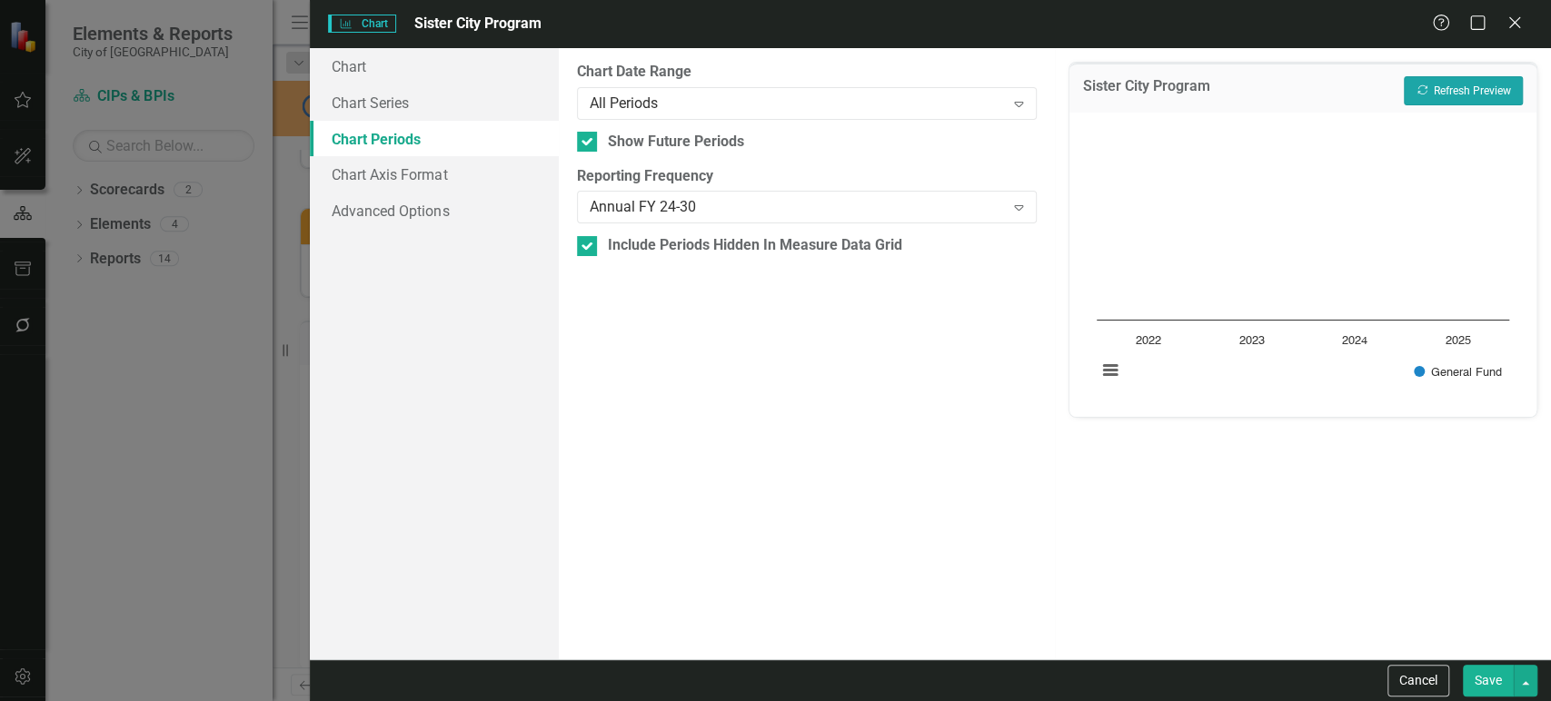
click at [1472, 93] on button "Recalculate Refresh Preview" at bounding box center [1463, 90] width 119 height 29
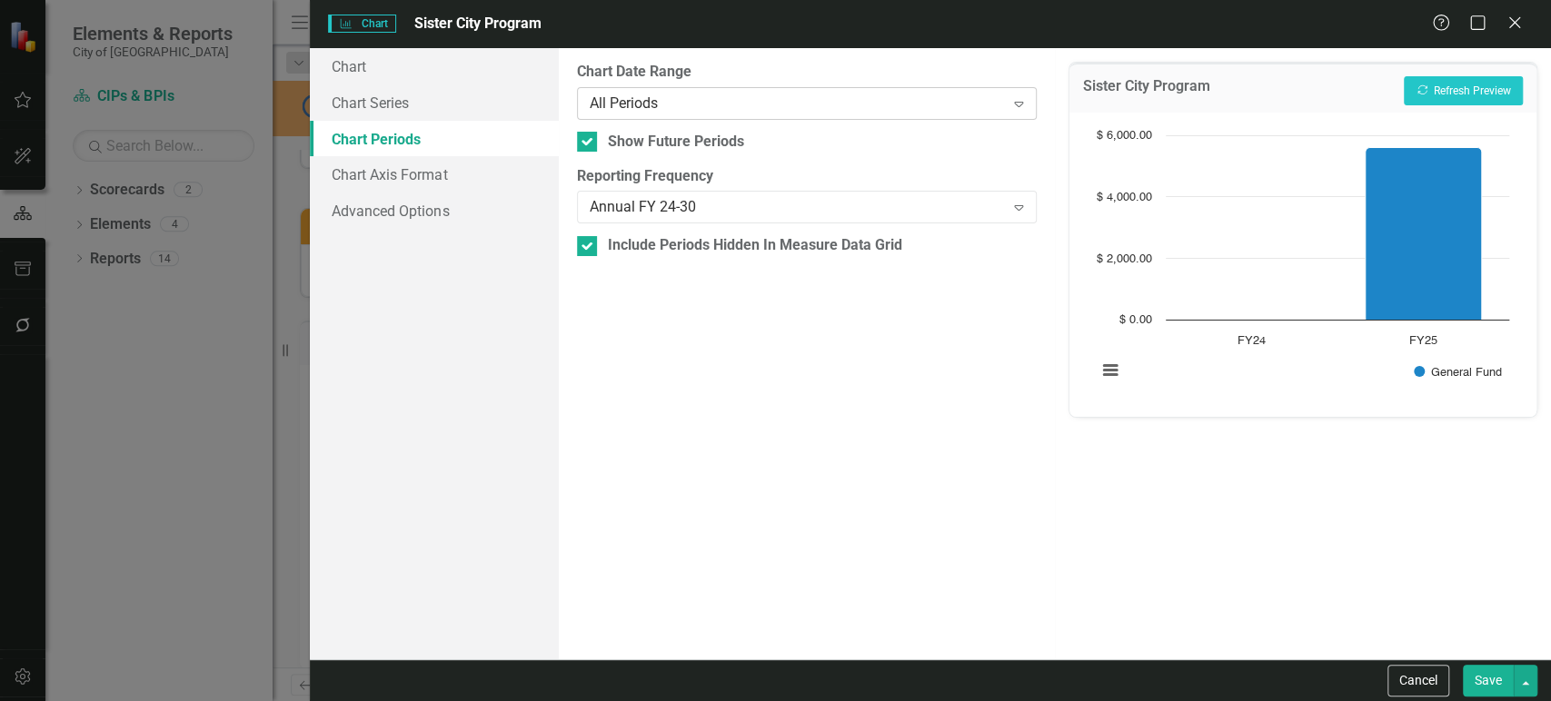
click at [628, 94] on div "All Periods" at bounding box center [797, 103] width 415 height 21
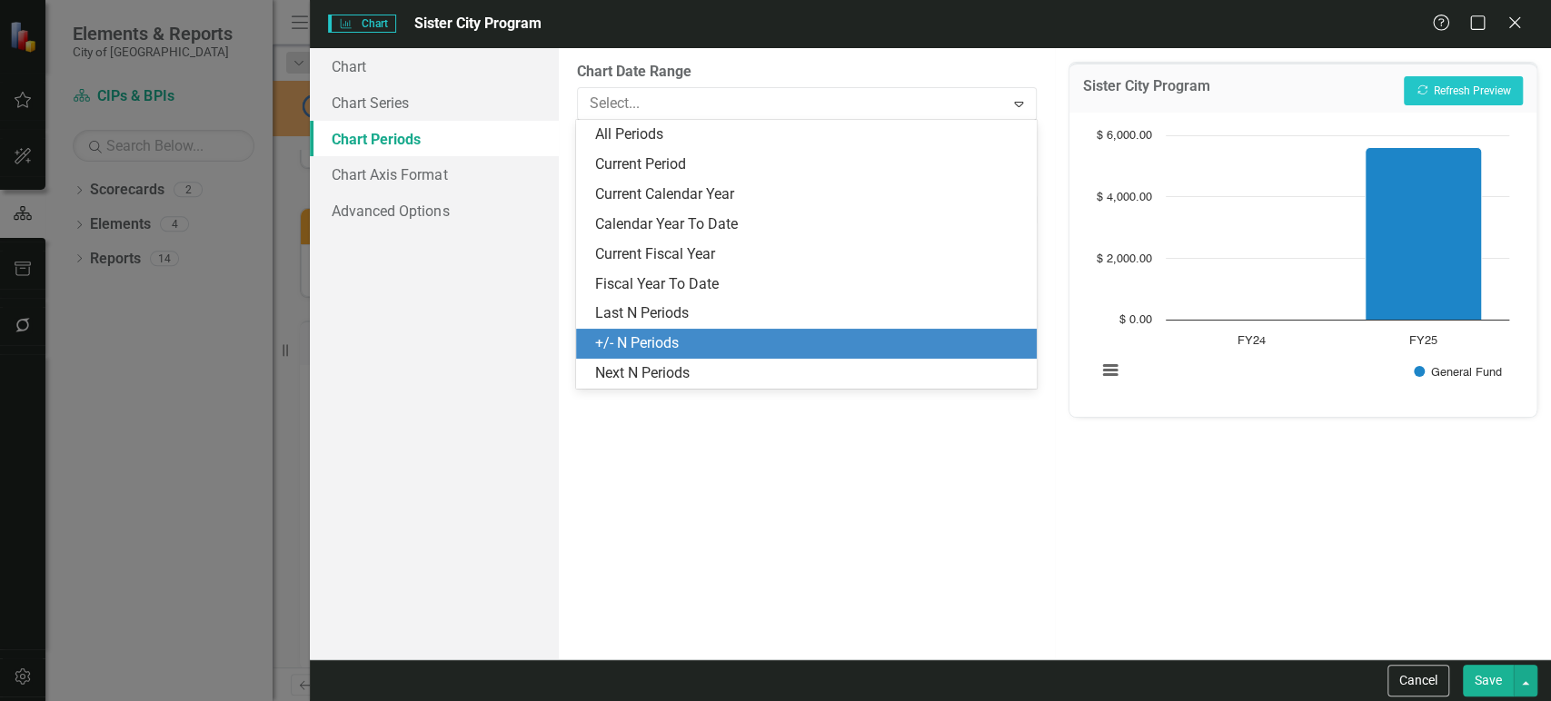
click at [612, 332] on div "+/- N Periods" at bounding box center [806, 344] width 460 height 30
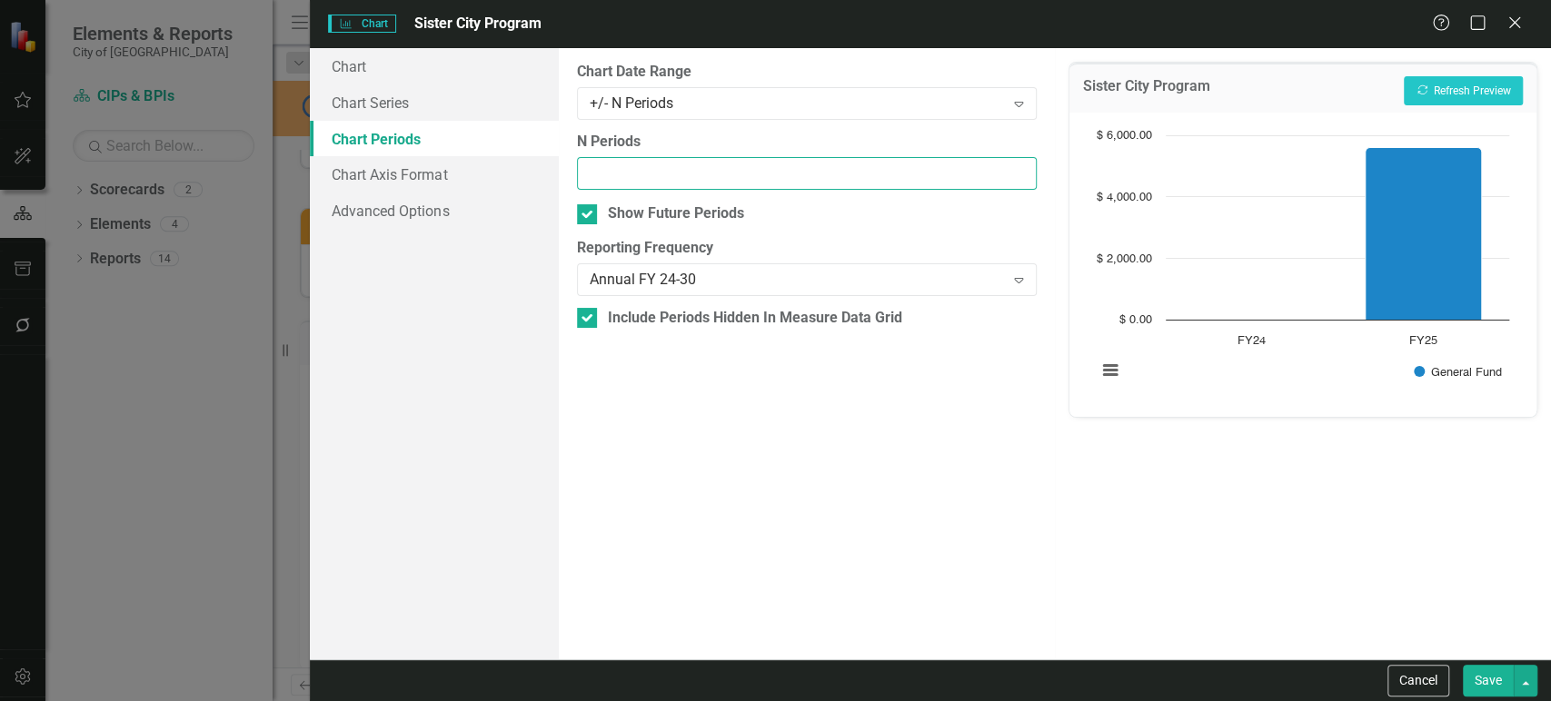
click at [643, 166] on input "N Periods" at bounding box center [807, 174] width 460 height 34
type input "8"
click at [1478, 81] on button "Recalculate Refresh Preview" at bounding box center [1463, 90] width 119 height 29
click at [632, 87] on div "Chart Date Range +/- N Periods Expand" at bounding box center [807, 90] width 460 height 56
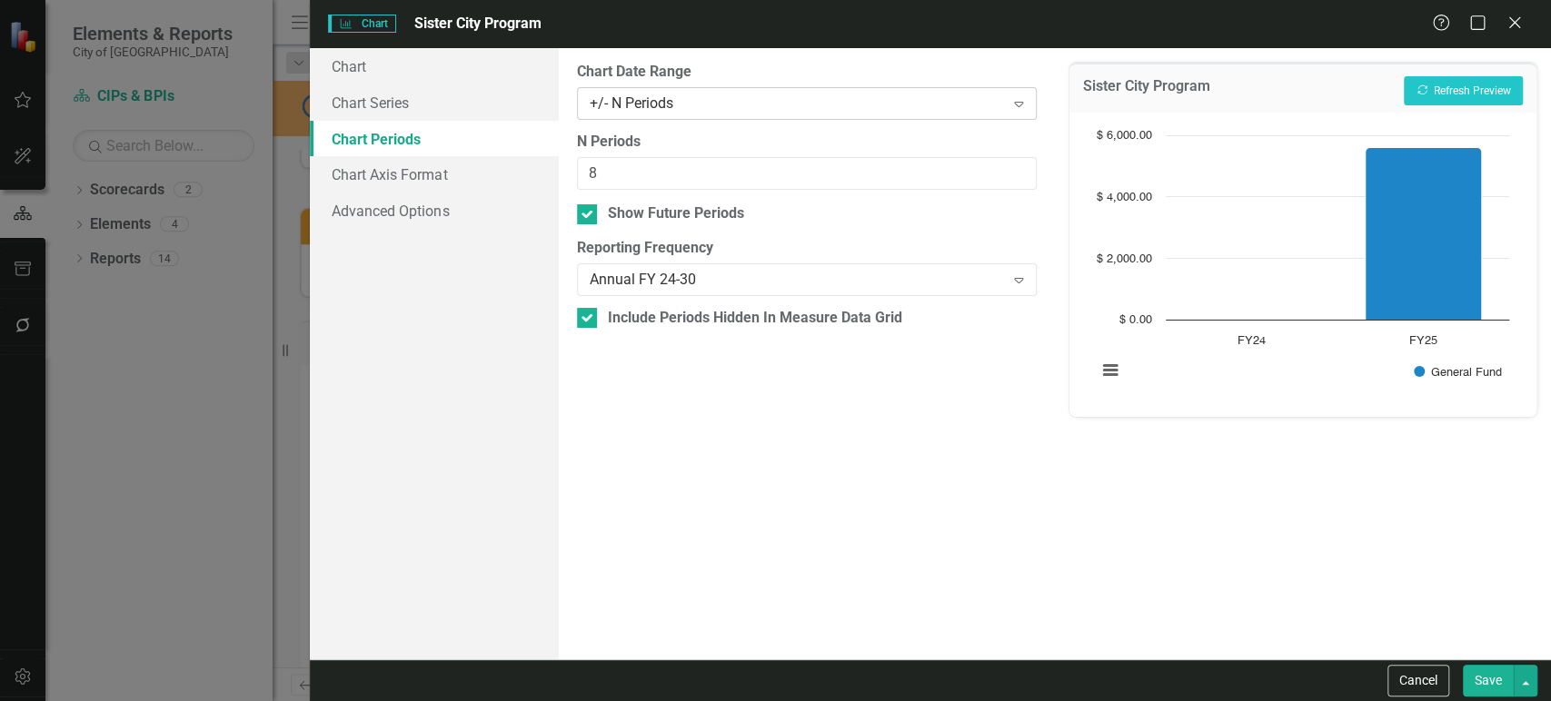
click at [632, 88] on div "+/- N Periods Expand" at bounding box center [807, 103] width 460 height 33
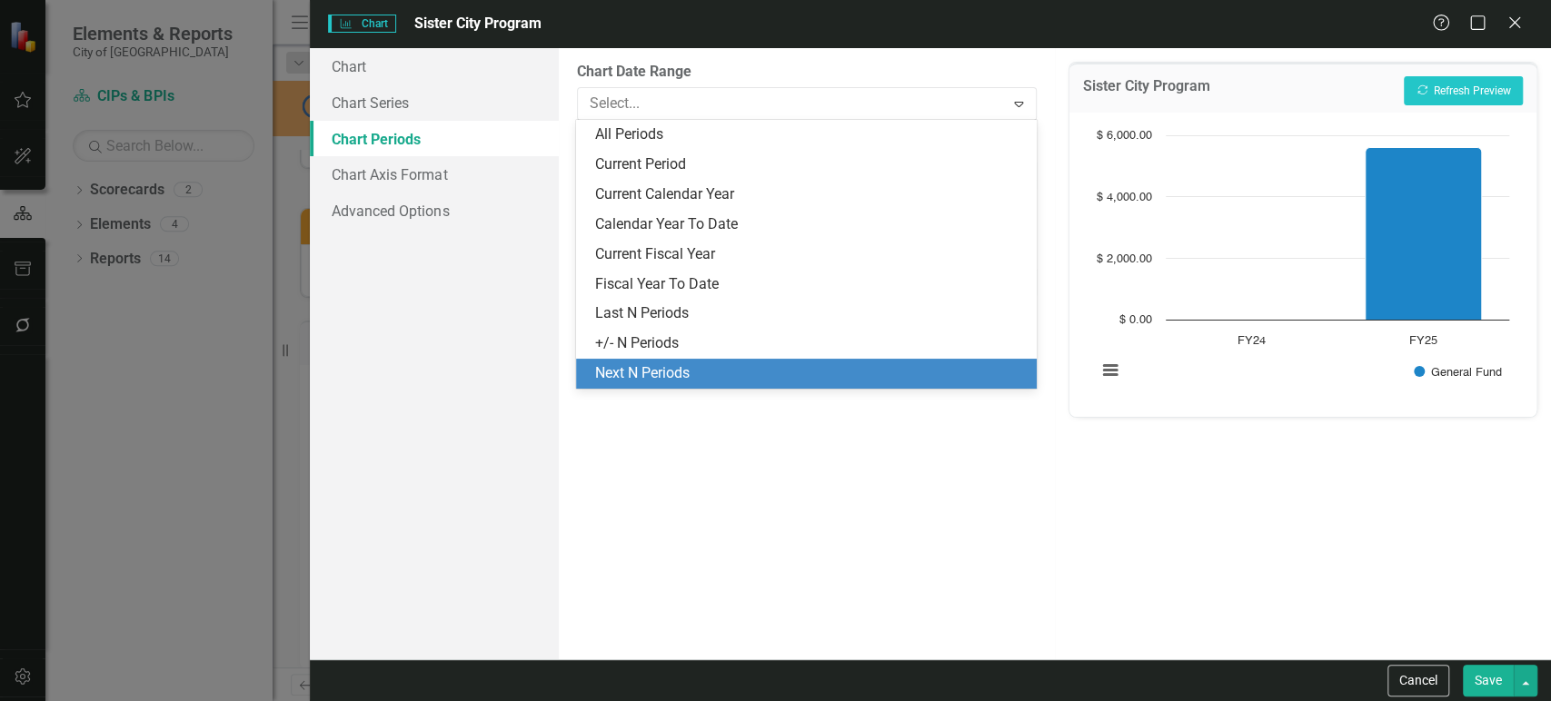
click at [632, 362] on div "Next N Periods" at bounding box center [806, 374] width 460 height 30
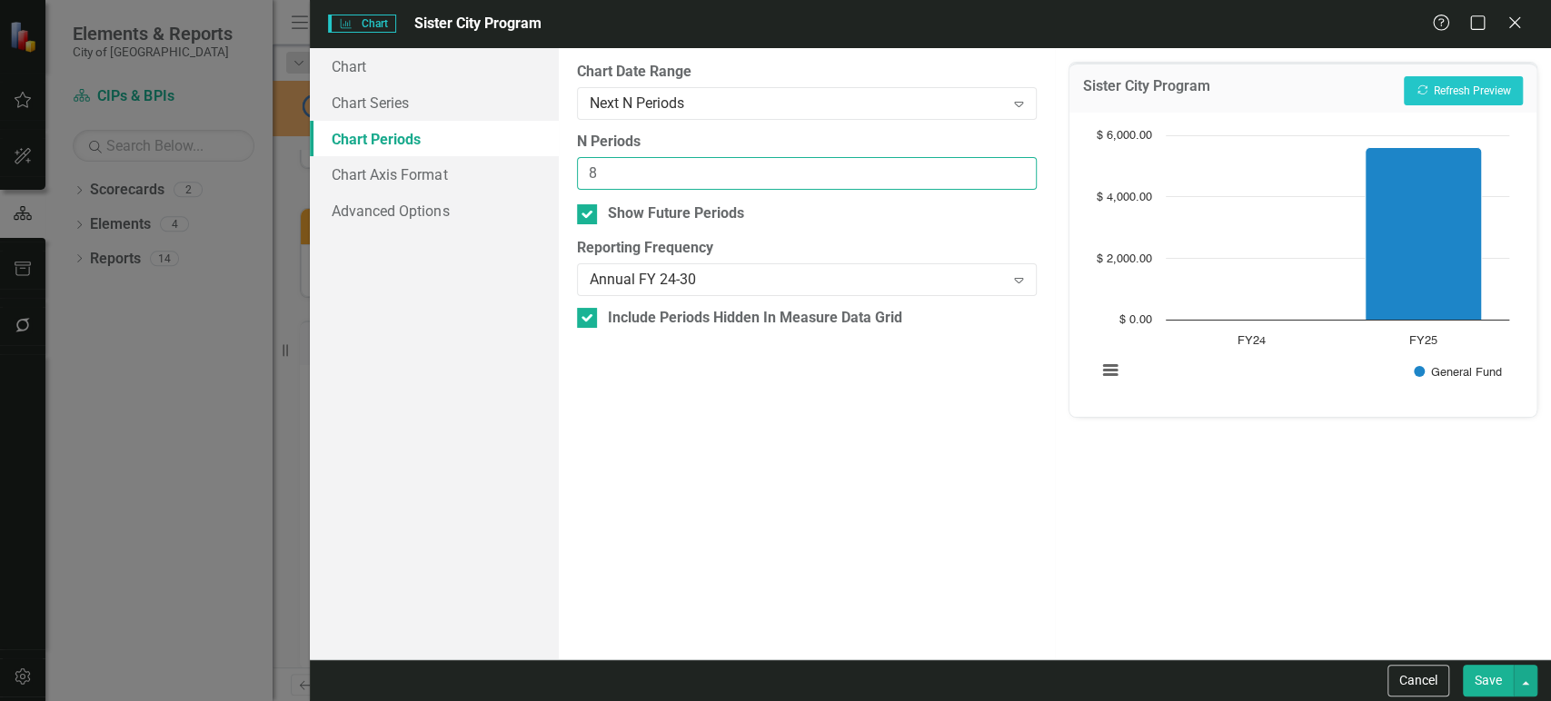
drag, startPoint x: 588, startPoint y: 166, endPoint x: 579, endPoint y: 164, distance: 9.3
click at [581, 165] on input "8" at bounding box center [807, 174] width 460 height 34
drag, startPoint x: 1475, startPoint y: 89, endPoint x: 1447, endPoint y: 93, distance: 27.5
click at [1475, 90] on button "Recalculate Refresh Preview" at bounding box center [1463, 90] width 119 height 29
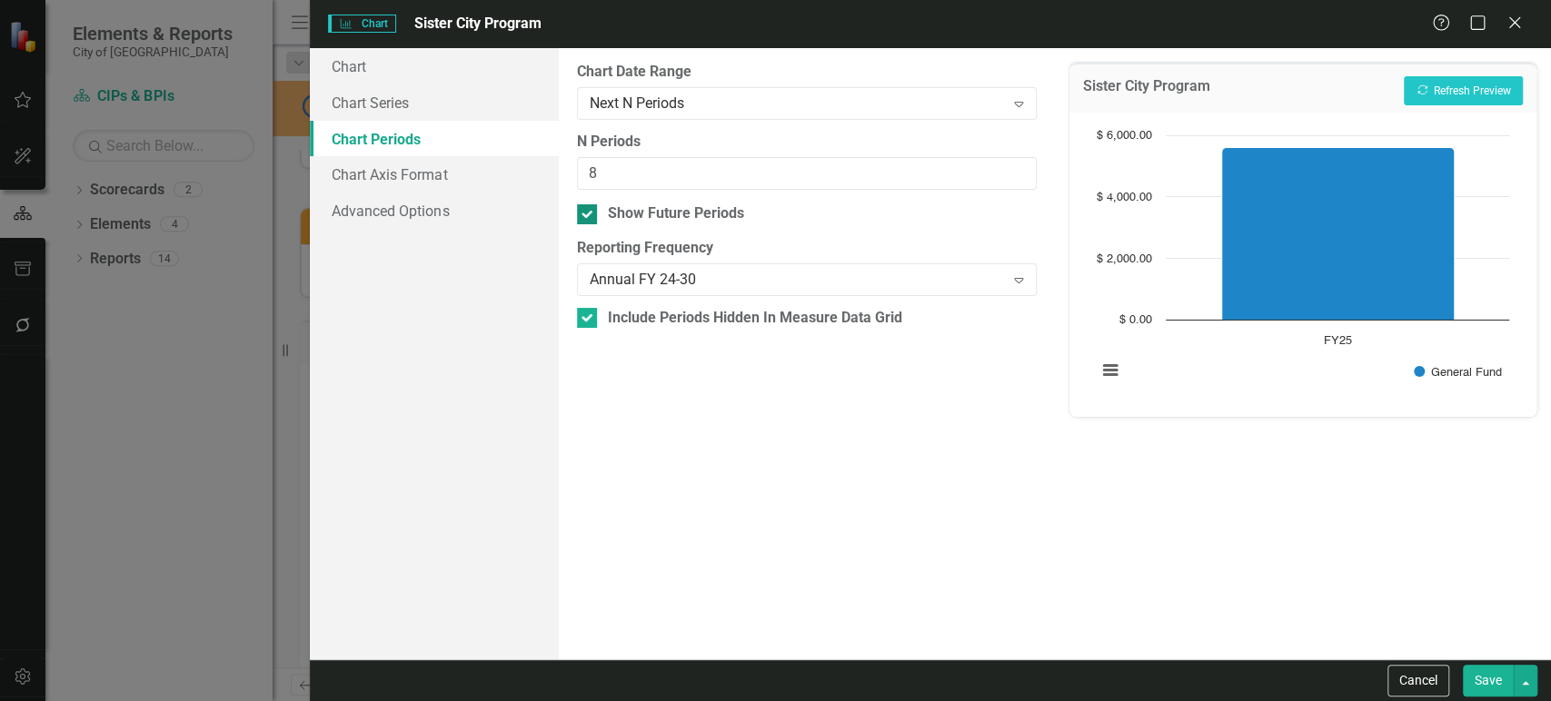
click at [582, 222] on div at bounding box center [587, 214] width 20 height 20
click at [582, 216] on input "Show Future Periods" at bounding box center [583, 210] width 12 height 12
drag, startPoint x: 1457, startPoint y: 81, endPoint x: 1380, endPoint y: 93, distance: 77.2
click at [1458, 84] on button "Recalculate Refresh Preview" at bounding box center [1463, 90] width 119 height 29
click at [588, 210] on input "Show Future Periods" at bounding box center [583, 210] width 12 height 12
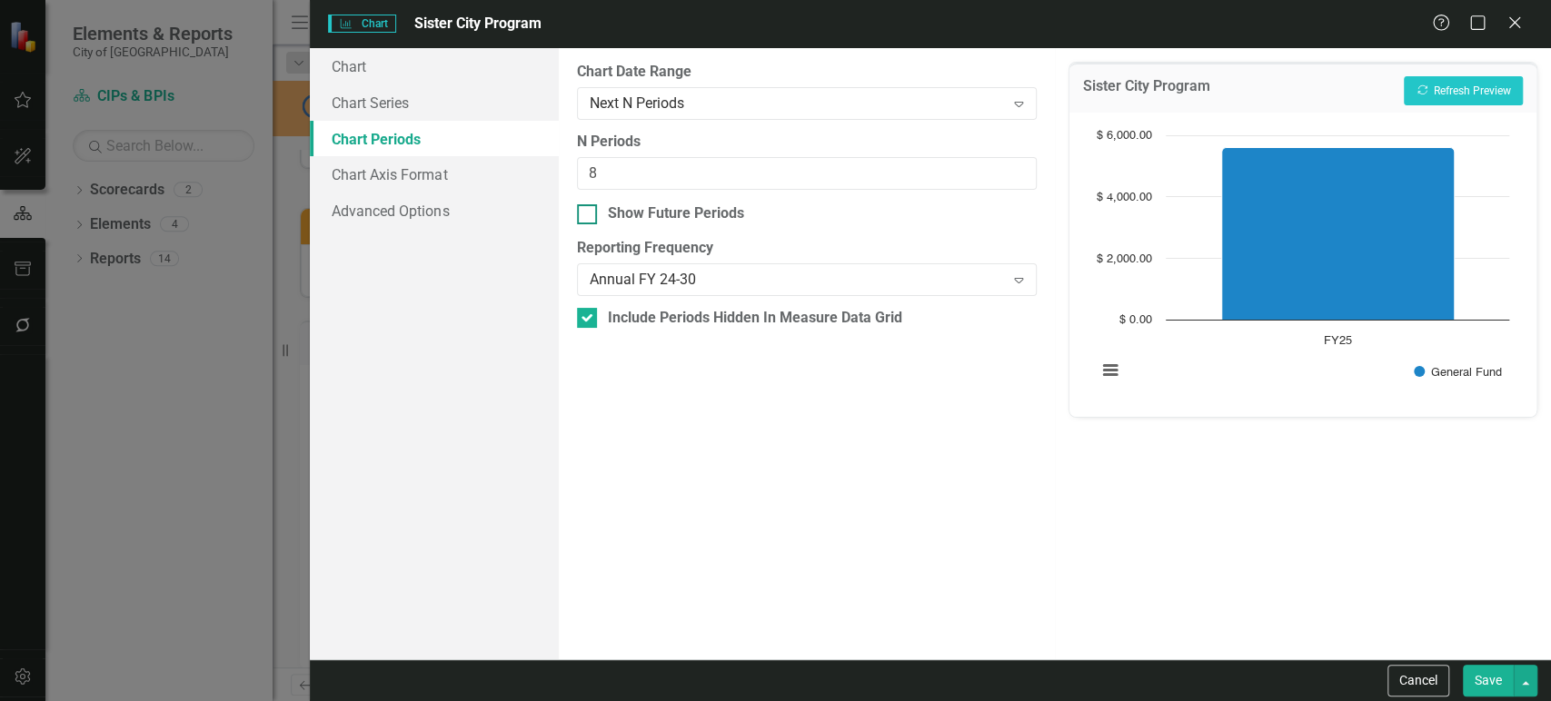
checkbox input "true"
click at [695, 119] on div "Next N Periods Expand" at bounding box center [807, 103] width 460 height 33
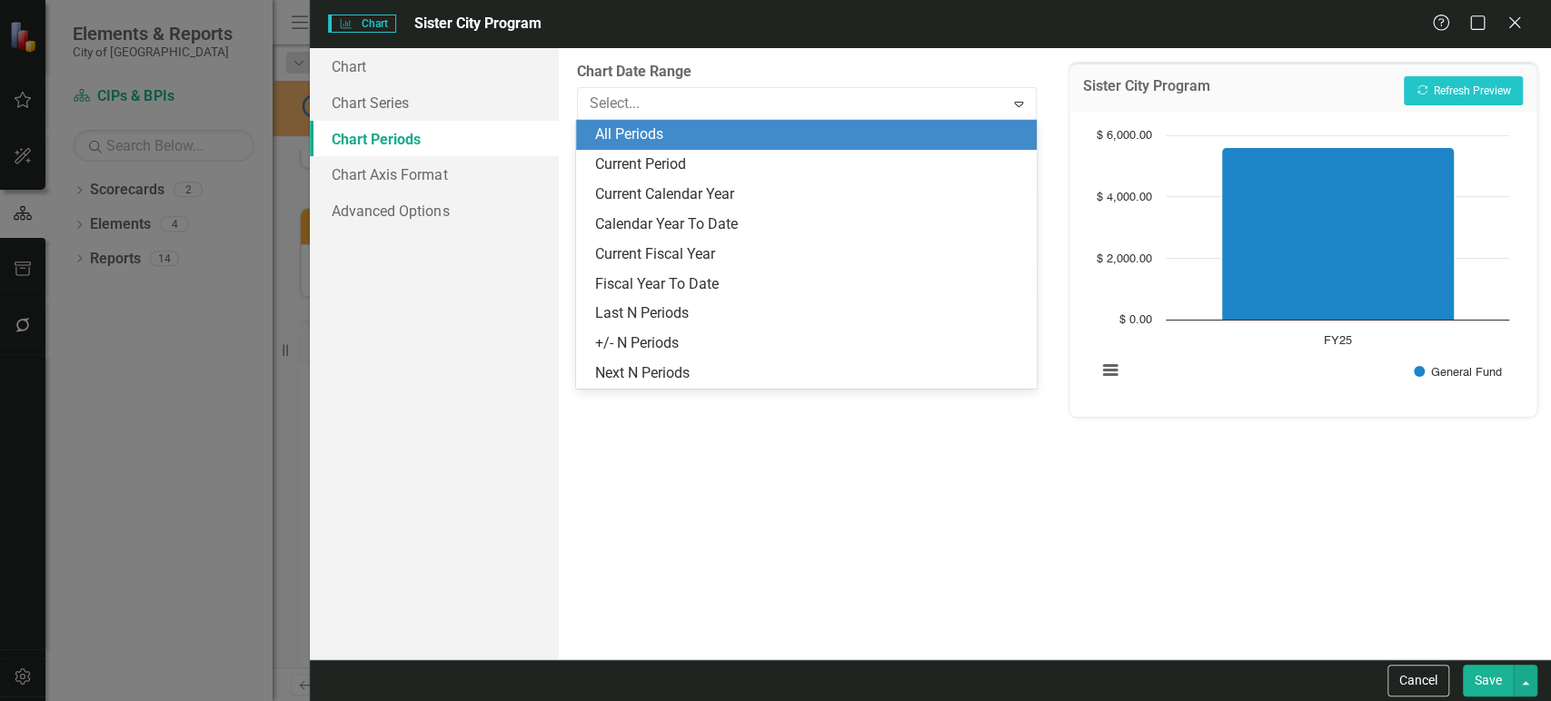
click at [683, 126] on div "All Periods" at bounding box center [809, 134] width 431 height 21
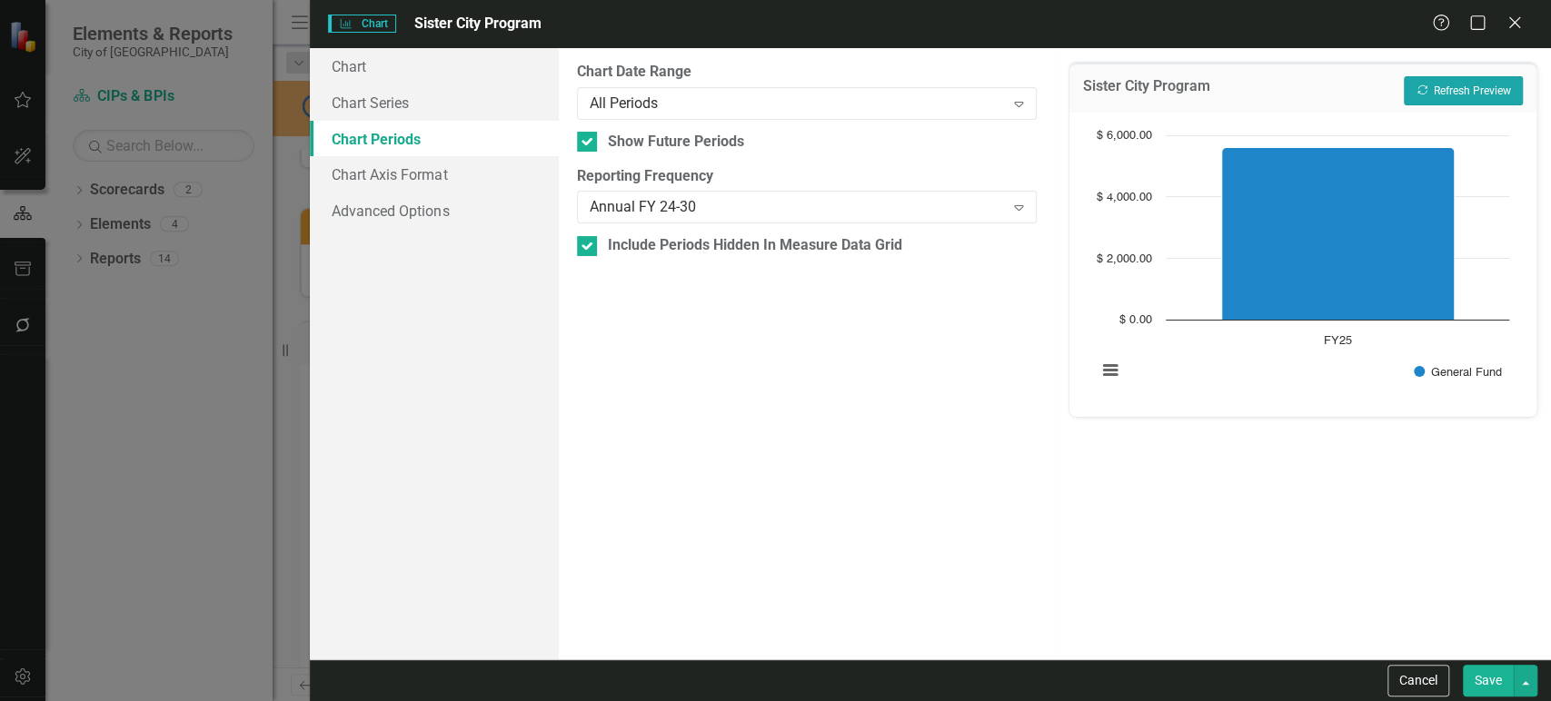
click at [1438, 84] on button "Recalculate Refresh Preview" at bounding box center [1463, 90] width 119 height 29
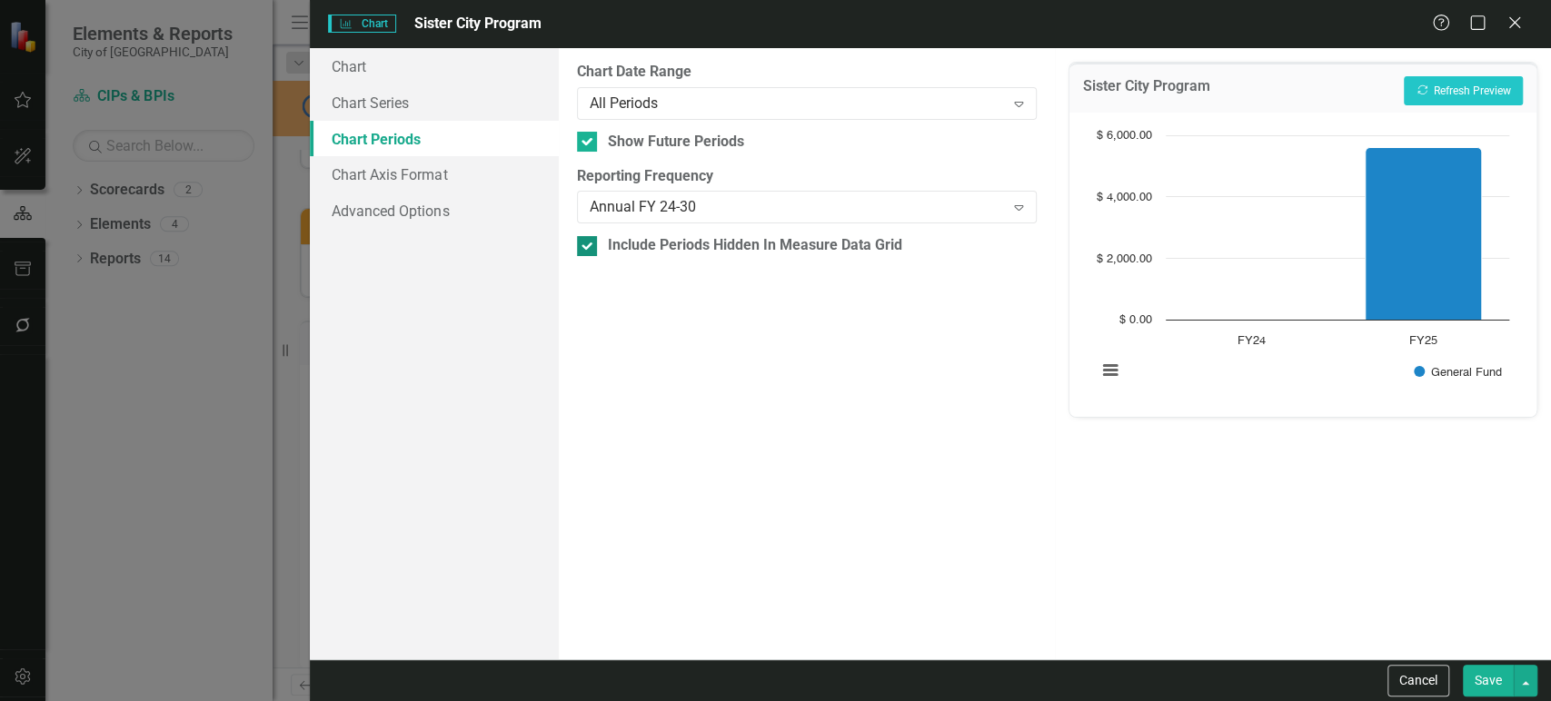
click at [714, 241] on div "Include Periods Hidden In Measure Data Grid" at bounding box center [755, 245] width 294 height 21
click at [589, 241] on input "Include Periods Hidden In Measure Data Grid" at bounding box center [583, 242] width 12 height 12
click at [693, 244] on div "Include Periods Hidden In Measure Data Grid" at bounding box center [755, 245] width 294 height 21
click at [589, 244] on input "Include Periods Hidden In Measure Data Grid" at bounding box center [583, 242] width 12 height 12
checkbox input "true"
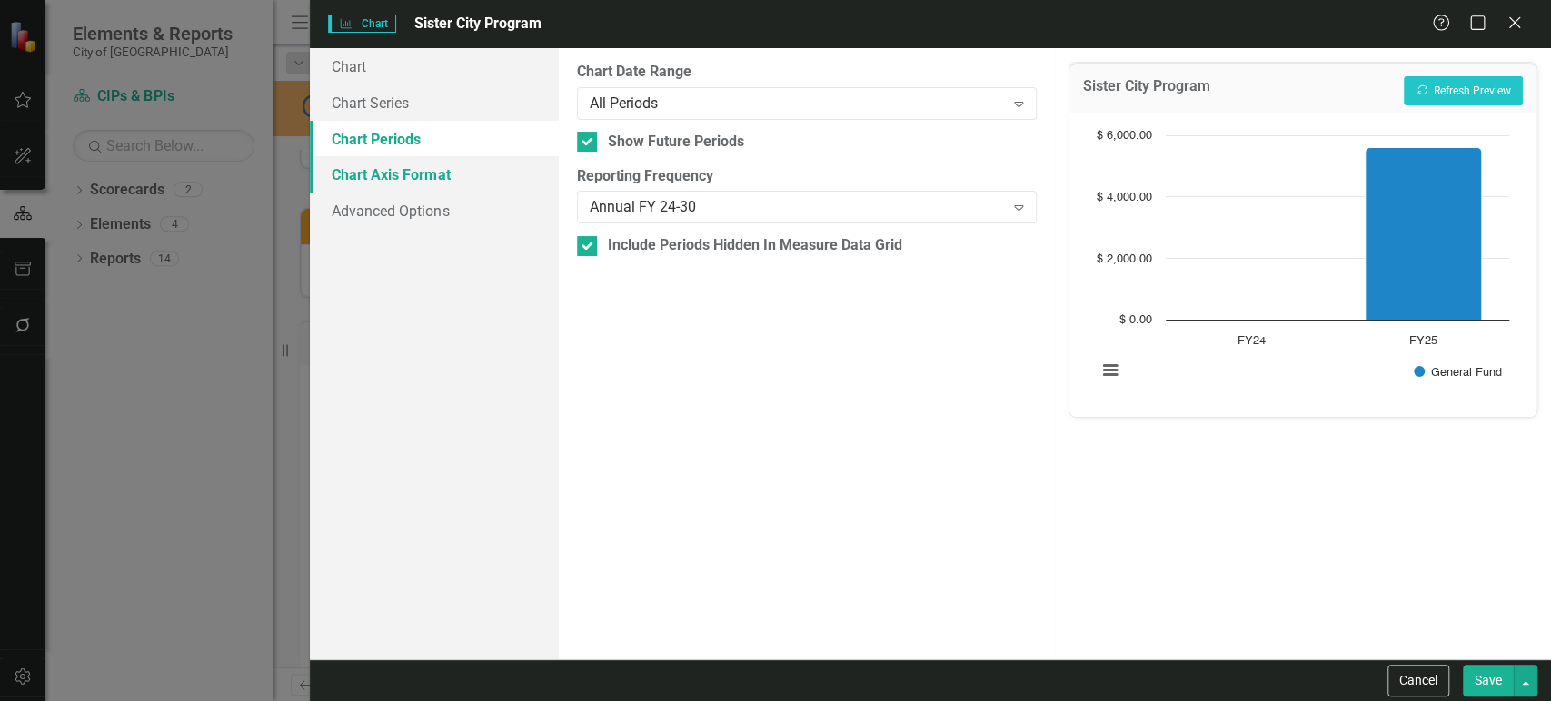
click at [428, 185] on link "Chart Axis Format" at bounding box center [434, 174] width 248 height 36
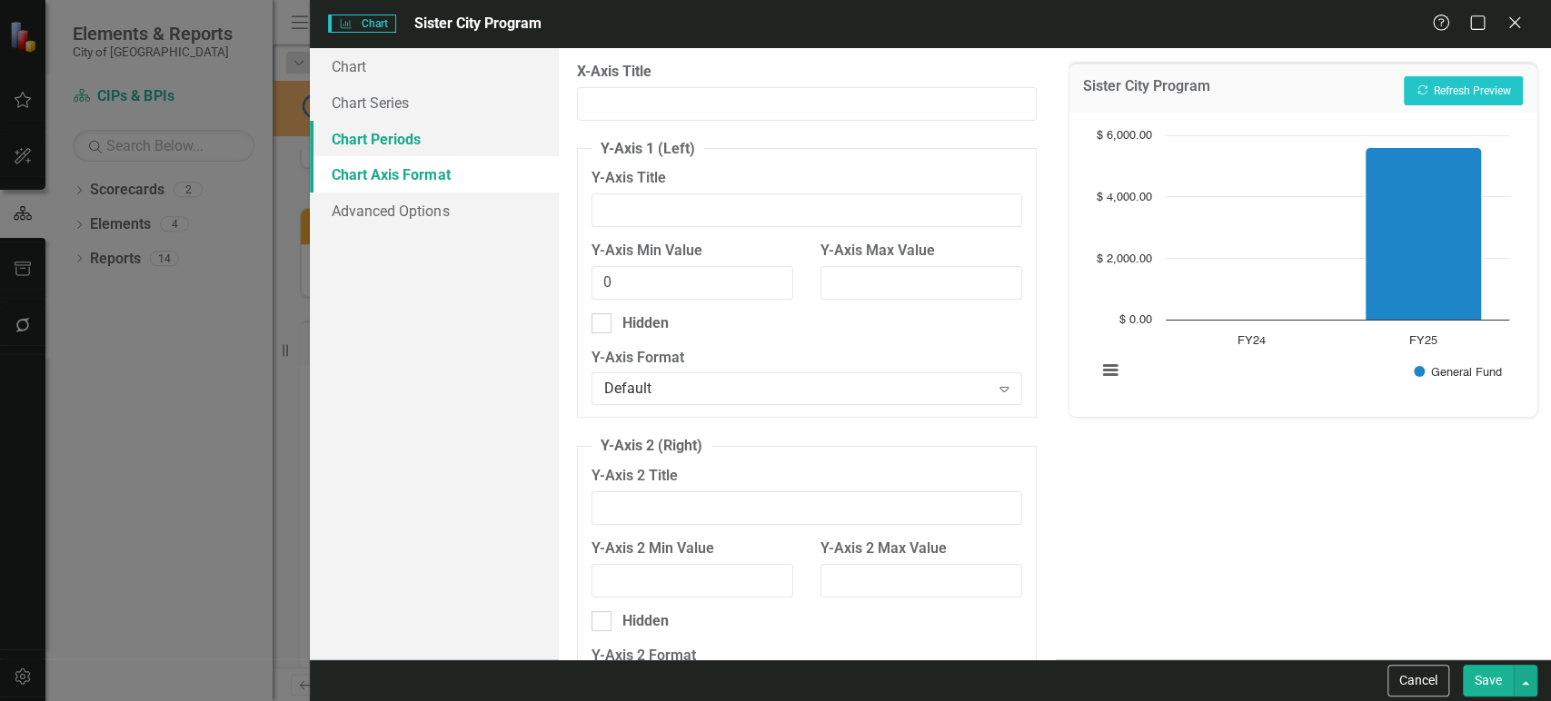
click at [456, 142] on link "Chart Periods" at bounding box center [434, 139] width 248 height 36
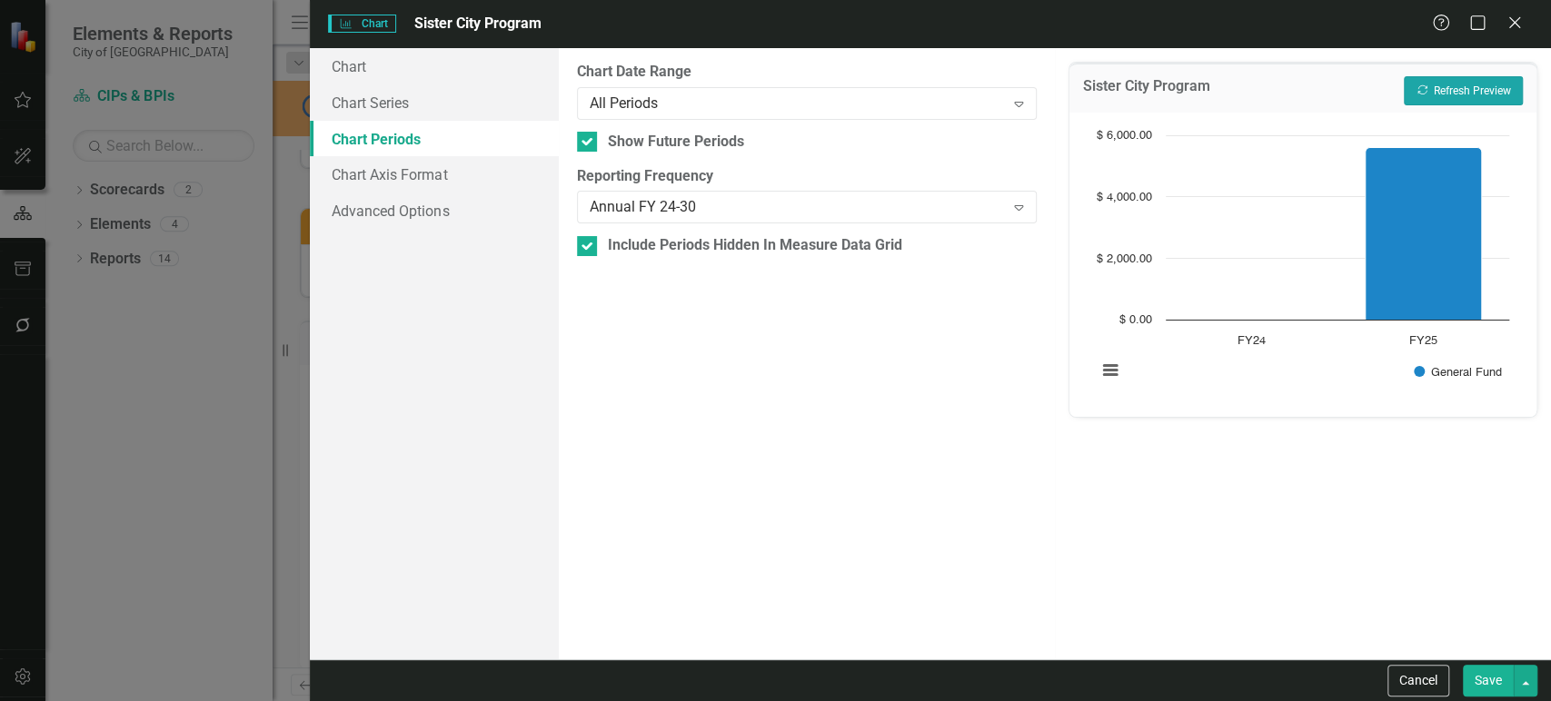
click at [1444, 88] on button "Recalculate Refresh Preview" at bounding box center [1463, 90] width 119 height 29
click at [1482, 683] on button "Save" at bounding box center [1488, 681] width 51 height 32
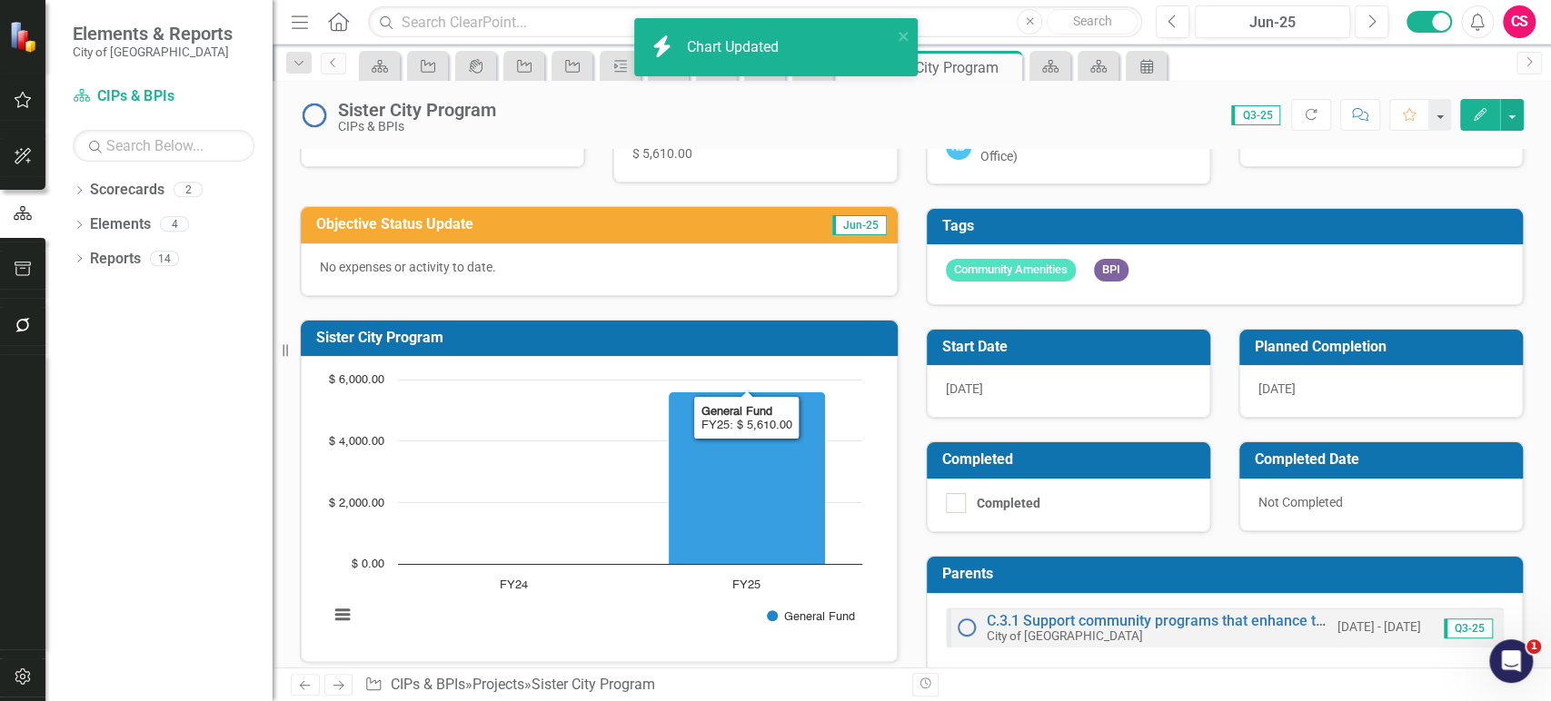
click at [532, 434] on rect "Interactive chart" at bounding box center [596, 507] width 552 height 273
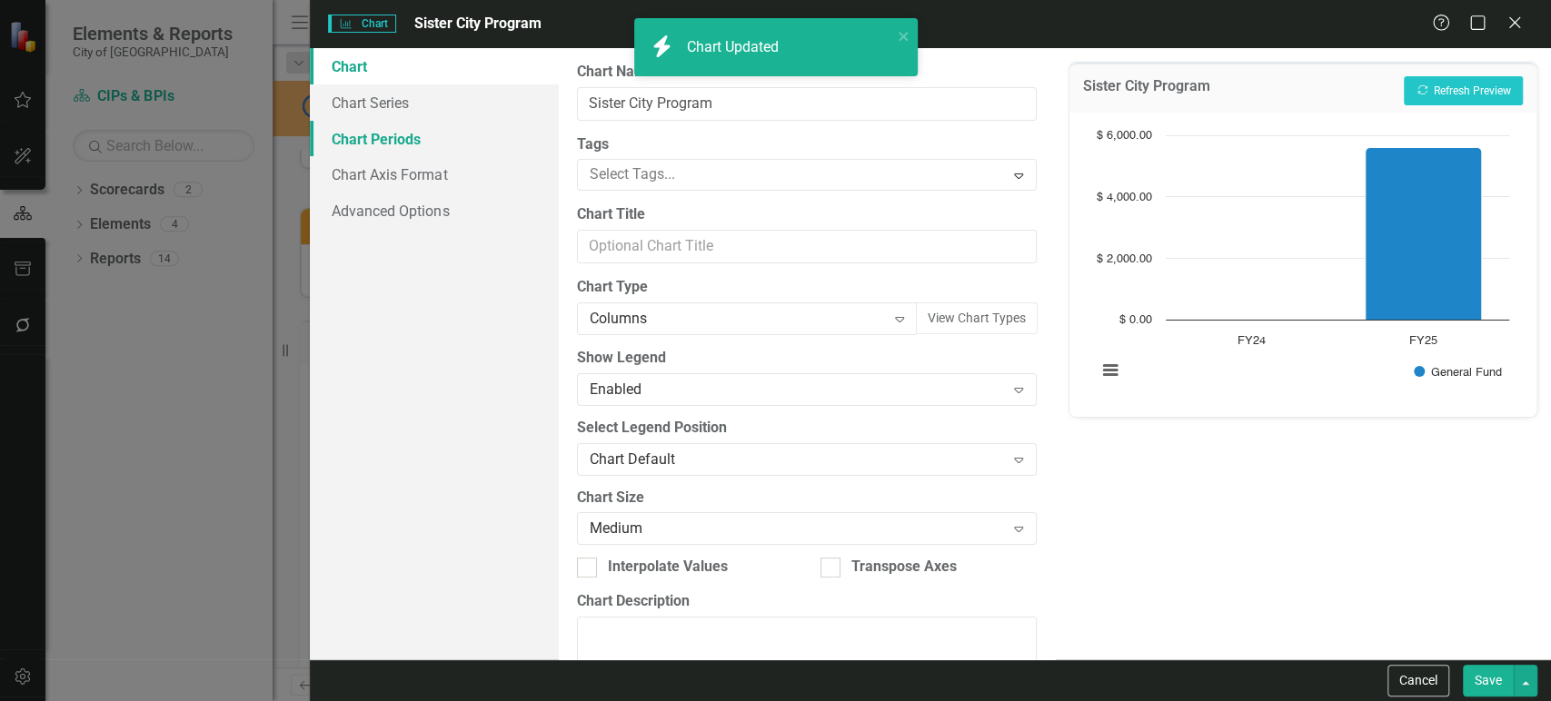
click at [419, 128] on link "Chart Periods" at bounding box center [434, 139] width 248 height 36
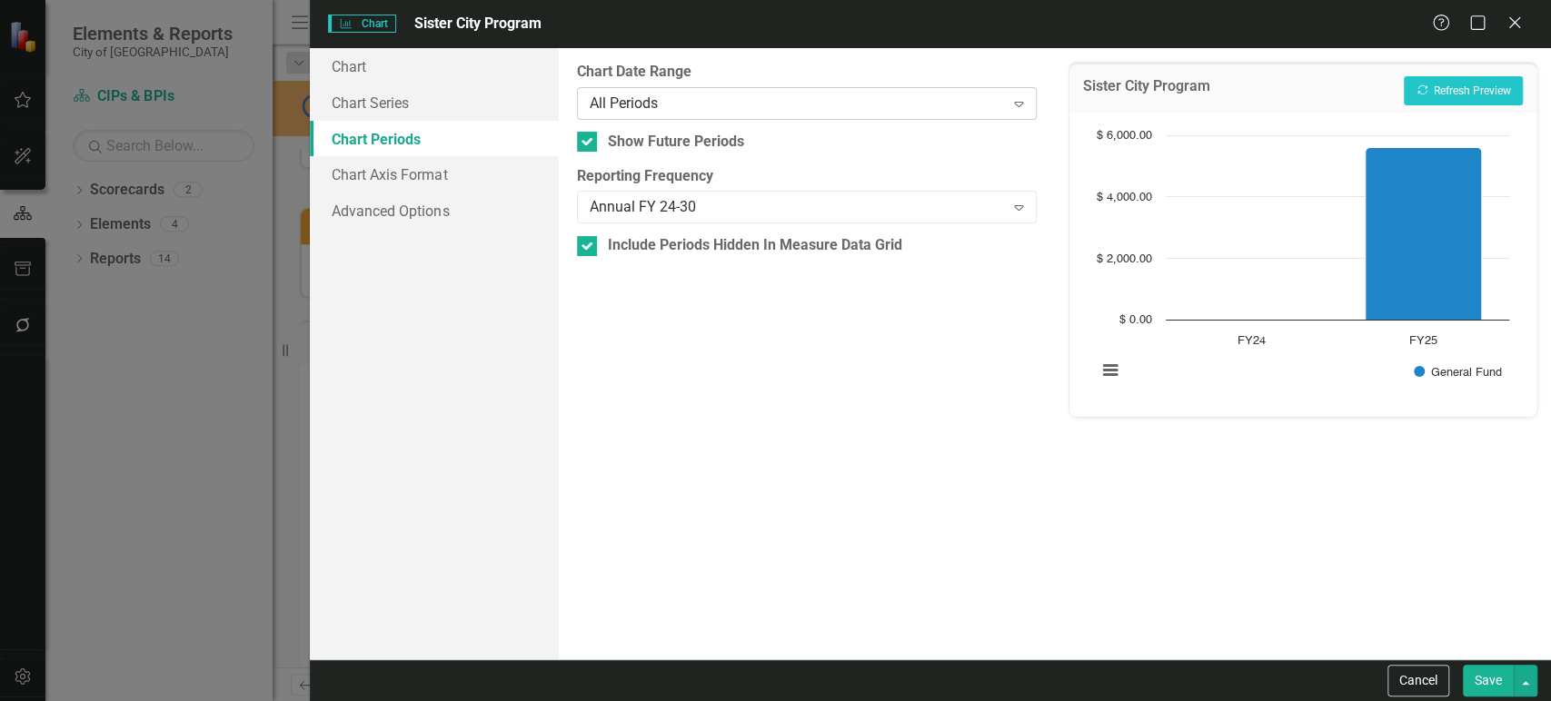
click at [670, 99] on div "All Periods" at bounding box center [797, 103] width 415 height 21
click at [642, 207] on div "Annual FY 24-30" at bounding box center [797, 207] width 415 height 21
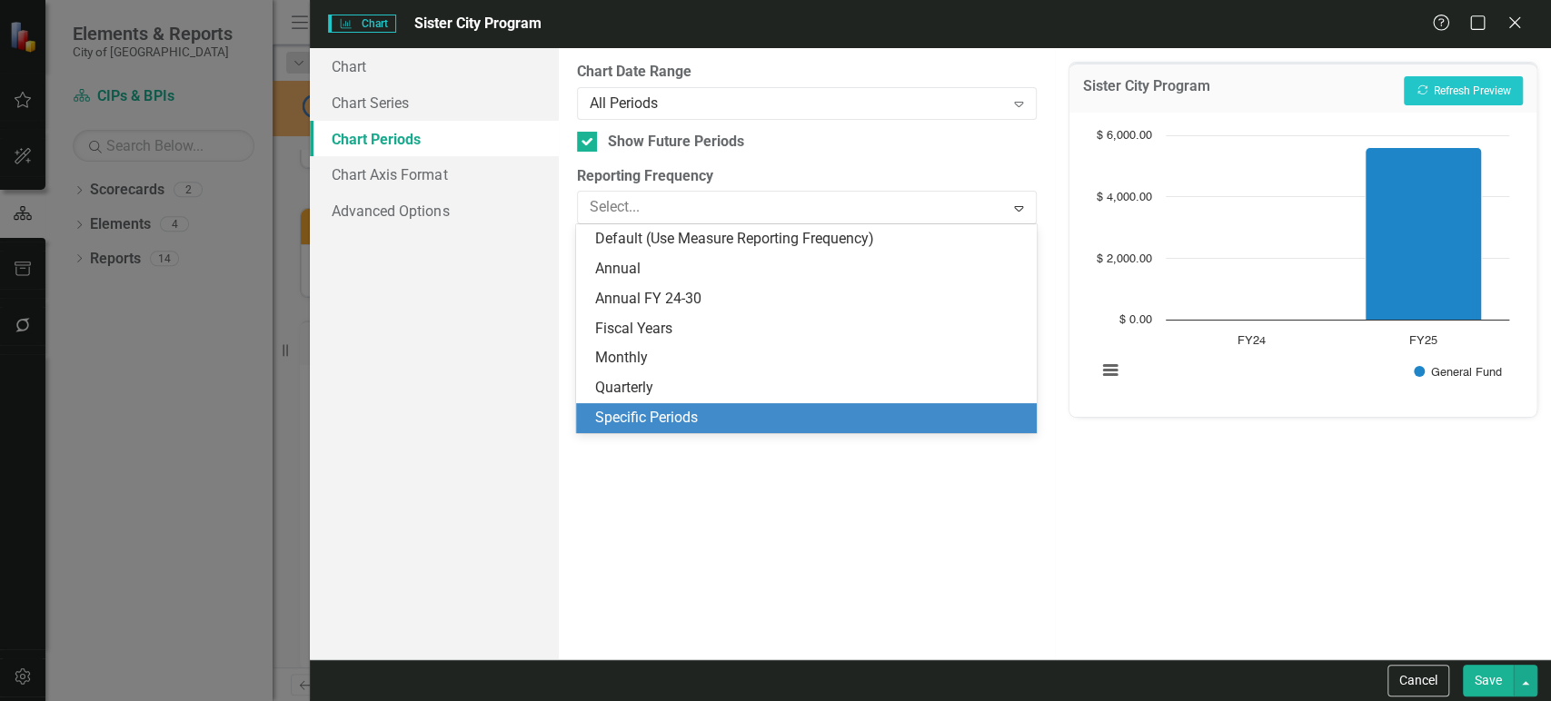
click at [623, 415] on div "Specific Periods" at bounding box center [809, 418] width 431 height 21
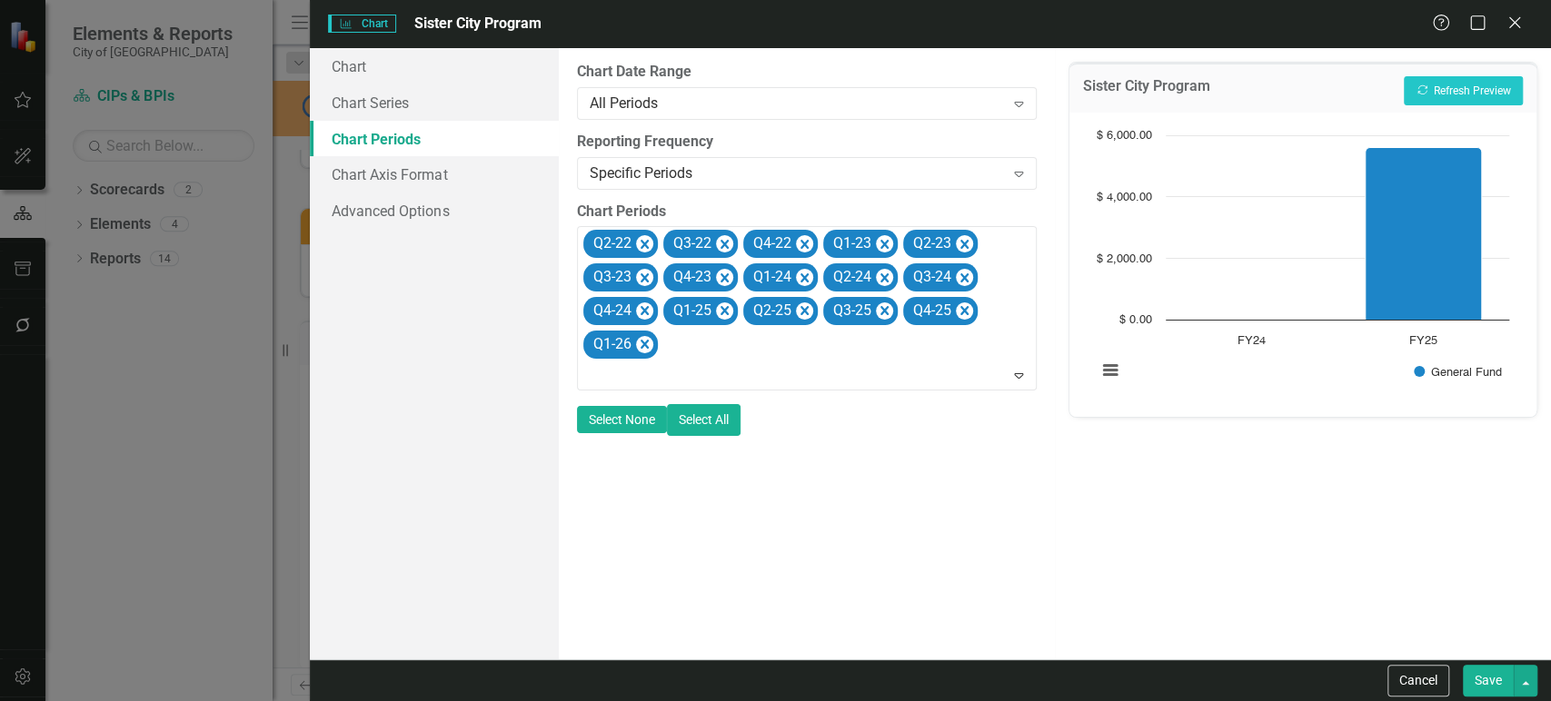
click at [667, 406] on button "Select None" at bounding box center [622, 420] width 90 height 28
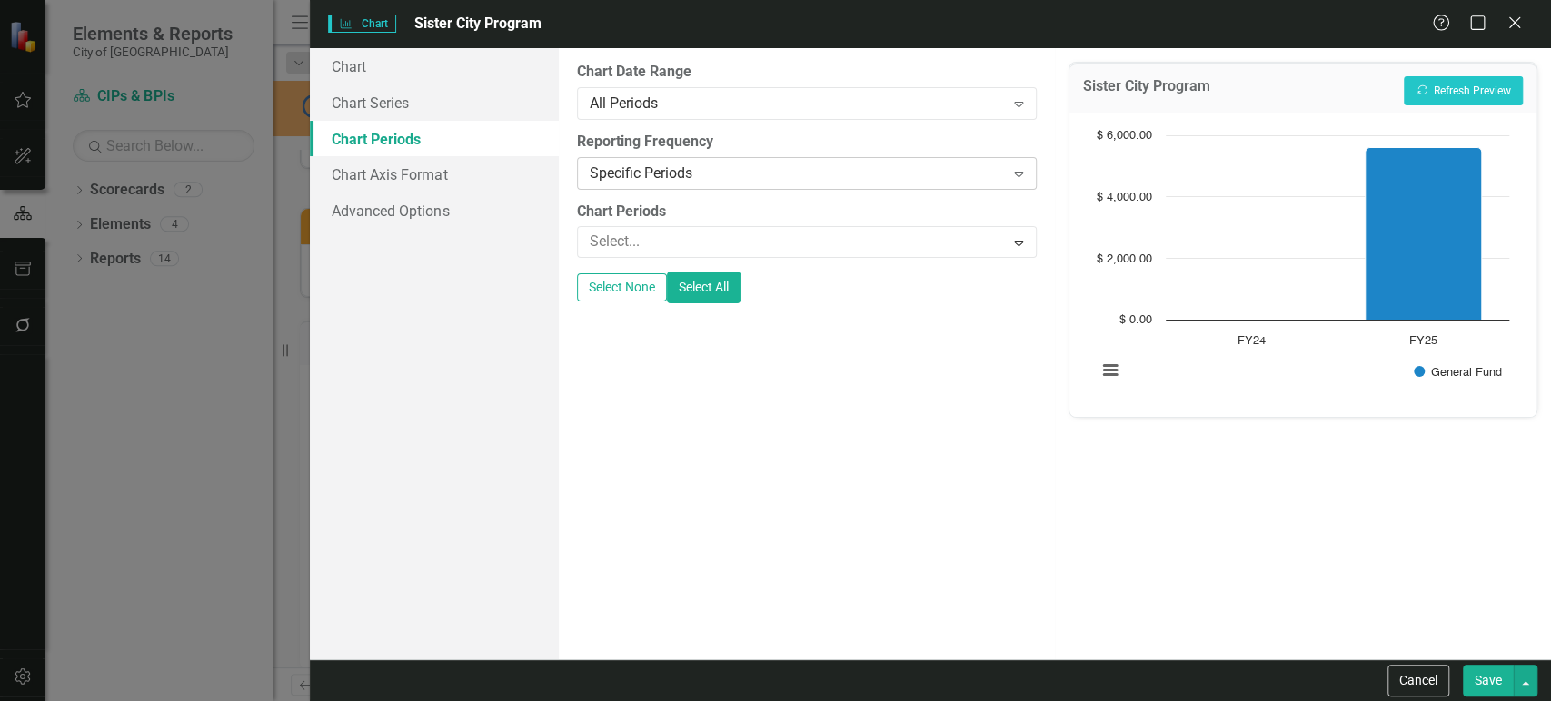
click at [740, 157] on div "Specific Periods Expand" at bounding box center [807, 173] width 460 height 33
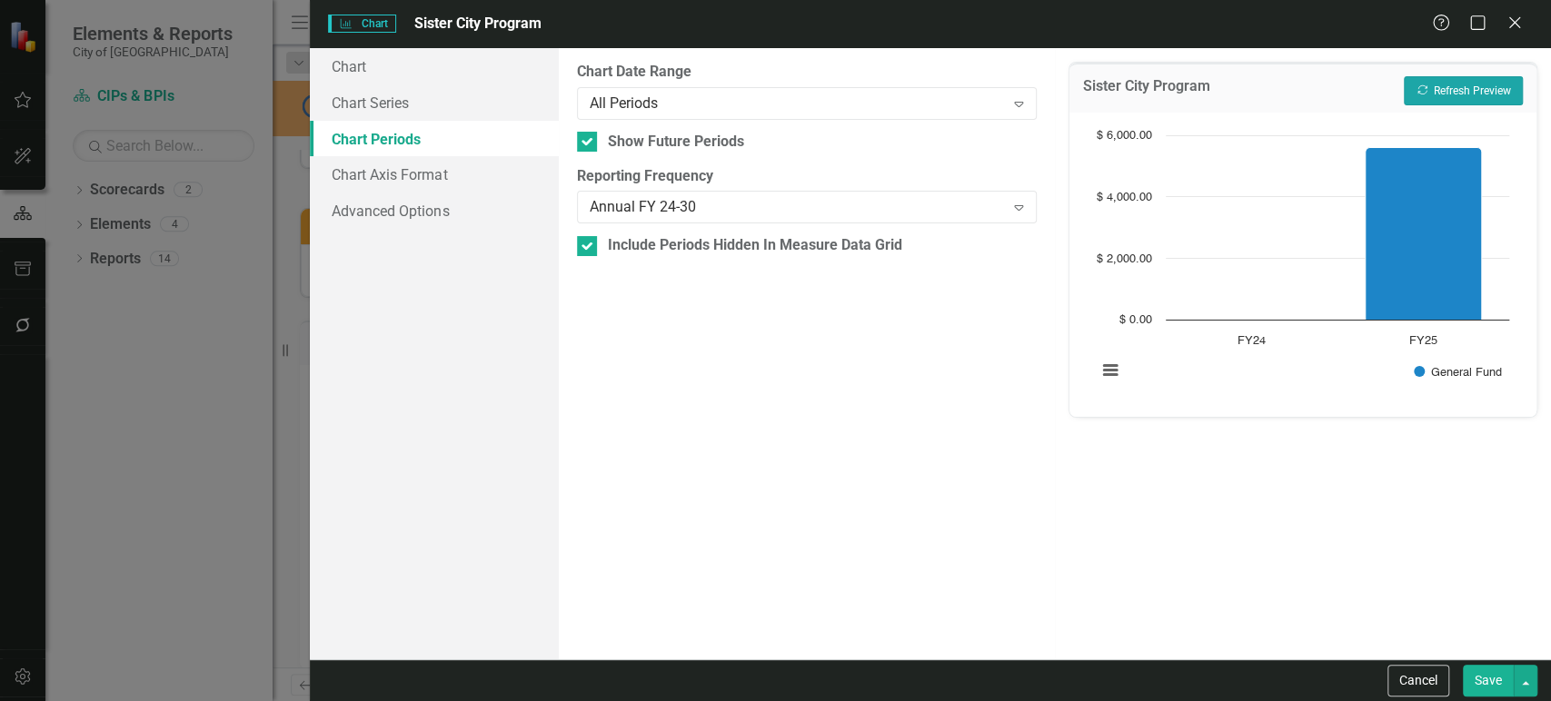
drag, startPoint x: 1476, startPoint y: 84, endPoint x: 1396, endPoint y: 333, distance: 261.5
click at [1476, 85] on button "Recalculate Refresh Preview" at bounding box center [1463, 90] width 119 height 29
click at [1134, 637] on div "Sister City Program Recalculate Refresh Preview Chart Bar chart with 2 bars. Si…" at bounding box center [1303, 354] width 496 height 612
drag, startPoint x: 1488, startPoint y: 681, endPoint x: 1122, endPoint y: 612, distance: 372.6
click at [1487, 680] on button "Save" at bounding box center [1488, 681] width 51 height 32
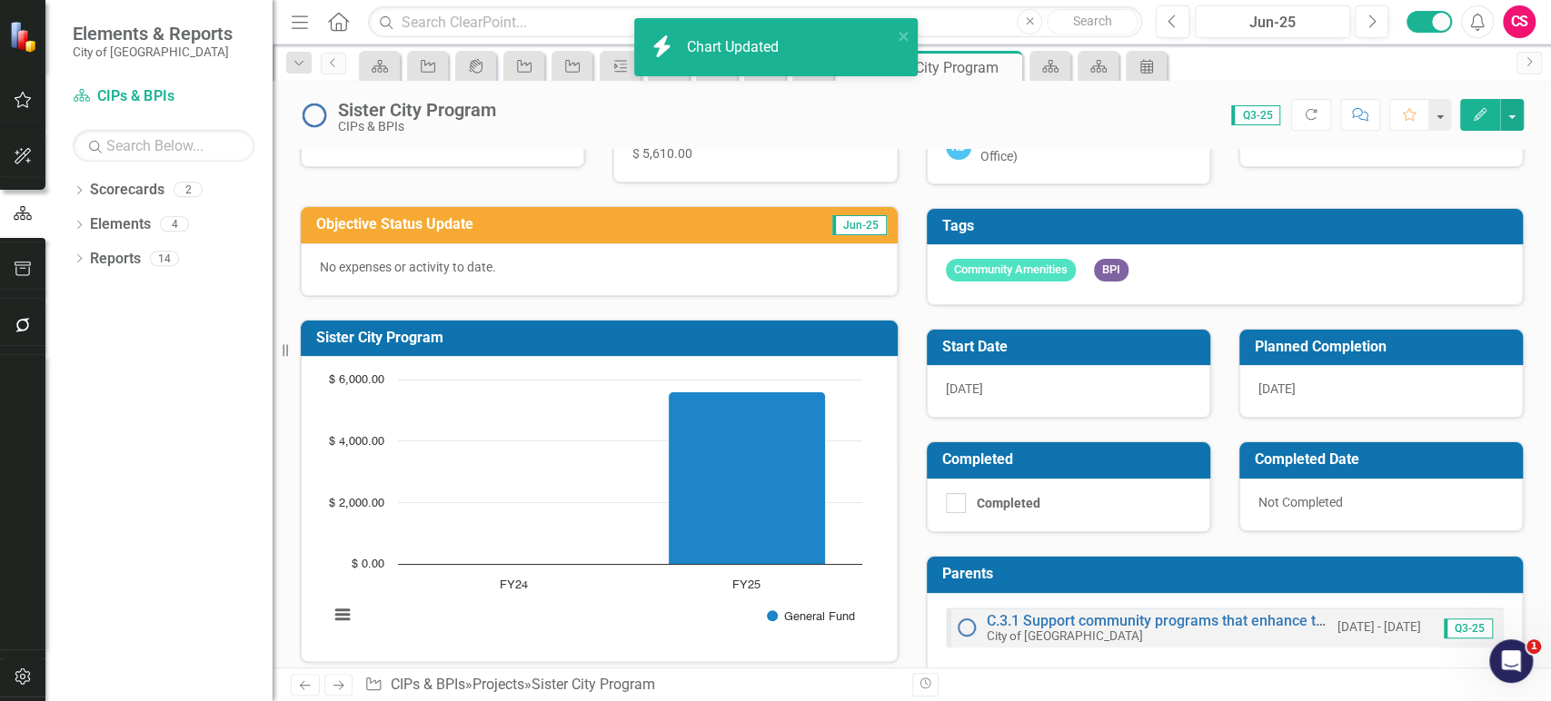
click at [343, 681] on icon "Next" at bounding box center [338, 686] width 15 height 12
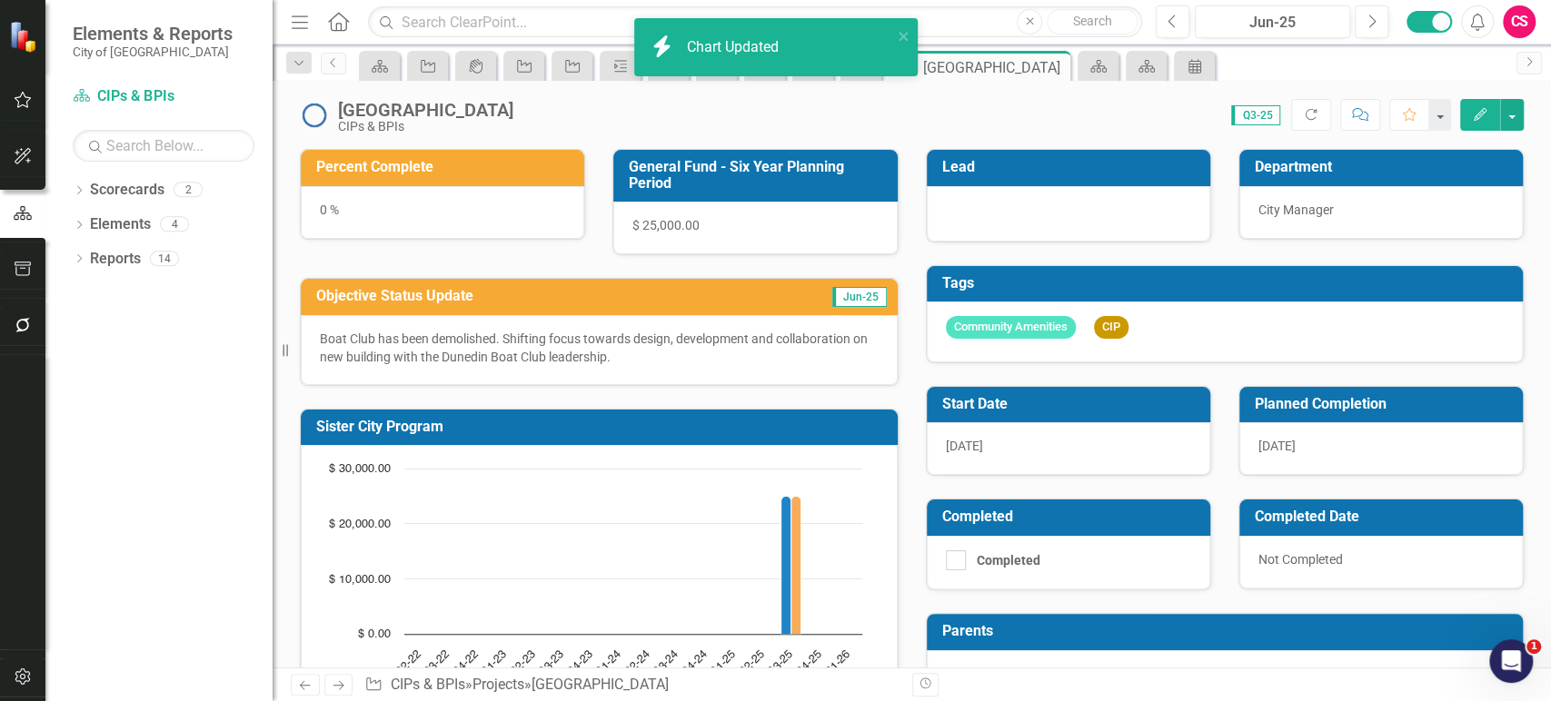
click at [611, 447] on div "Chart Bar chart with 2 data series. Sister City Program (Chart Type: Columns) P…" at bounding box center [599, 598] width 597 height 306
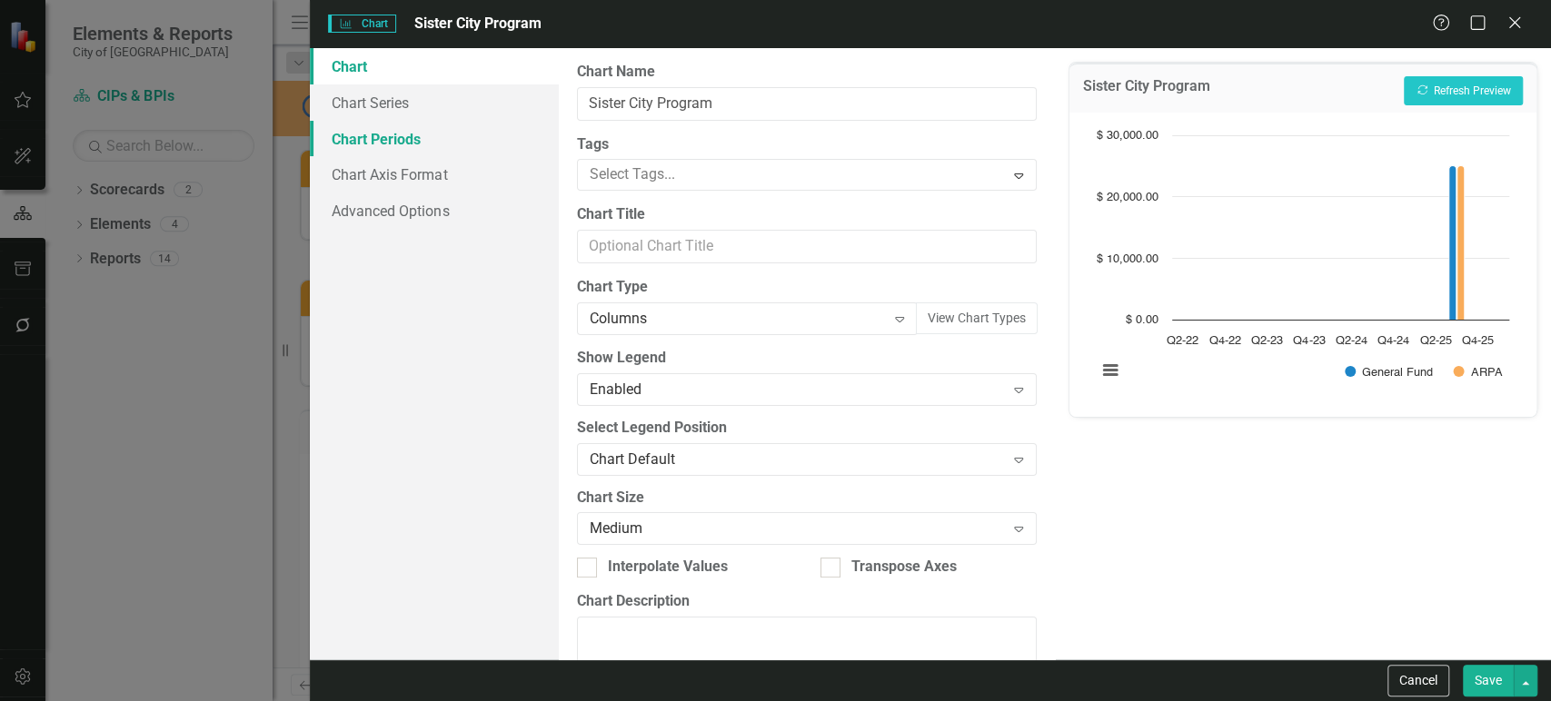
click at [464, 145] on link "Chart Periods" at bounding box center [434, 139] width 248 height 36
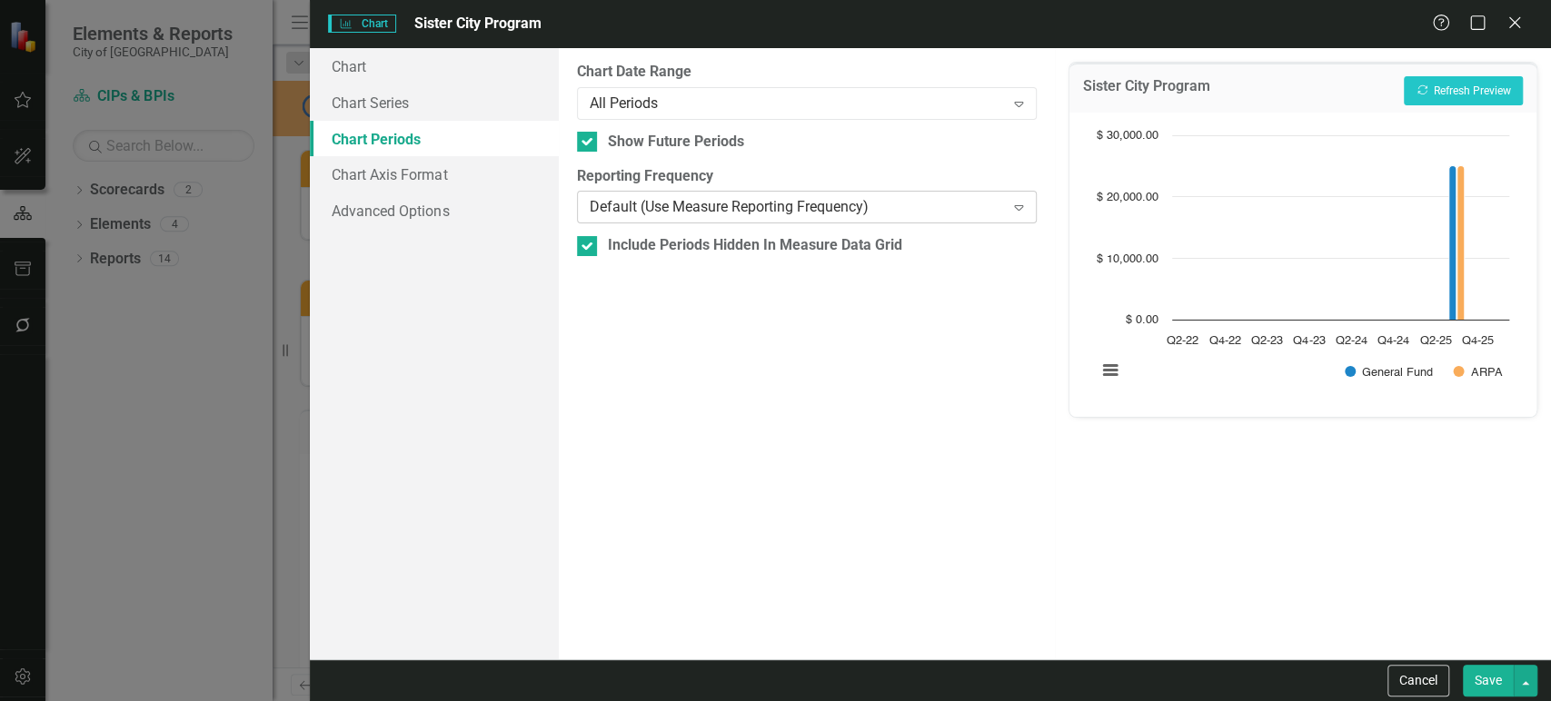
click at [649, 216] on div "Default (Use Measure Reporting Frequency)" at bounding box center [797, 207] width 415 height 21
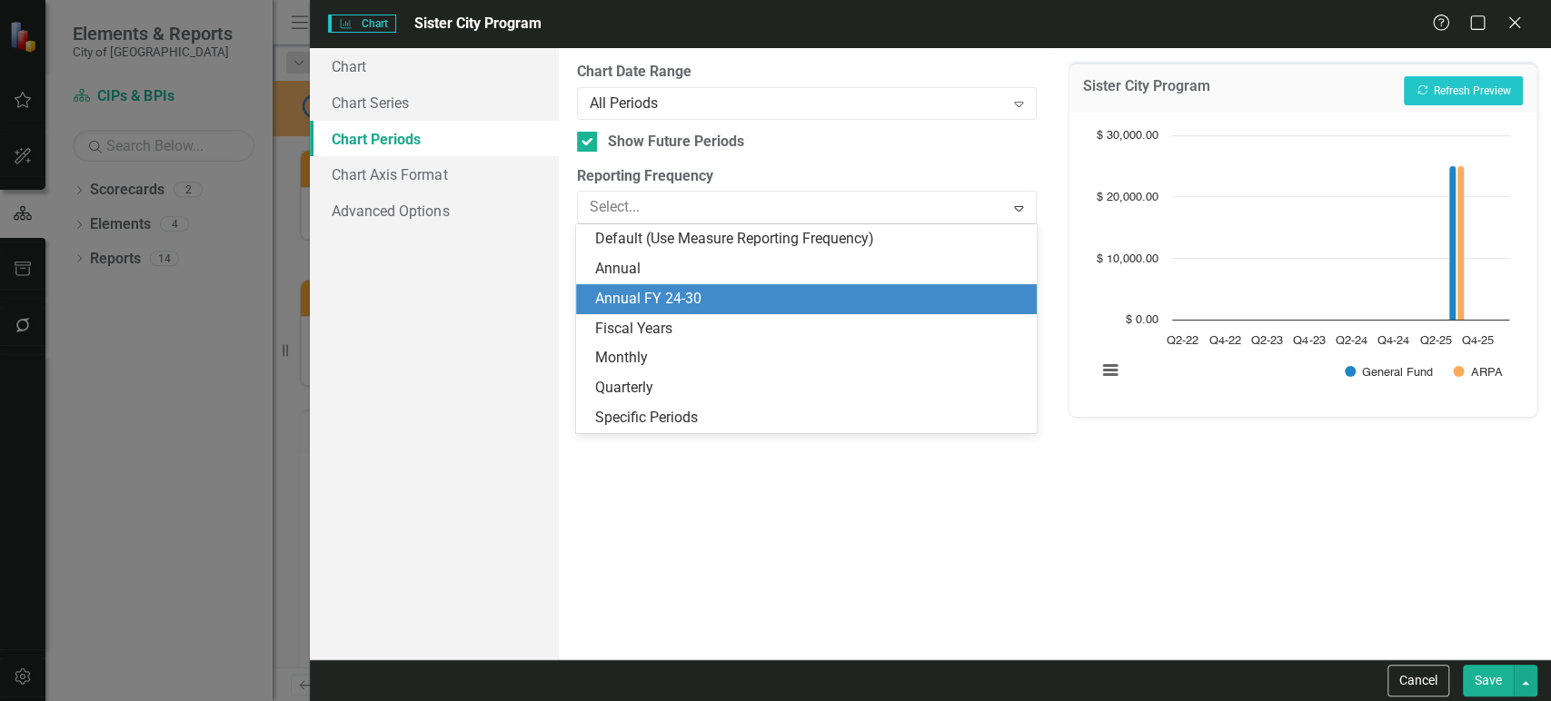
click at [647, 293] on div "Annual FY 24-30" at bounding box center [809, 299] width 431 height 21
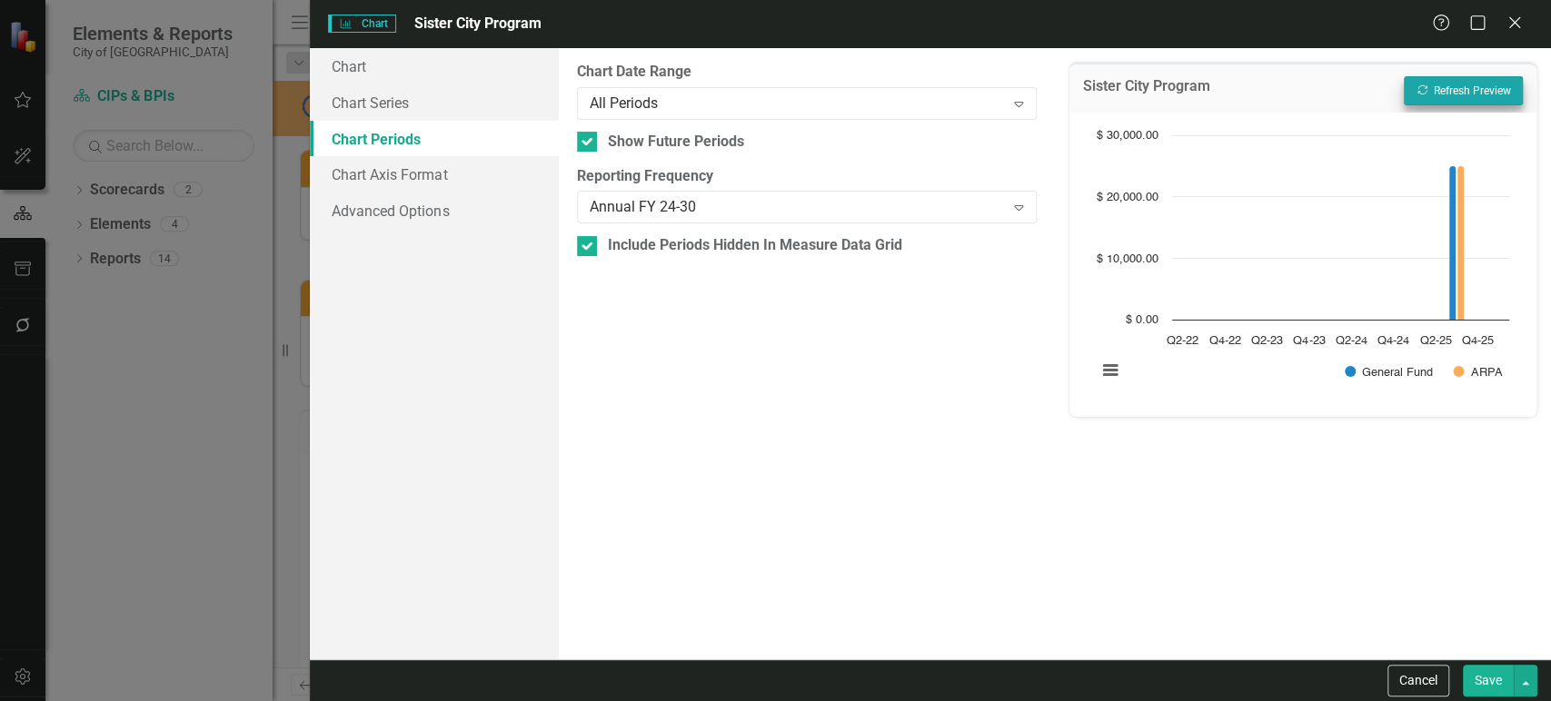
drag, startPoint x: 1506, startPoint y: 71, endPoint x: 1497, endPoint y: 79, distance: 11.6
click at [1505, 71] on div "Sister City Program Recalculate Refresh Preview" at bounding box center [1302, 88] width 467 height 50
click at [1491, 85] on button "Recalculate Refresh Preview" at bounding box center [1463, 90] width 119 height 29
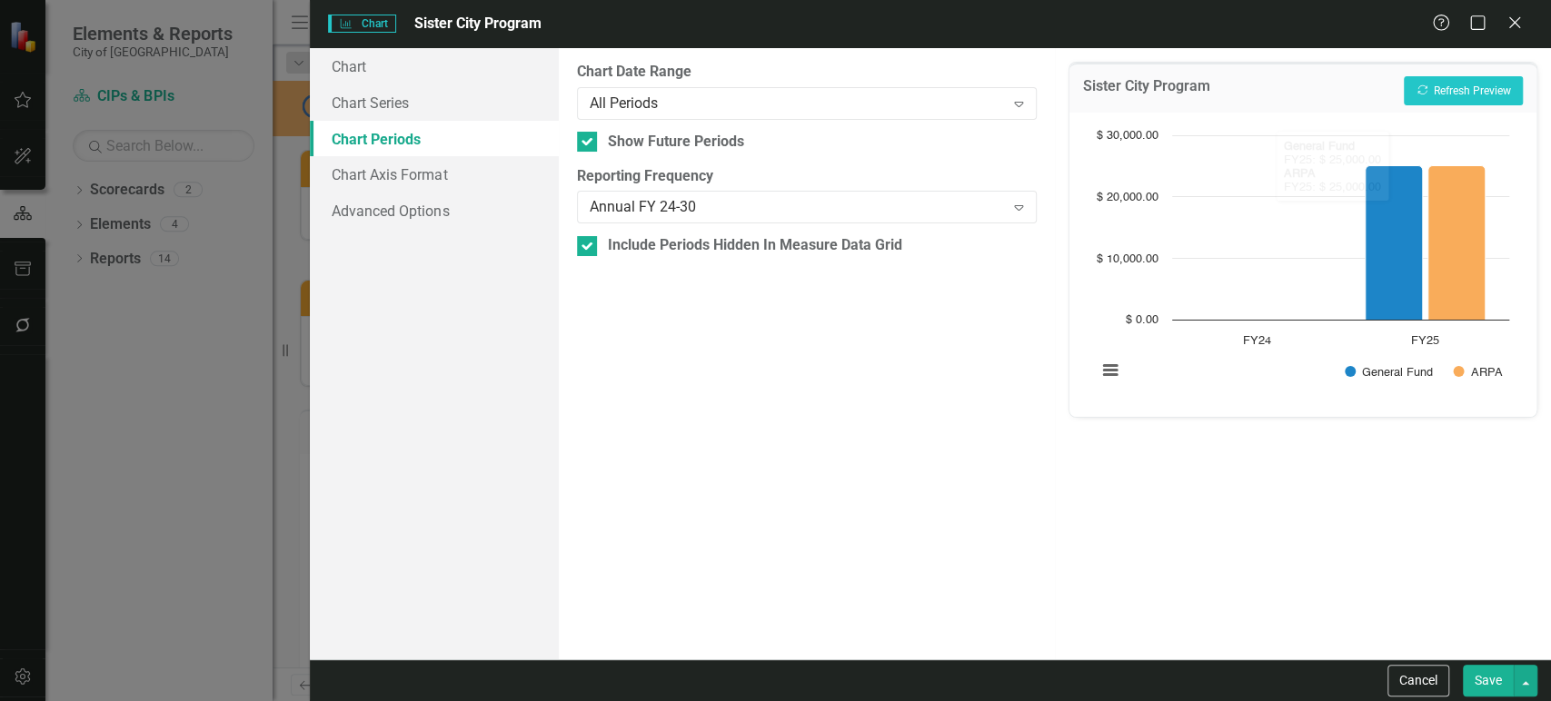
click at [1484, 681] on button "Save" at bounding box center [1488, 681] width 51 height 32
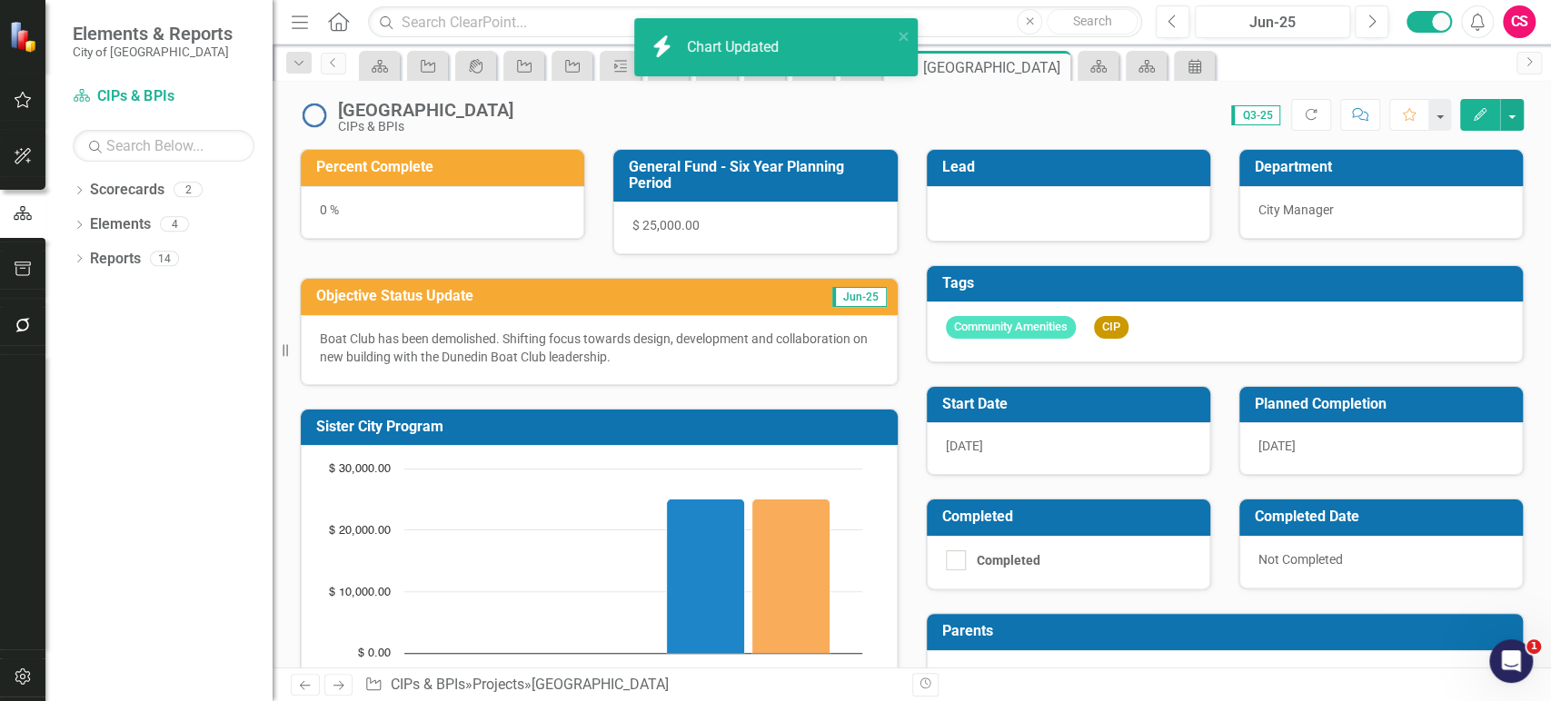
scroll to position [101, 0]
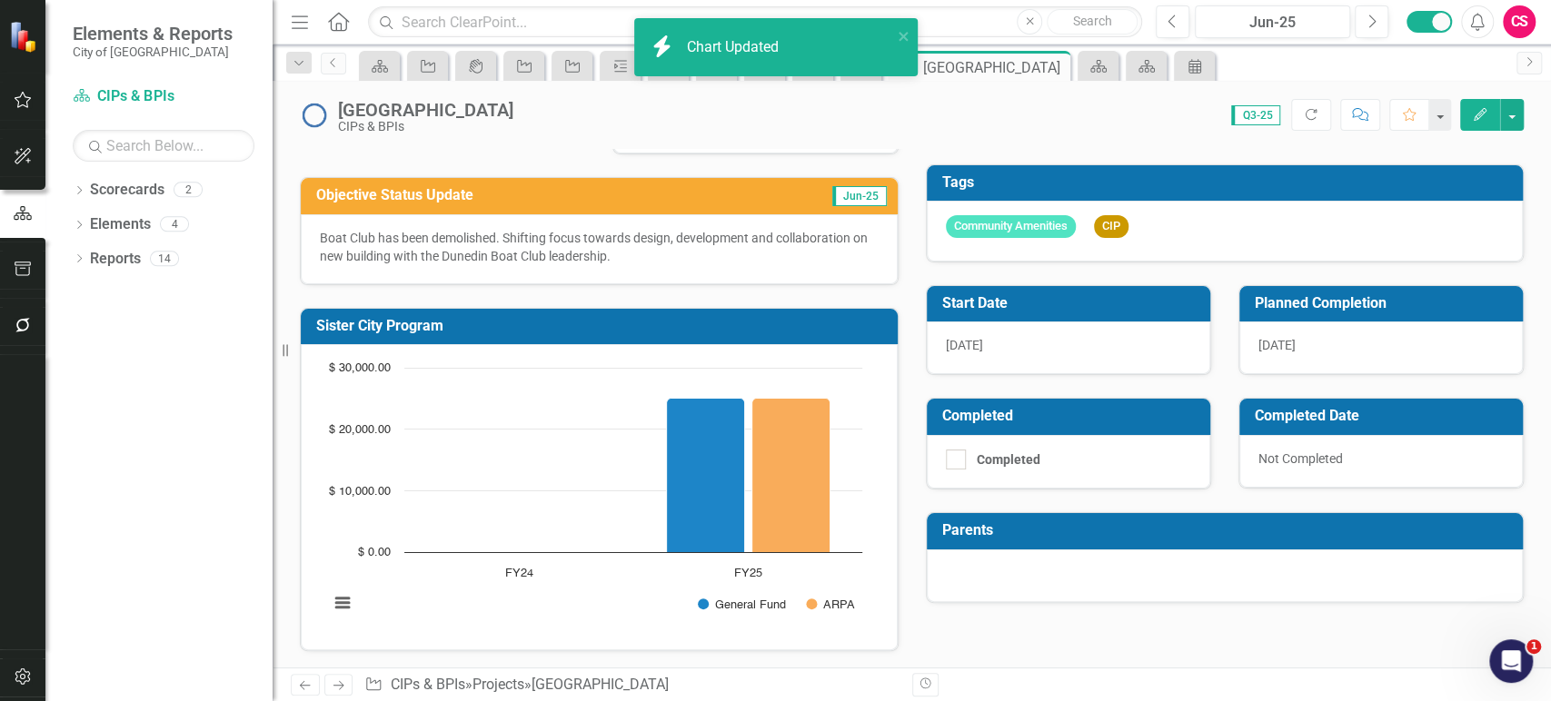
click at [346, 684] on link "Next" at bounding box center [338, 685] width 29 height 22
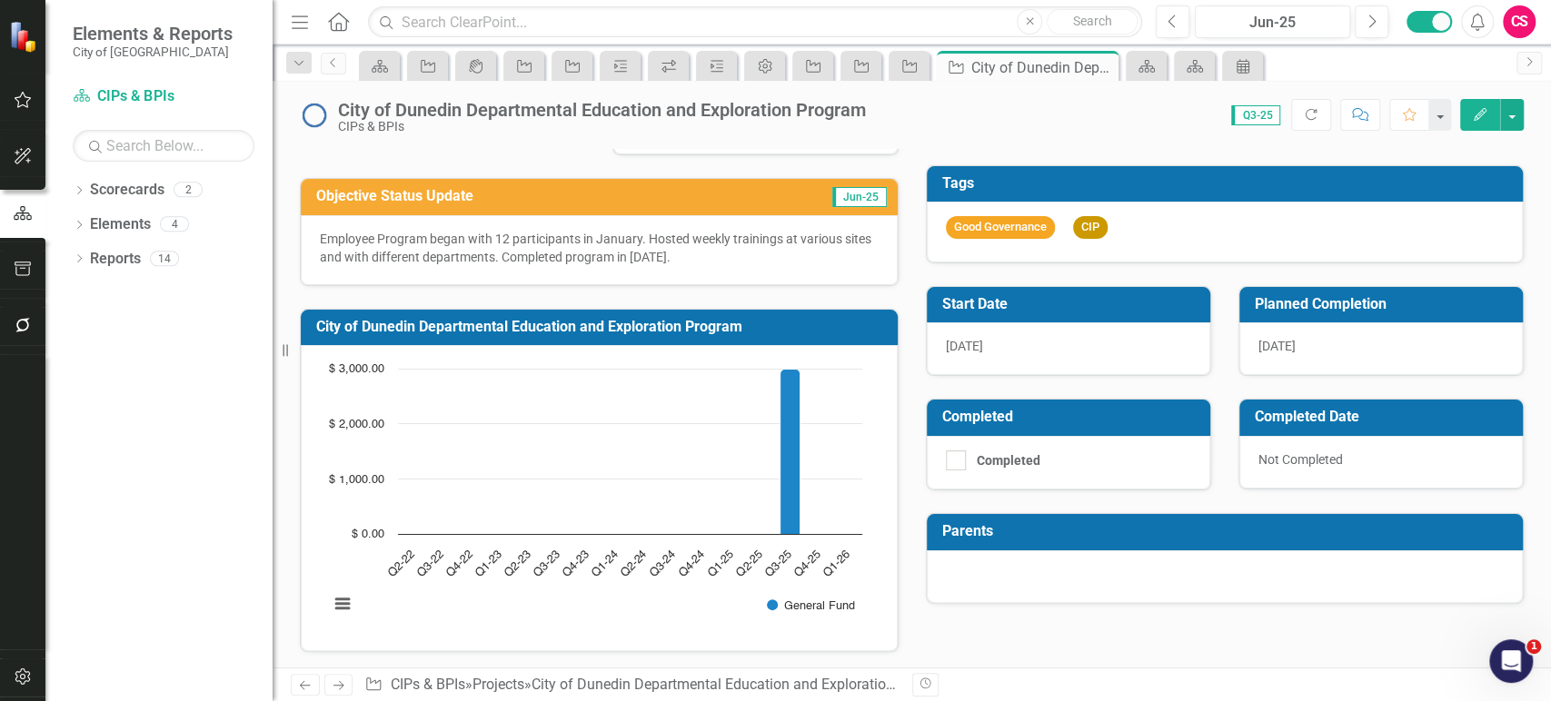
scroll to position [101, 0]
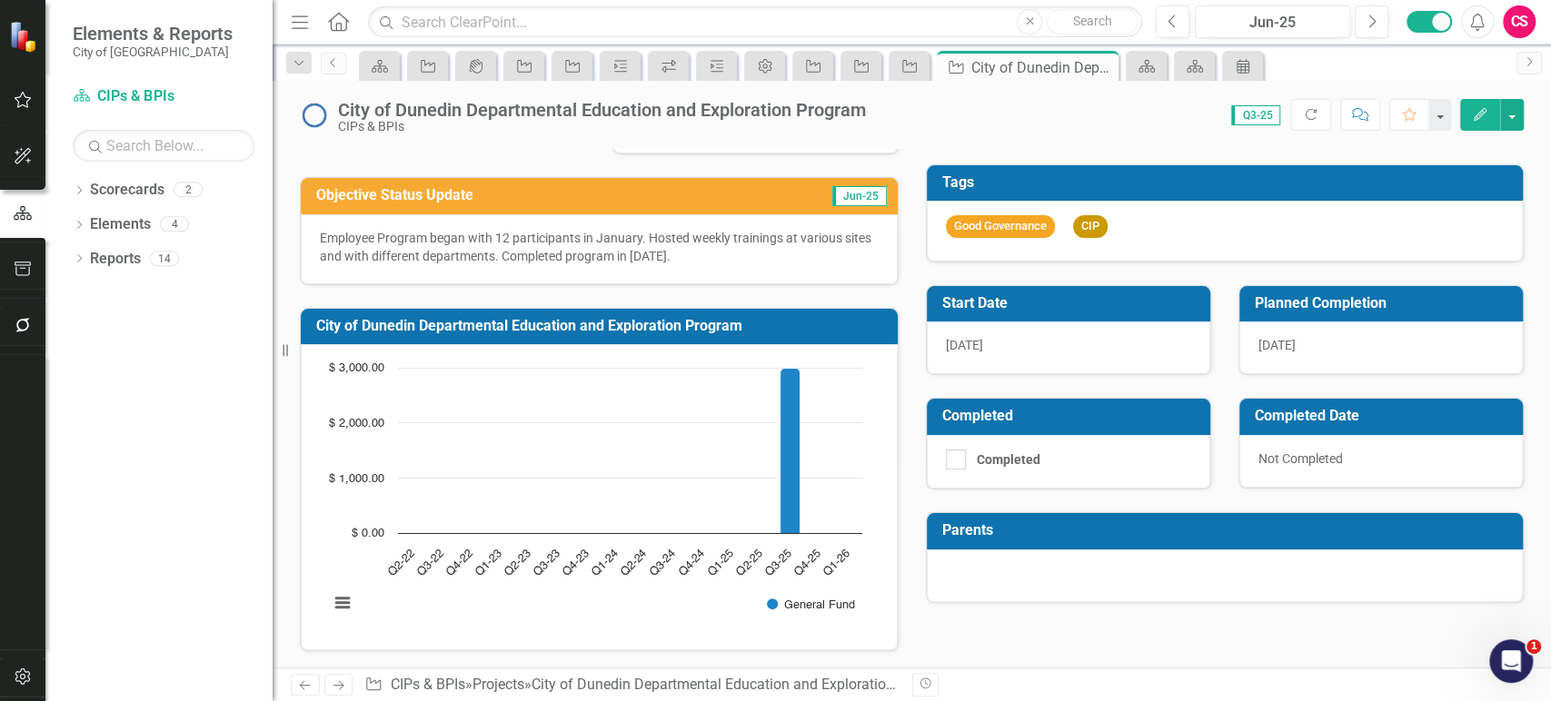
click at [505, 568] on text "Q2-23" at bounding box center [517, 563] width 31 height 31
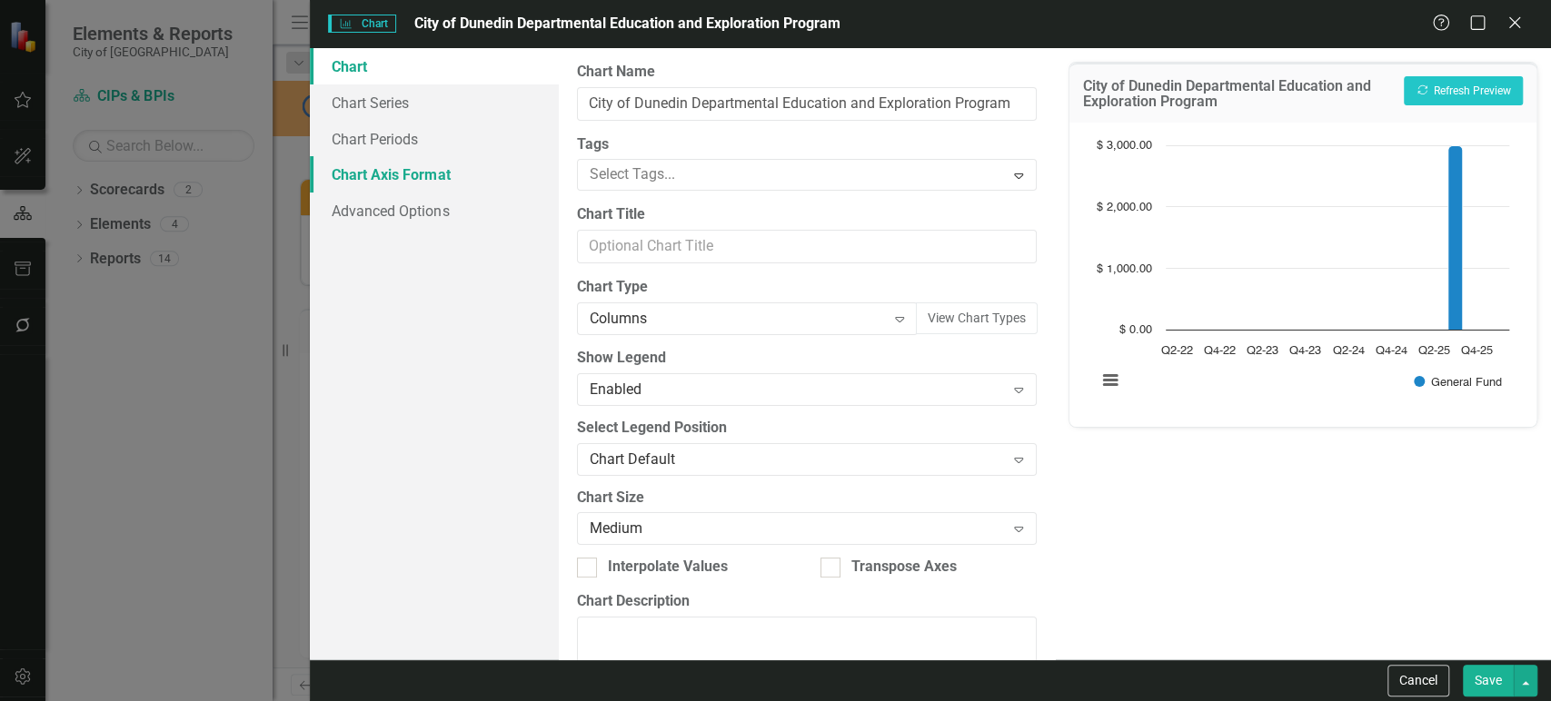
click at [451, 170] on link "Chart Axis Format" at bounding box center [434, 174] width 248 height 36
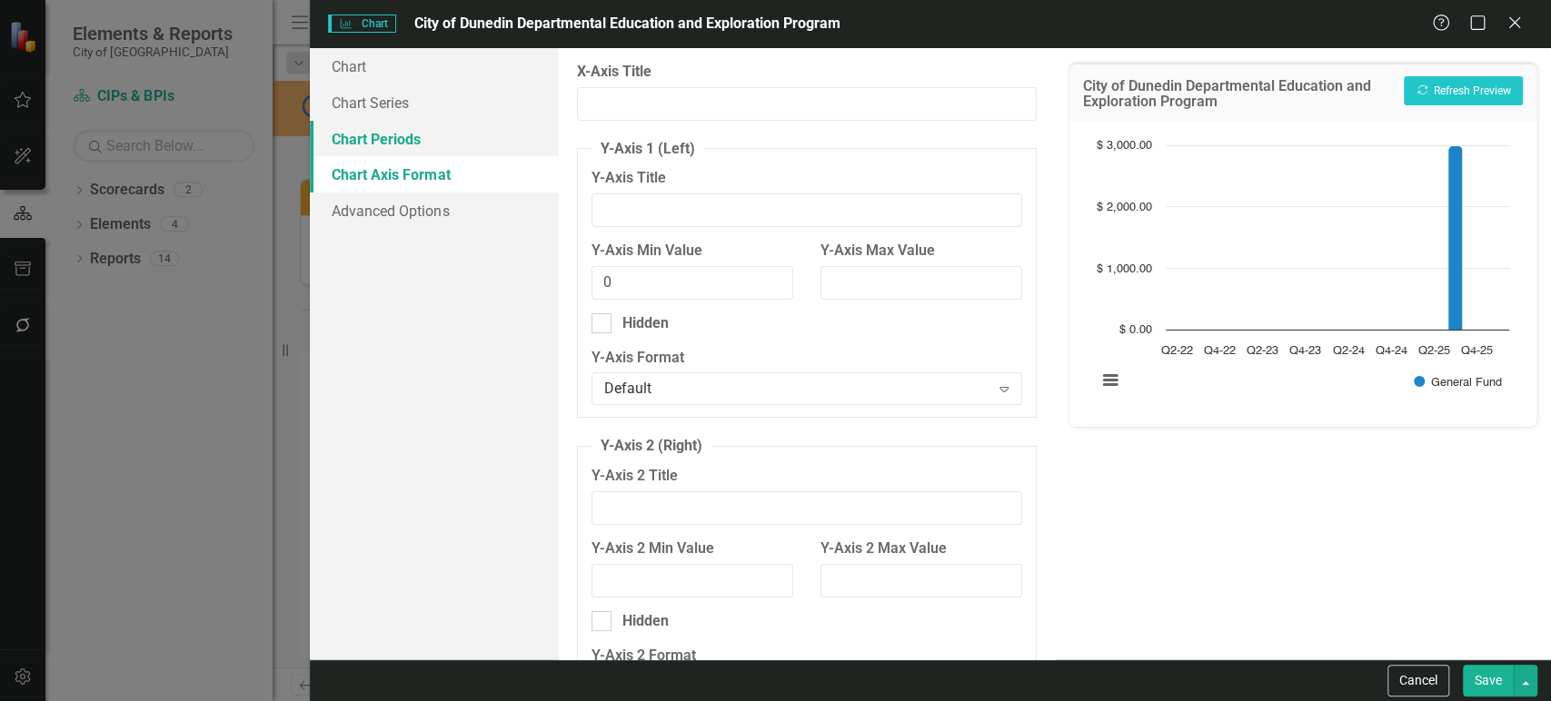
click at [439, 140] on link "Chart Periods" at bounding box center [434, 139] width 248 height 36
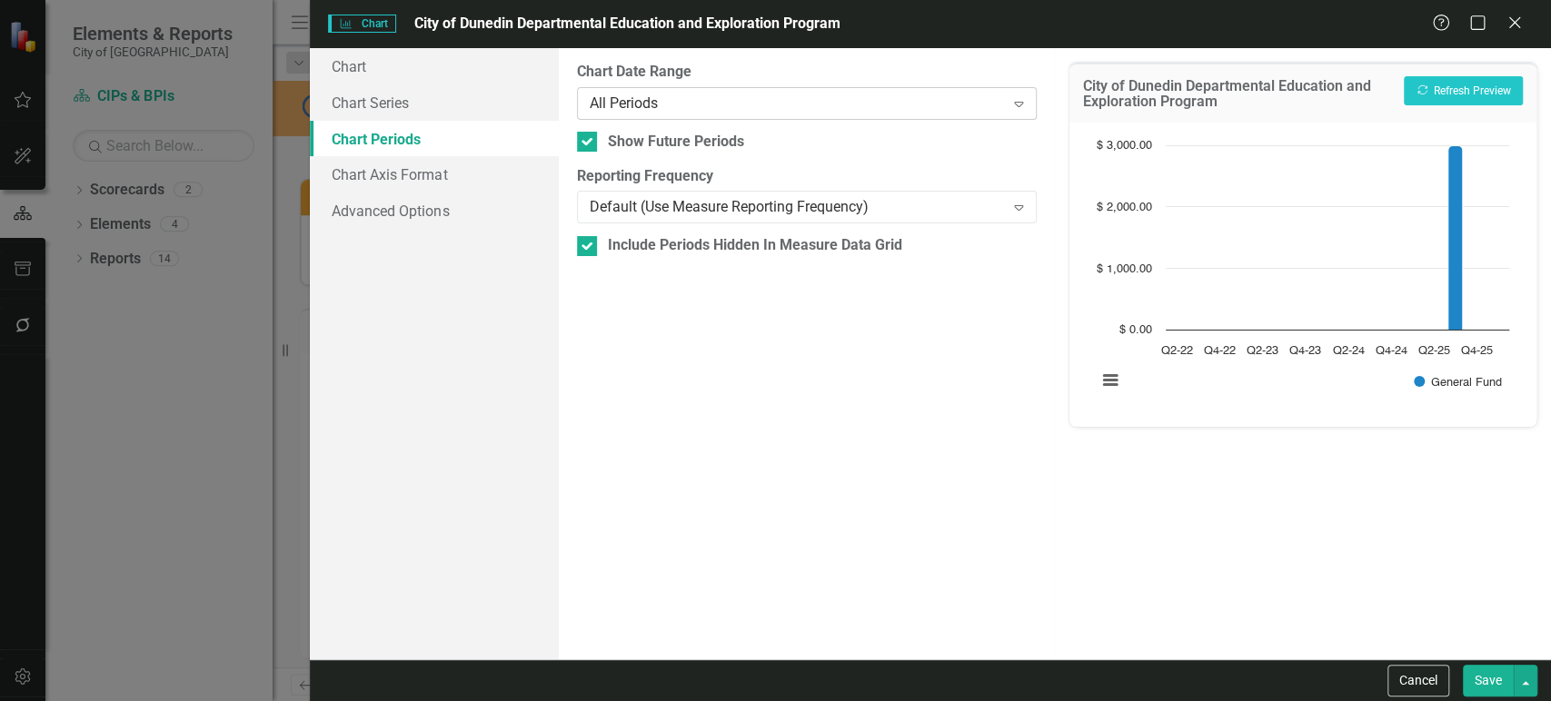
click at [681, 106] on div "All Periods" at bounding box center [797, 103] width 415 height 21
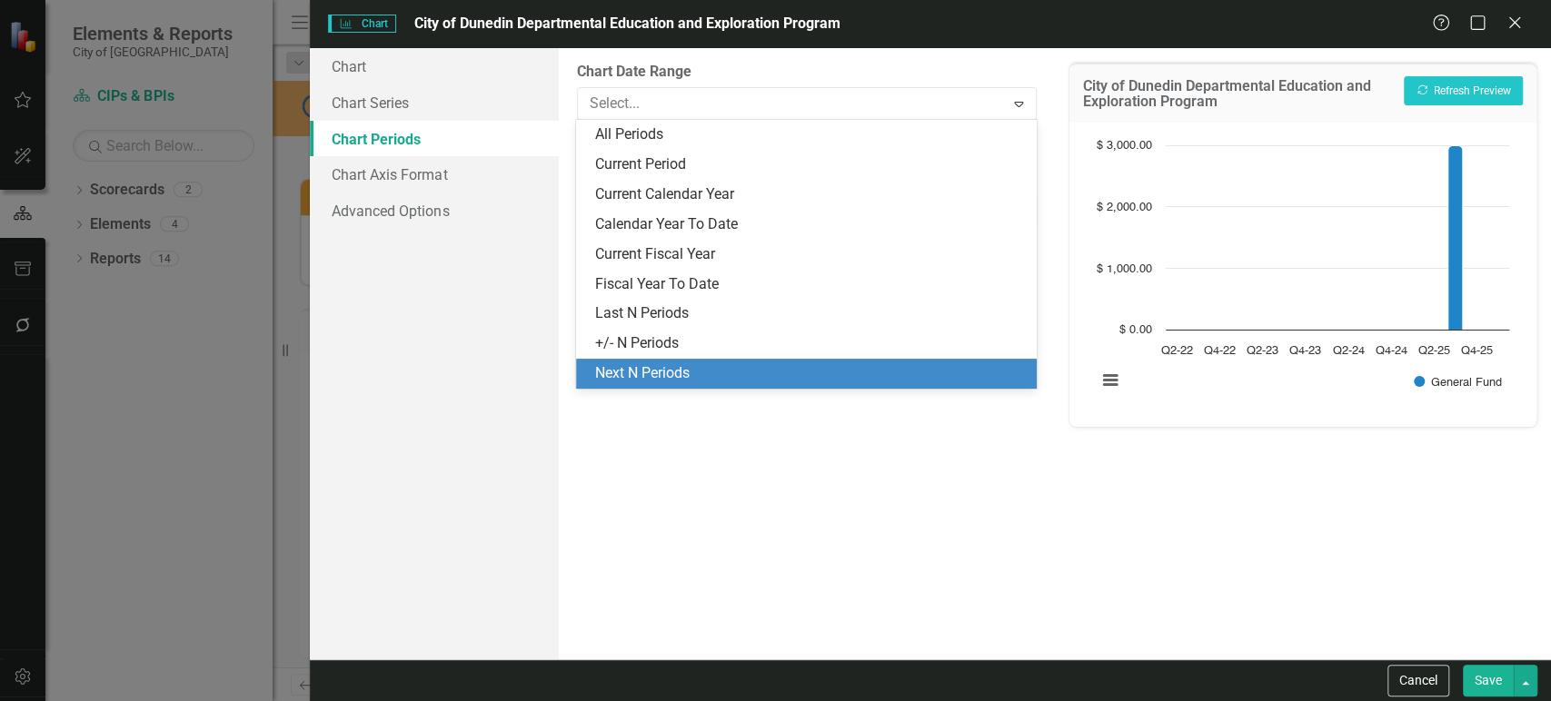
click at [531, 395] on div "Chart Chart Series Chart Periods Chart Axis Format Advanced Options" at bounding box center [434, 354] width 248 height 612
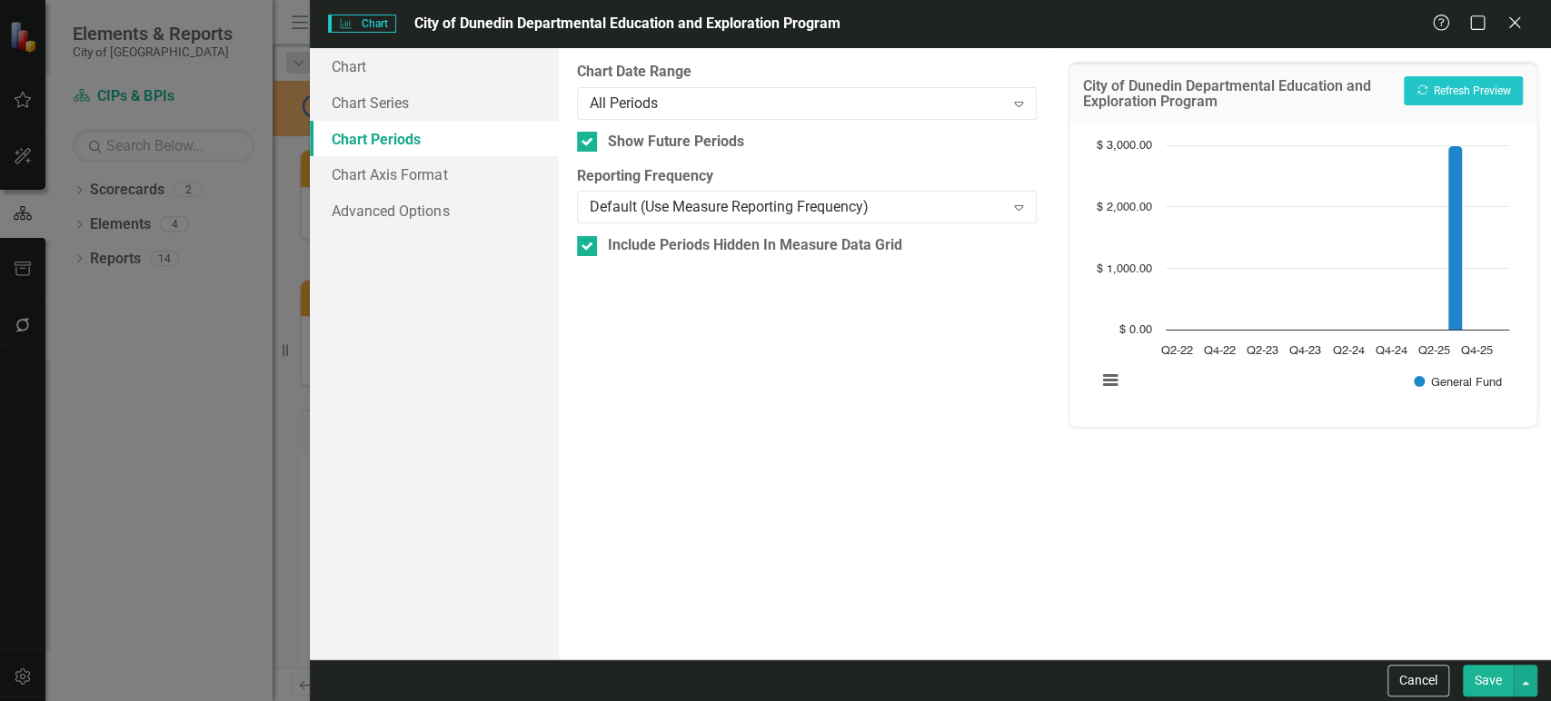
click at [703, 212] on div "Default (Use Measure Reporting Frequency)" at bounding box center [797, 207] width 415 height 21
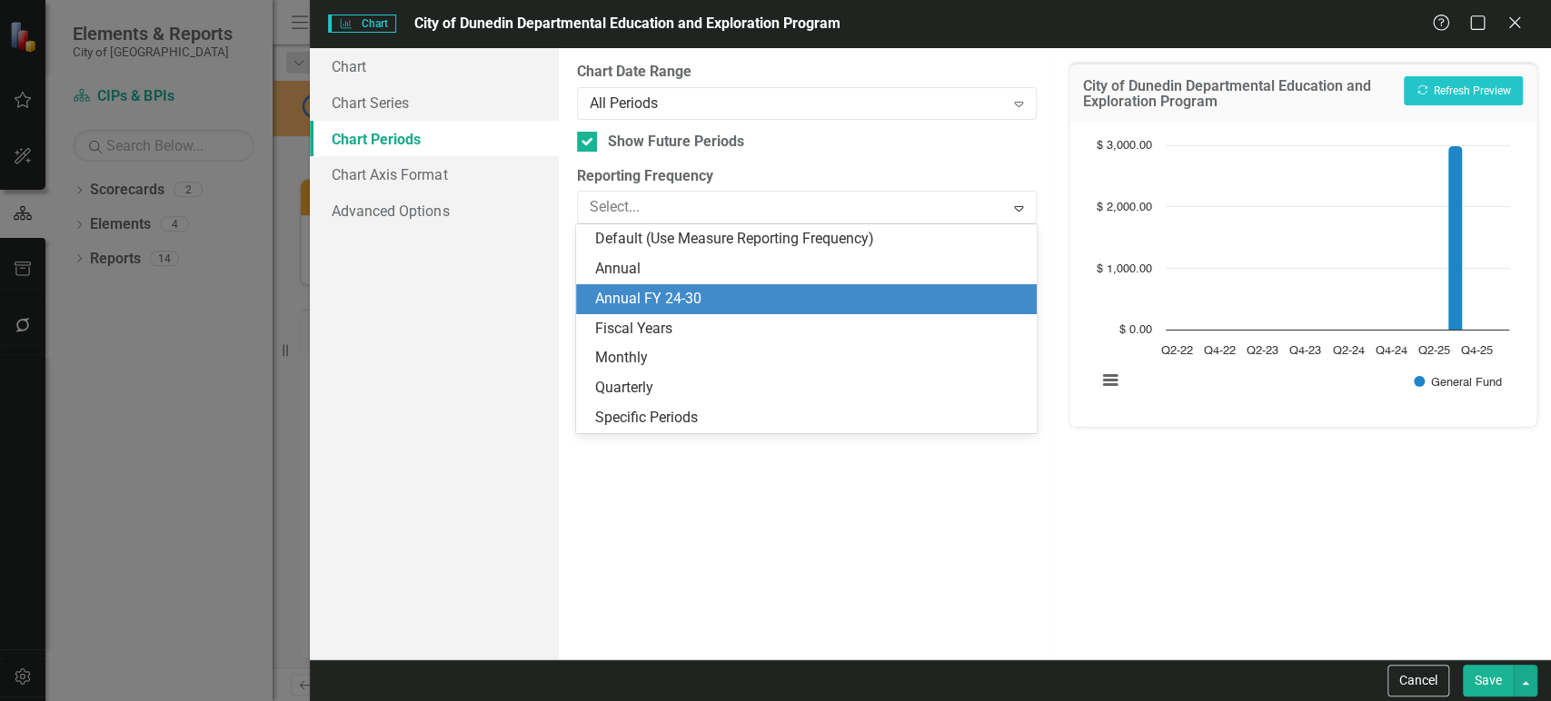
click at [658, 283] on div "Default (Use Measure Reporting Frequency) Annual Annual FY 24-30 Fiscal Years M…" at bounding box center [806, 328] width 460 height 209
click at [696, 298] on div "Annual FY 24-30" at bounding box center [809, 299] width 431 height 21
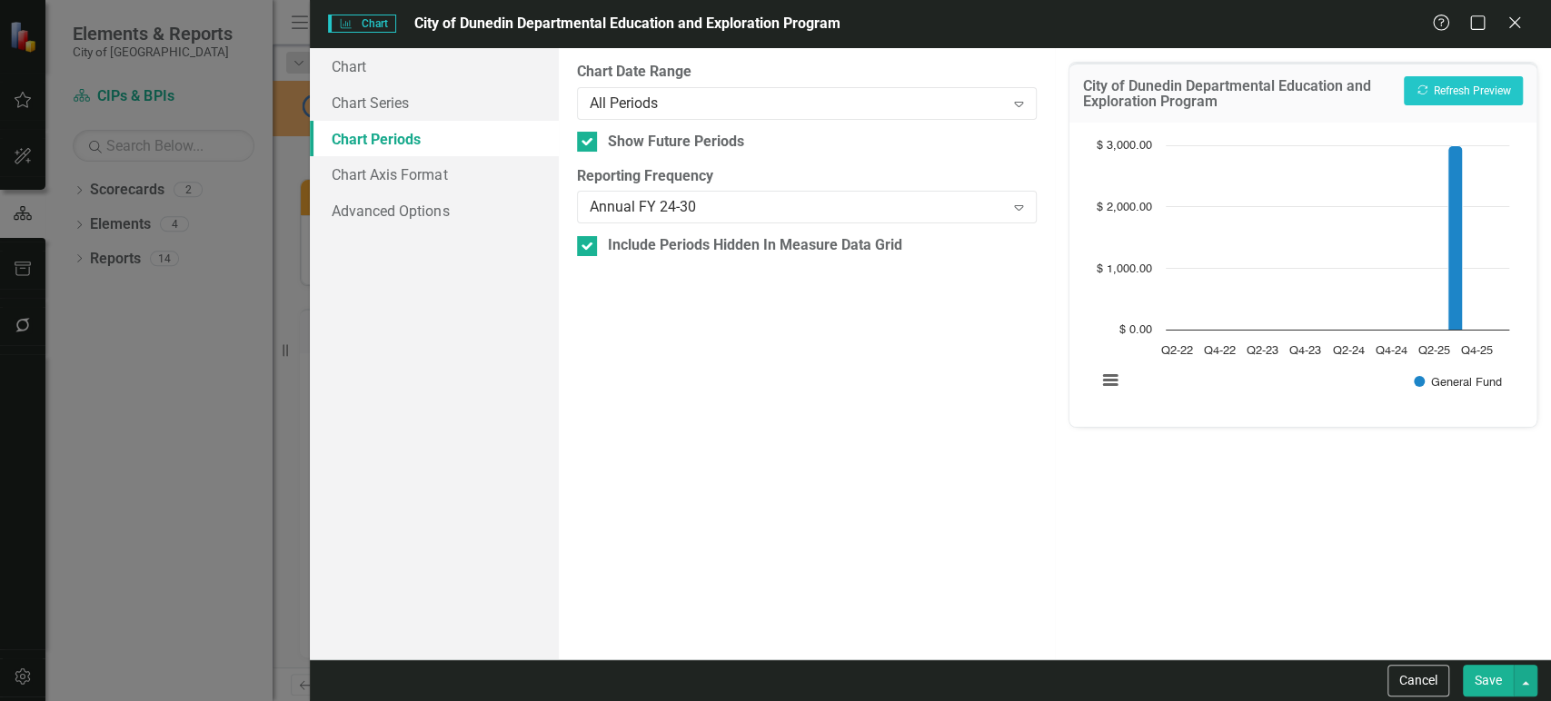
click at [1483, 680] on button "Save" at bounding box center [1488, 681] width 51 height 32
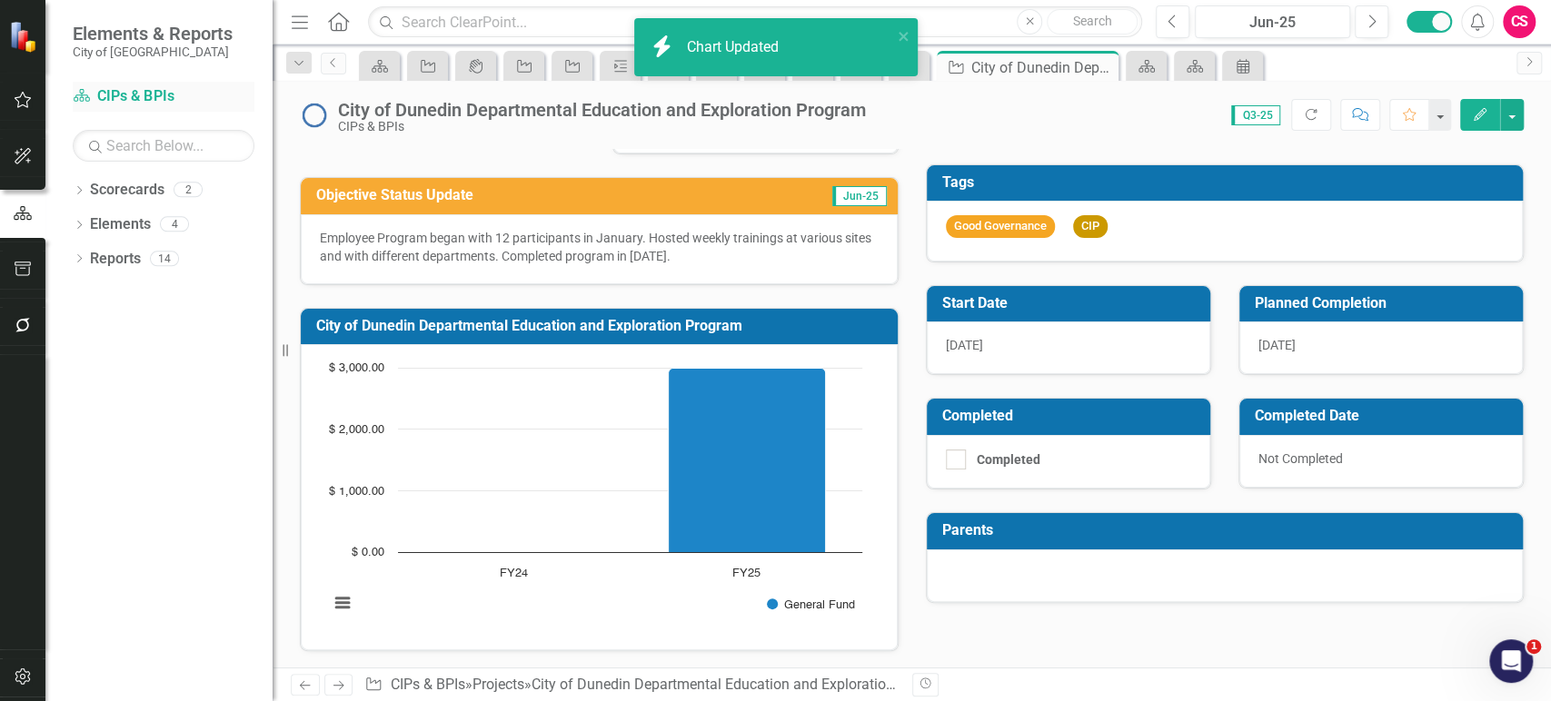
click at [149, 94] on link "Scorecard CIPs & BPIs" at bounding box center [164, 96] width 182 height 21
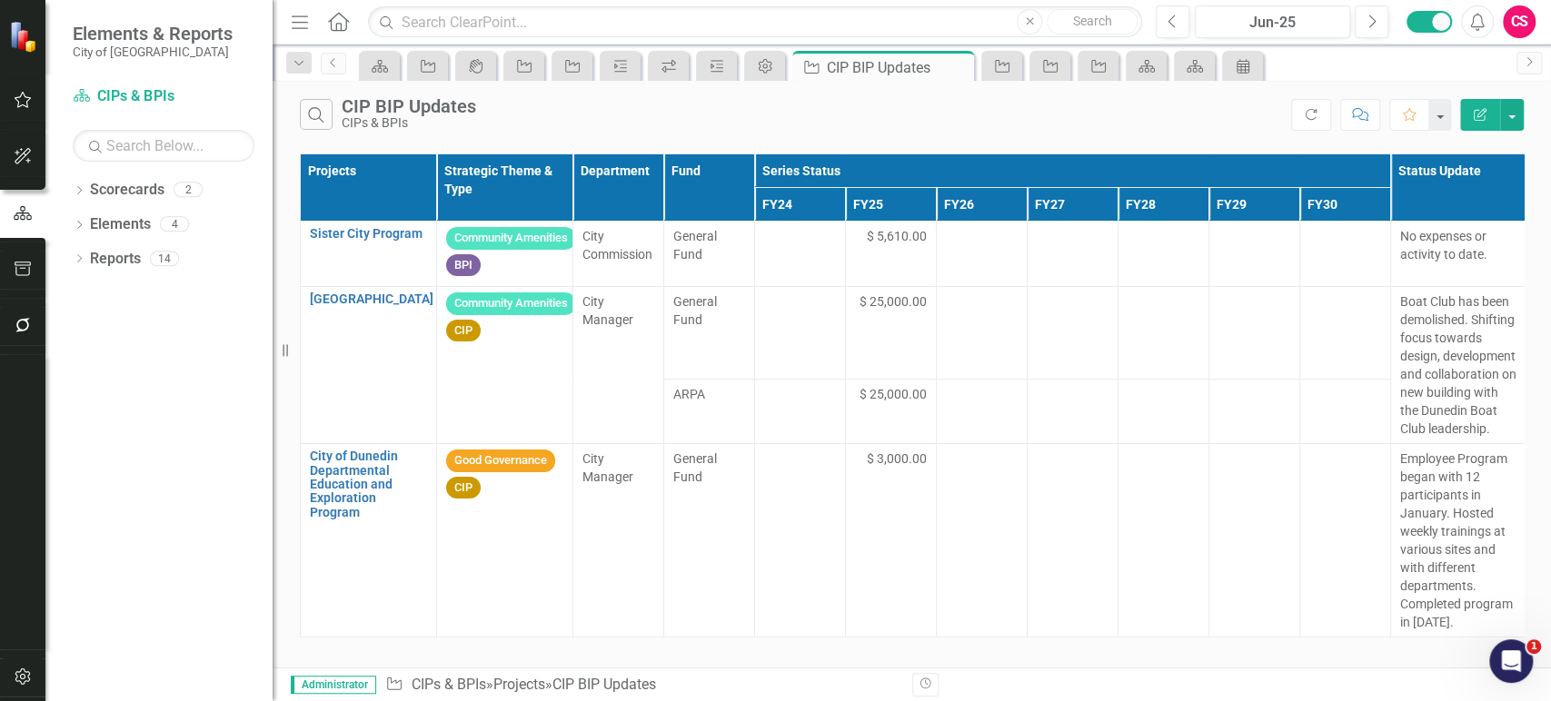
click at [1476, 119] on icon "Edit Report" at bounding box center [1480, 114] width 16 height 13
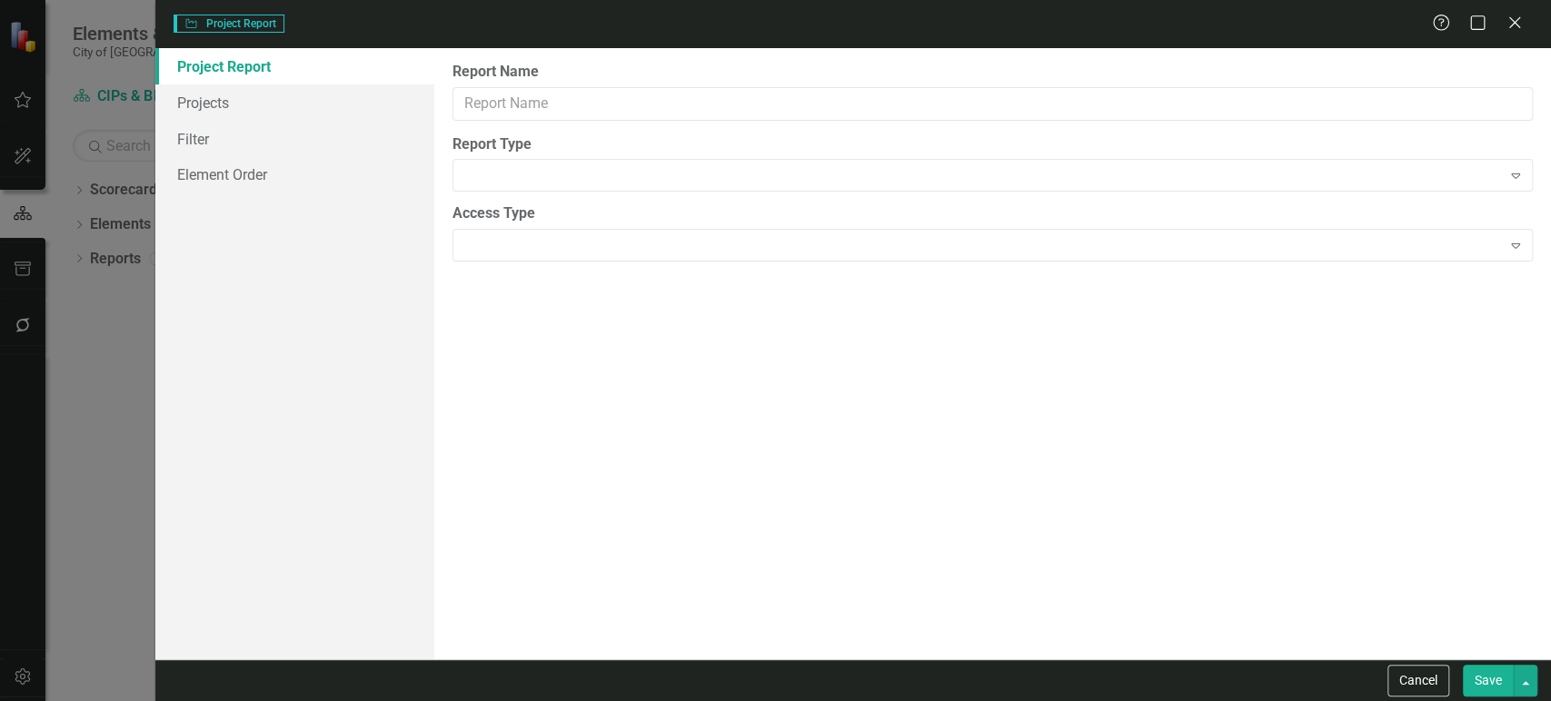
type input "CIP BIP Updates"
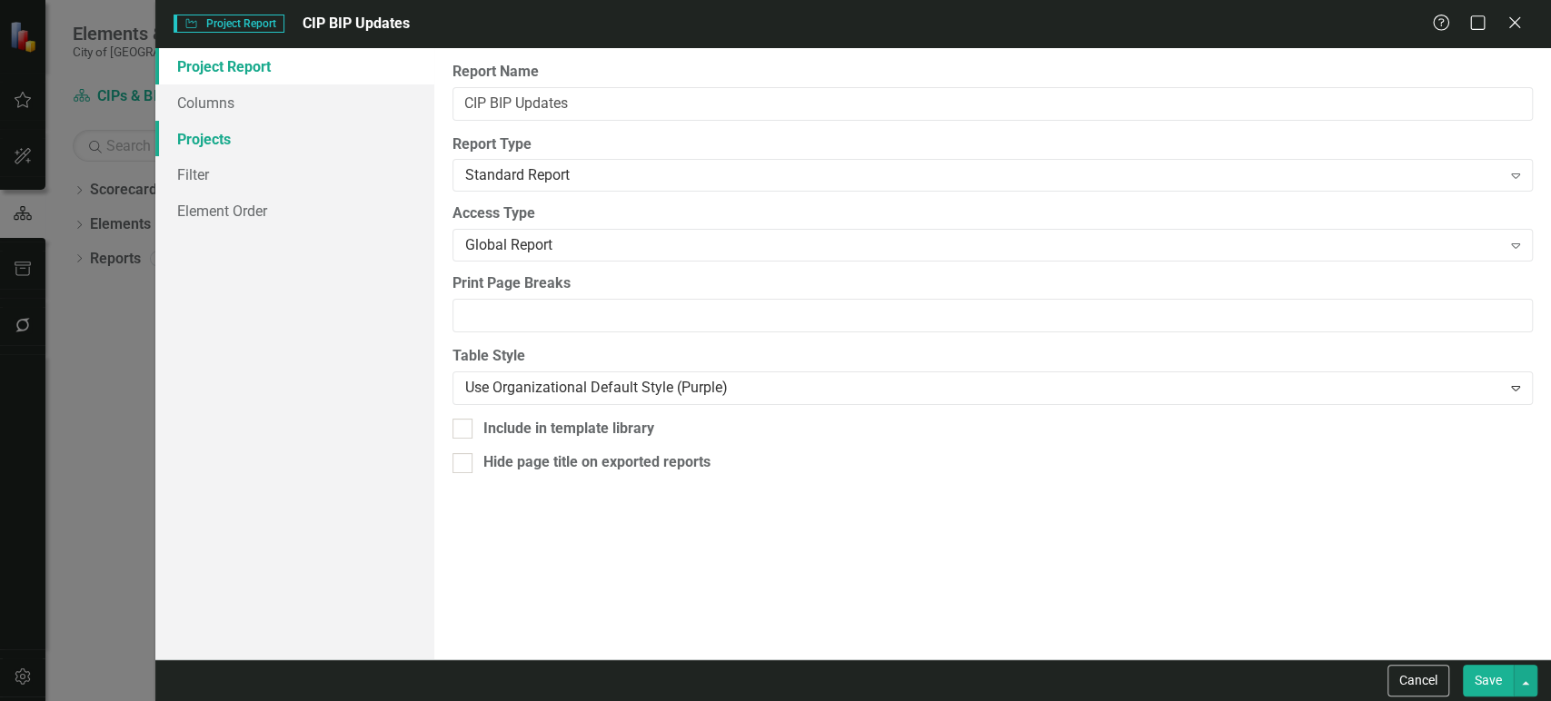
click at [318, 113] on link "Columns" at bounding box center [294, 103] width 279 height 36
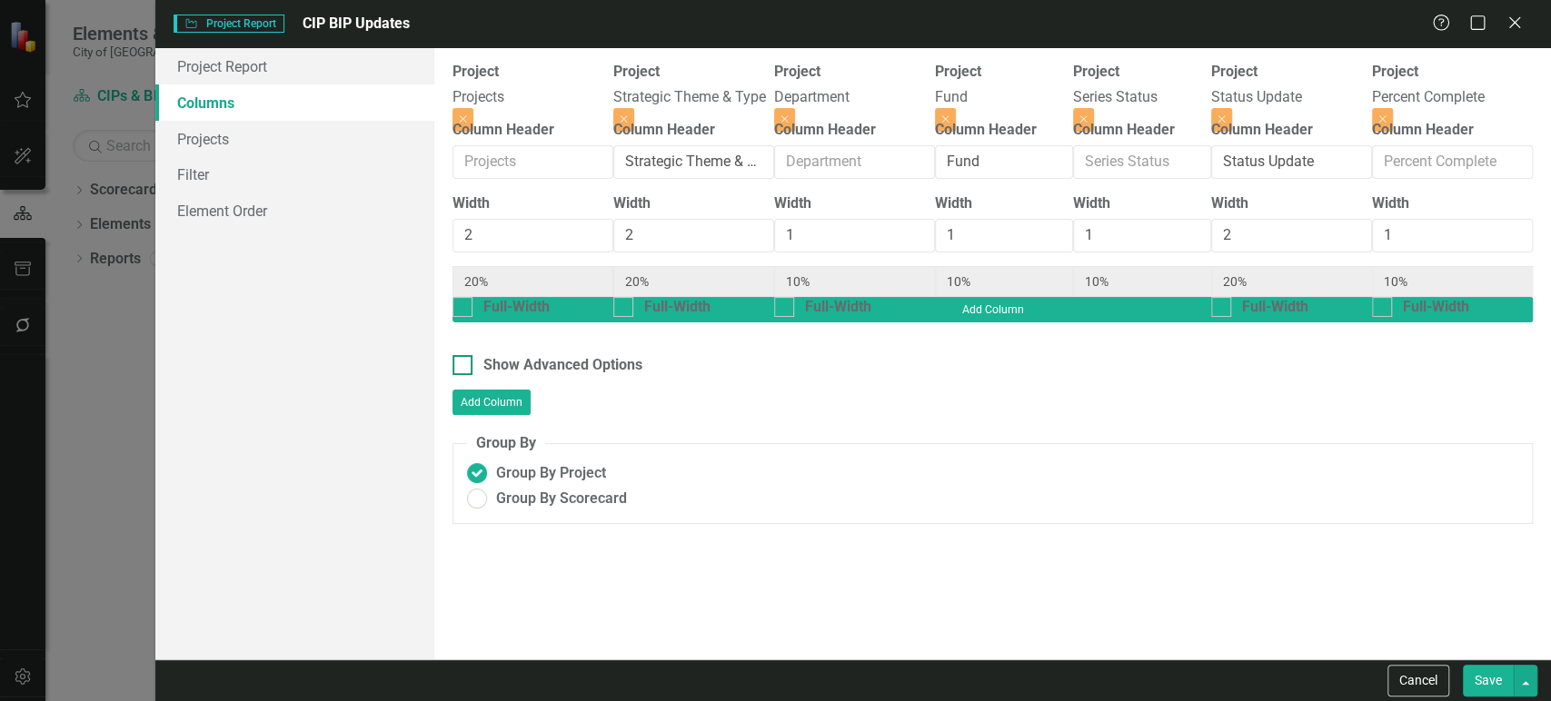
click at [571, 355] on div "Show Advanced Options" at bounding box center [562, 365] width 159 height 21
click at [464, 355] on input "Show Advanced Options" at bounding box center [459, 361] width 12 height 12
checkbox input "true"
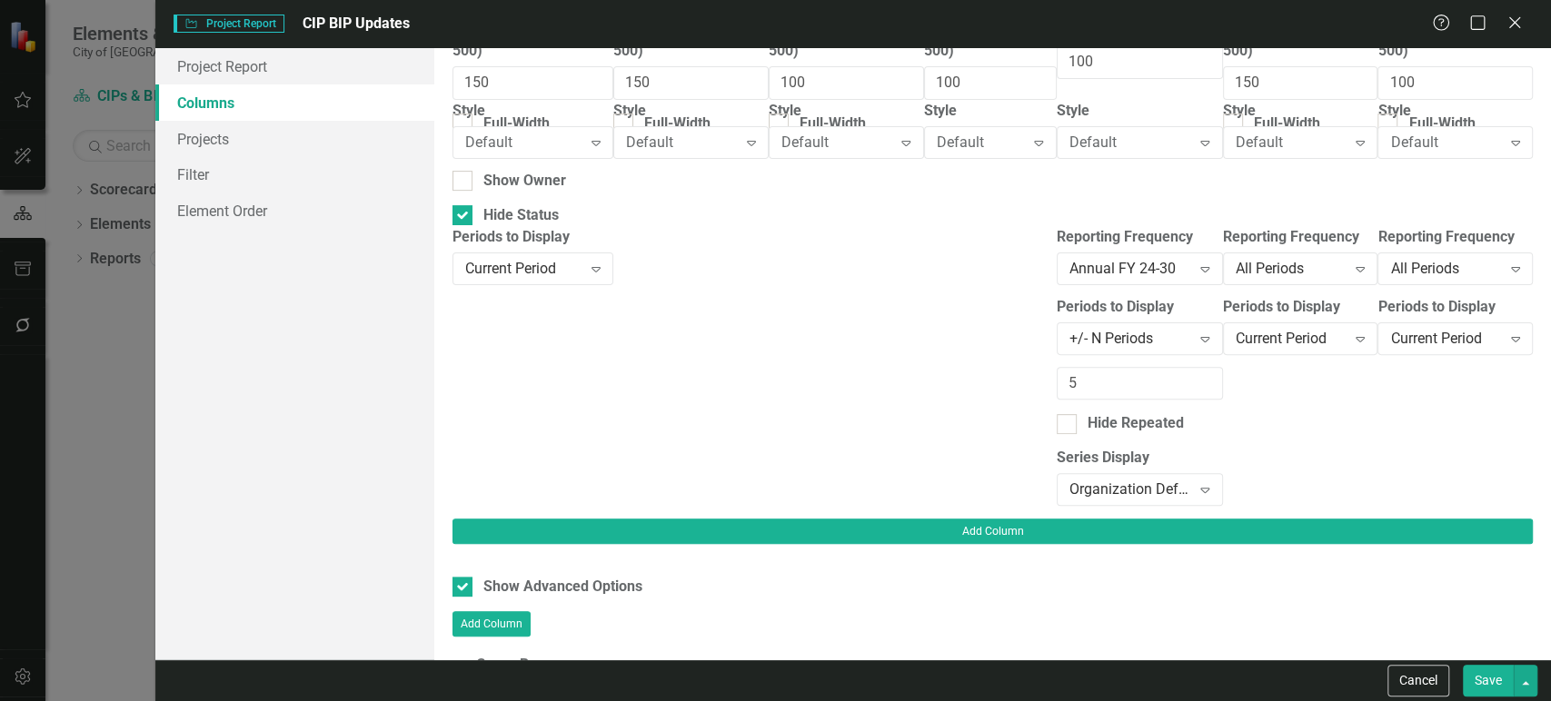
scroll to position [279, 0]
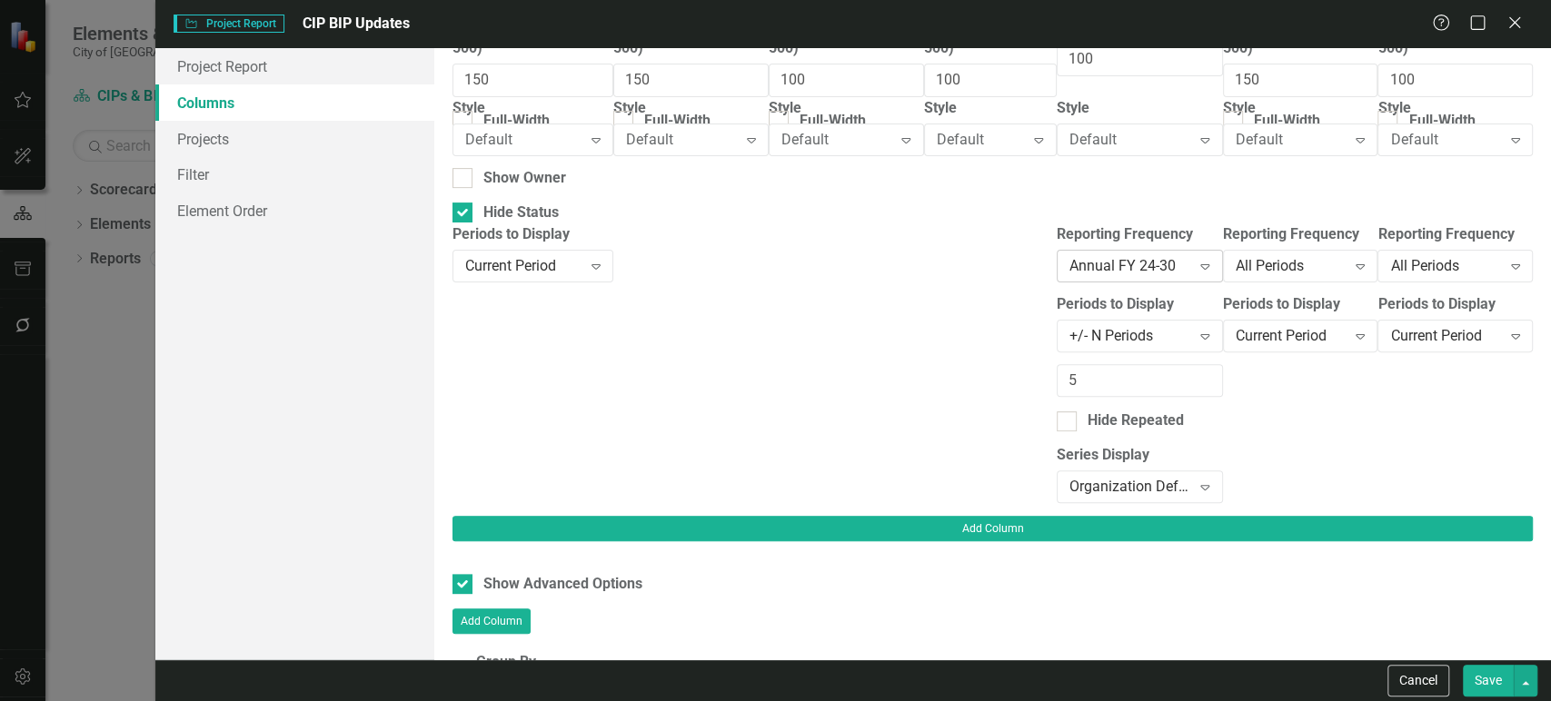
click at [1138, 276] on div "Annual FY 24-30" at bounding box center [1130, 265] width 122 height 21
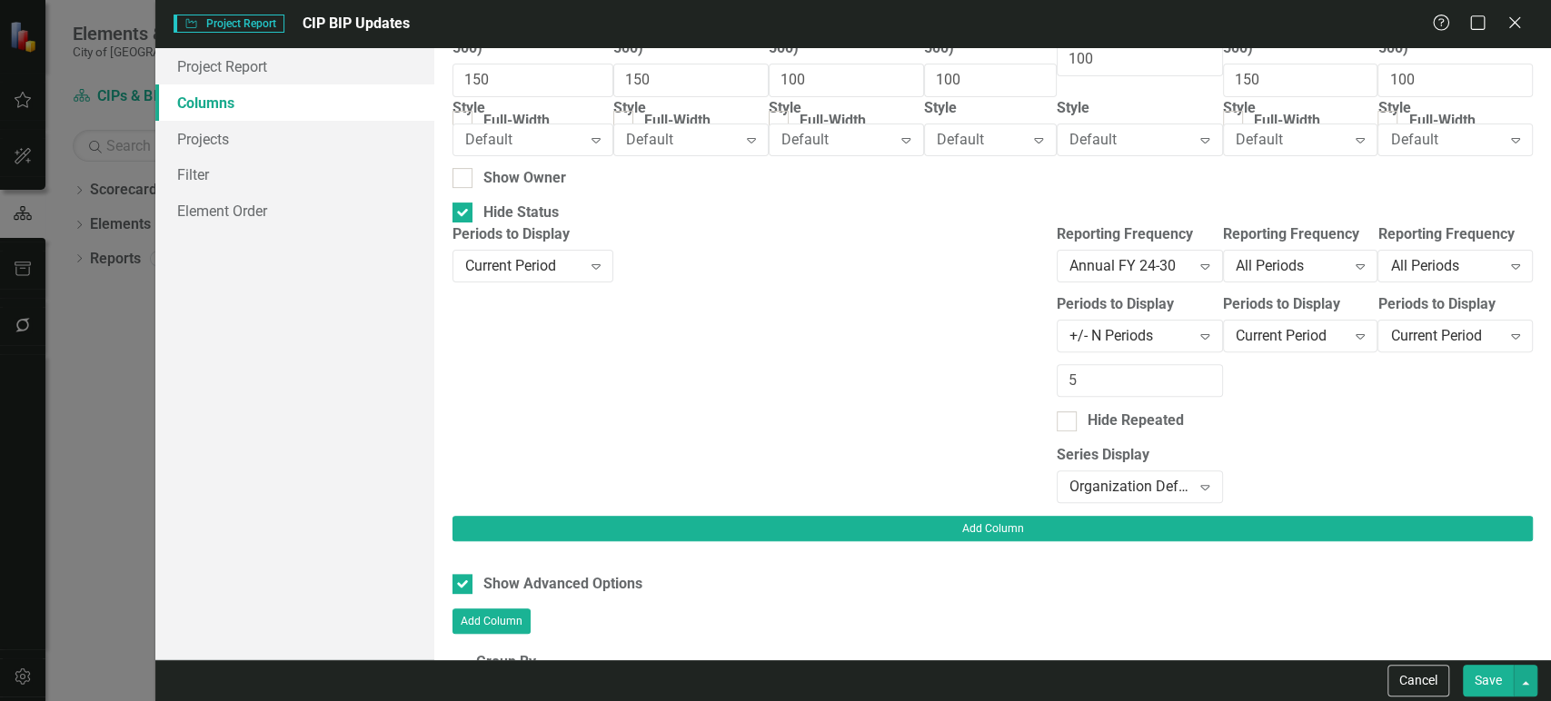
click at [1495, 699] on div "Cancel Save" at bounding box center [853, 681] width 1396 height 42
click at [1480, 666] on button "Save" at bounding box center [1488, 681] width 51 height 32
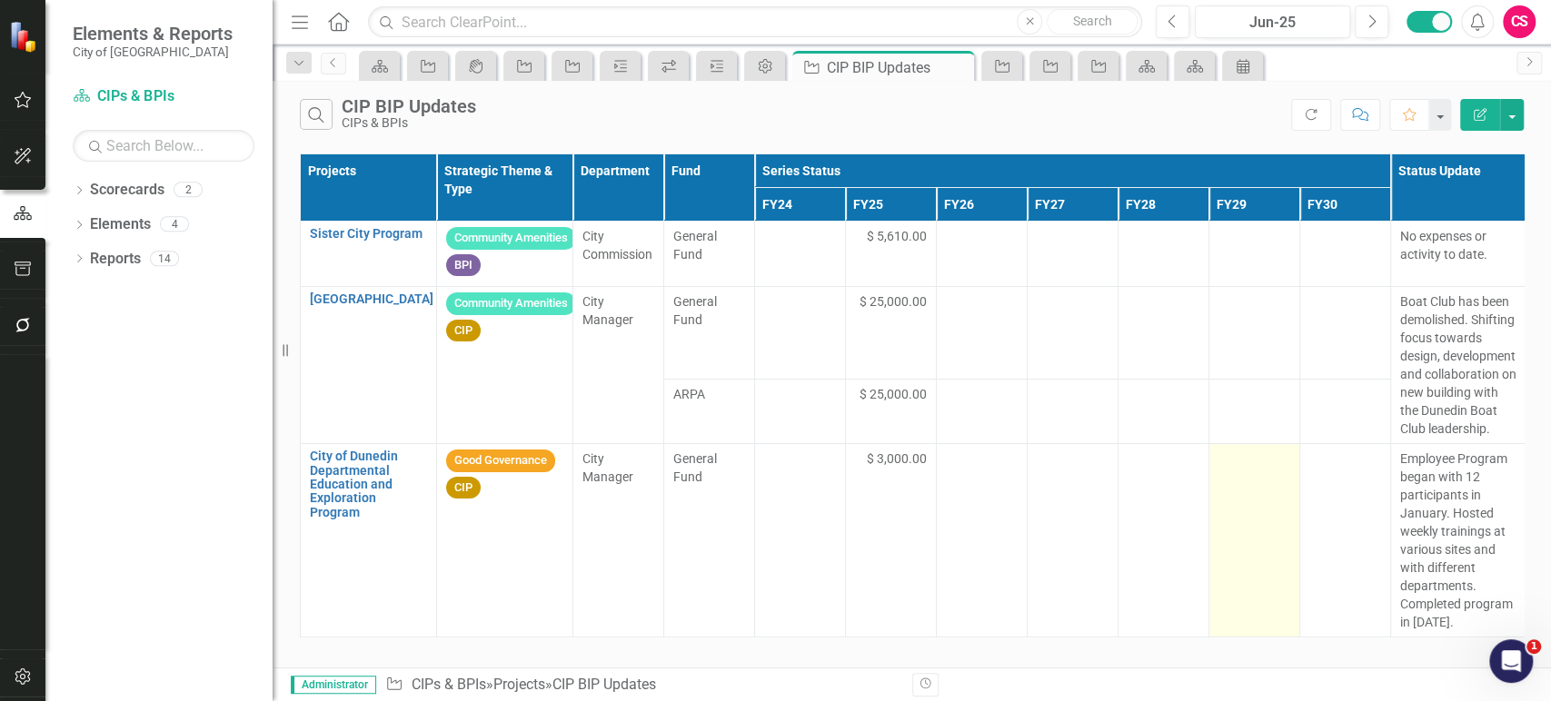
scroll to position [0, 94]
